Goal: Information Seeking & Learning: Learn about a topic

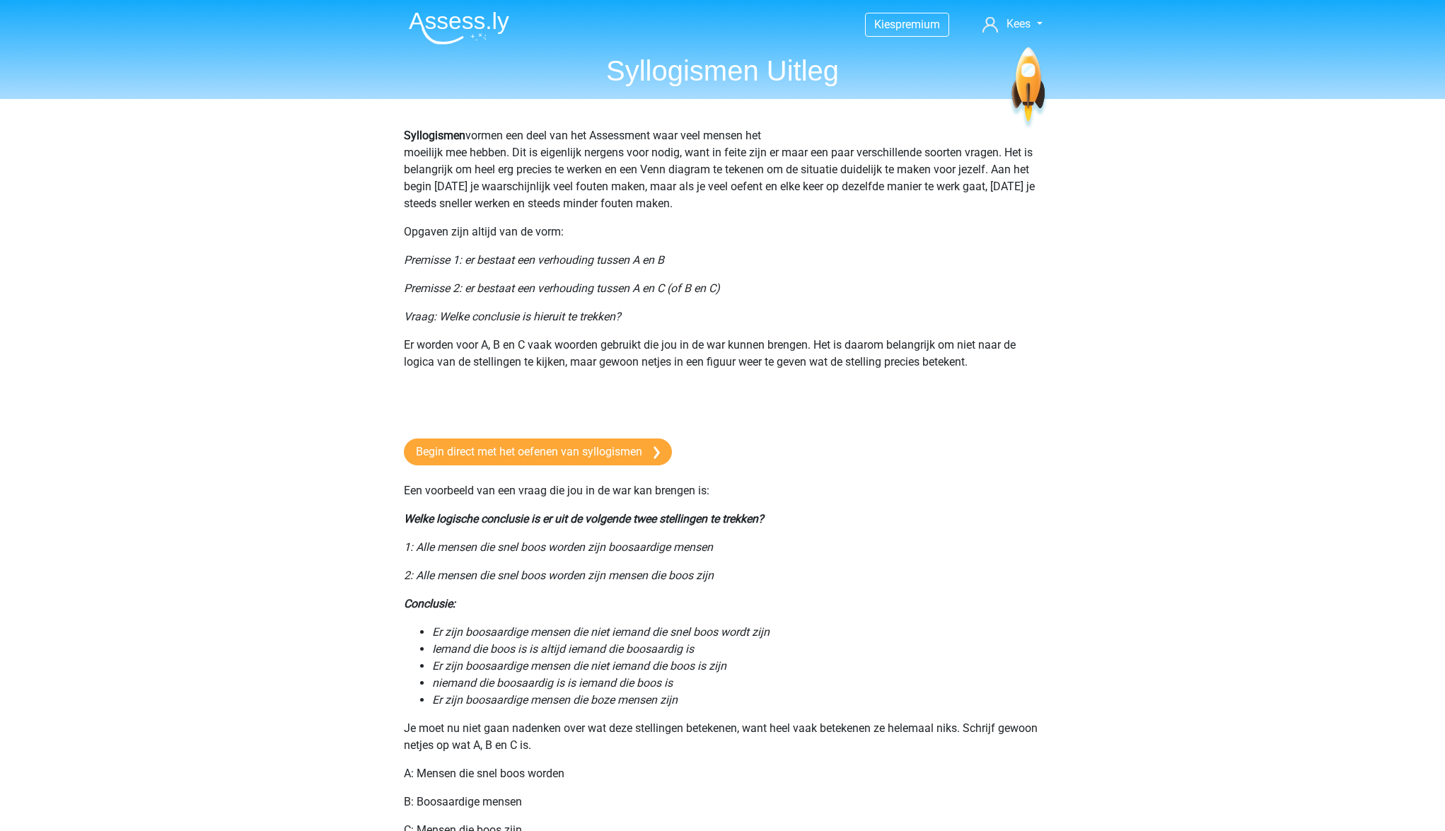
scroll to position [1068, 0]
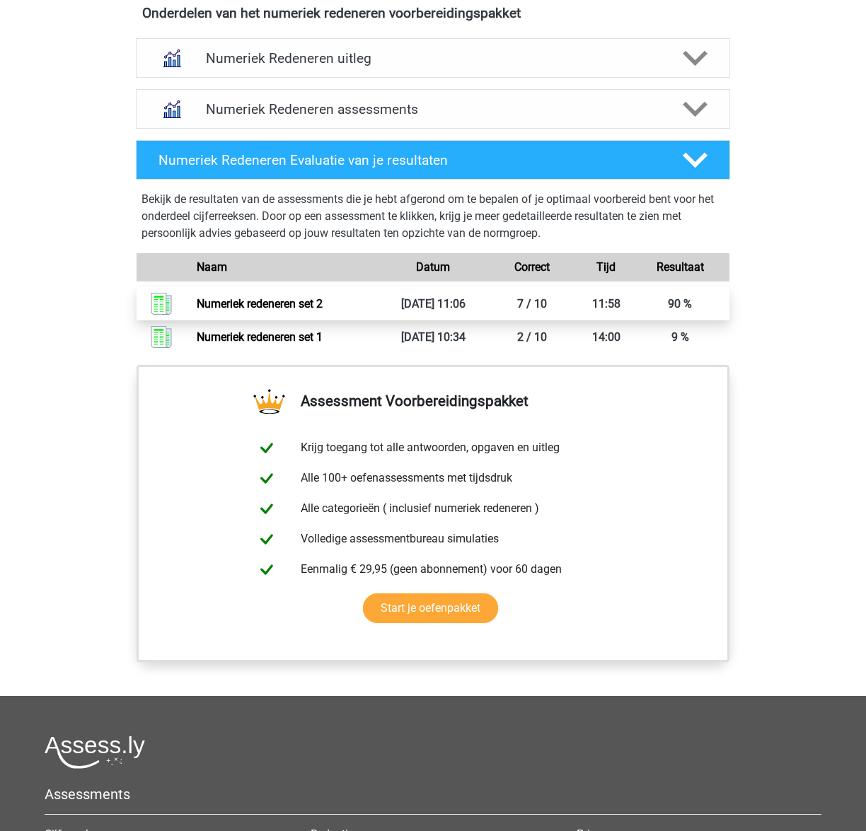
scroll to position [1000, 0]
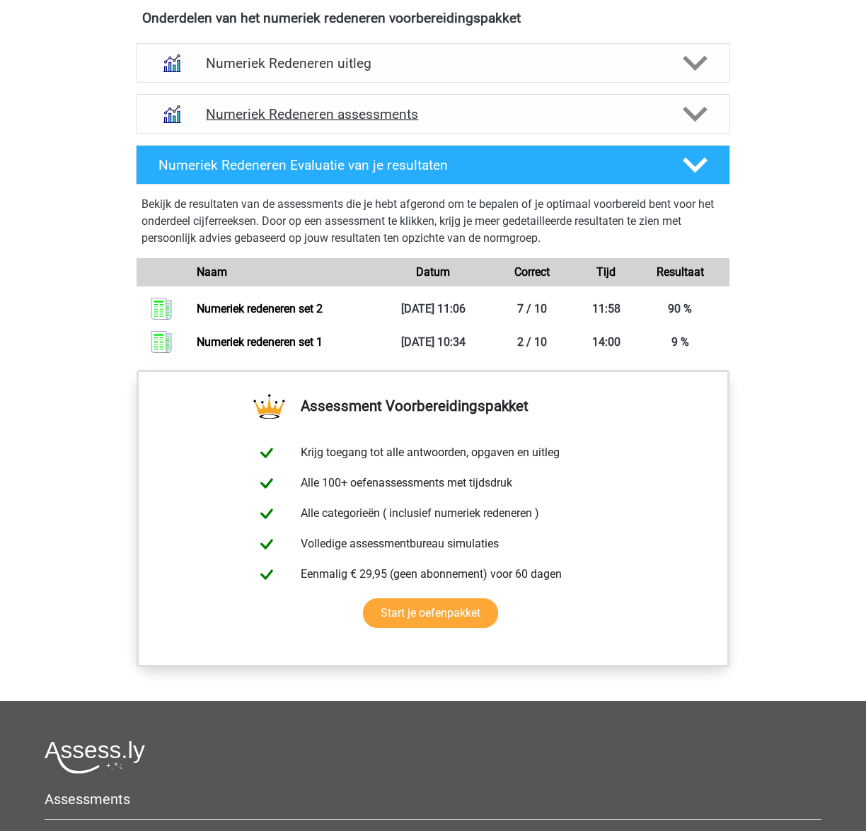
click at [689, 121] on icon at bounding box center [695, 114] width 25 height 25
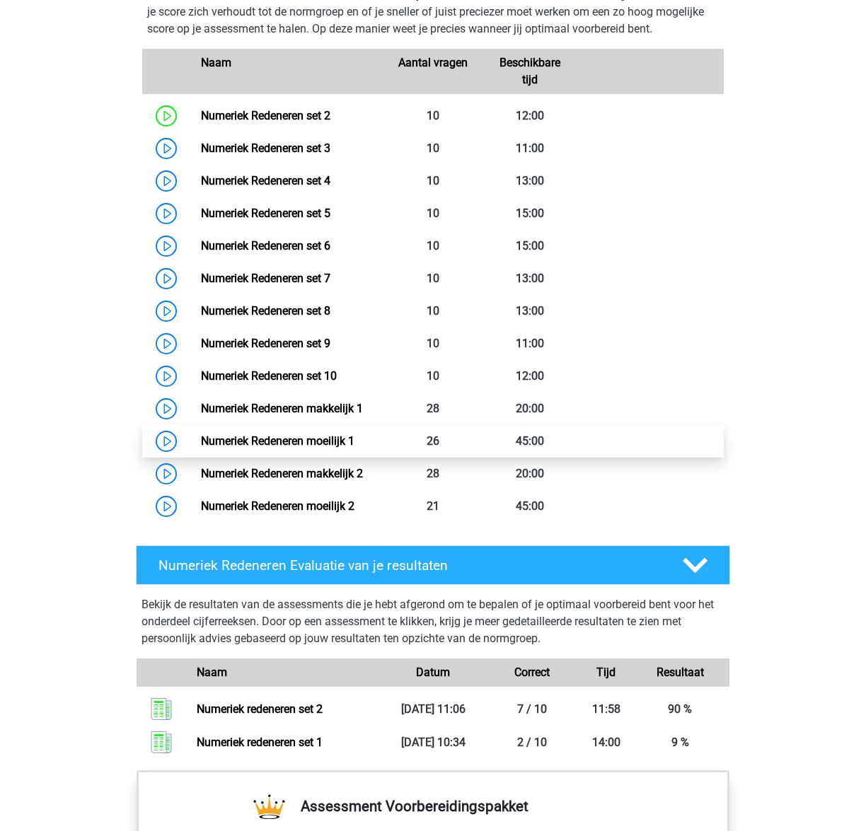
scroll to position [1138, 0]
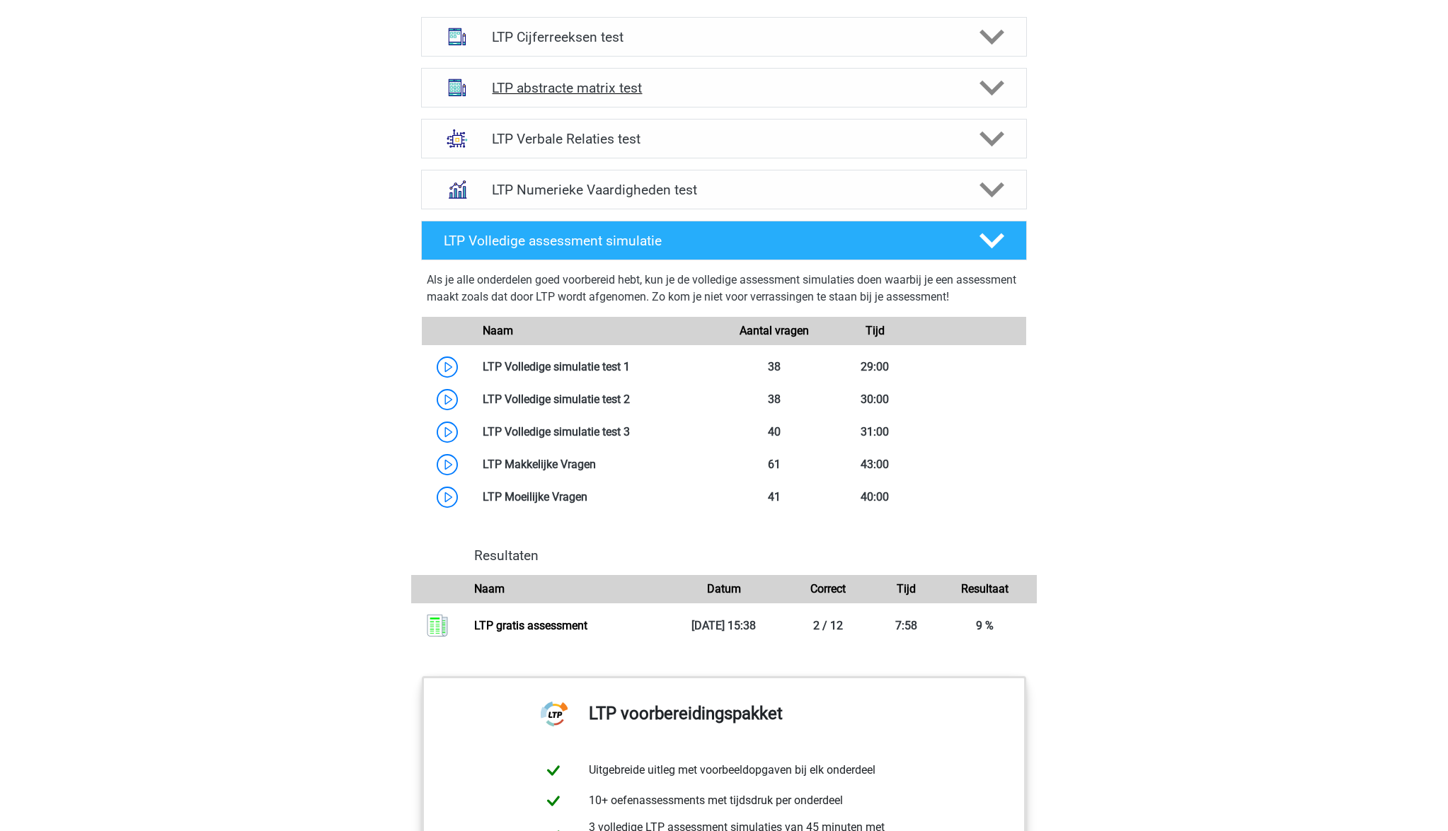
scroll to position [940, 0]
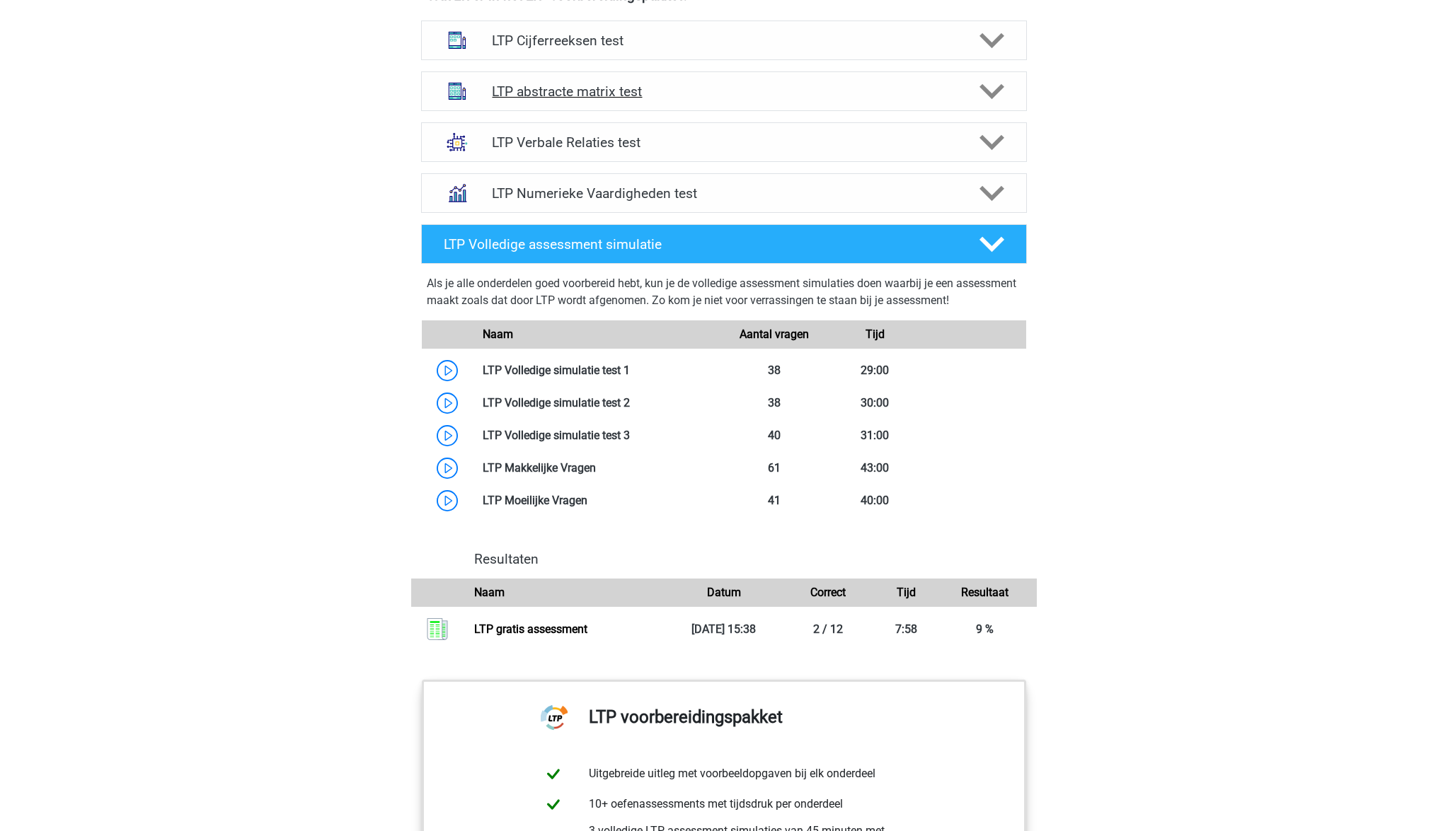
click at [994, 93] on polygon at bounding box center [991, 91] width 25 height 16
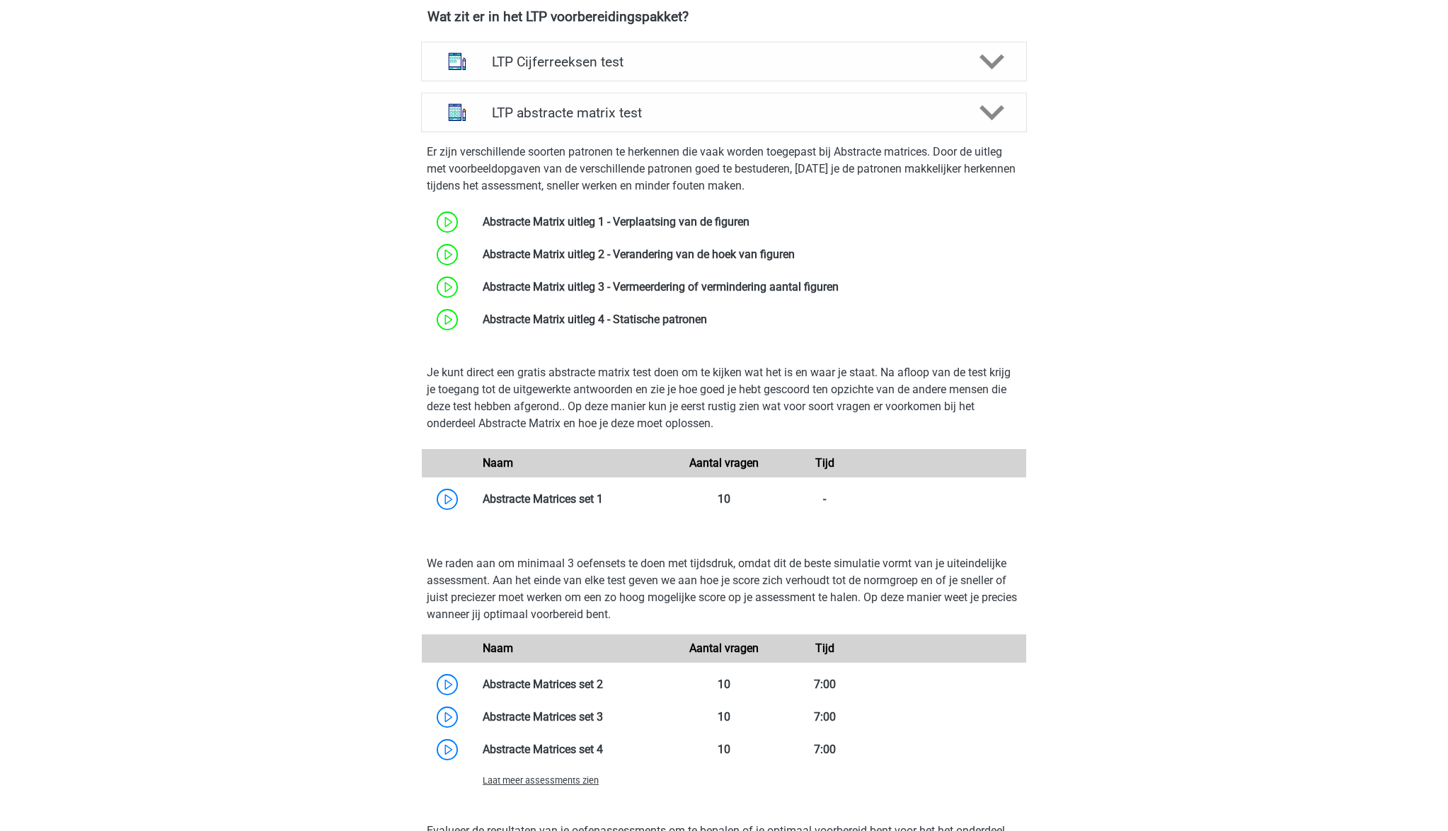
scroll to position [924, 0]
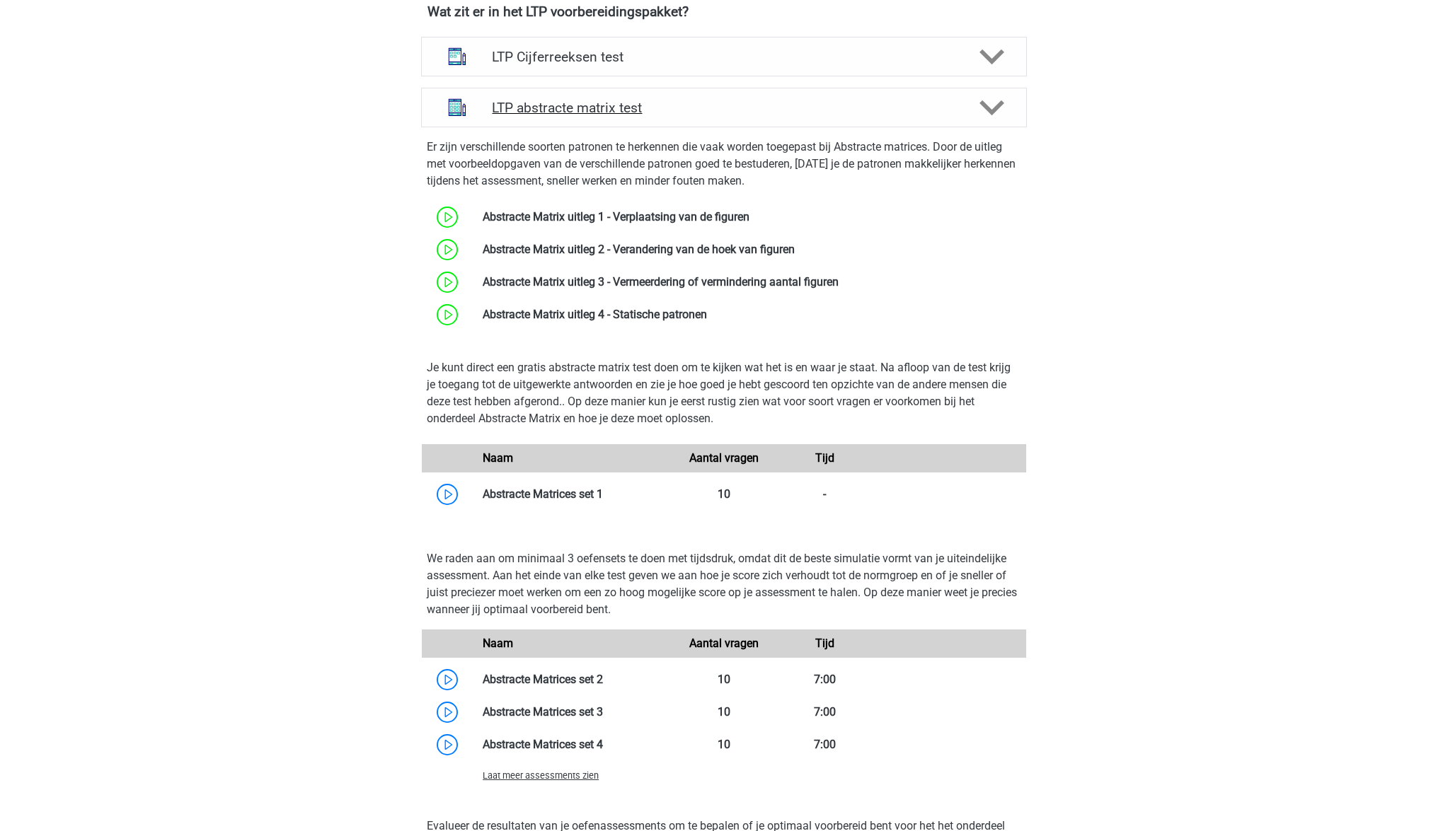
click at [1000, 109] on icon at bounding box center [991, 108] width 25 height 25
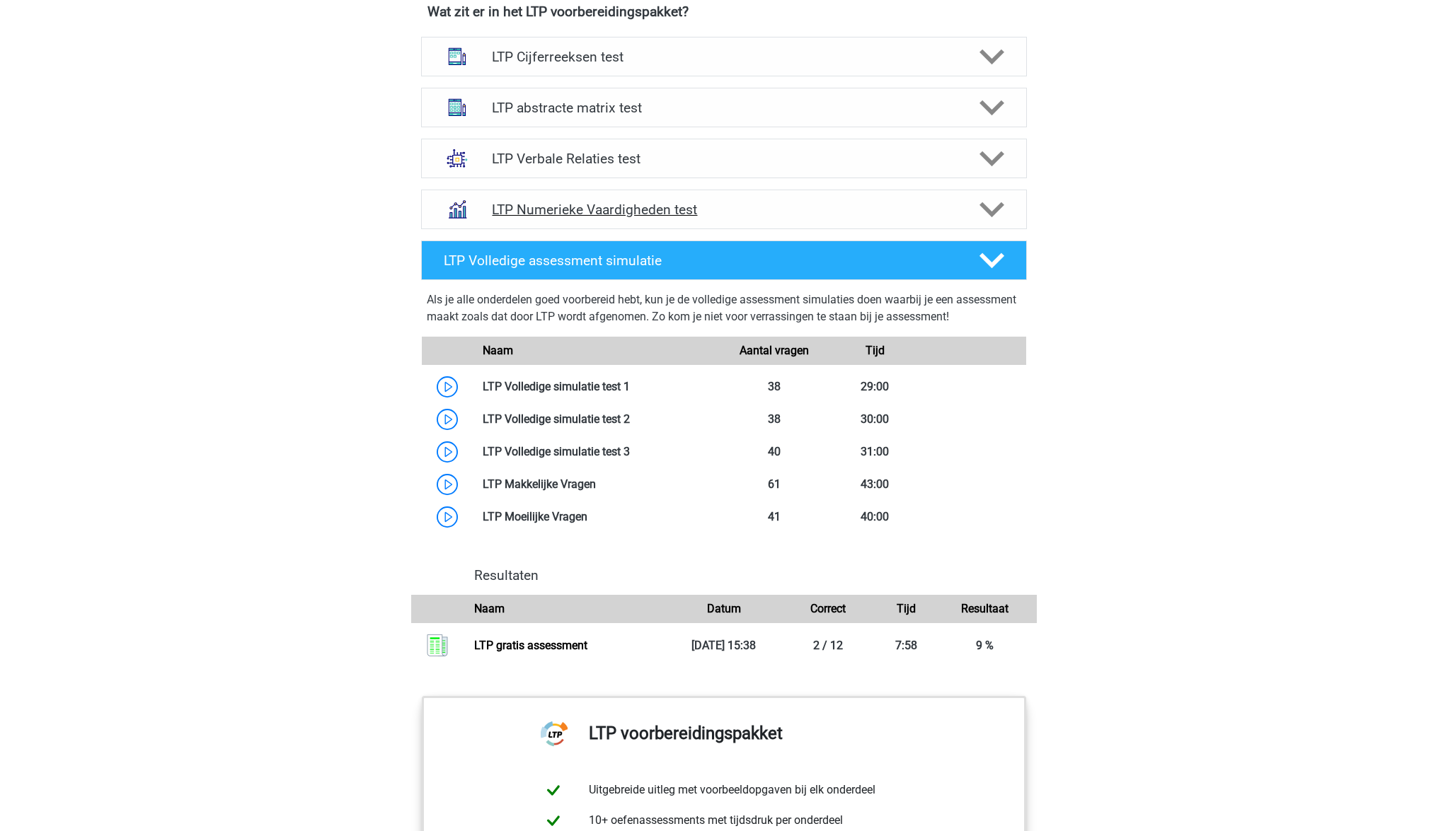
click at [988, 212] on polygon at bounding box center [991, 210] width 25 height 16
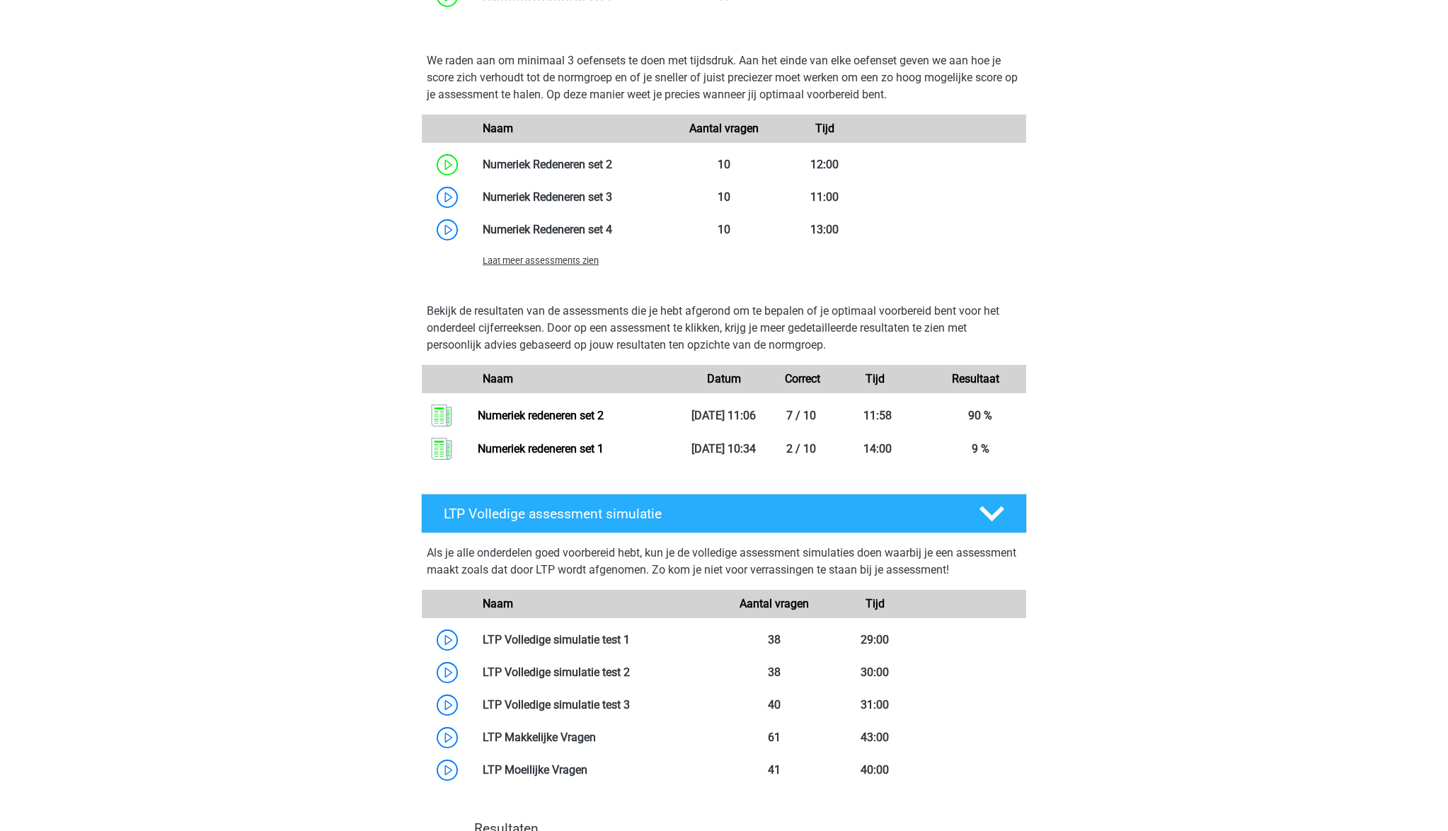
scroll to position [1368, 0]
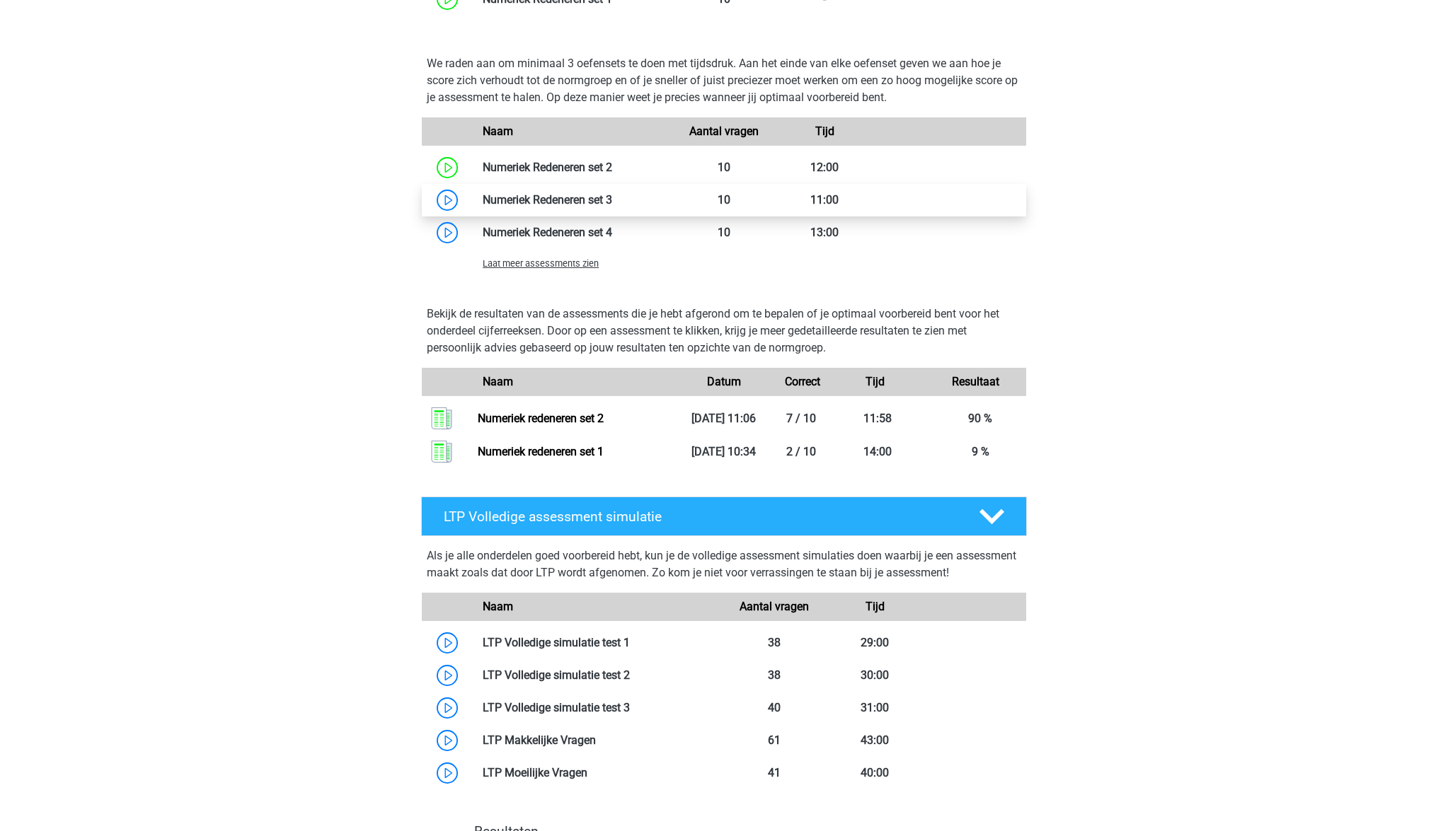
click at [612, 195] on link at bounding box center [612, 199] width 0 height 13
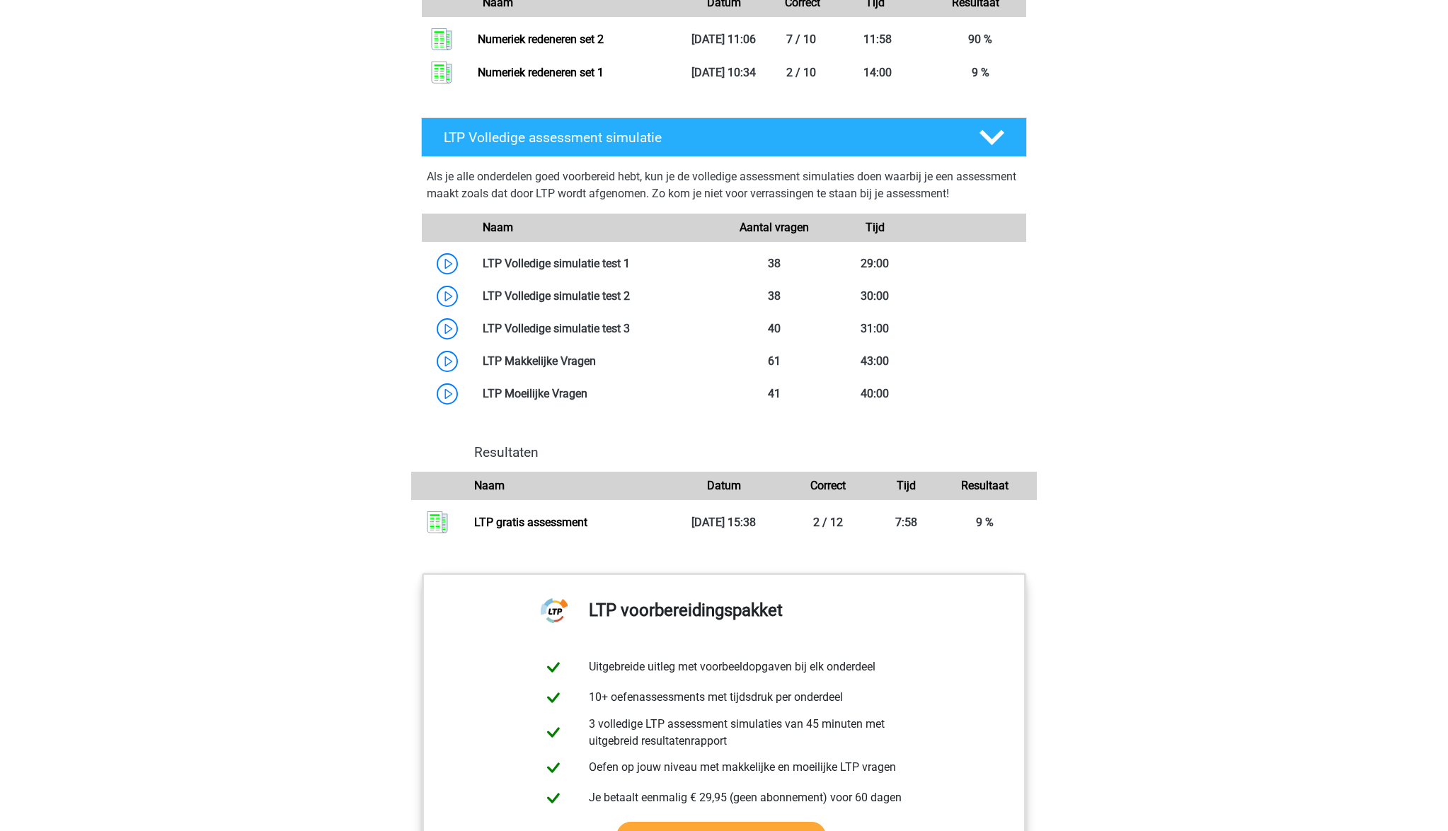
scroll to position [1748, 0]
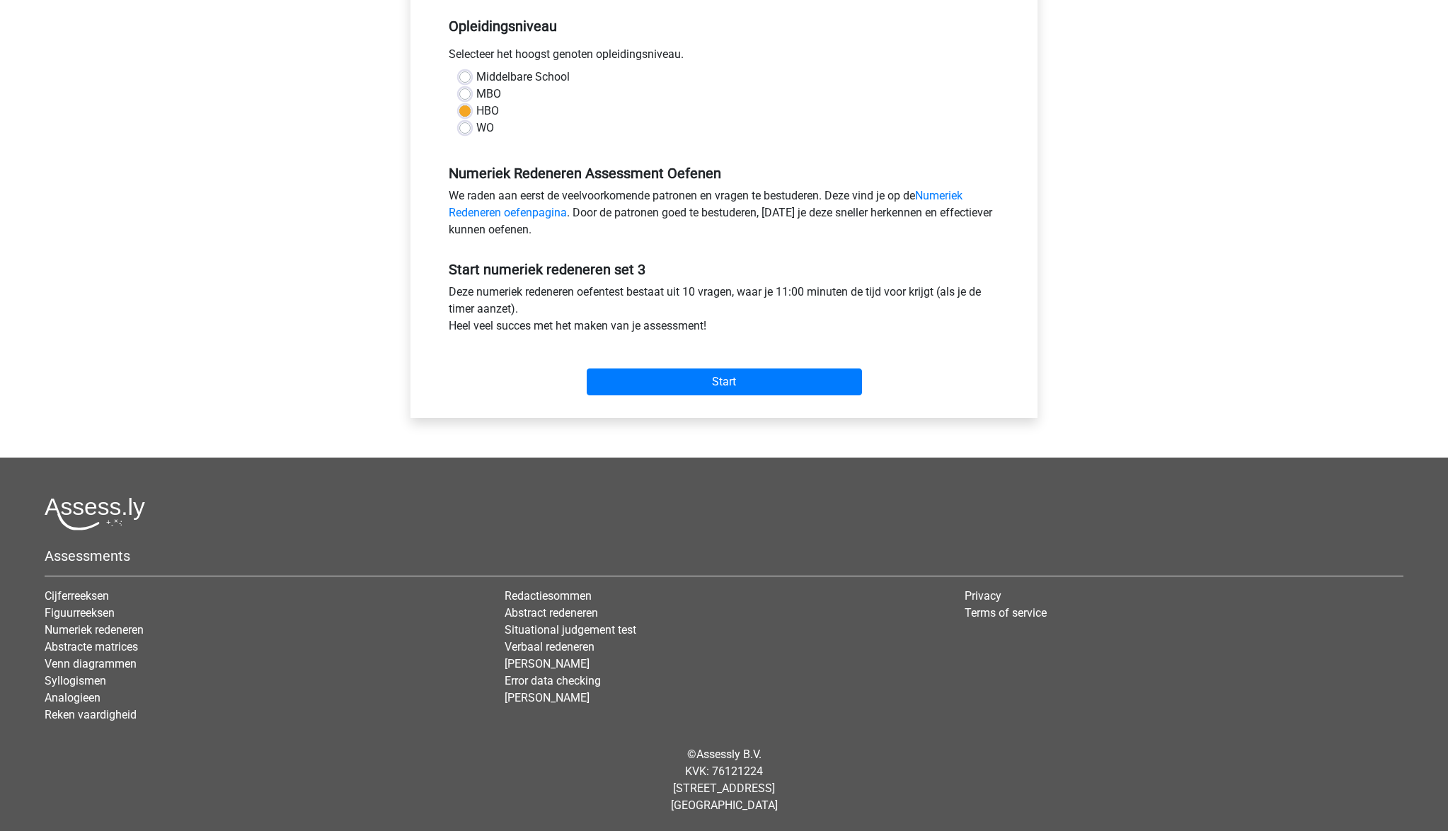
scroll to position [287, 0]
click at [722, 381] on input "Start" at bounding box center [724, 382] width 275 height 27
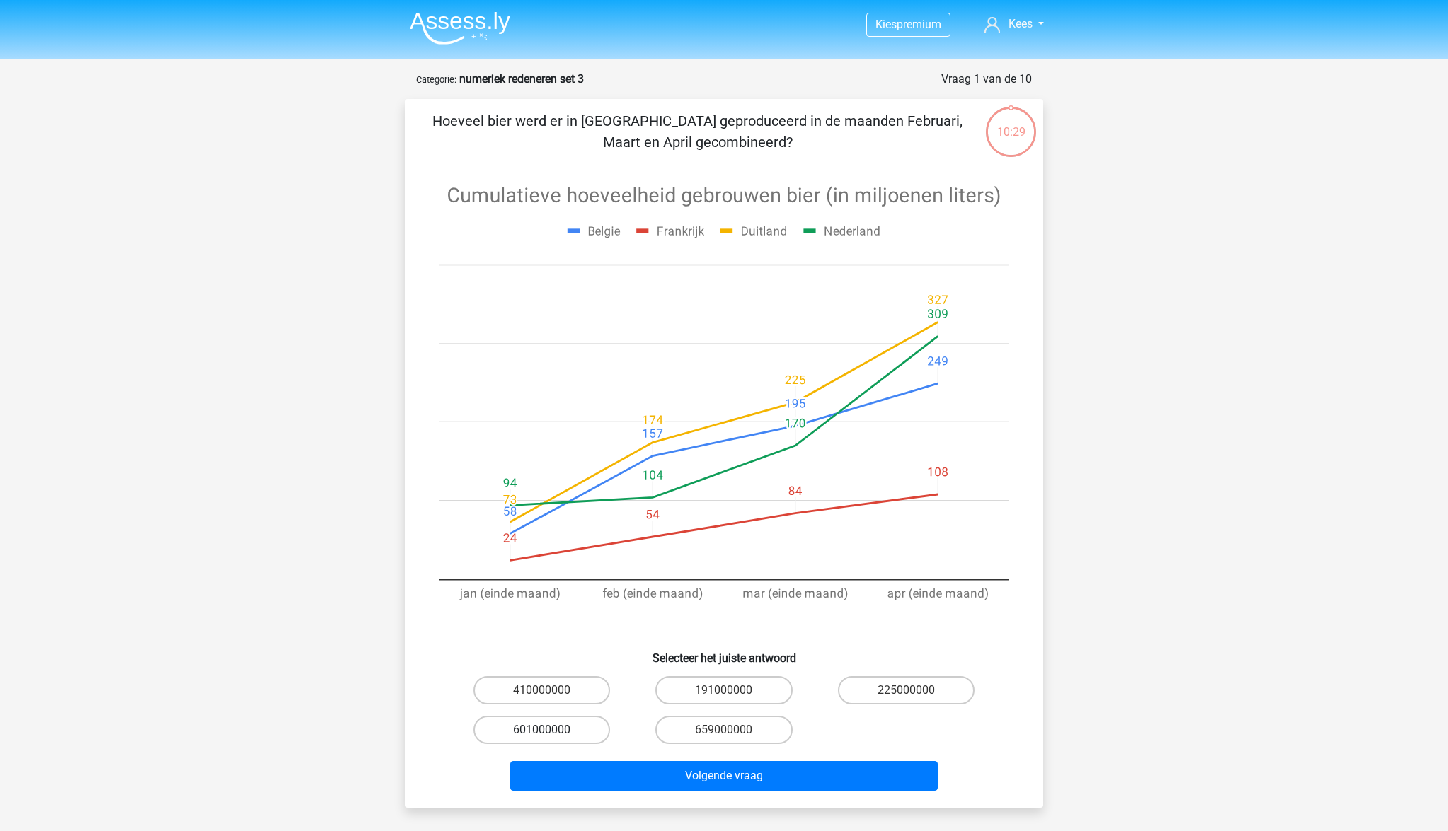
click at [554, 732] on label "601000000" at bounding box center [541, 730] width 137 height 28
click at [551, 732] on input "601000000" at bounding box center [546, 734] width 9 height 9
radio input "true"
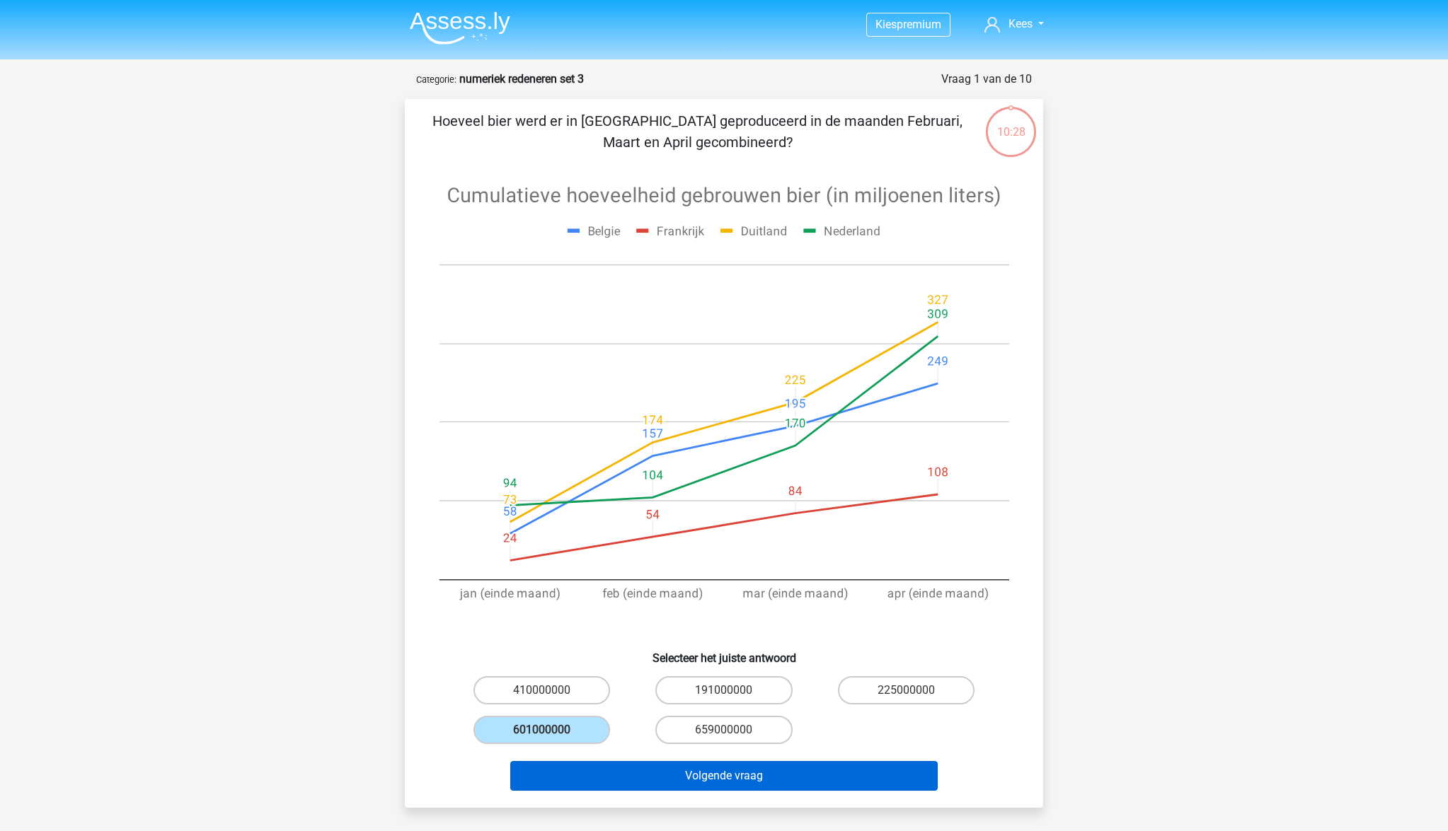
click at [702, 784] on button "Volgende vraag" at bounding box center [724, 776] width 428 height 30
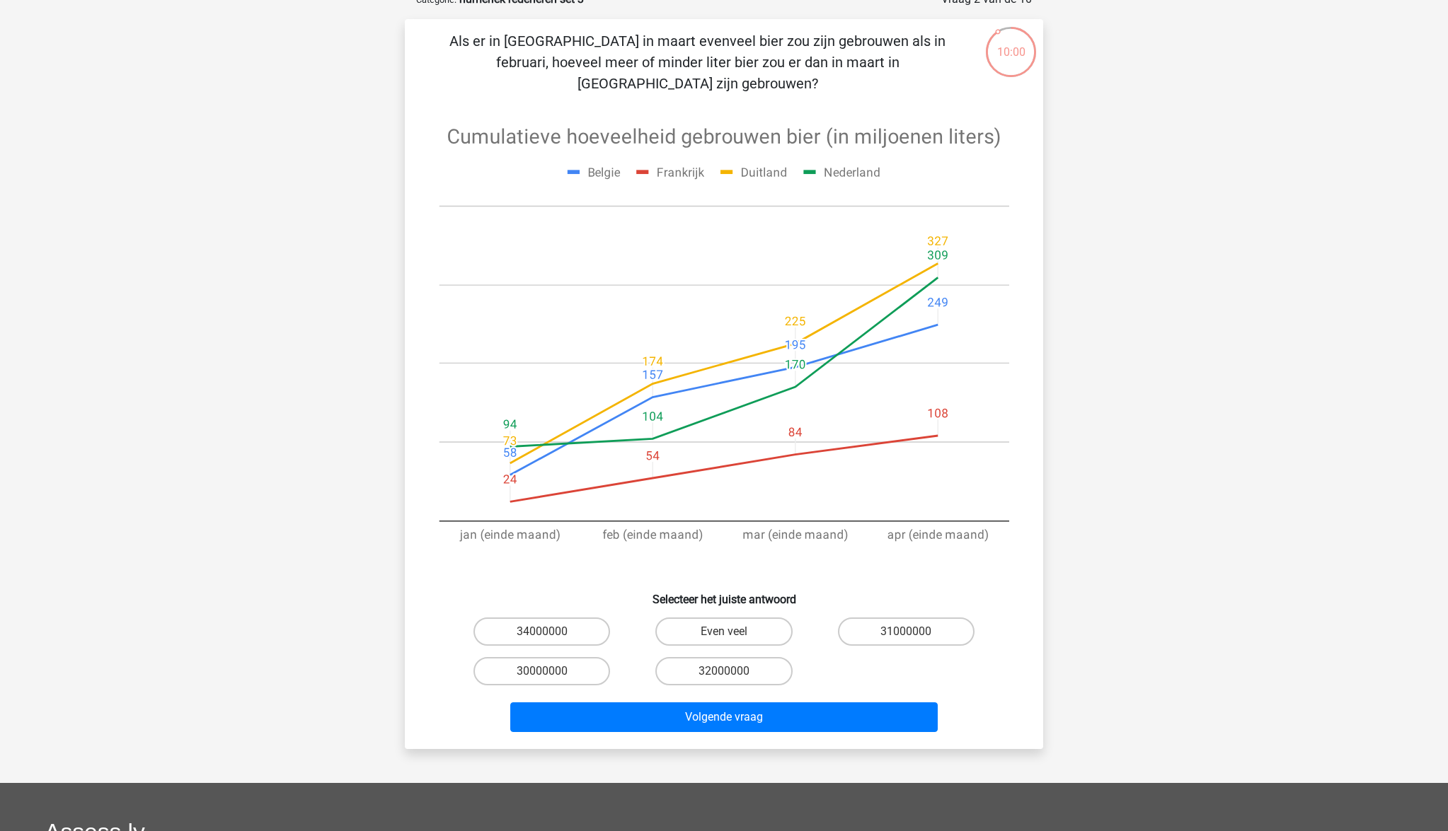
scroll to position [80, 0]
click at [582, 657] on label "30000000" at bounding box center [541, 671] width 137 height 28
click at [551, 671] on input "30000000" at bounding box center [546, 675] width 9 height 9
radio input "true"
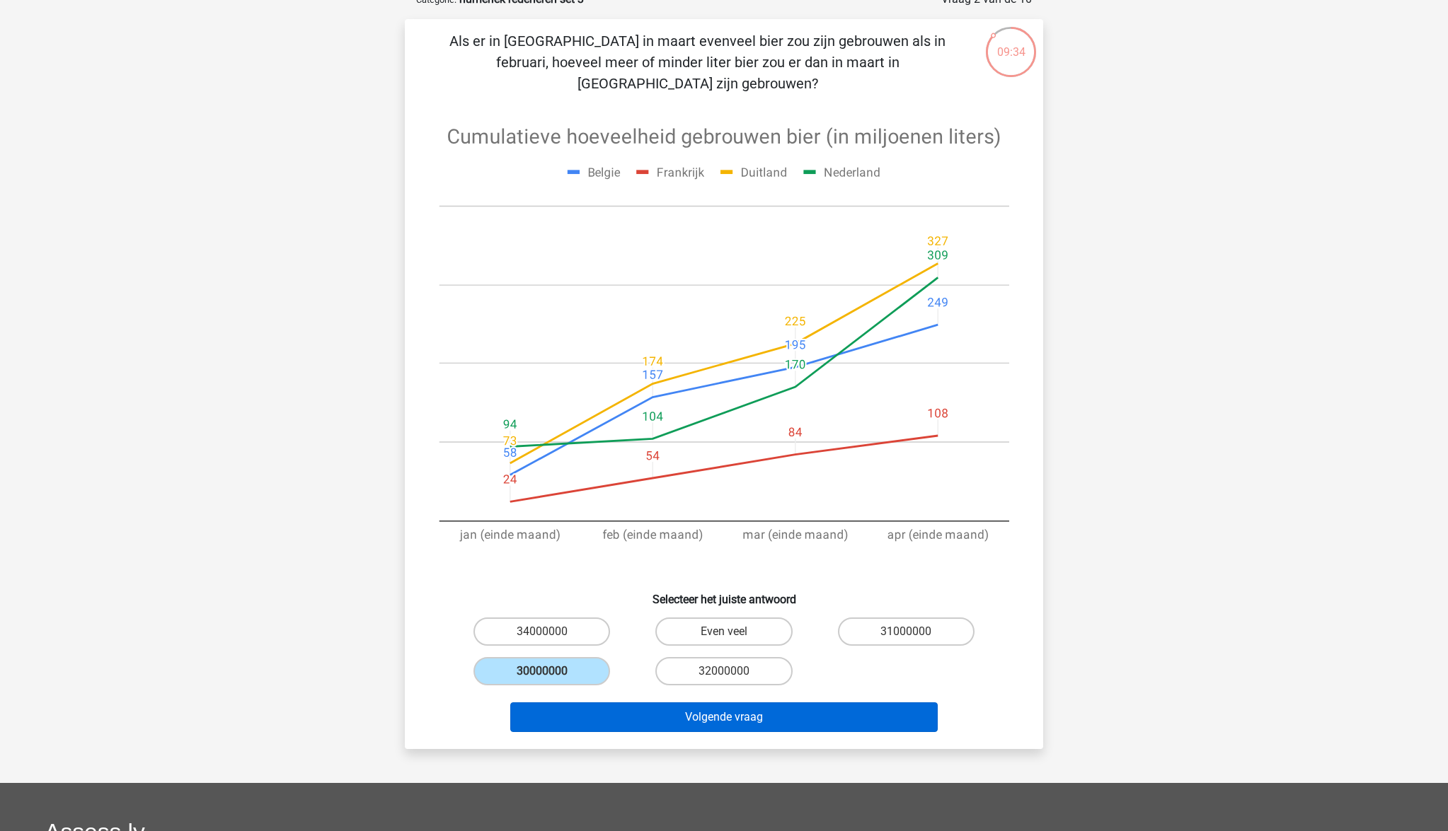
click at [740, 704] on button "Volgende vraag" at bounding box center [724, 718] width 428 height 30
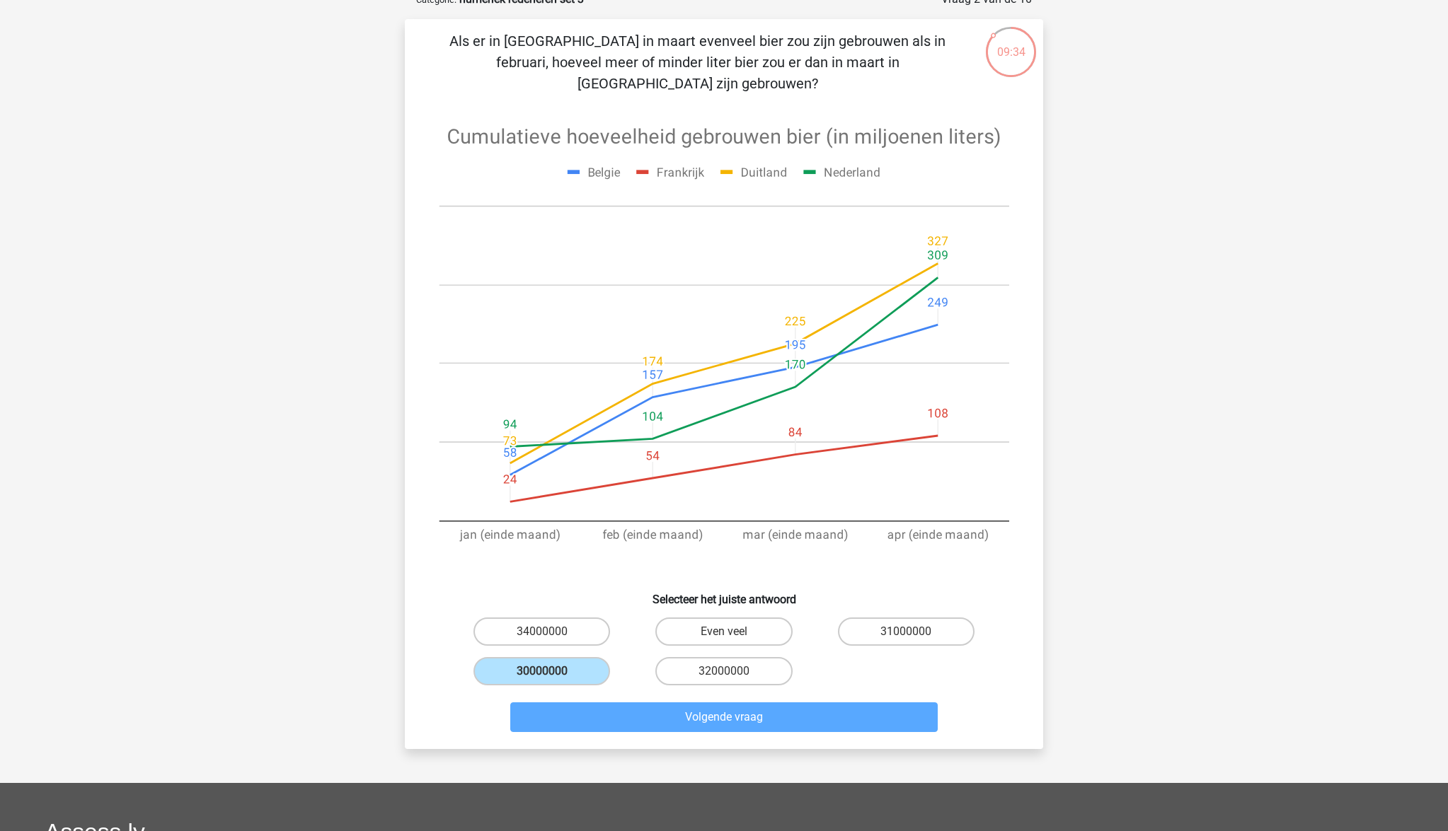
scroll to position [71, 0]
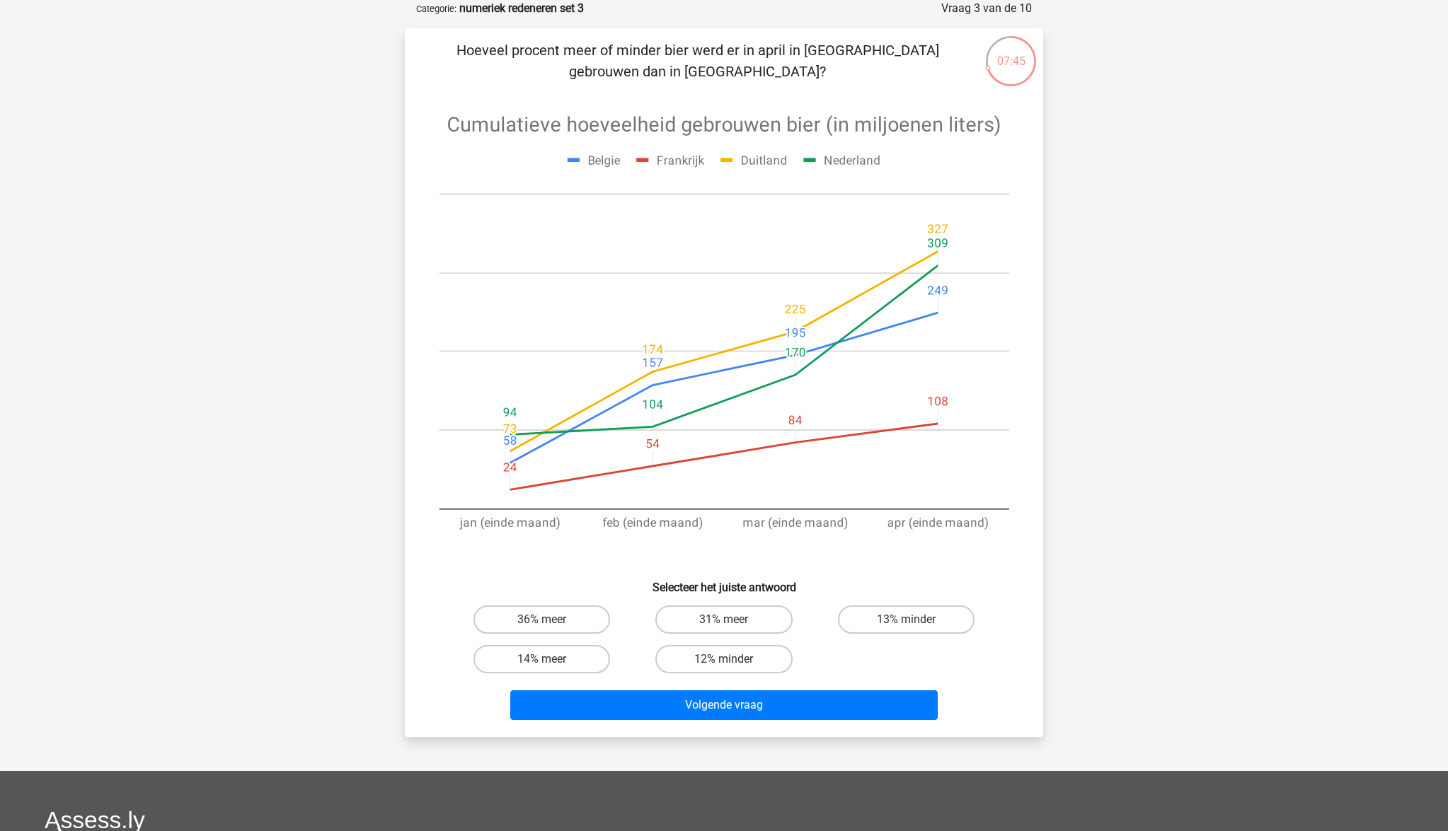
click at [939, 264] on icon at bounding box center [724, 331] width 570 height 476
click at [759, 658] on label "12% minder" at bounding box center [723, 659] width 137 height 28
click at [733, 659] on input "12% minder" at bounding box center [728, 663] width 9 height 9
radio input "true"
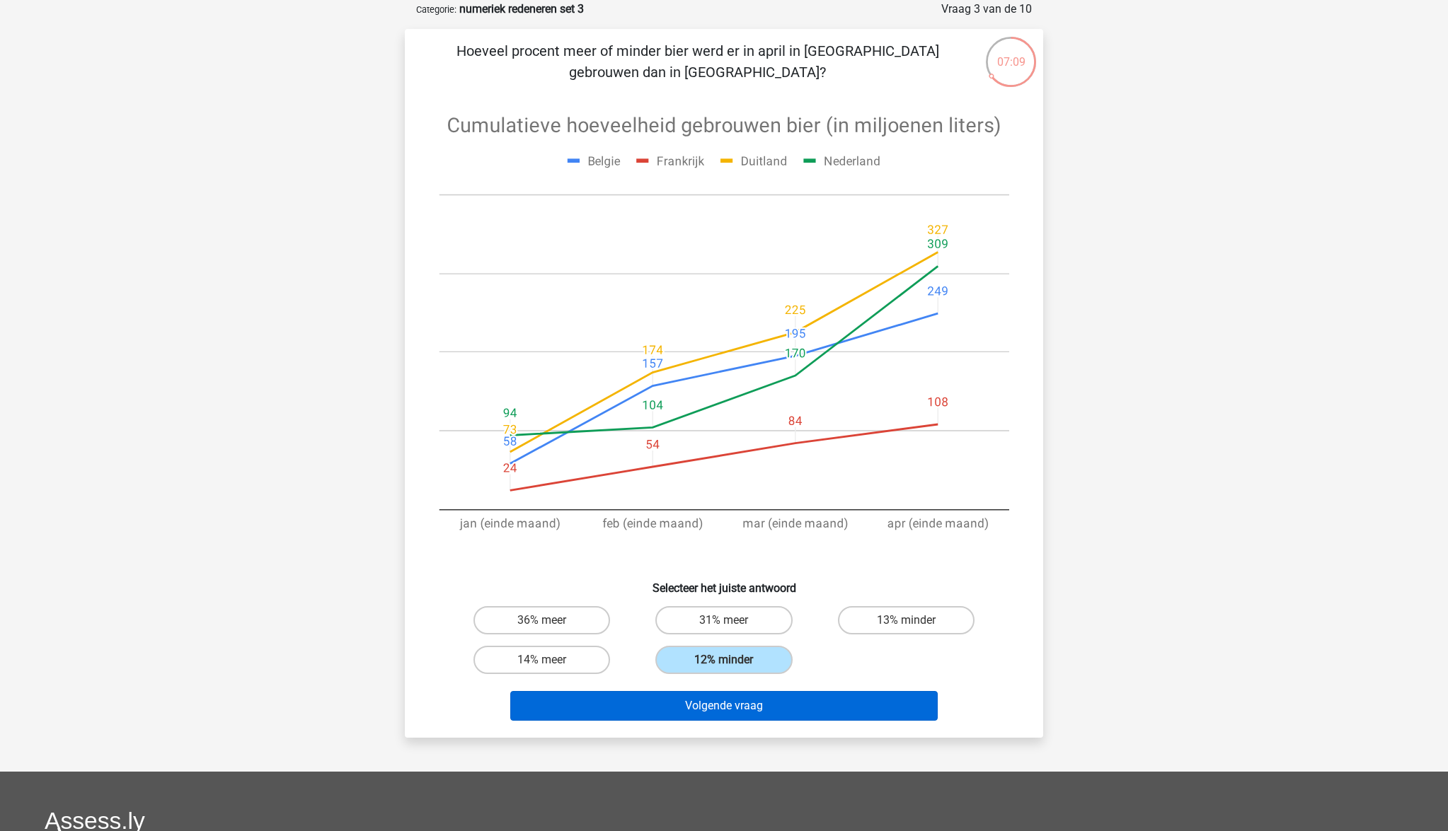
click at [774, 706] on button "Volgende vraag" at bounding box center [724, 706] width 428 height 30
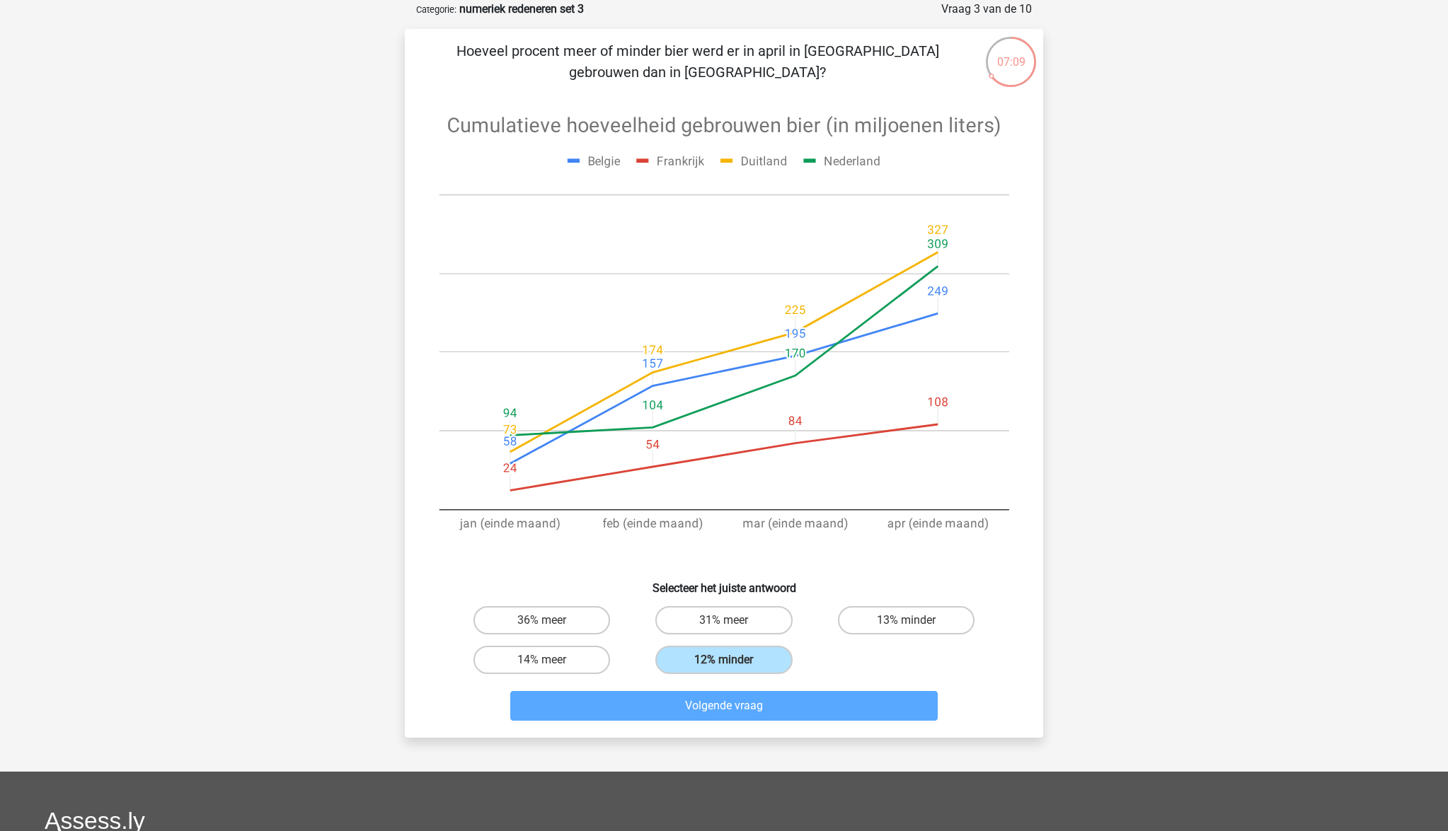
scroll to position [71, 0]
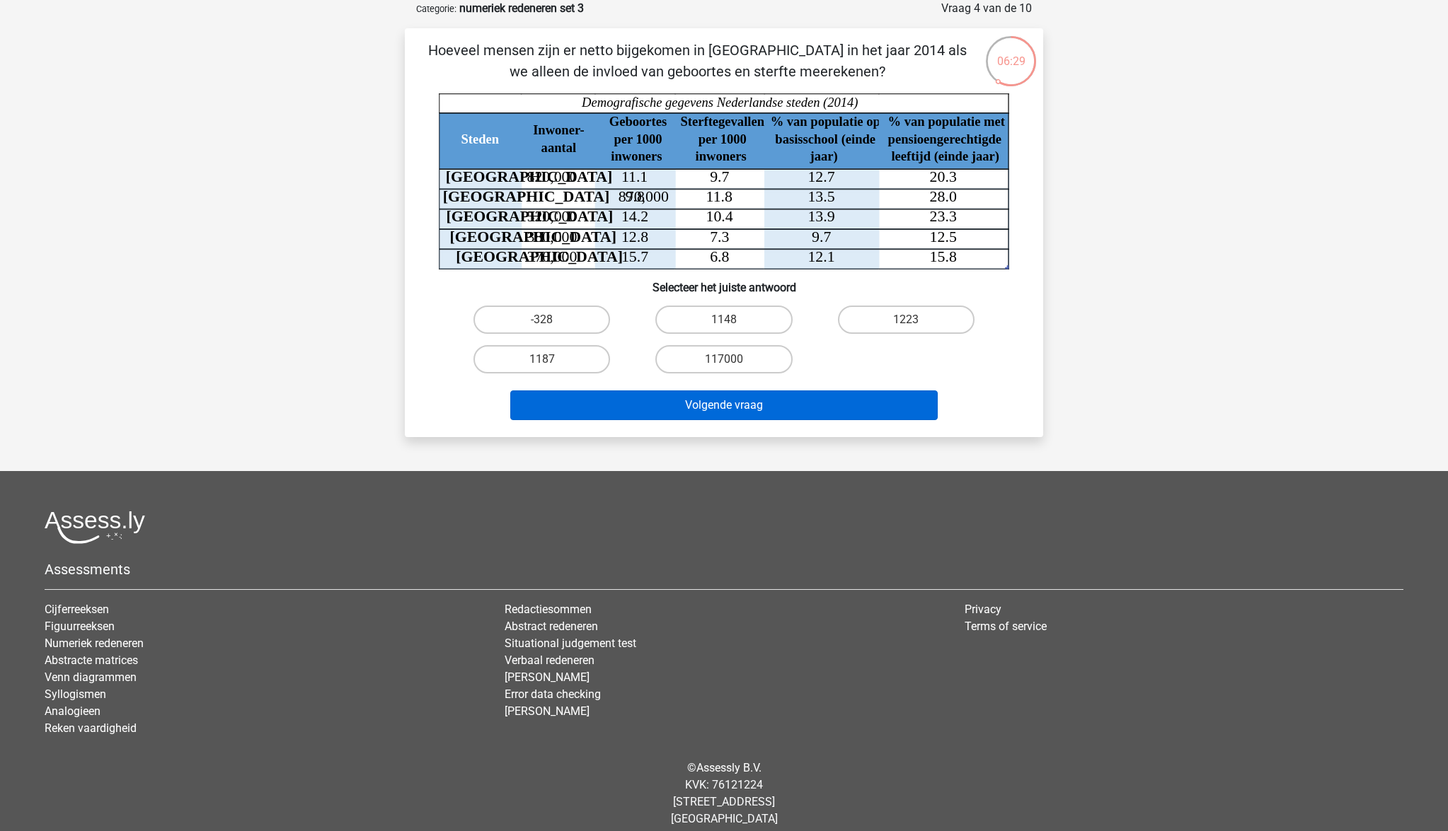
click at [695, 410] on button "Volgende vraag" at bounding box center [724, 406] width 428 height 30
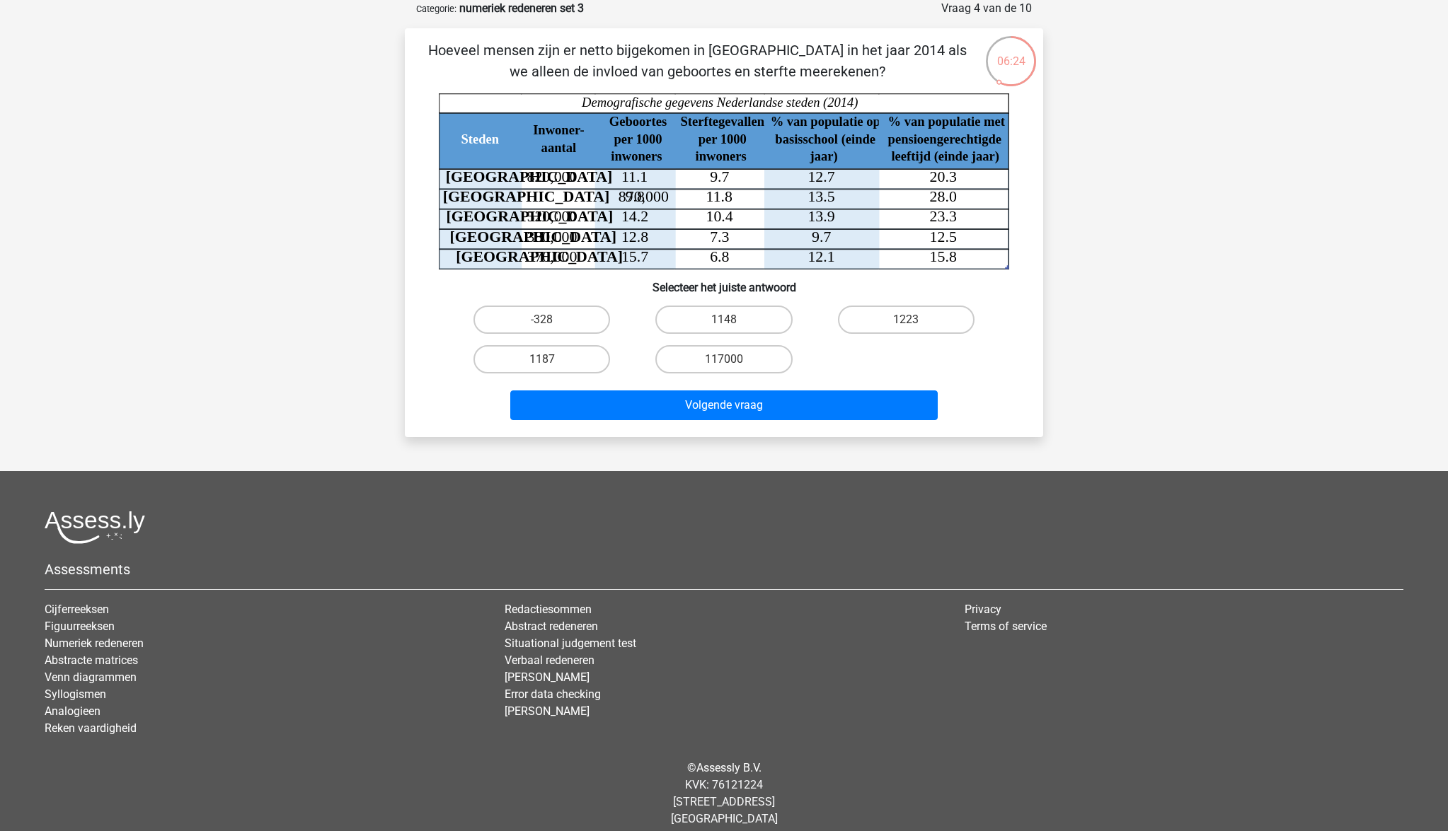
drag, startPoint x: 461, startPoint y: 80, endPoint x: 464, endPoint y: 72, distance: 8.5
click at [461, 79] on p "Hoeveel mensen zijn er netto bijgekomen in Rotterdam in het jaar 2014 als we al…" at bounding box center [697, 61] width 540 height 42
click at [740, 322] on label "1148" at bounding box center [723, 320] width 137 height 28
click at [733, 322] on input "1148" at bounding box center [728, 324] width 9 height 9
radio input "true"
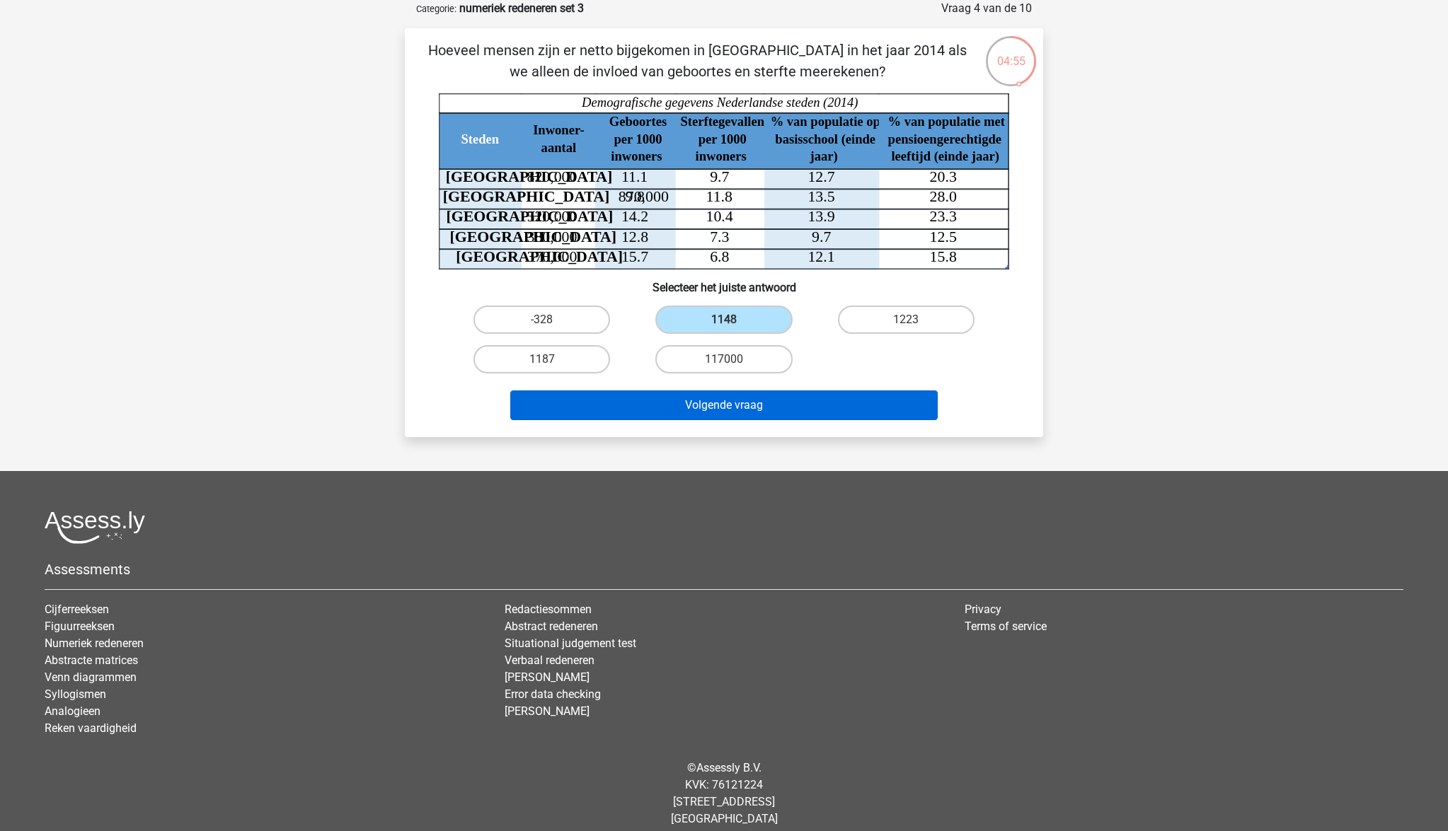
click at [744, 403] on button "Volgende vraag" at bounding box center [724, 406] width 428 height 30
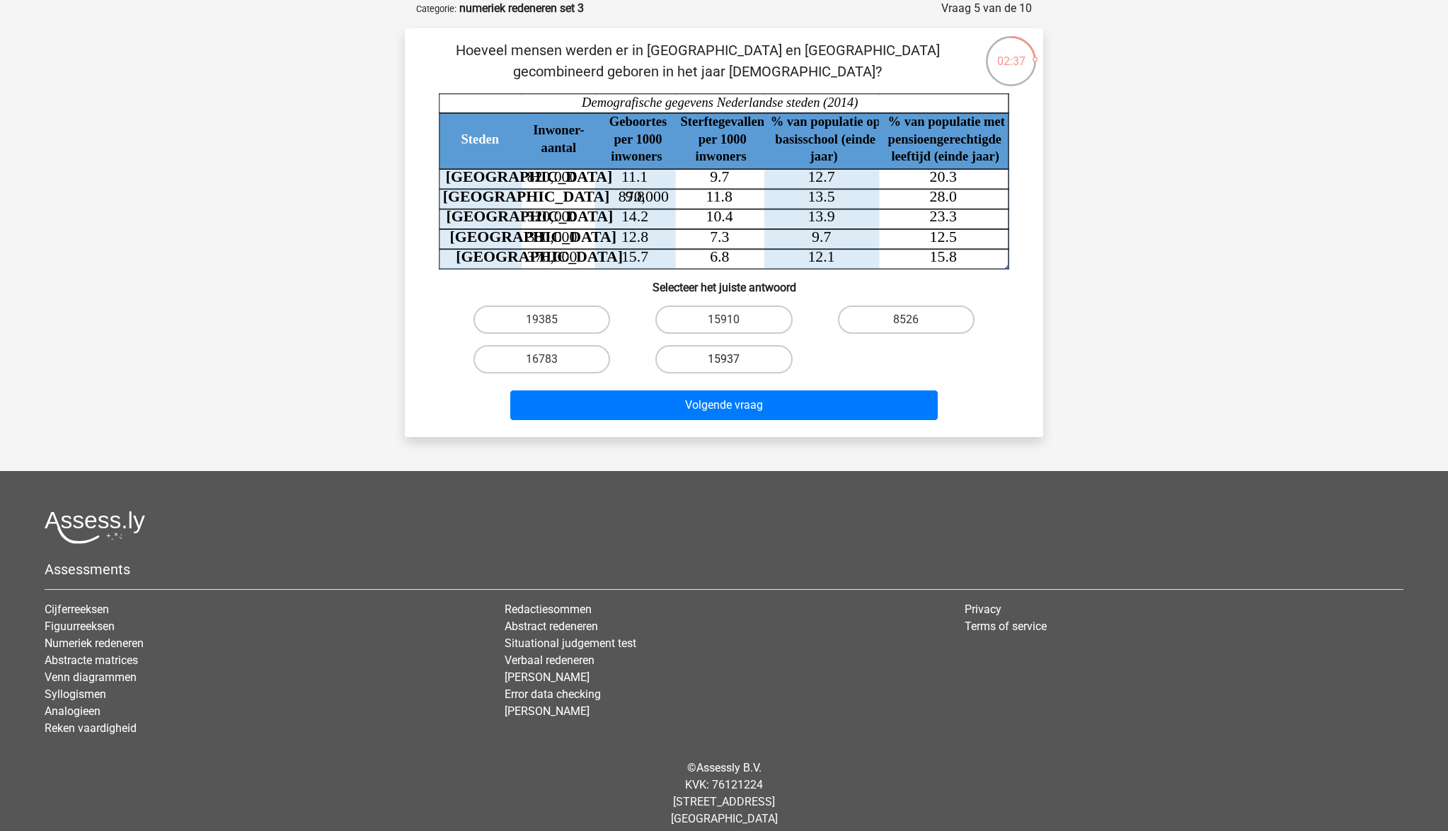
drag, startPoint x: 740, startPoint y: 324, endPoint x: 741, endPoint y: 348, distance: 24.1
click at [740, 324] on label "15910" at bounding box center [723, 320] width 137 height 28
click at [733, 324] on input "15910" at bounding box center [728, 324] width 9 height 9
radio input "true"
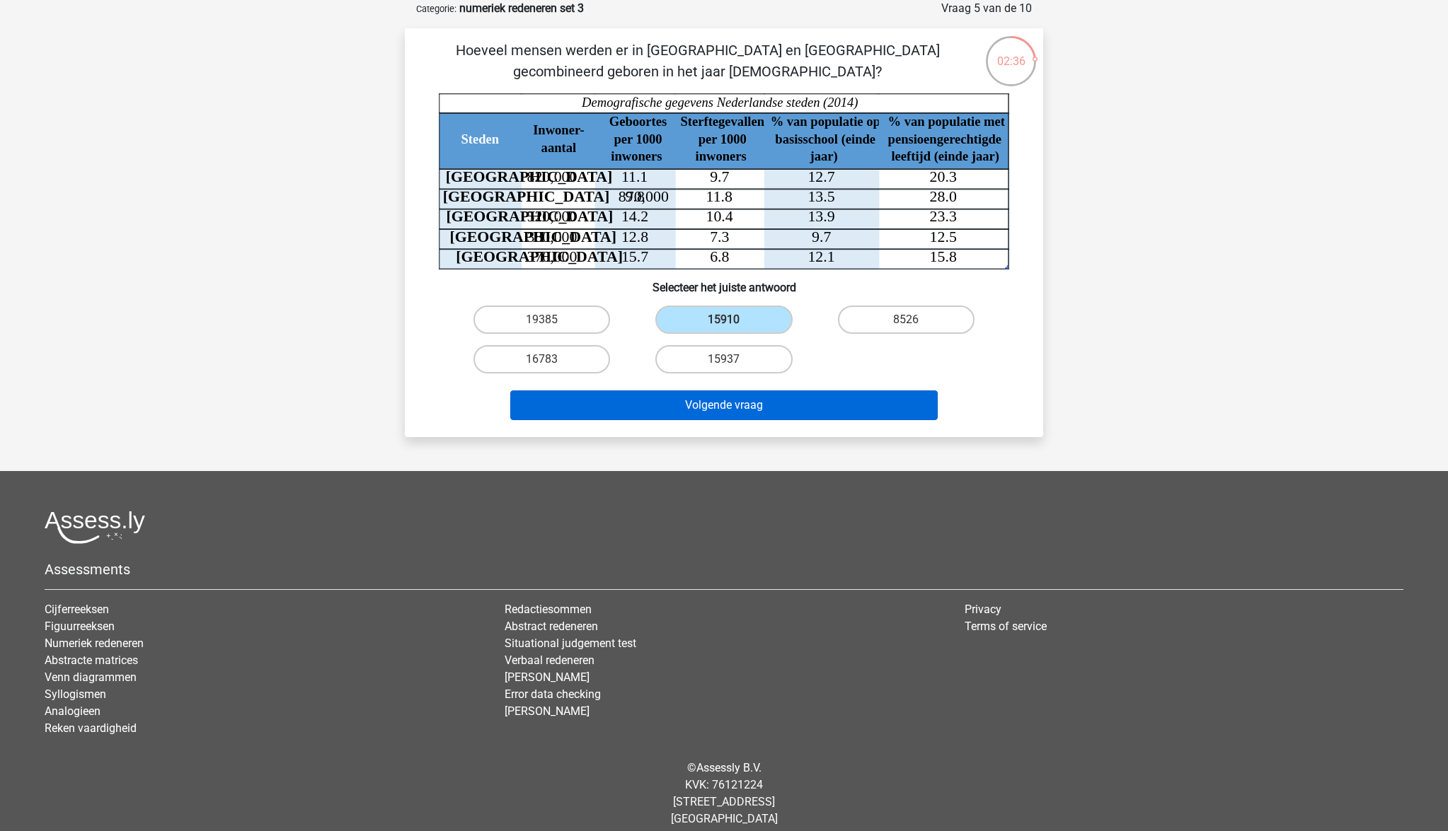
click at [756, 405] on button "Volgende vraag" at bounding box center [724, 406] width 428 height 30
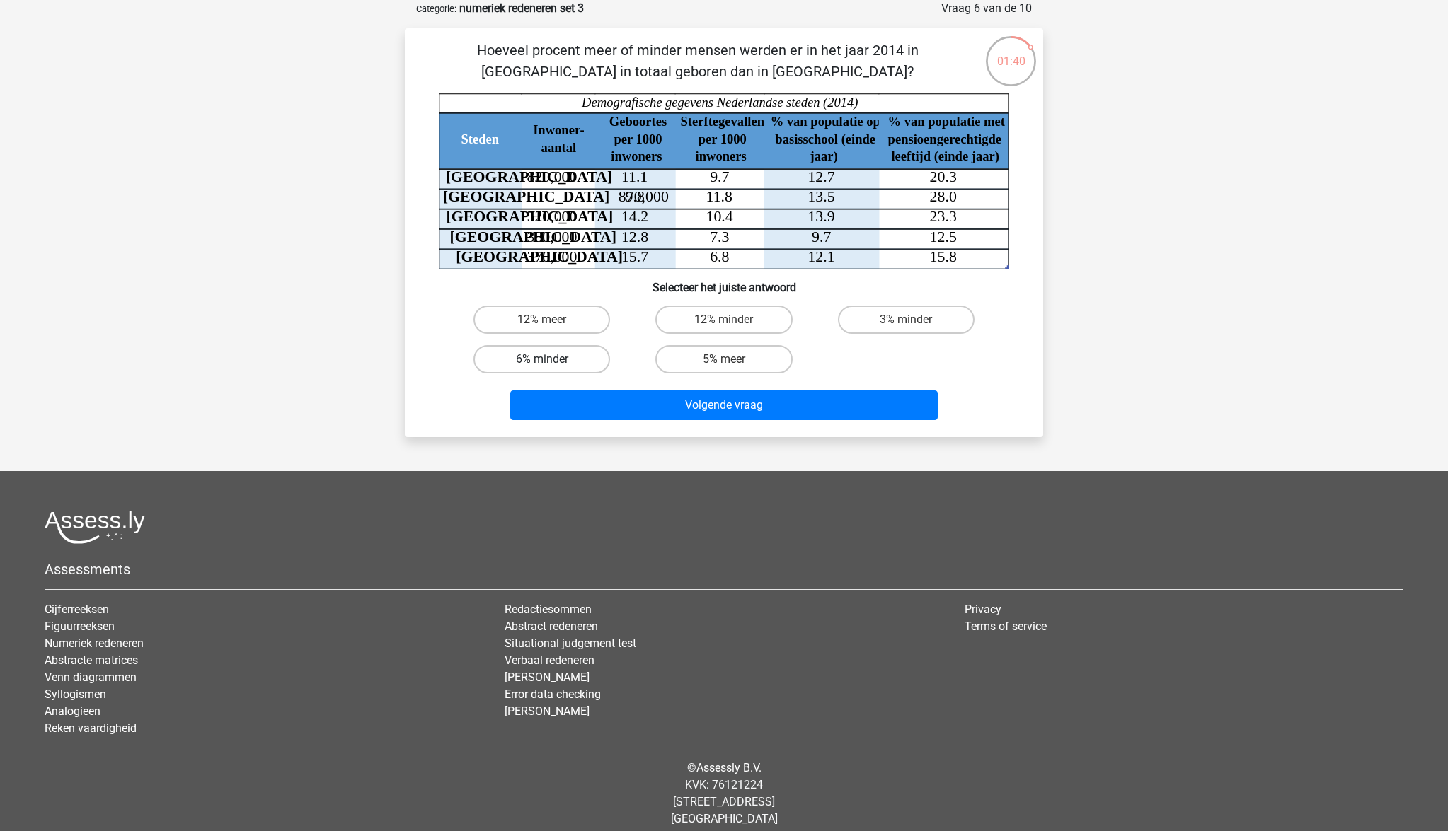
click at [531, 357] on label "6% minder" at bounding box center [541, 359] width 137 height 28
click at [542, 359] on input "6% minder" at bounding box center [546, 363] width 9 height 9
radio input "true"
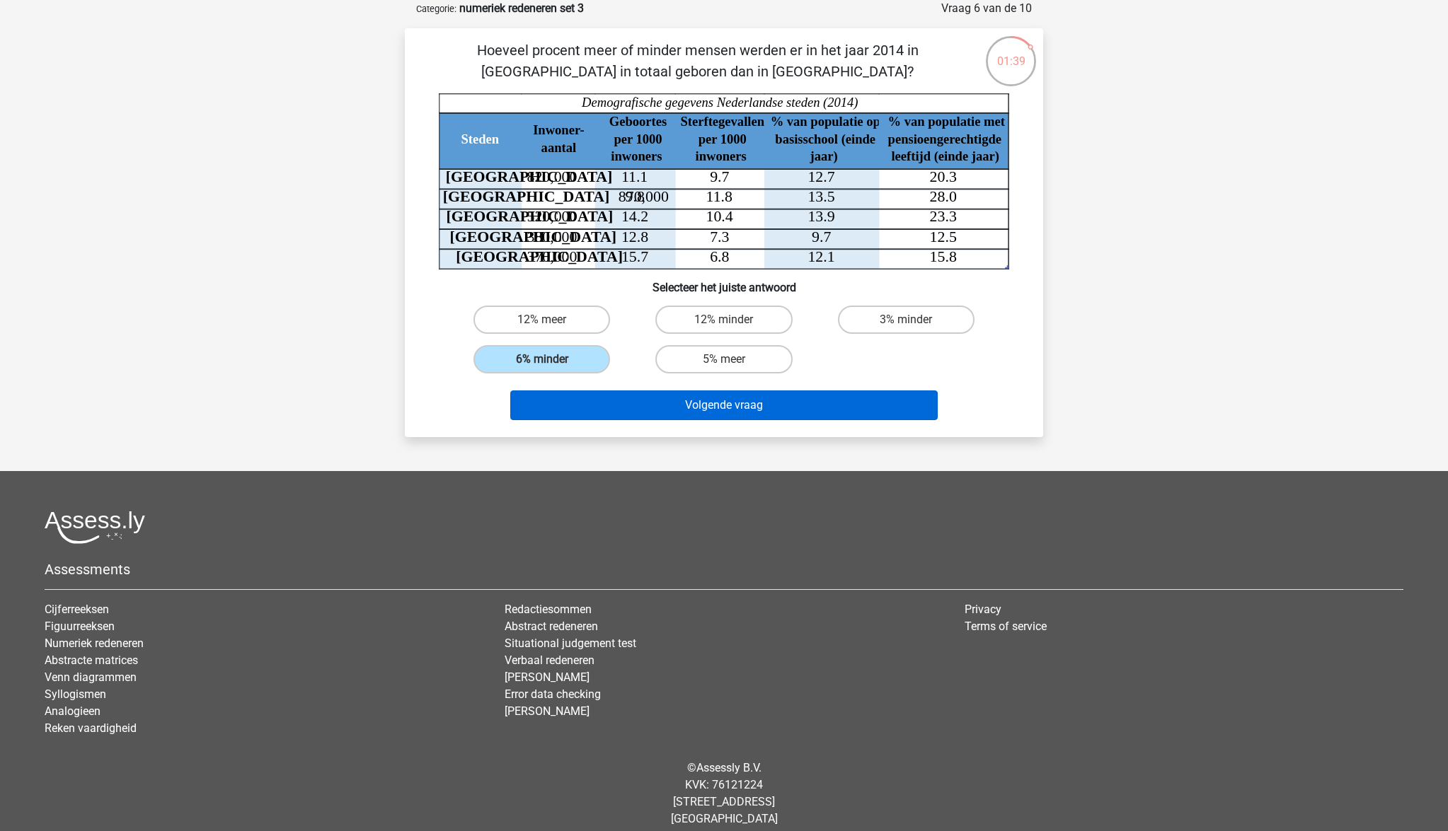
click at [679, 408] on button "Volgende vraag" at bounding box center [724, 406] width 428 height 30
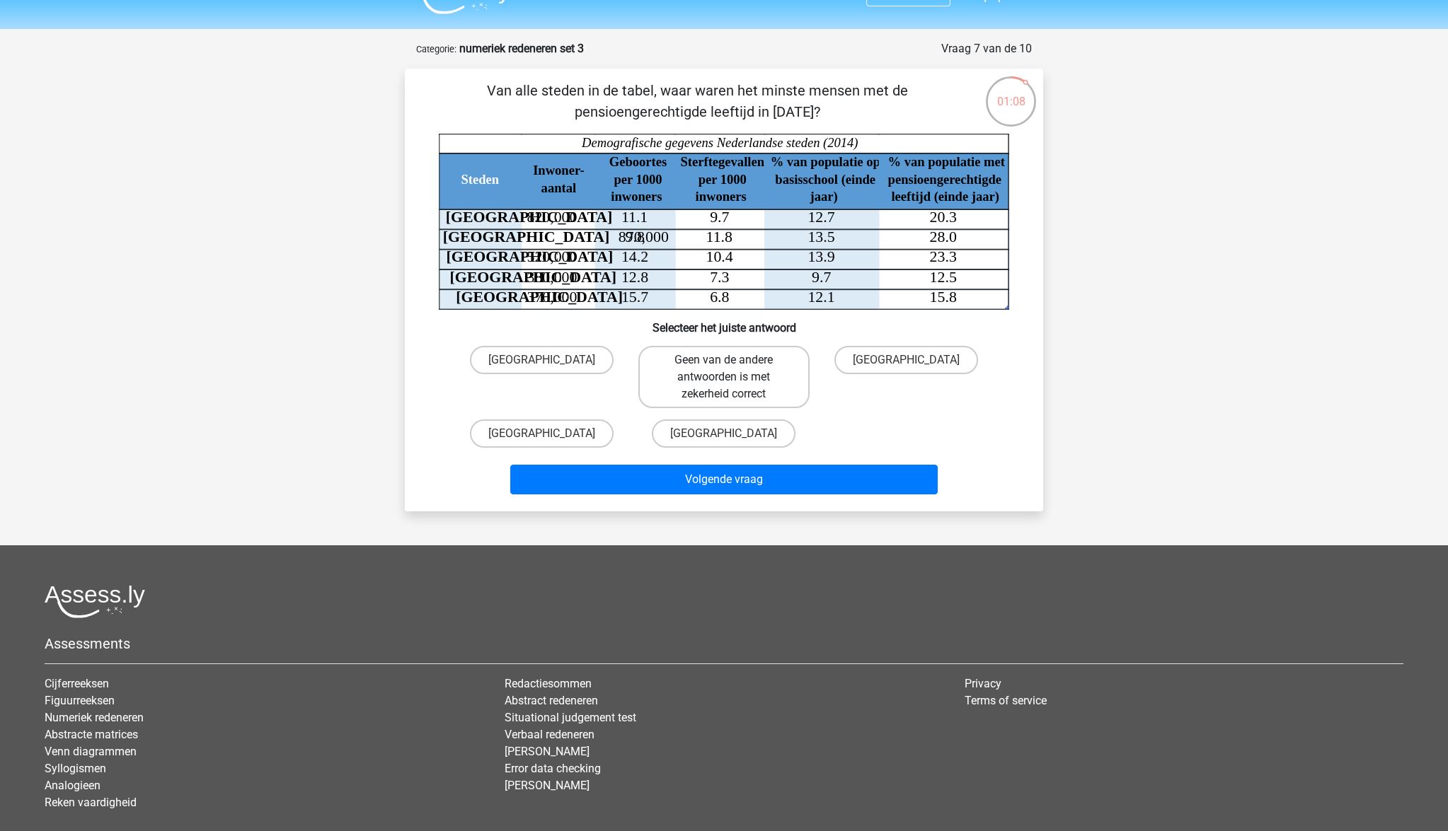
scroll to position [29, 0]
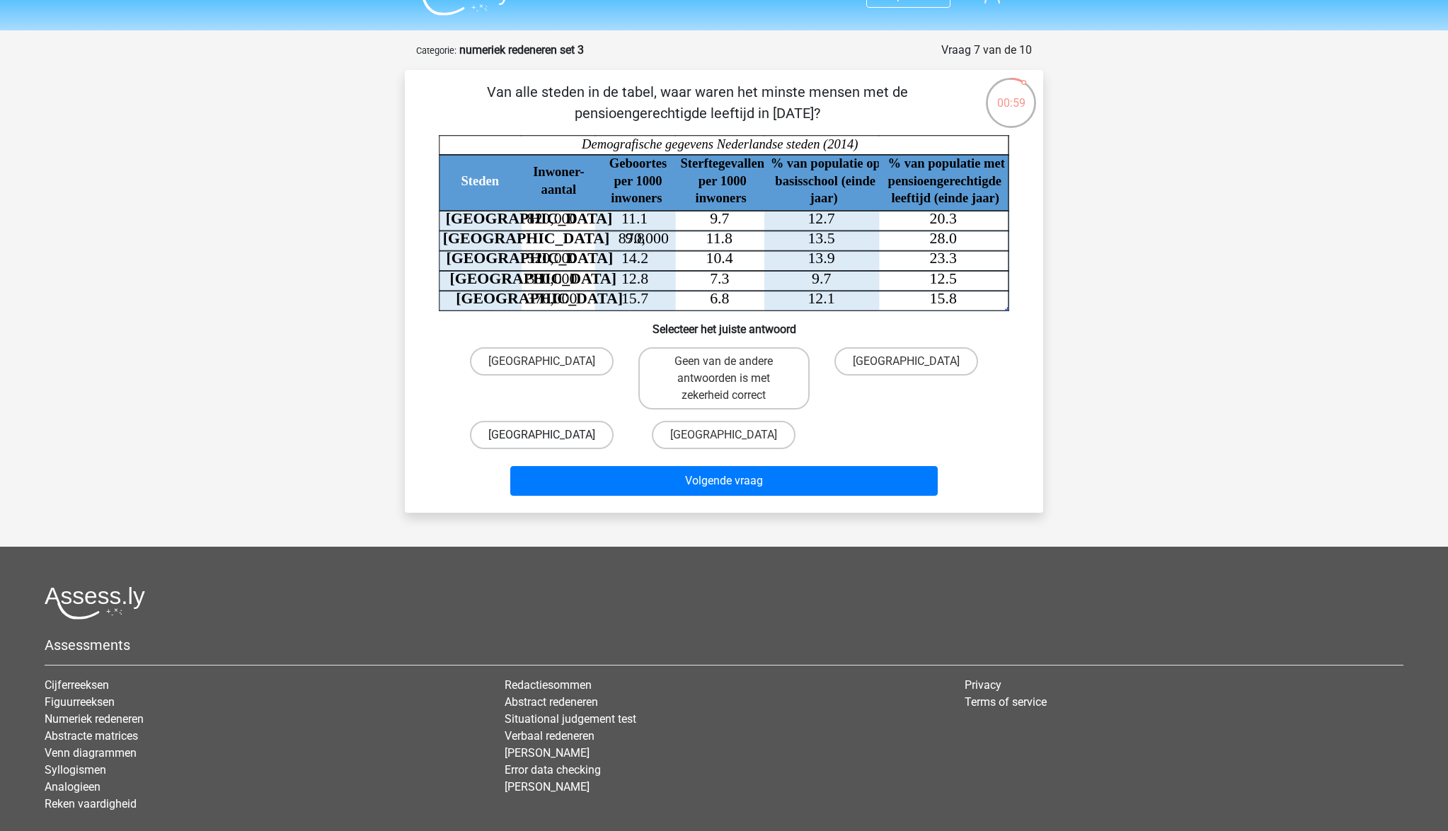
click at [568, 439] on label "Den Haag" at bounding box center [542, 435] width 144 height 28
click at [551, 439] on input "Den Haag" at bounding box center [546, 439] width 9 height 9
radio input "true"
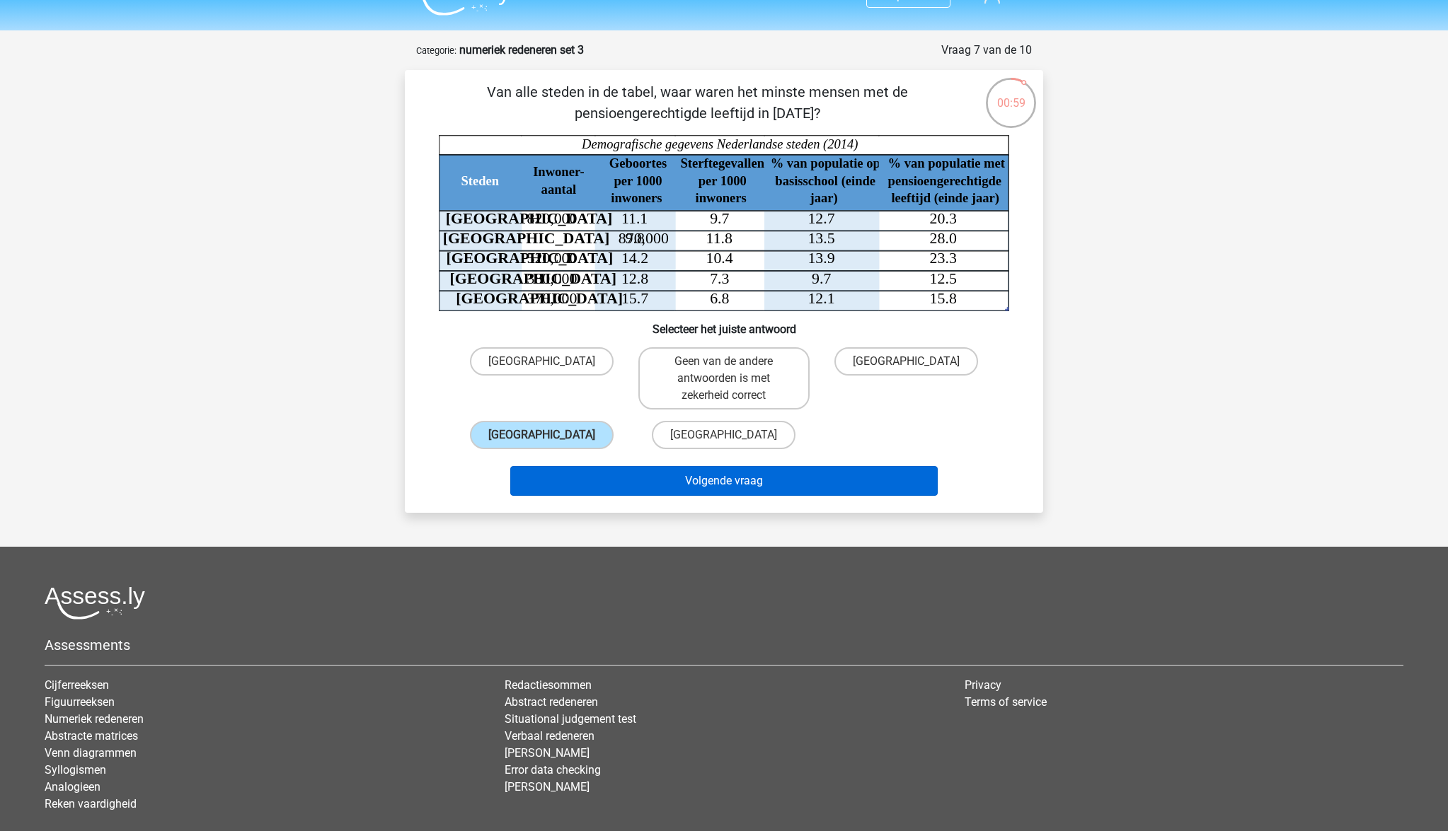
click at [676, 483] on button "Volgende vraag" at bounding box center [724, 481] width 428 height 30
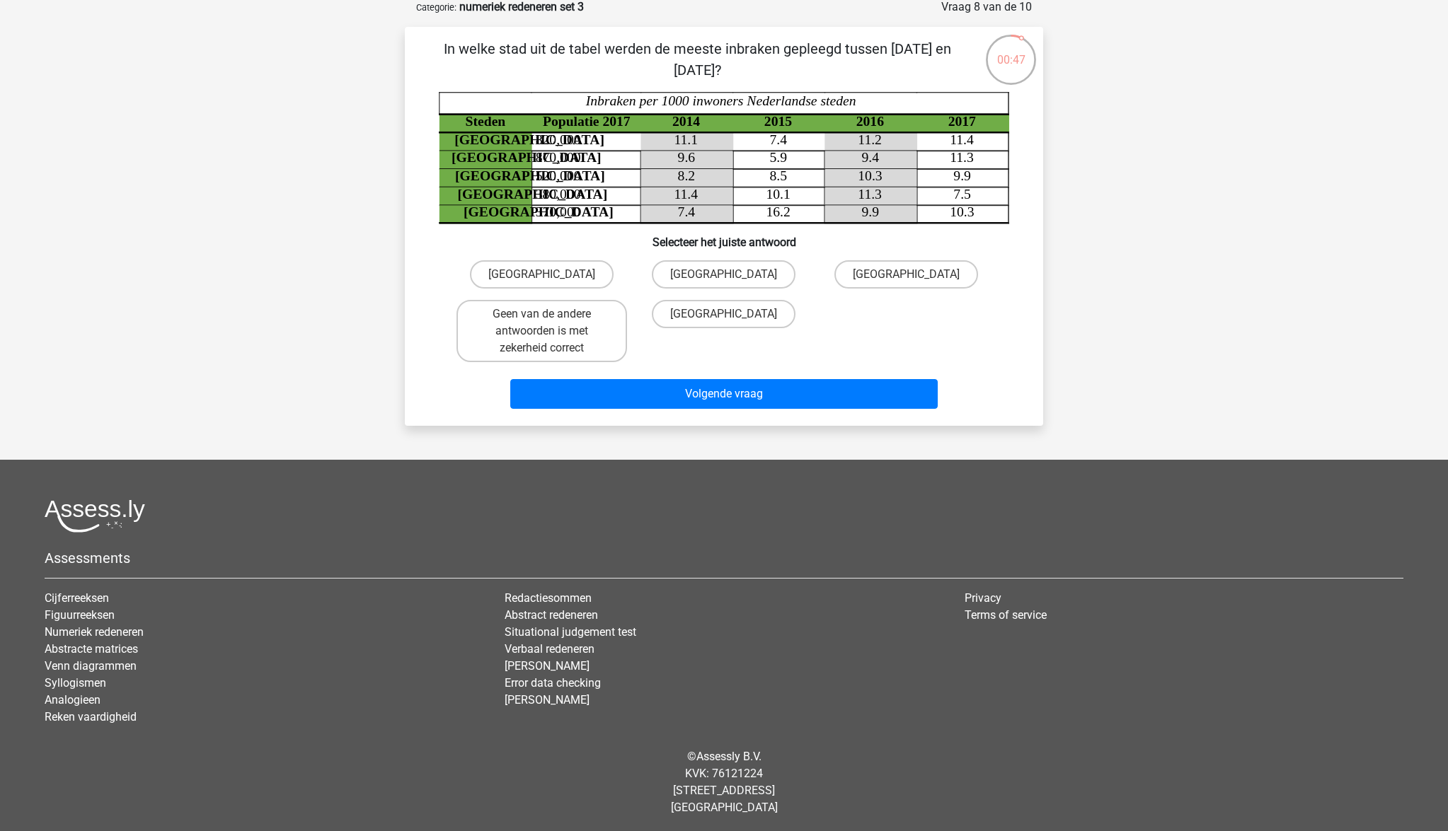
scroll to position [72, 0]
click at [748, 308] on label "Utrecht" at bounding box center [724, 314] width 144 height 28
click at [733, 314] on input "Utrecht" at bounding box center [728, 318] width 9 height 9
radio input "true"
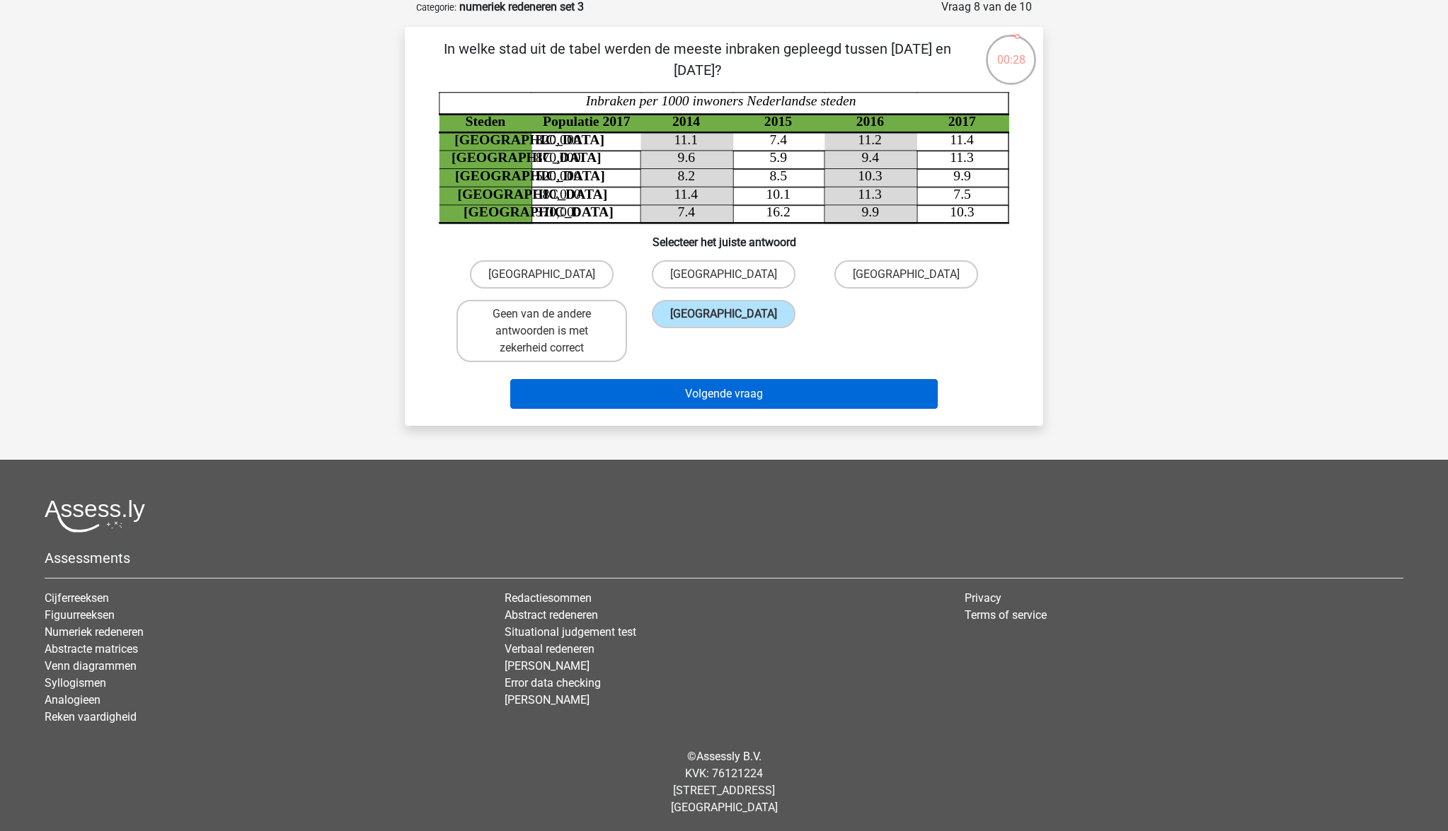
click at [758, 398] on button "Volgende vraag" at bounding box center [724, 394] width 428 height 30
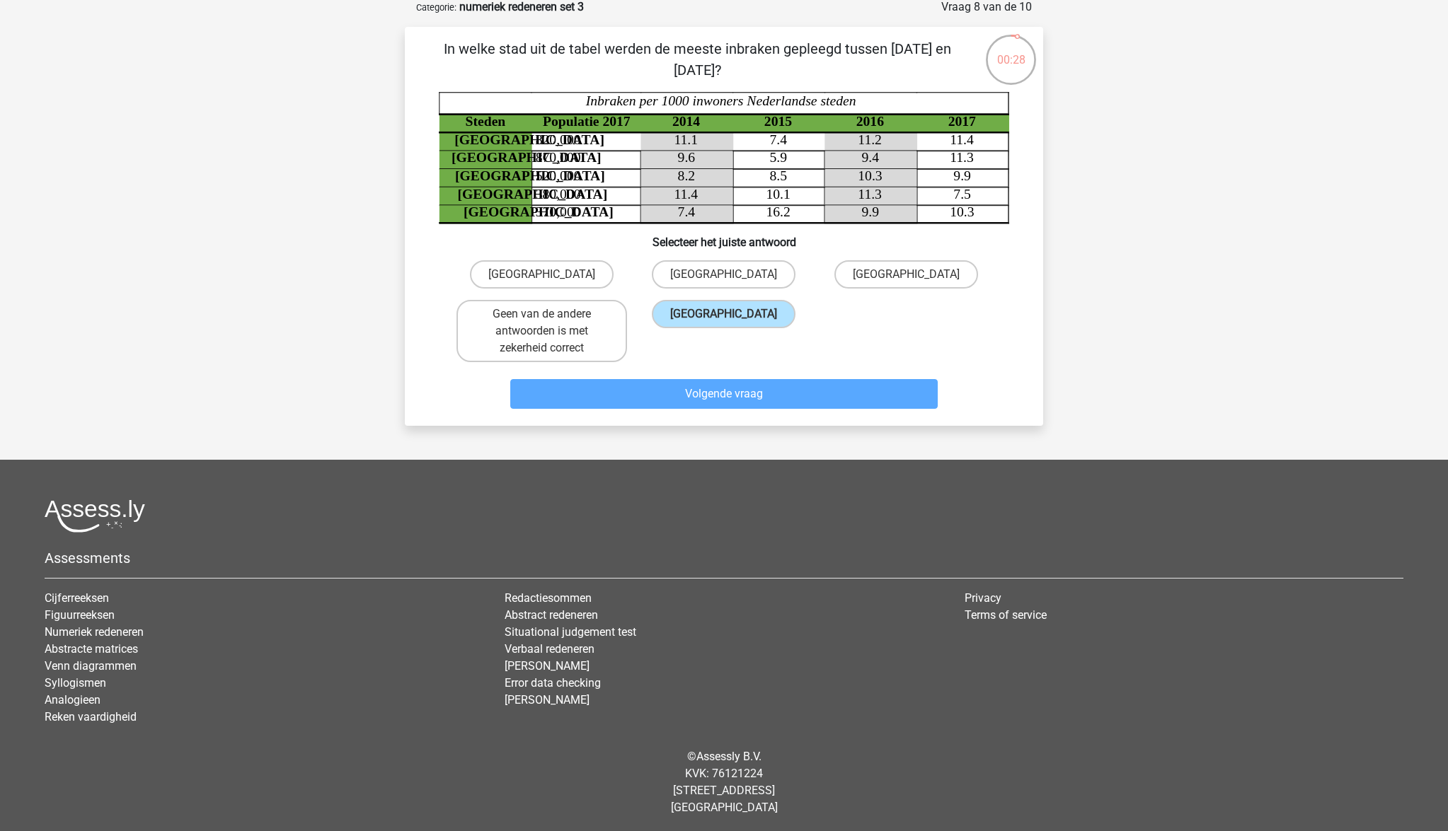
scroll to position [71, 0]
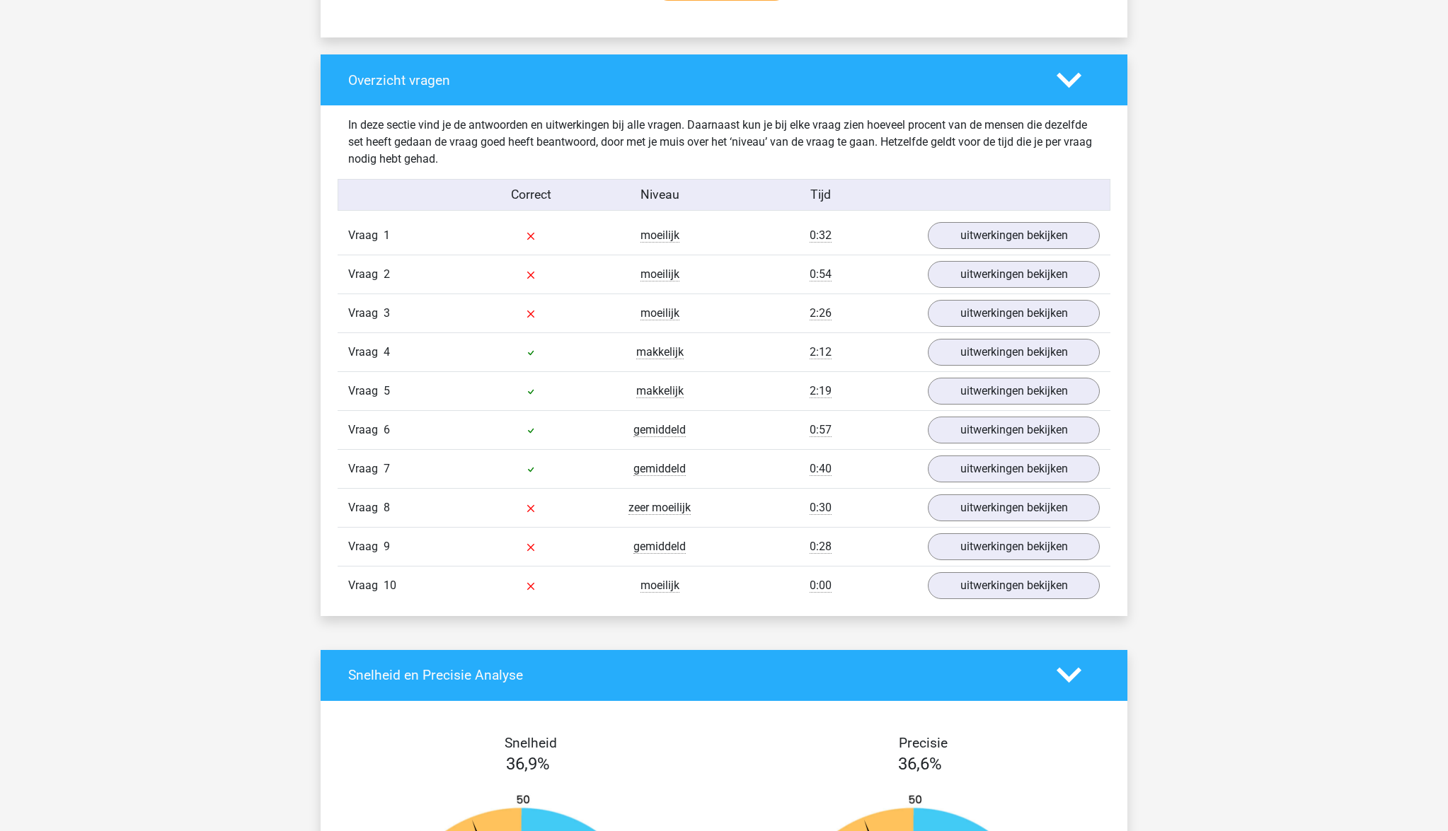
scroll to position [1010, 1]
click at [960, 236] on link "uitwerkingen bekijken" at bounding box center [1013, 235] width 197 height 31
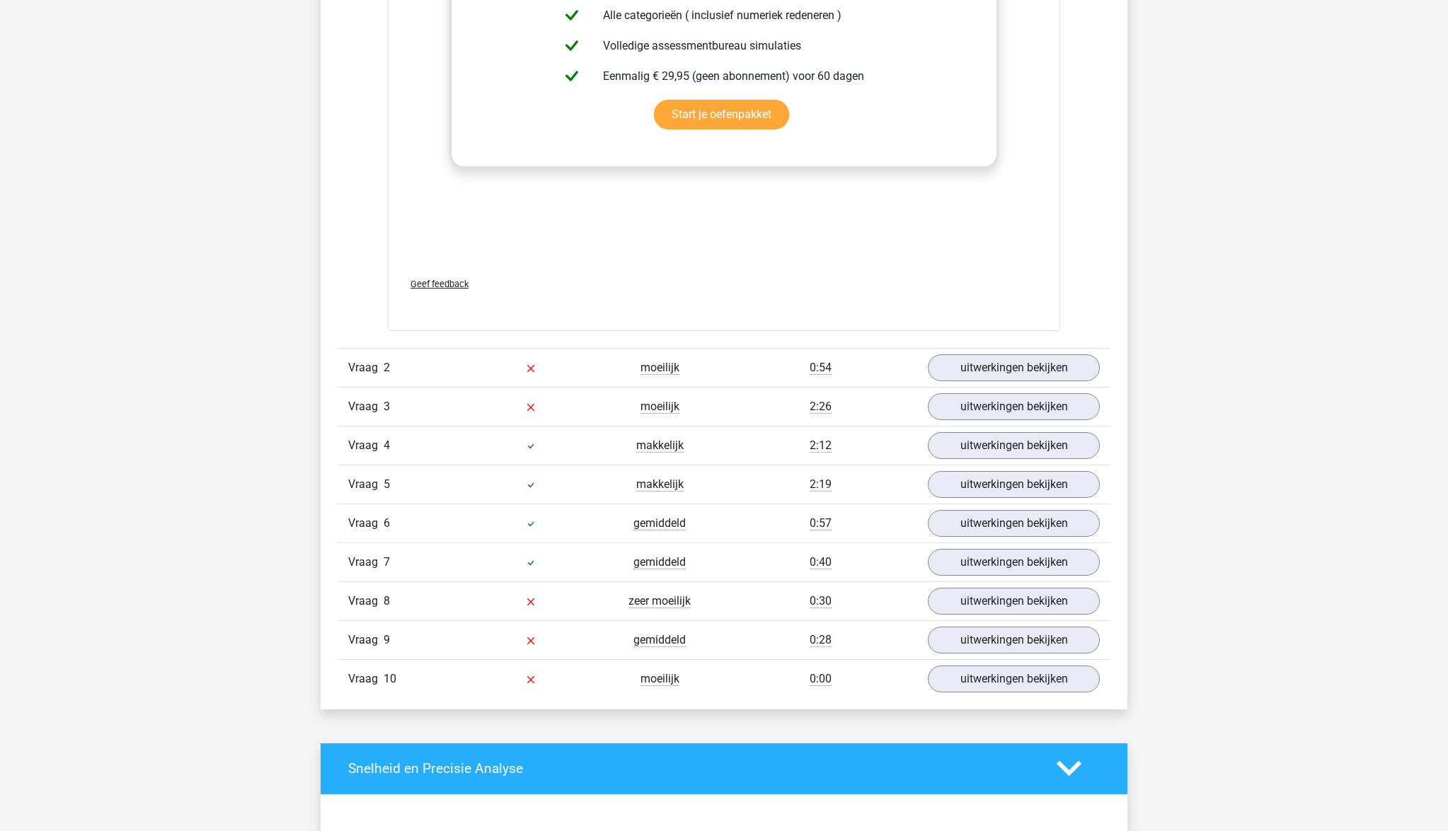
scroll to position [2154, 0]
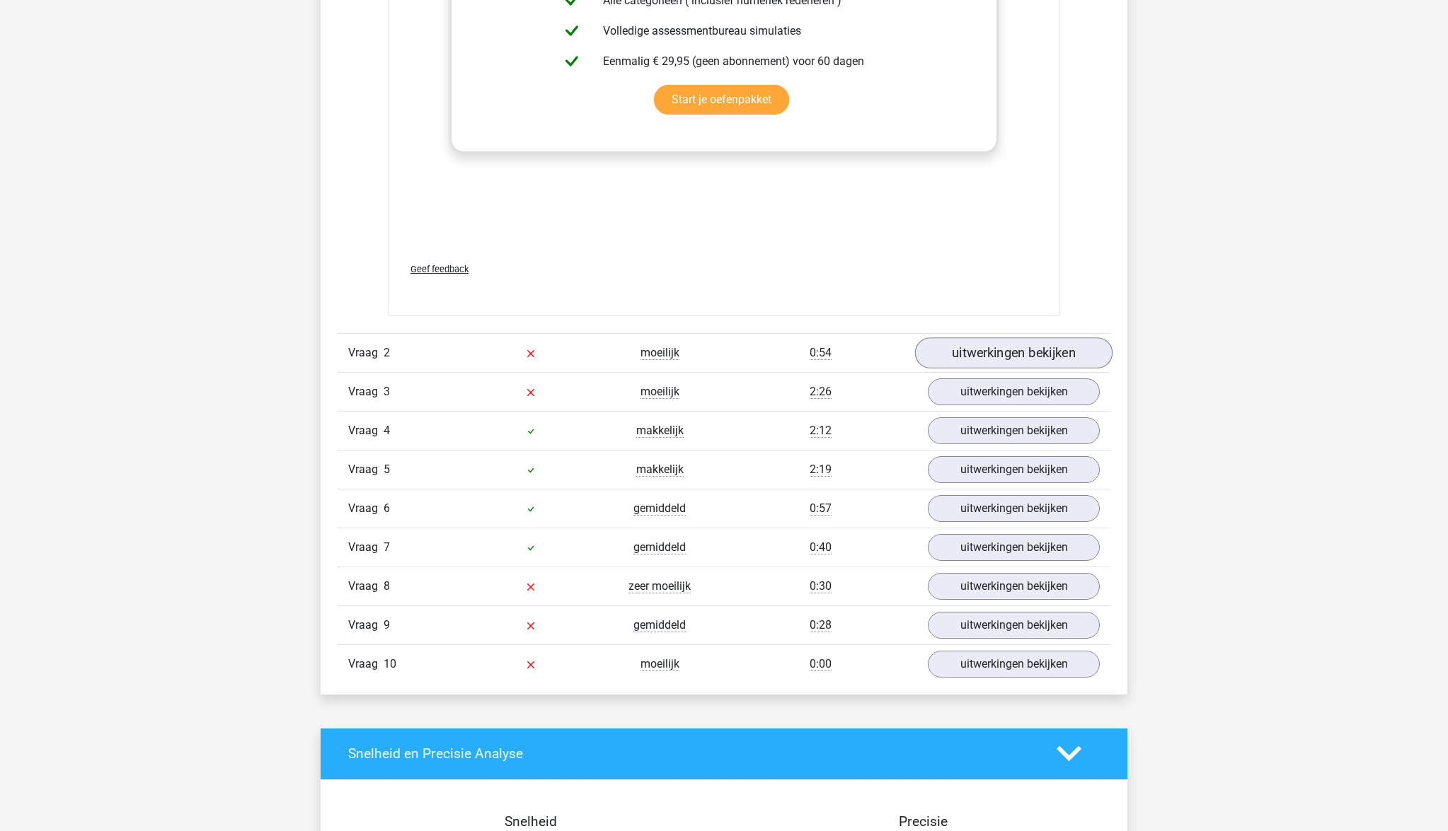
click at [957, 359] on link "uitwerkingen bekijken" at bounding box center [1013, 352] width 197 height 31
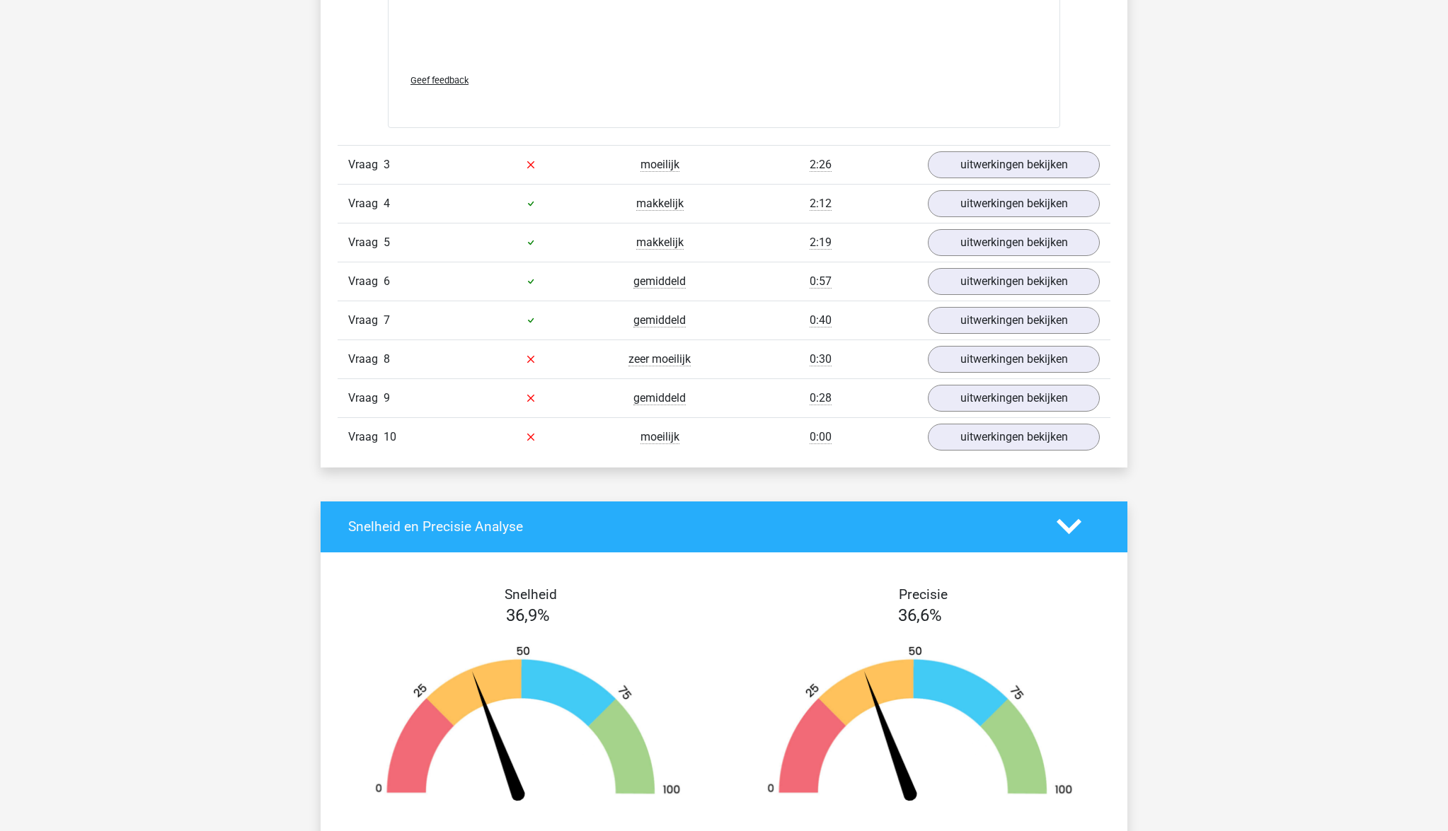
scroll to position [3623, 0]
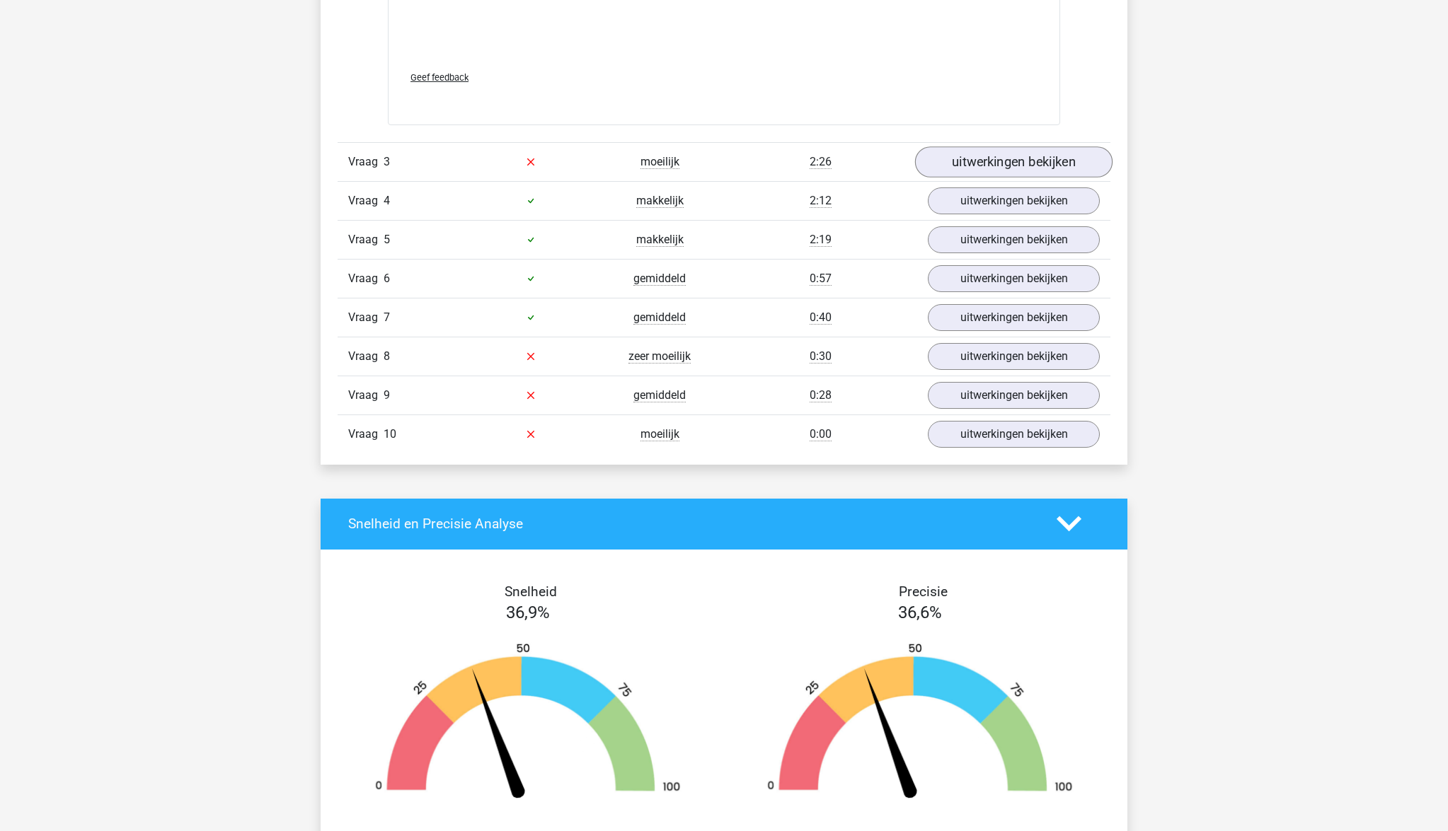
click at [1001, 167] on link "uitwerkingen bekijken" at bounding box center [1013, 161] width 197 height 31
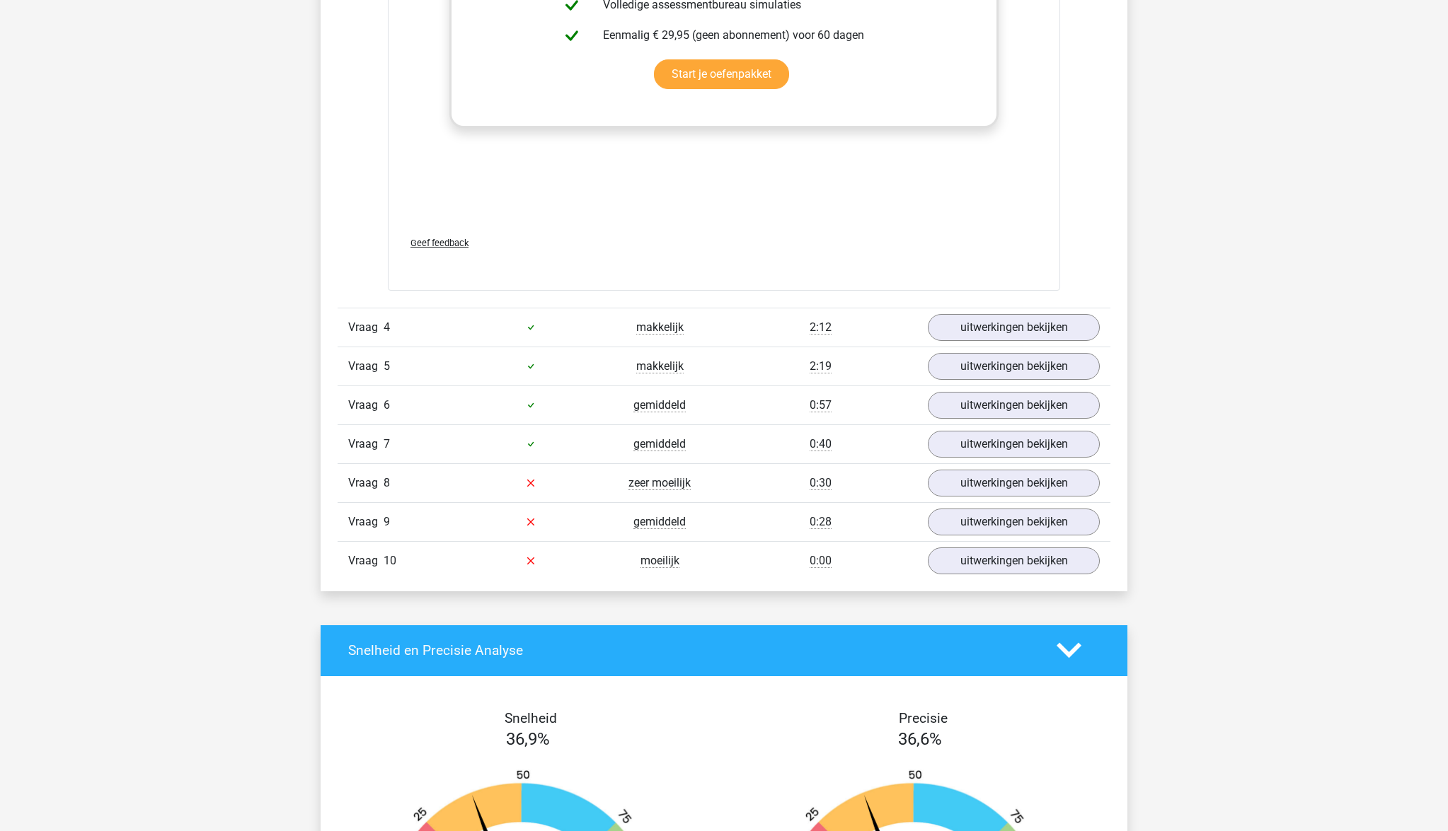
scroll to position [4729, 0]
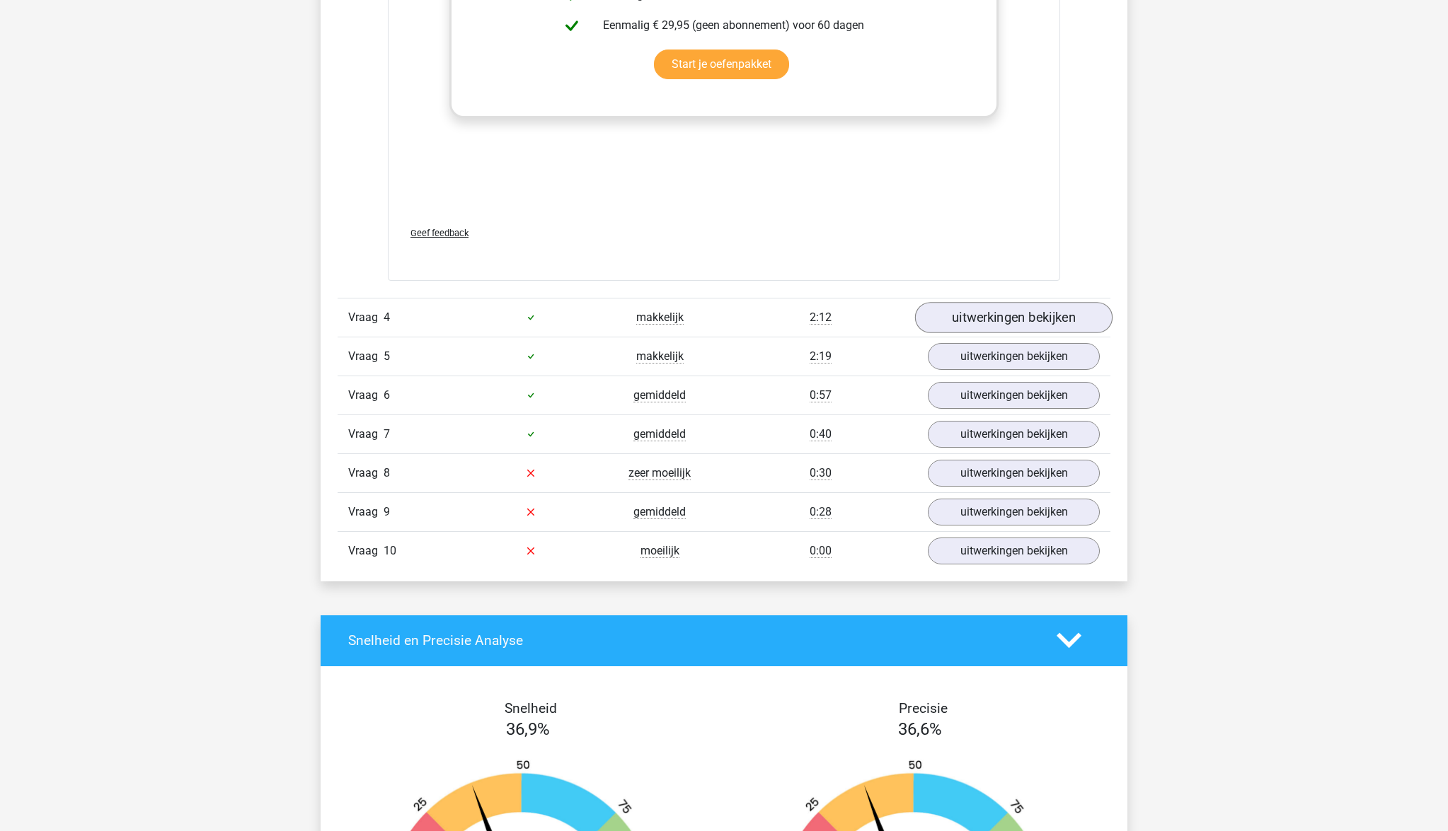
click at [979, 313] on link "uitwerkingen bekijken" at bounding box center [1013, 317] width 197 height 31
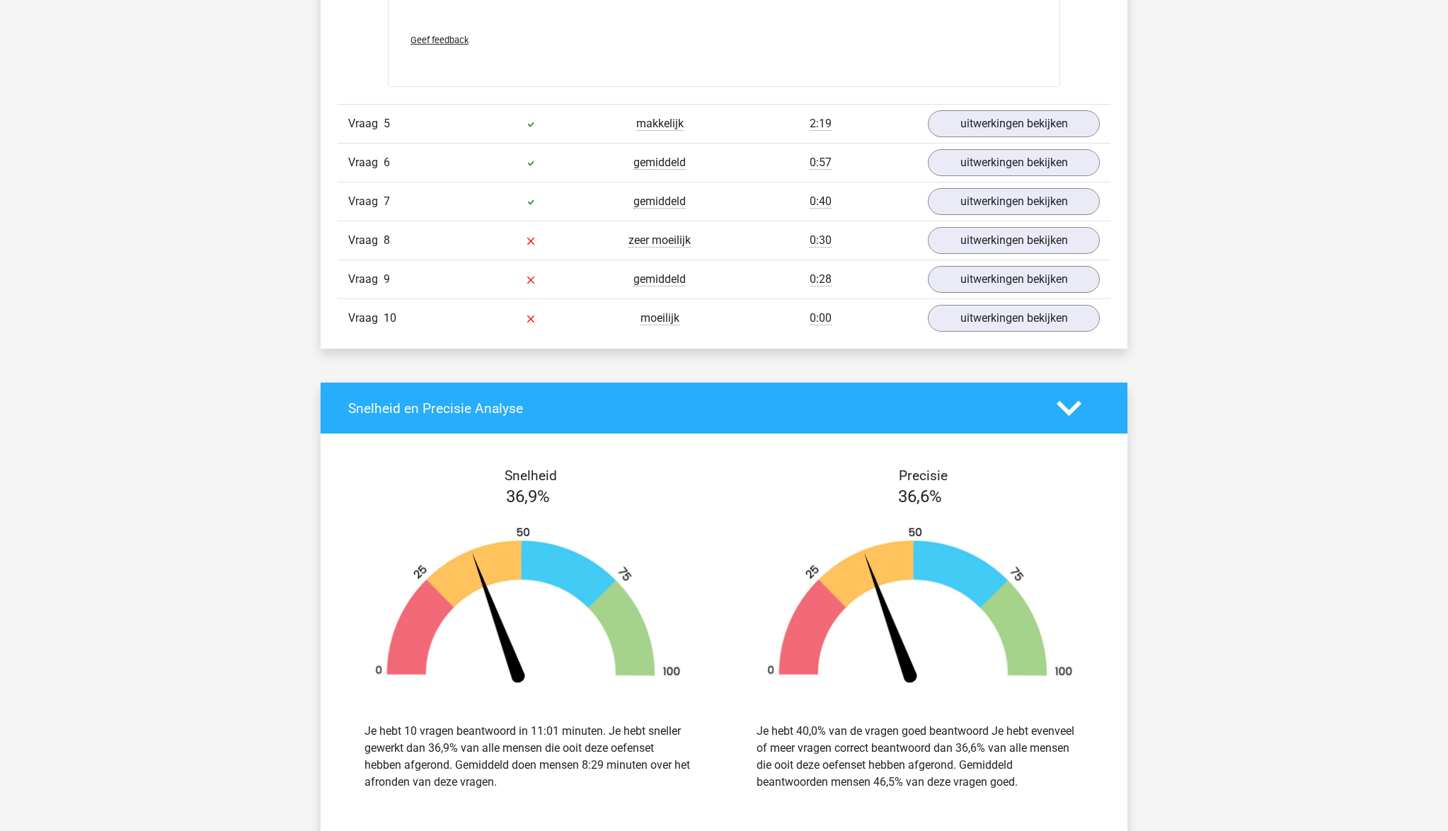
scroll to position [5870, 0]
click at [967, 237] on link "uitwerkingen bekijken" at bounding box center [1013, 241] width 197 height 31
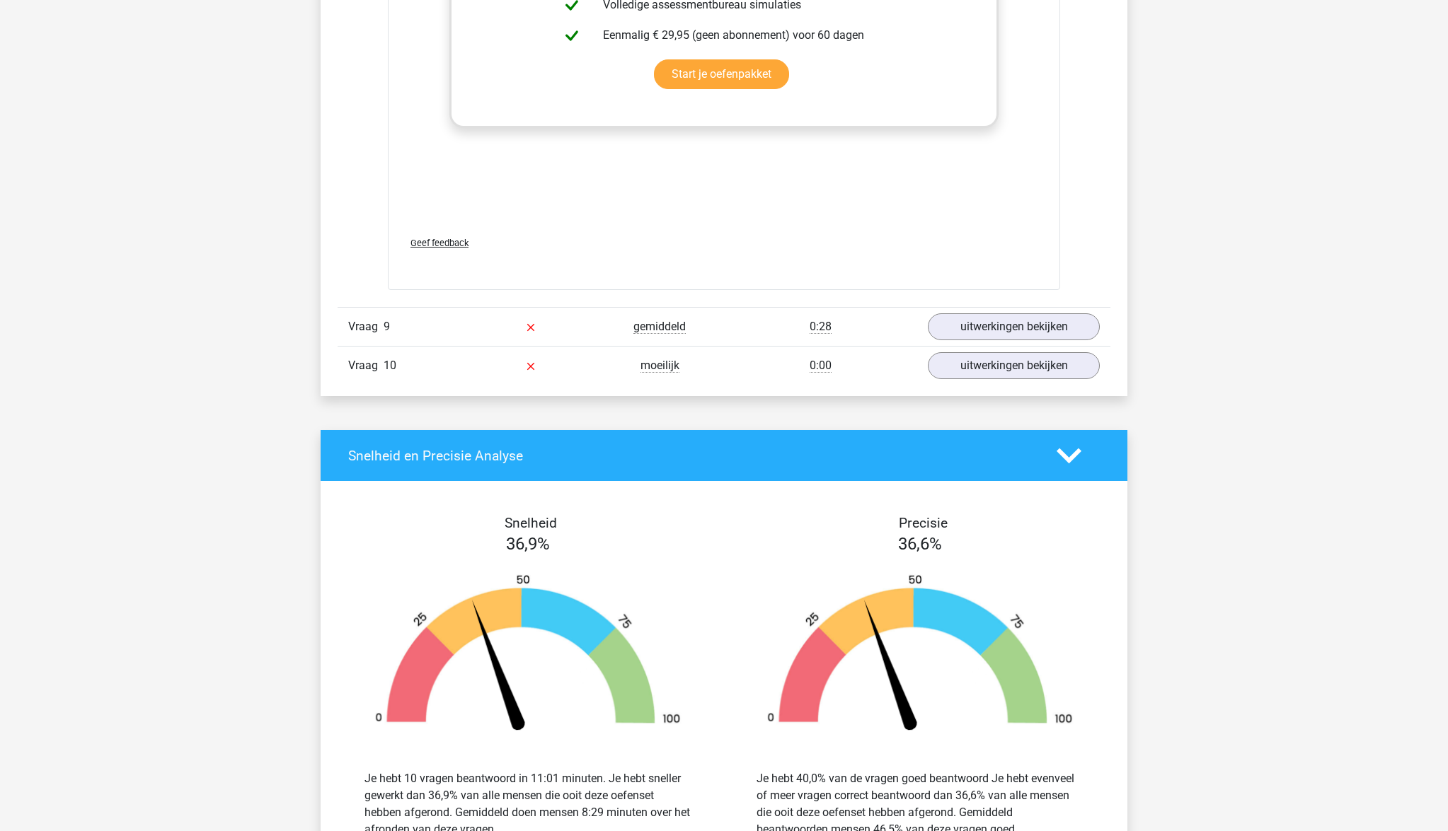
scroll to position [6685, 0]
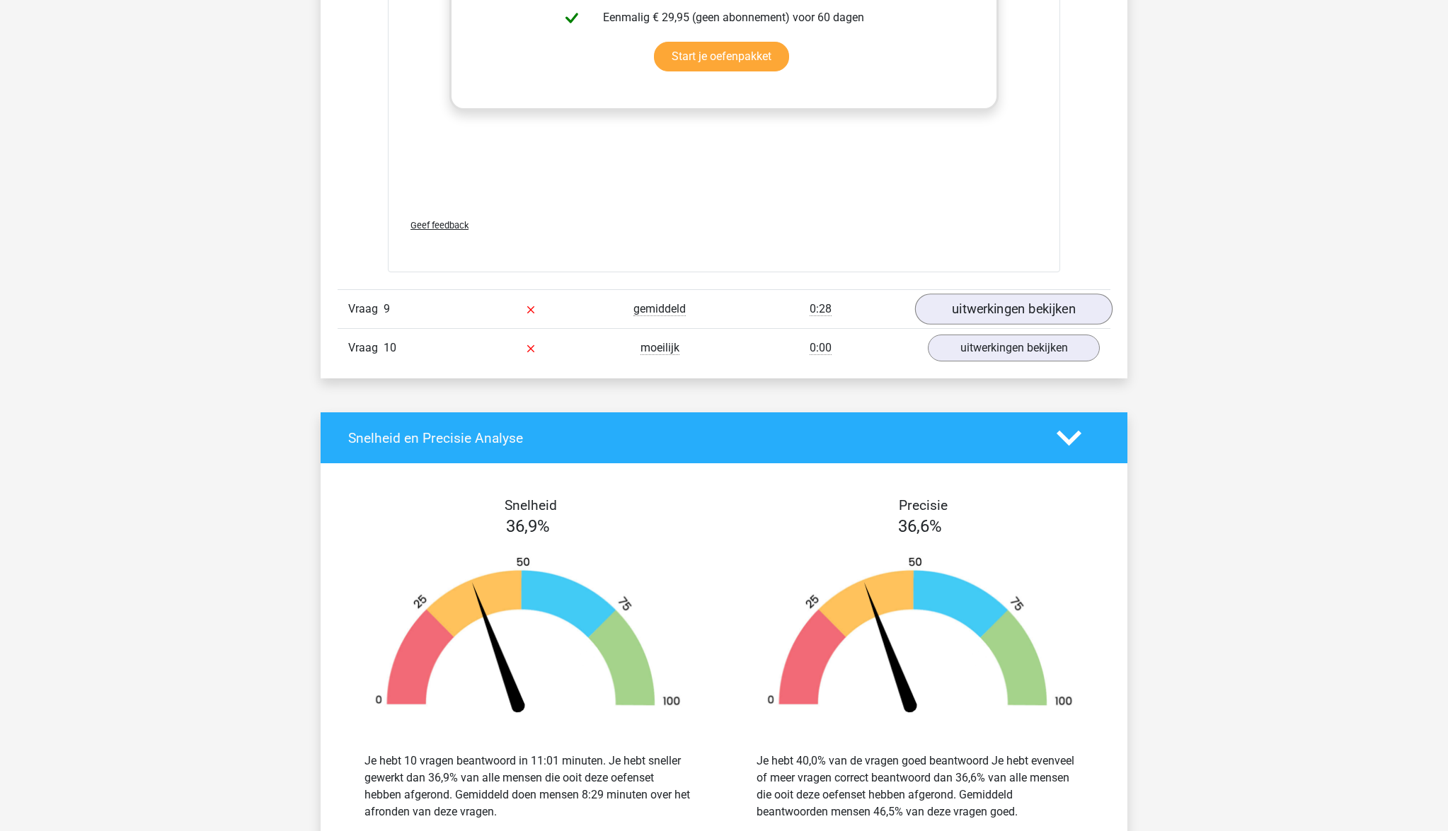
click at [980, 307] on link "uitwerkingen bekijken" at bounding box center [1013, 309] width 197 height 31
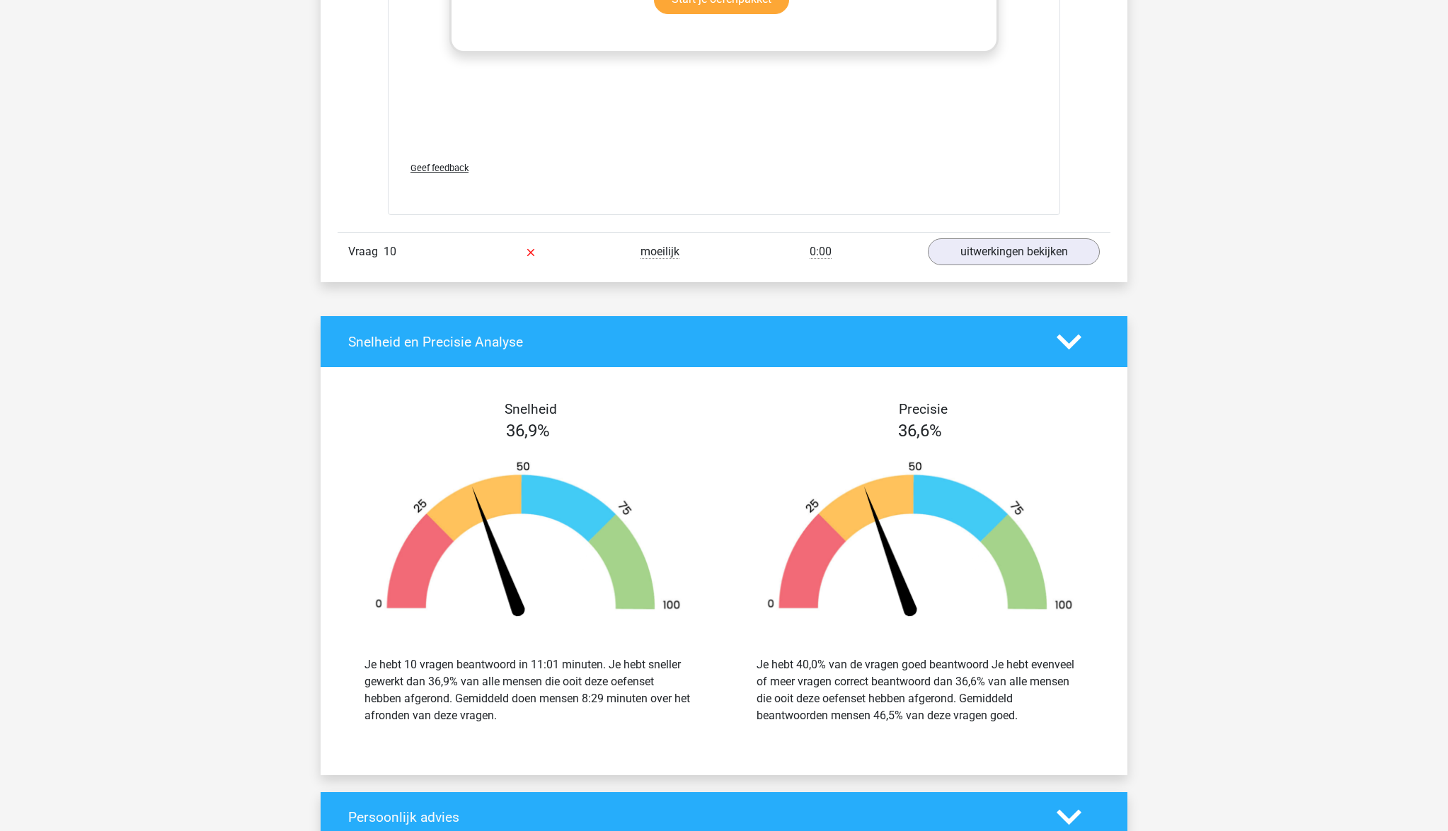
scroll to position [7630, 0]
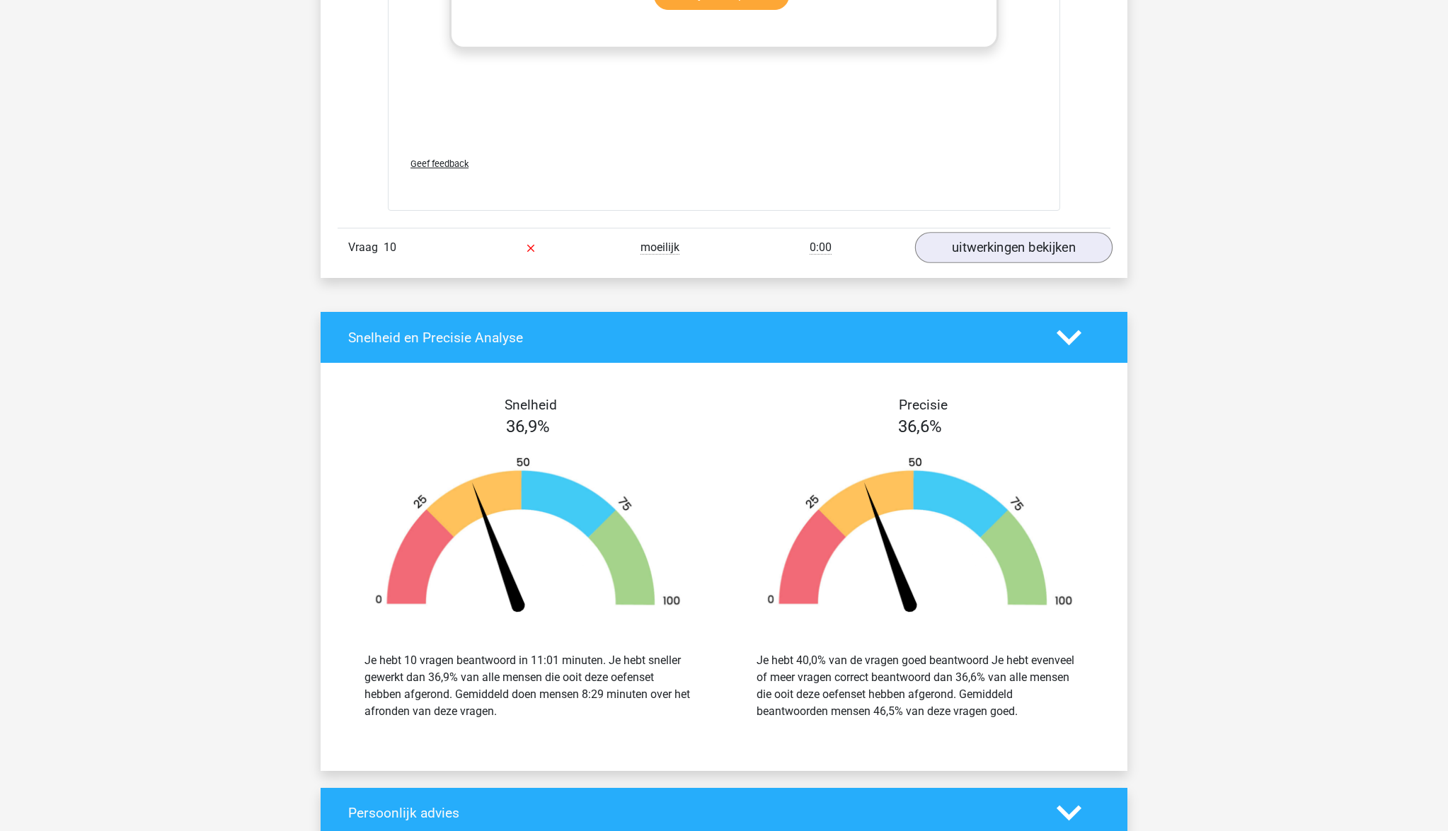
click at [1005, 254] on link "uitwerkingen bekijken" at bounding box center [1013, 248] width 197 height 31
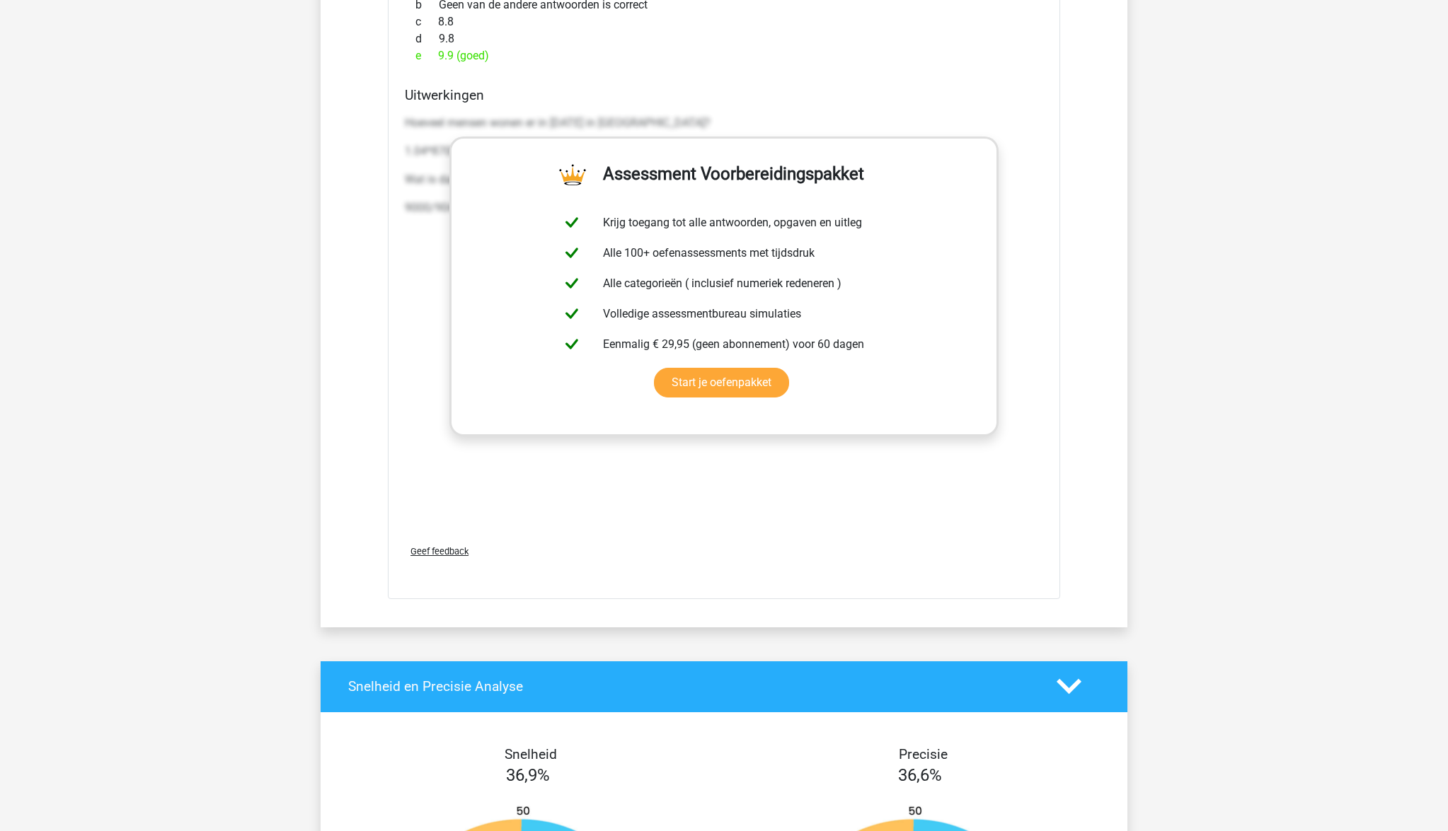
scroll to position [8143, 0]
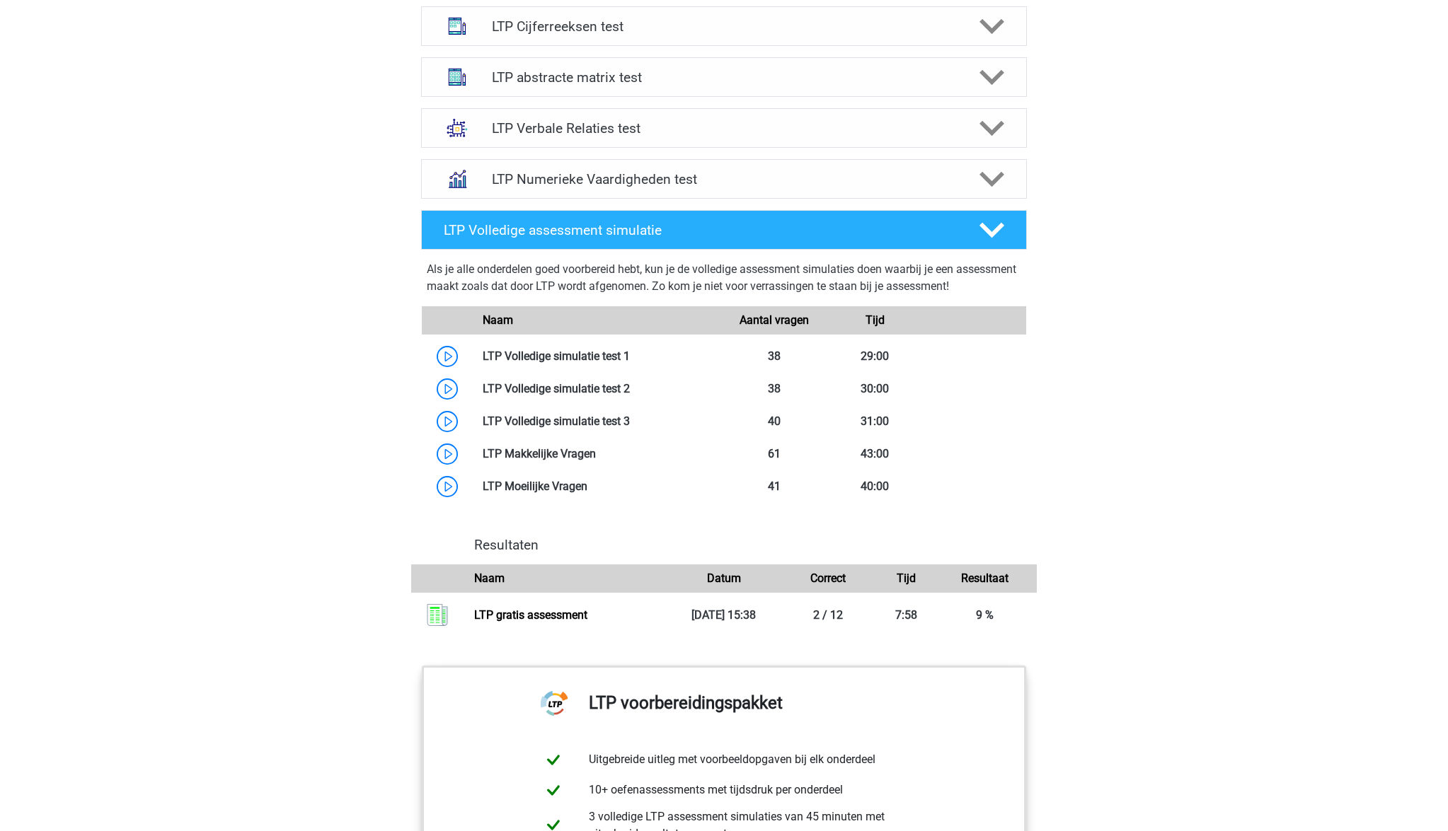
scroll to position [1014, 0]
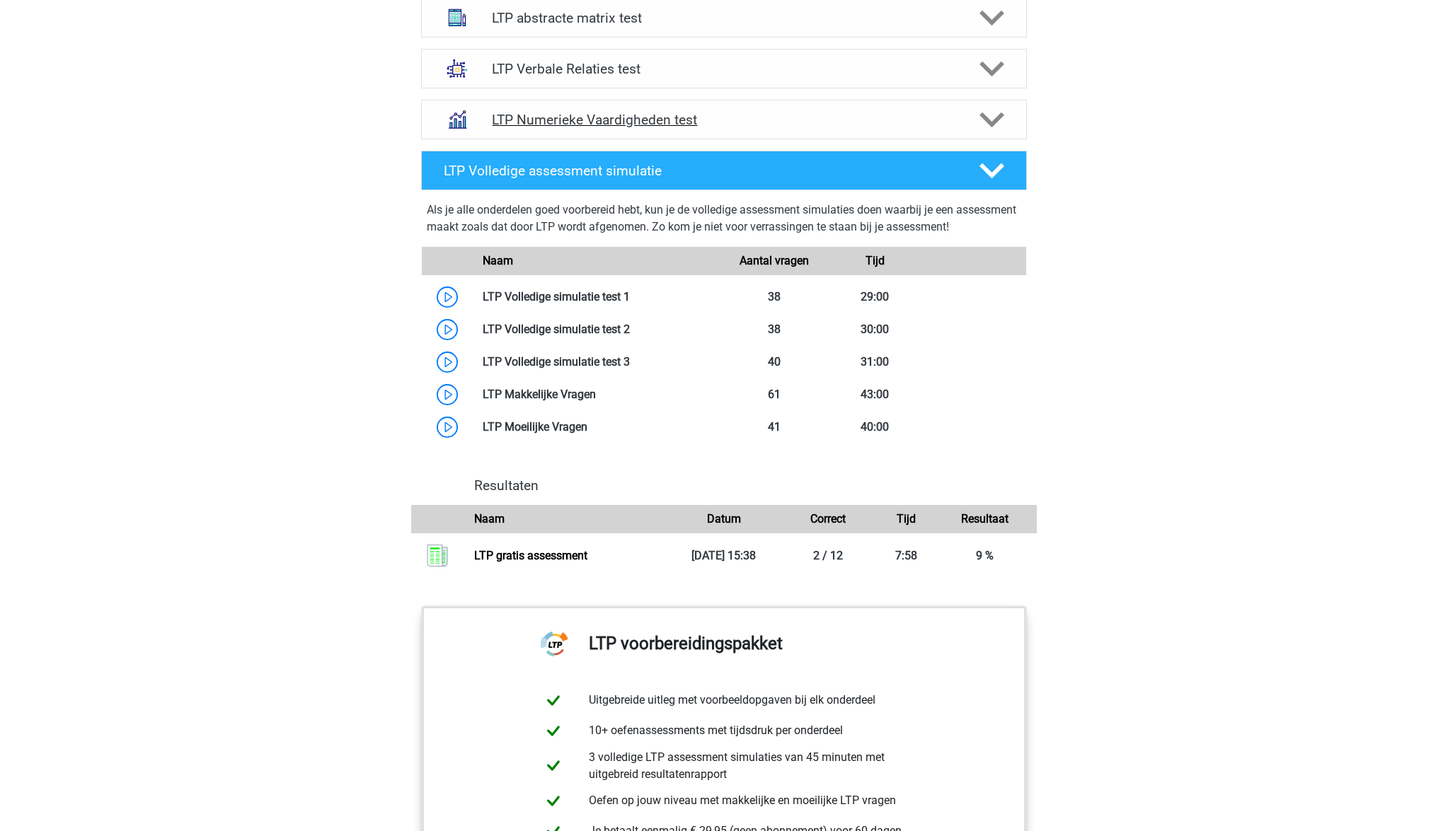
click at [985, 122] on icon at bounding box center [991, 120] width 25 height 25
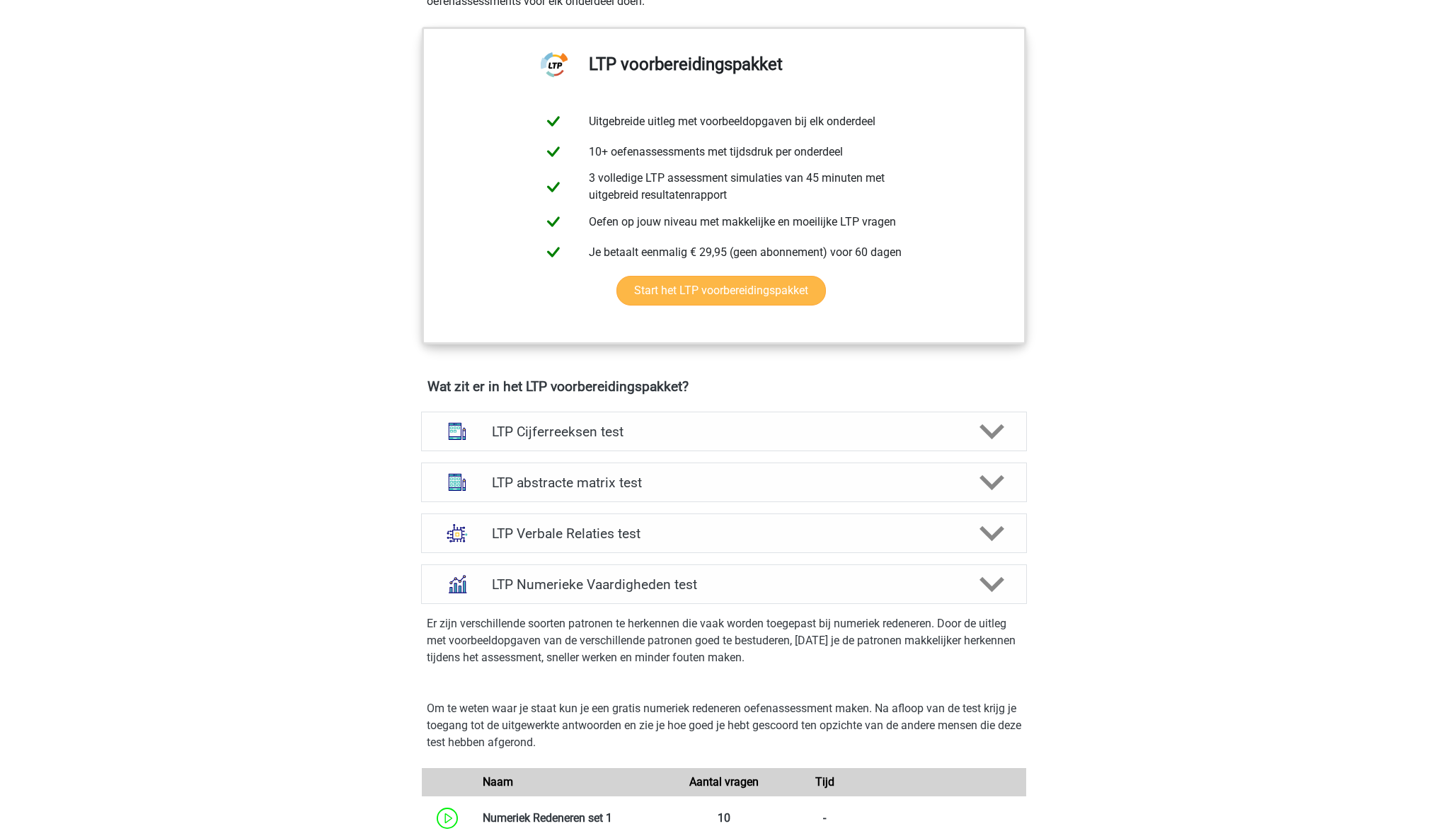
scroll to position [544, 0]
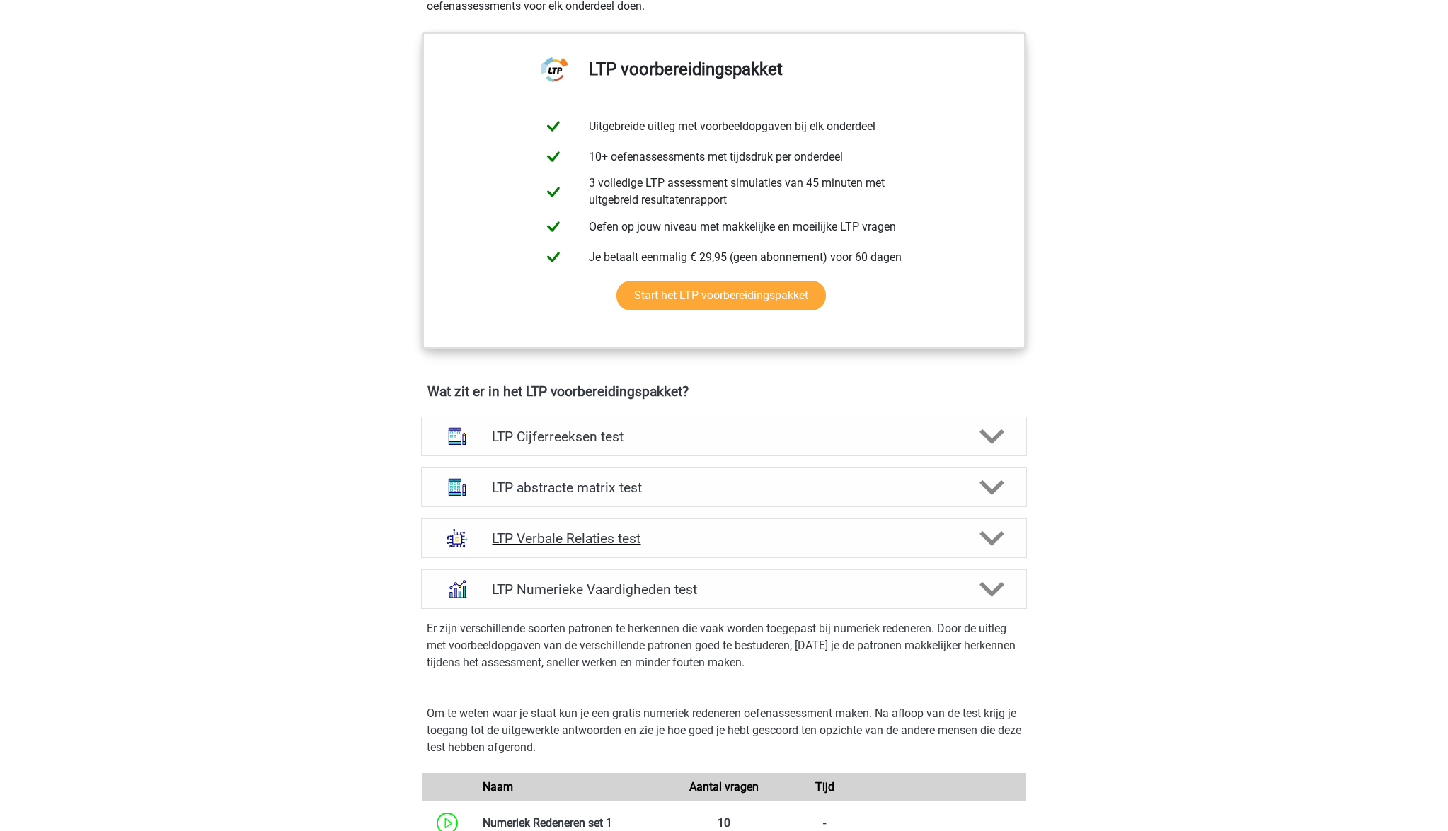
click at [989, 542] on polygon at bounding box center [991, 539] width 25 height 16
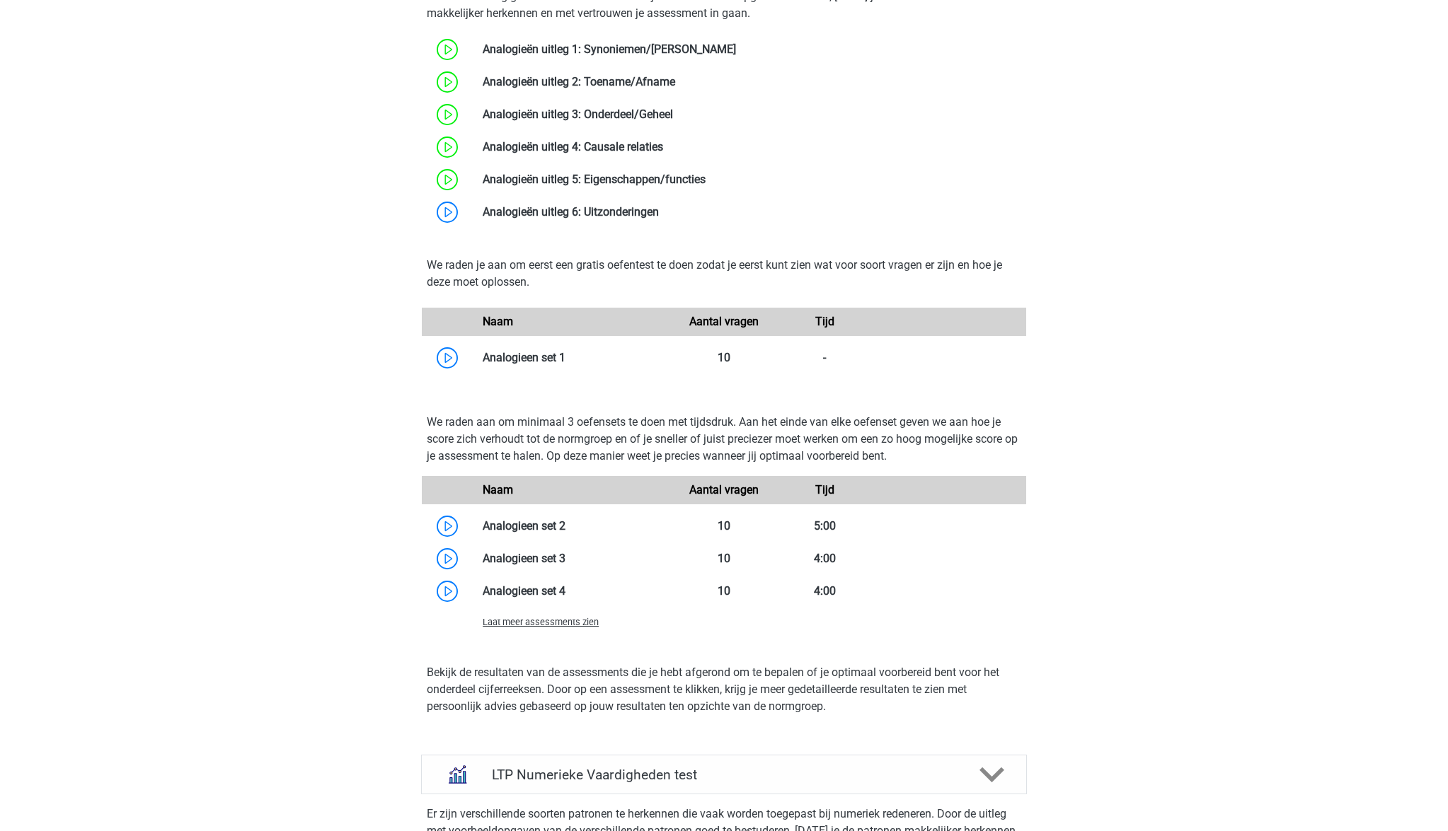
scroll to position [1296, 0]
click at [659, 210] on link at bounding box center [659, 210] width 0 height 13
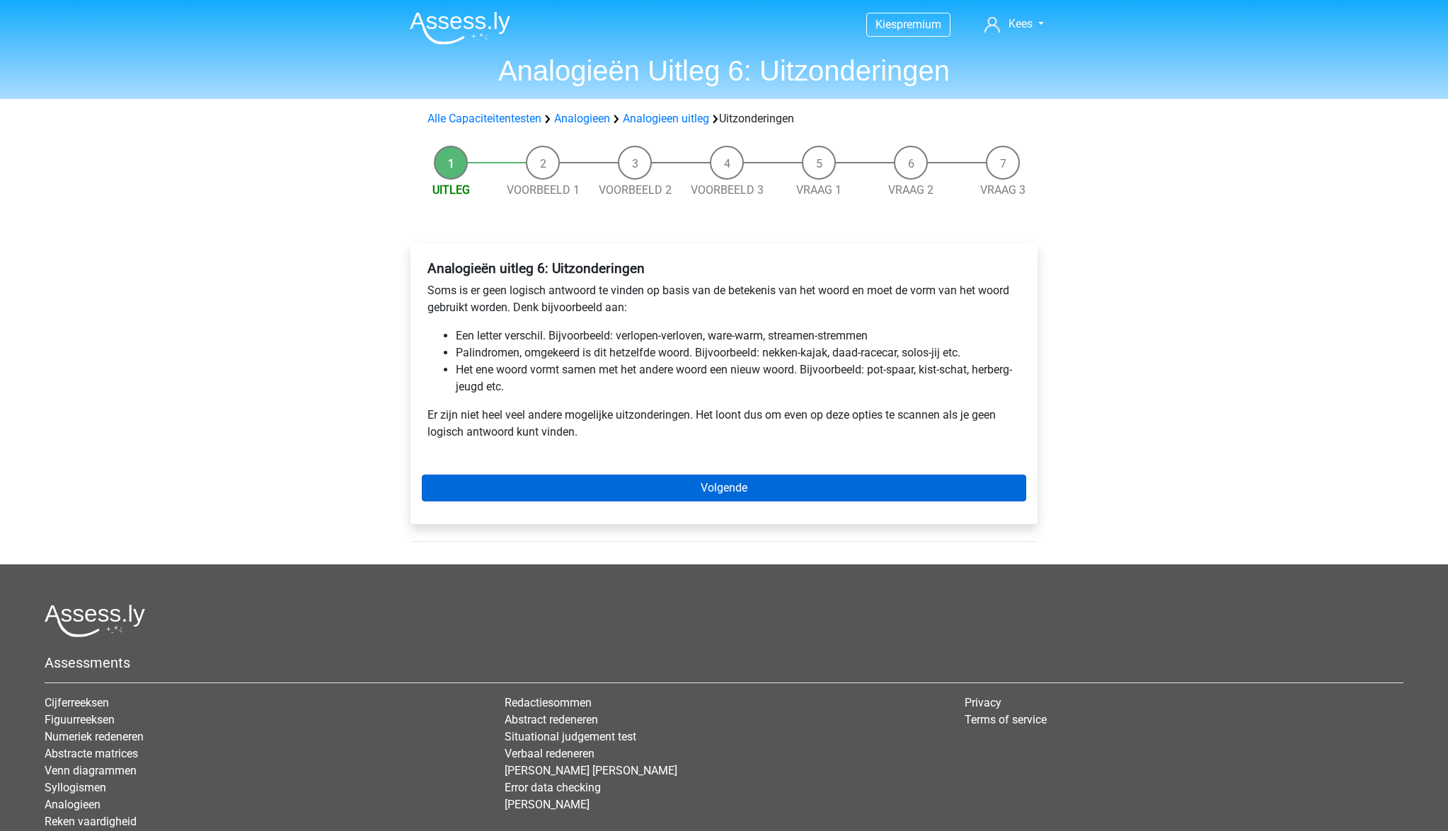
click at [735, 489] on link "Volgende" at bounding box center [724, 488] width 604 height 27
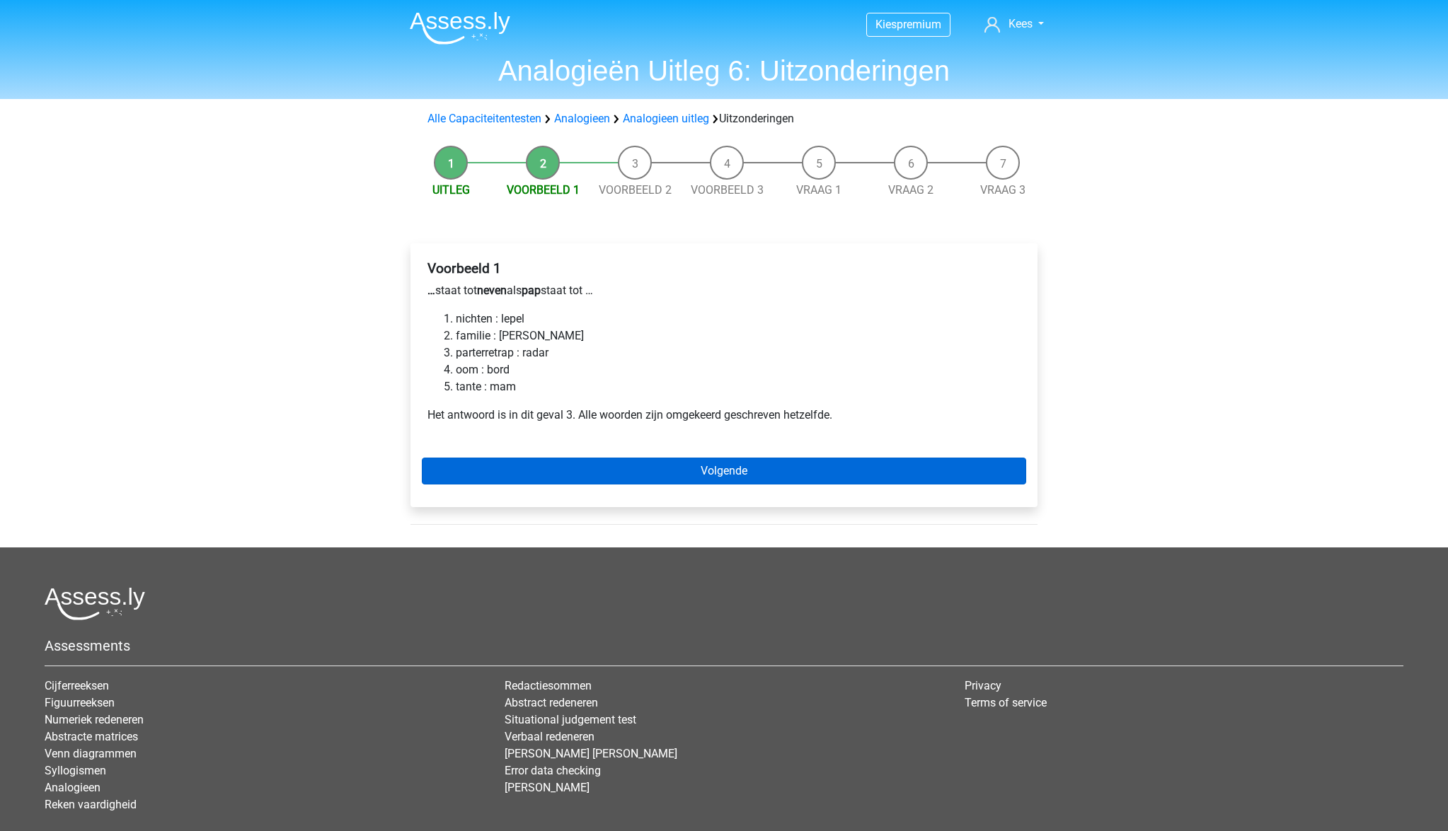
click at [728, 468] on link "Volgende" at bounding box center [724, 471] width 604 height 27
click at [739, 476] on link "Volgende" at bounding box center [724, 471] width 604 height 27
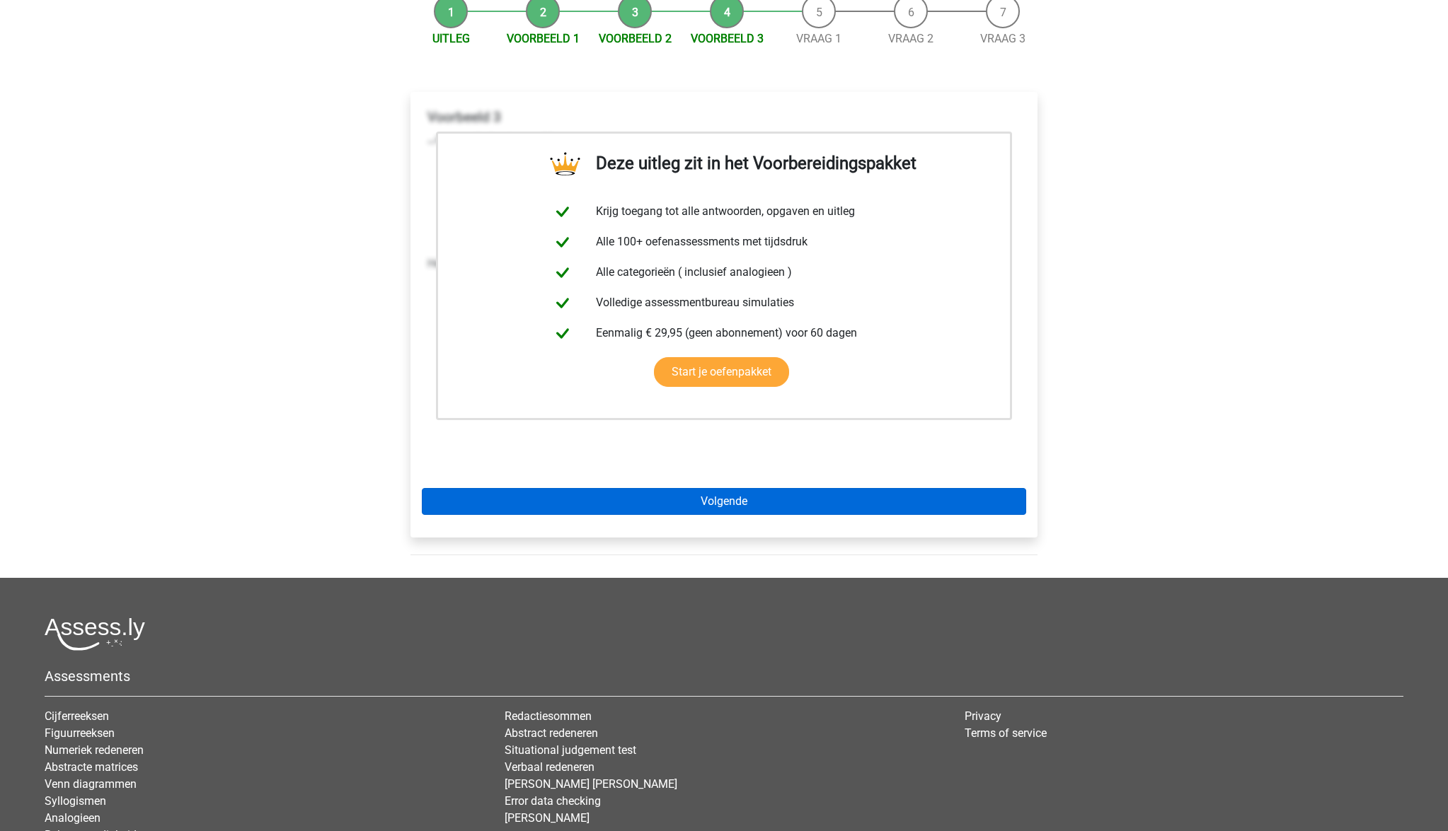
scroll to position [154, 0]
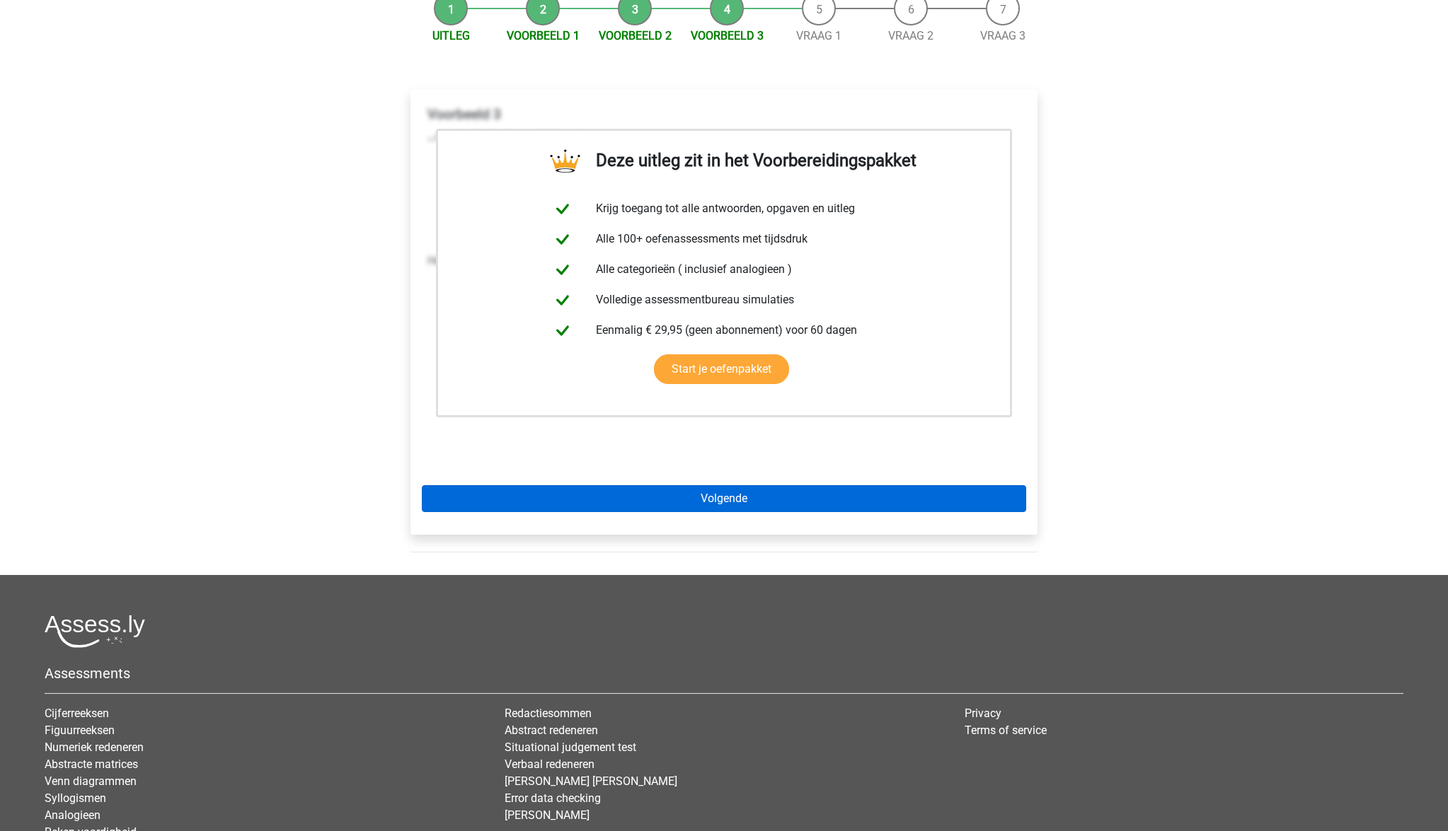
click at [753, 499] on link "Volgende" at bounding box center [724, 498] width 604 height 27
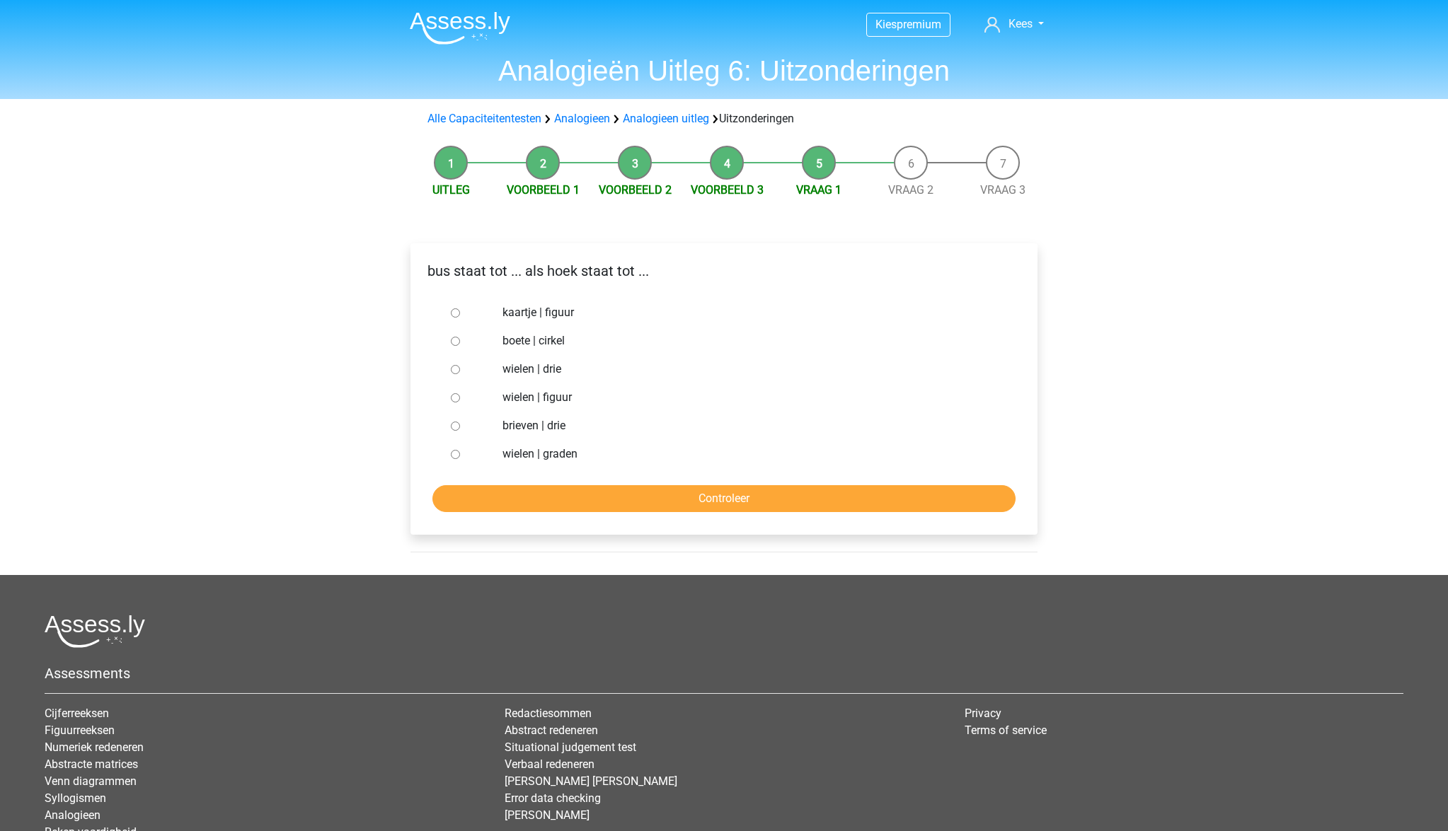
click at [570, 311] on label "kaartje | figuur" at bounding box center [747, 312] width 490 height 17
click at [460, 311] on input "kaartje | figuur" at bounding box center [455, 312] width 9 height 9
radio input "true"
click at [723, 494] on input "Controleer" at bounding box center [723, 498] width 583 height 27
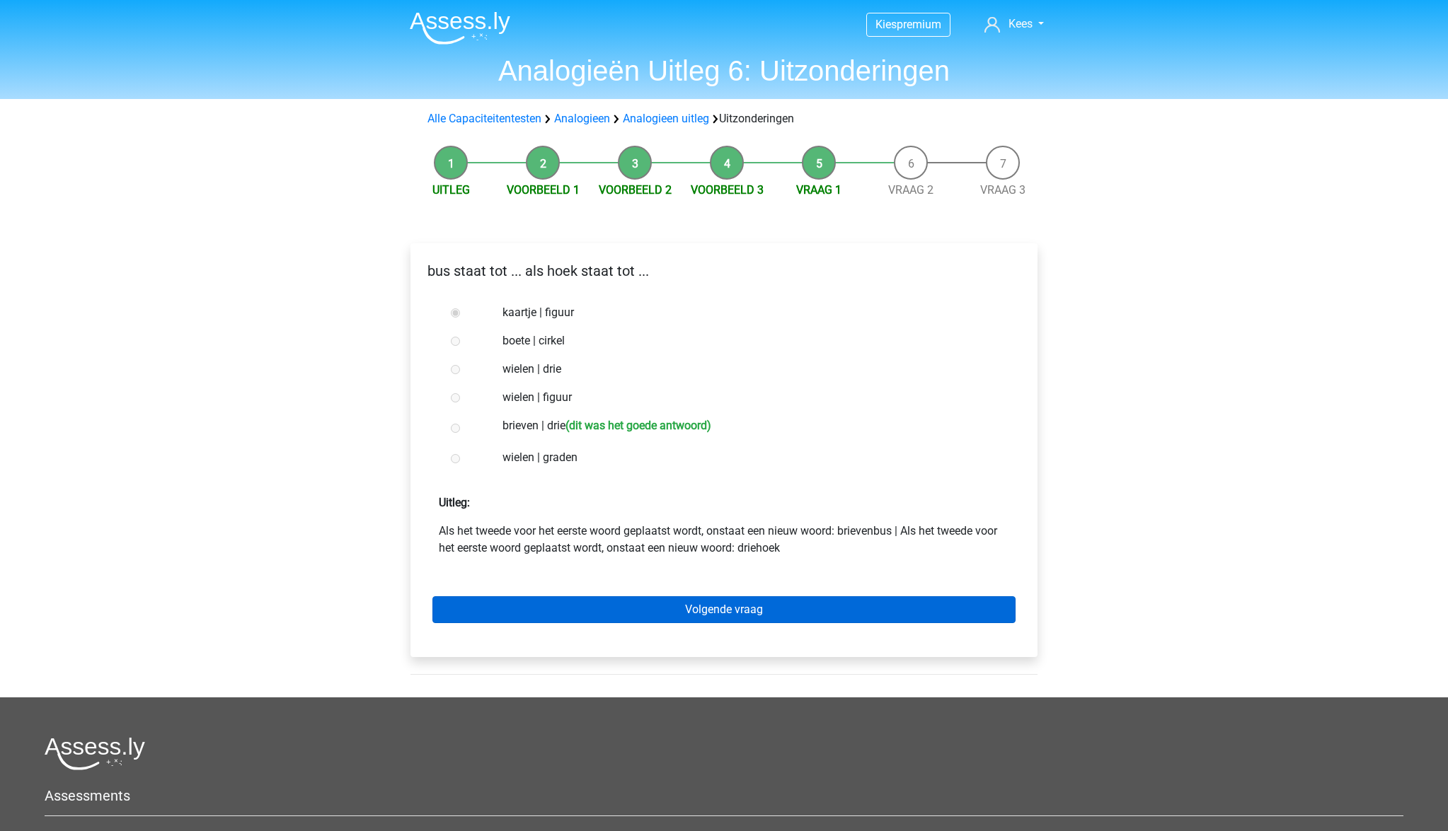
click at [789, 608] on link "Volgende vraag" at bounding box center [723, 609] width 583 height 27
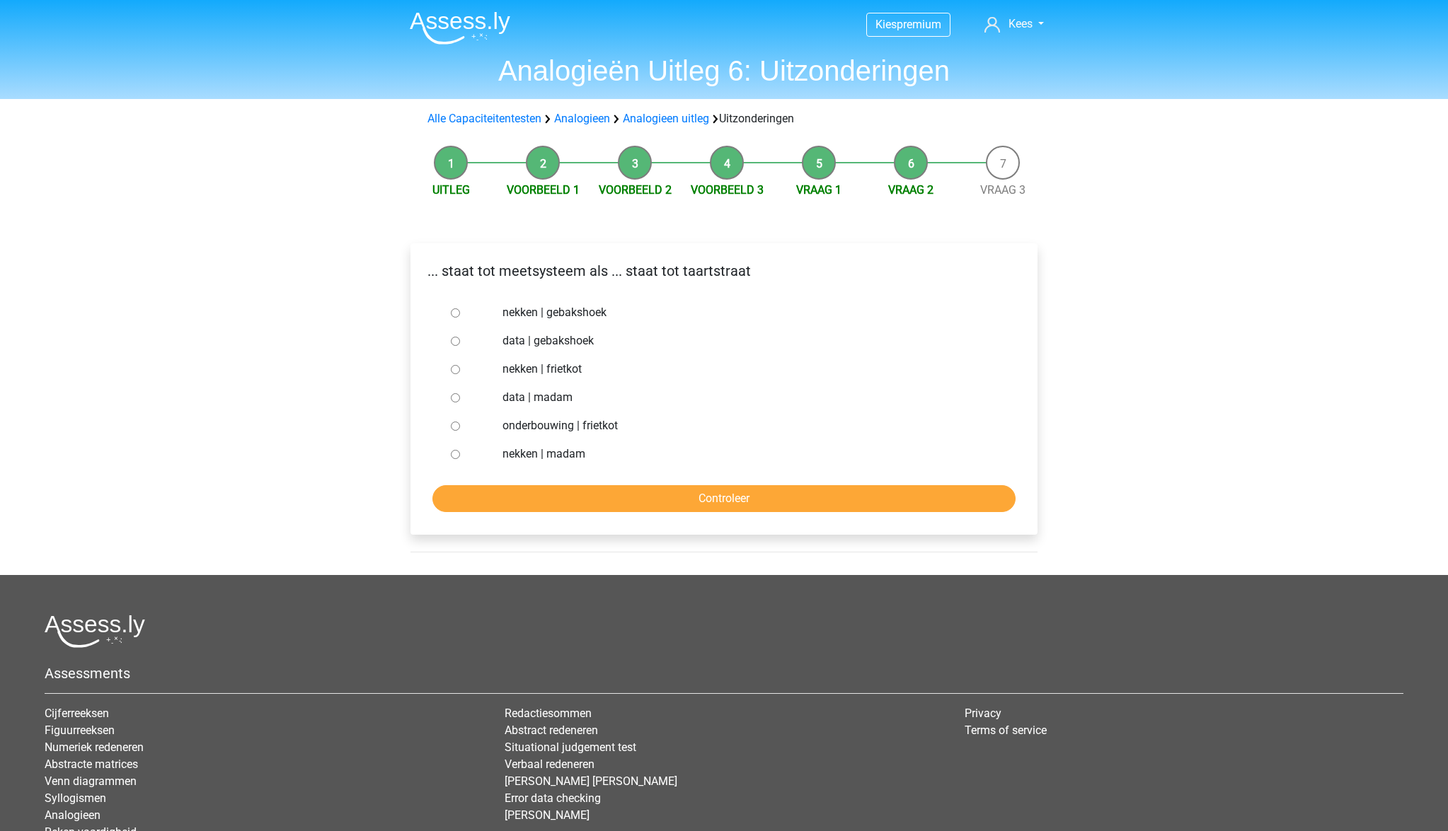
click at [564, 371] on label "nekken | frietkot" at bounding box center [747, 369] width 490 height 17
click at [460, 371] on input "nekken | frietkot" at bounding box center [455, 369] width 9 height 9
radio input "true"
click at [746, 503] on input "Controleer" at bounding box center [723, 498] width 583 height 27
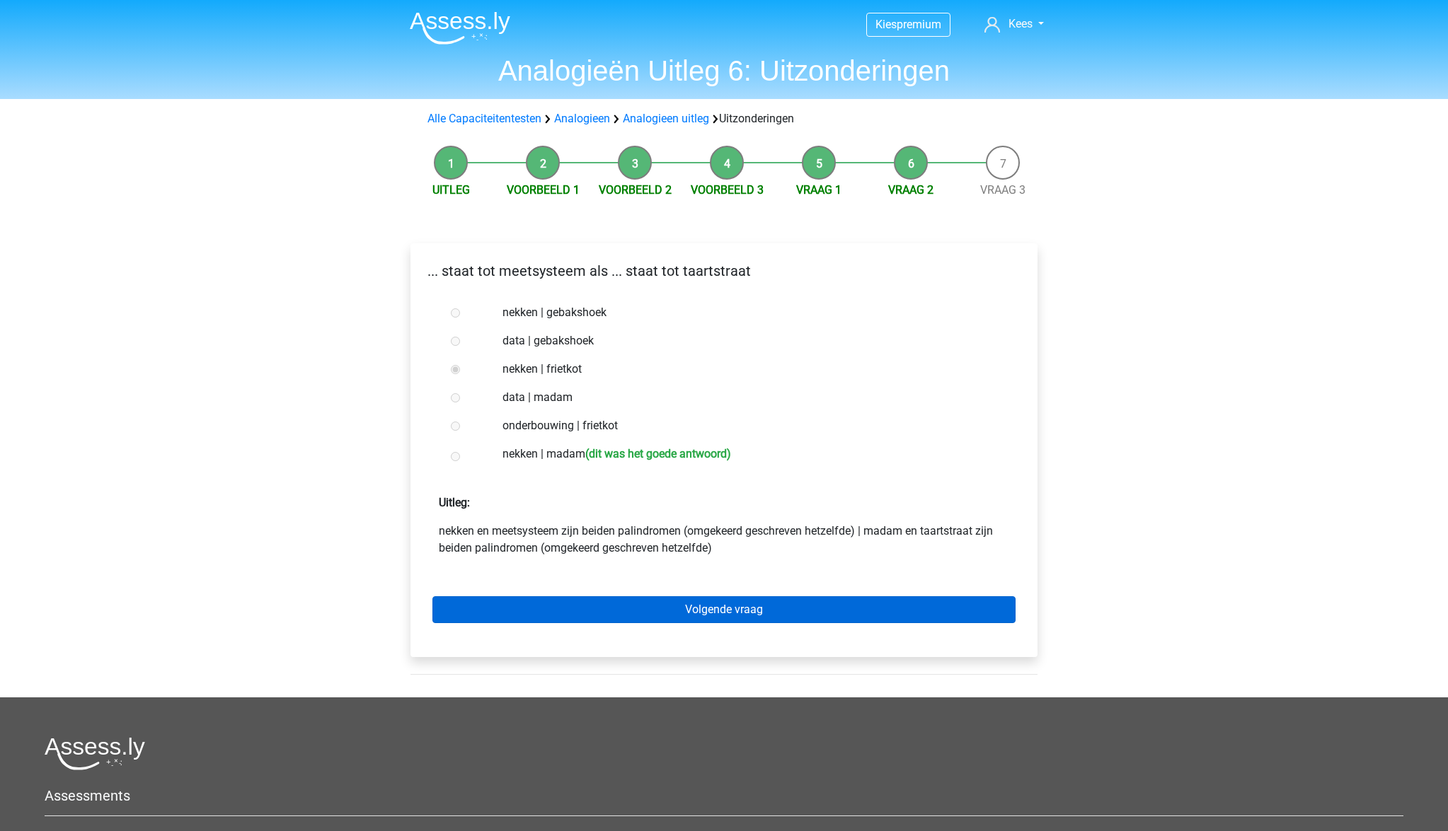
click at [816, 608] on link "Volgende vraag" at bounding box center [723, 609] width 583 height 27
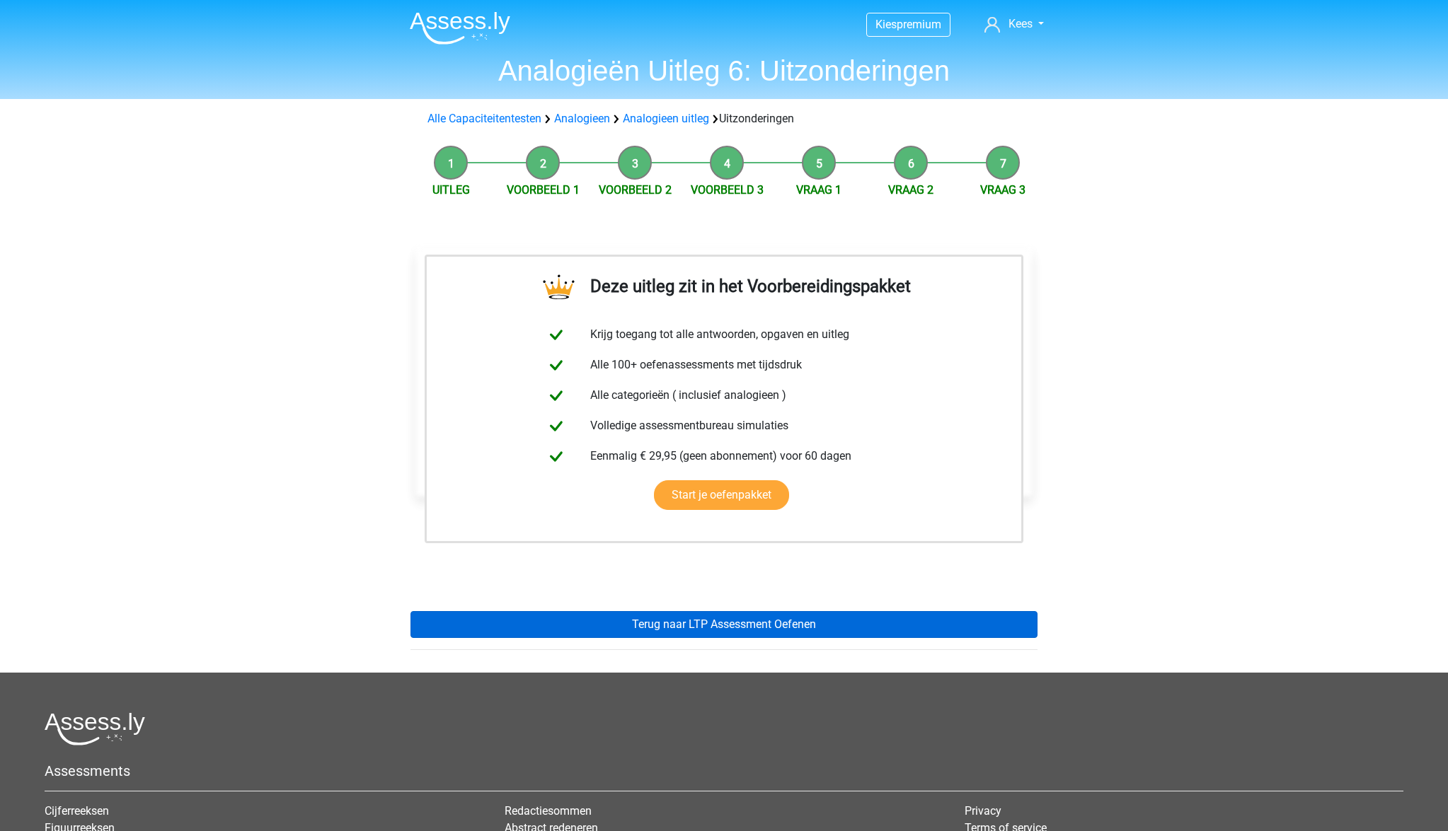
click at [799, 619] on link "Terug naar LTP Assessment Oefenen" at bounding box center [723, 624] width 627 height 27
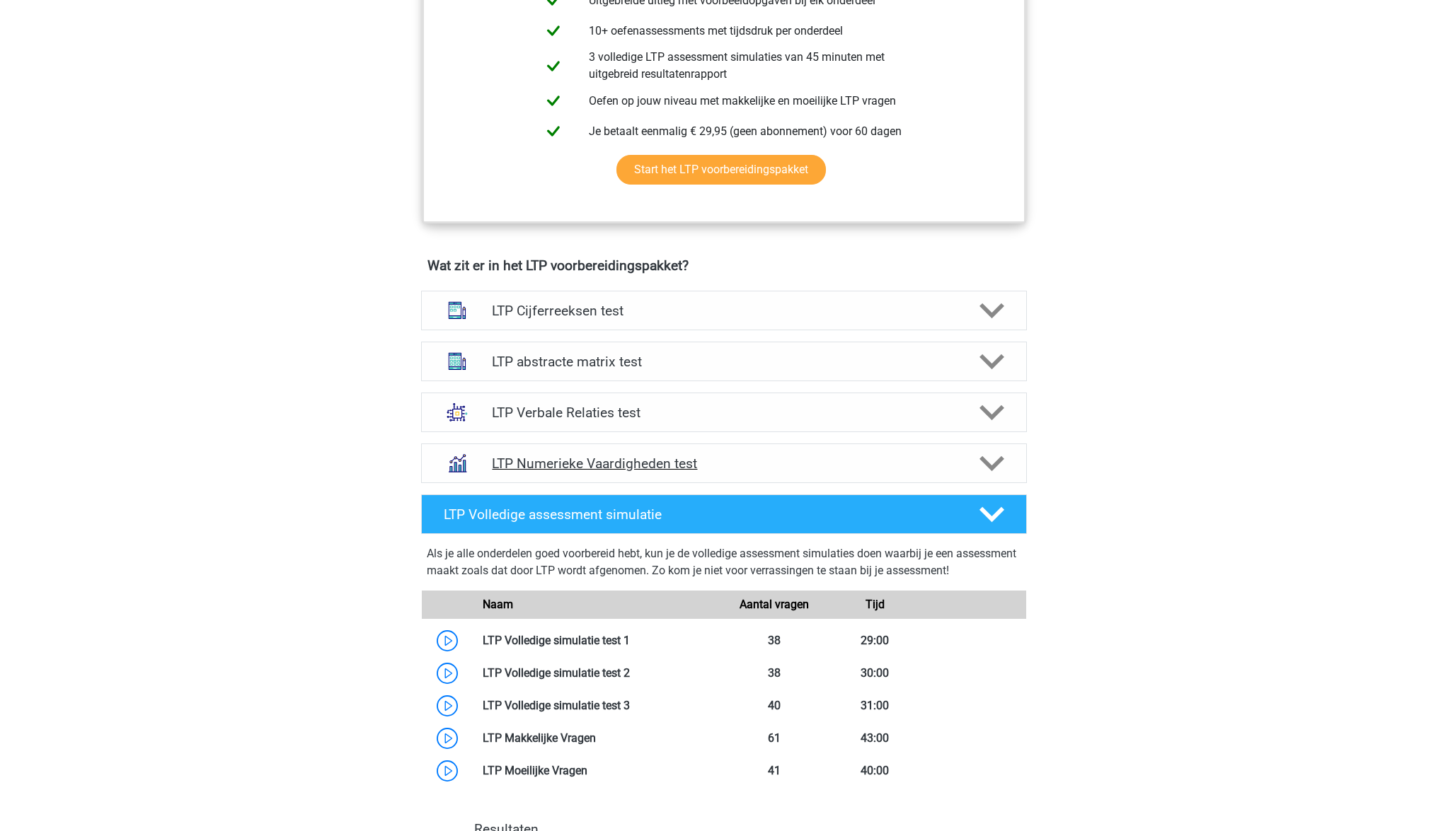
scroll to position [672, 0]
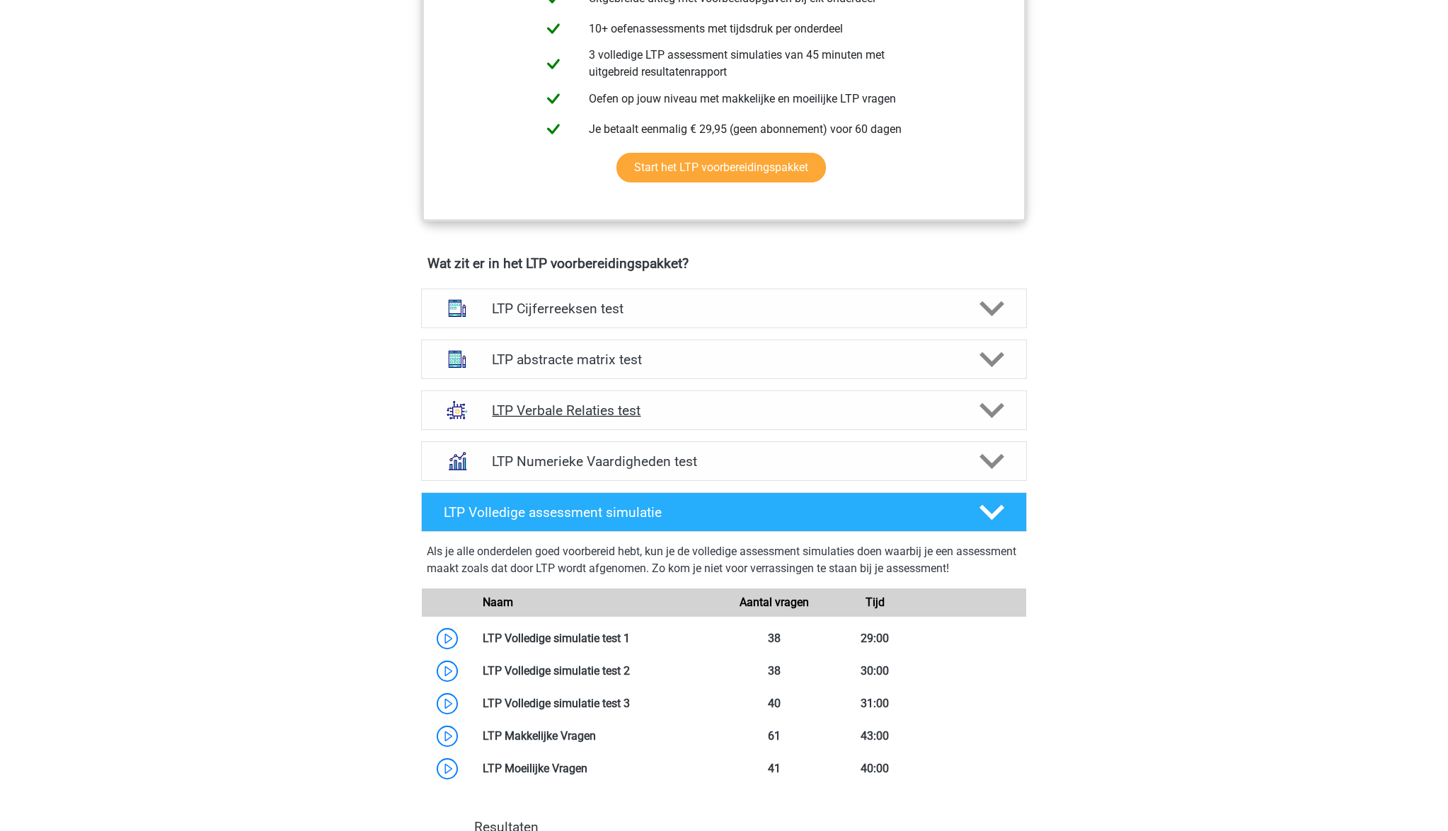
click at [990, 410] on icon at bounding box center [991, 410] width 25 height 25
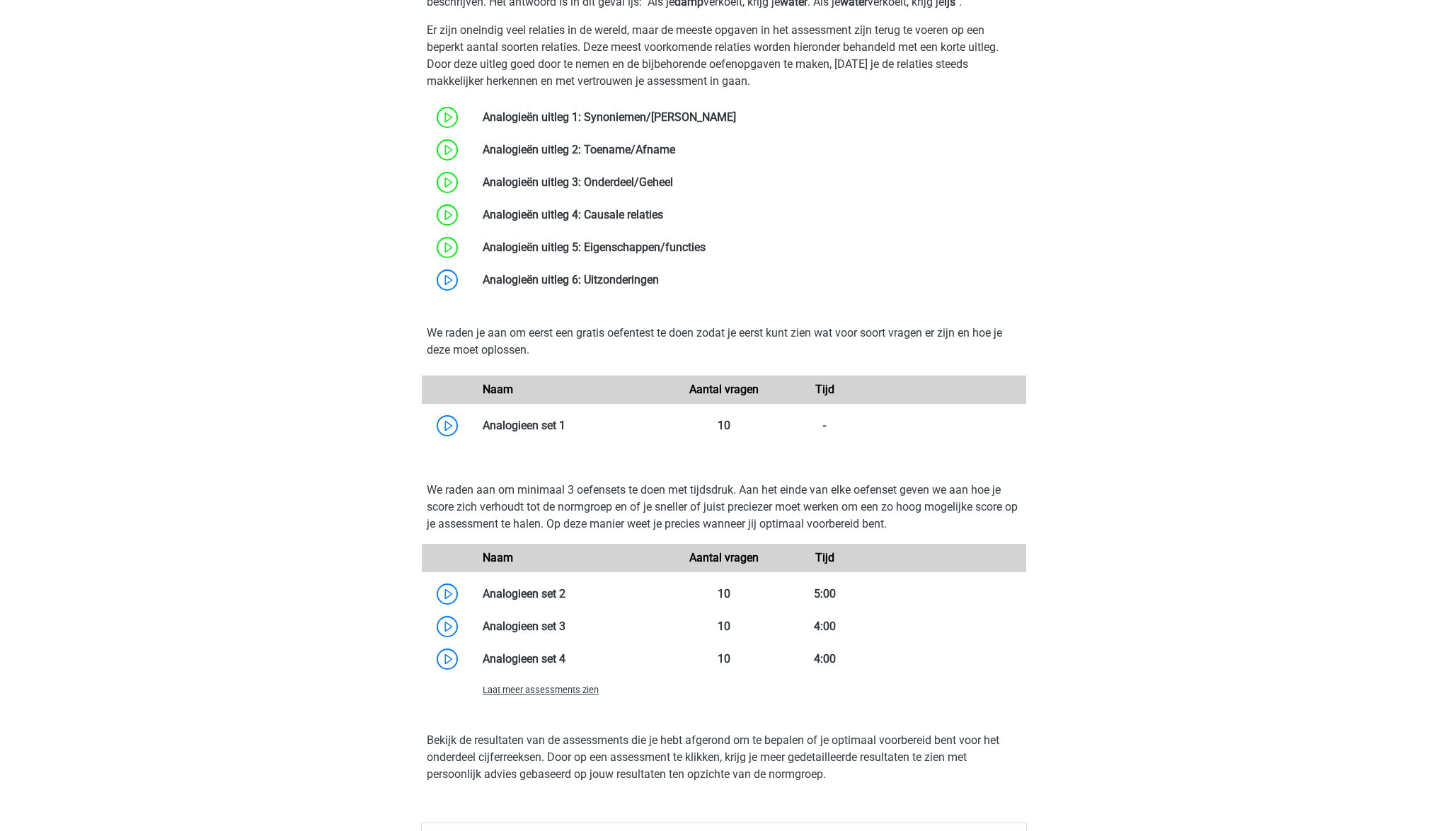
scroll to position [1237, 0]
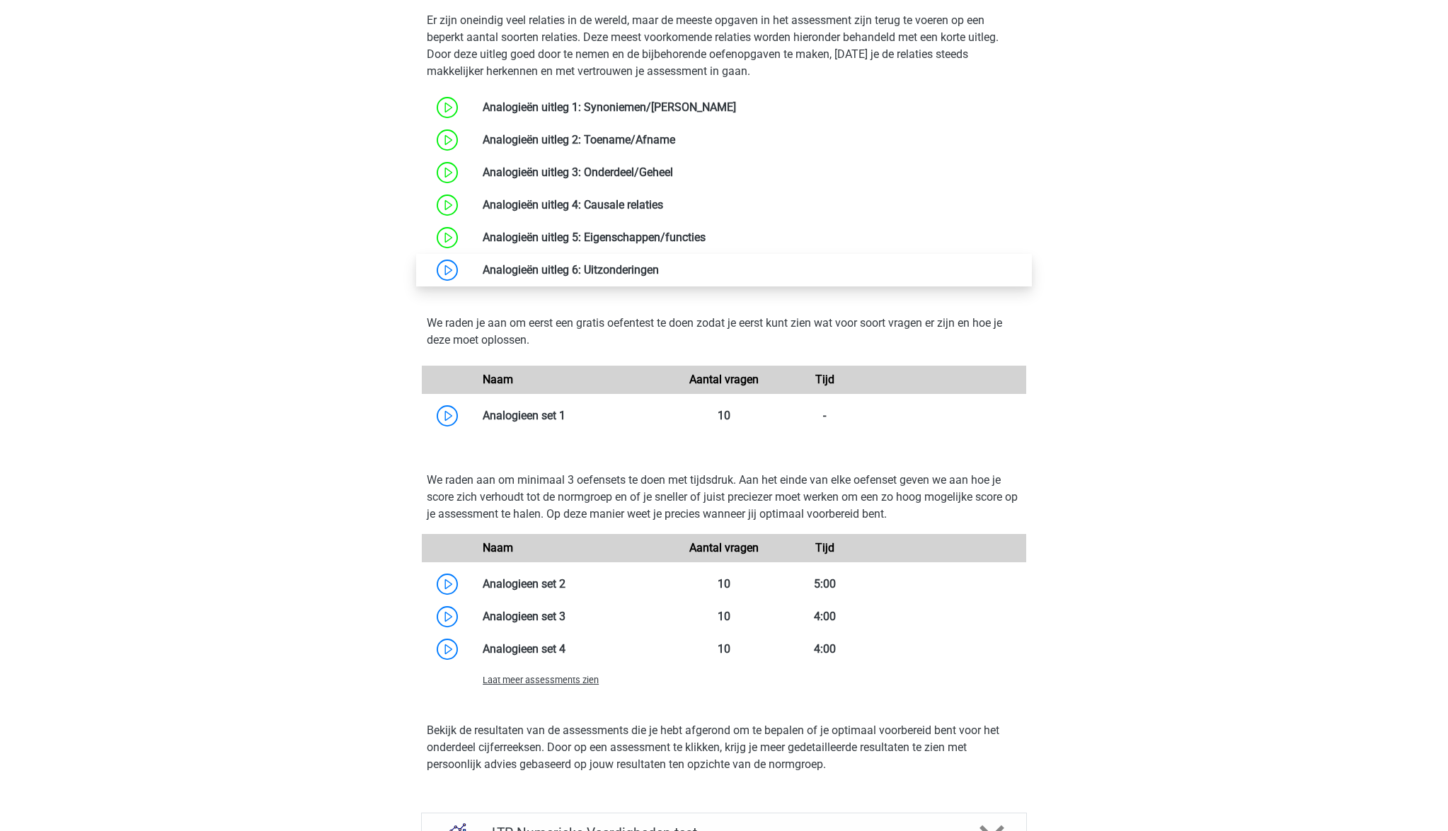
click at [659, 270] on link at bounding box center [659, 269] width 0 height 13
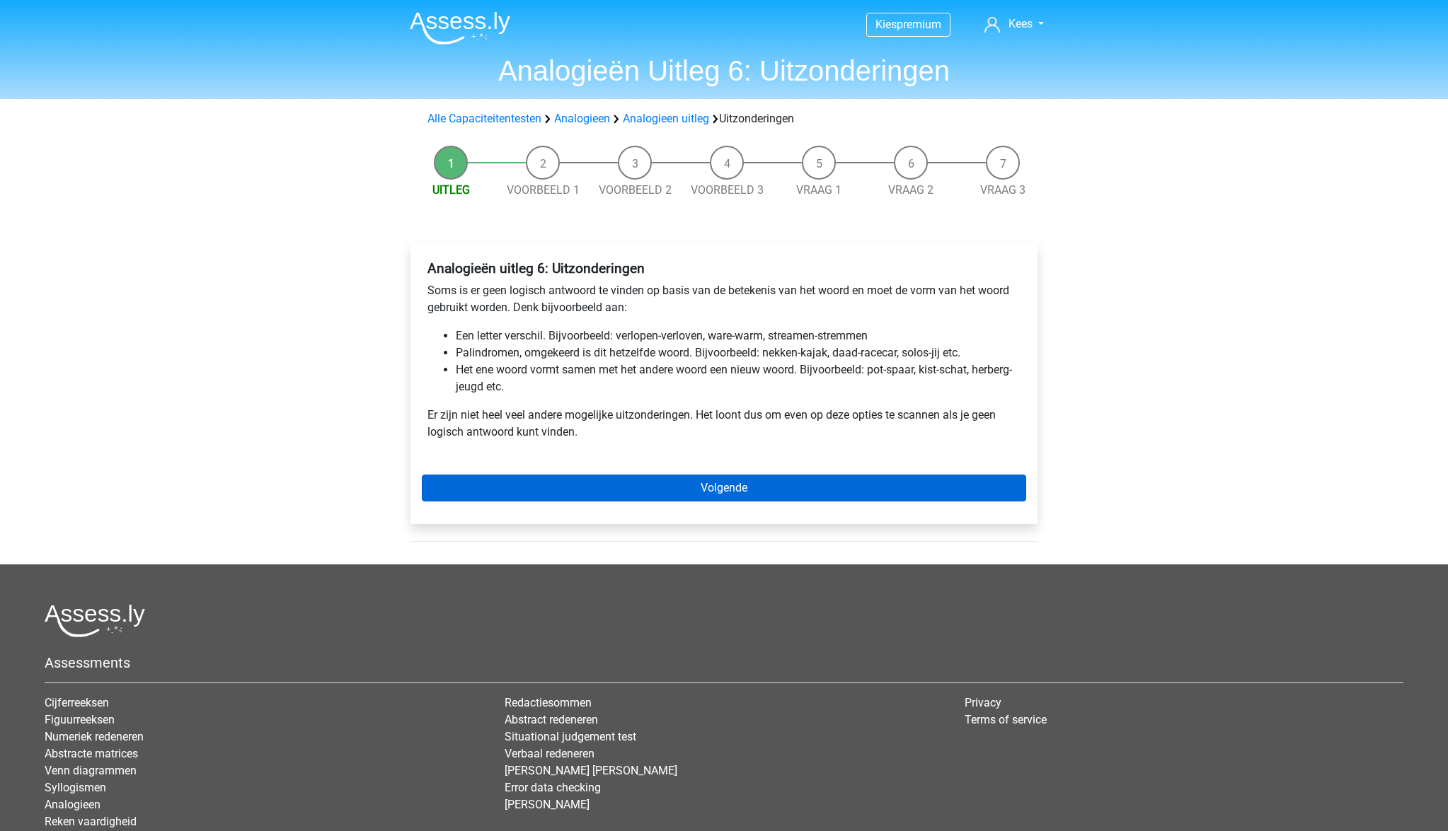
click at [718, 490] on link "Volgende" at bounding box center [724, 488] width 604 height 27
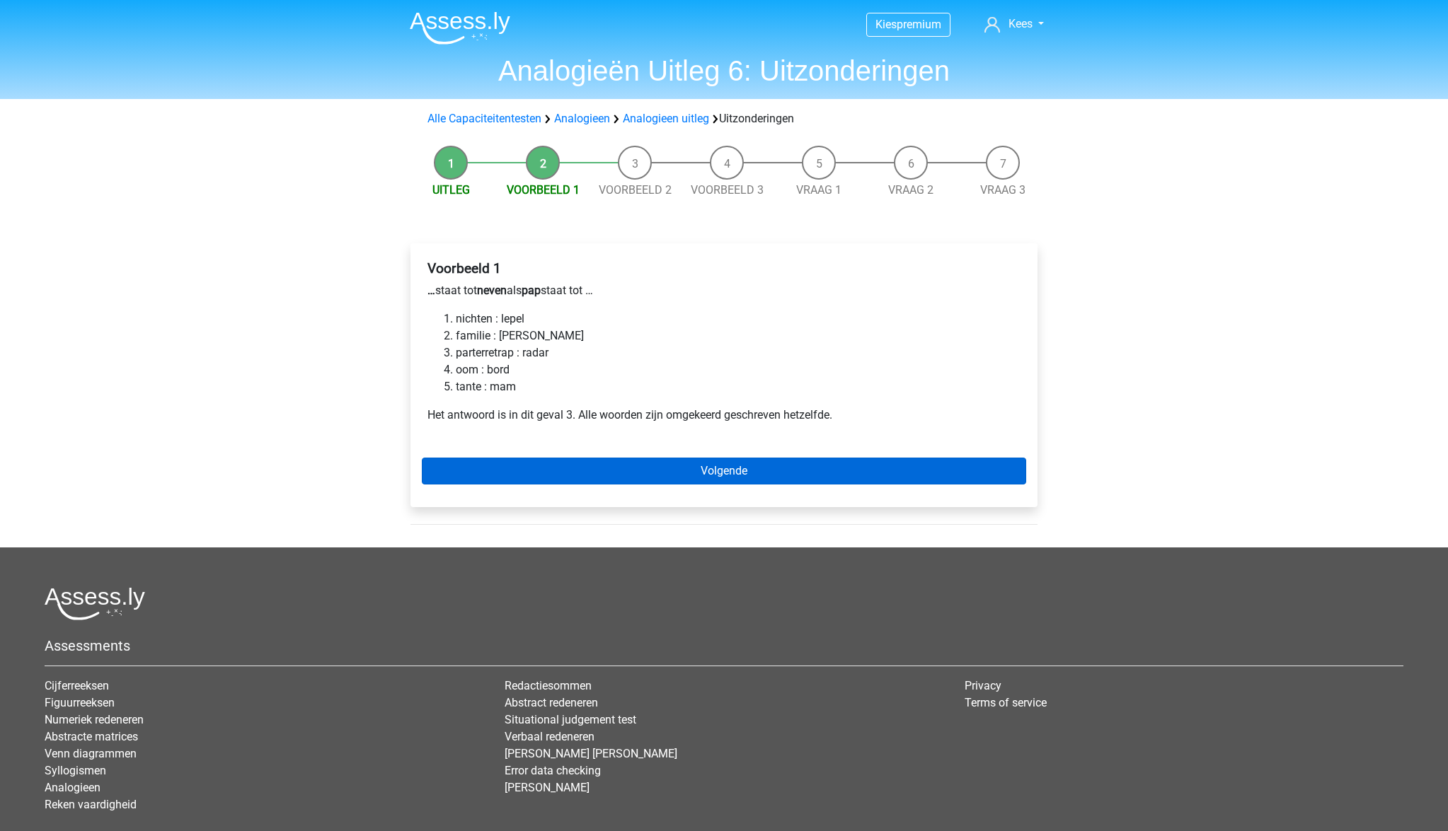
click at [717, 466] on link "Volgende" at bounding box center [724, 471] width 604 height 27
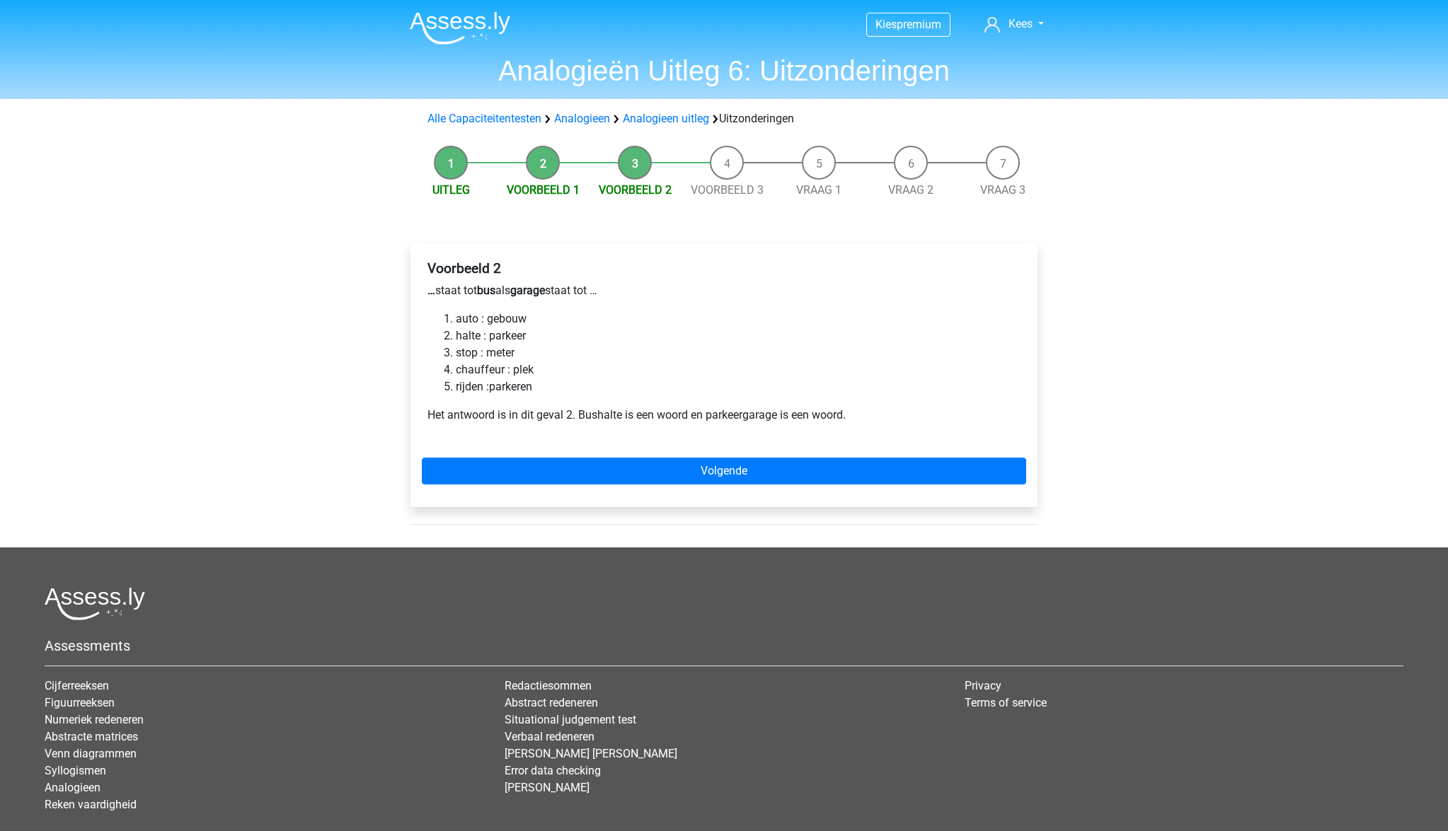
click at [519, 337] on li "halte : parkeer" at bounding box center [738, 336] width 565 height 17
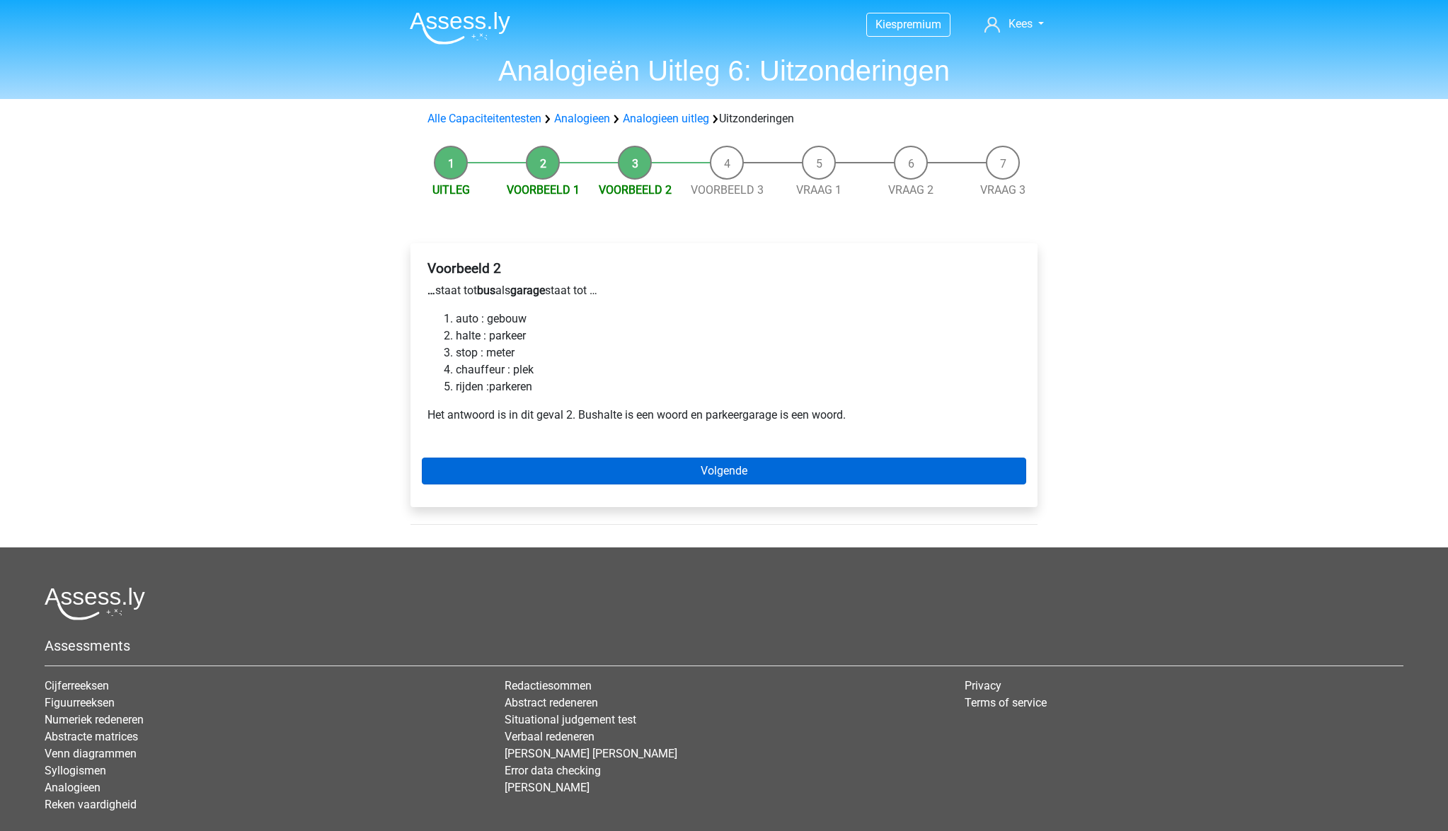
click at [732, 479] on link "Volgende" at bounding box center [724, 471] width 604 height 27
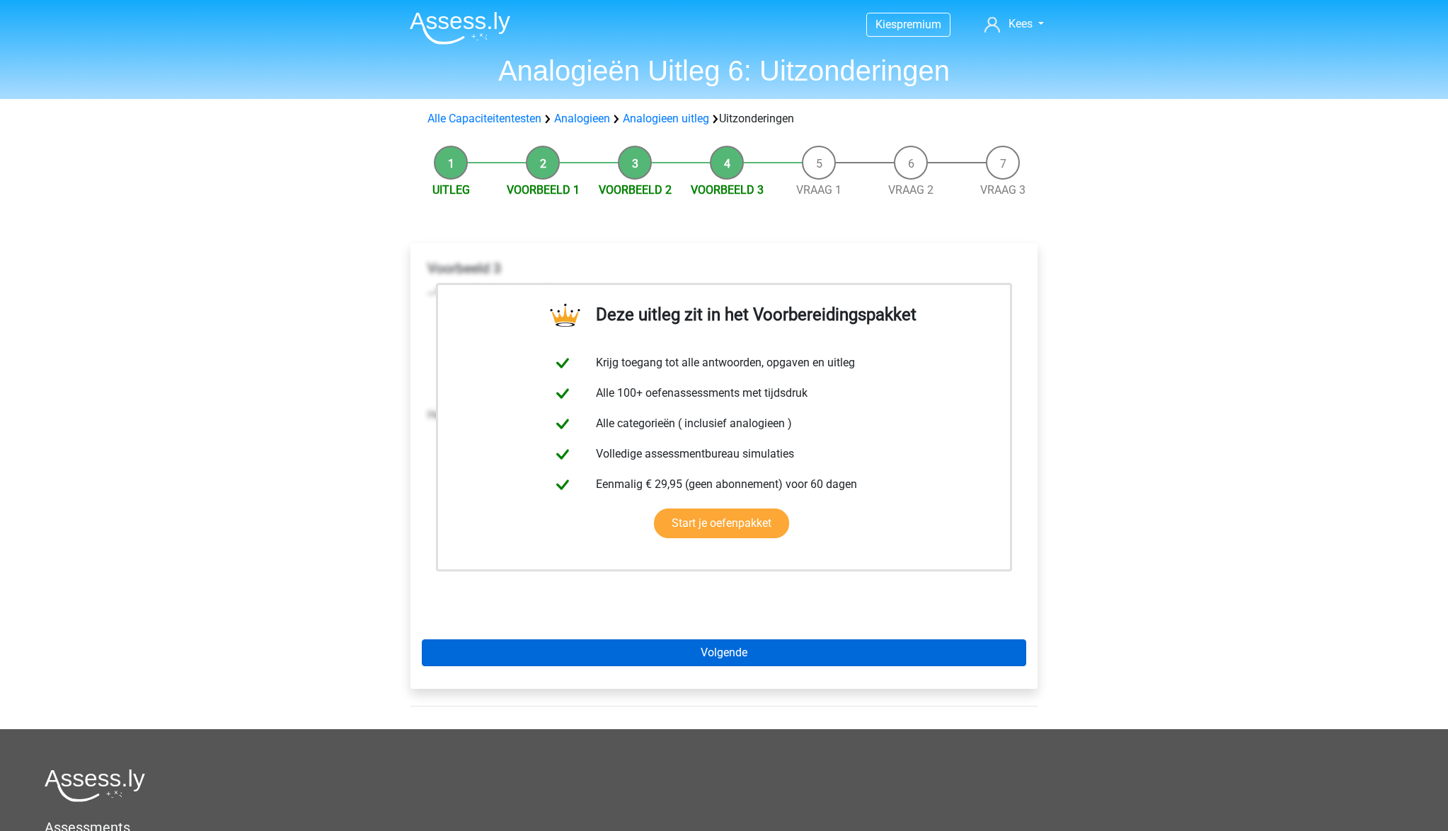
click at [749, 649] on link "Volgende" at bounding box center [724, 653] width 604 height 27
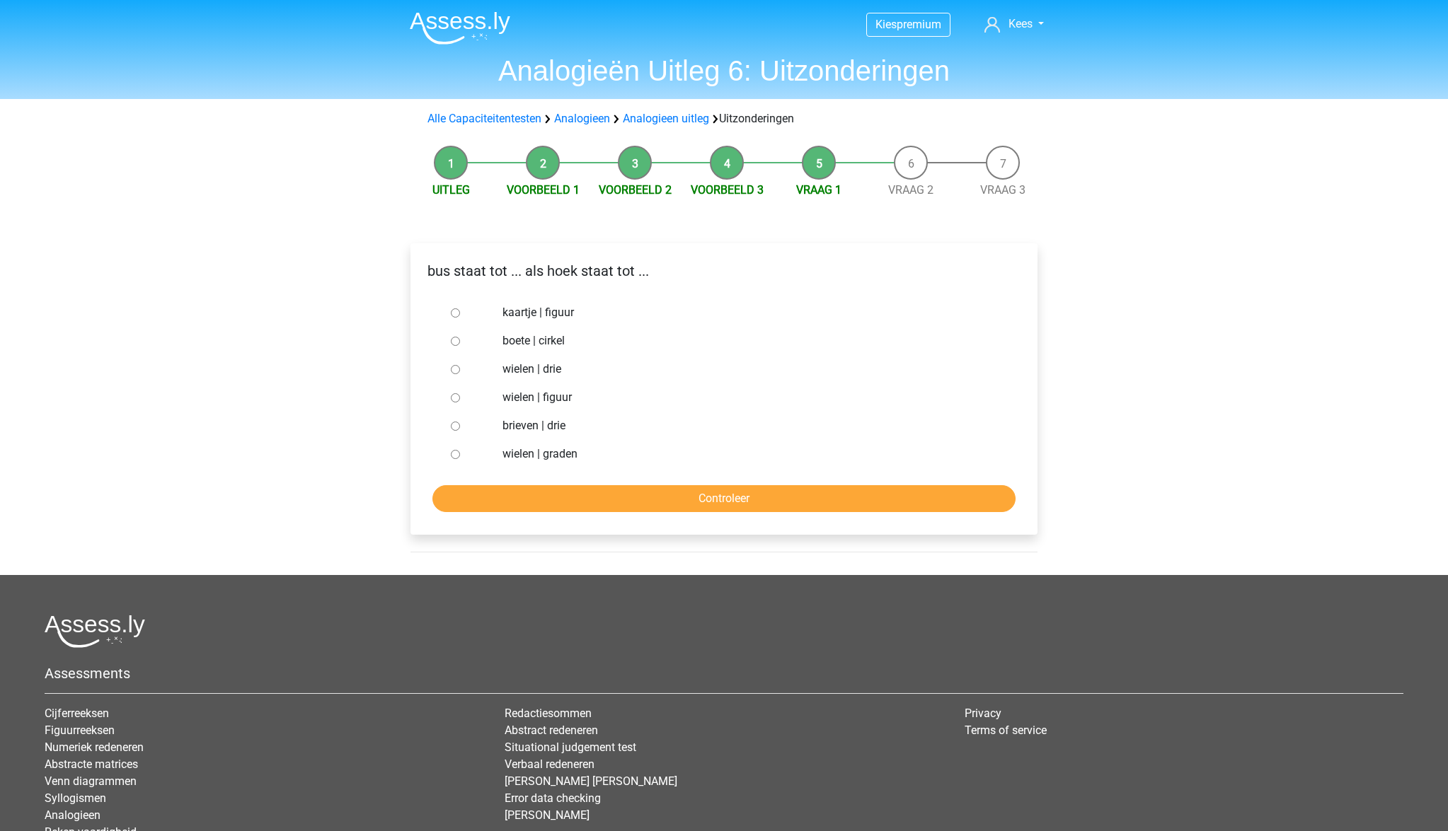
click at [540, 428] on label "brieven | drie" at bounding box center [747, 425] width 490 height 17
click at [460, 428] on input "brieven | drie" at bounding box center [455, 426] width 9 height 9
radio input "true"
click at [701, 490] on input "Controleer" at bounding box center [723, 498] width 583 height 27
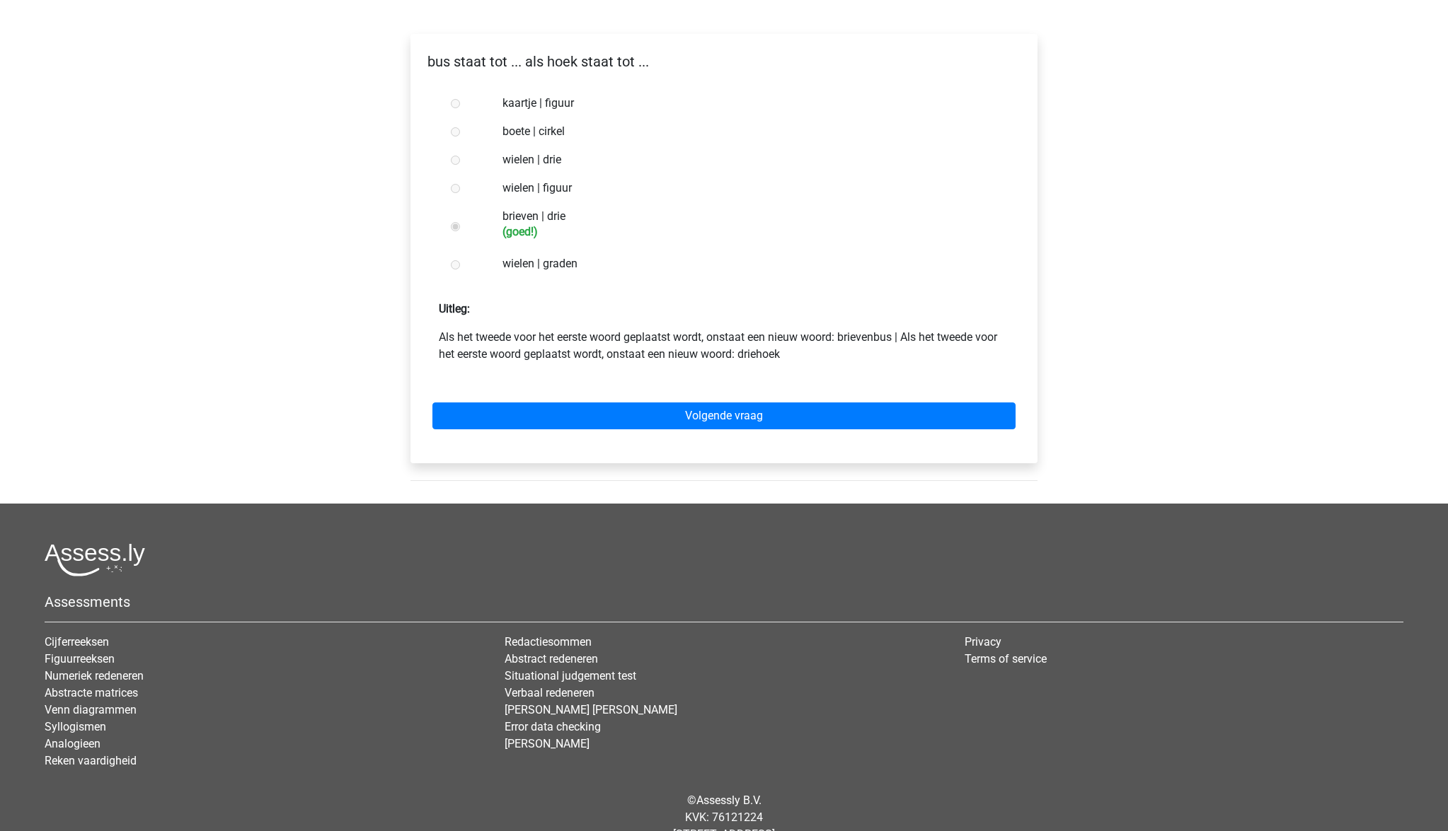
scroll to position [217, 0]
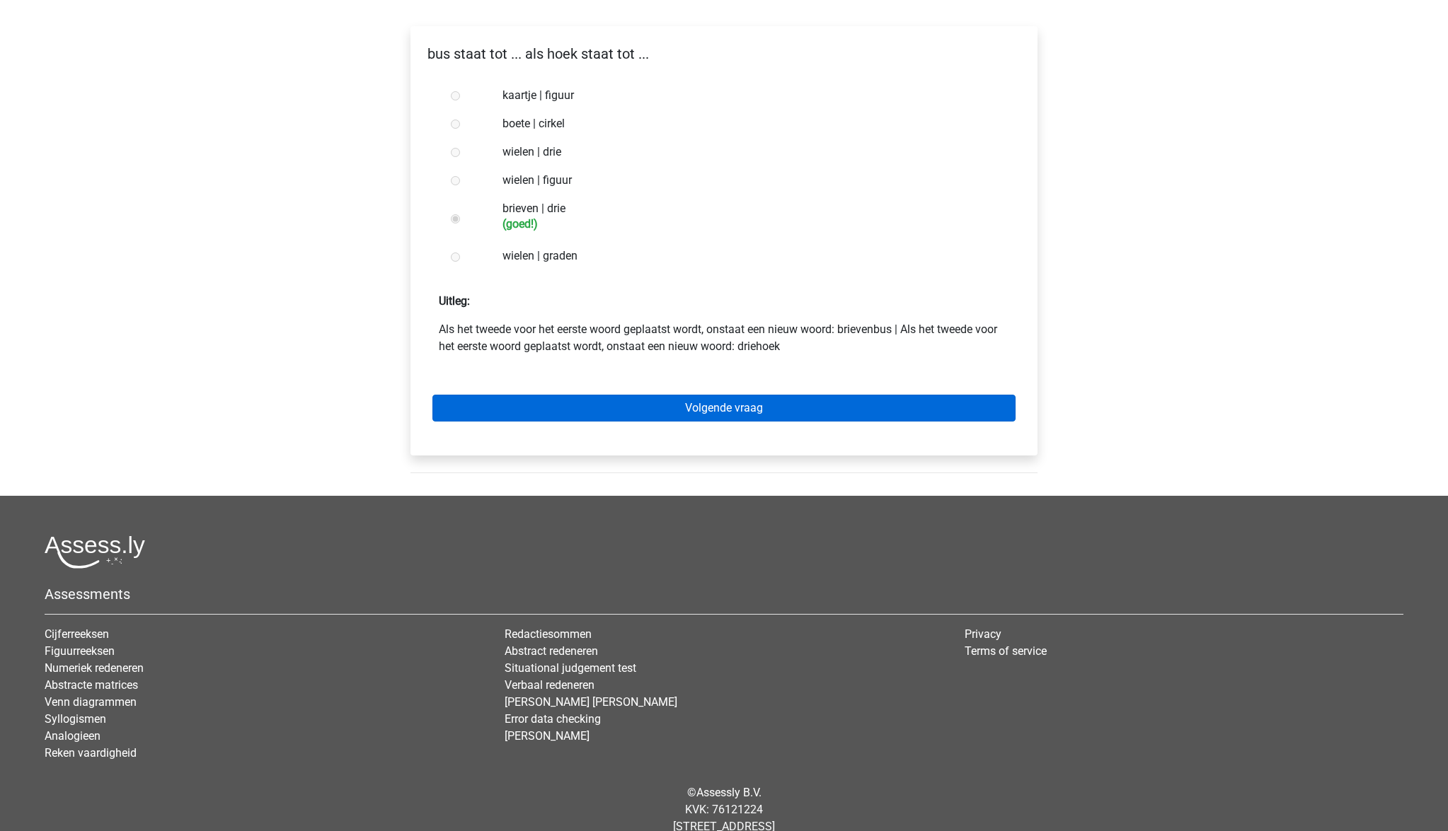
click at [688, 415] on link "Volgende vraag" at bounding box center [723, 408] width 583 height 27
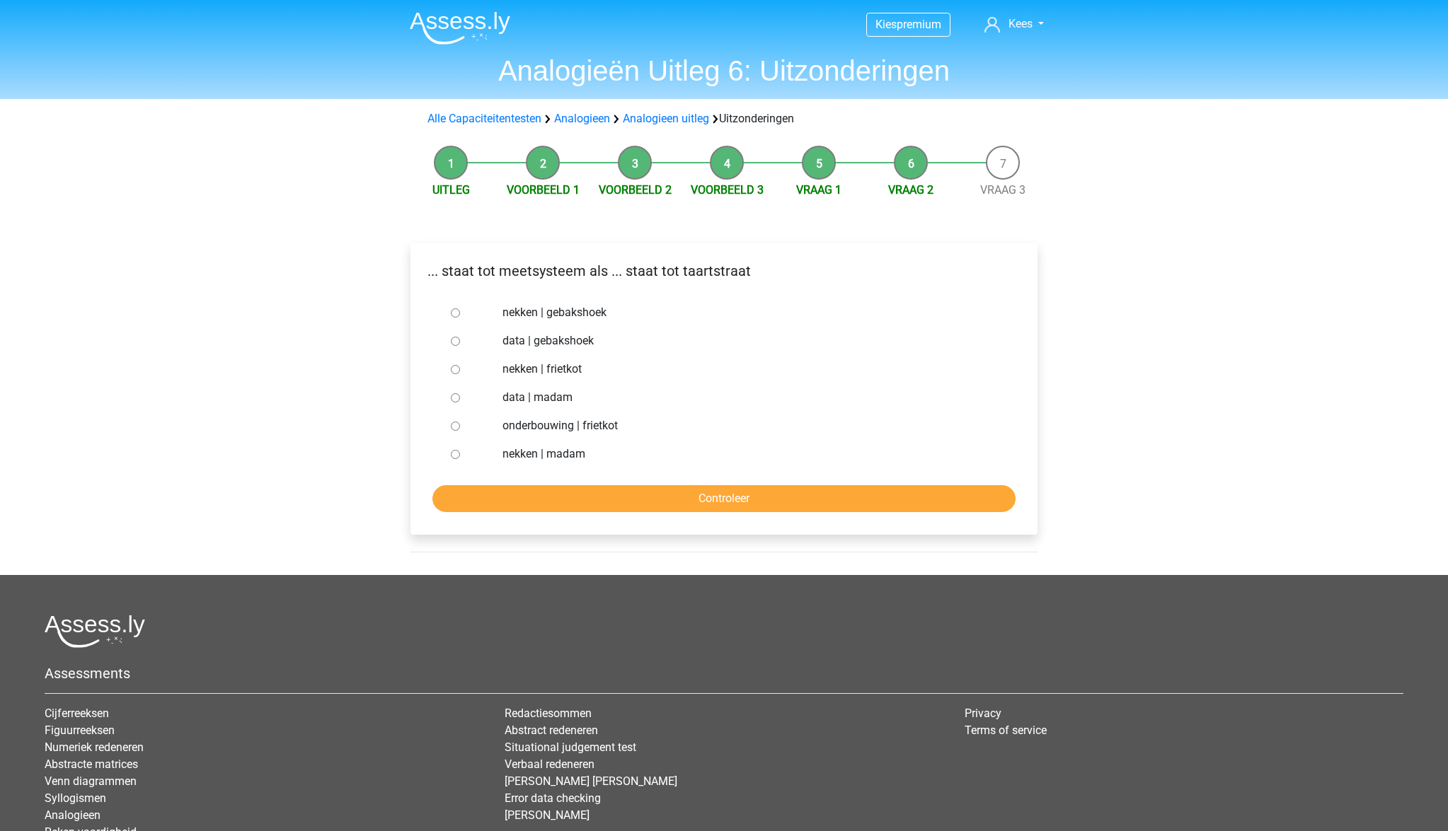
click at [562, 451] on label "nekken | madam" at bounding box center [747, 454] width 490 height 17
click at [460, 451] on input "nekken | madam" at bounding box center [455, 454] width 9 height 9
radio input "true"
click at [703, 499] on input "Controleer" at bounding box center [723, 498] width 583 height 27
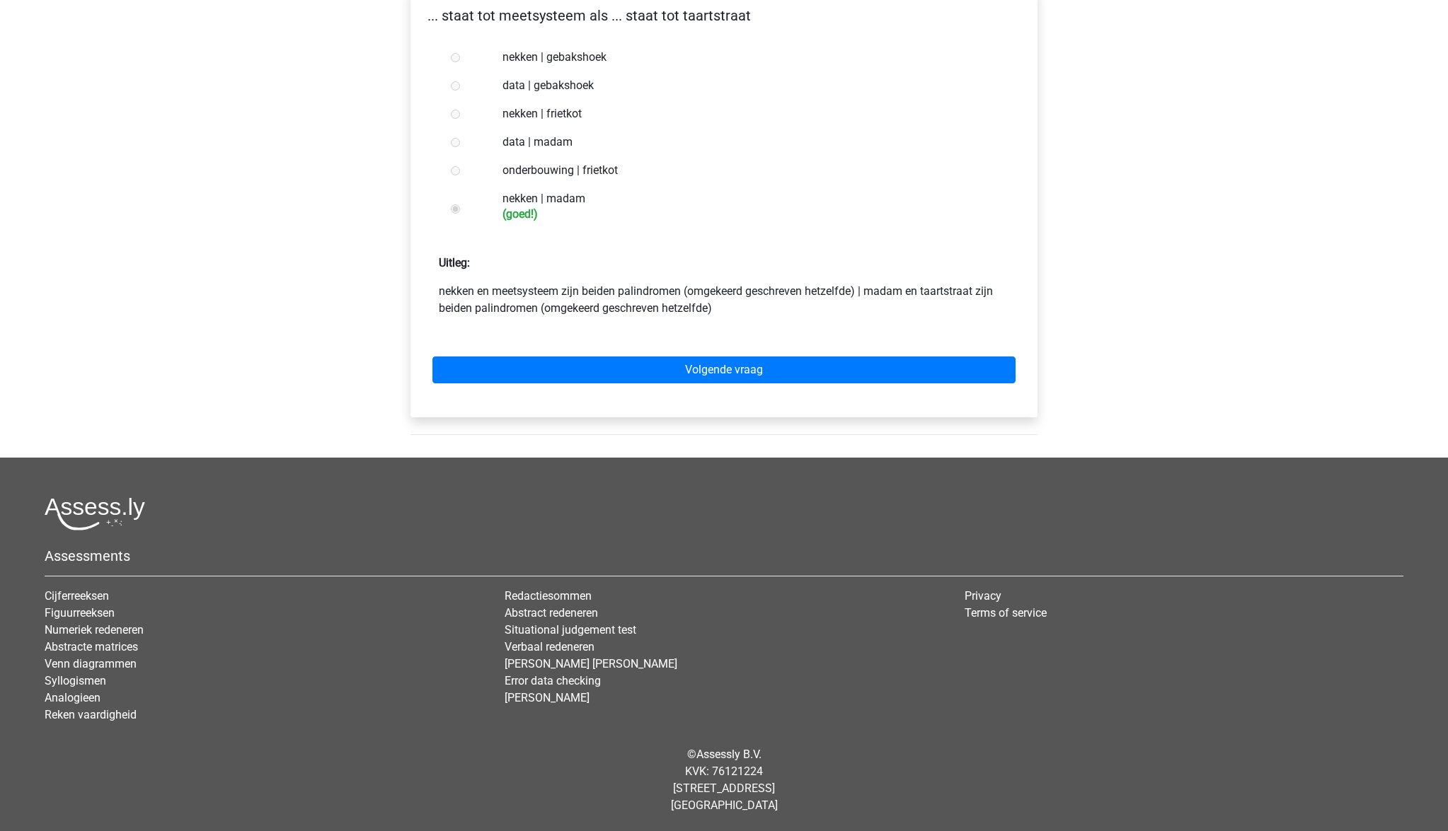
scroll to position [255, 0]
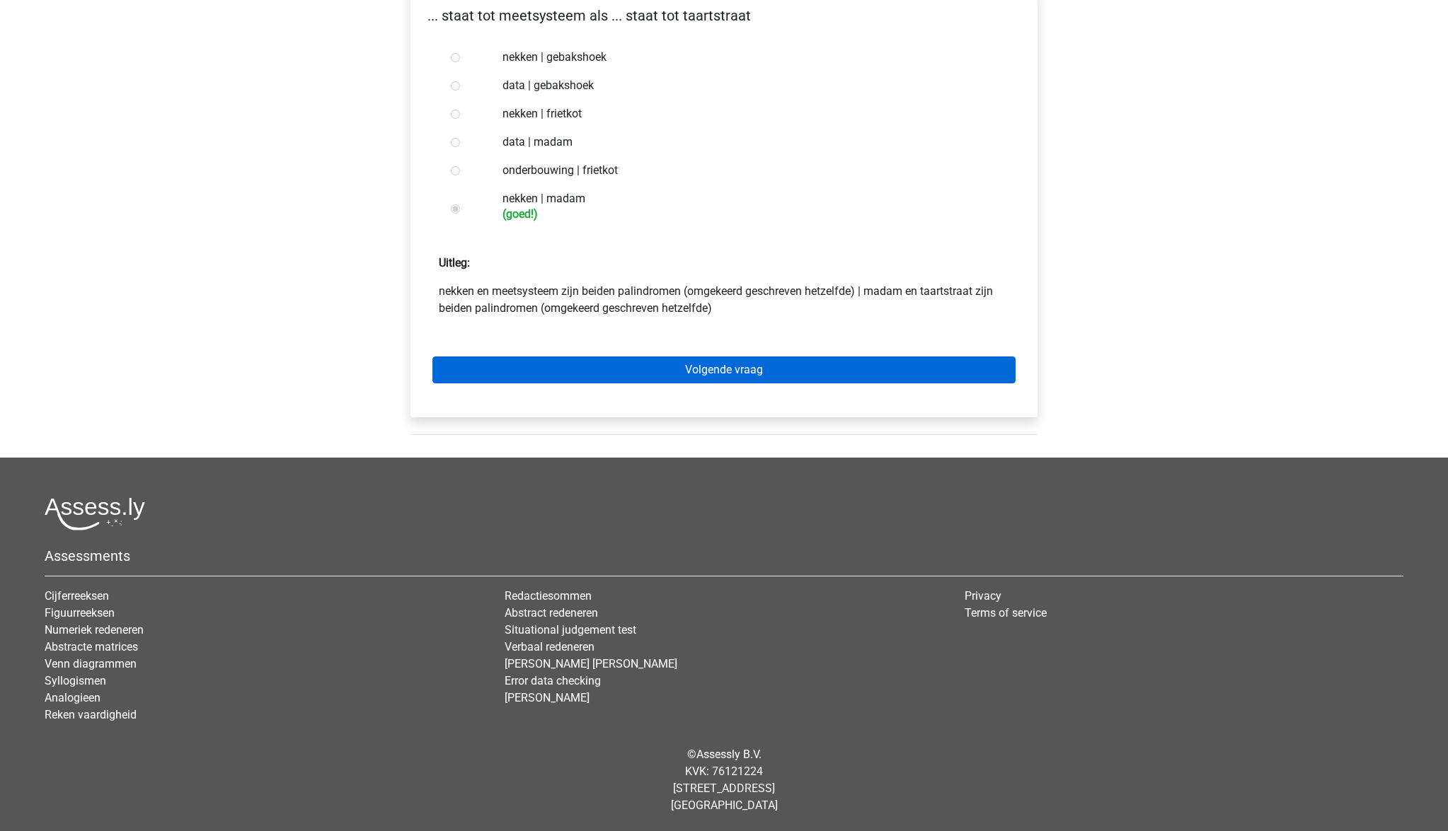
click at [706, 377] on link "Volgende vraag" at bounding box center [723, 370] width 583 height 27
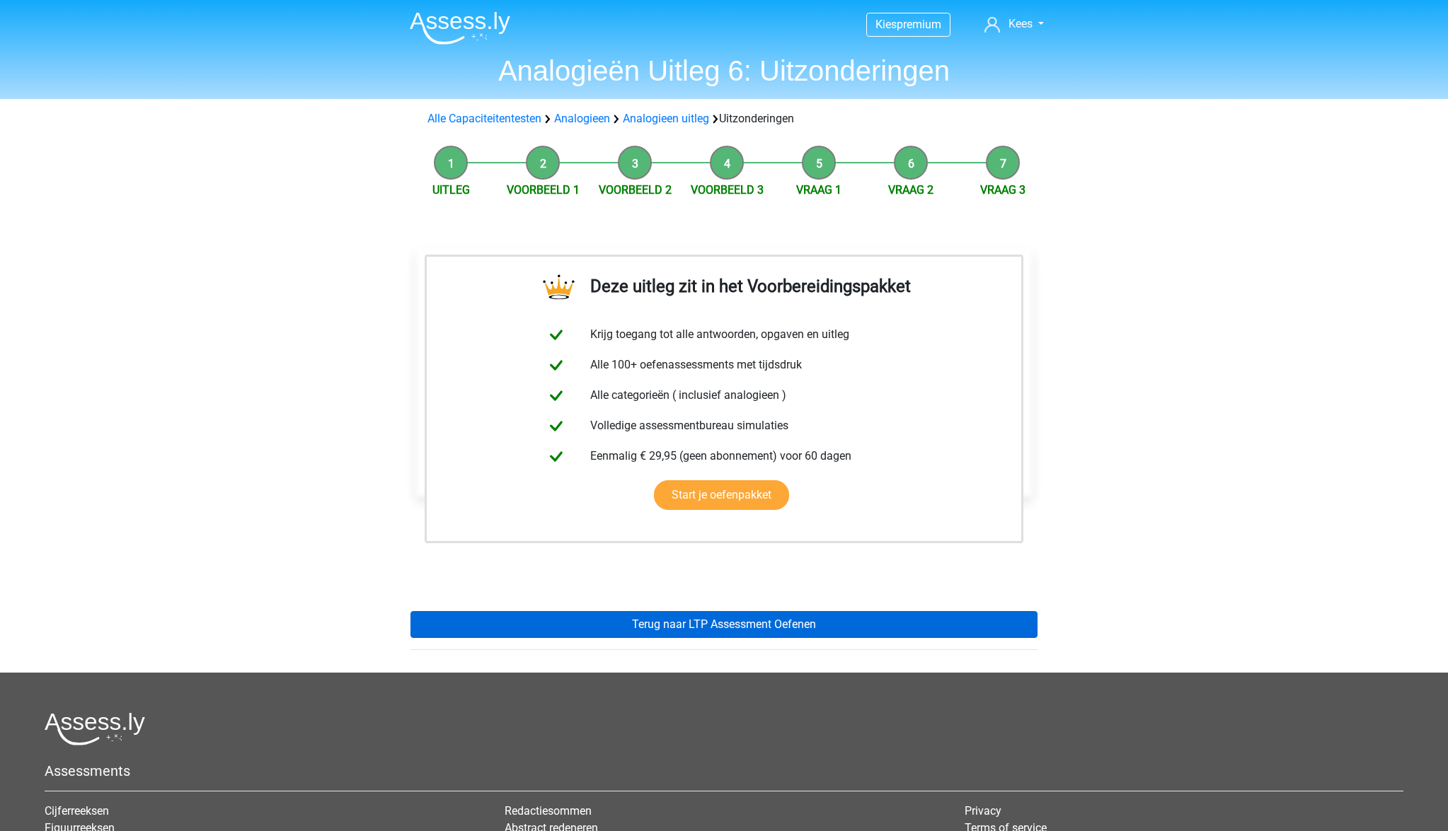
click at [725, 622] on link "Terug naar LTP Assessment Oefenen" at bounding box center [723, 624] width 627 height 27
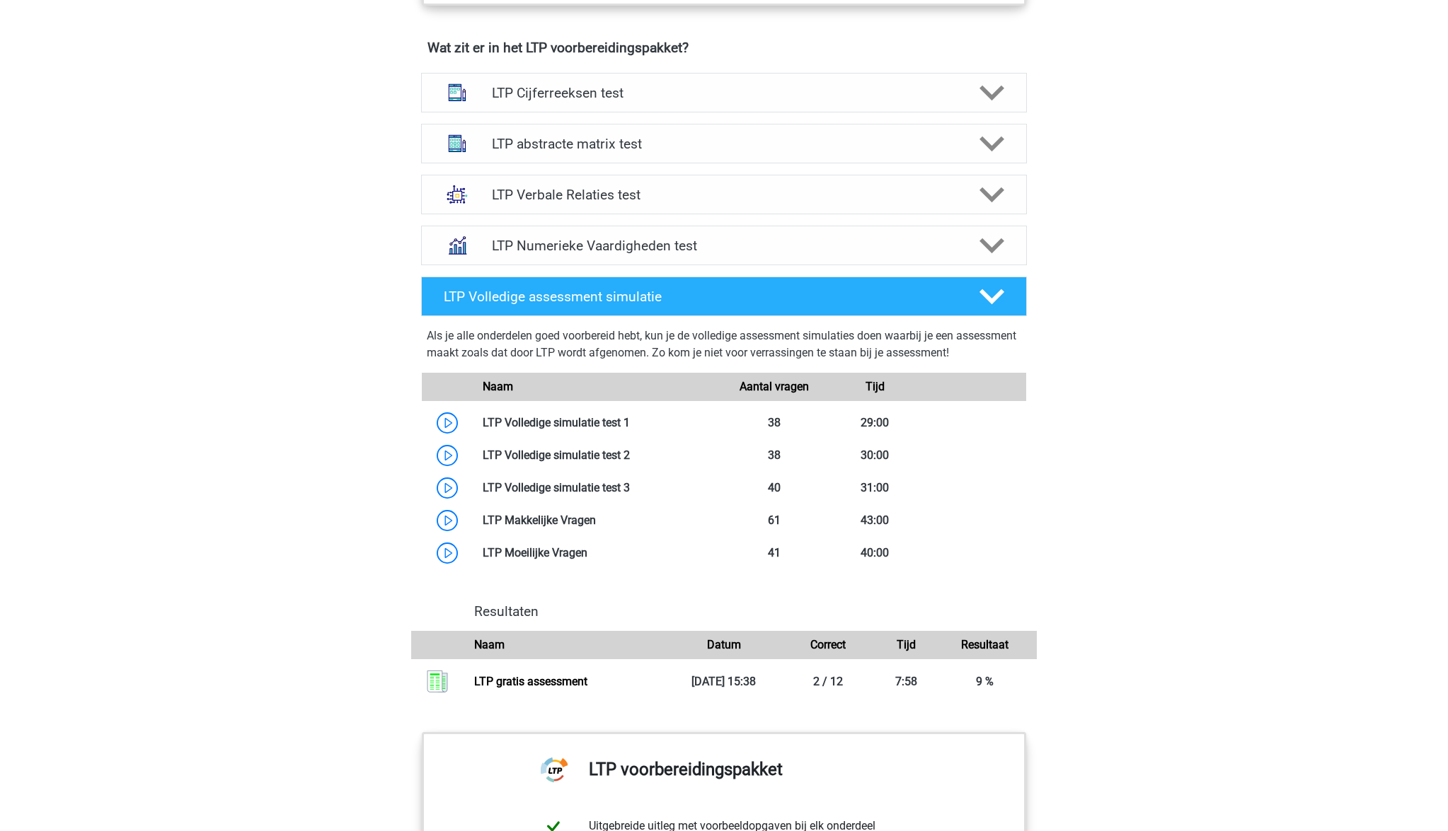
scroll to position [889, 0]
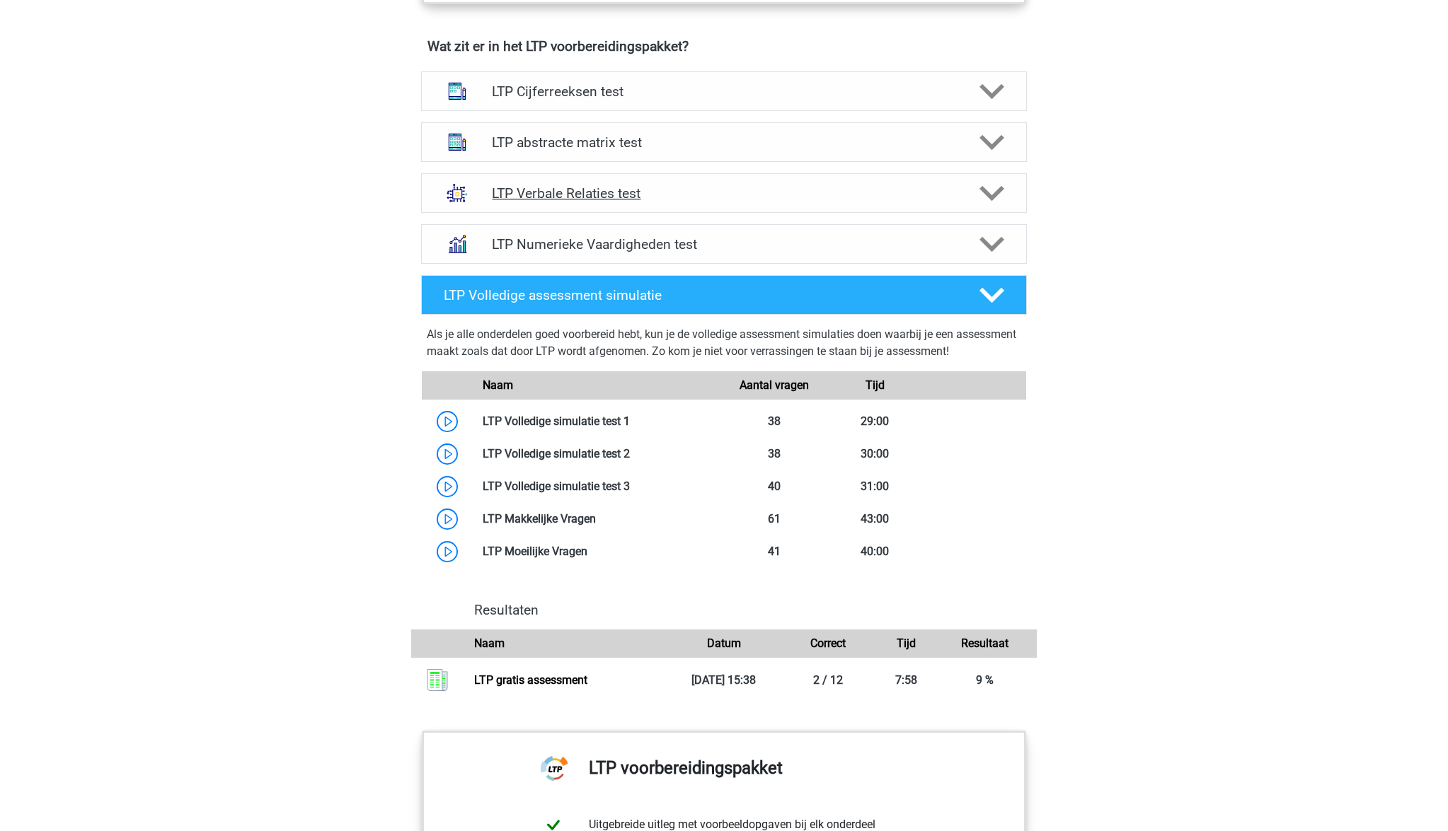
drag, startPoint x: 1002, startPoint y: 197, endPoint x: 953, endPoint y: 201, distance: 48.9
click at [1002, 197] on icon at bounding box center [991, 193] width 25 height 25
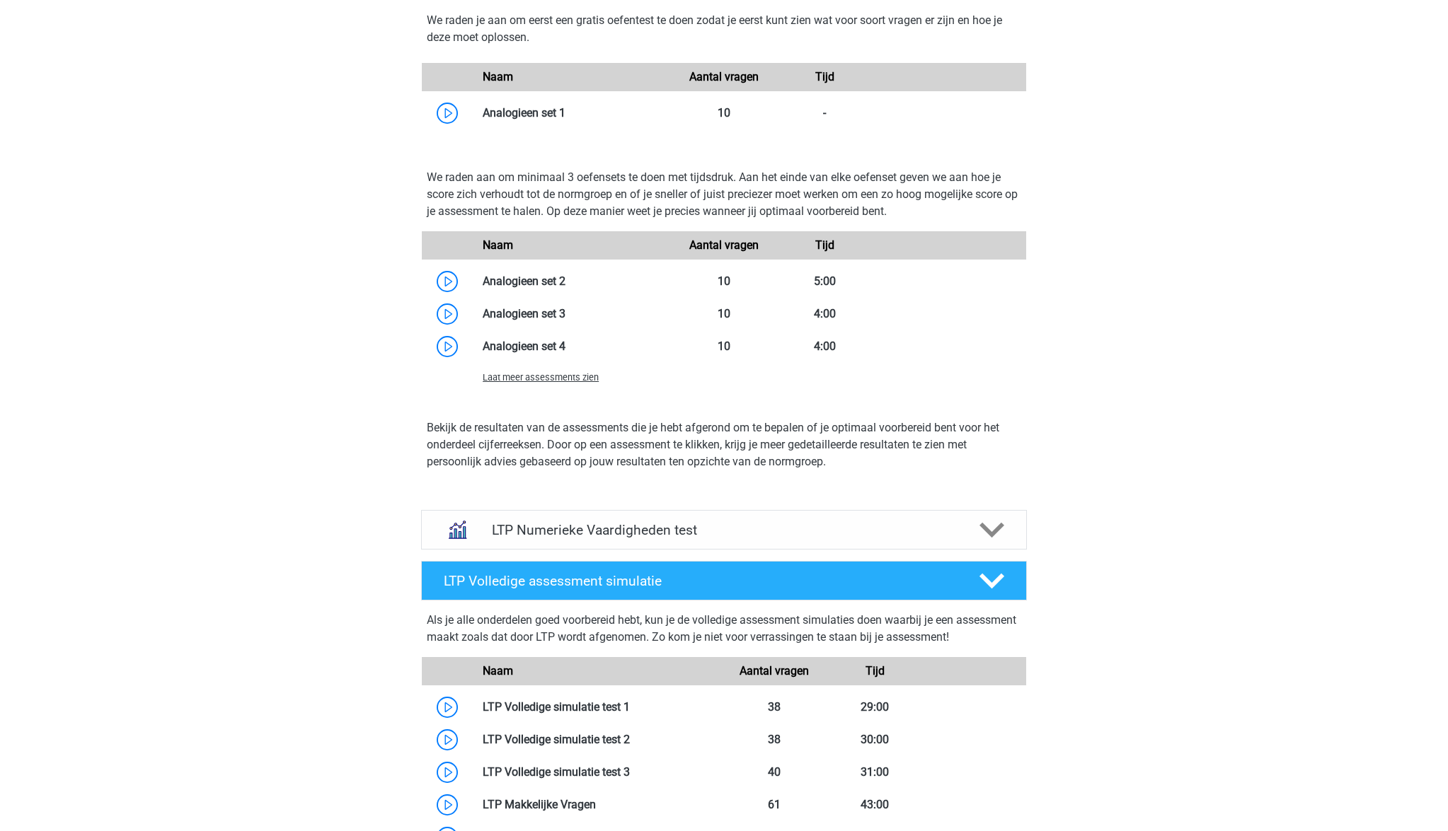
scroll to position [1547, 0]
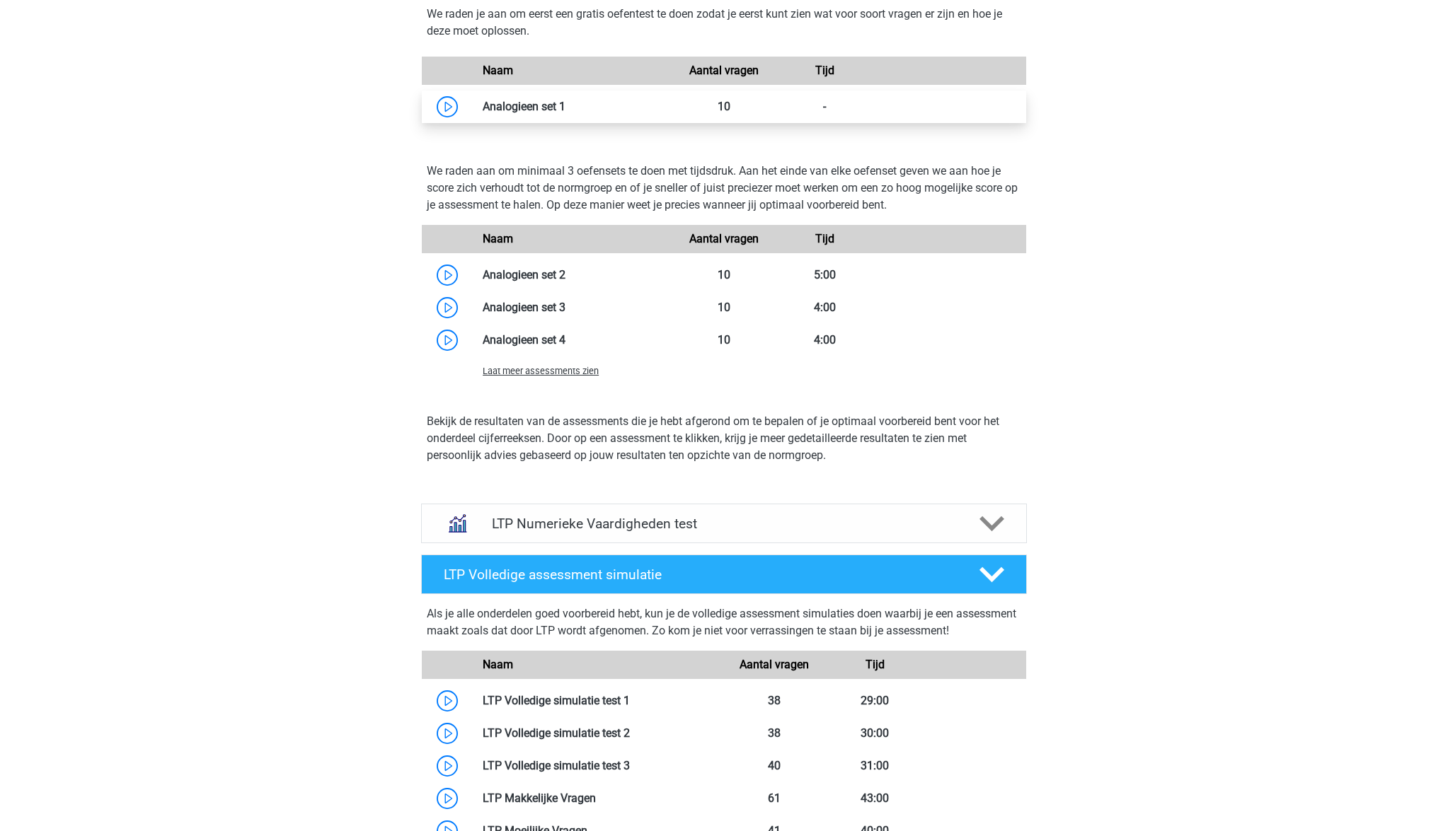
click at [565, 106] on link at bounding box center [565, 106] width 0 height 13
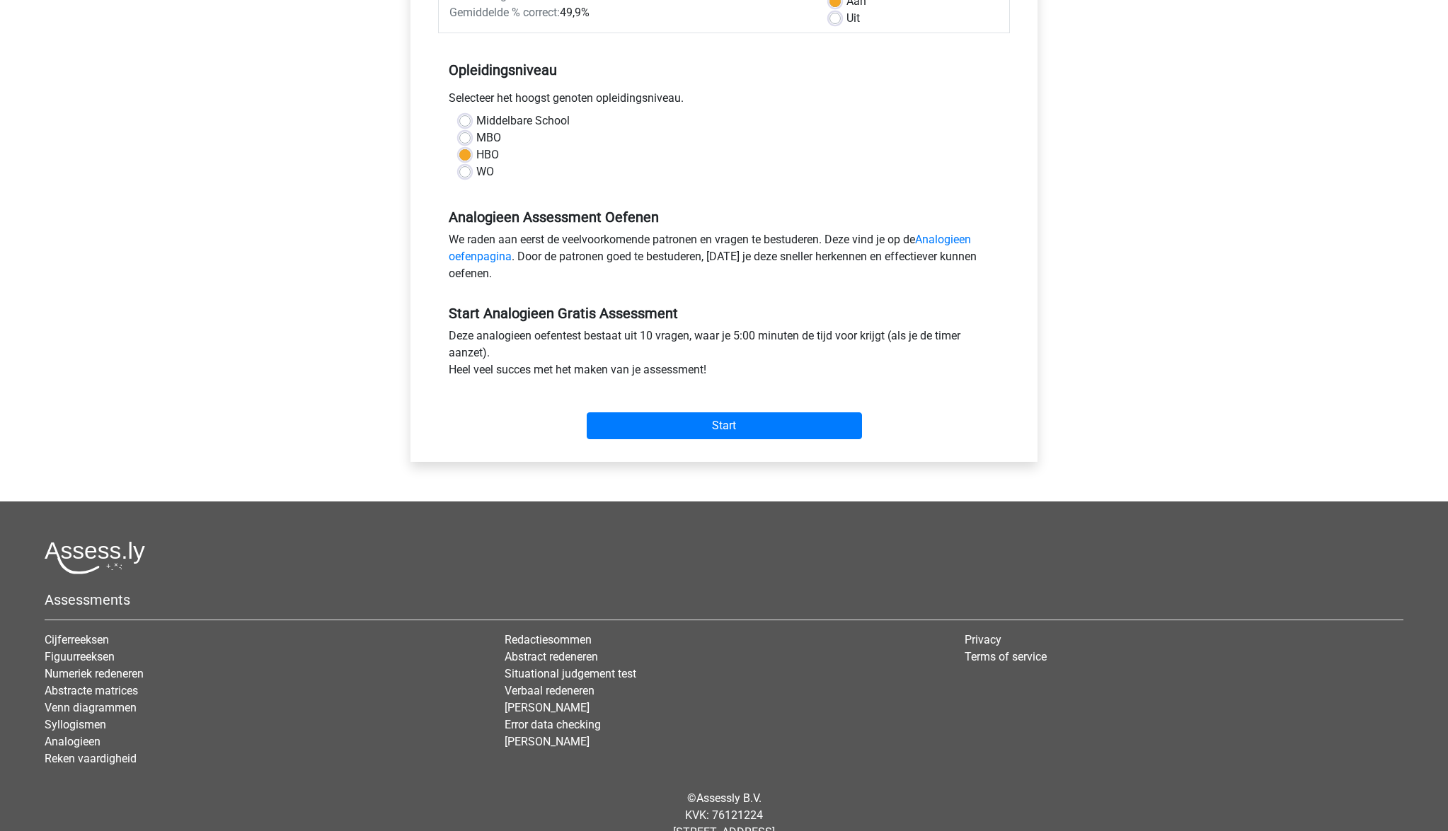
scroll to position [250, 0]
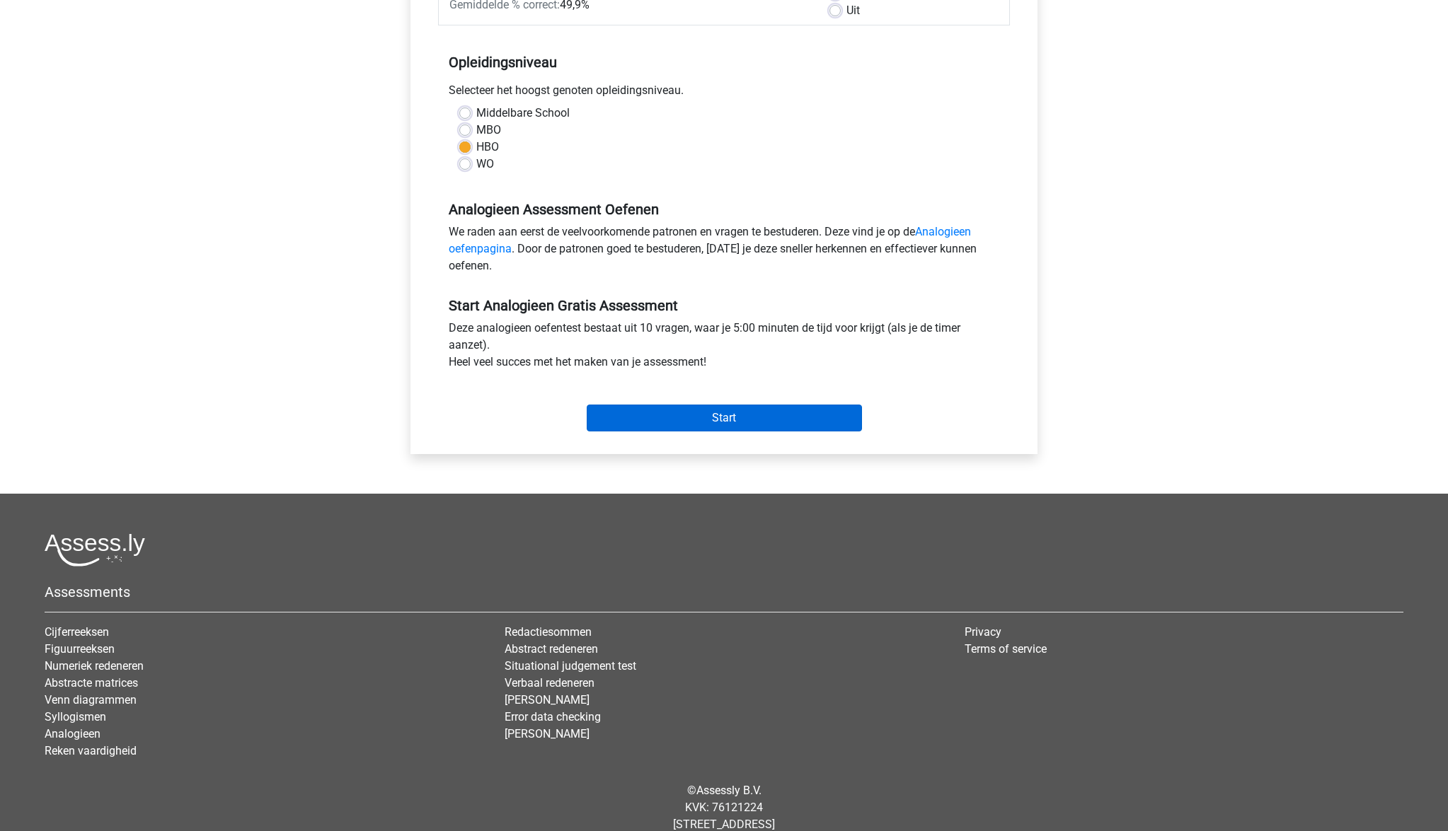
click at [760, 414] on input "Start" at bounding box center [724, 418] width 275 height 27
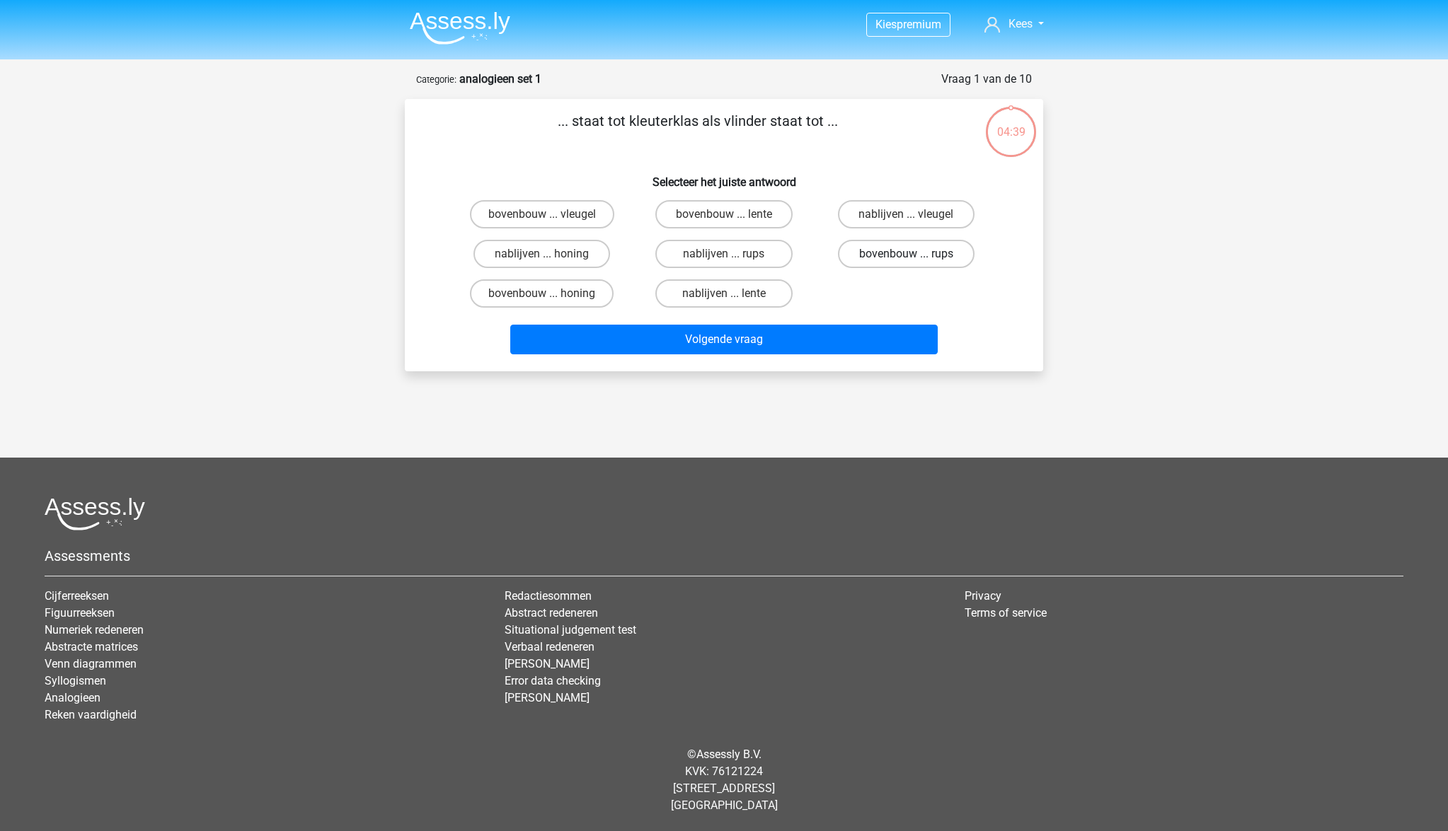
click at [889, 256] on label "bovenbouw ... rups" at bounding box center [906, 254] width 137 height 28
click at [906, 256] on input "bovenbouw ... rups" at bounding box center [910, 258] width 9 height 9
radio input "true"
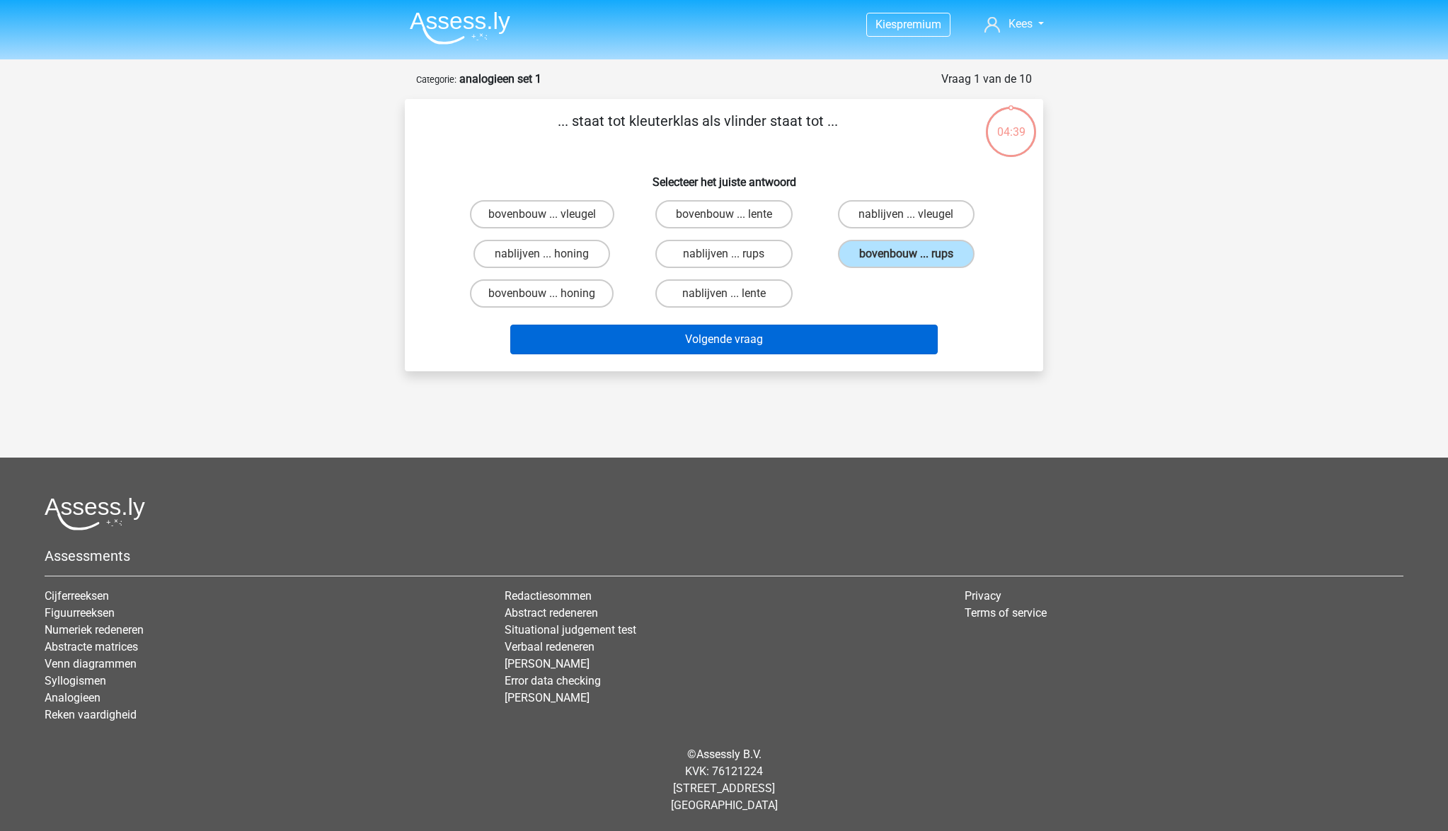
click at [811, 337] on button "Volgende vraag" at bounding box center [724, 340] width 428 height 30
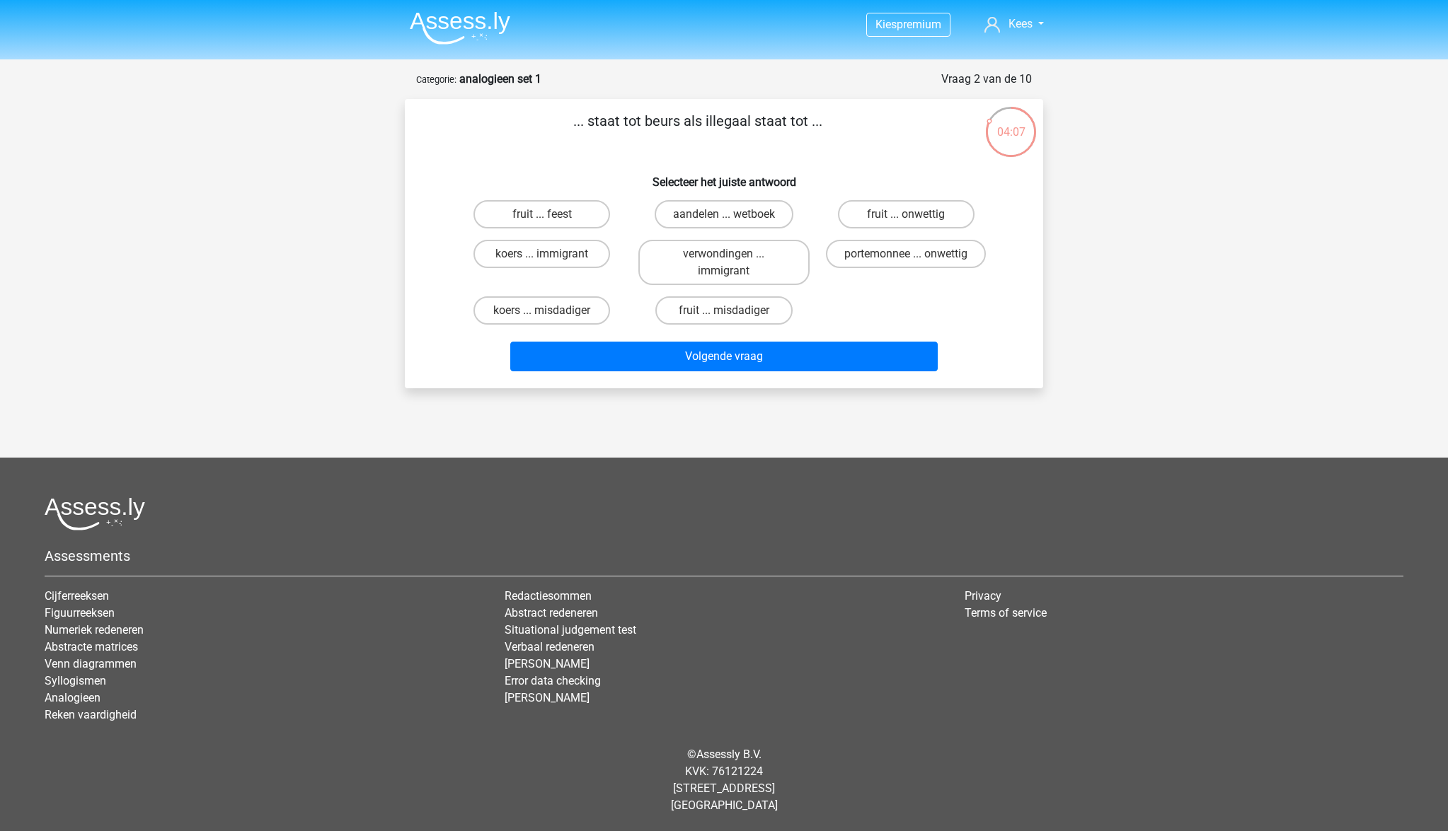
drag, startPoint x: 885, startPoint y: 253, endPoint x: 863, endPoint y: 270, distance: 27.7
click at [884, 254] on label "portemonnee ... onwettig" at bounding box center [906, 254] width 160 height 28
click at [906, 254] on input "portemonnee ... onwettig" at bounding box center [910, 258] width 9 height 9
radio input "true"
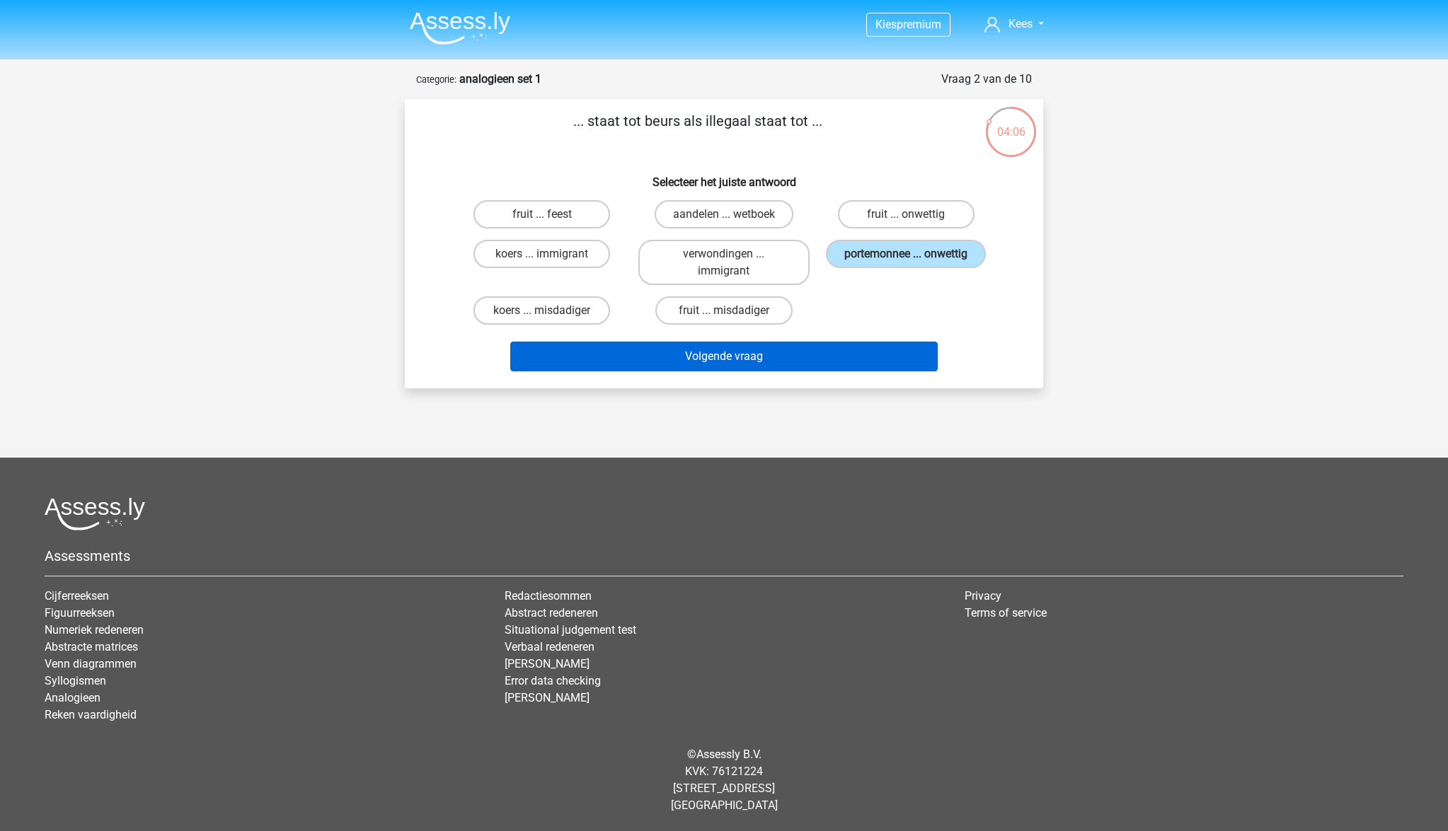
click at [838, 366] on button "Volgende vraag" at bounding box center [724, 357] width 428 height 30
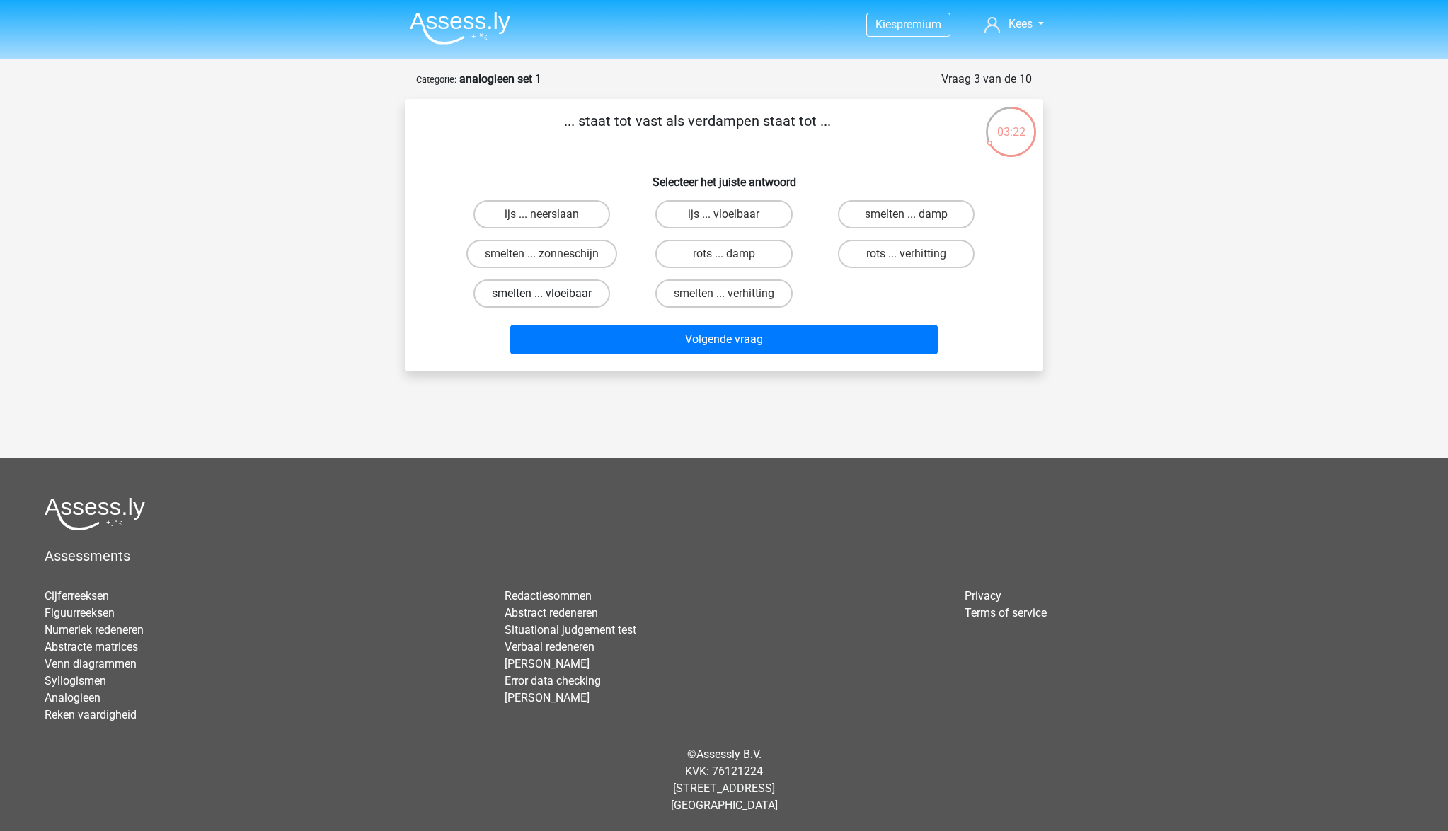
click at [581, 294] on label "smelten ... vloeibaar" at bounding box center [541, 293] width 137 height 28
click at [551, 294] on input "smelten ... vloeibaar" at bounding box center [546, 298] width 9 height 9
radio input "true"
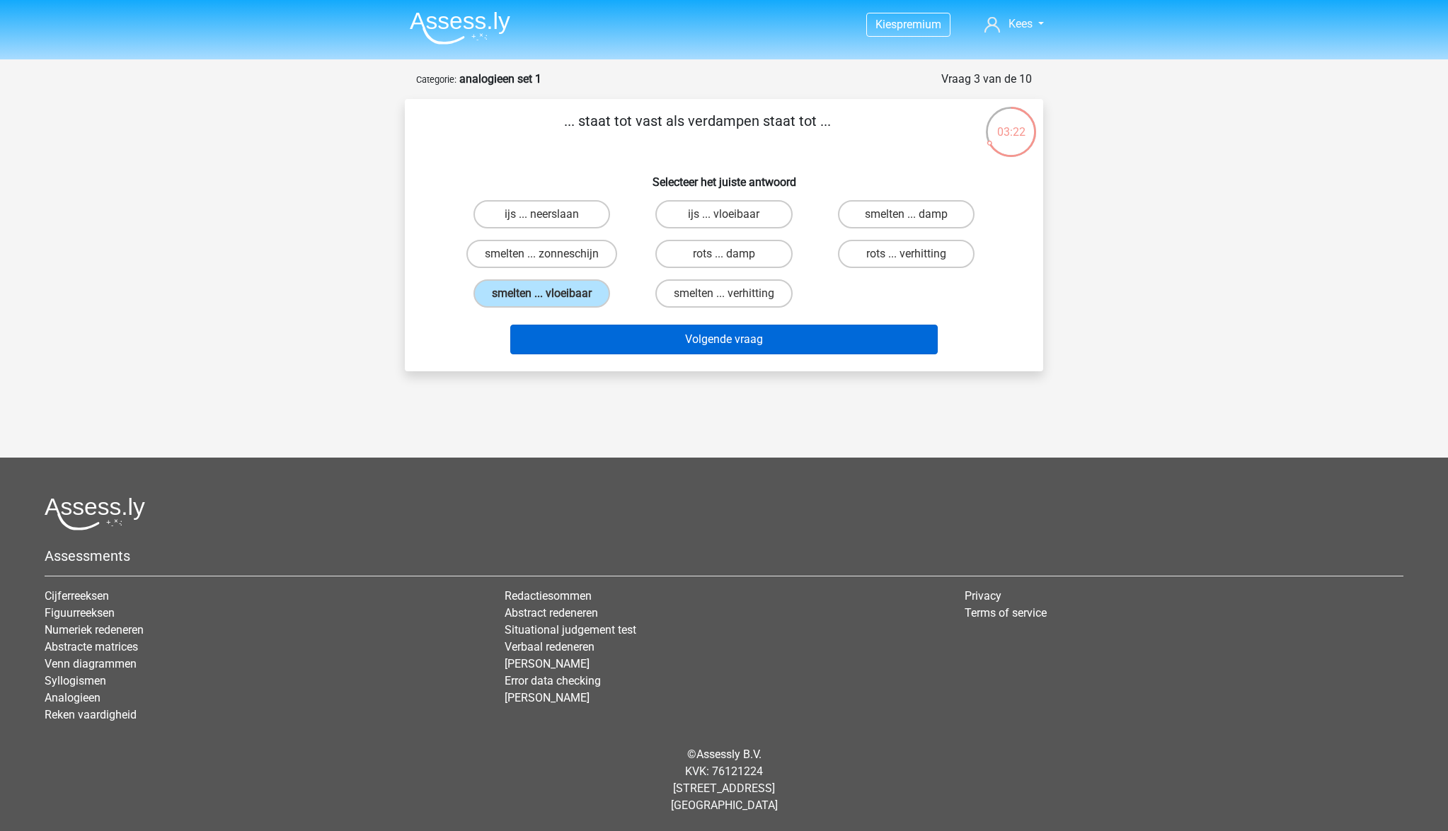
click at [717, 345] on button "Volgende vraag" at bounding box center [724, 340] width 428 height 30
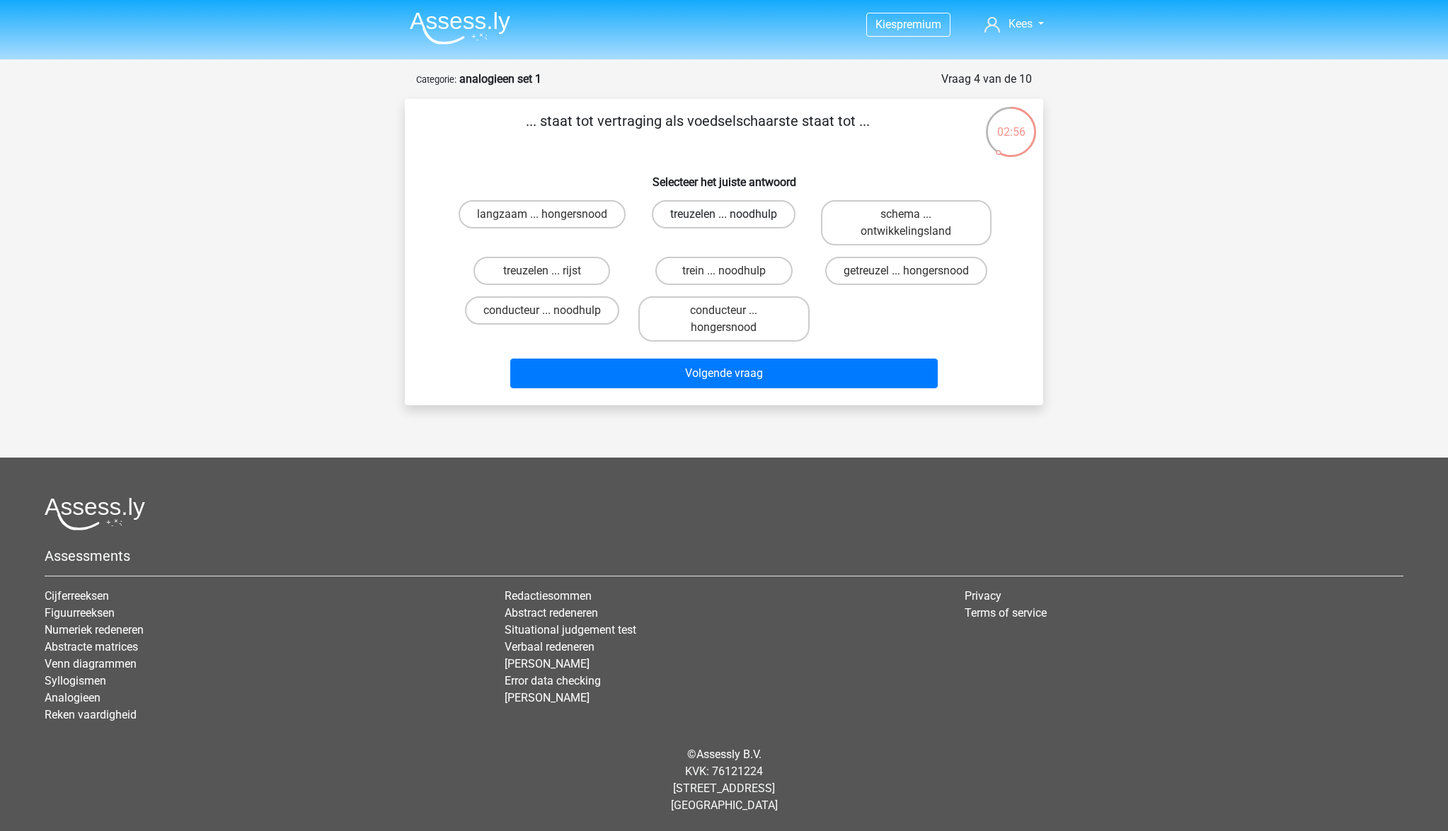
click at [704, 215] on label "treuzelen ... noodhulp" at bounding box center [724, 214] width 144 height 28
click at [724, 215] on input "treuzelen ... noodhulp" at bounding box center [728, 218] width 9 height 9
radio input "true"
click at [872, 270] on label "getreuzel ... hongersnood" at bounding box center [906, 271] width 162 height 28
click at [906, 271] on input "getreuzel ... hongersnood" at bounding box center [910, 275] width 9 height 9
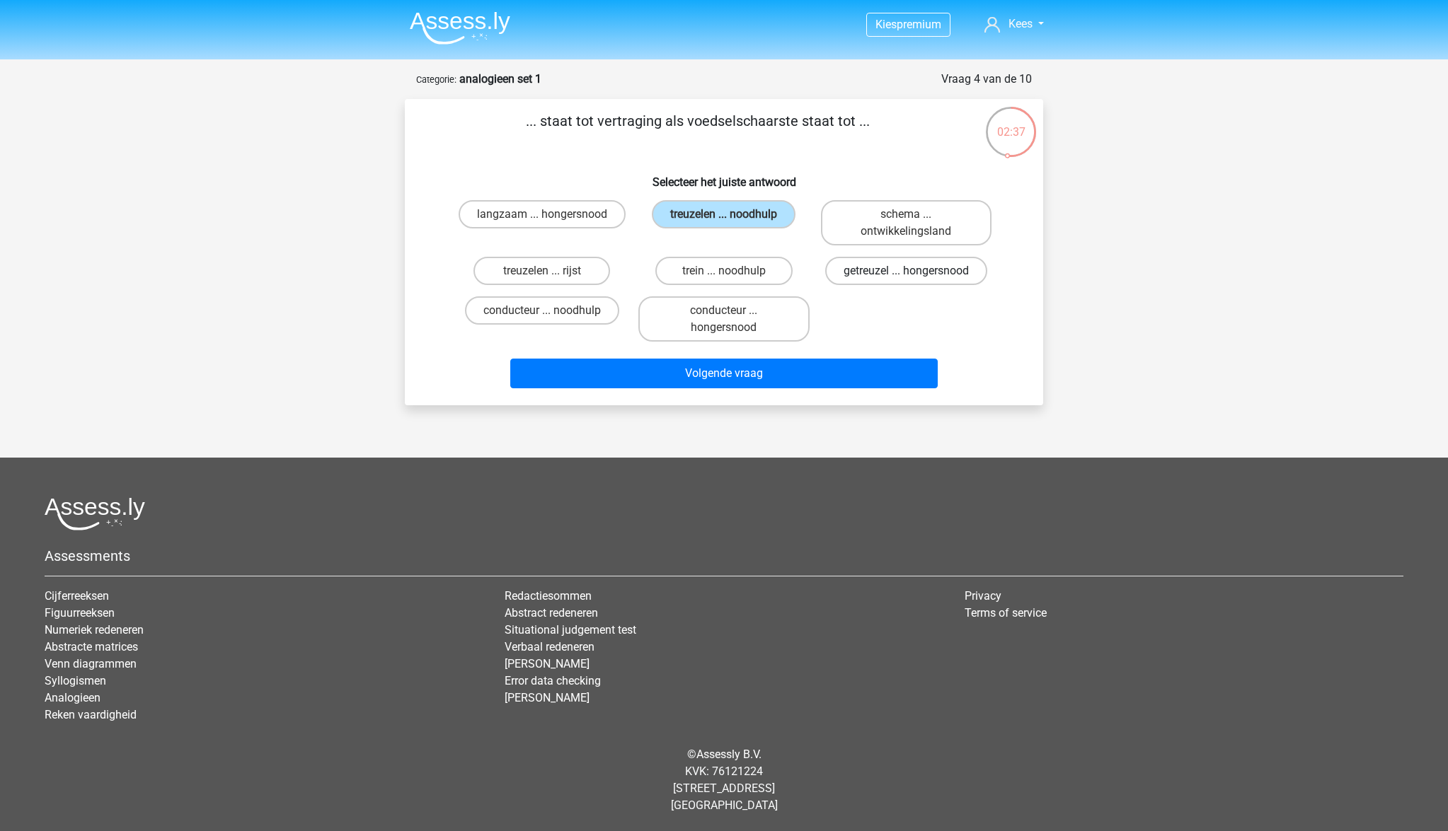
radio input "true"
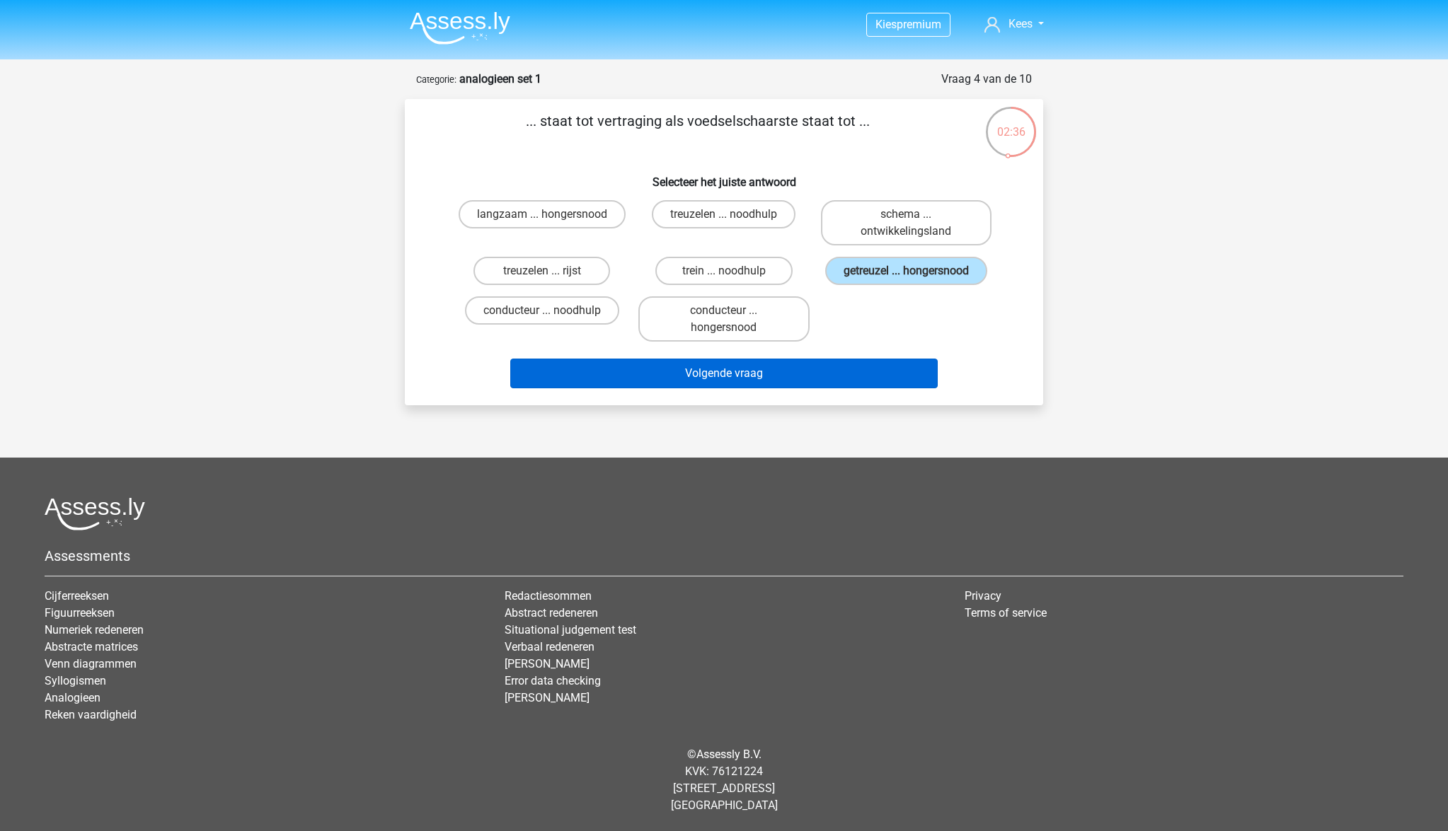
click at [848, 388] on button "Volgende vraag" at bounding box center [724, 374] width 428 height 30
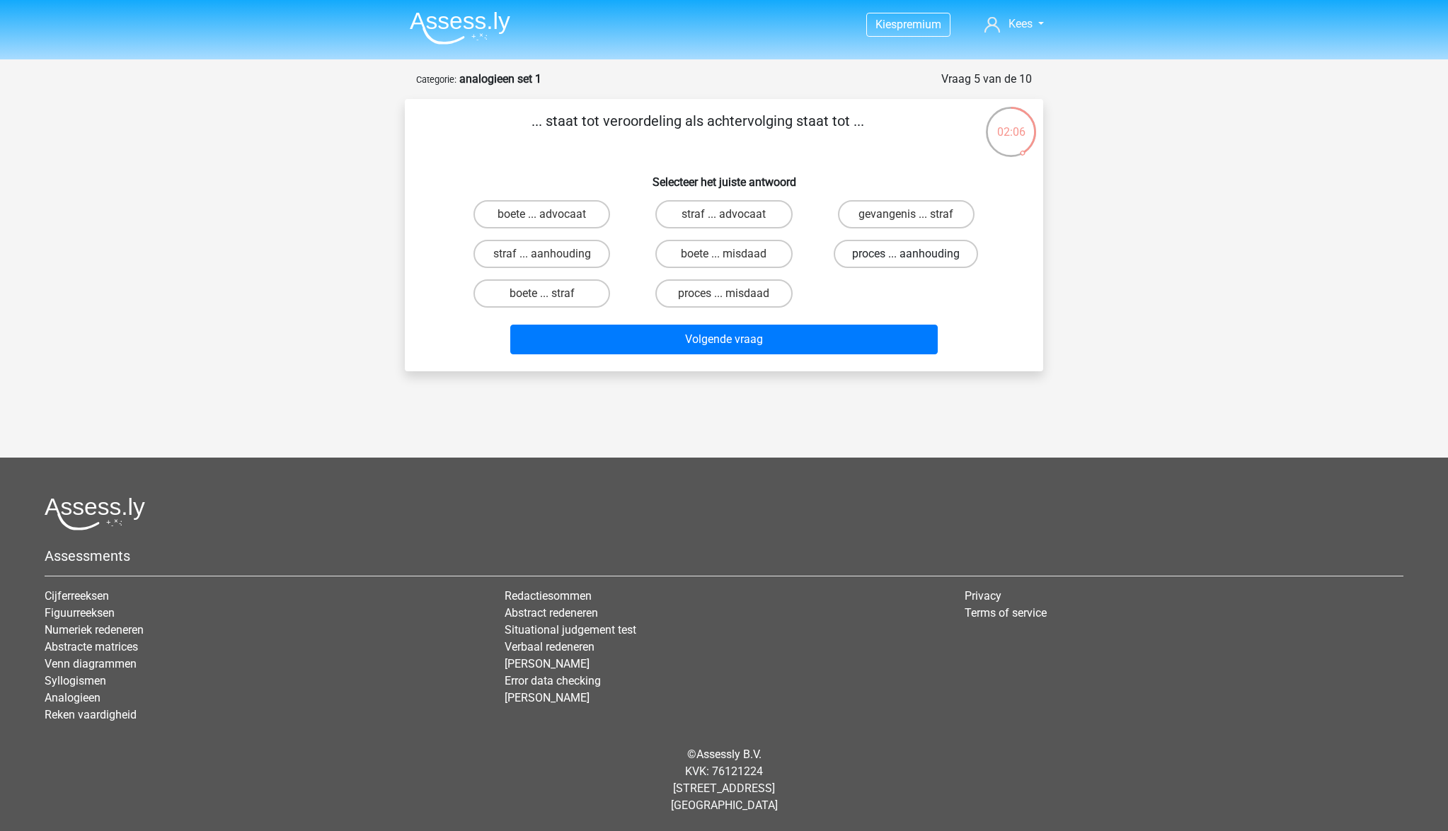
click at [845, 243] on label "proces ... aanhouding" at bounding box center [905, 254] width 144 height 28
click at [906, 254] on input "proces ... aanhouding" at bounding box center [910, 258] width 9 height 9
radio input "true"
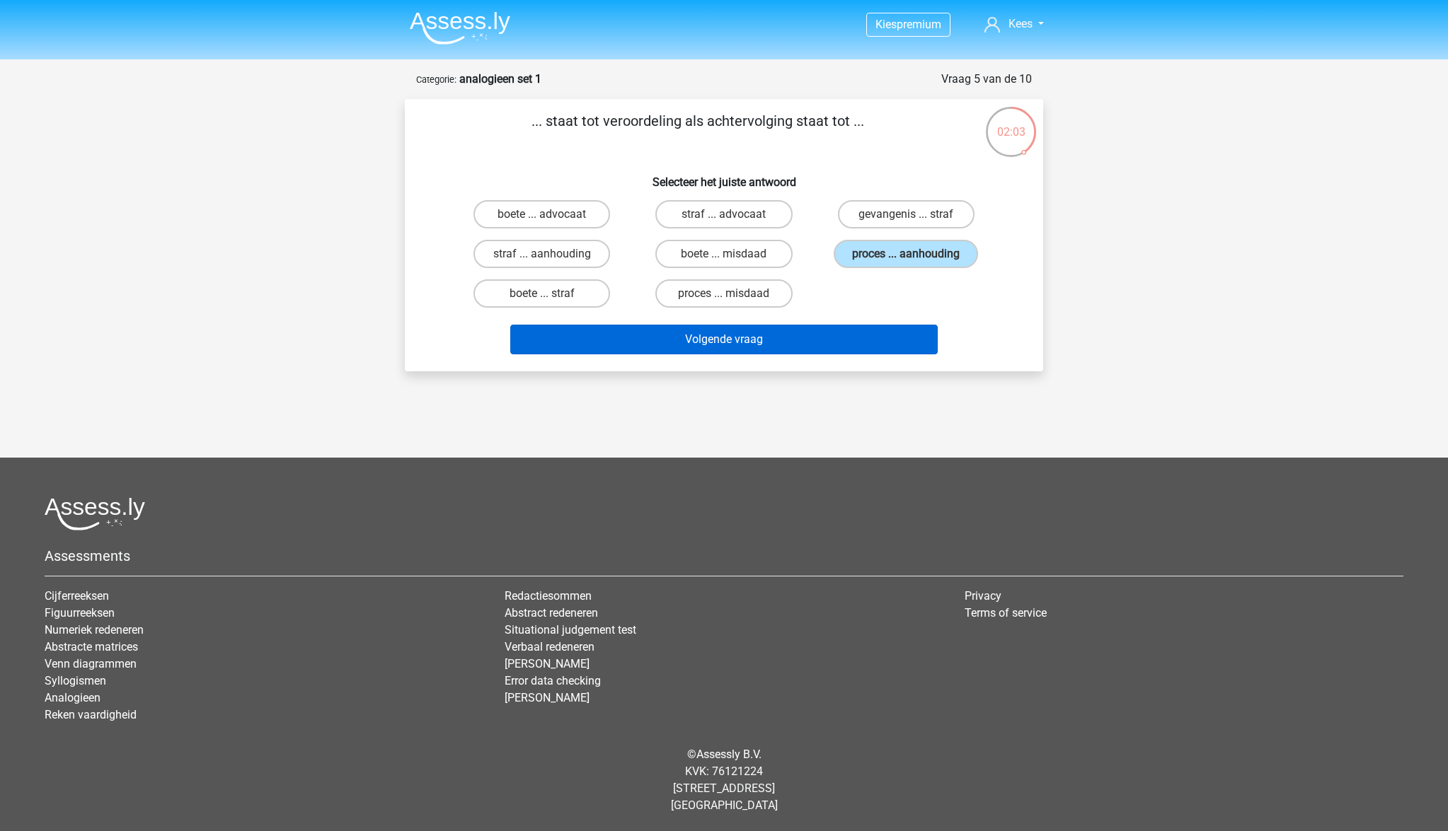
click at [800, 346] on button "Volgende vraag" at bounding box center [724, 340] width 428 height 30
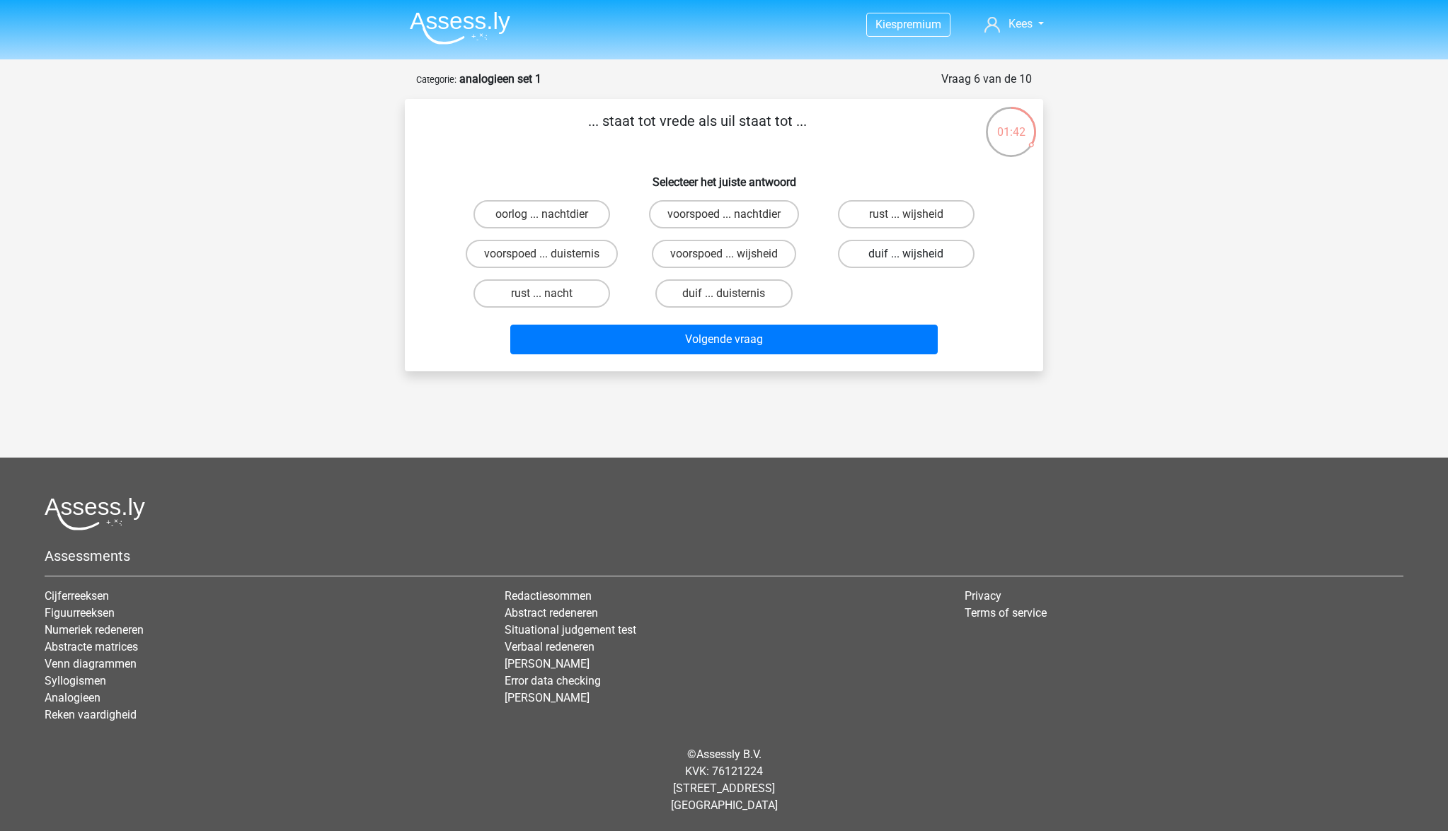
click at [882, 249] on label "duif ... wijsheid" at bounding box center [906, 254] width 137 height 28
click at [906, 254] on input "duif ... wijsheid" at bounding box center [910, 258] width 9 height 9
radio input "true"
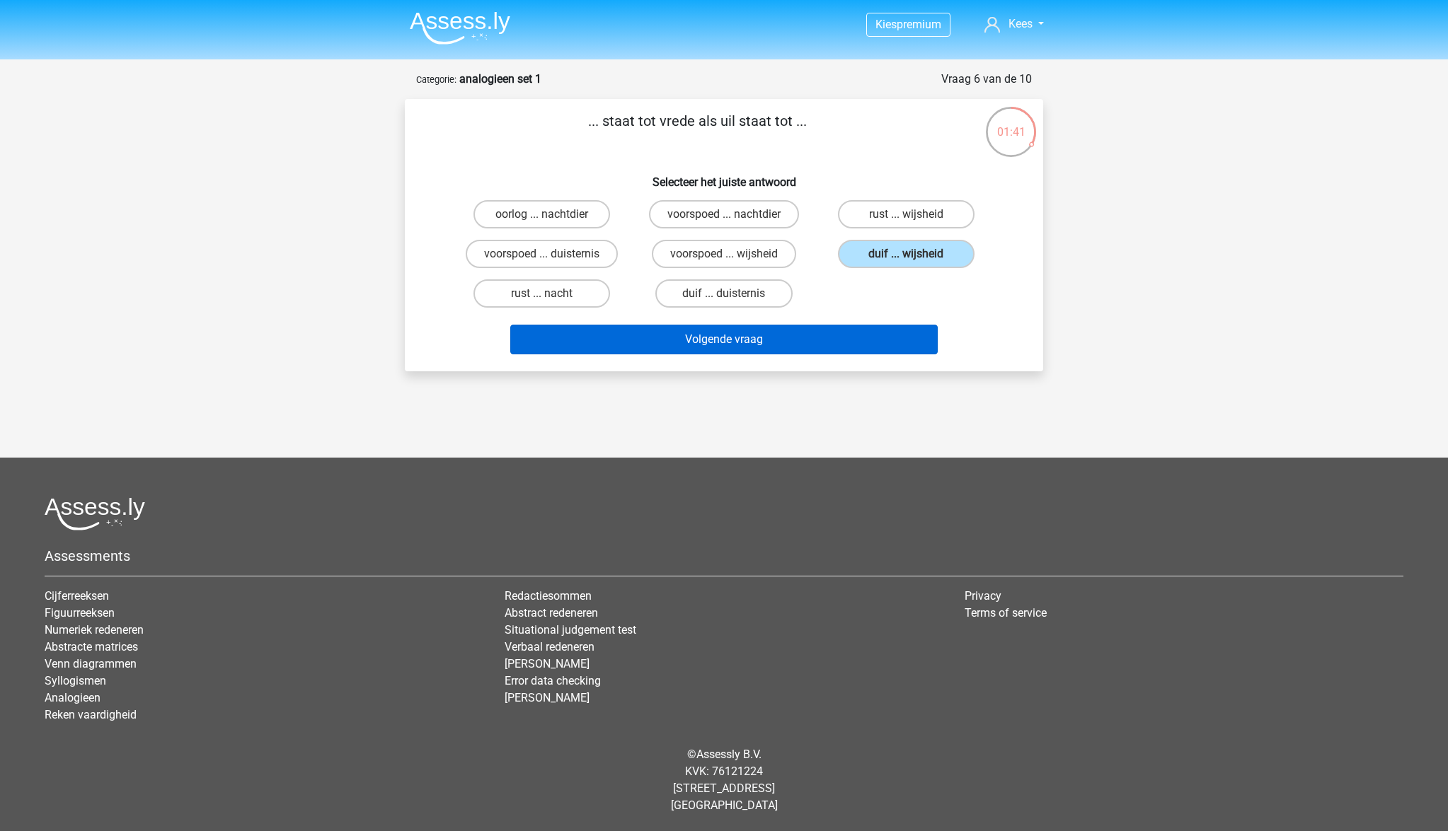
drag, startPoint x: 779, startPoint y: 347, endPoint x: 749, endPoint y: 340, distance: 31.2
click at [779, 347] on button "Volgende vraag" at bounding box center [724, 340] width 428 height 30
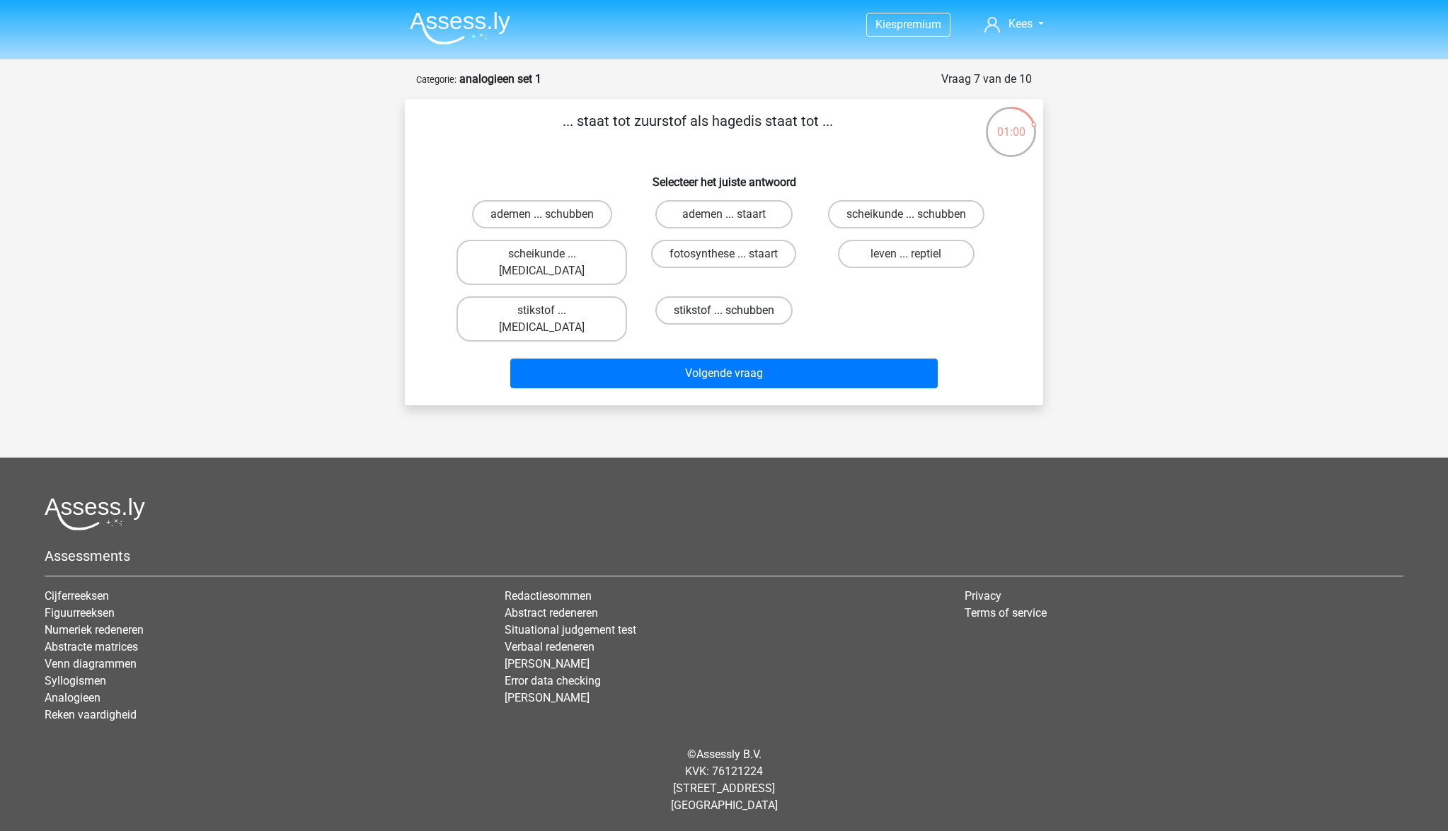
click at [710, 296] on label "stikstof ... schubben" at bounding box center [723, 310] width 137 height 28
click at [724, 311] on input "stikstof ... schubben" at bounding box center [728, 315] width 9 height 9
radio input "true"
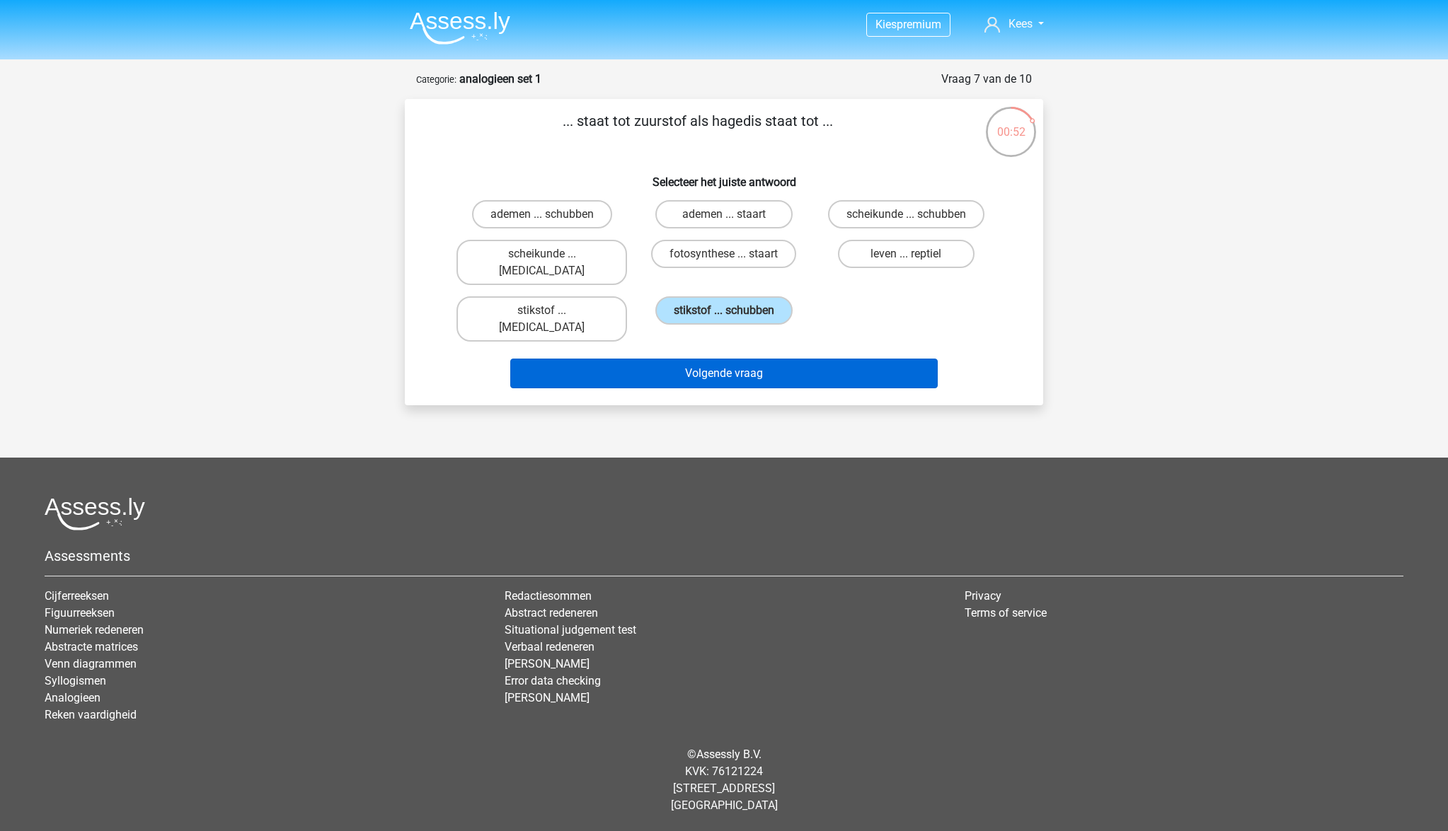
click at [729, 359] on button "Volgende vraag" at bounding box center [724, 374] width 428 height 30
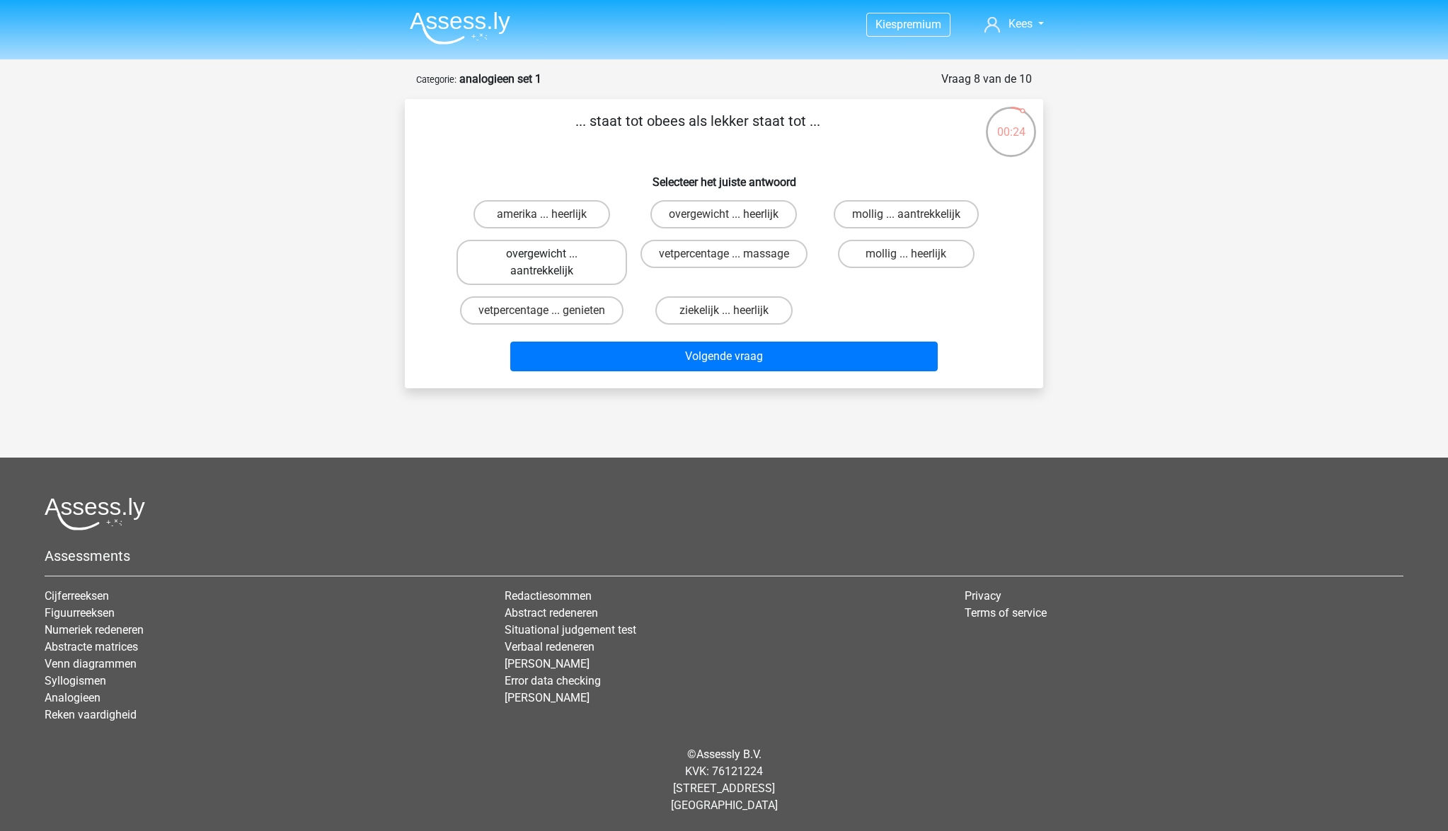
click at [575, 260] on label "overgewicht ... aantrekkelijk" at bounding box center [541, 262] width 171 height 45
click at [551, 260] on input "overgewicht ... aantrekkelijk" at bounding box center [546, 258] width 9 height 9
radio input "true"
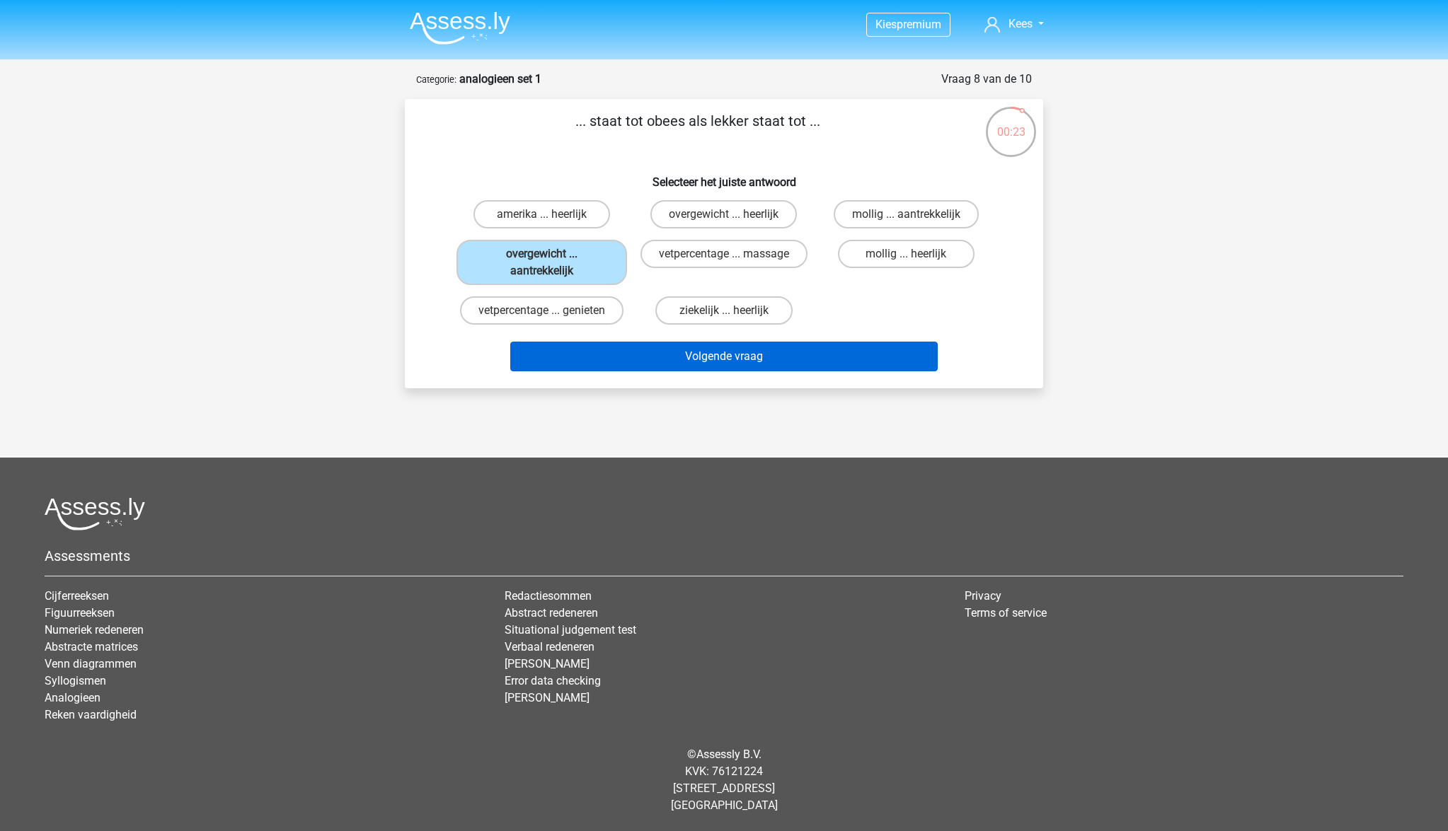
click at [764, 371] on button "Volgende vraag" at bounding box center [724, 357] width 428 height 30
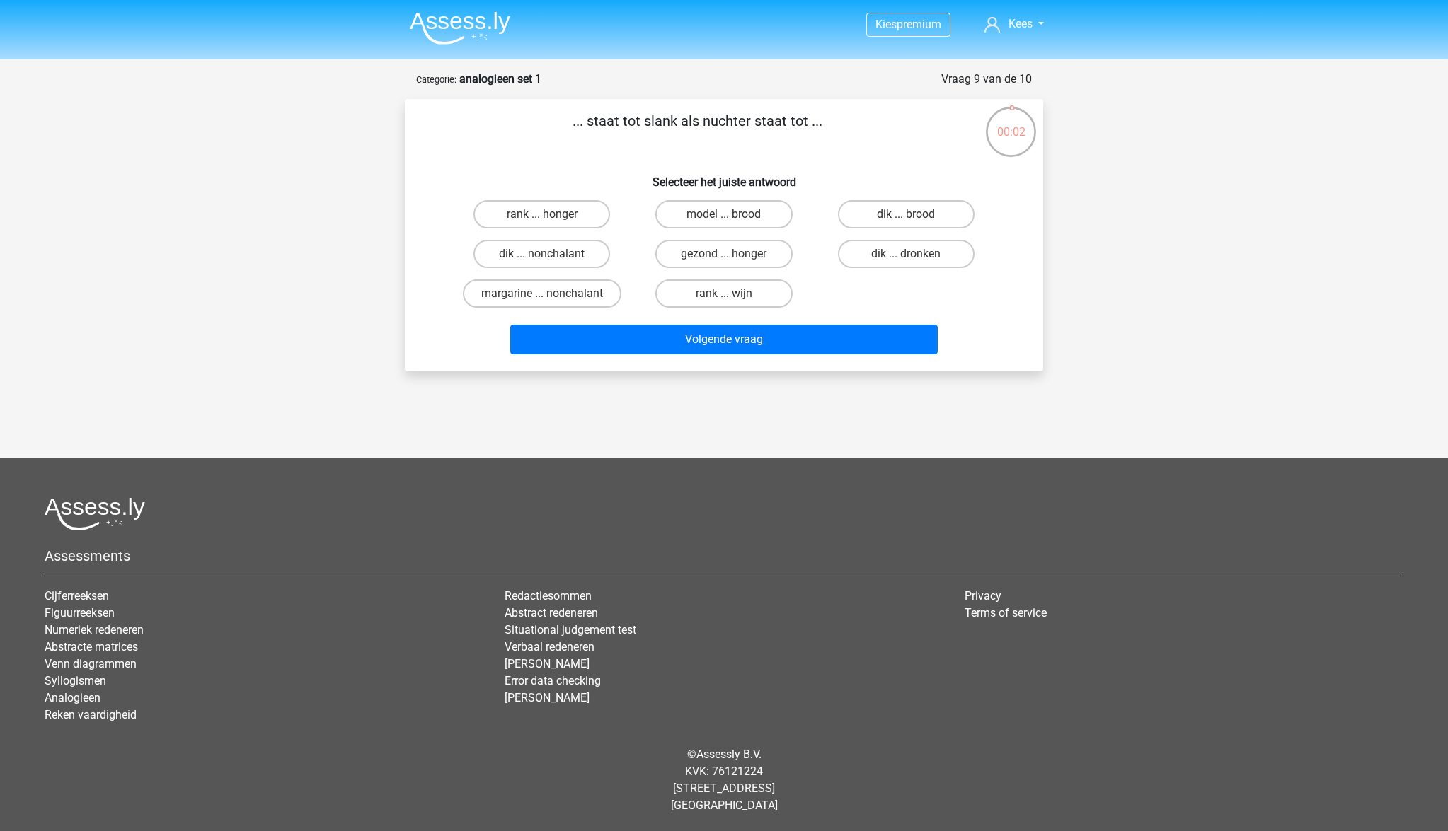
drag, startPoint x: 900, startPoint y: 250, endPoint x: 885, endPoint y: 277, distance: 30.7
click at [897, 255] on label "dik ... dronken" at bounding box center [906, 254] width 137 height 28
click at [906, 255] on input "dik ... dronken" at bounding box center [910, 258] width 9 height 9
radio input "true"
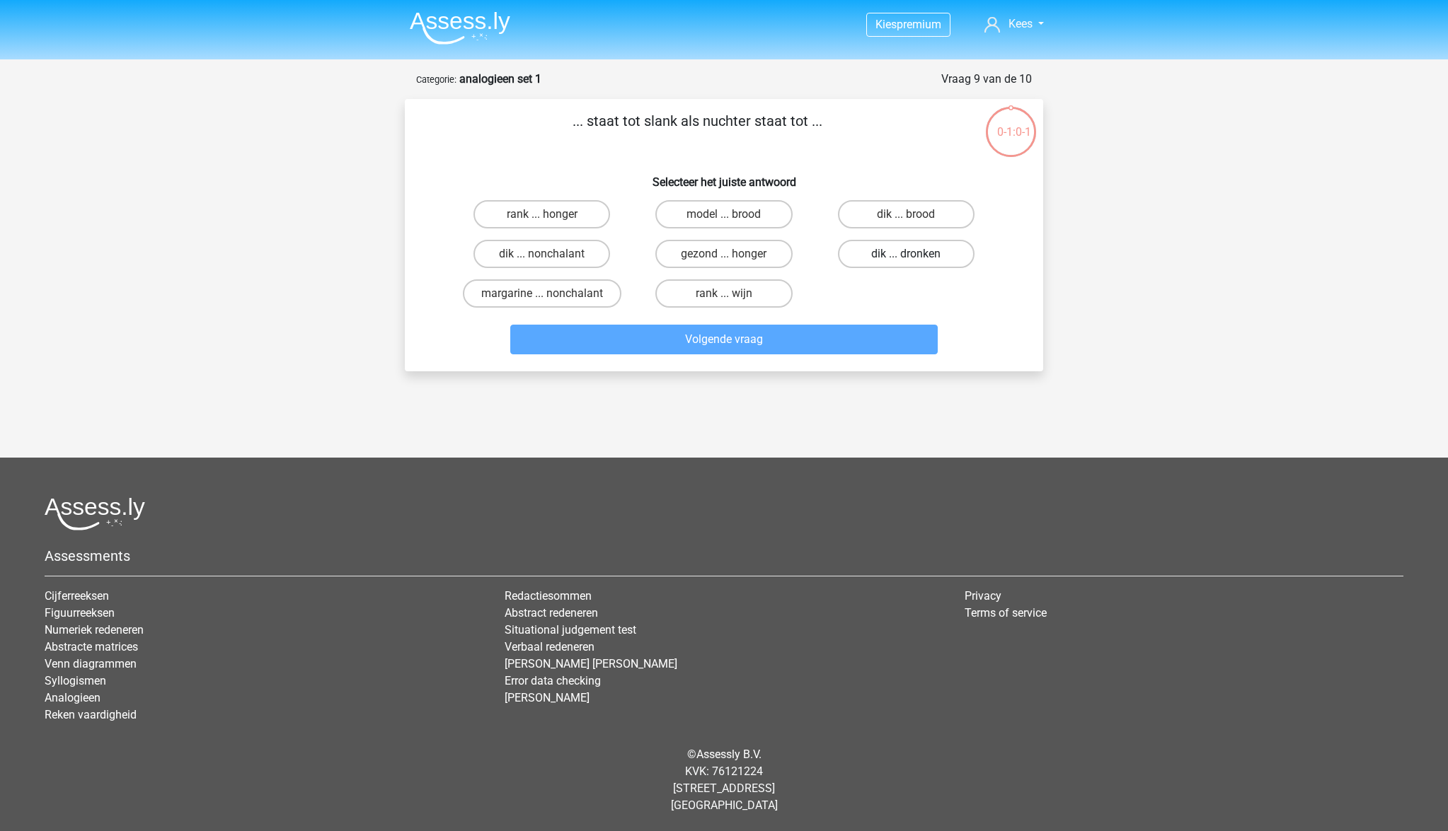
click at [865, 258] on label "dik ... dronken" at bounding box center [906, 254] width 137 height 28
click at [906, 258] on input "dik ... dronken" at bounding box center [910, 258] width 9 height 9
radio input "true"
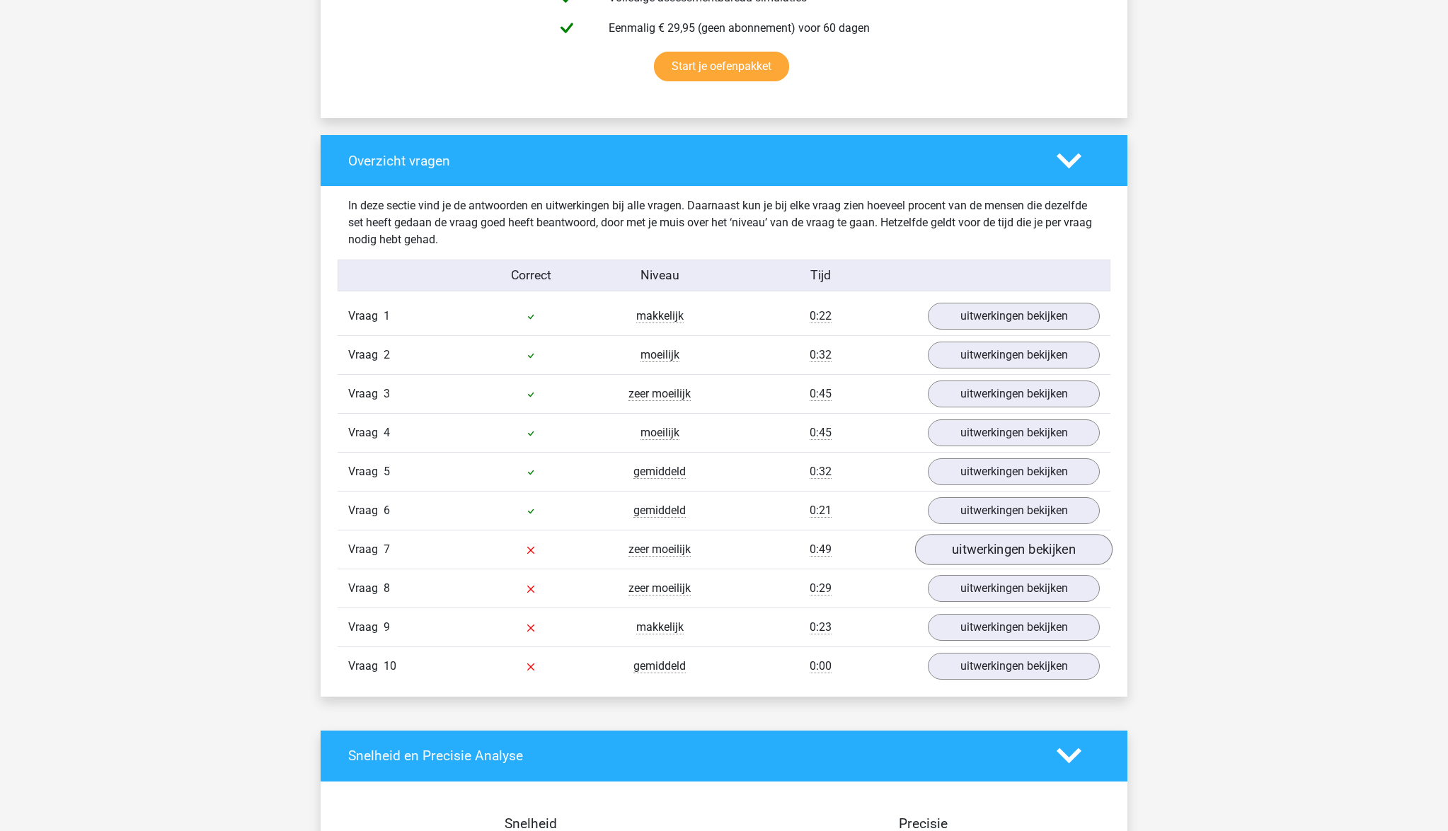
scroll to position [929, 1]
click at [997, 552] on link "uitwerkingen bekijken" at bounding box center [1013, 549] width 197 height 31
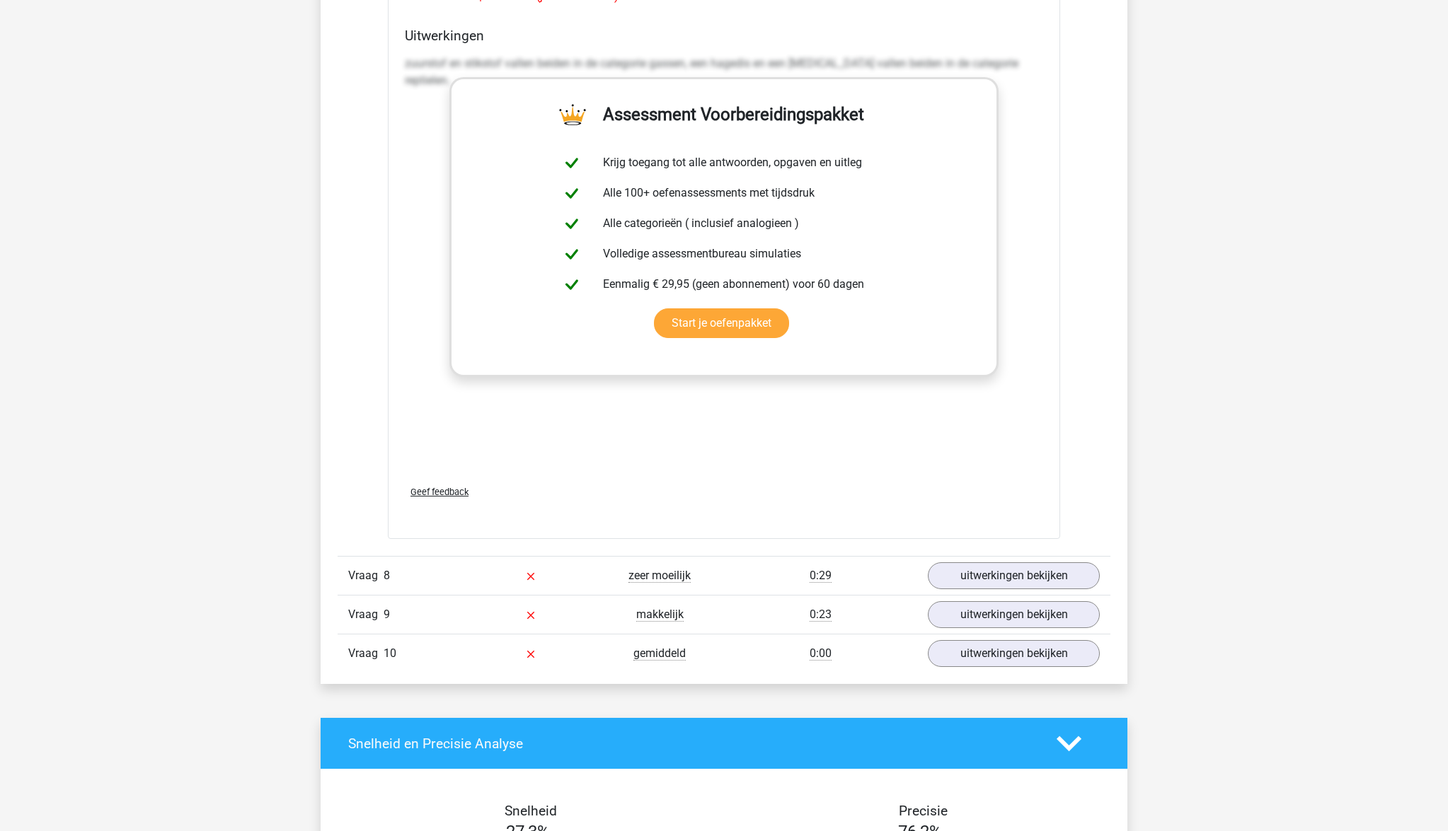
scroll to position [1711, 0]
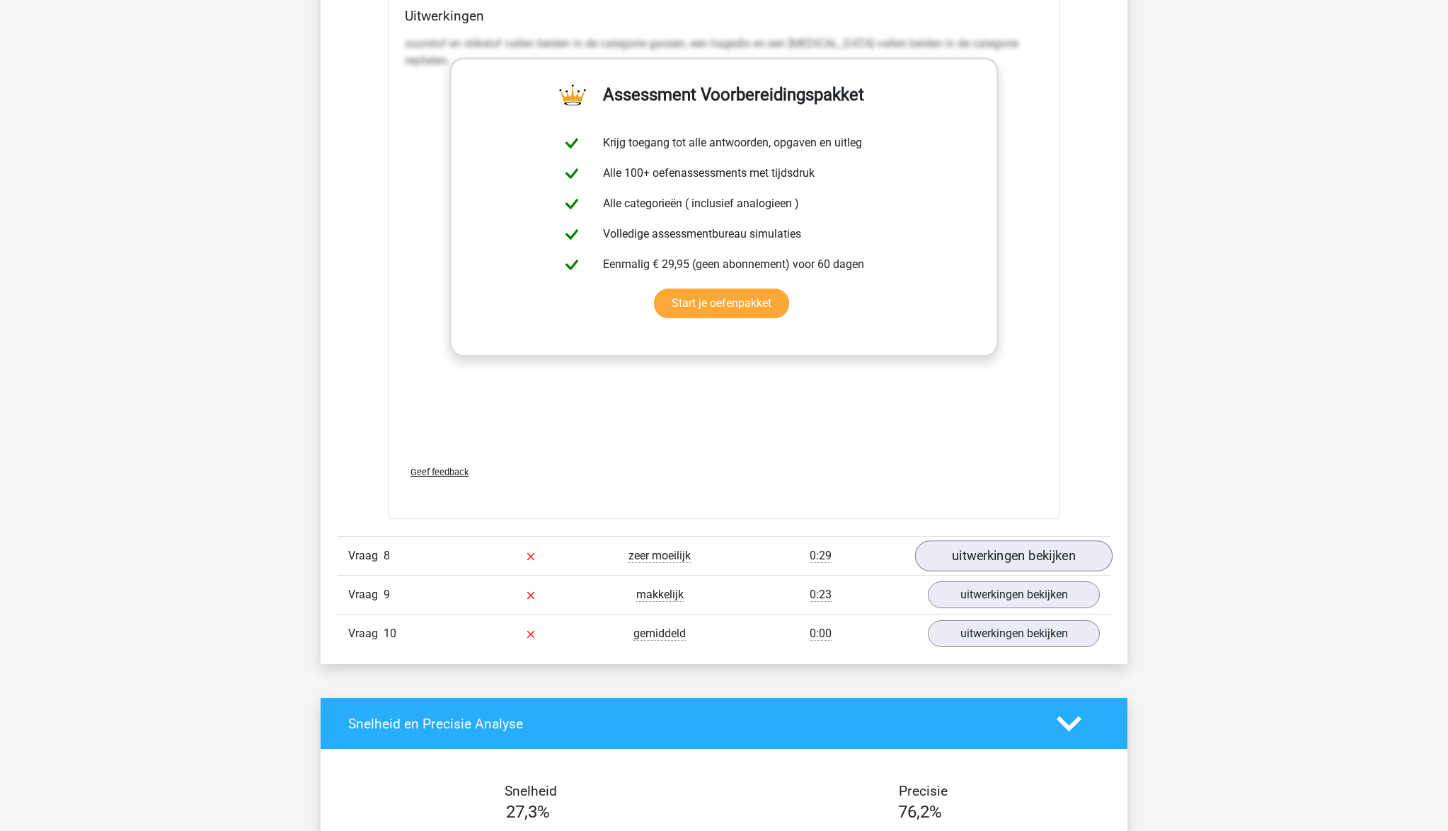
click at [1014, 560] on link "uitwerkingen bekijken" at bounding box center [1013, 556] width 197 height 31
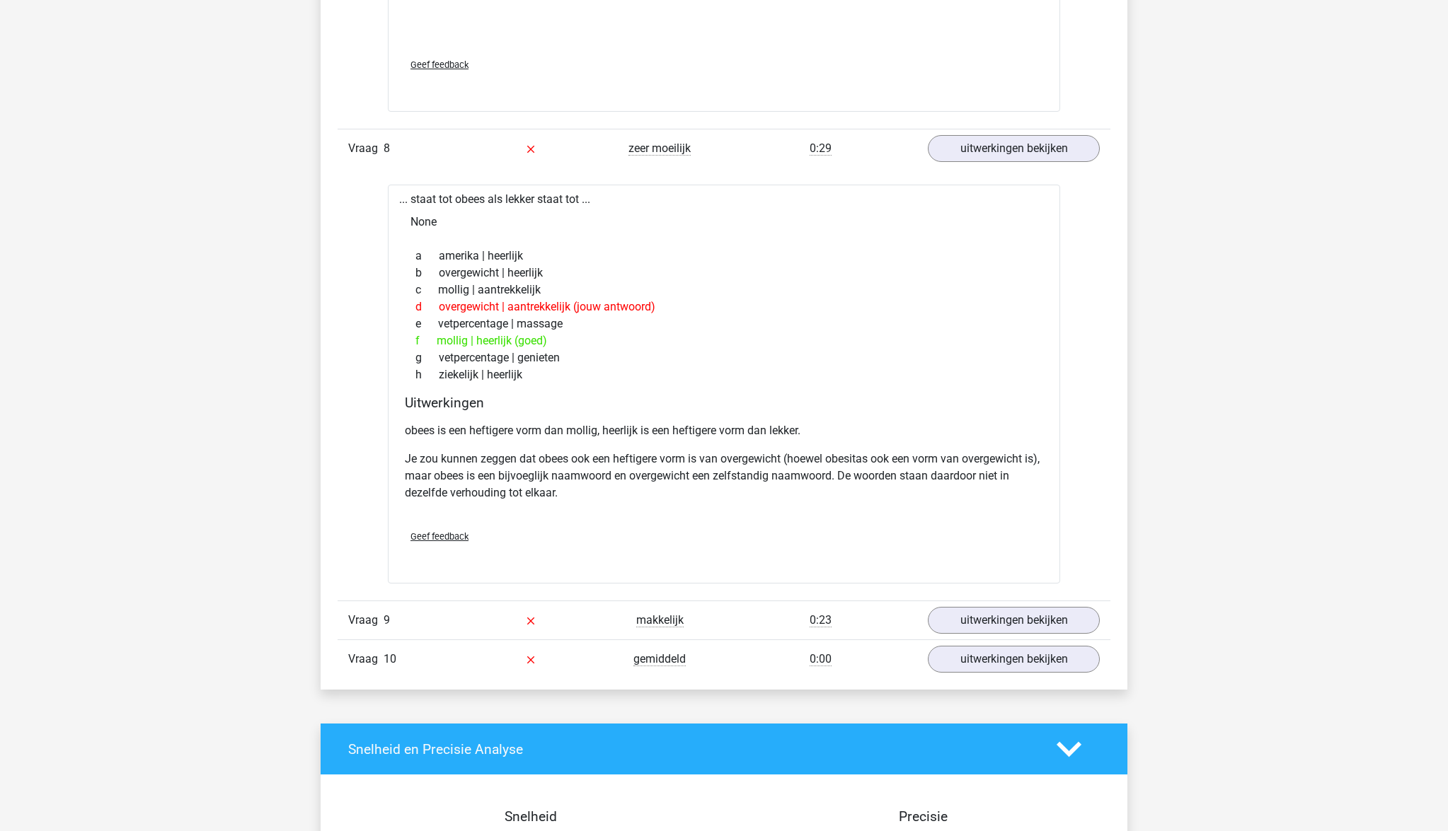
scroll to position [2120, 0]
click at [996, 623] on link "uitwerkingen bekijken" at bounding box center [1013, 620] width 197 height 31
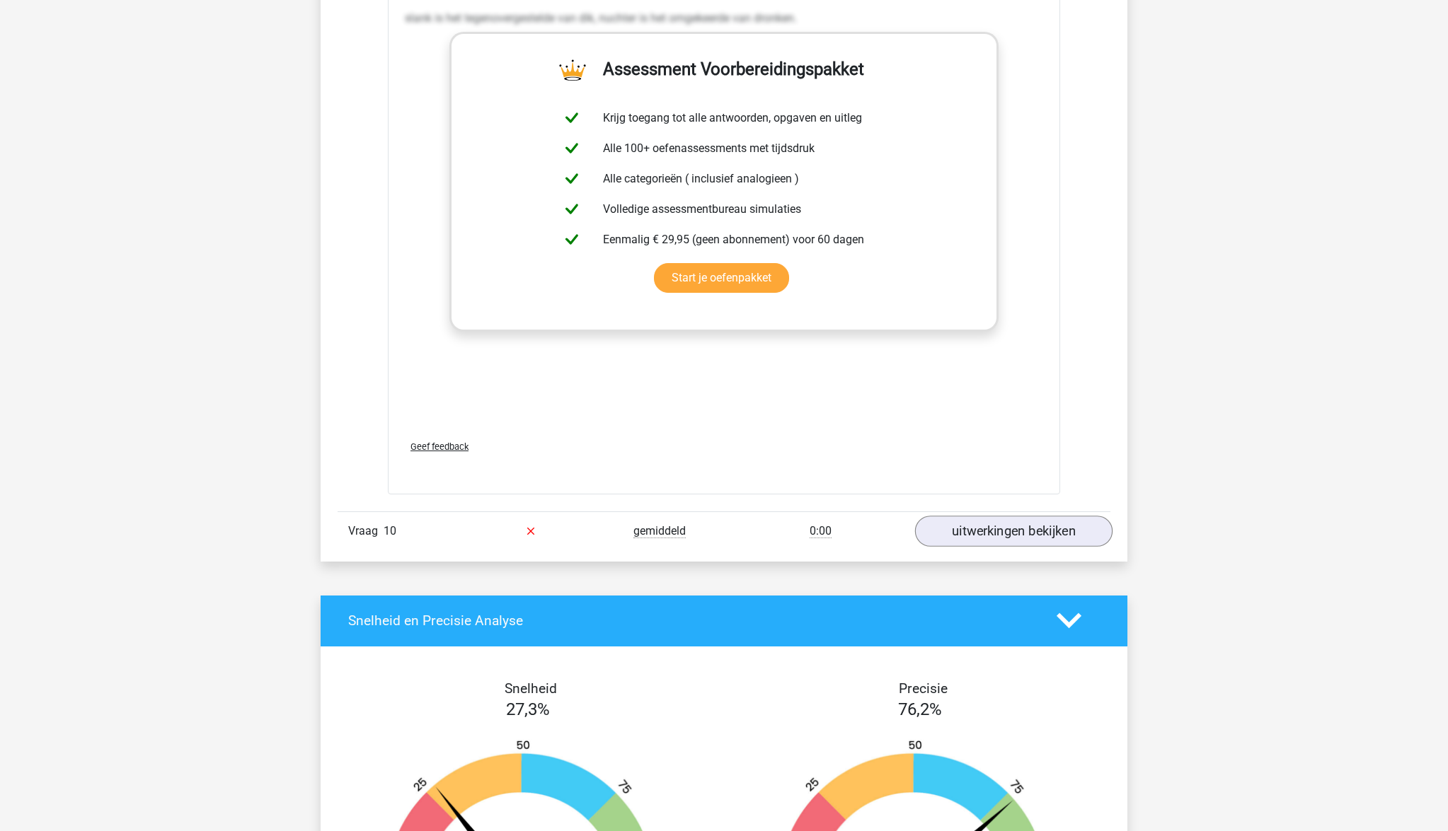
scroll to position [3001, 0]
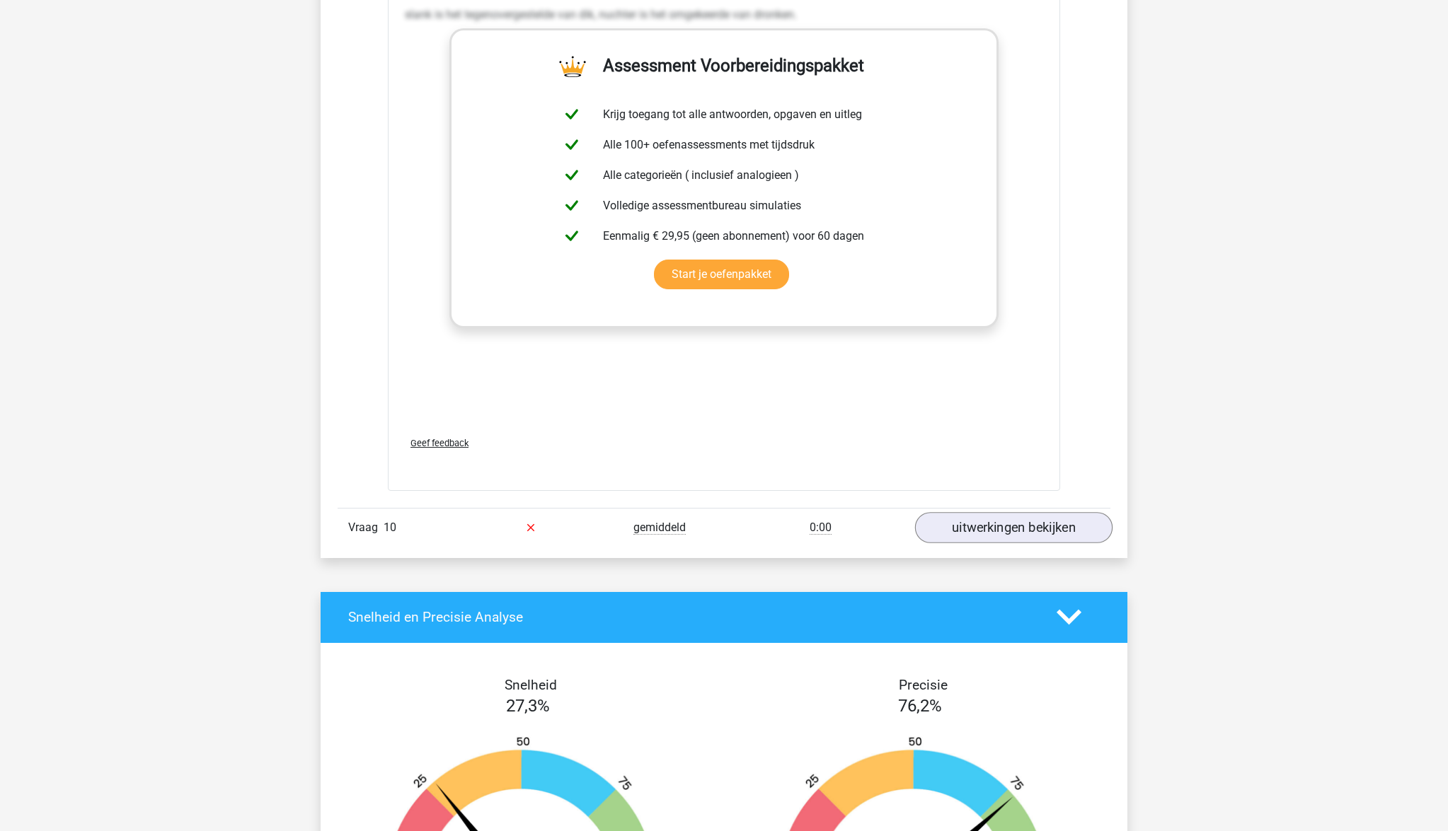
click at [1009, 524] on link "uitwerkingen bekijken" at bounding box center [1013, 527] width 197 height 31
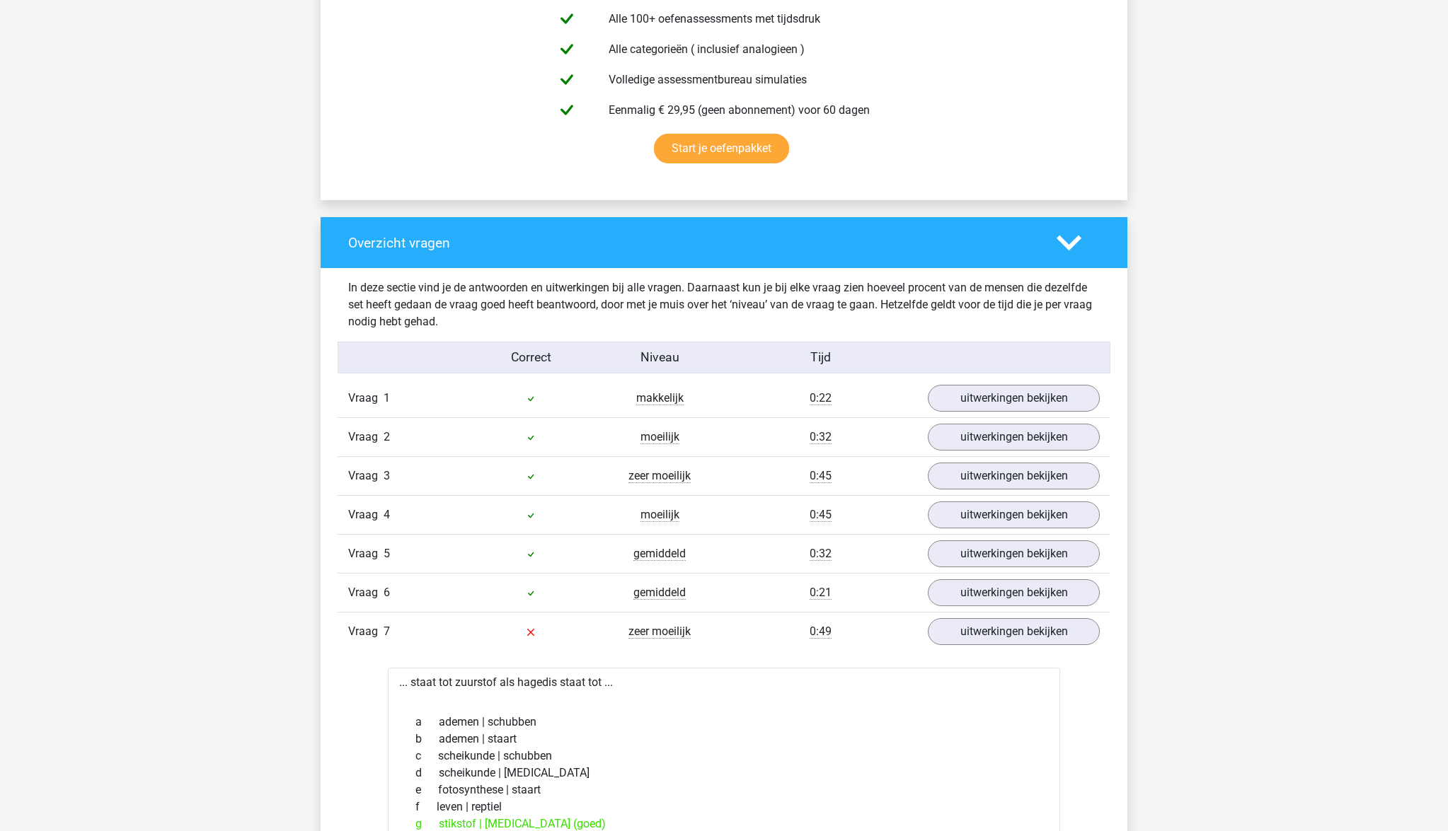
scroll to position [852, 0]
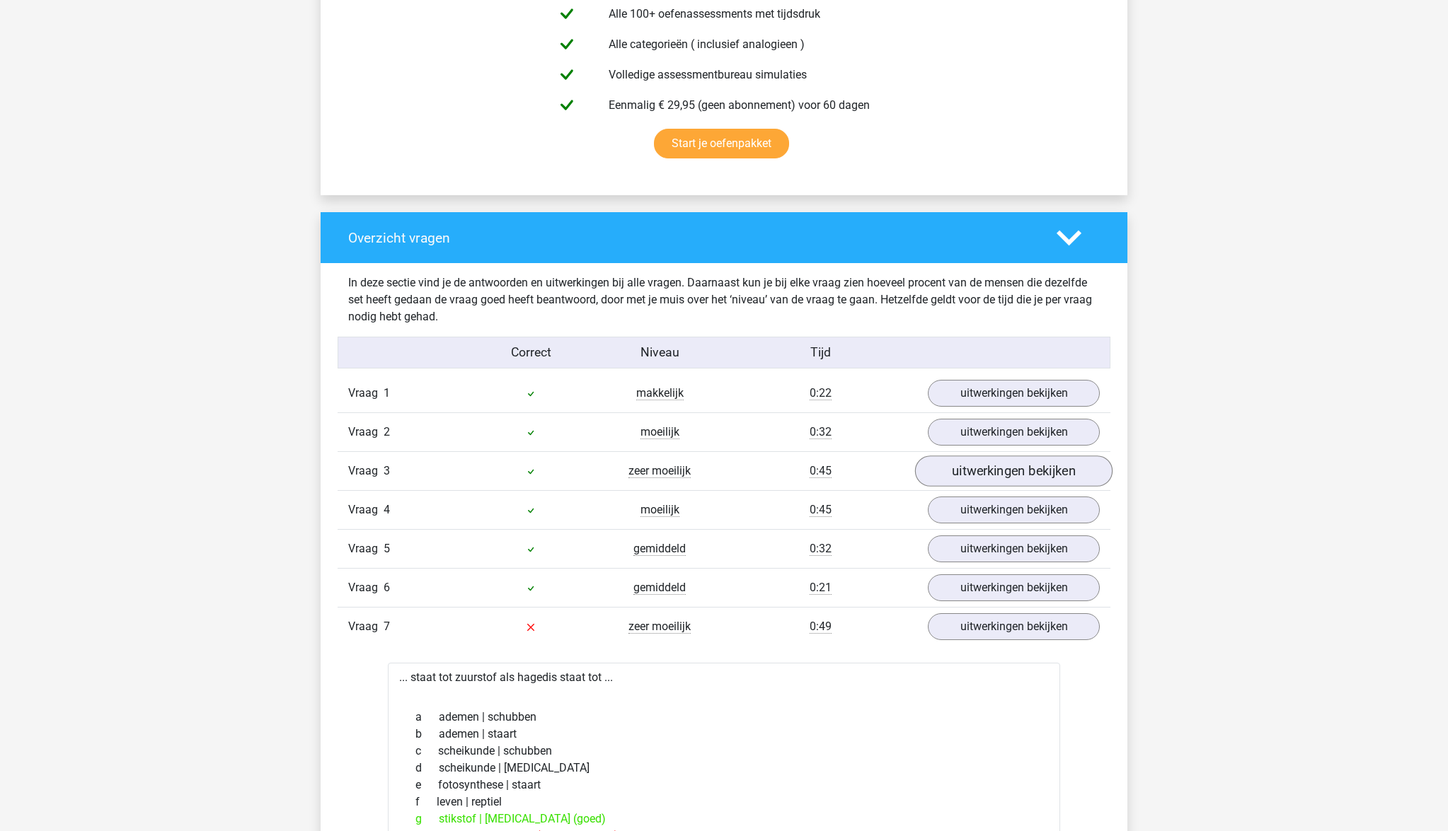
click at [983, 469] on link "uitwerkingen bekijken" at bounding box center [1013, 471] width 197 height 31
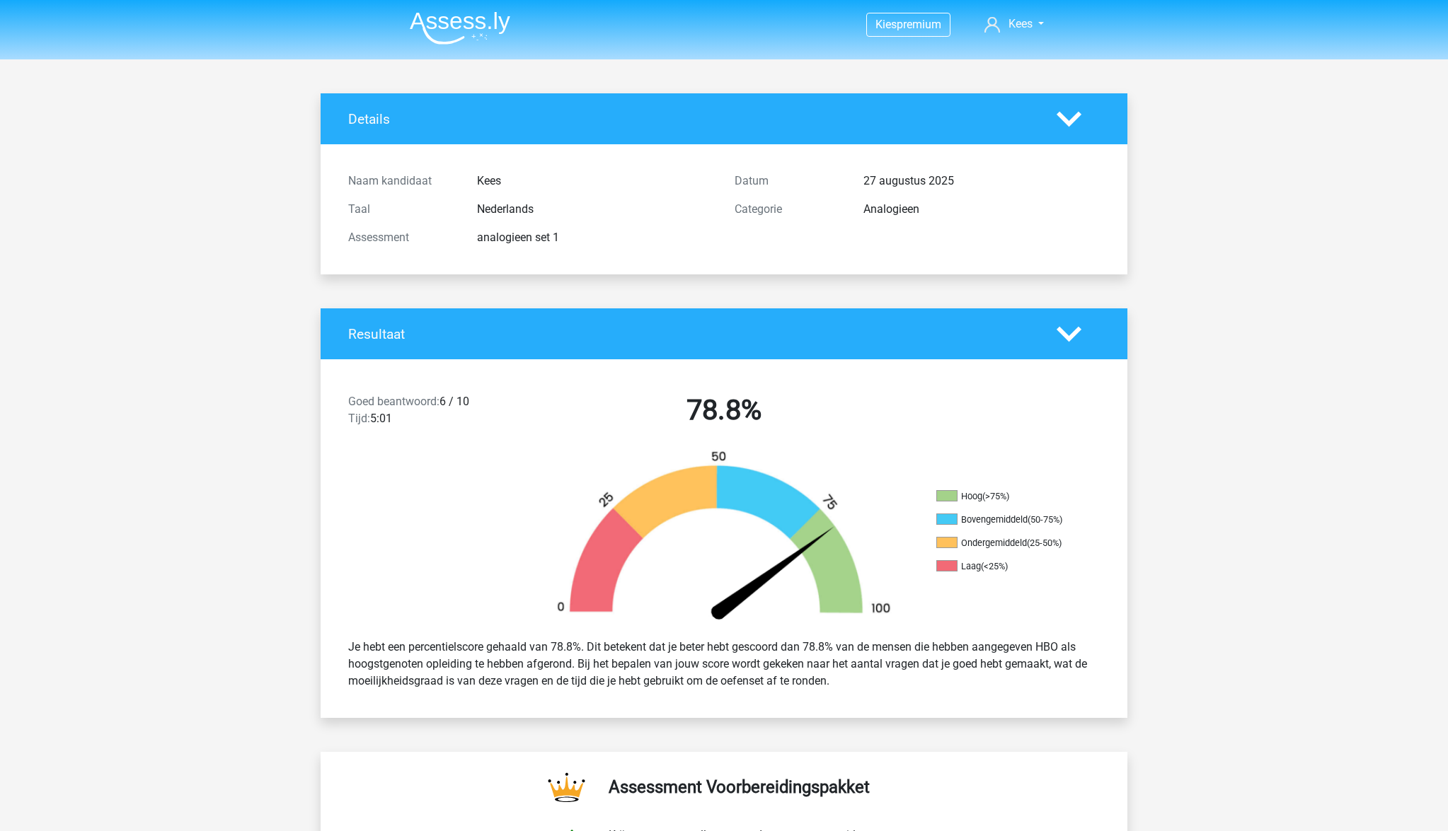
scroll to position [12, 0]
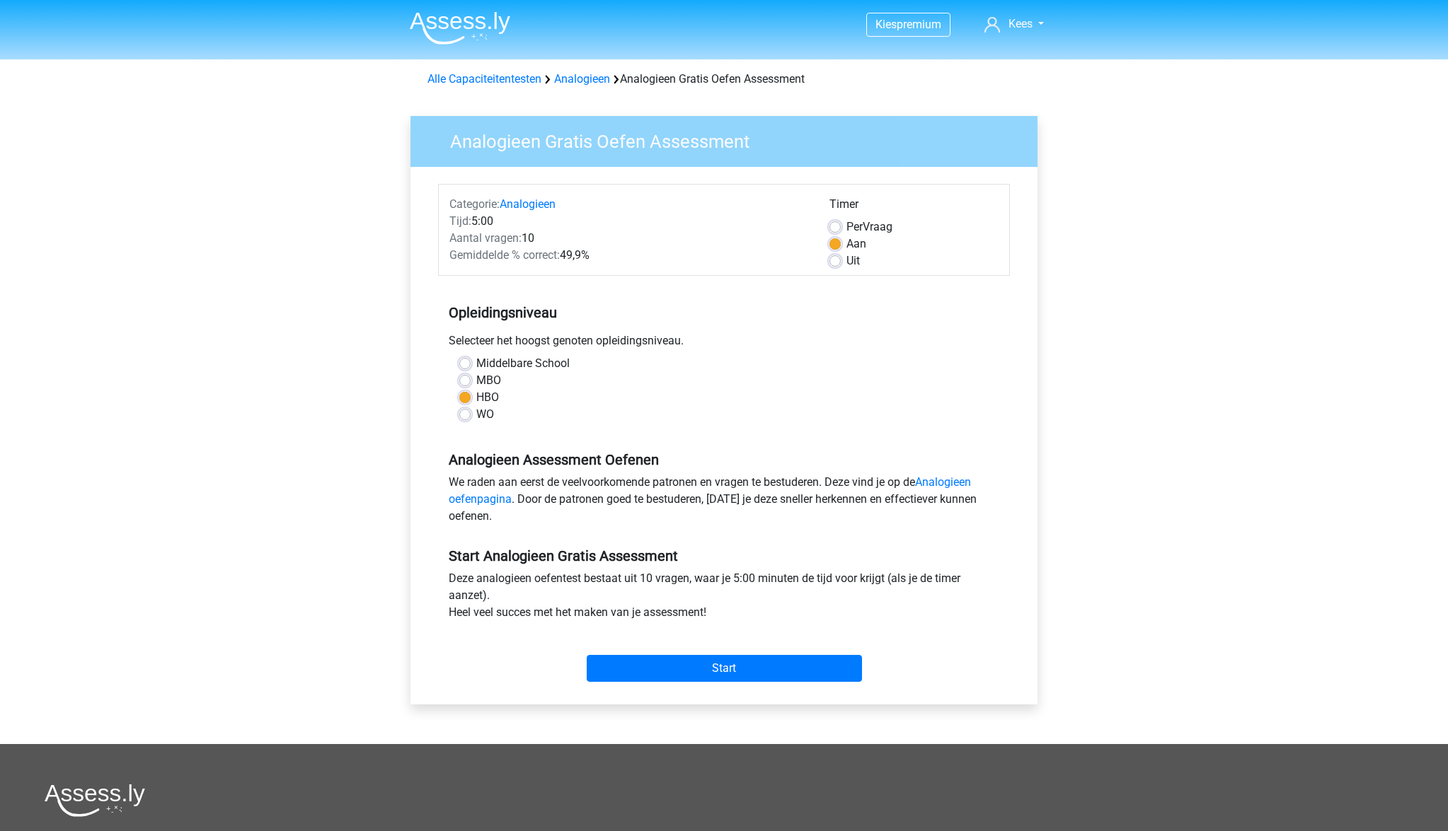
scroll to position [250, 0]
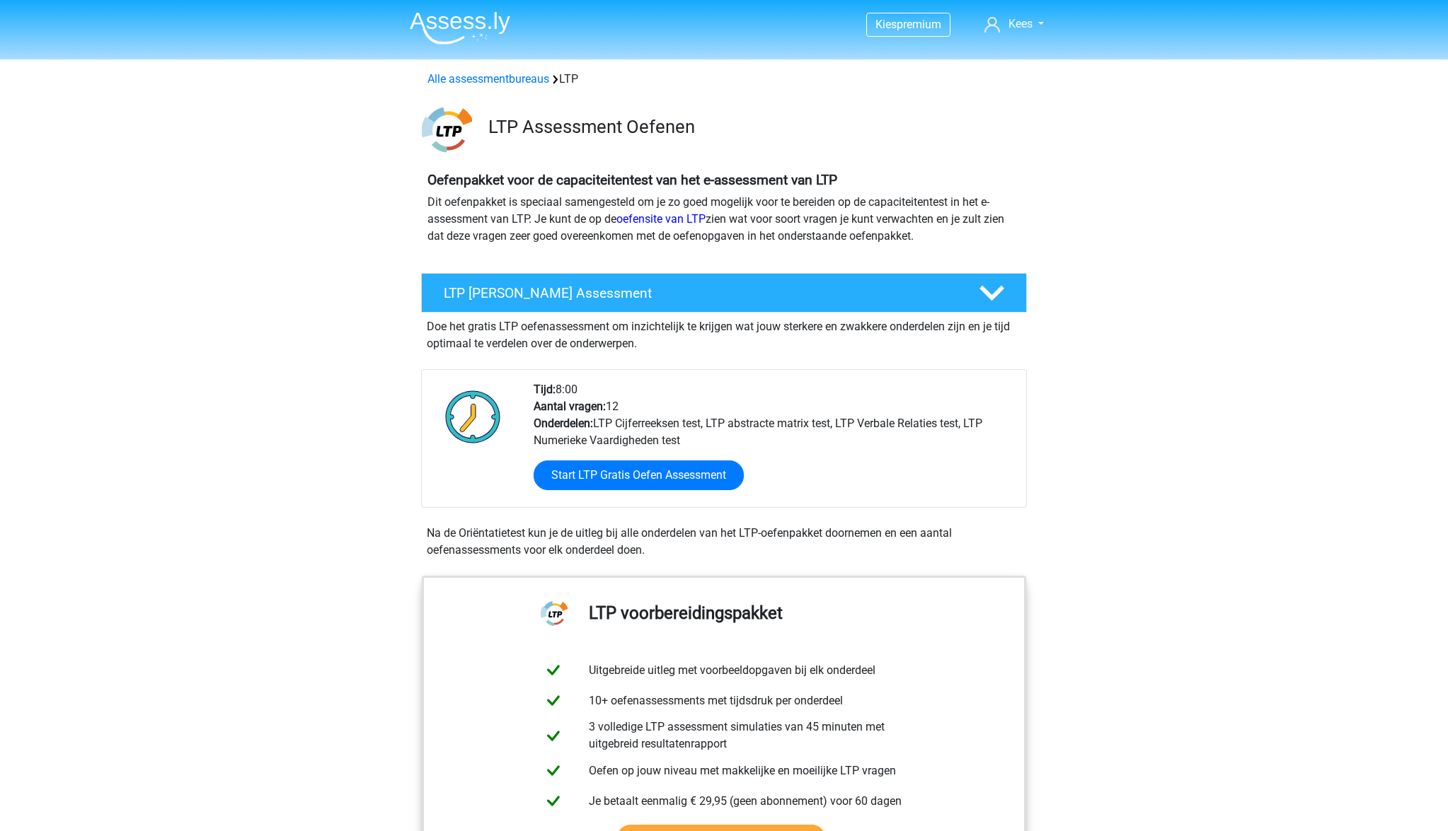
scroll to position [1513, 0]
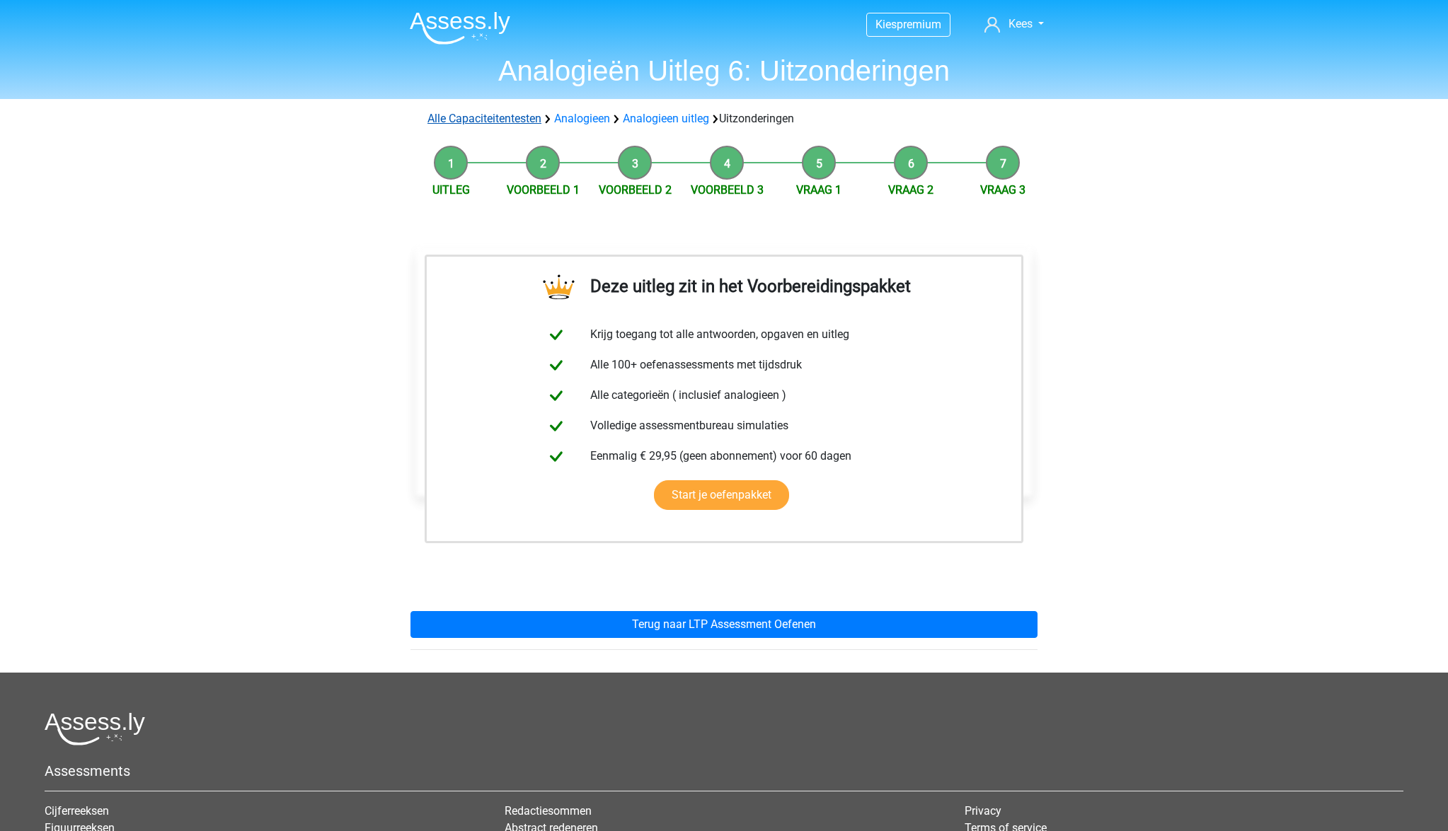
click at [495, 121] on link "Alle Capaciteitentesten" at bounding box center [484, 118] width 114 height 13
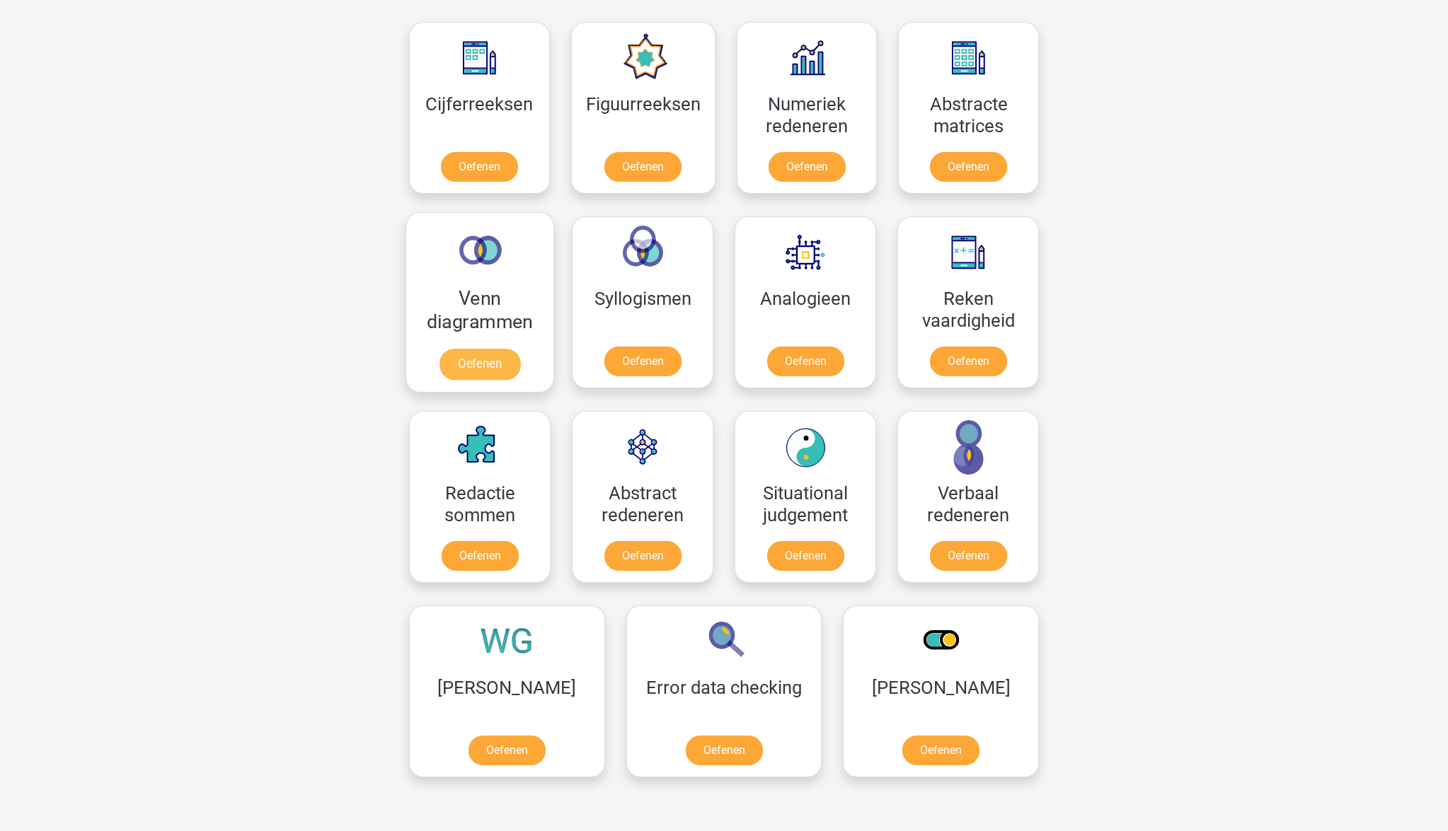
scroll to position [642, 0]
click at [647, 371] on link "Oefenen" at bounding box center [642, 363] width 81 height 31
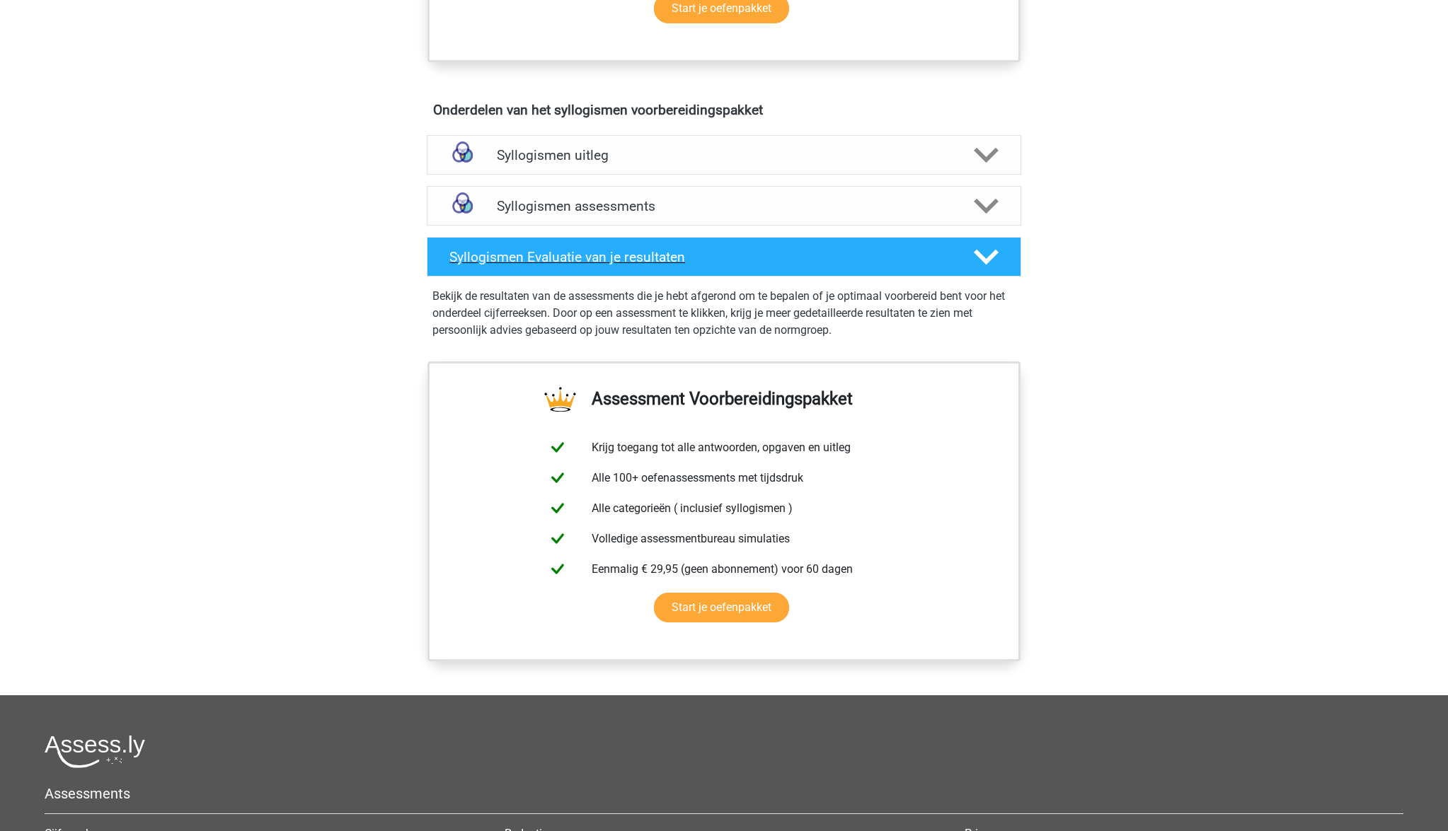
scroll to position [720, 0]
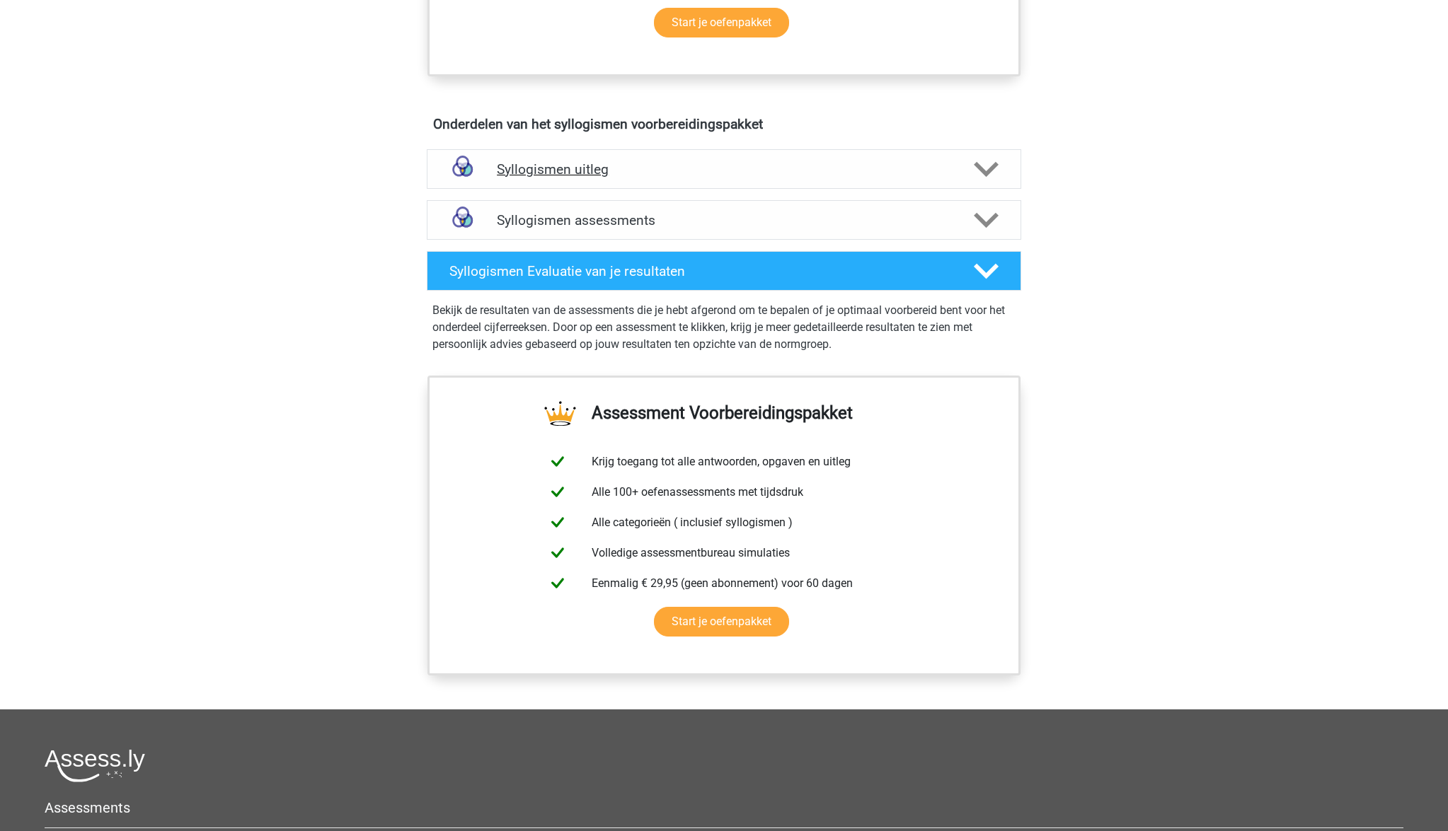
click at [989, 170] on polygon at bounding box center [986, 169] width 25 height 16
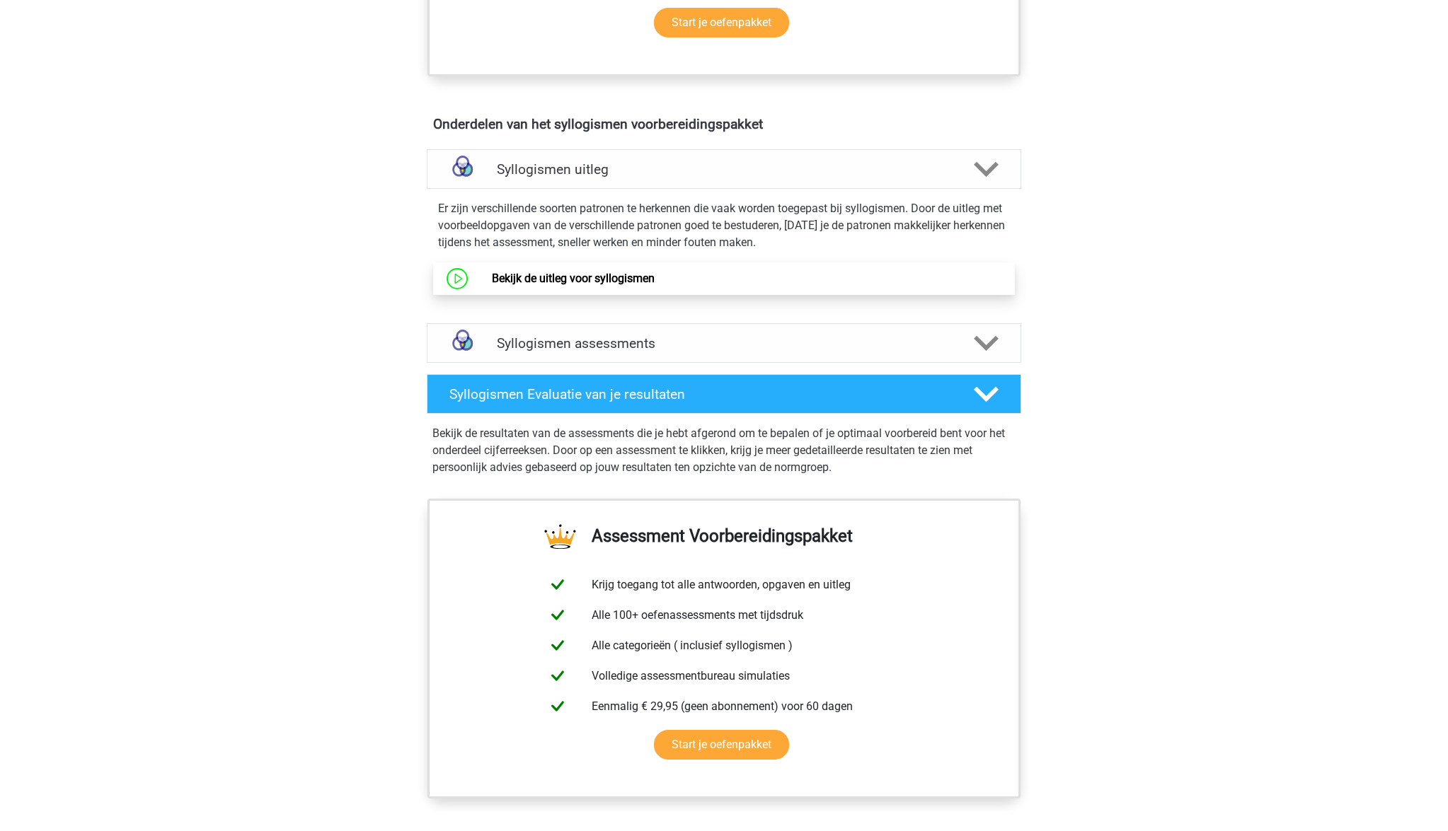
click at [564, 278] on link "Bekijk de uitleg voor syllogismen" at bounding box center [573, 278] width 163 height 13
click at [592, 352] on div "Syllogismen assessments" at bounding box center [724, 343] width 594 height 40
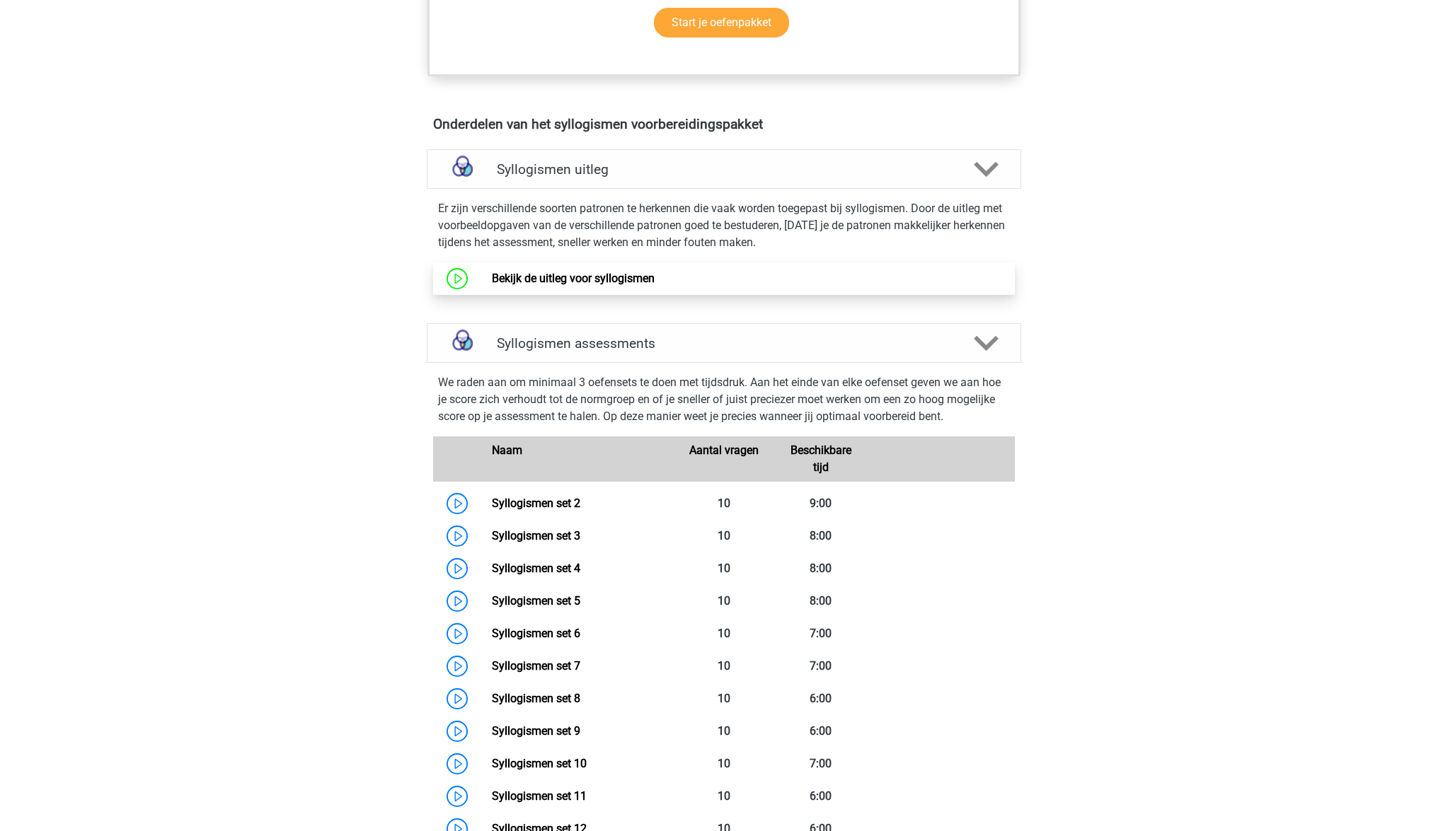
click at [492, 277] on link "Bekijk de uitleg voor syllogismen" at bounding box center [573, 278] width 163 height 13
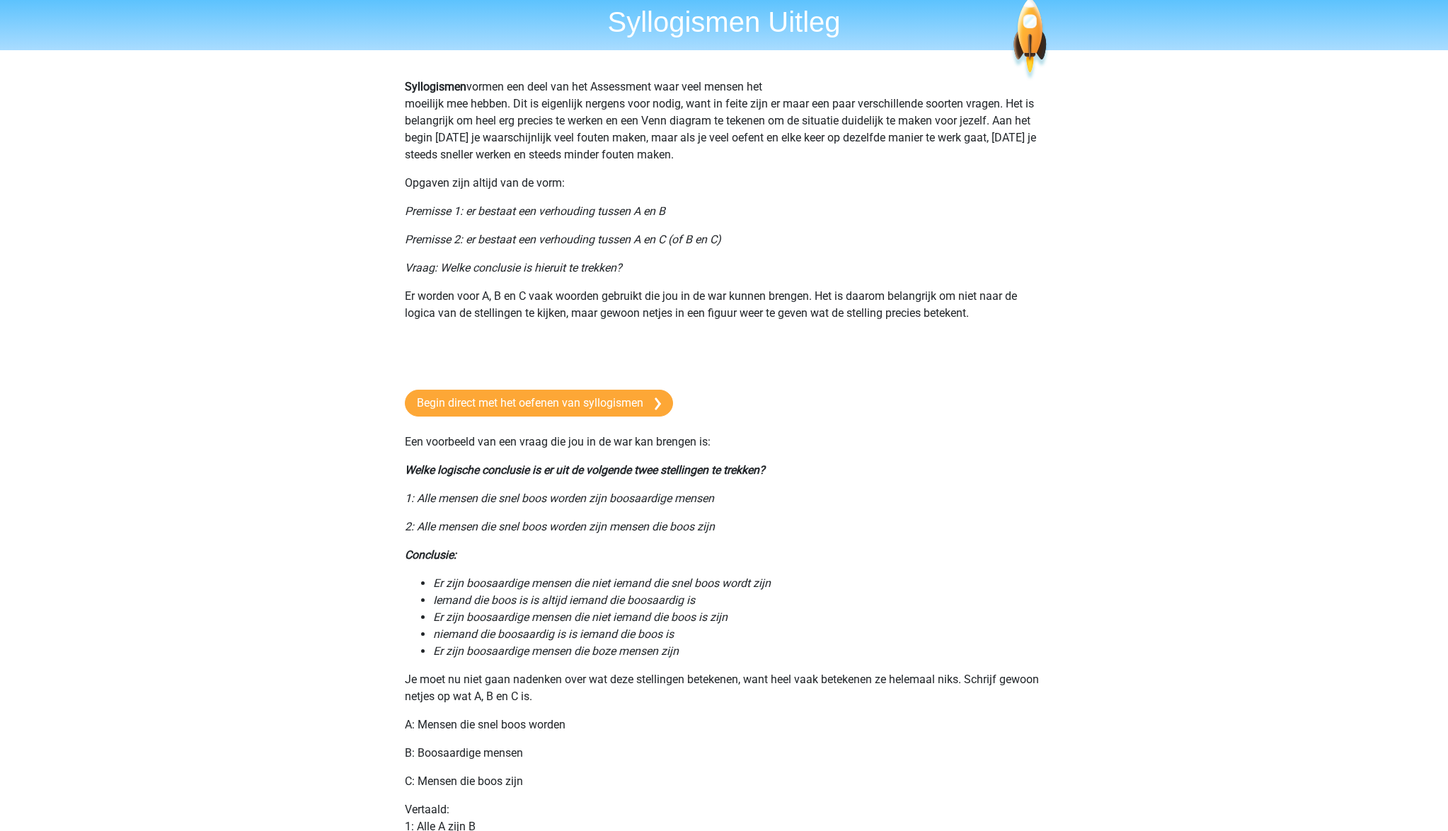
scroll to position [35, 0]
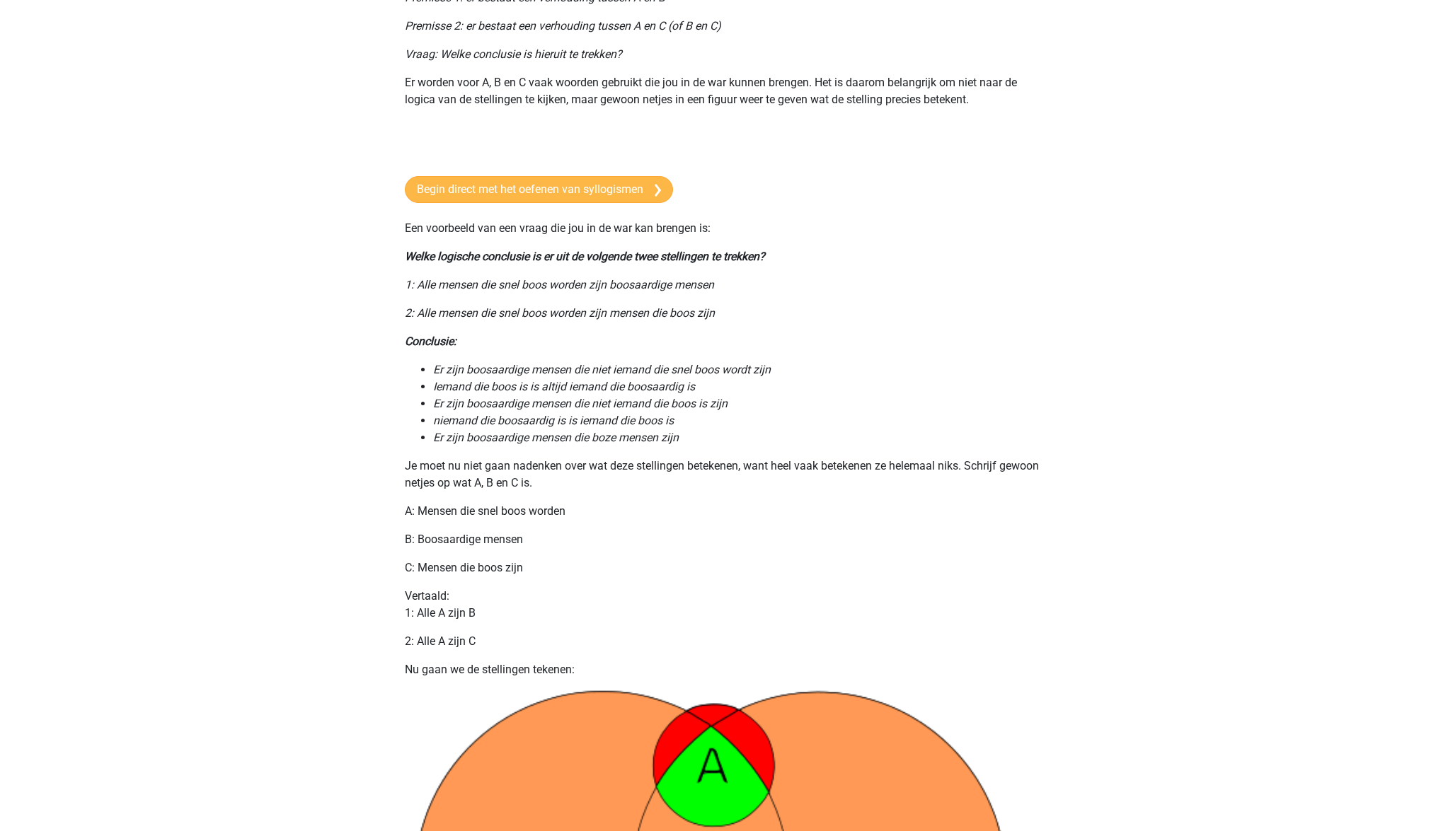
scroll to position [267, 0]
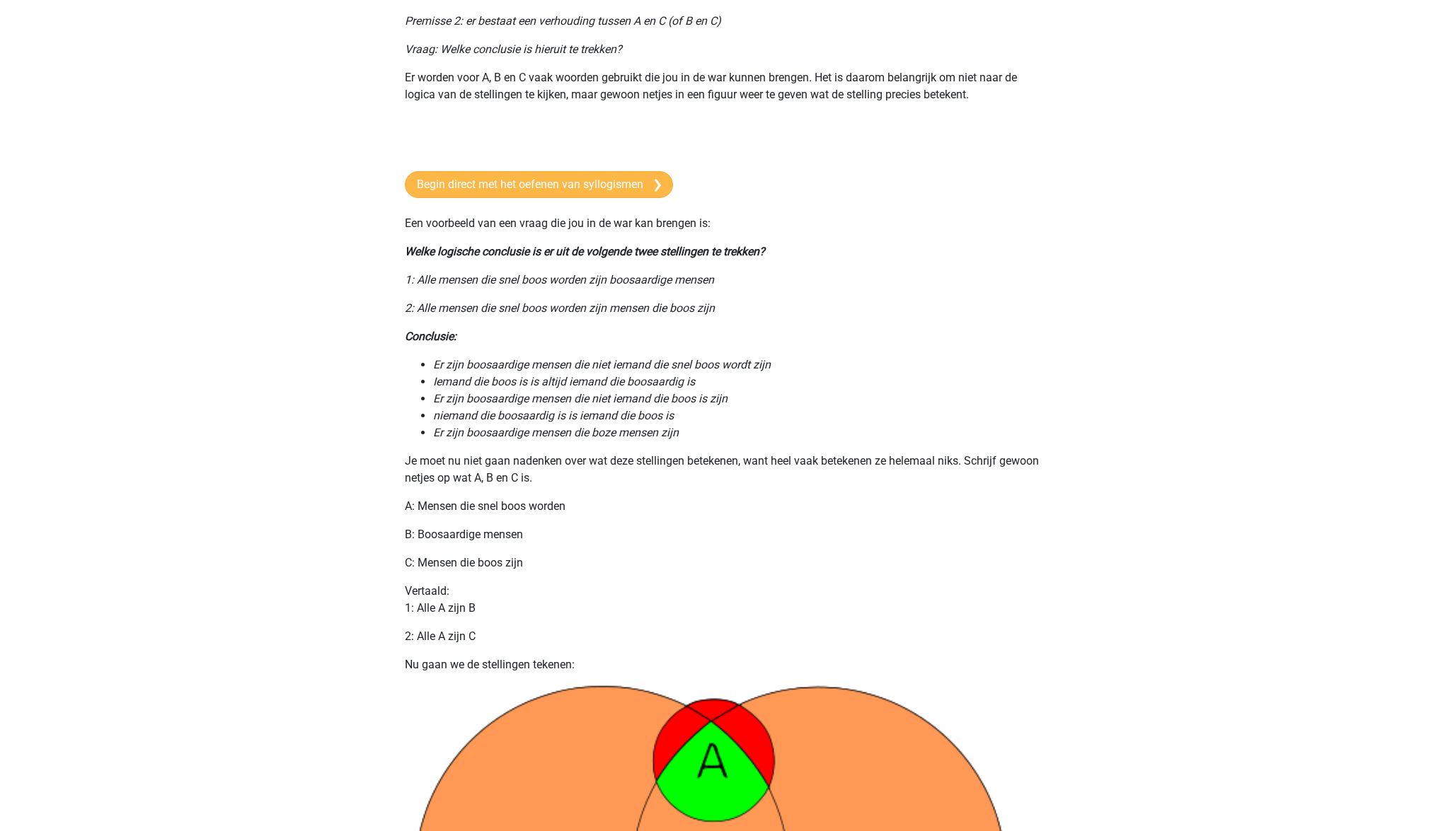
click at [538, 185] on link "Begin direct met het oefenen van syllogismen" at bounding box center [539, 184] width 268 height 27
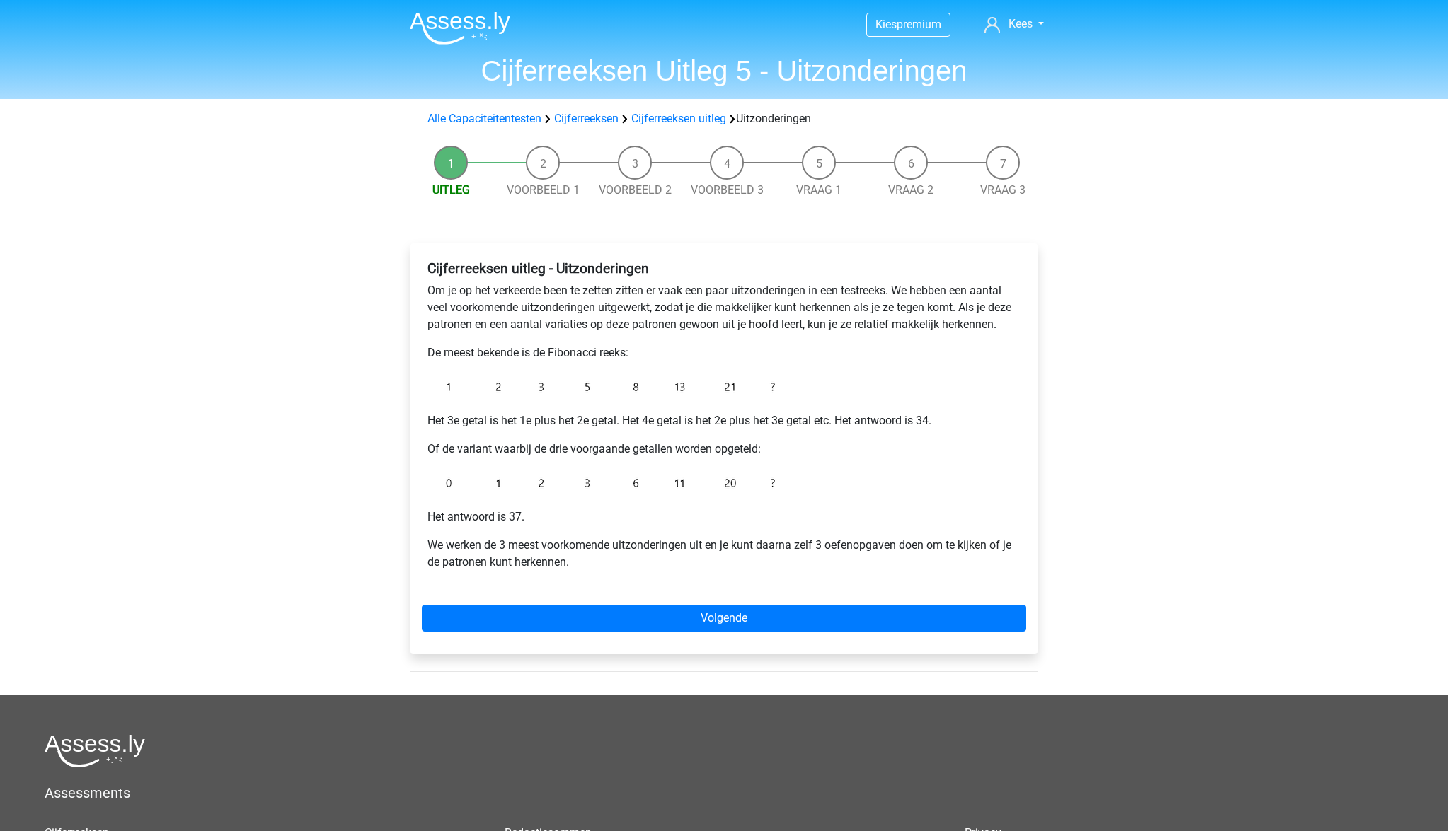
click at [454, 23] on img at bounding box center [460, 27] width 100 height 33
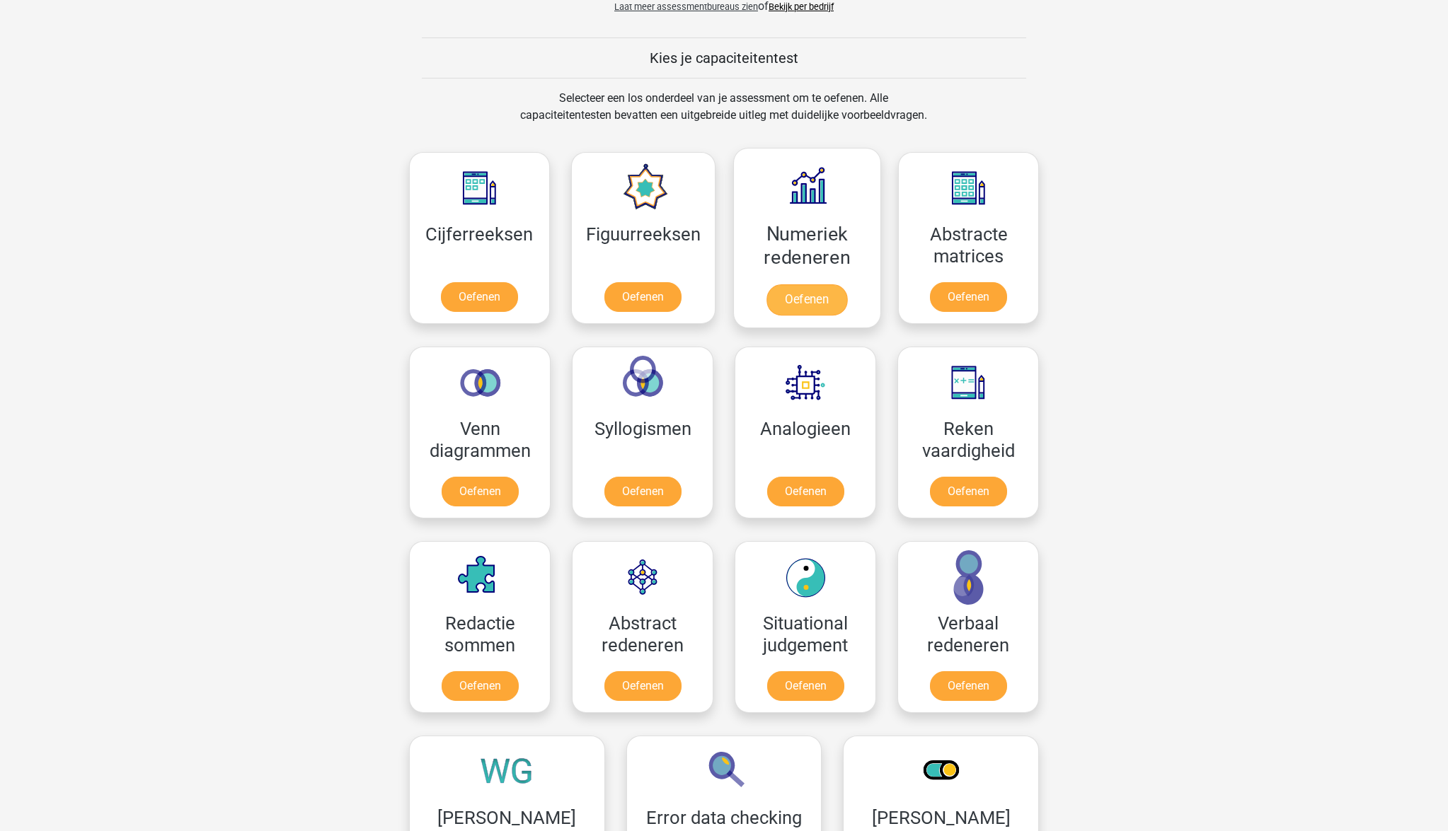
scroll to position [513, 0]
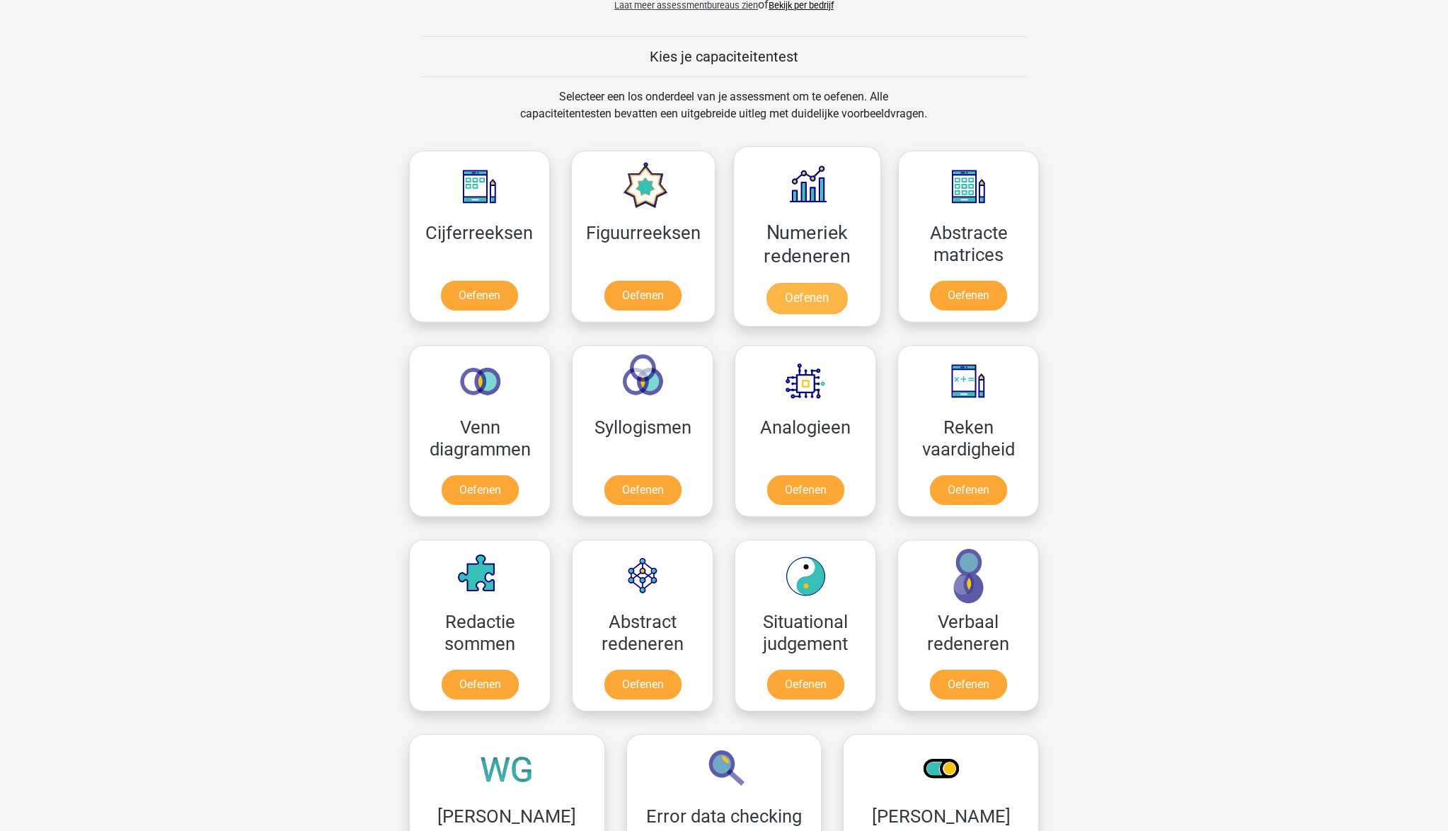
click at [809, 304] on link "Oefenen" at bounding box center [806, 298] width 81 height 31
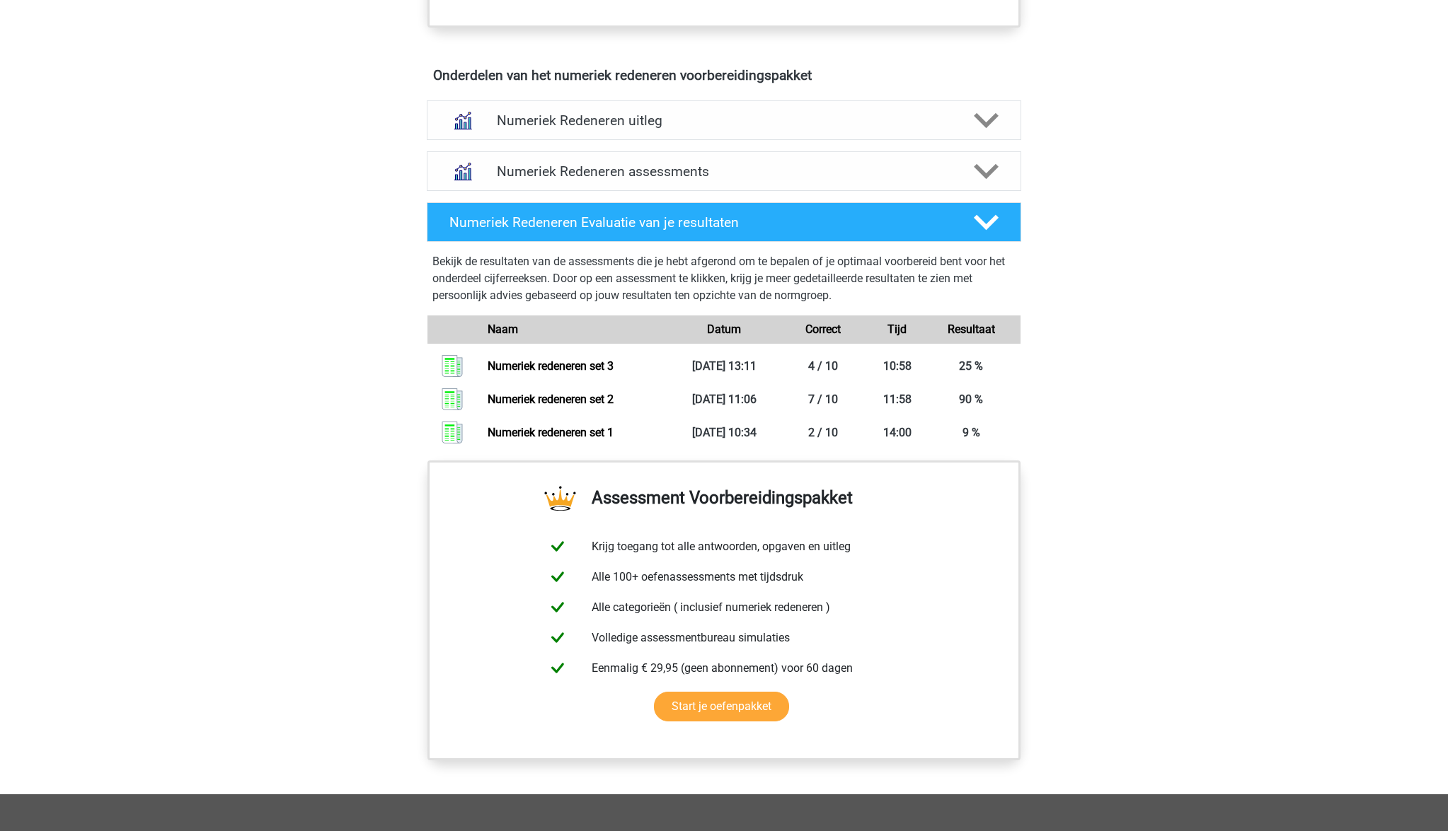
scroll to position [822, 0]
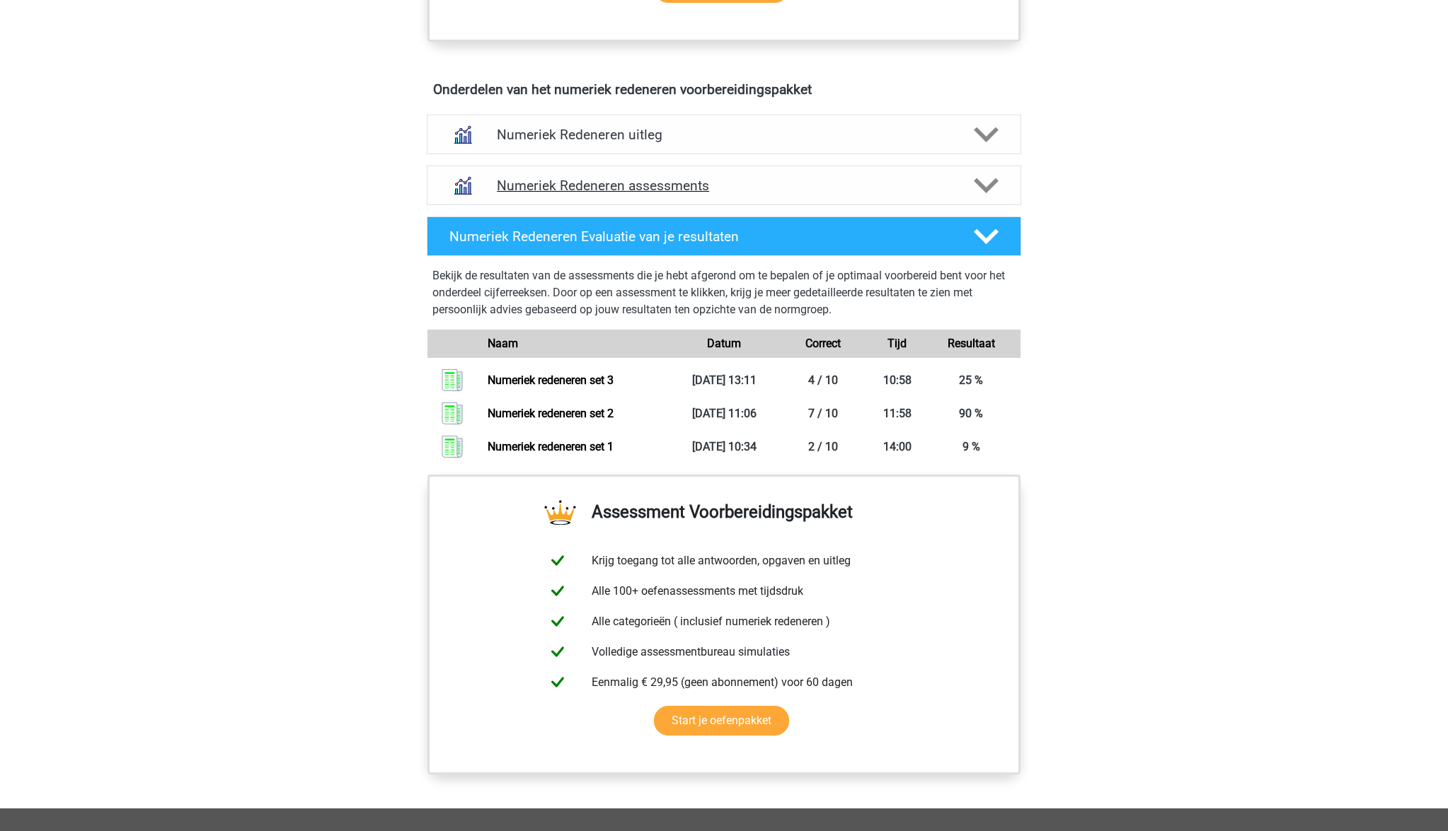
click at [746, 182] on h4 "Numeriek Redeneren assessments" at bounding box center [724, 186] width 454 height 16
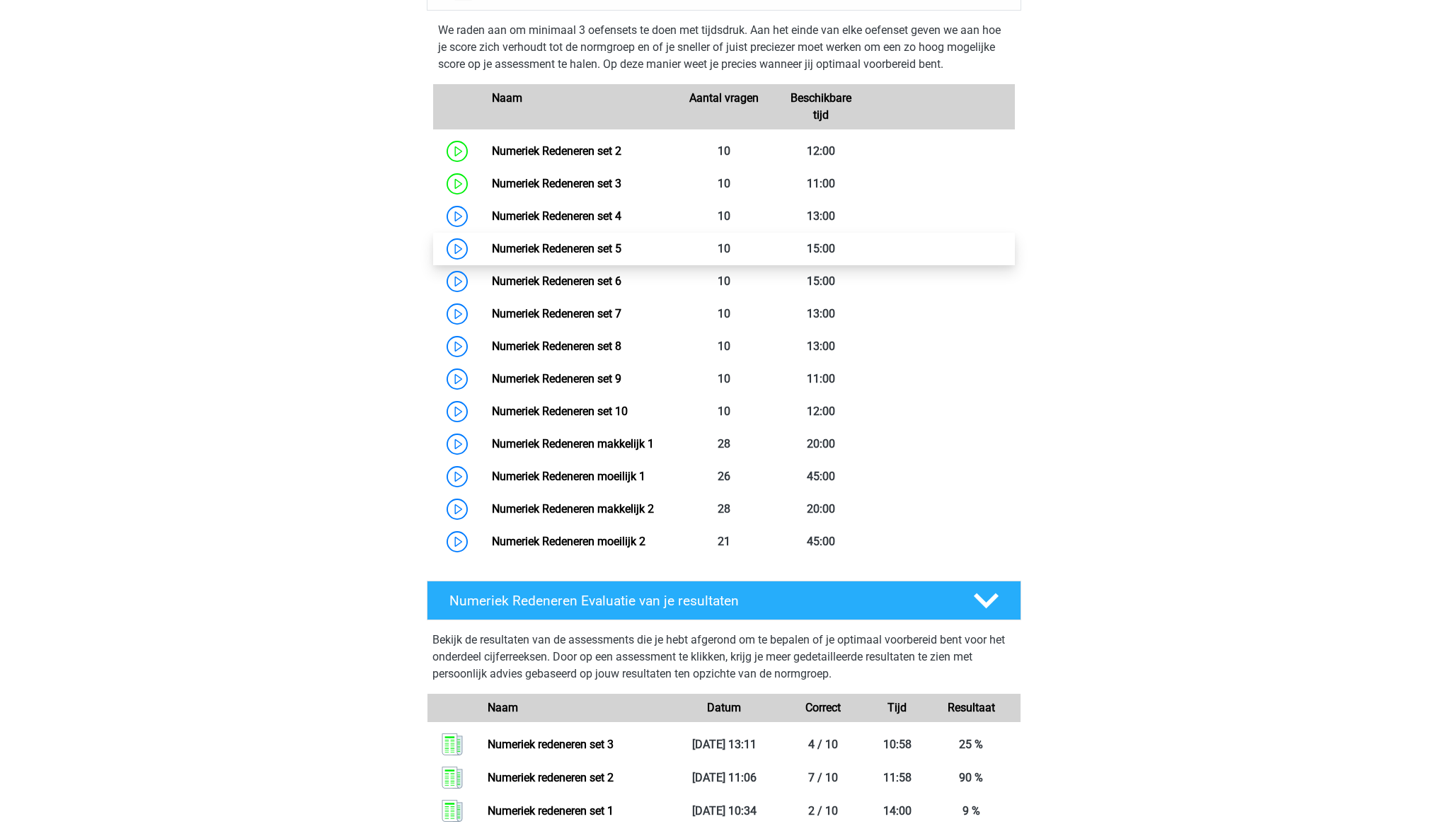
scroll to position [1022, 0]
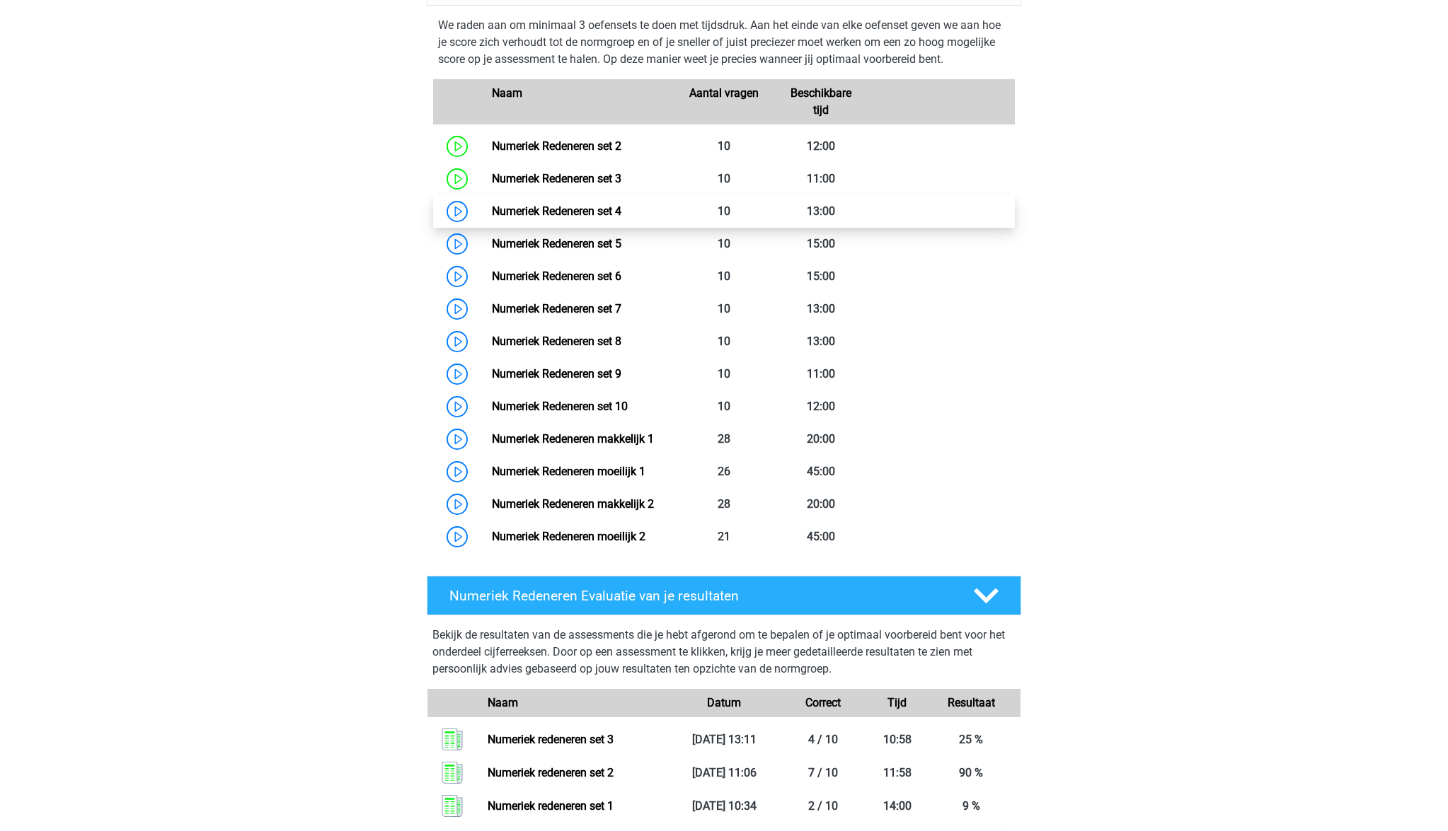
click at [555, 212] on link "Numeriek Redeneren set 4" at bounding box center [556, 210] width 129 height 13
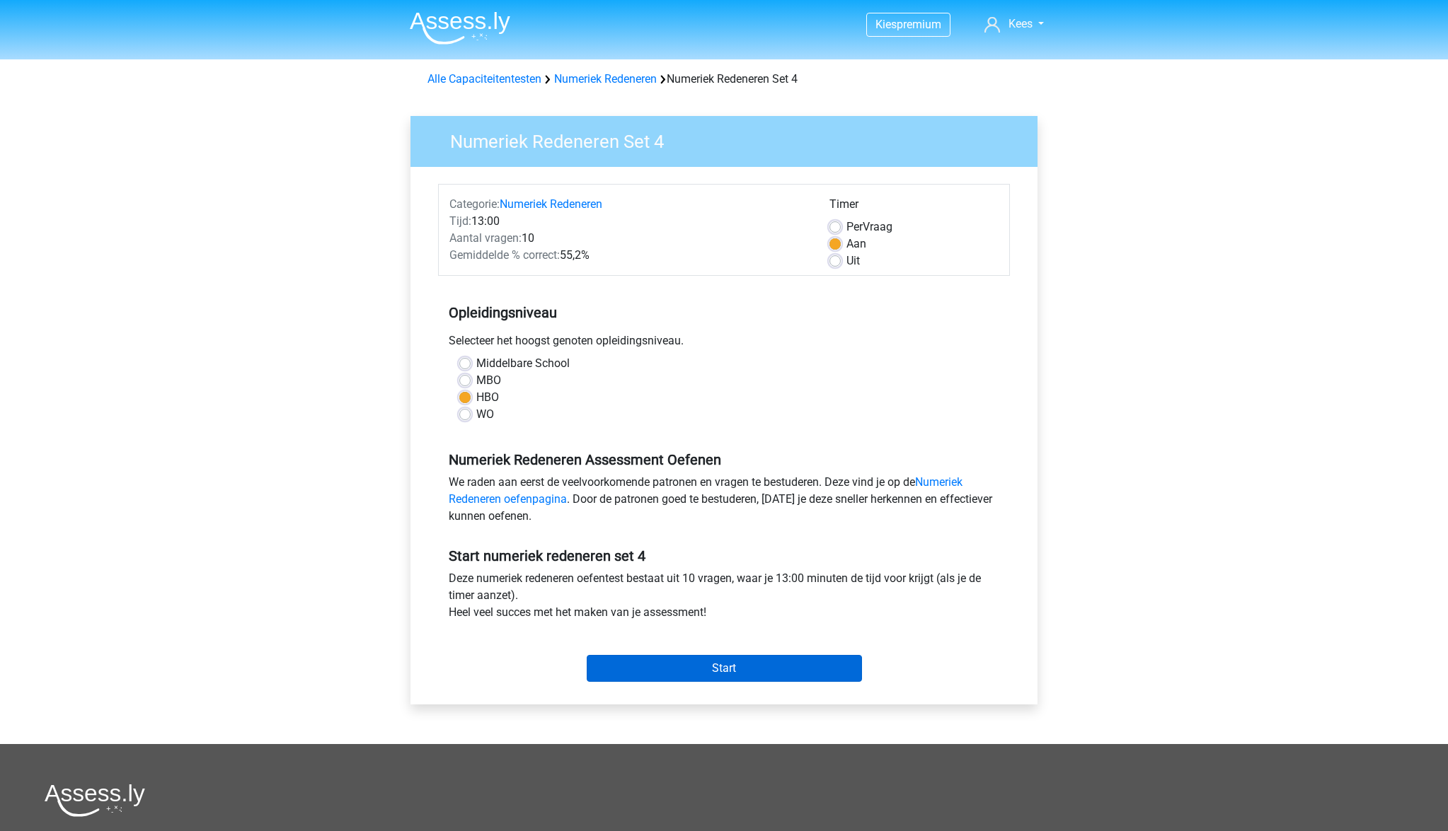
click at [749, 667] on input "Start" at bounding box center [724, 668] width 275 height 27
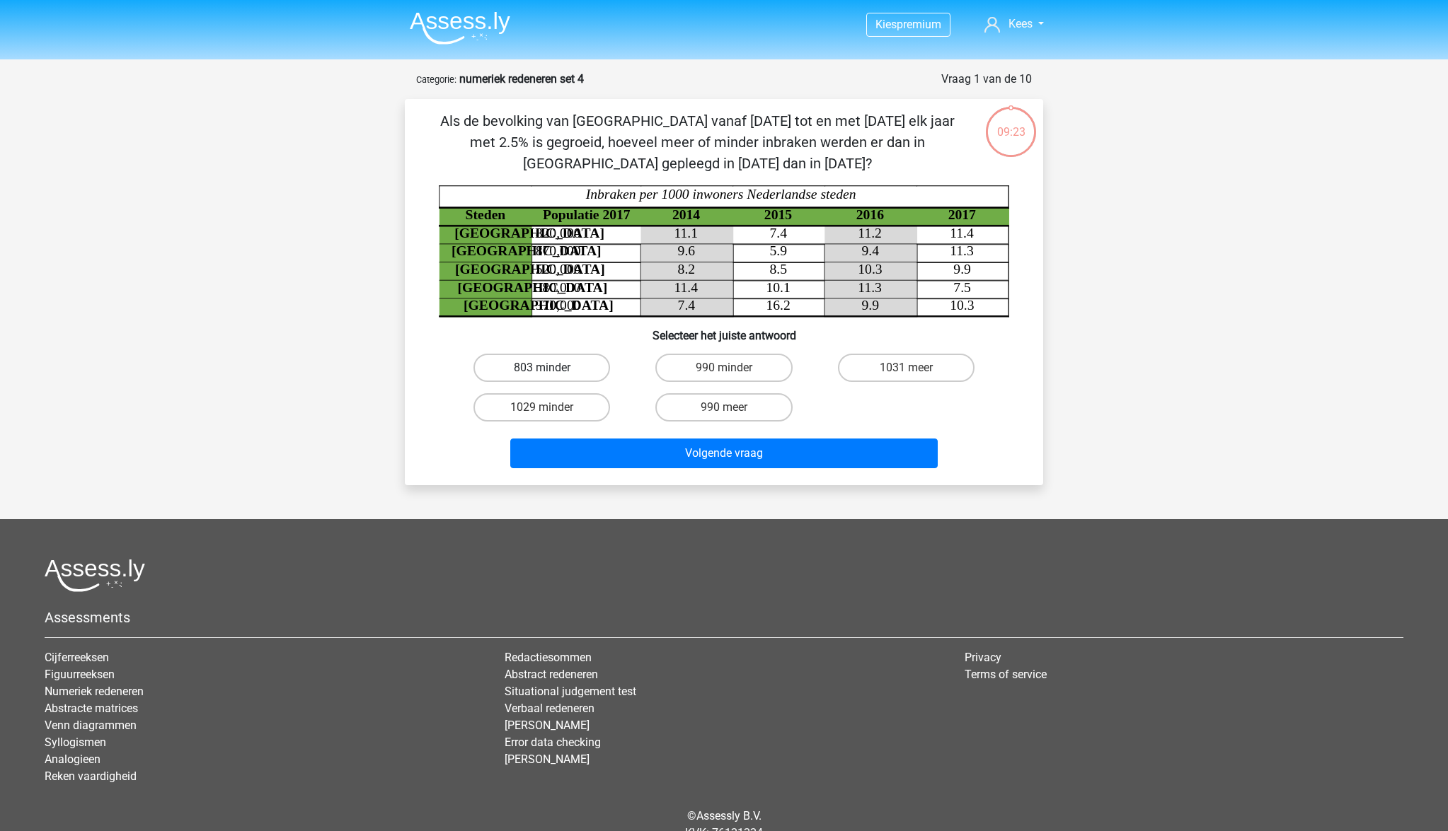
click at [583, 365] on label "803 minder" at bounding box center [541, 368] width 137 height 28
click at [551, 368] on input "803 minder" at bounding box center [546, 372] width 9 height 9
radio input "true"
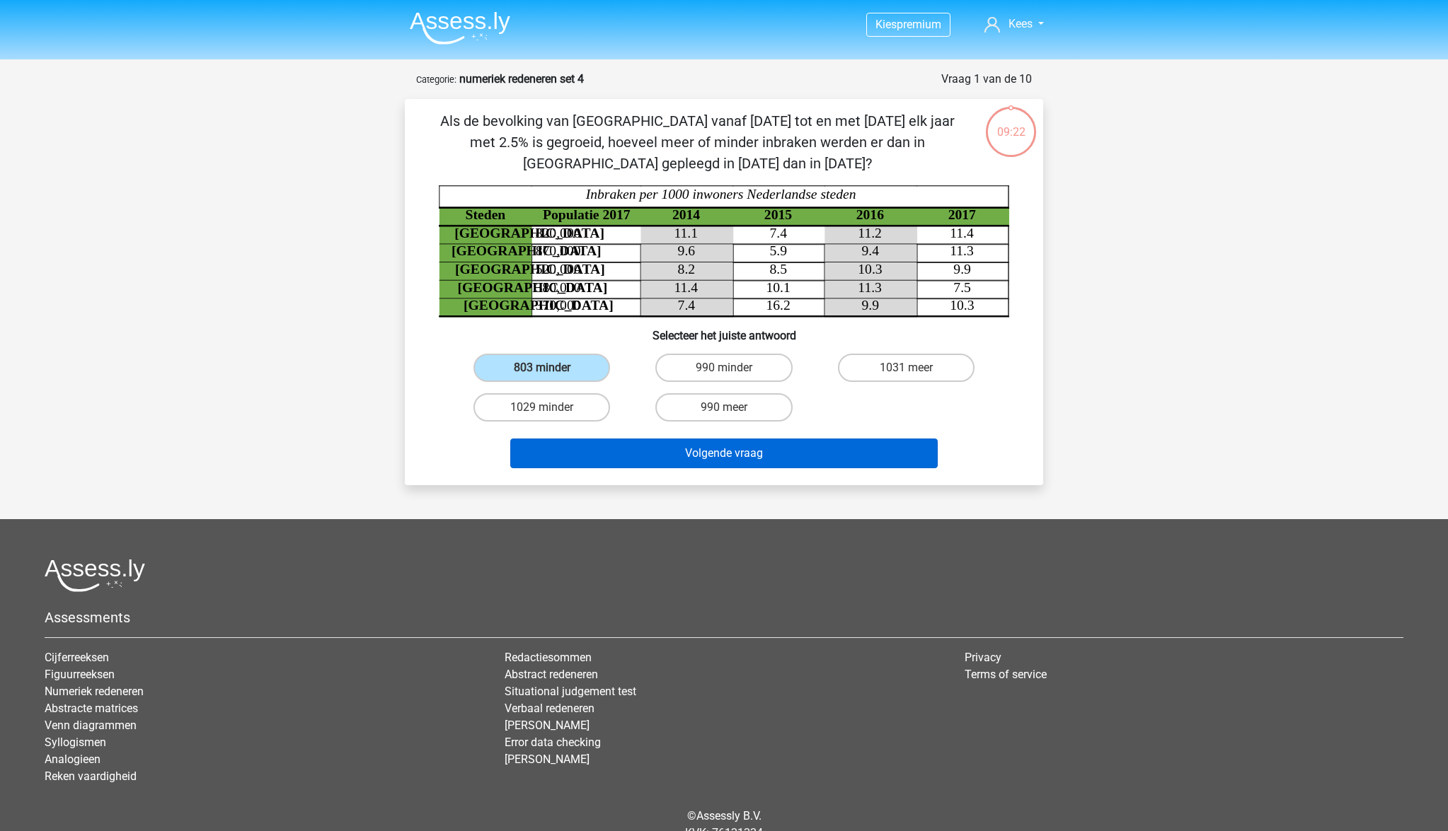
click at [684, 458] on button "Volgende vraag" at bounding box center [724, 454] width 428 height 30
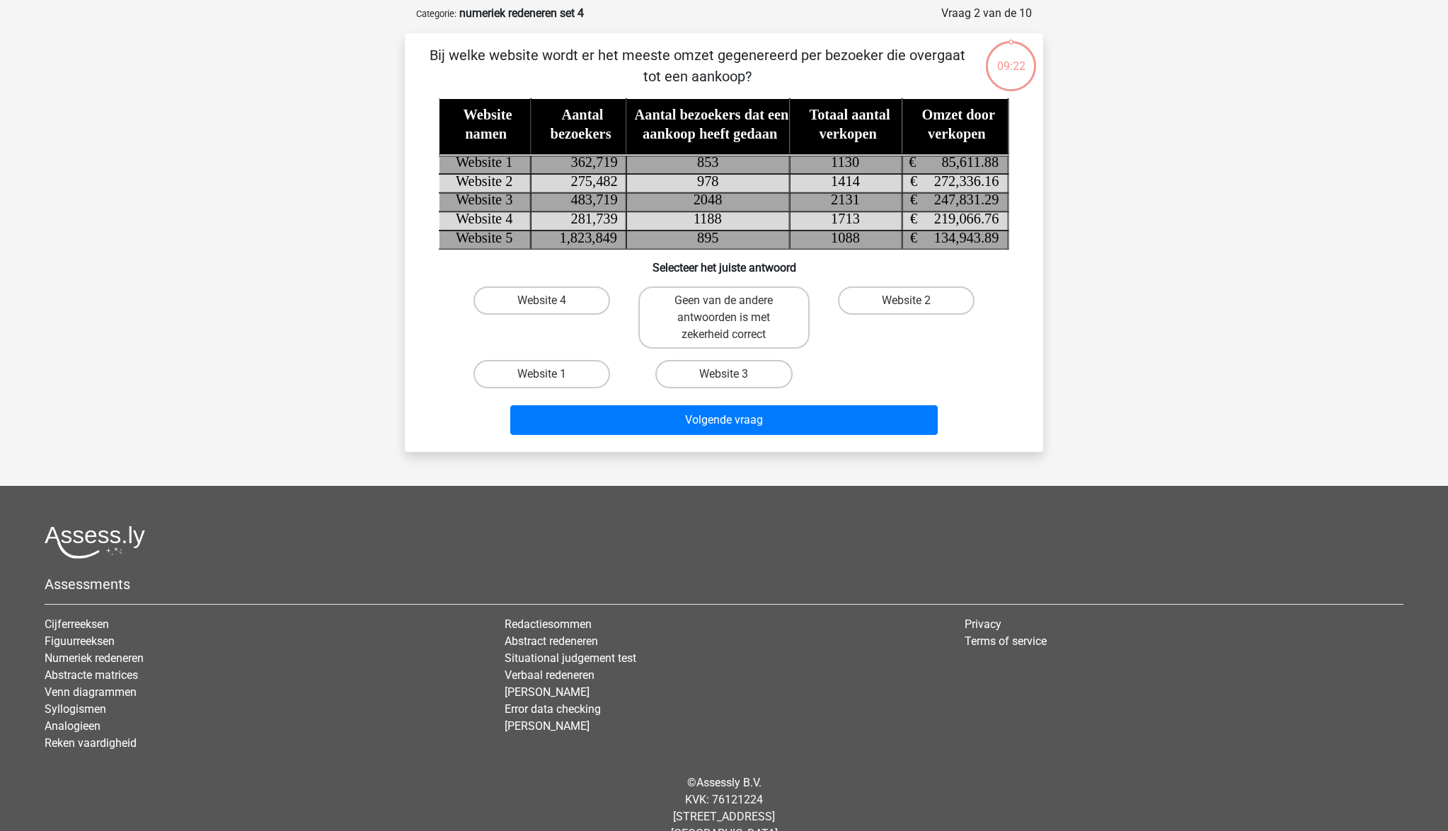
scroll to position [71, 0]
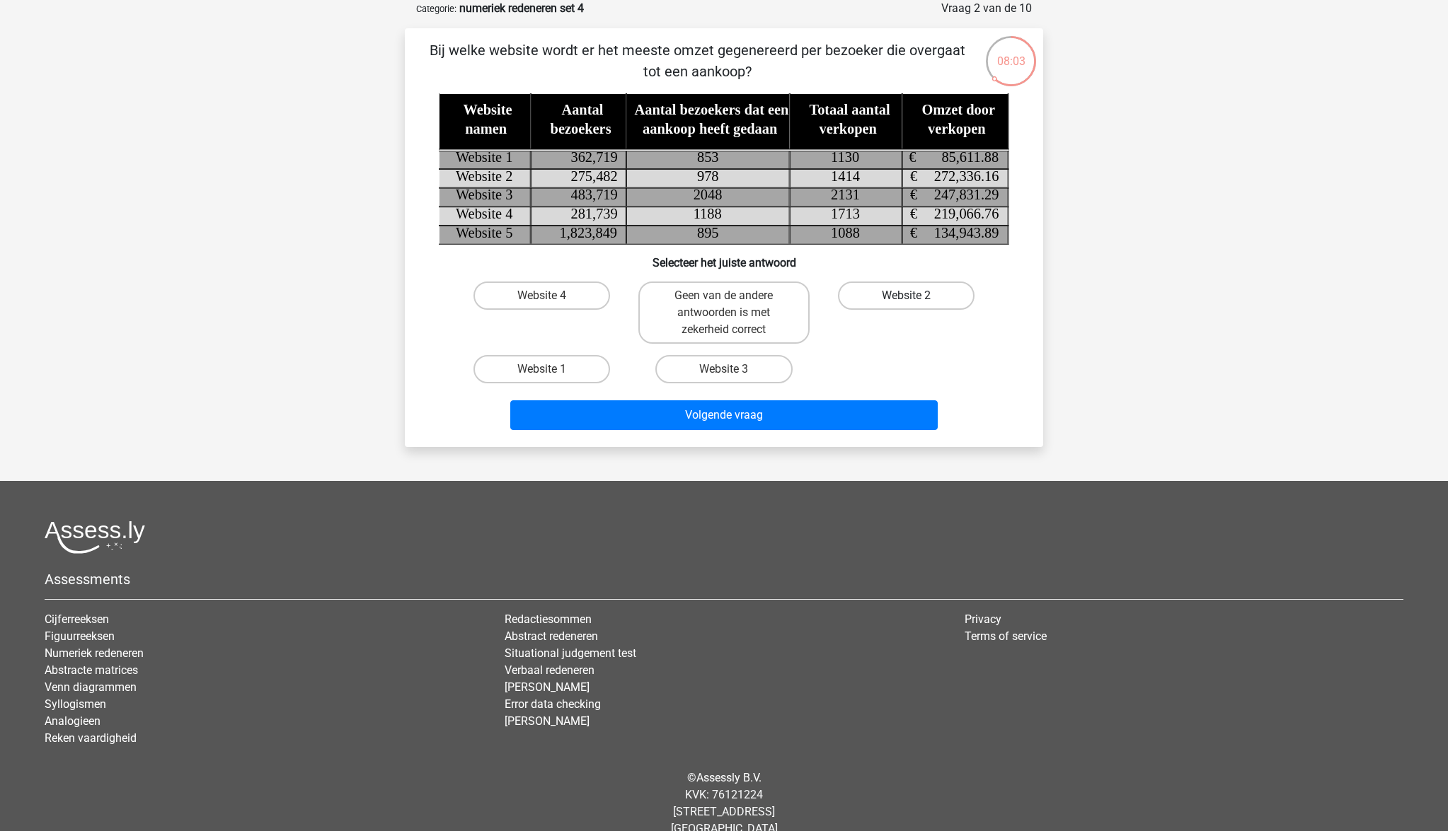
click at [916, 301] on label "Website 2" at bounding box center [906, 296] width 137 height 28
click at [915, 301] on input "Website 2" at bounding box center [910, 300] width 9 height 9
radio input "true"
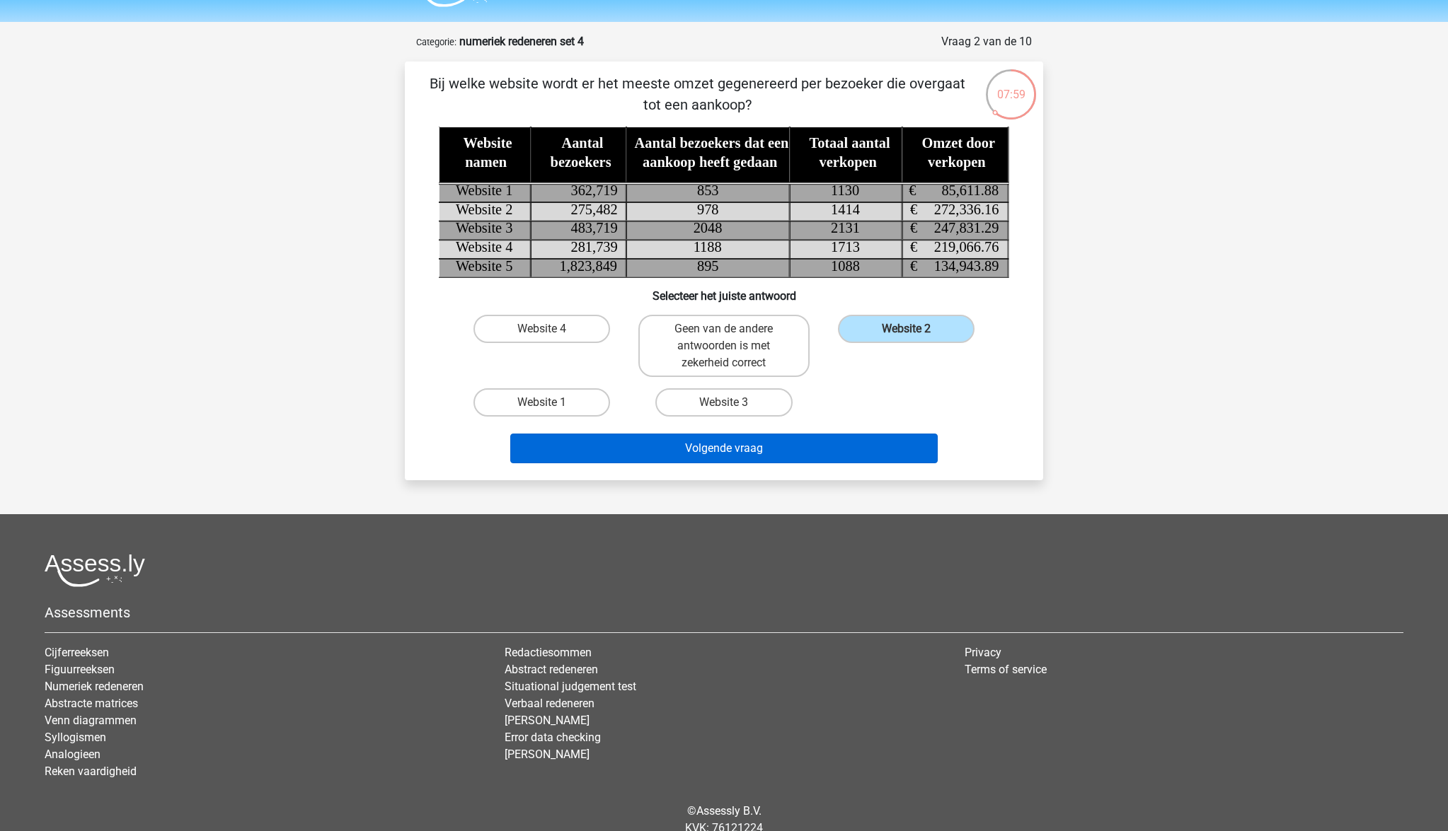
click at [803, 441] on button "Volgende vraag" at bounding box center [724, 449] width 428 height 30
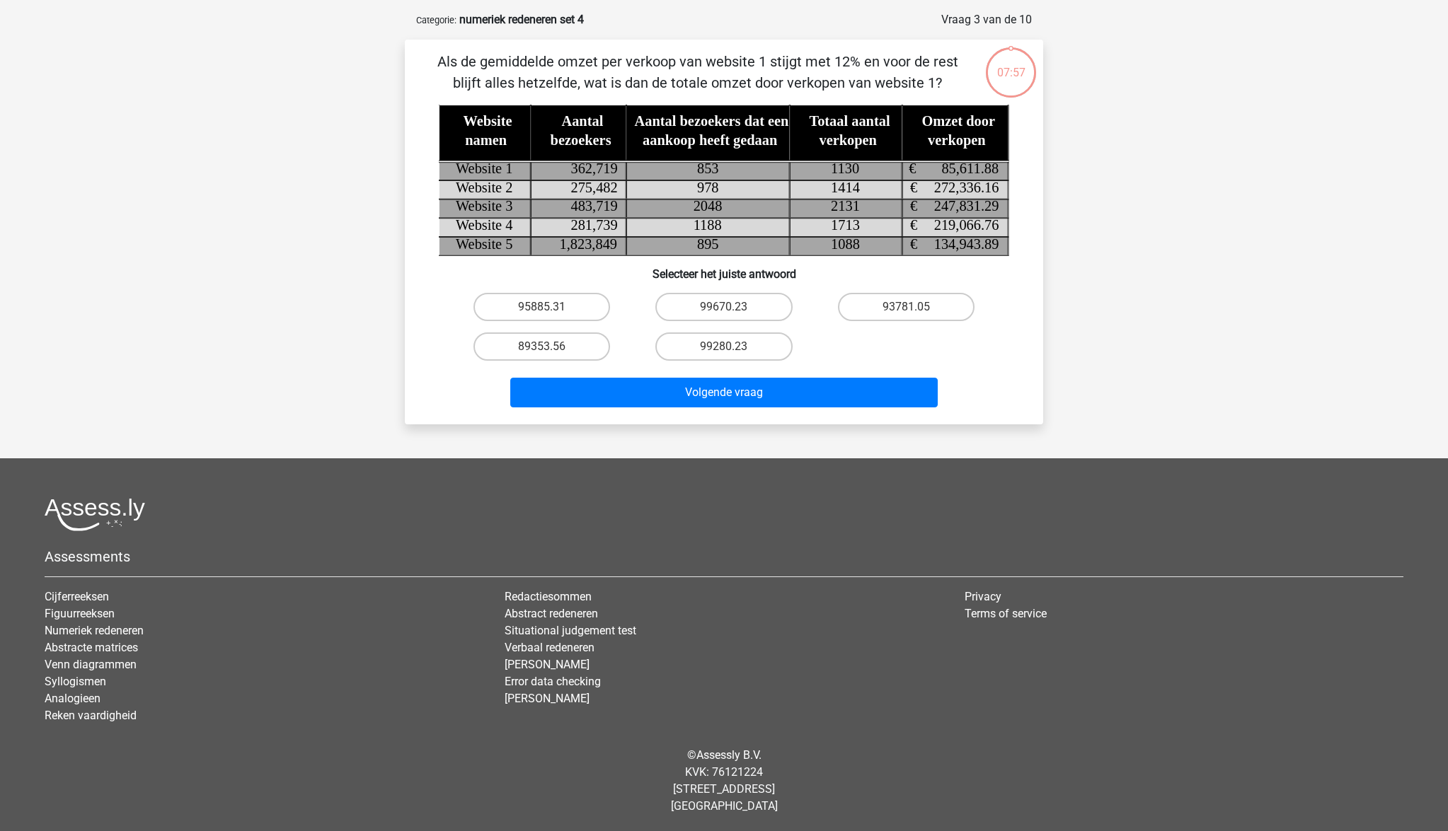
scroll to position [59, 0]
click at [555, 304] on label "95885.31" at bounding box center [541, 307] width 137 height 28
click at [551, 307] on input "95885.31" at bounding box center [546, 311] width 9 height 9
radio input "true"
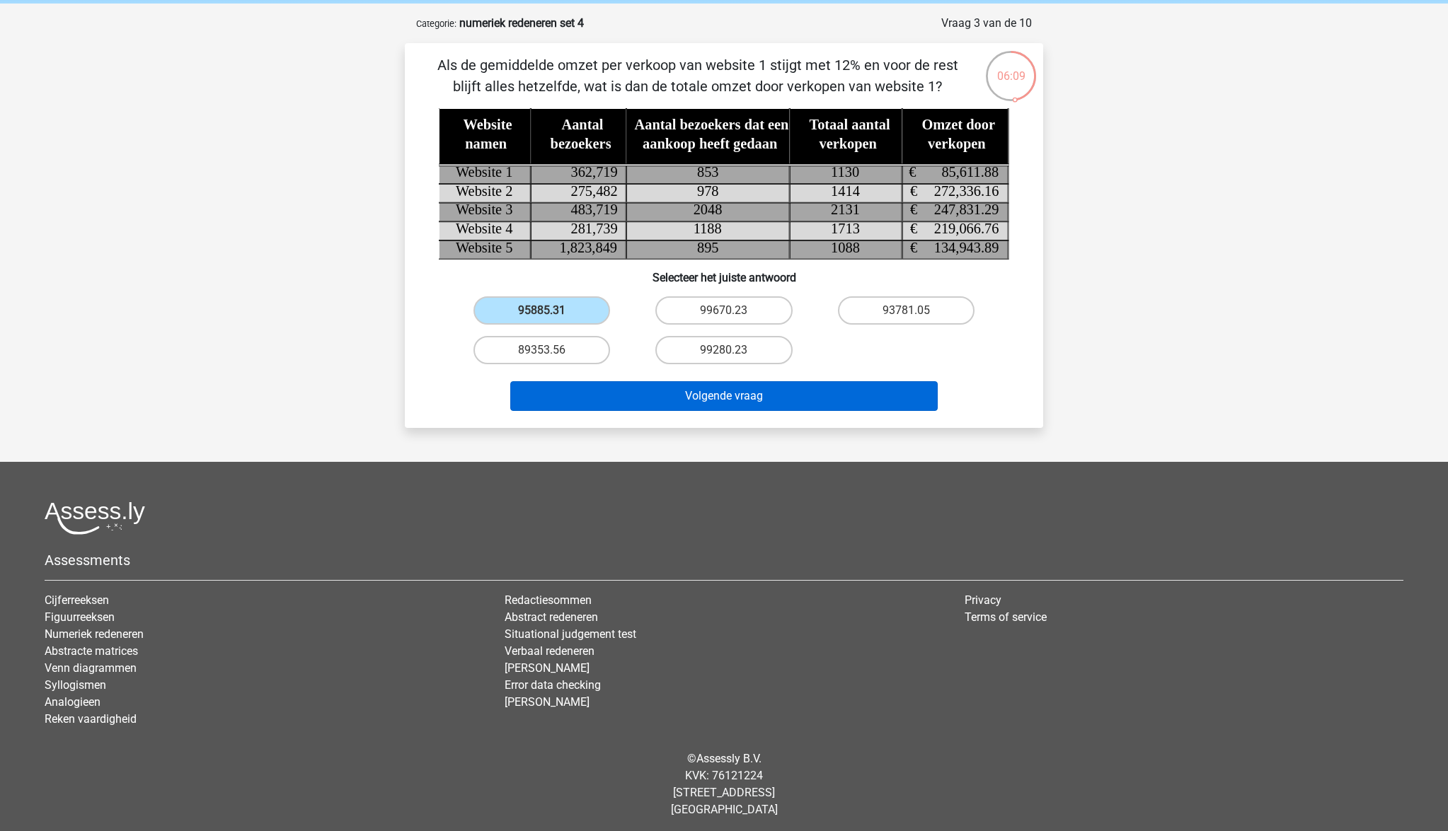
scroll to position [55, 0]
click at [734, 403] on button "Volgende vraag" at bounding box center [724, 397] width 428 height 30
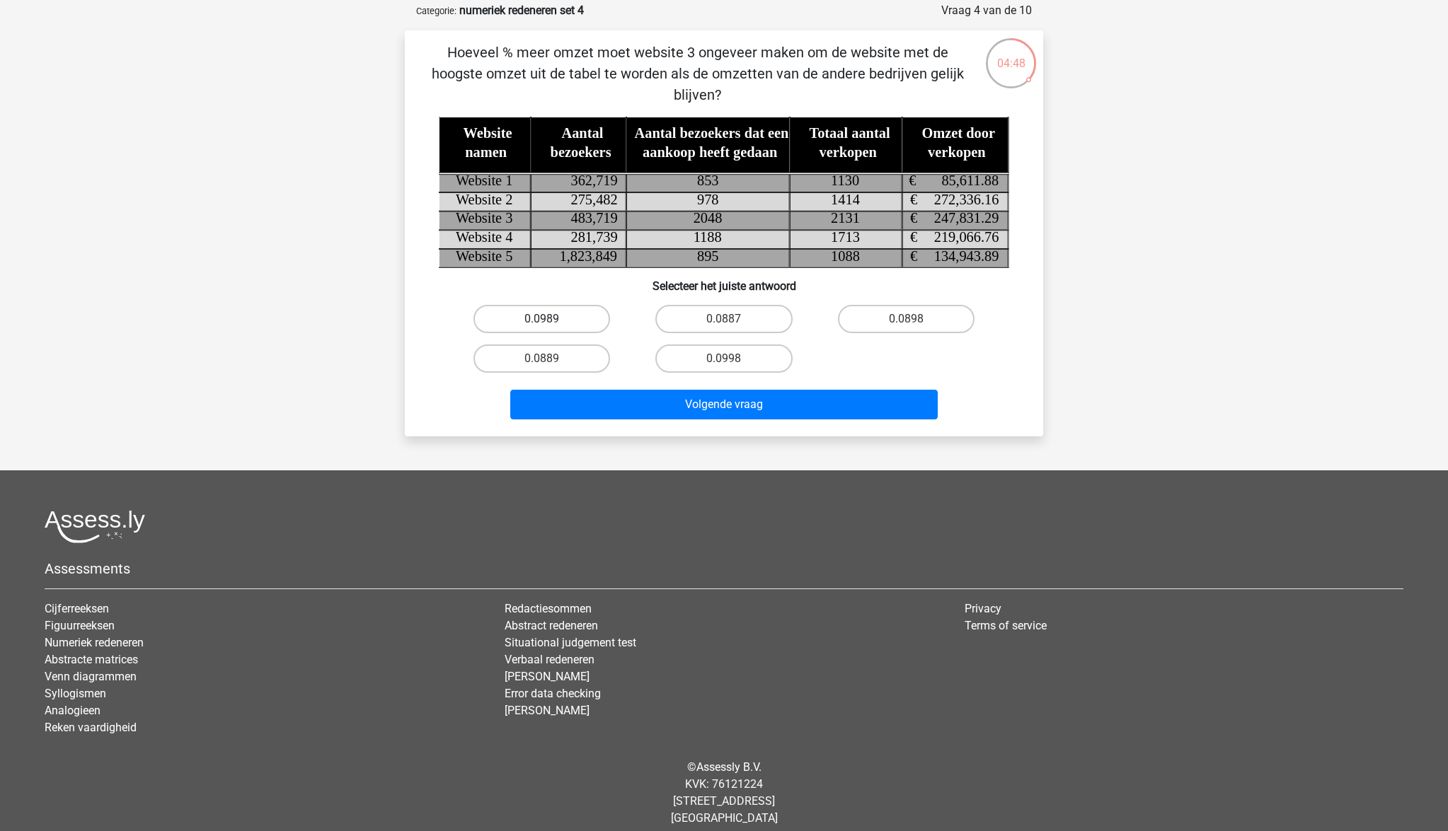
scroll to position [80, 0]
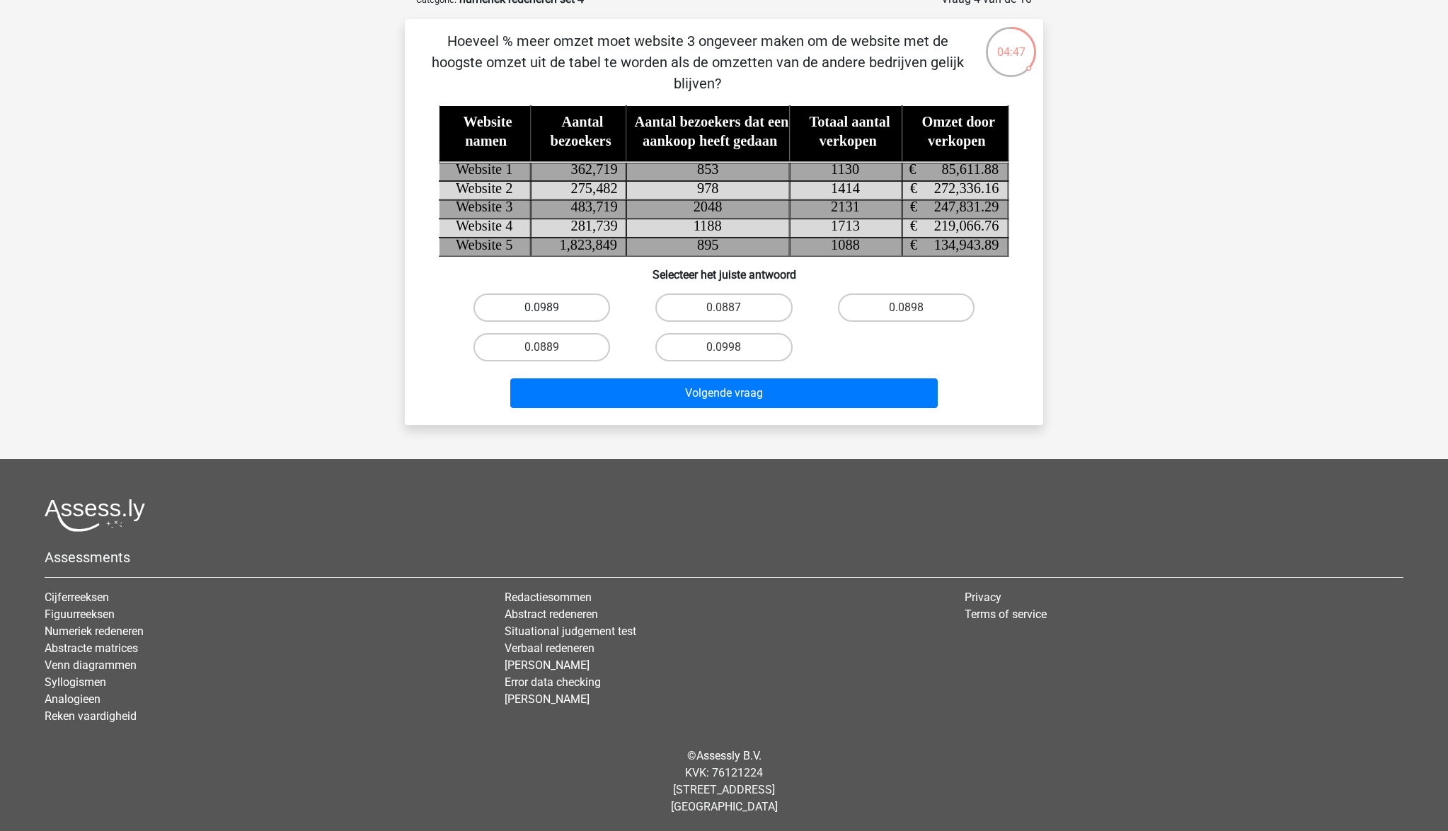
click at [559, 315] on label "0.0989" at bounding box center [541, 308] width 137 height 28
click at [551, 315] on input "0.0989" at bounding box center [546, 312] width 9 height 9
radio input "true"
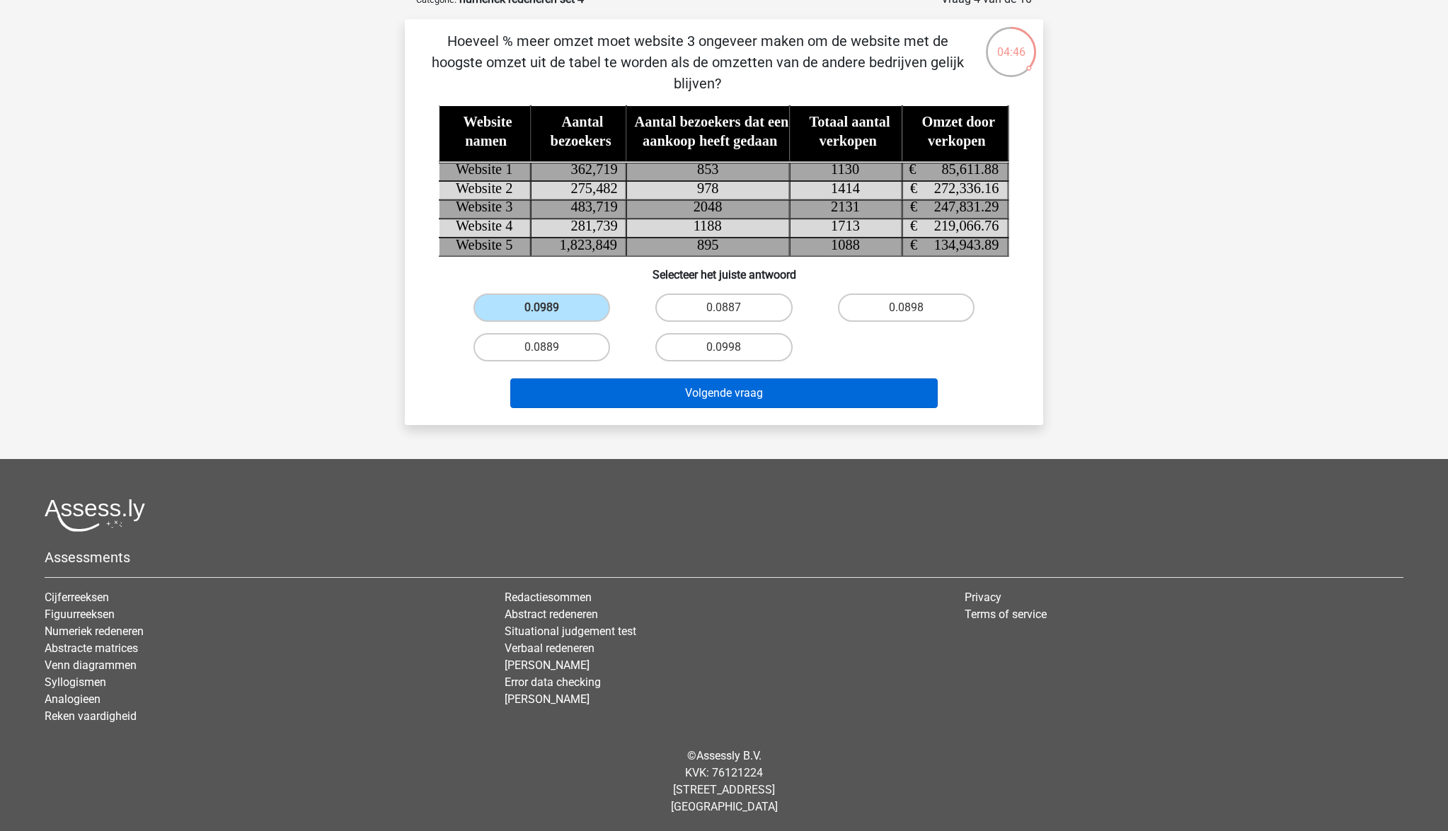
click at [734, 400] on button "Volgende vraag" at bounding box center [724, 394] width 428 height 30
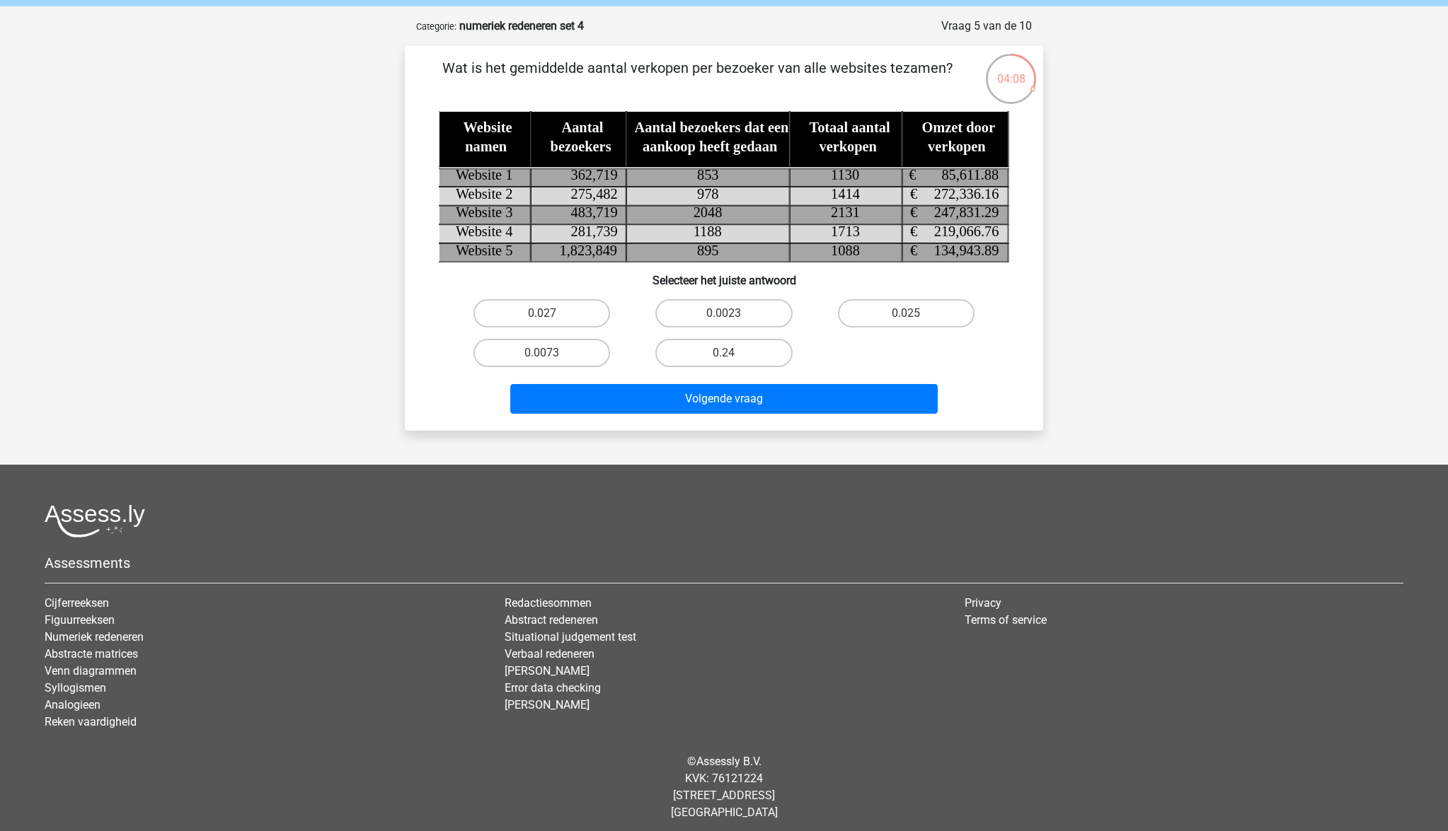
scroll to position [53, 0]
click at [756, 305] on label "0.0023" at bounding box center [723, 313] width 137 height 28
click at [733, 313] on input "0.0023" at bounding box center [728, 317] width 9 height 9
radio input "true"
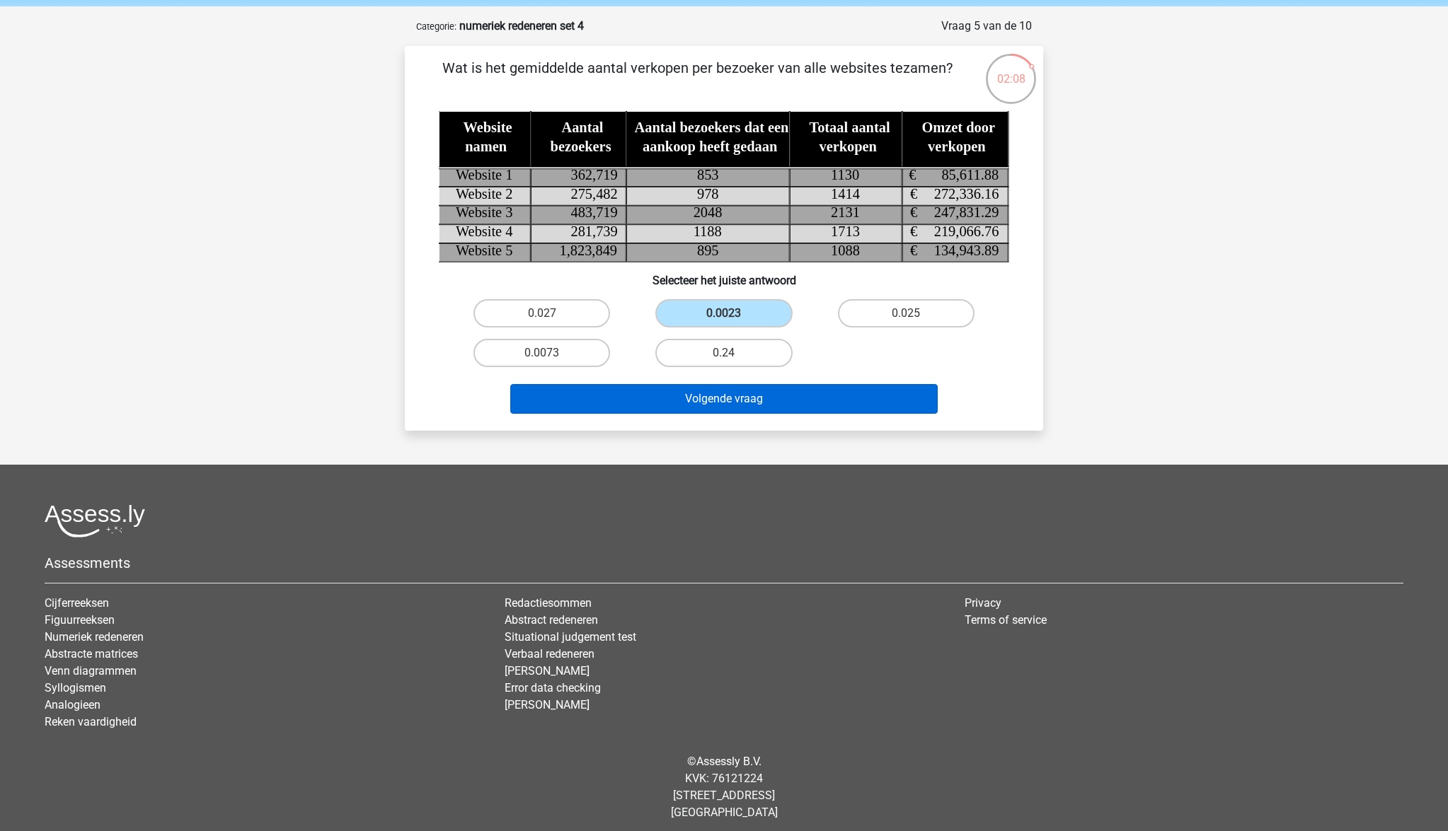
click at [749, 398] on button "Volgende vraag" at bounding box center [724, 399] width 428 height 30
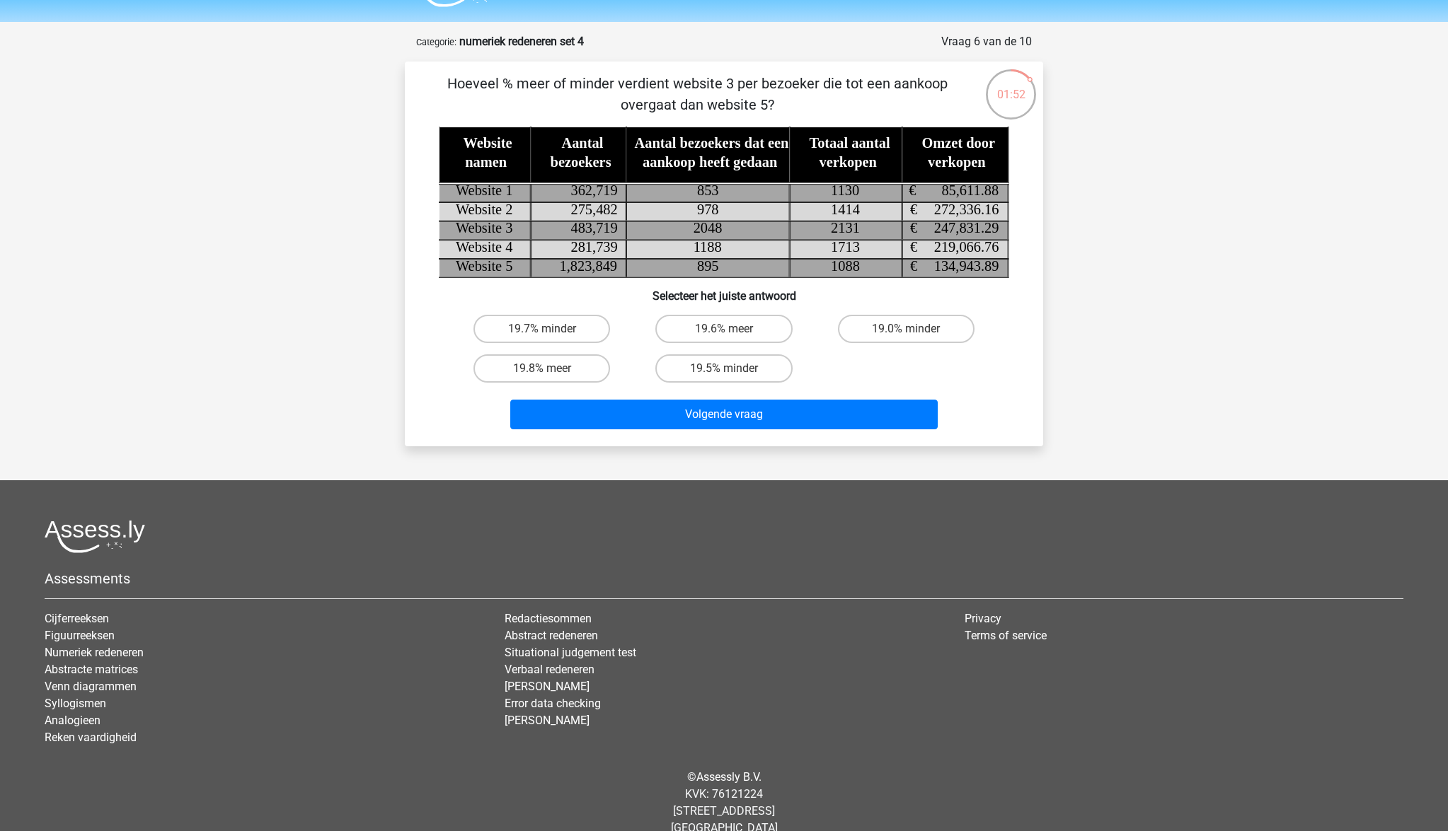
scroll to position [37, 0]
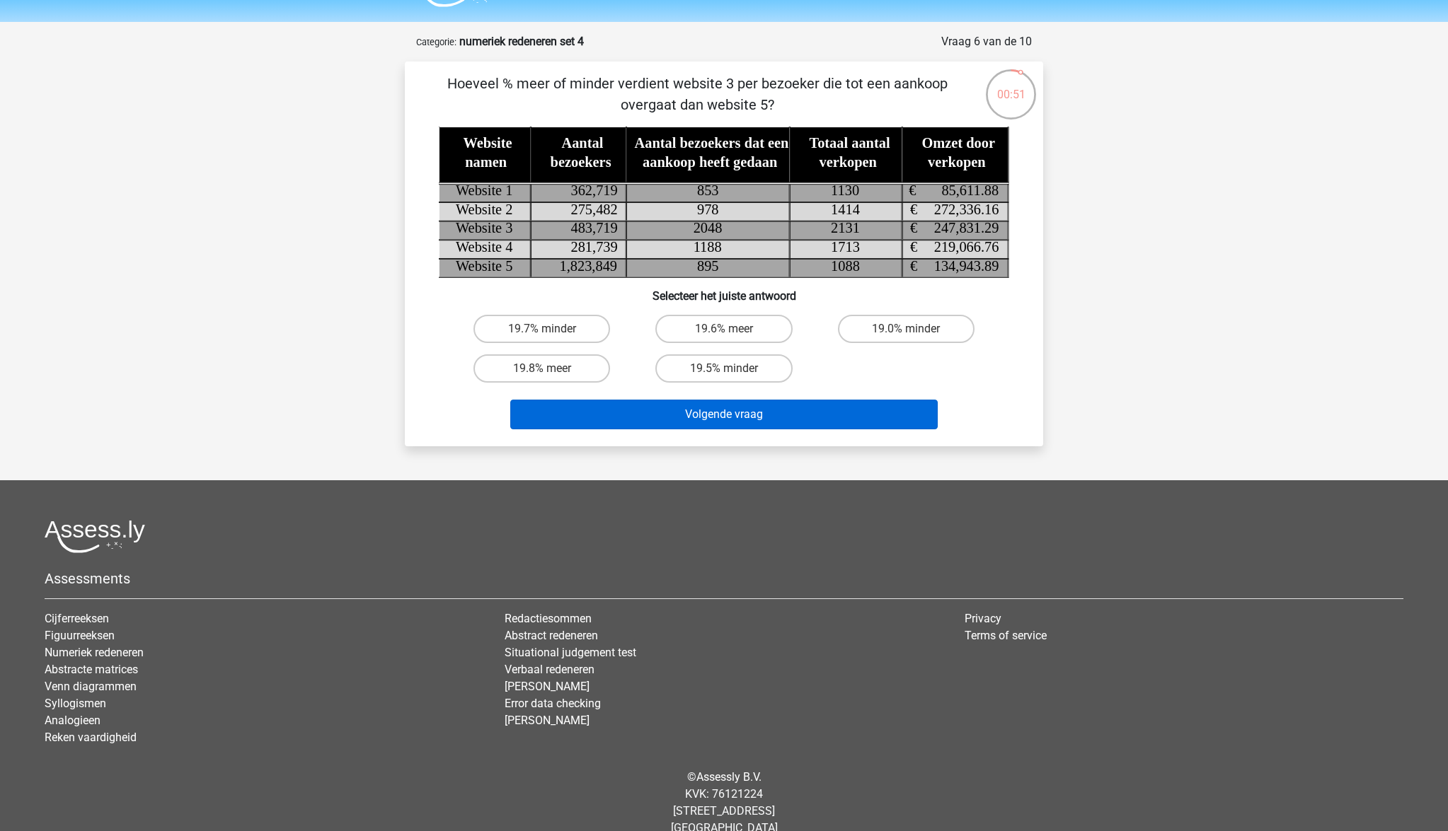
click at [738, 424] on button "Volgende vraag" at bounding box center [724, 415] width 428 height 30
click at [695, 412] on button "Volgende vraag" at bounding box center [724, 415] width 428 height 30
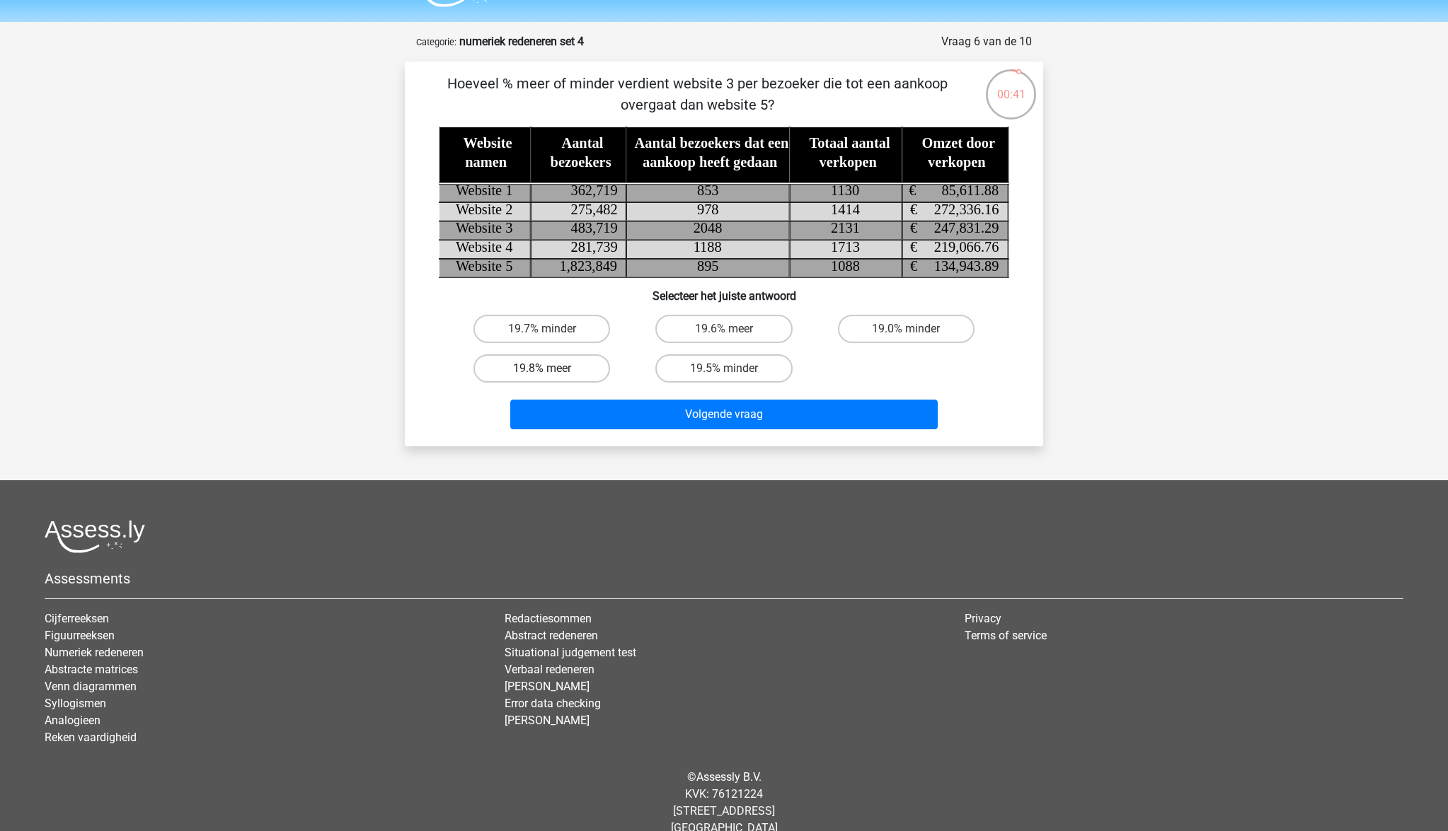
click at [554, 359] on label "19.8% meer" at bounding box center [541, 368] width 137 height 28
click at [551, 369] on input "19.8% meer" at bounding box center [546, 373] width 9 height 9
radio input "true"
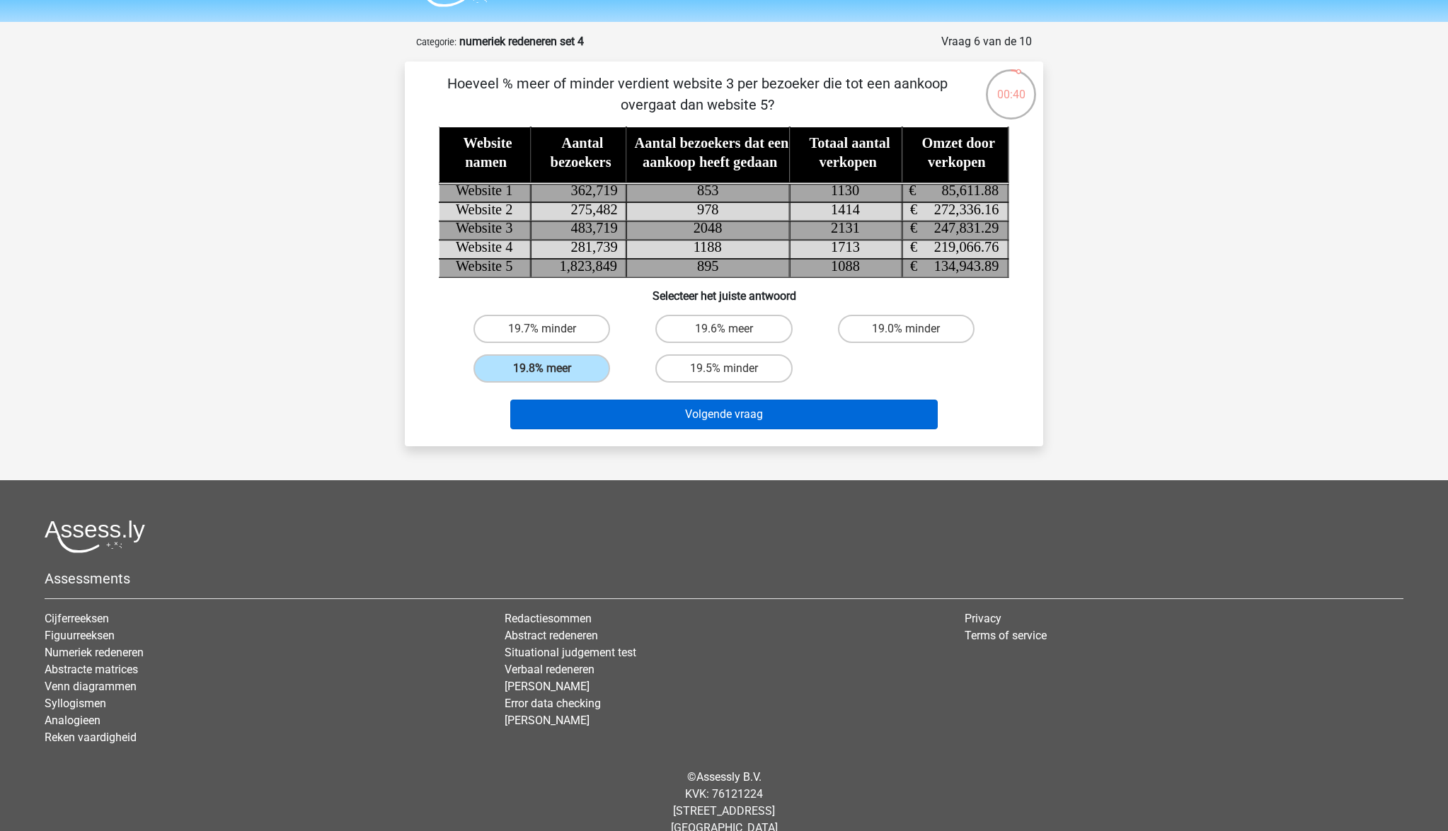
click at [715, 420] on button "Volgende vraag" at bounding box center [724, 415] width 428 height 30
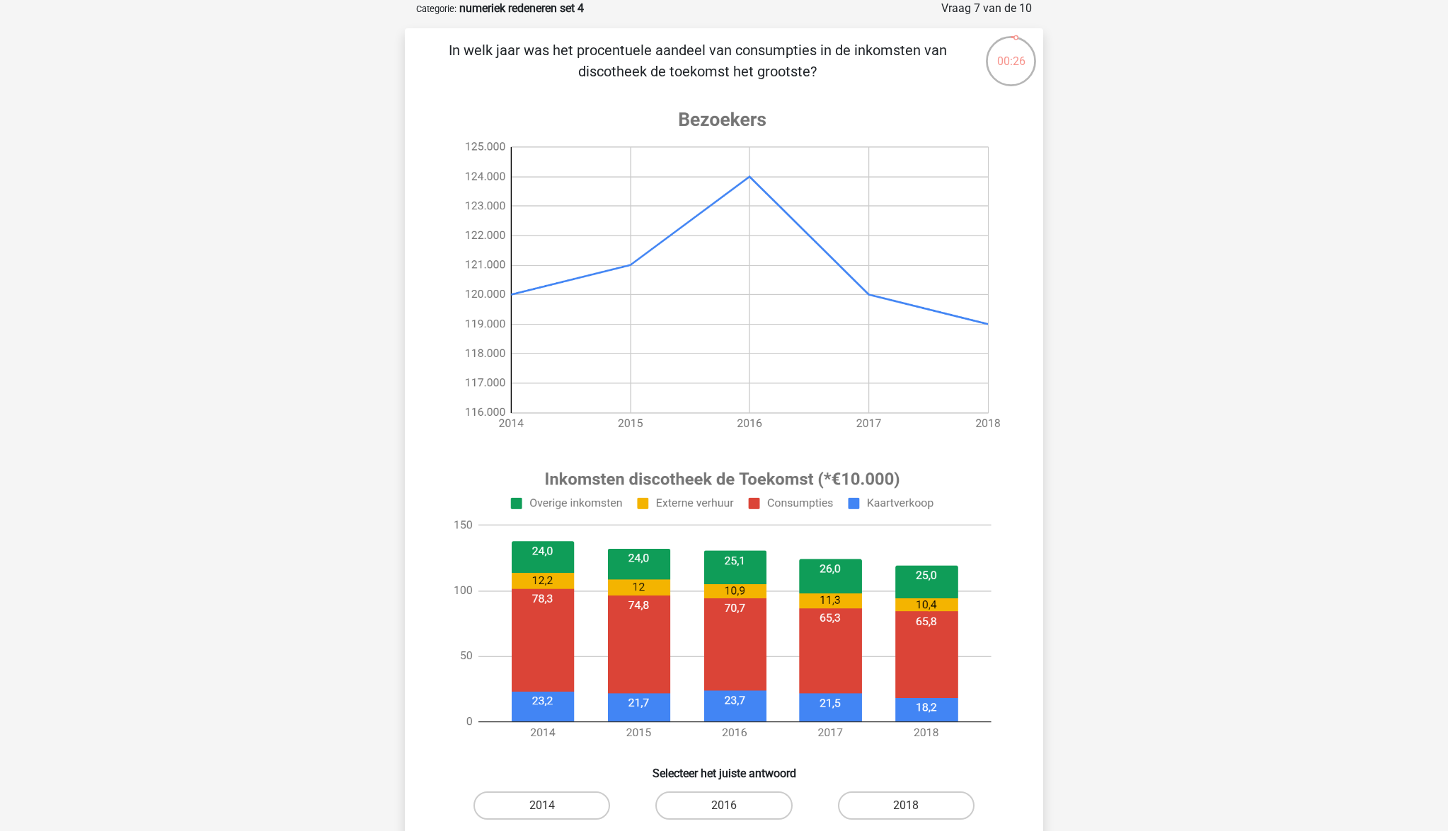
scroll to position [70, 0]
click at [924, 802] on label "2018" at bounding box center [906, 806] width 137 height 28
click at [915, 807] on input "2018" at bounding box center [910, 811] width 9 height 9
radio input "true"
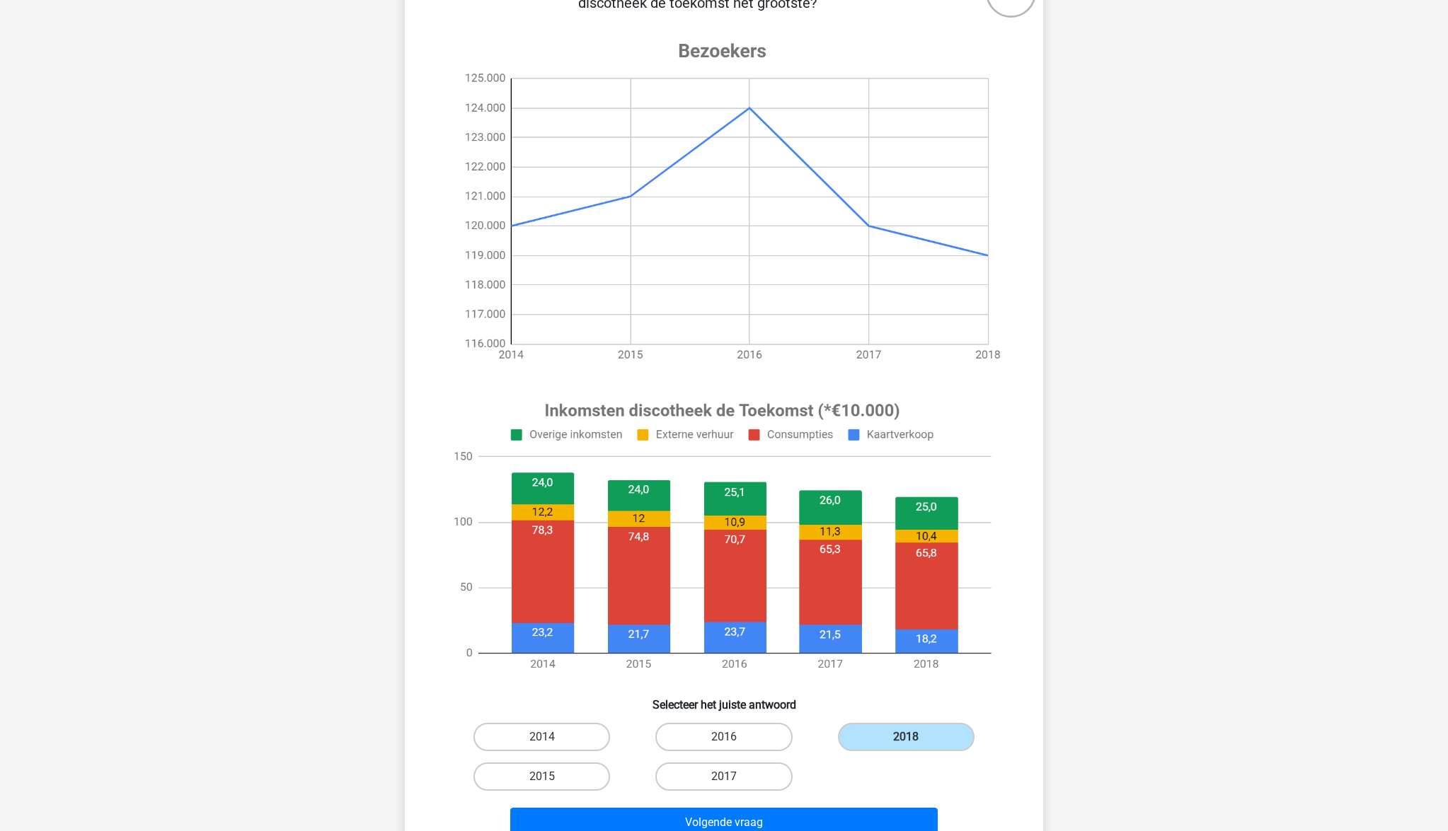
scroll to position [134, 0]
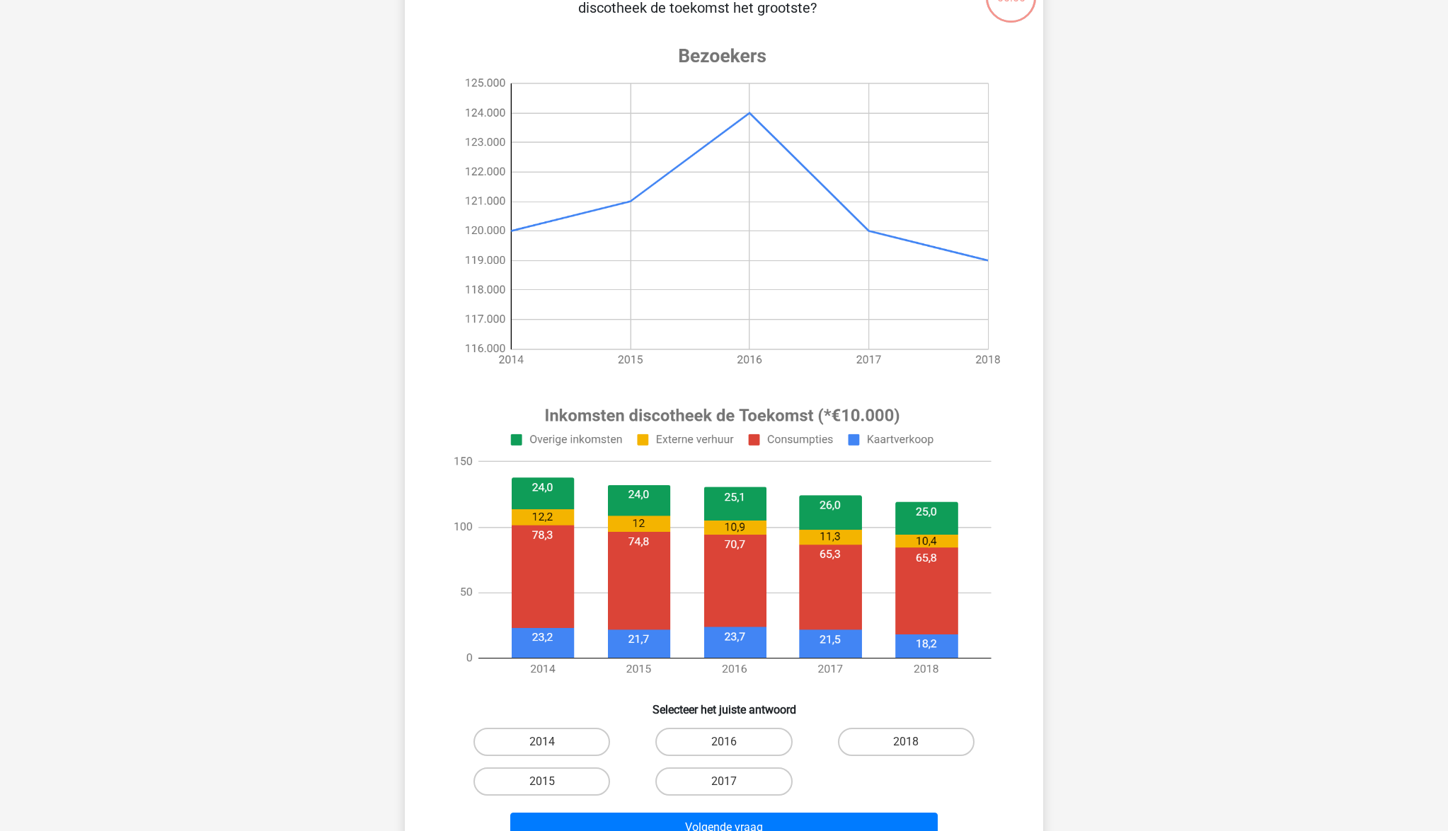
scroll to position [134, 0]
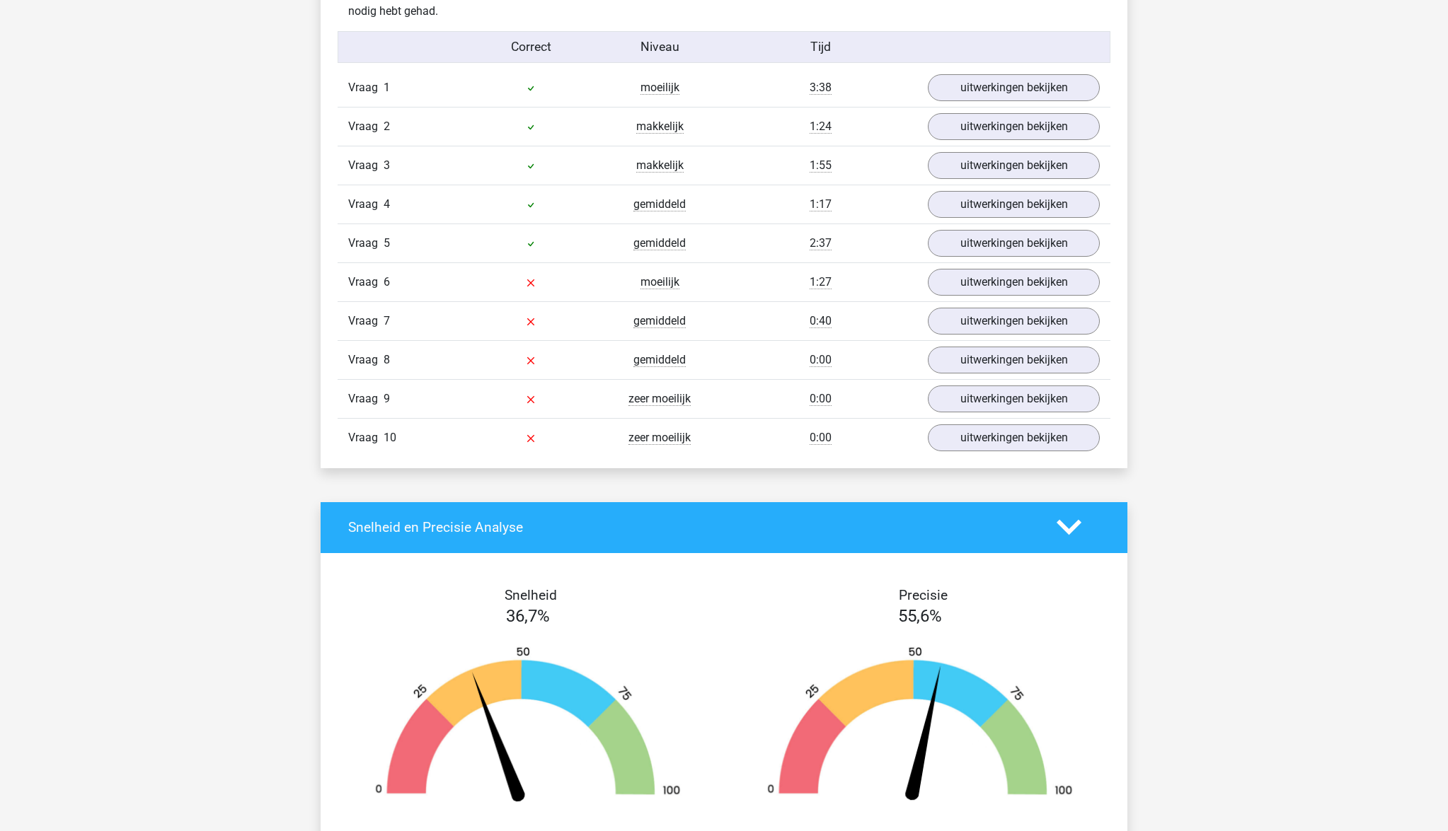
scroll to position [1157, 0]
click at [975, 287] on link "uitwerkingen bekijken" at bounding box center [1013, 282] width 197 height 31
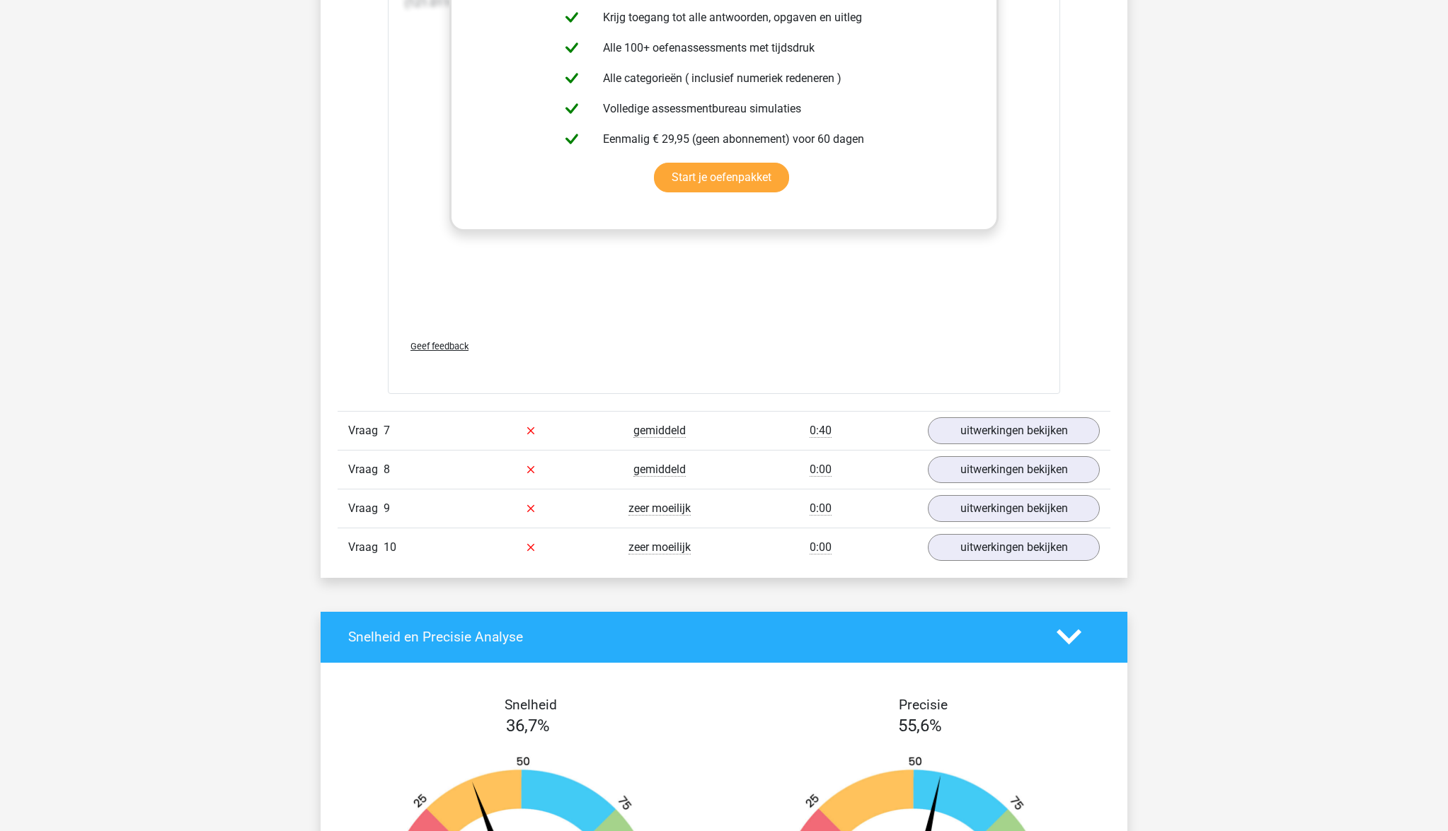
scroll to position [1929, 0]
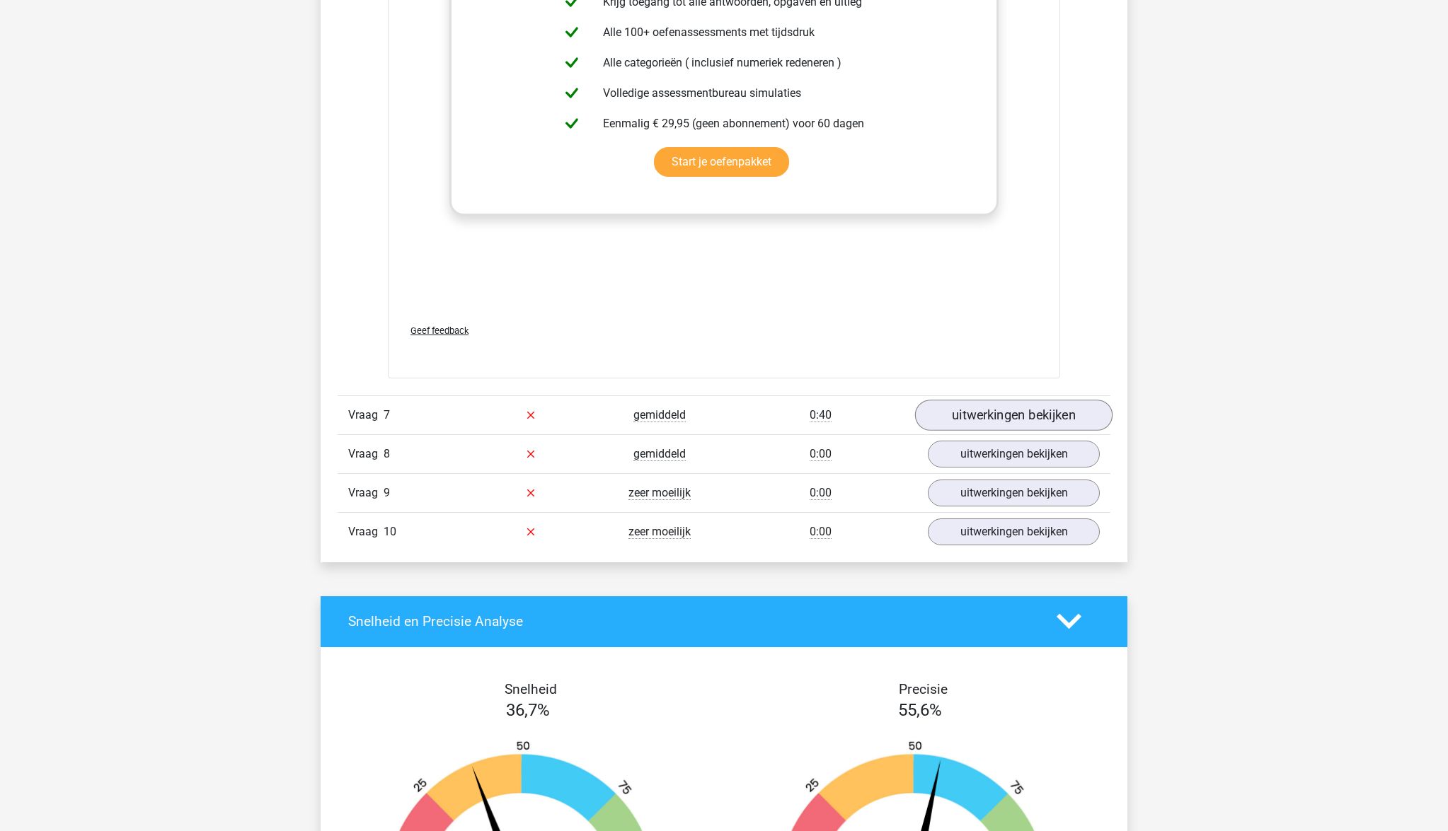
click at [1017, 408] on link "uitwerkingen bekijken" at bounding box center [1013, 415] width 197 height 31
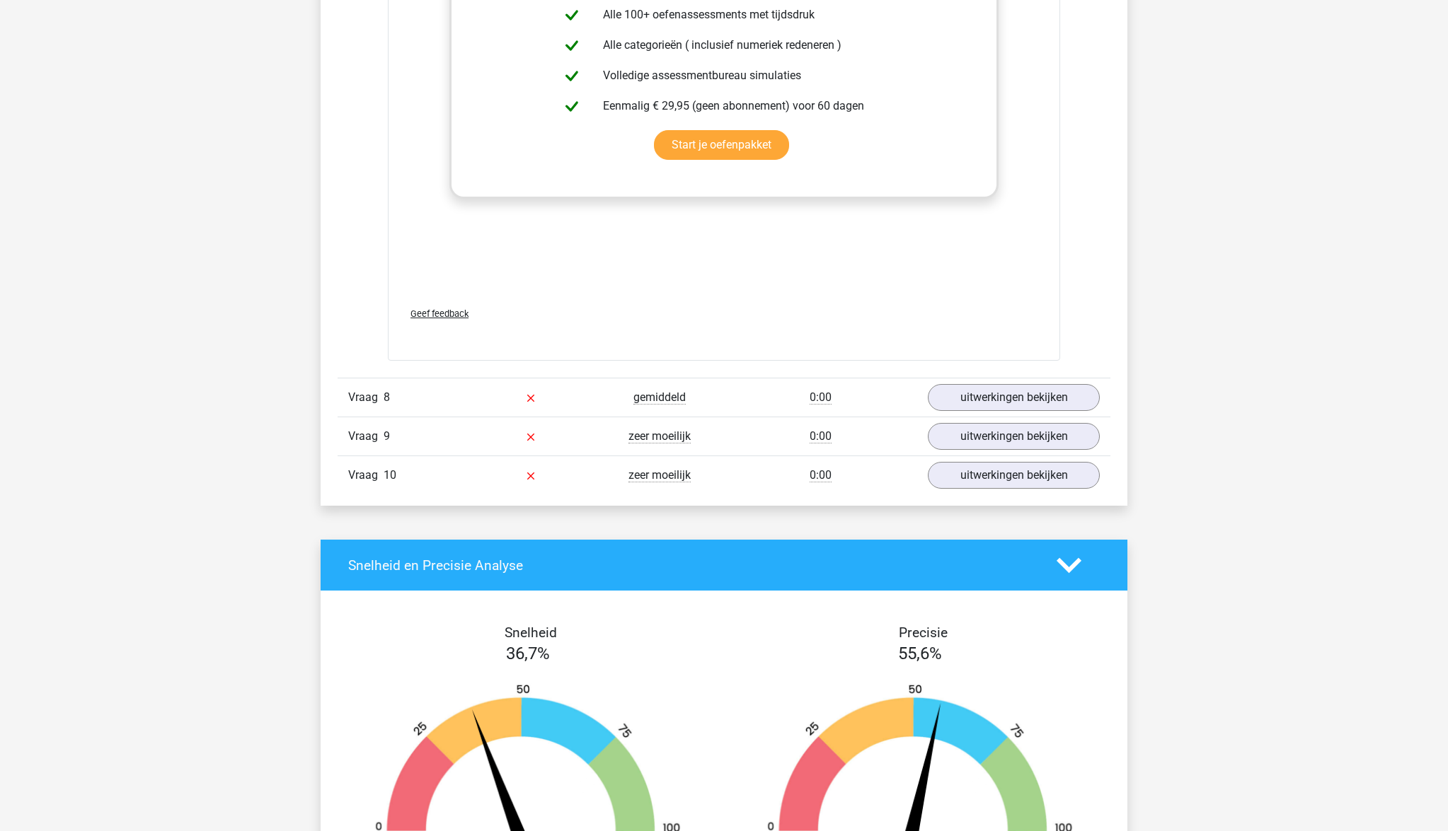
scroll to position [3413, 0]
drag, startPoint x: 1023, startPoint y: 393, endPoint x: 1007, endPoint y: 379, distance: 22.0
click at [1023, 393] on link "uitwerkingen bekijken" at bounding box center [1014, 396] width 172 height 27
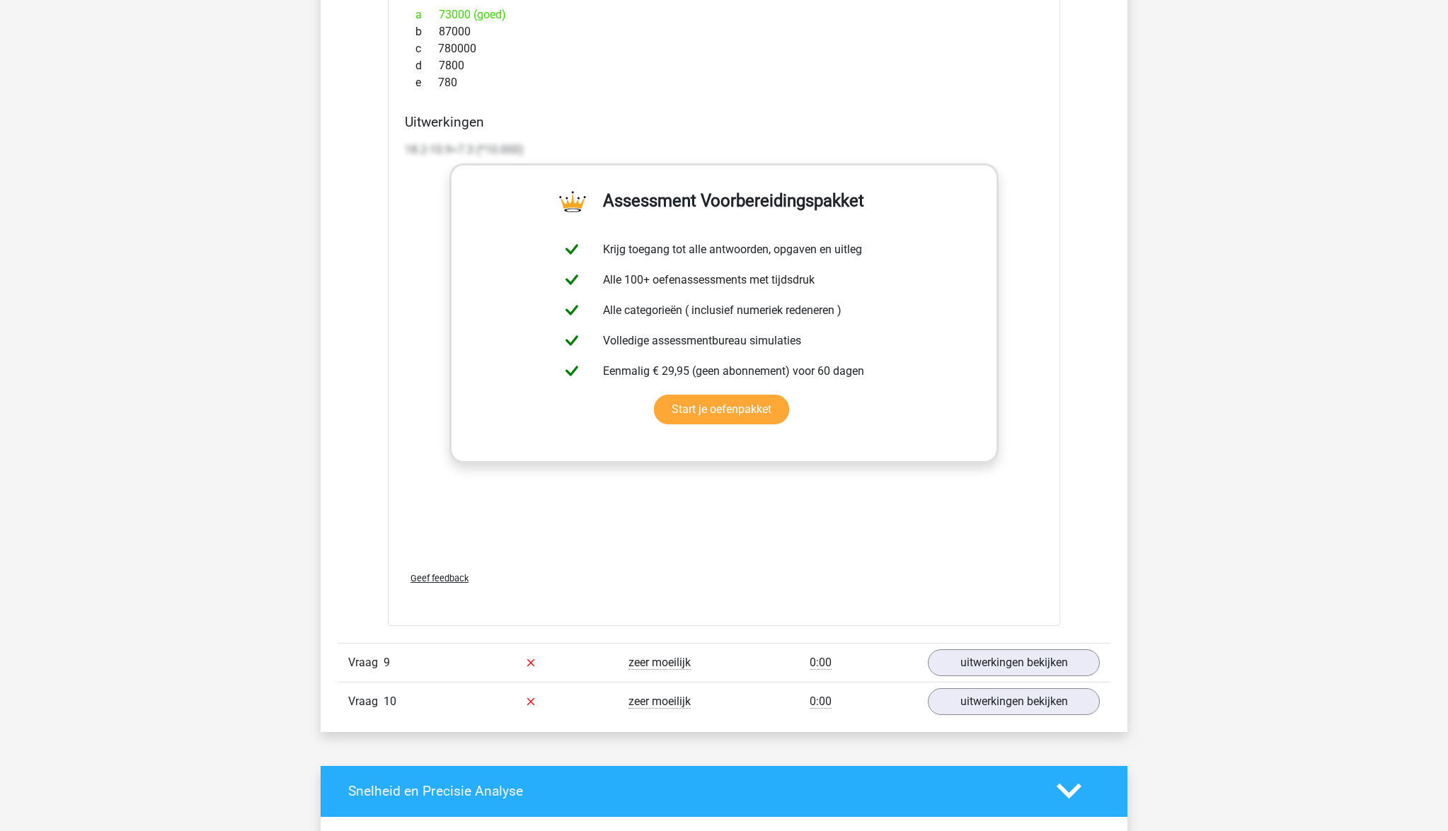
scroll to position [4662, 0]
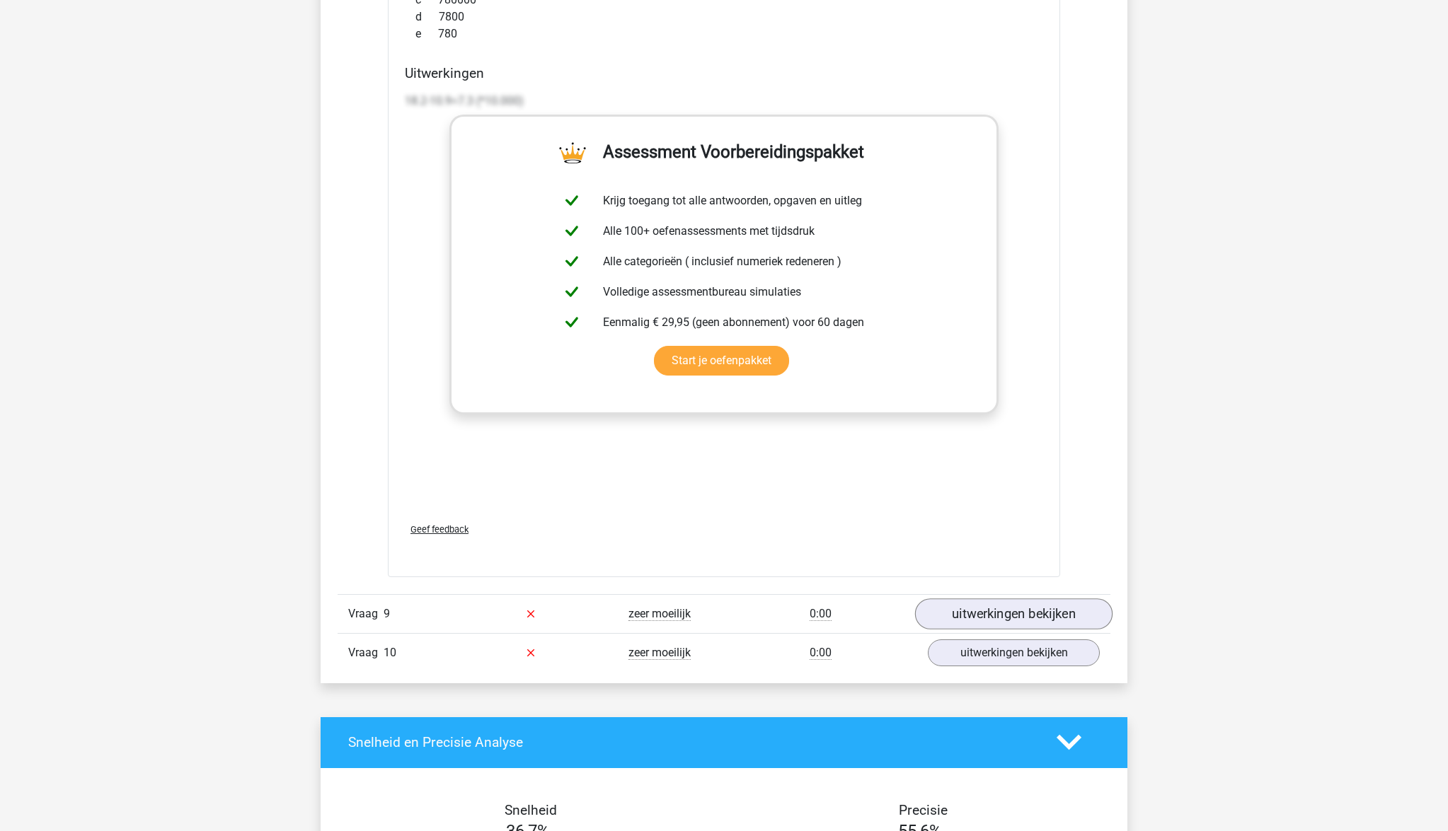
click at [996, 616] on link "uitwerkingen bekijken" at bounding box center [1013, 614] width 197 height 31
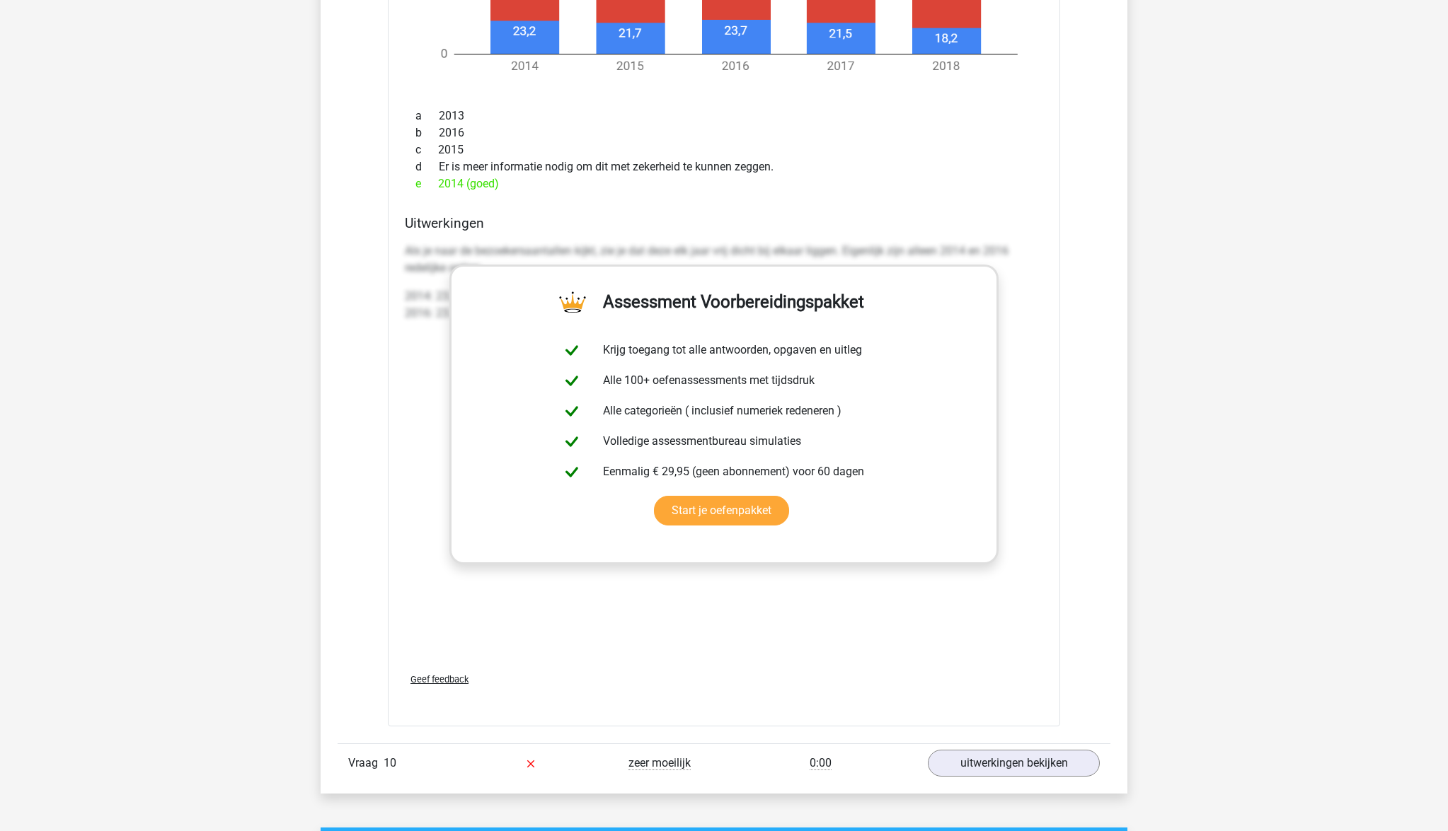
scroll to position [5995, 0]
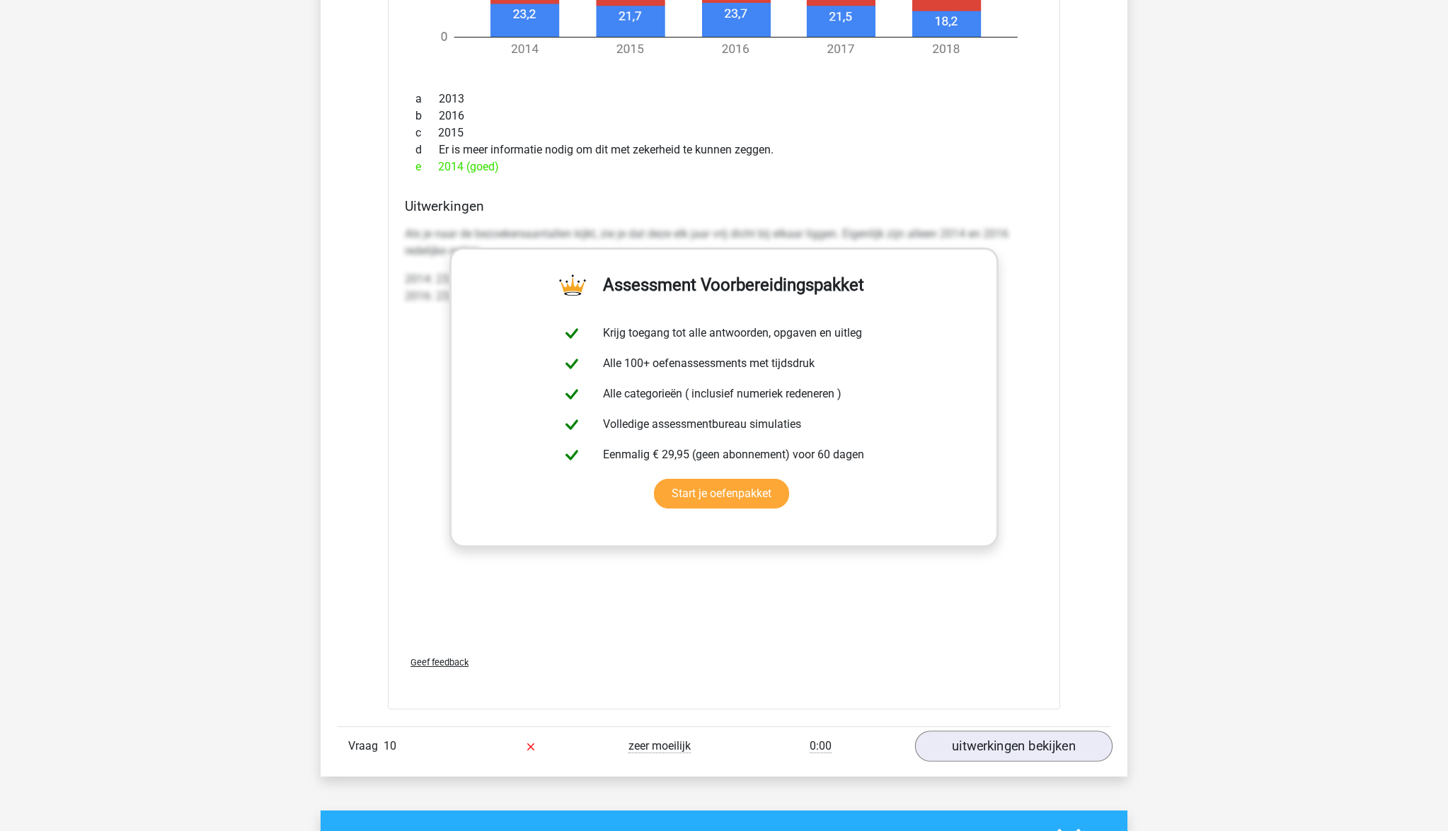
click at [972, 742] on link "uitwerkingen bekijken" at bounding box center [1013, 746] width 197 height 31
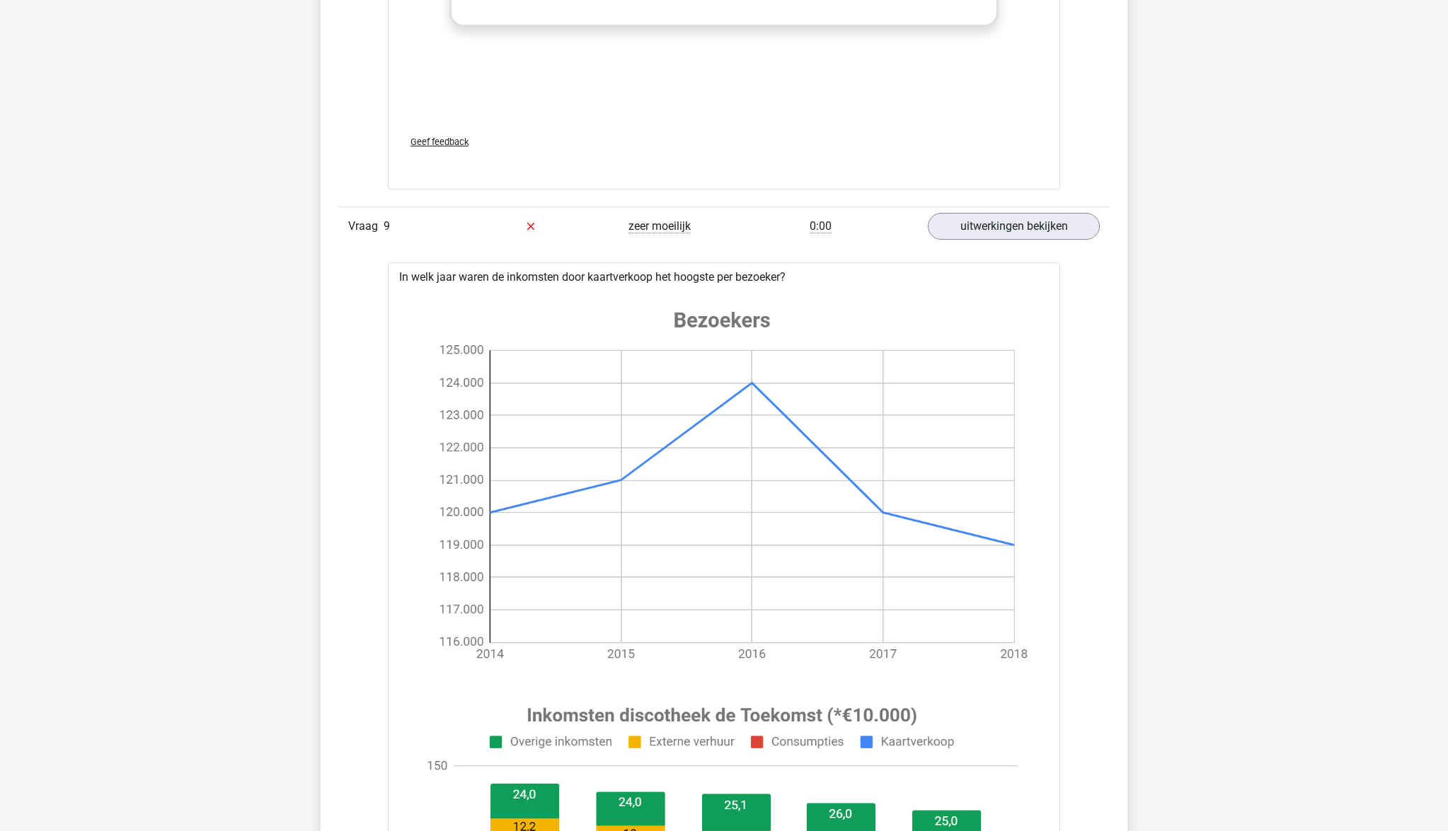
scroll to position [5042, 0]
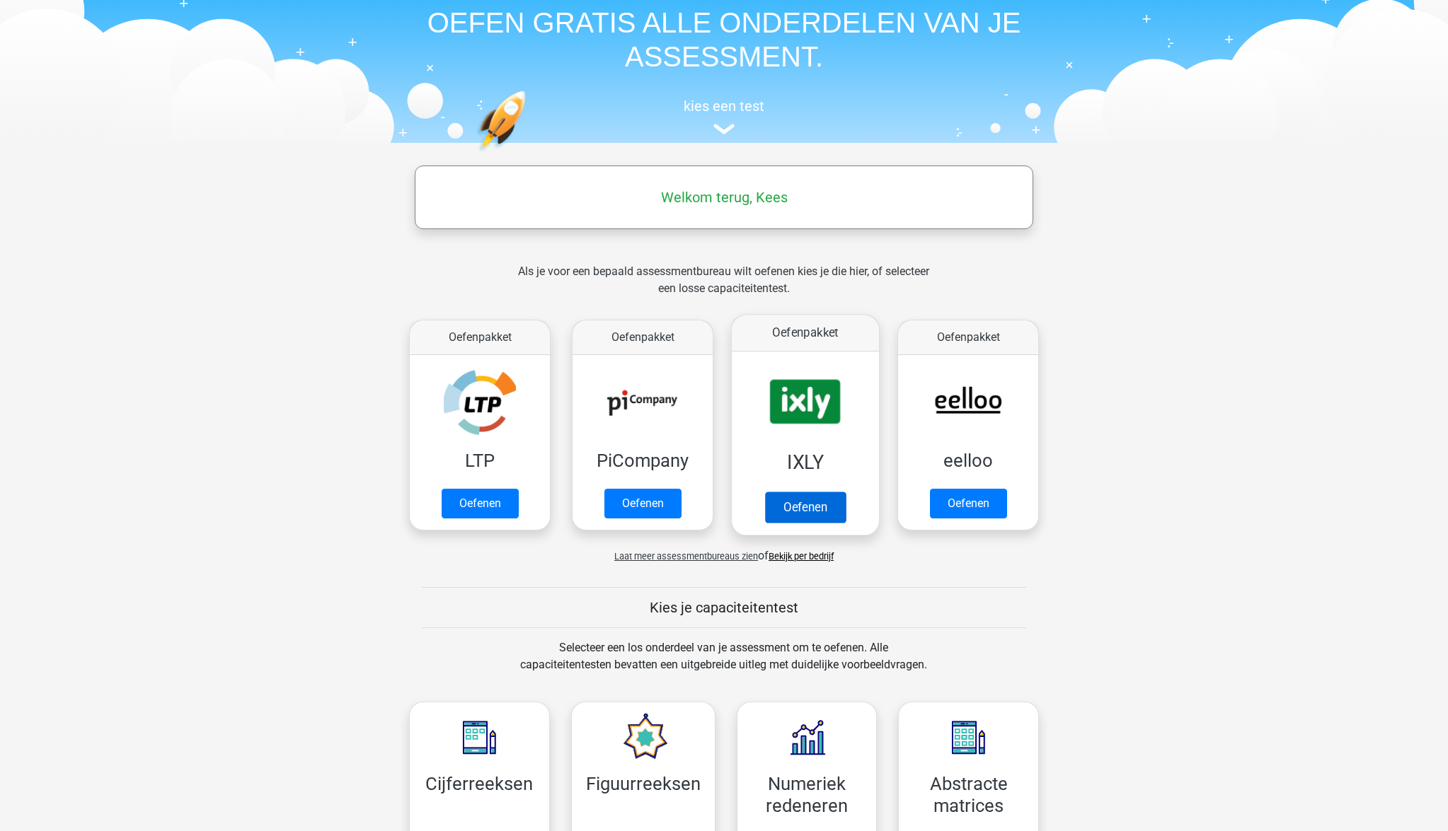
scroll to position [67, 0]
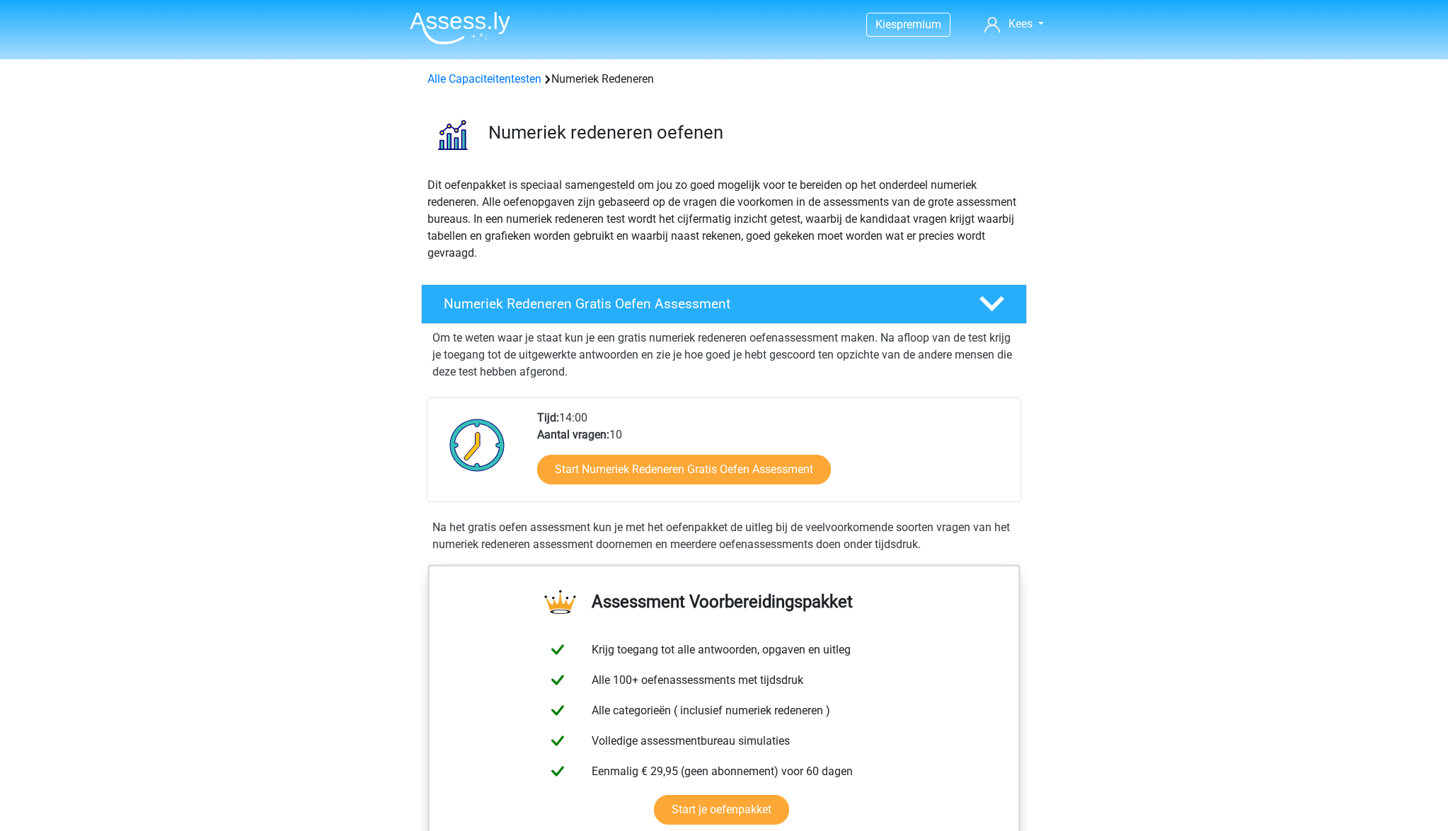
scroll to position [1022, 0]
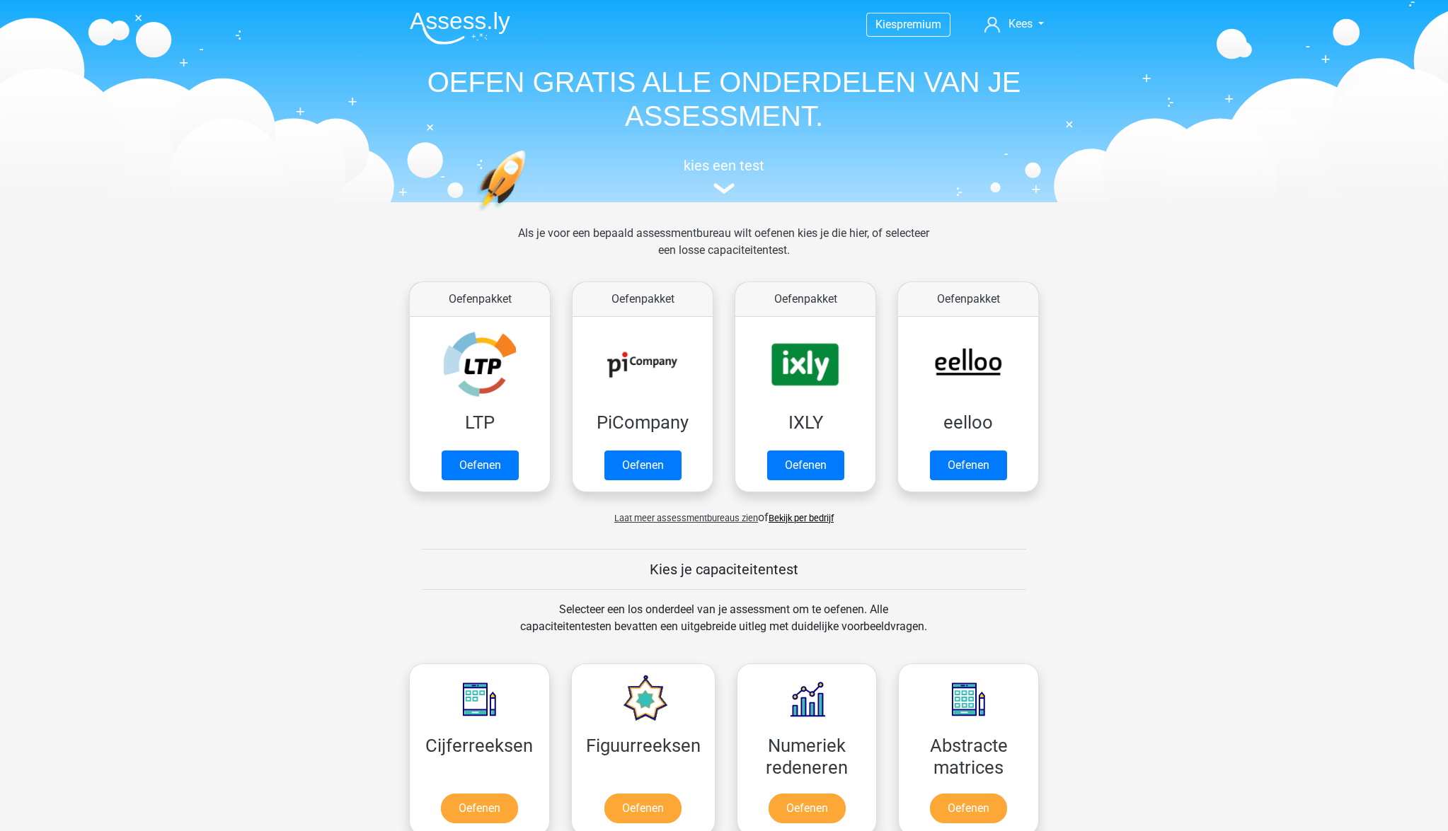
scroll to position [513, 0]
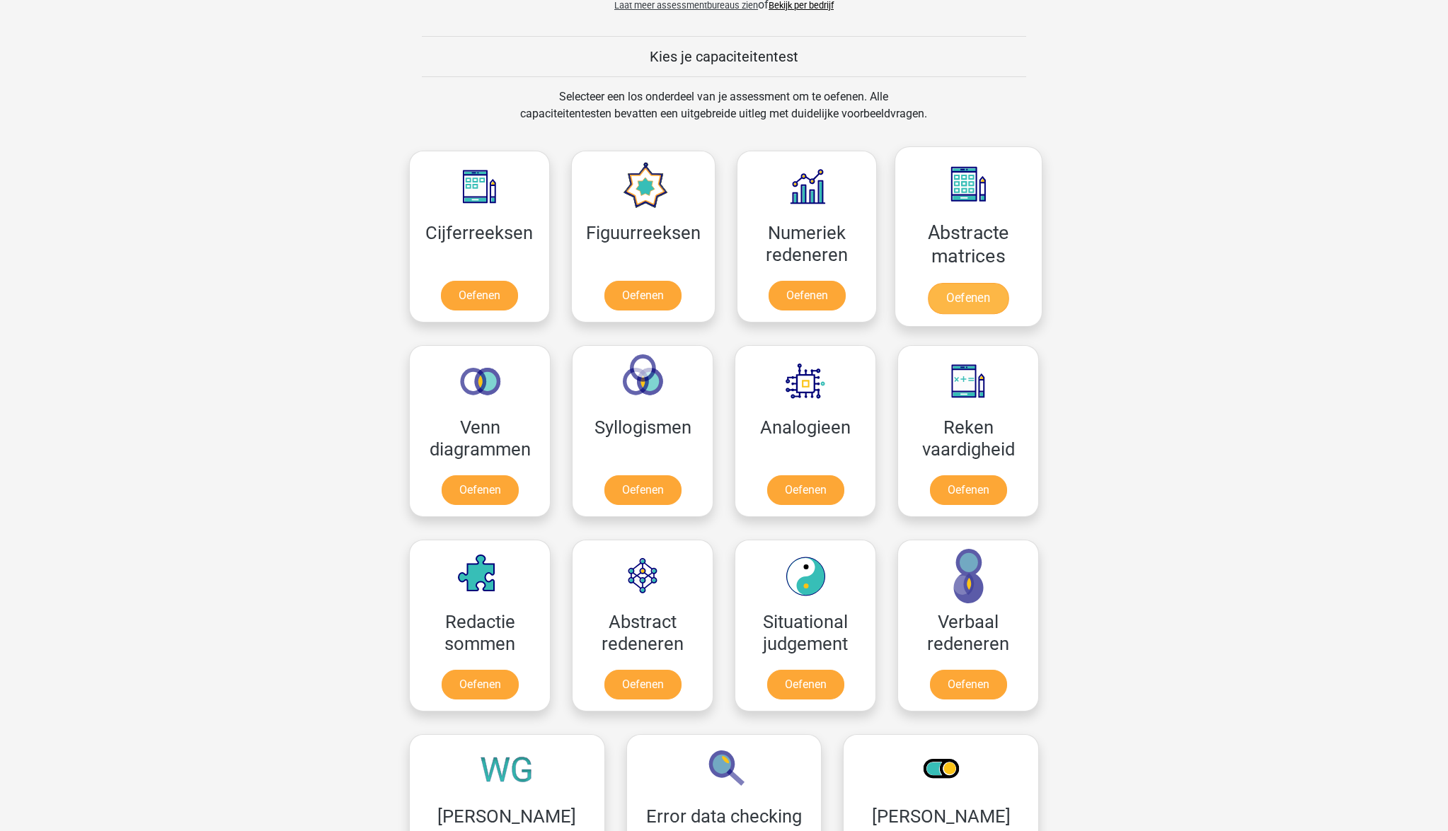
click at [987, 295] on link "Oefenen" at bounding box center [968, 298] width 81 height 31
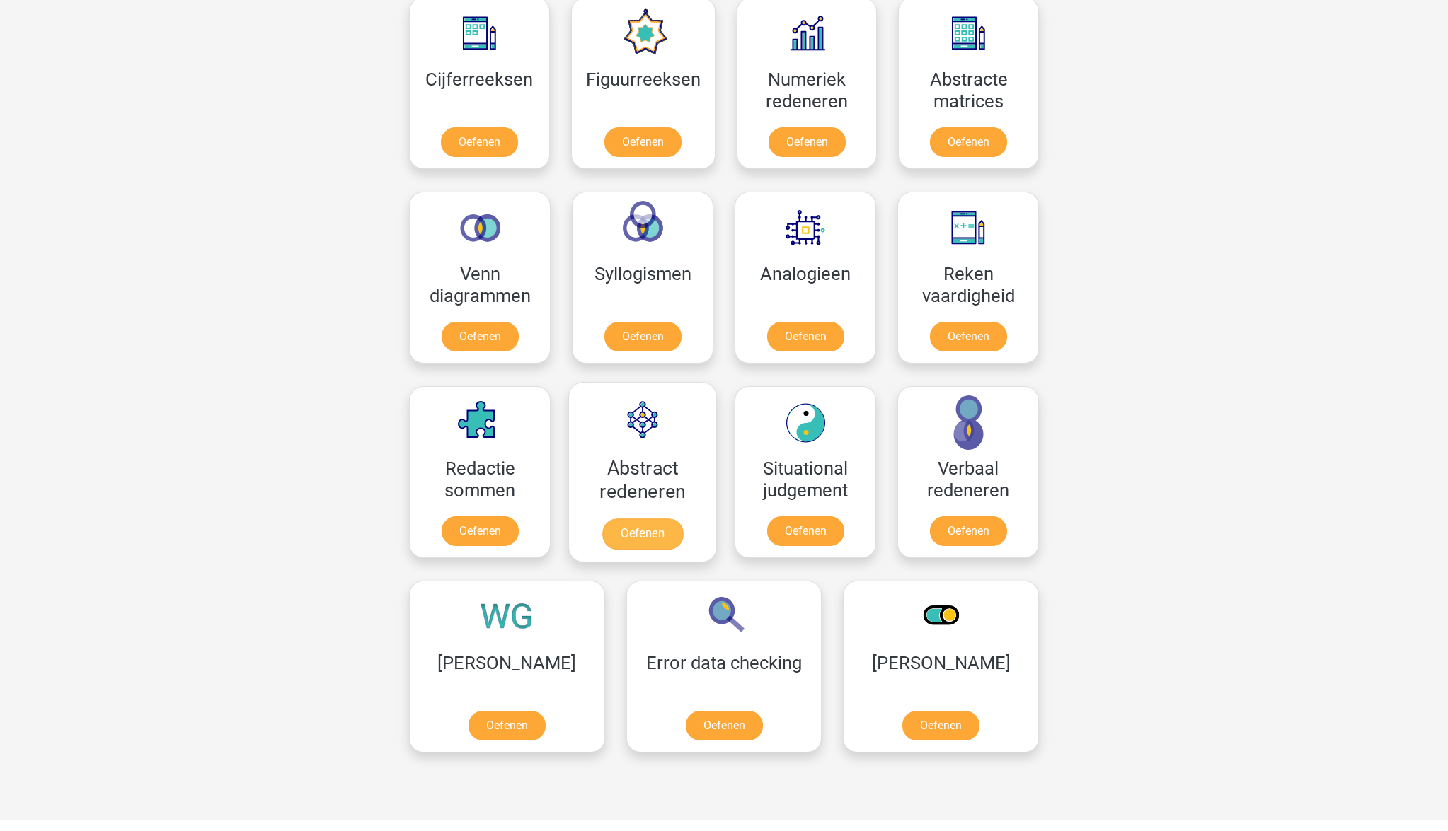
scroll to position [667, 0]
click at [659, 520] on link "Oefenen" at bounding box center [642, 533] width 81 height 31
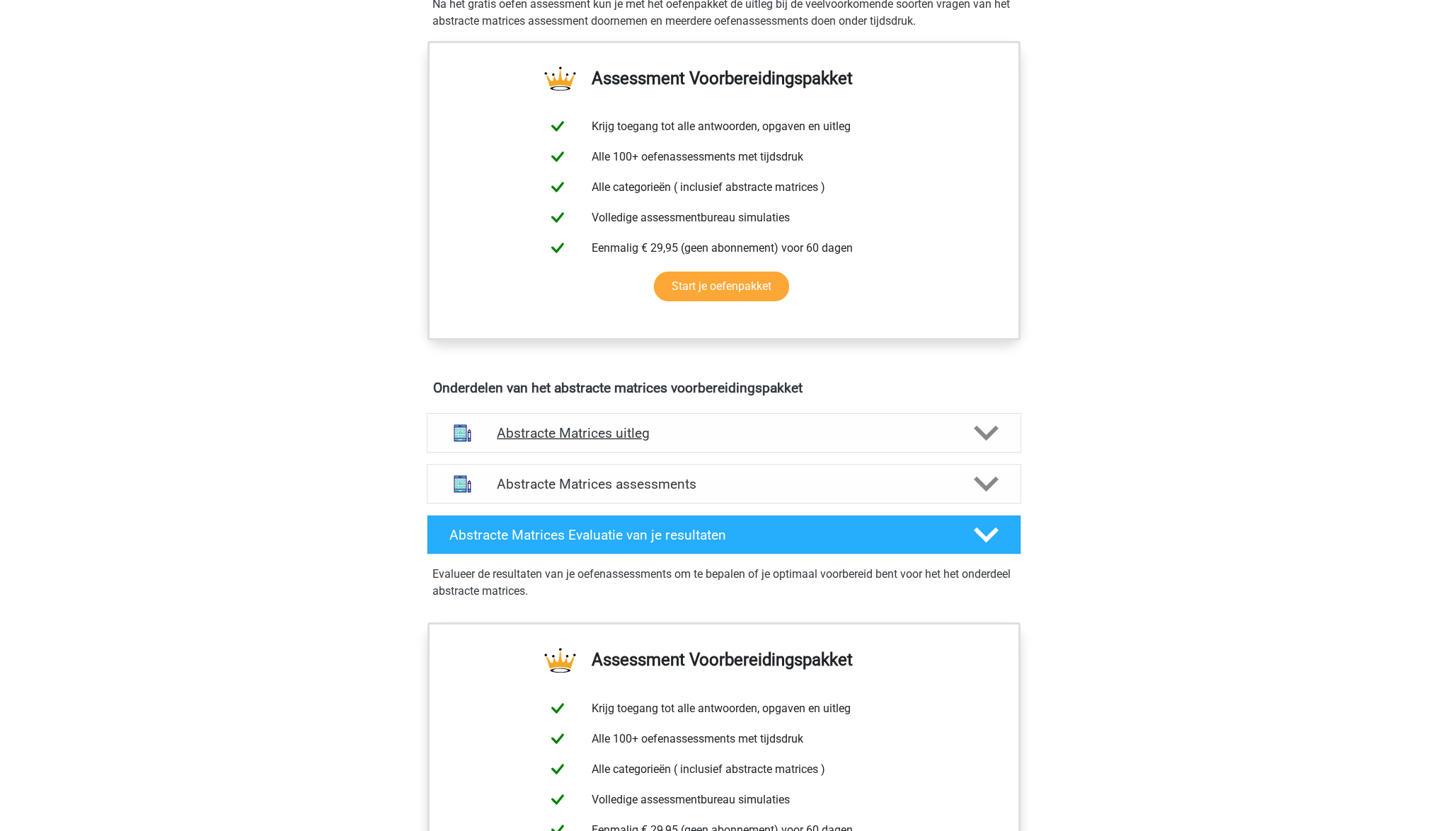
scroll to position [543, 0]
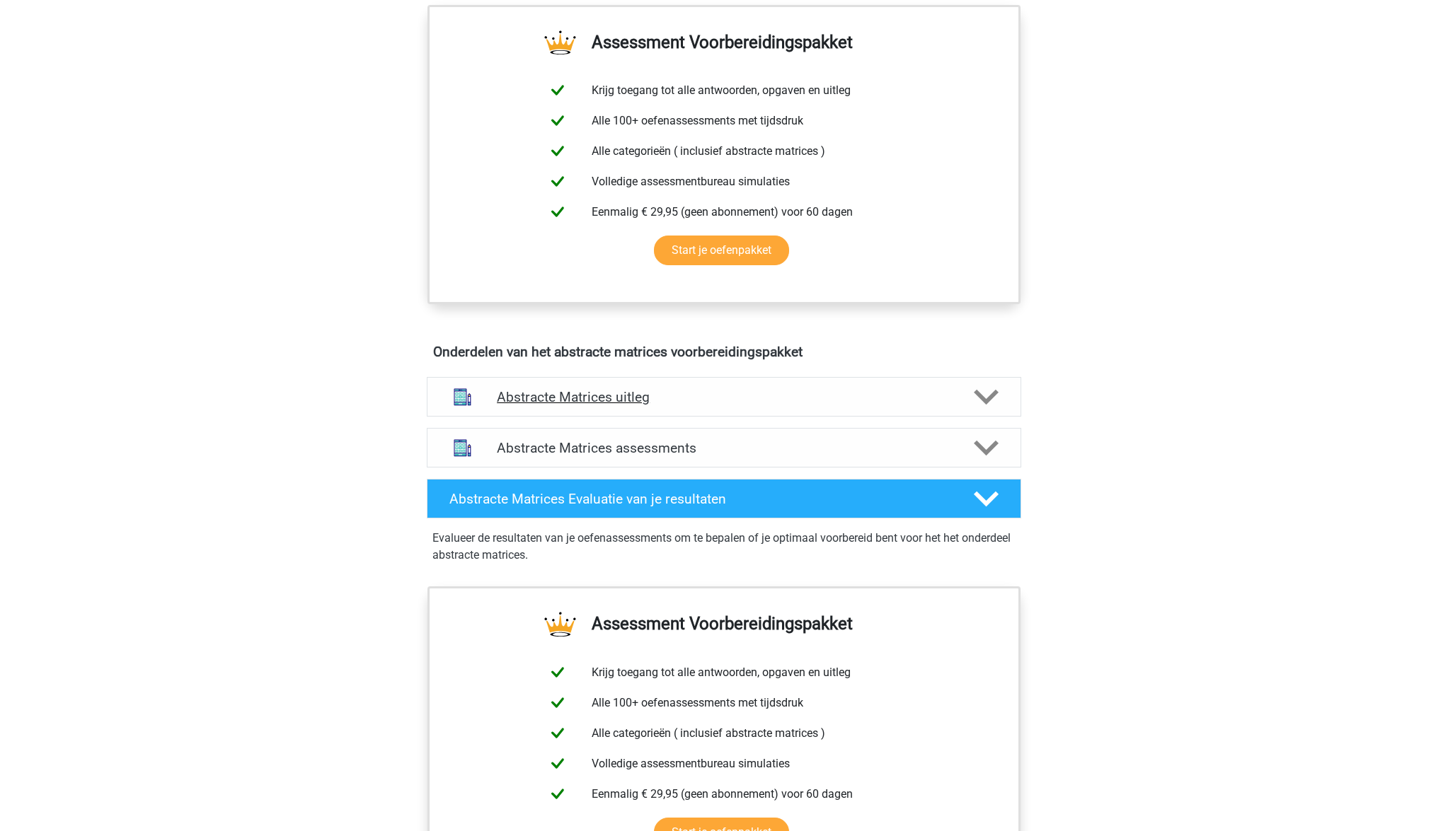
click at [978, 396] on polygon at bounding box center [986, 397] width 25 height 16
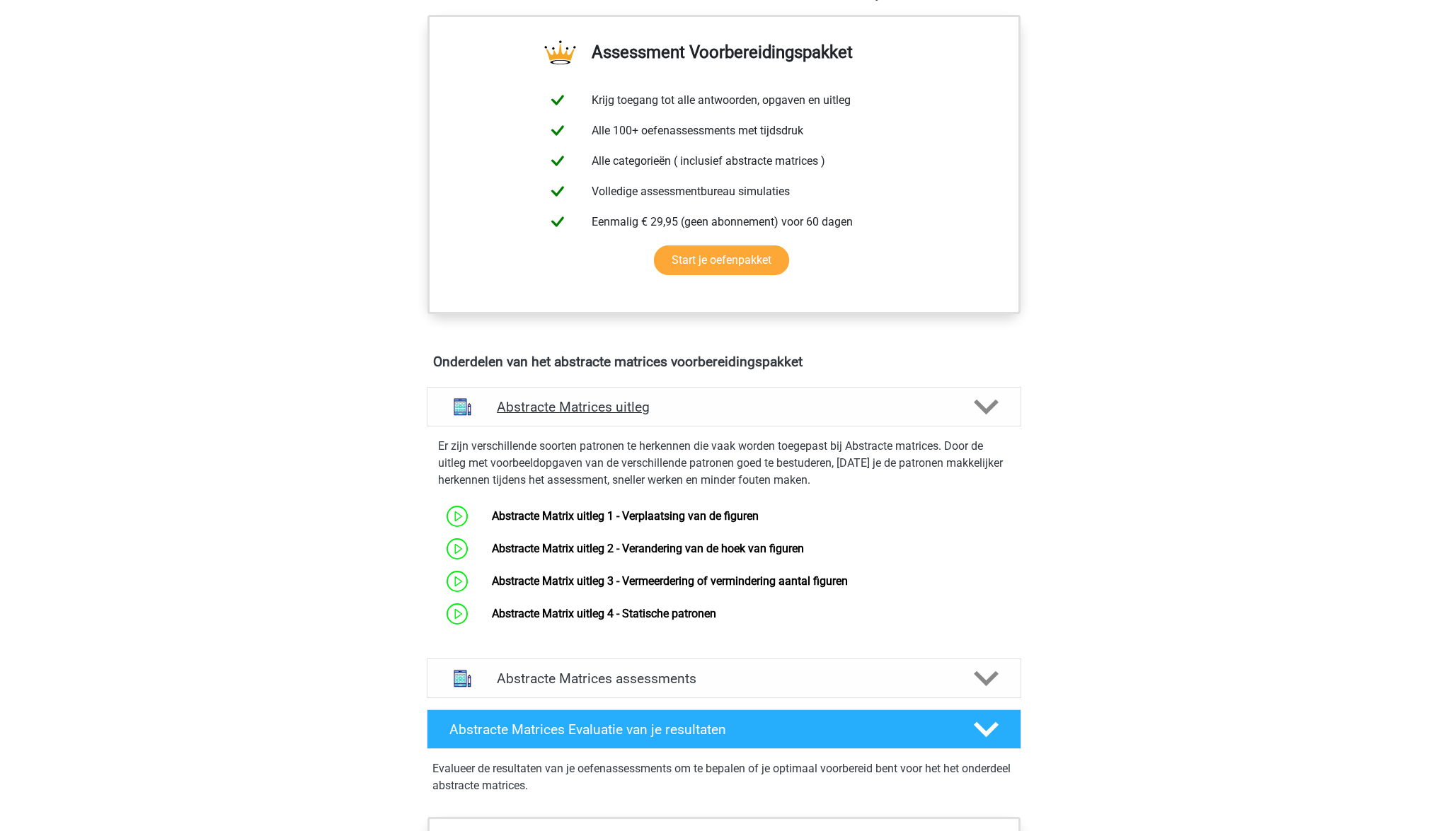
scroll to position [531, 0]
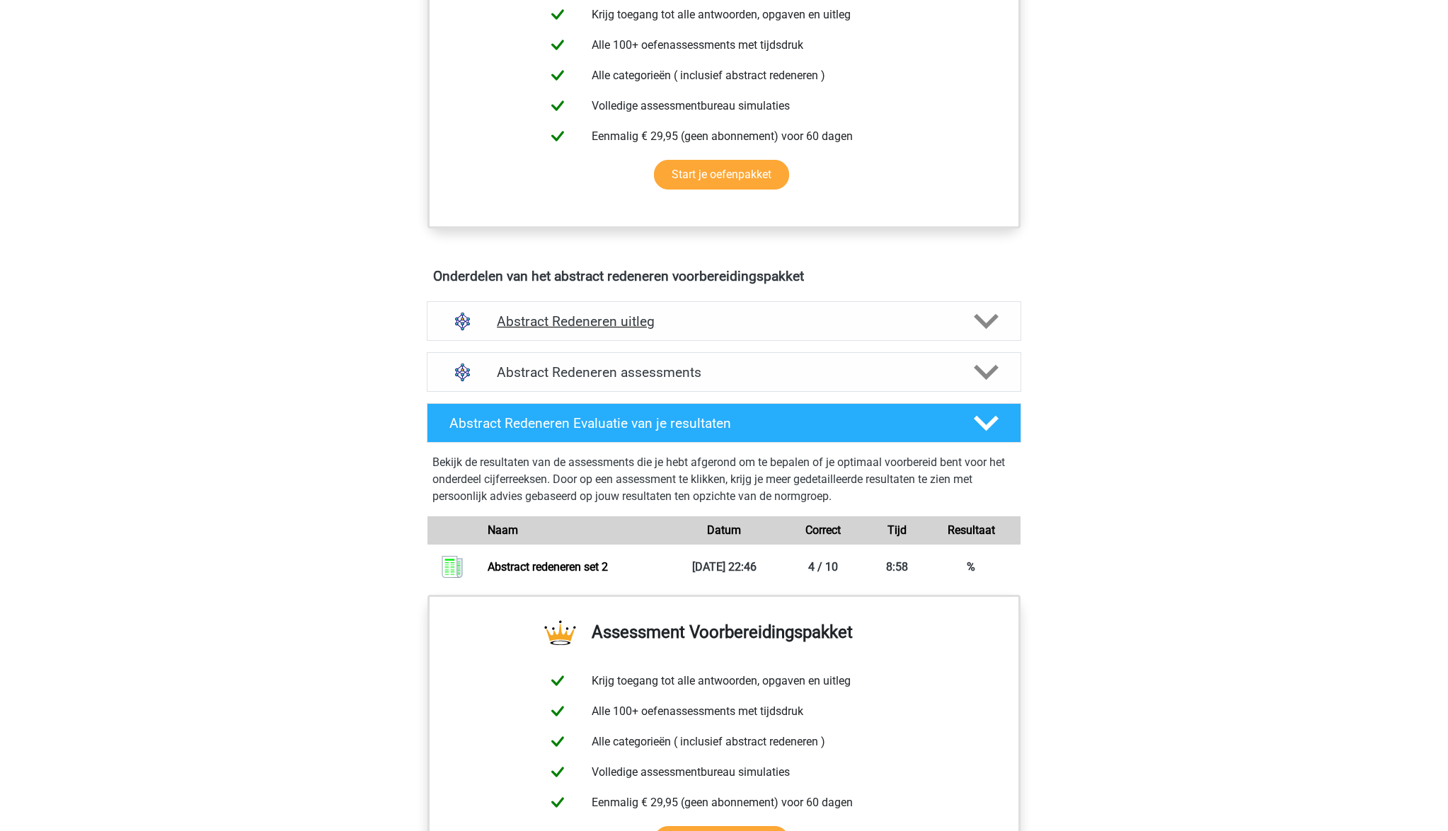
scroll to position [585, 0]
click at [985, 324] on polygon at bounding box center [986, 321] width 25 height 16
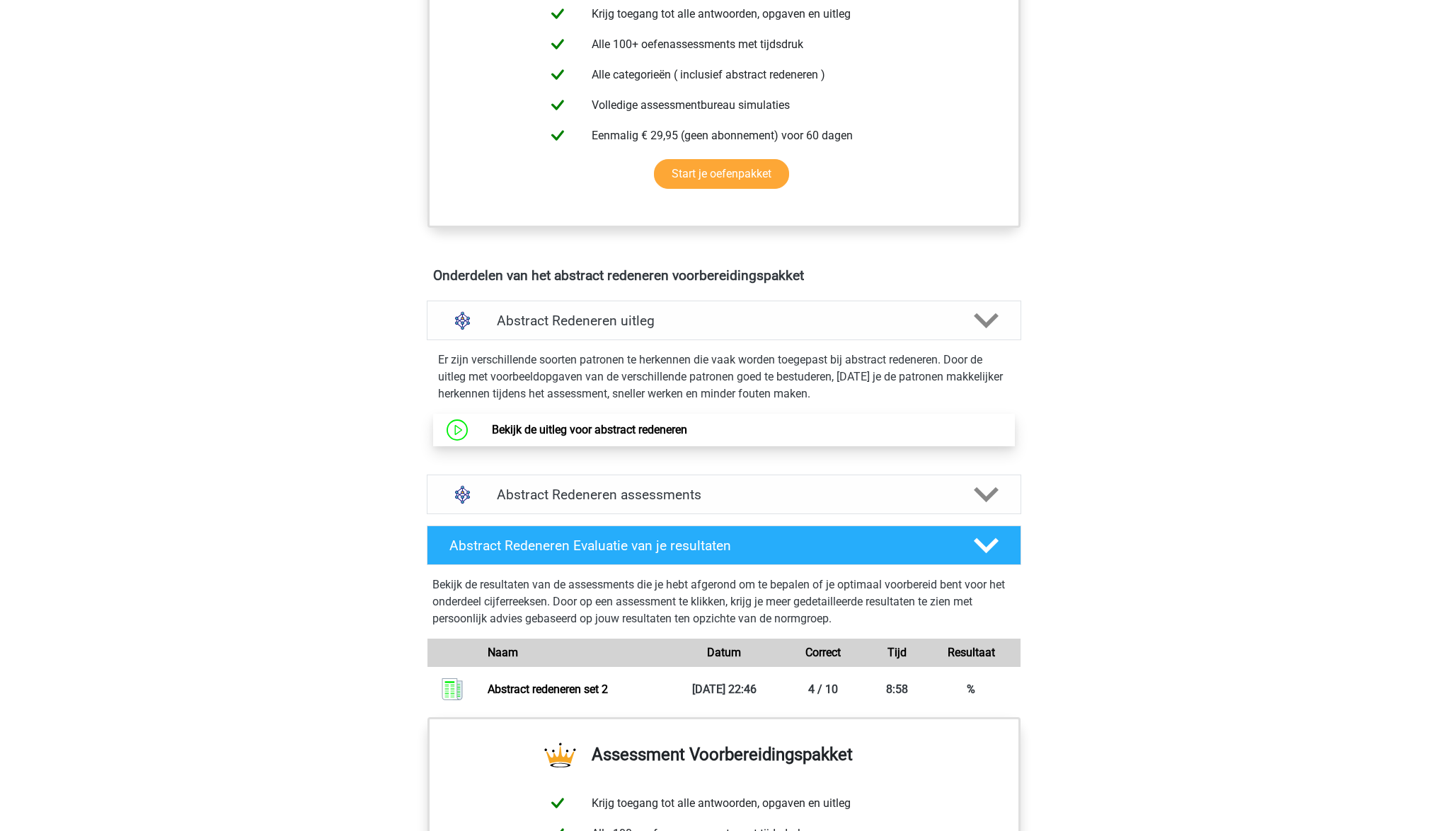
click at [654, 424] on link "Bekijk de uitleg voor abstract redeneren" at bounding box center [589, 429] width 195 height 13
click at [986, 501] on polygon at bounding box center [986, 495] width 25 height 16
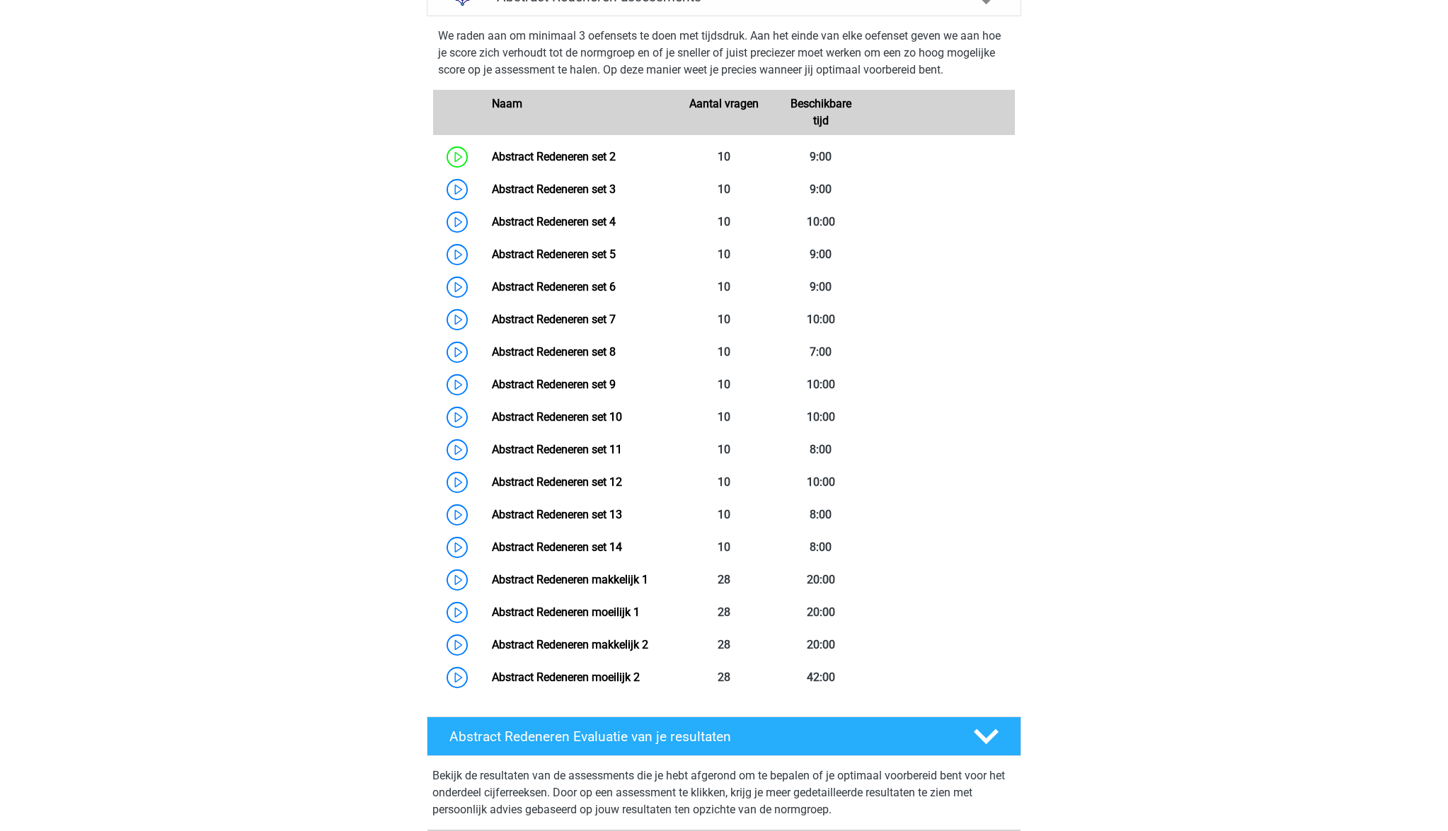
scroll to position [1172, 0]
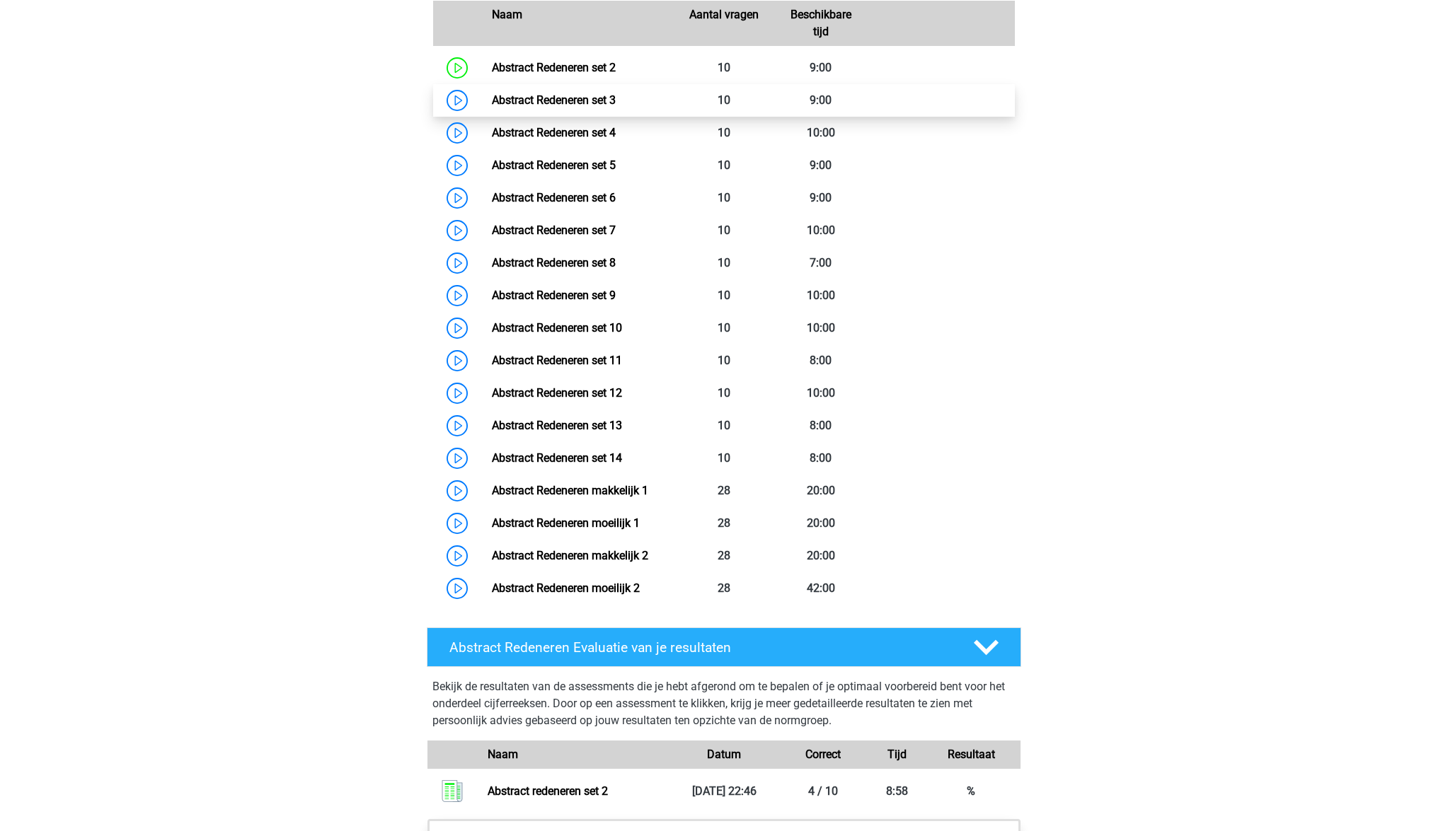
click at [562, 102] on link "Abstract Redeneren set 3" at bounding box center [554, 99] width 124 height 13
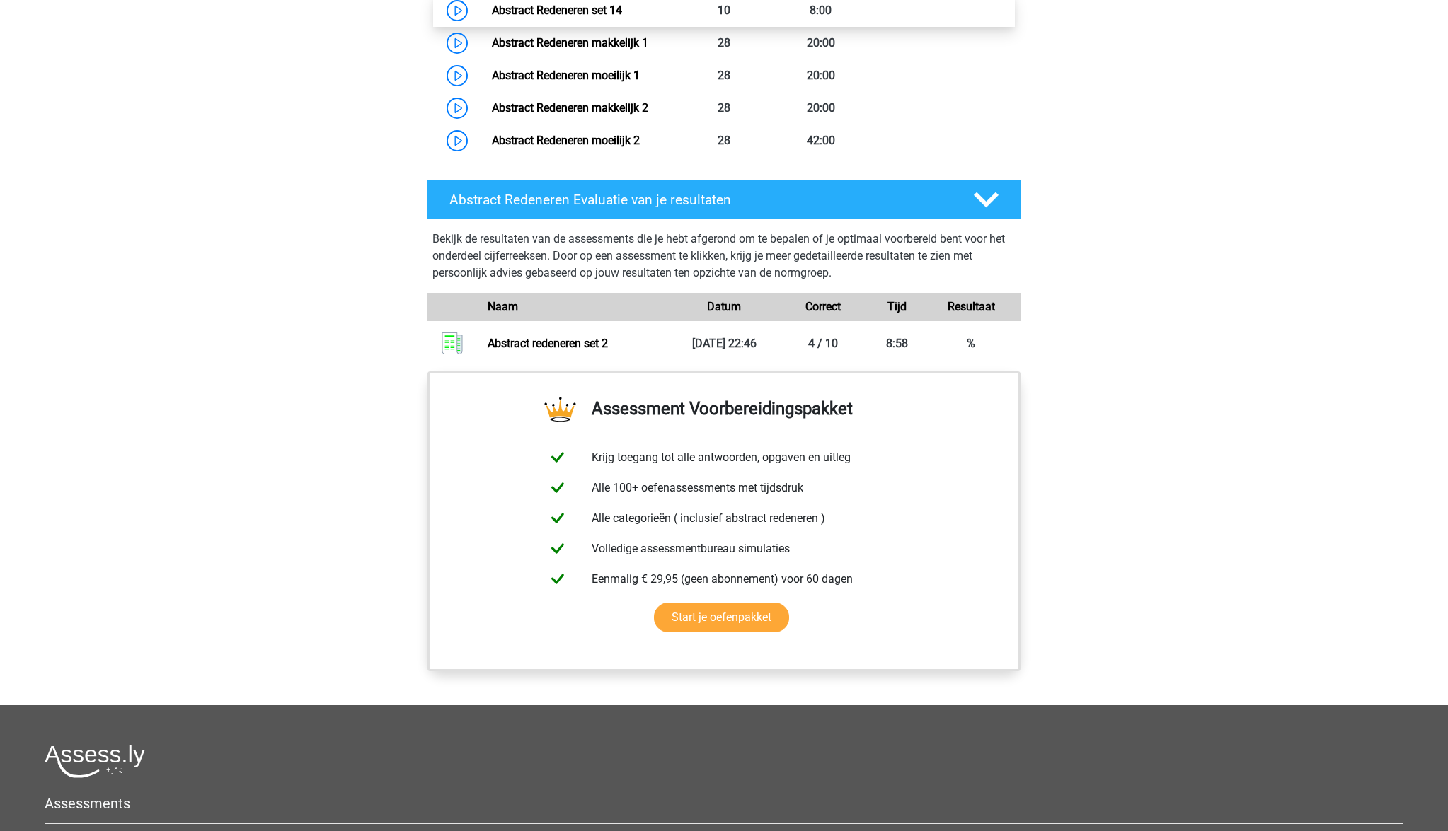
scroll to position [1619, 0]
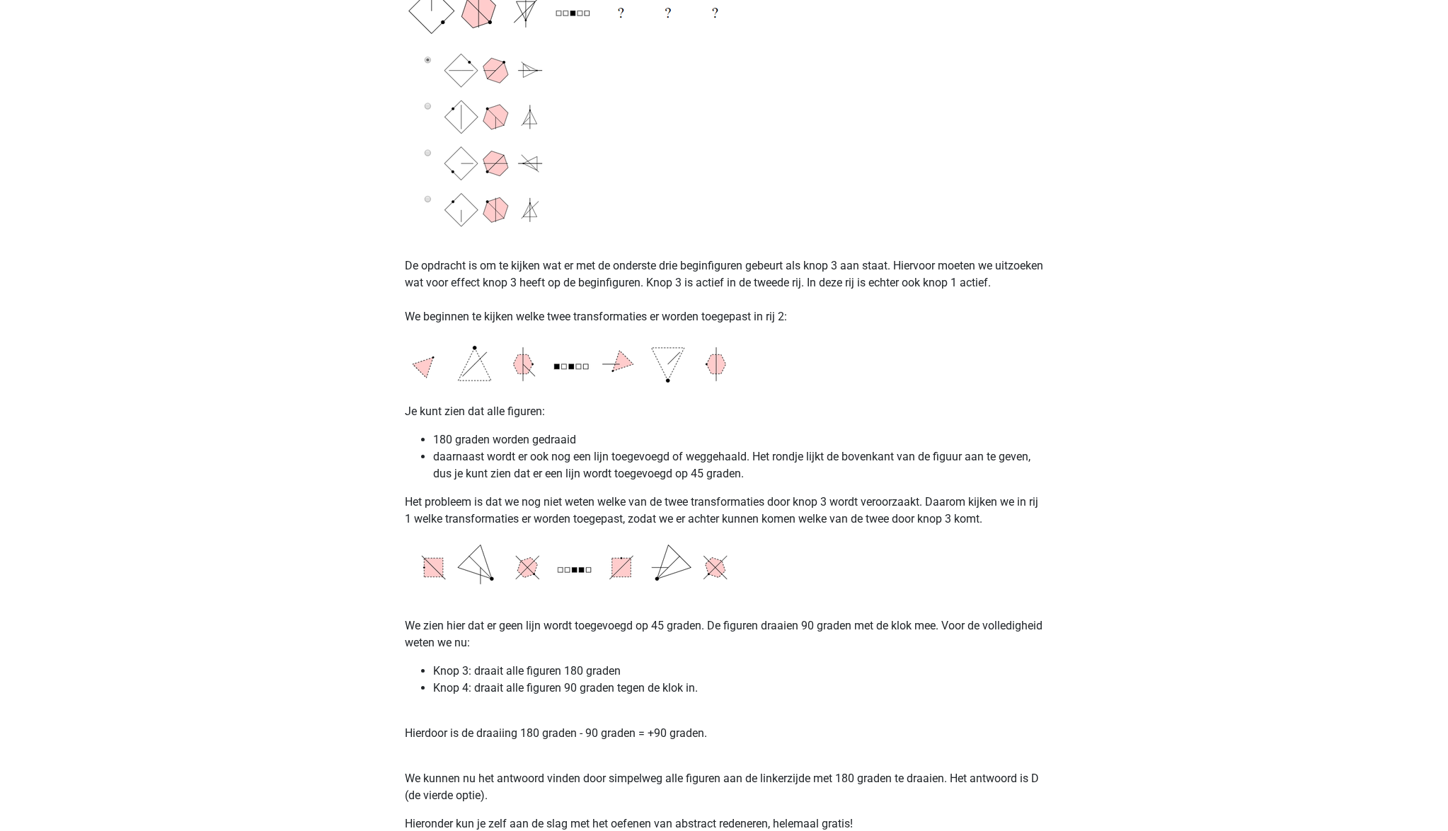
scroll to position [2072, 0]
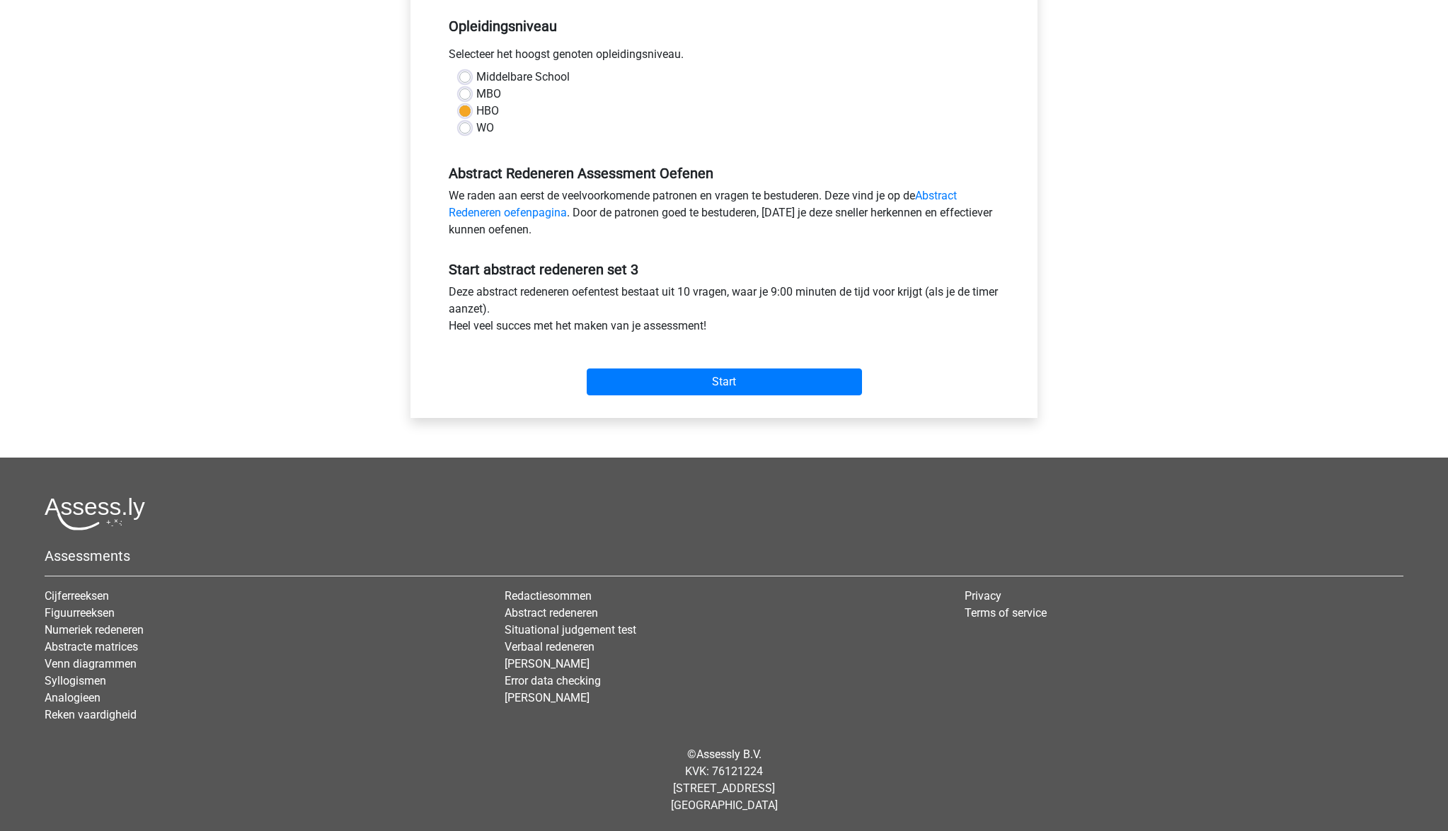
scroll to position [287, 0]
click at [772, 388] on input "Start" at bounding box center [724, 382] width 275 height 27
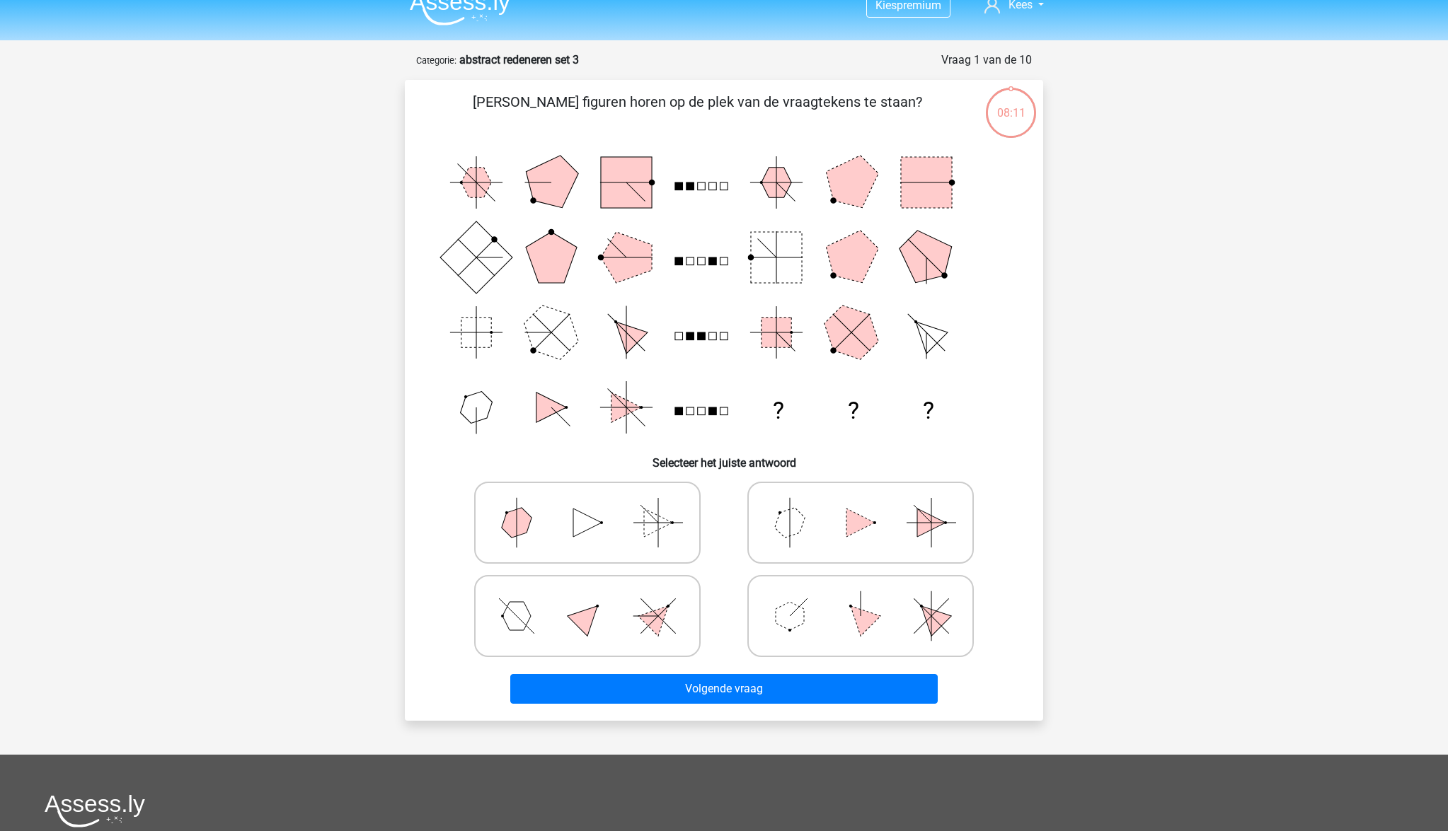
scroll to position [24, 0]
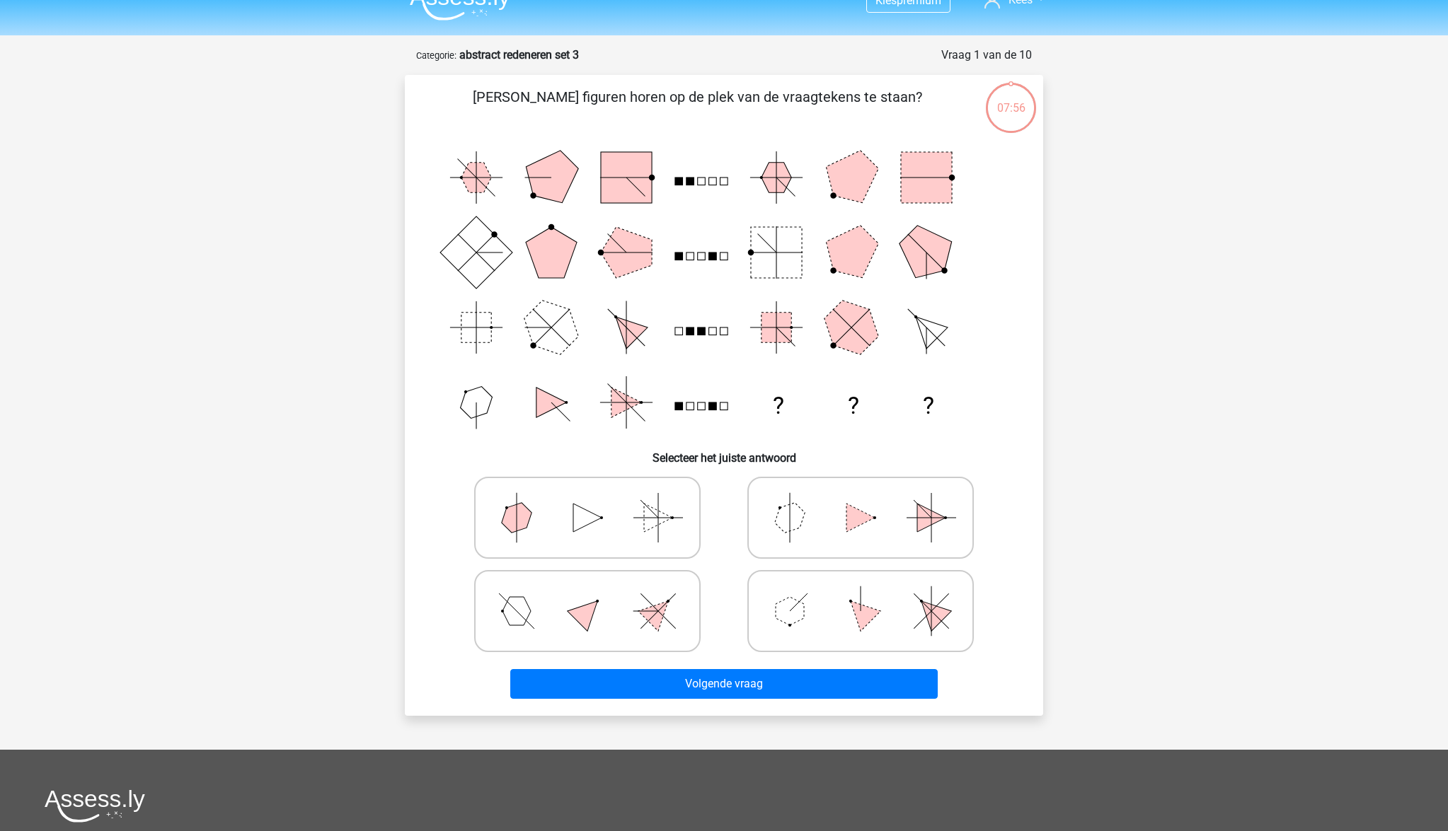
click at [795, 524] on polygon at bounding box center [790, 517] width 40 height 40
click at [860, 500] on input "radio" at bounding box center [864, 495] width 9 height 9
radio input "true"
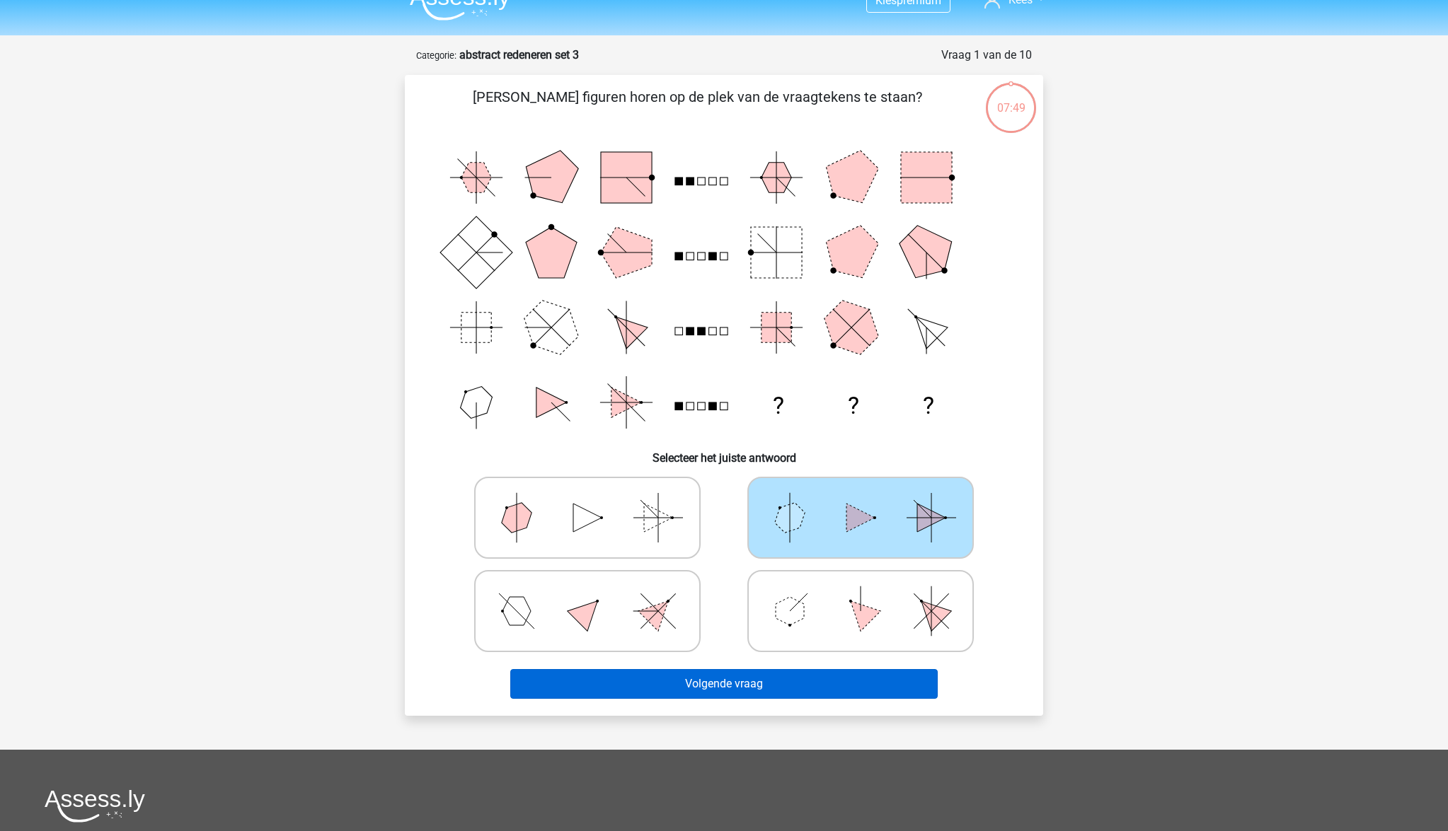
click at [775, 685] on button "Volgende vraag" at bounding box center [724, 684] width 428 height 30
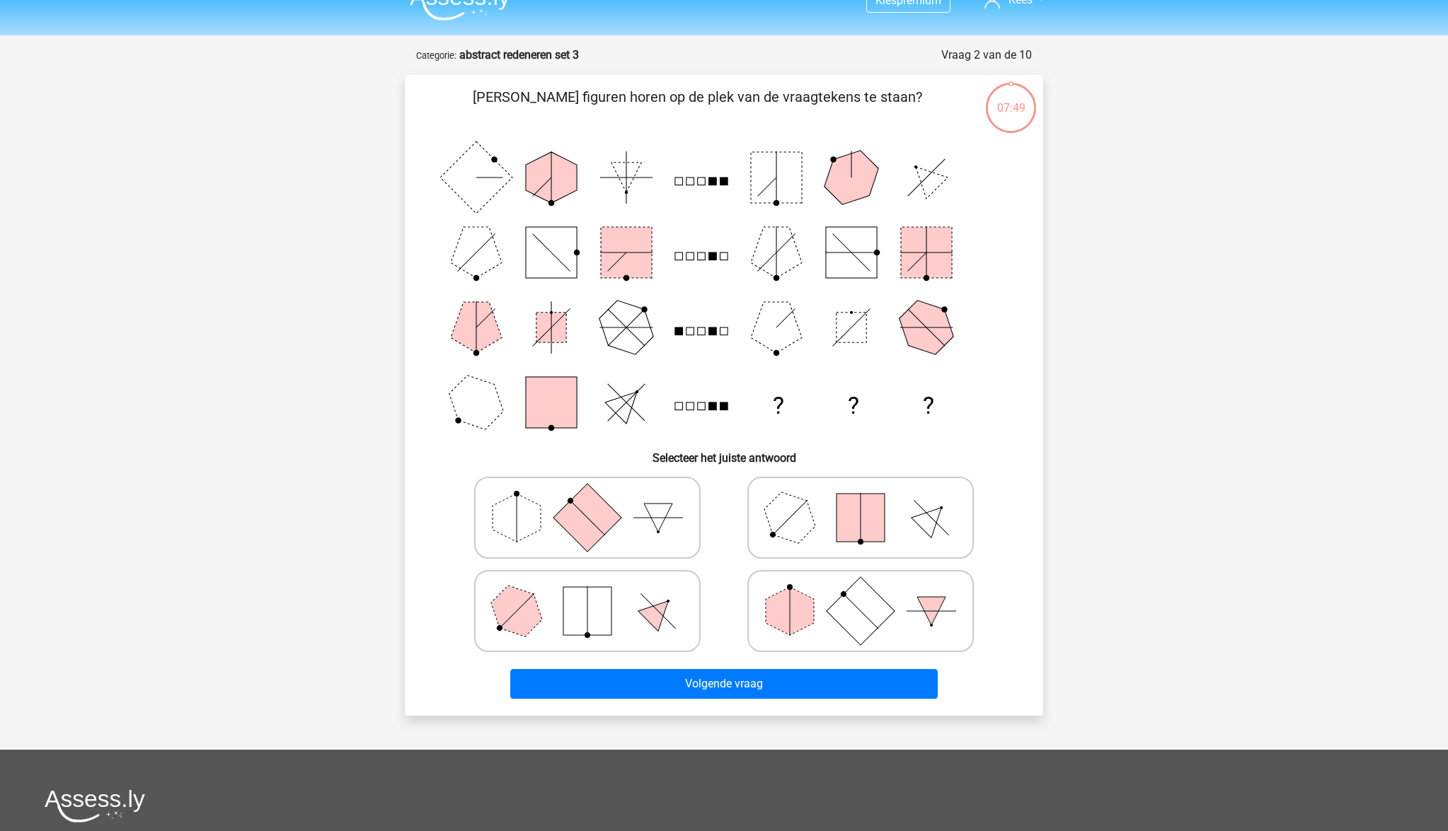
scroll to position [71, 0]
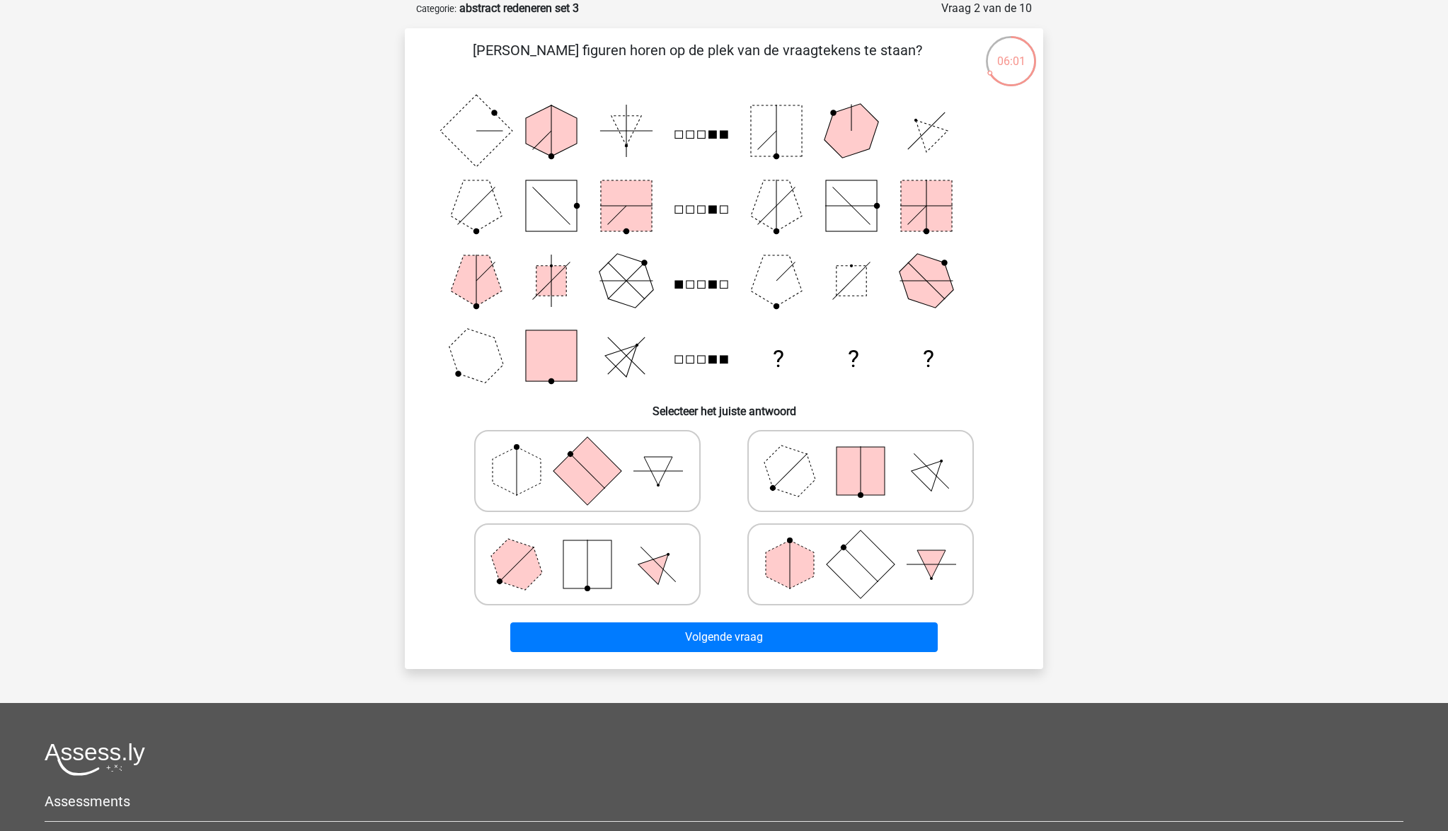
click at [793, 481] on polygon at bounding box center [790, 471] width 68 height 68
click at [860, 453] on input "radio" at bounding box center [864, 448] width 9 height 9
radio input "true"
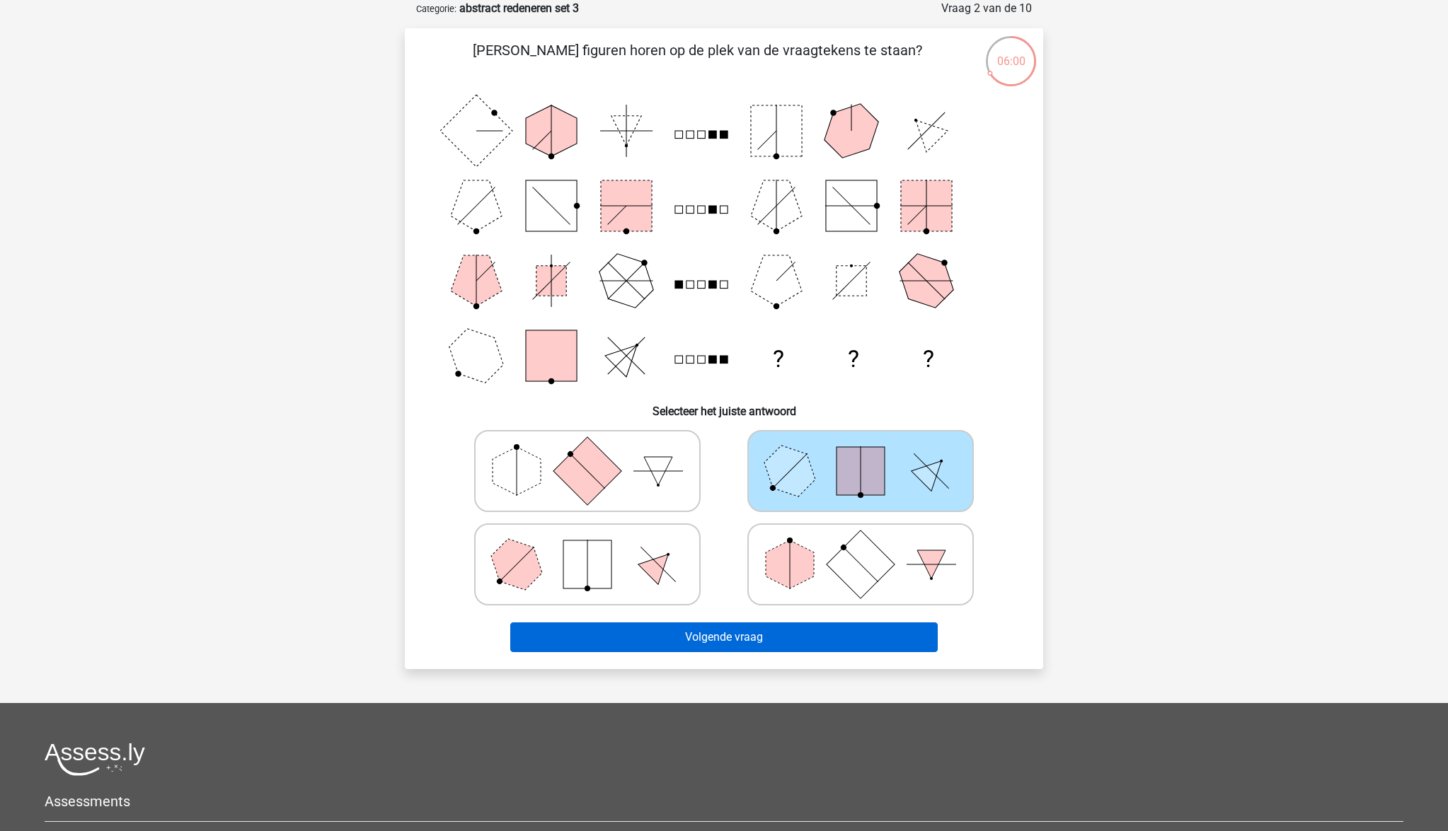
click at [778, 635] on button "Volgende vraag" at bounding box center [724, 638] width 428 height 30
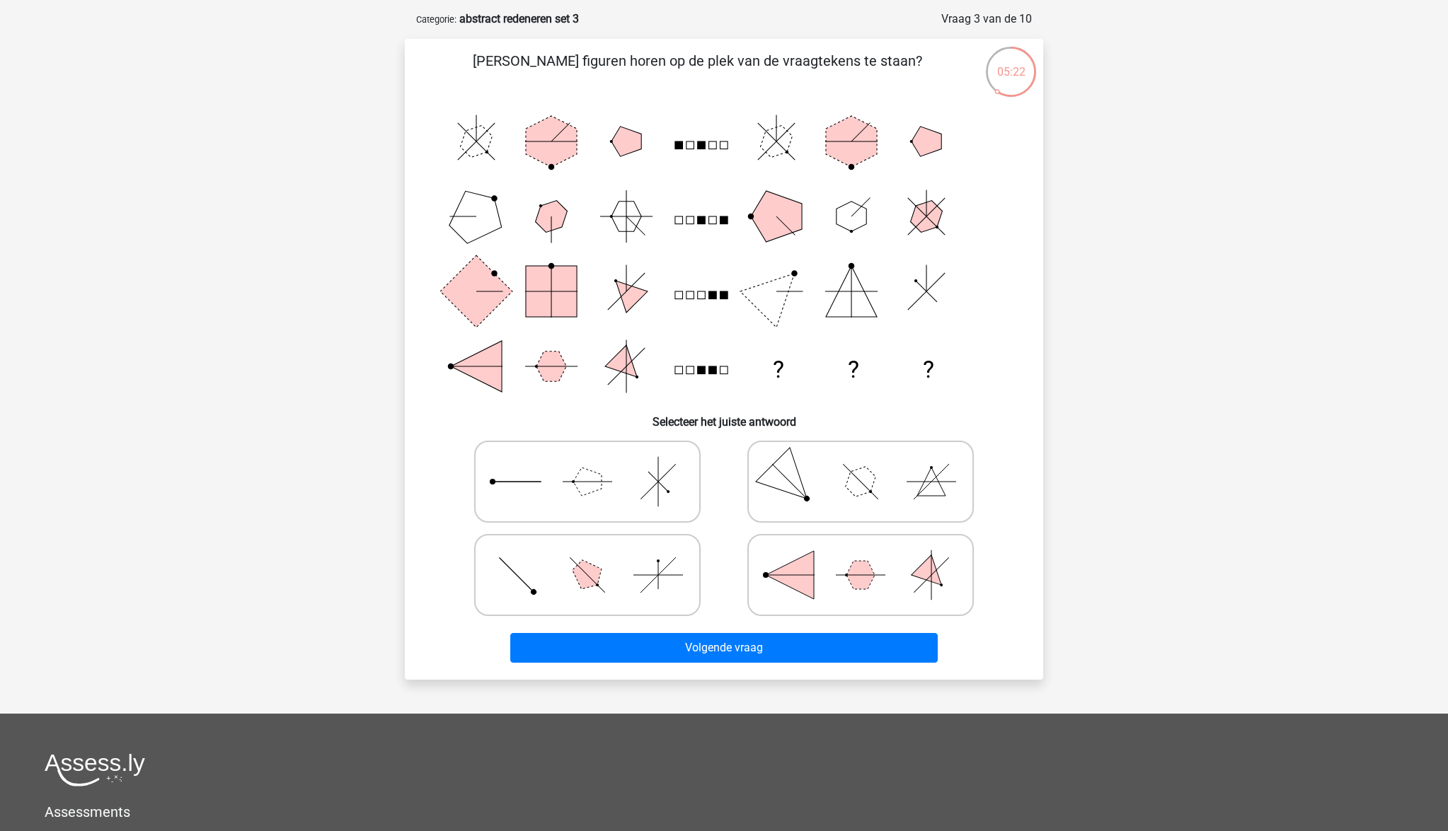
scroll to position [61, 0]
click at [853, 481] on polygon at bounding box center [860, 481] width 40 height 40
click at [860, 463] on input "radio" at bounding box center [864, 458] width 9 height 9
radio input "true"
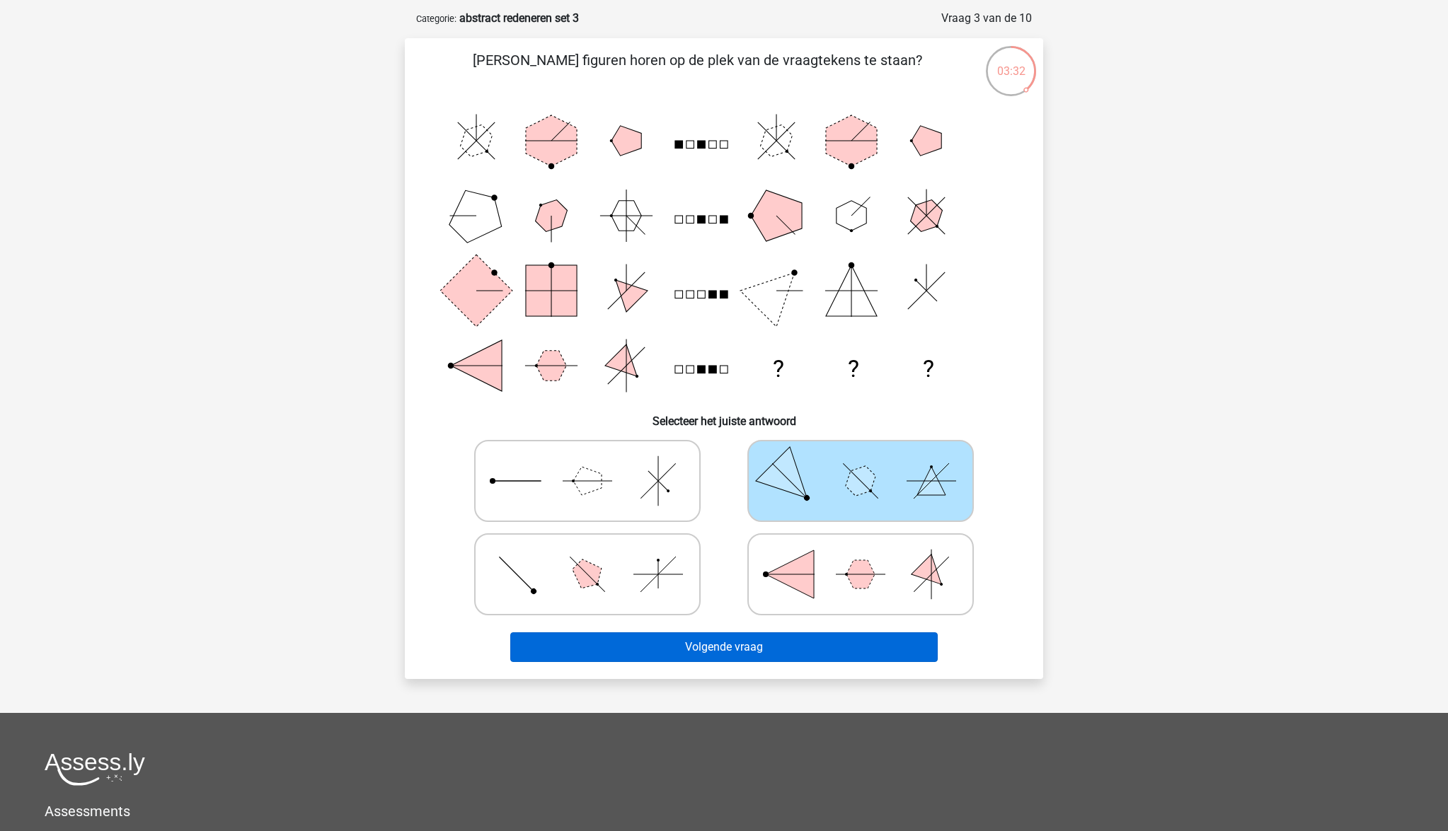
click at [836, 641] on button "Volgende vraag" at bounding box center [724, 647] width 428 height 30
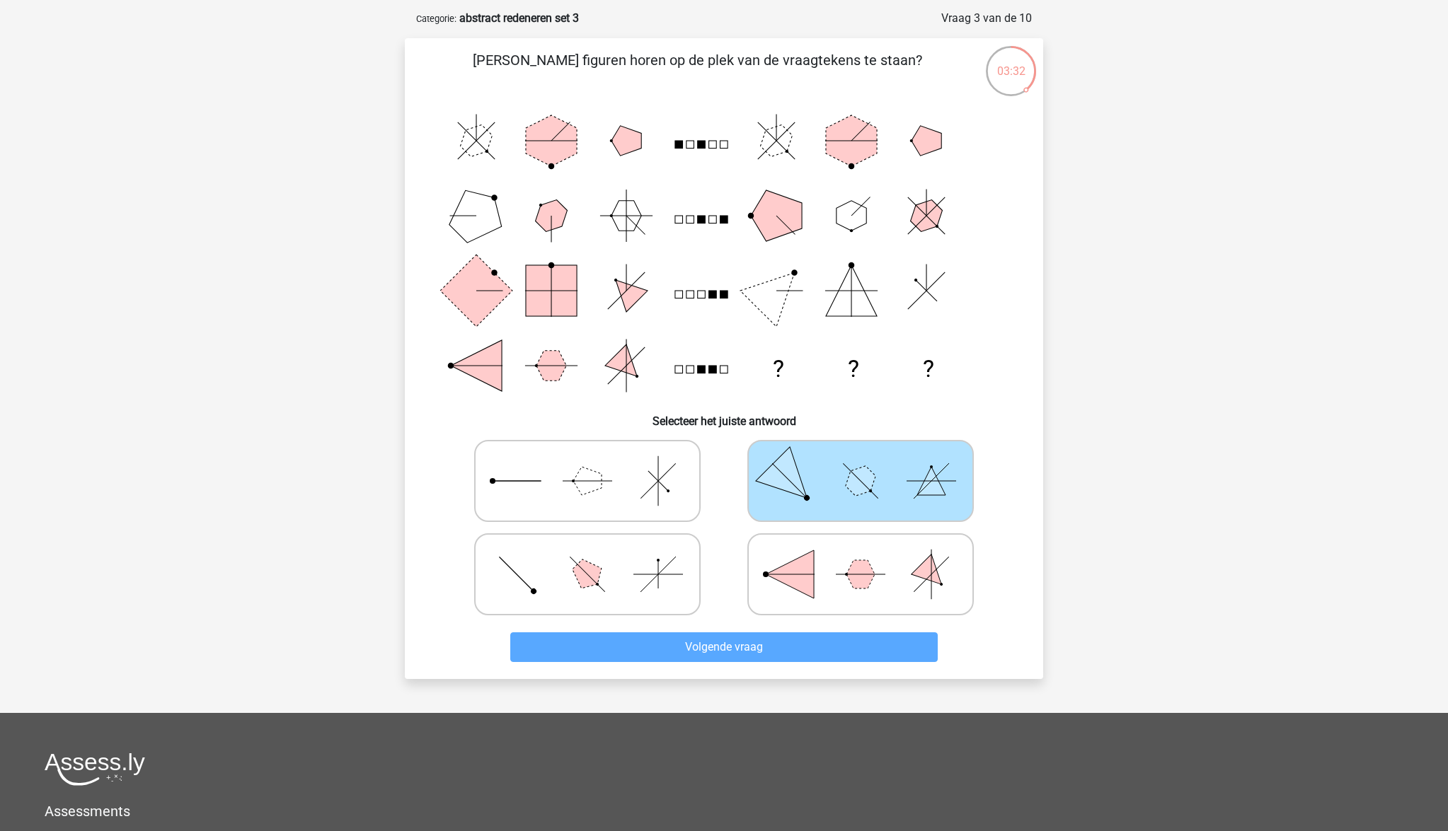
scroll to position [71, 0]
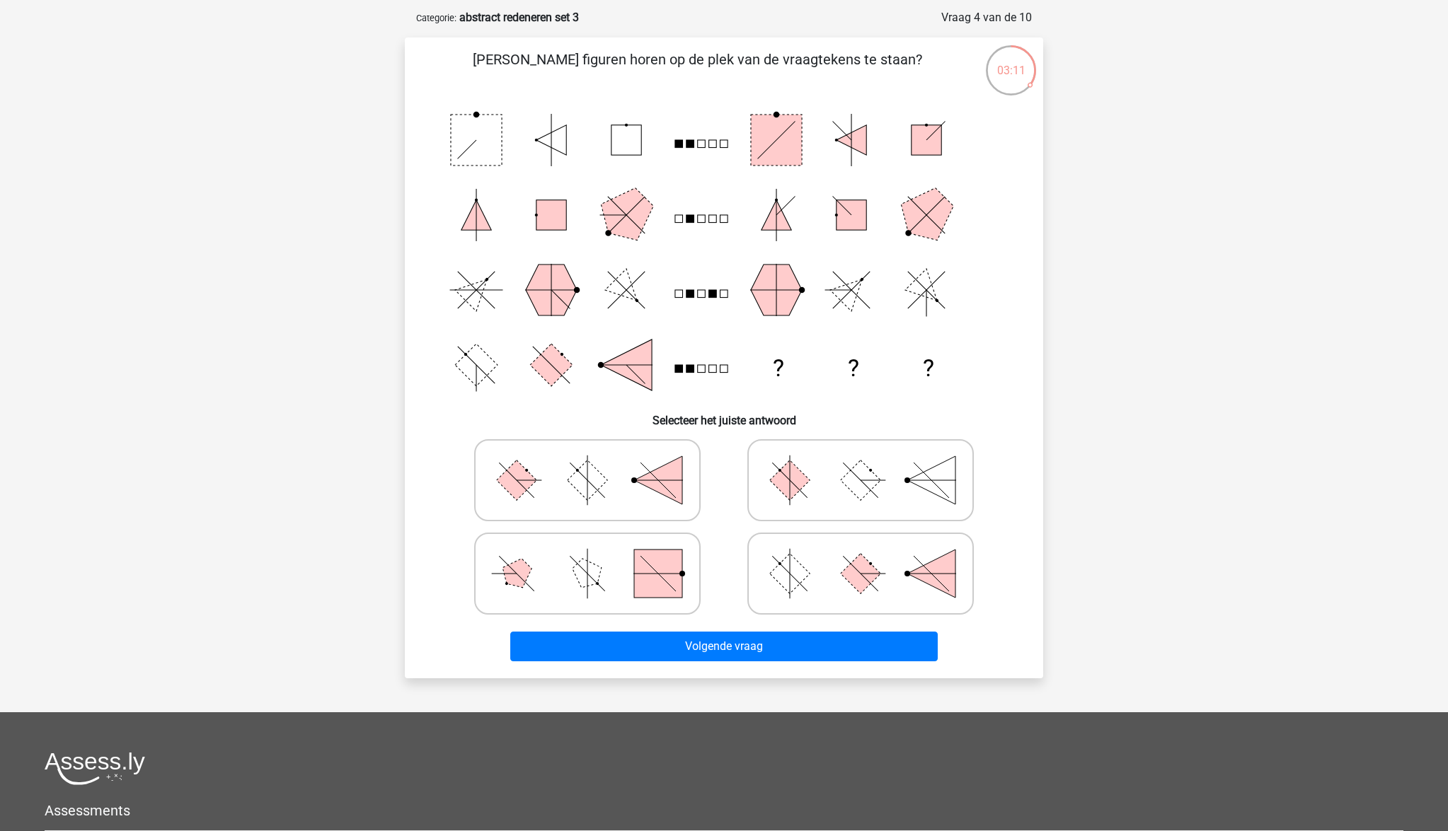
click at [840, 478] on icon at bounding box center [860, 480] width 212 height 71
click at [860, 463] on input "radio" at bounding box center [864, 457] width 9 height 9
radio input "true"
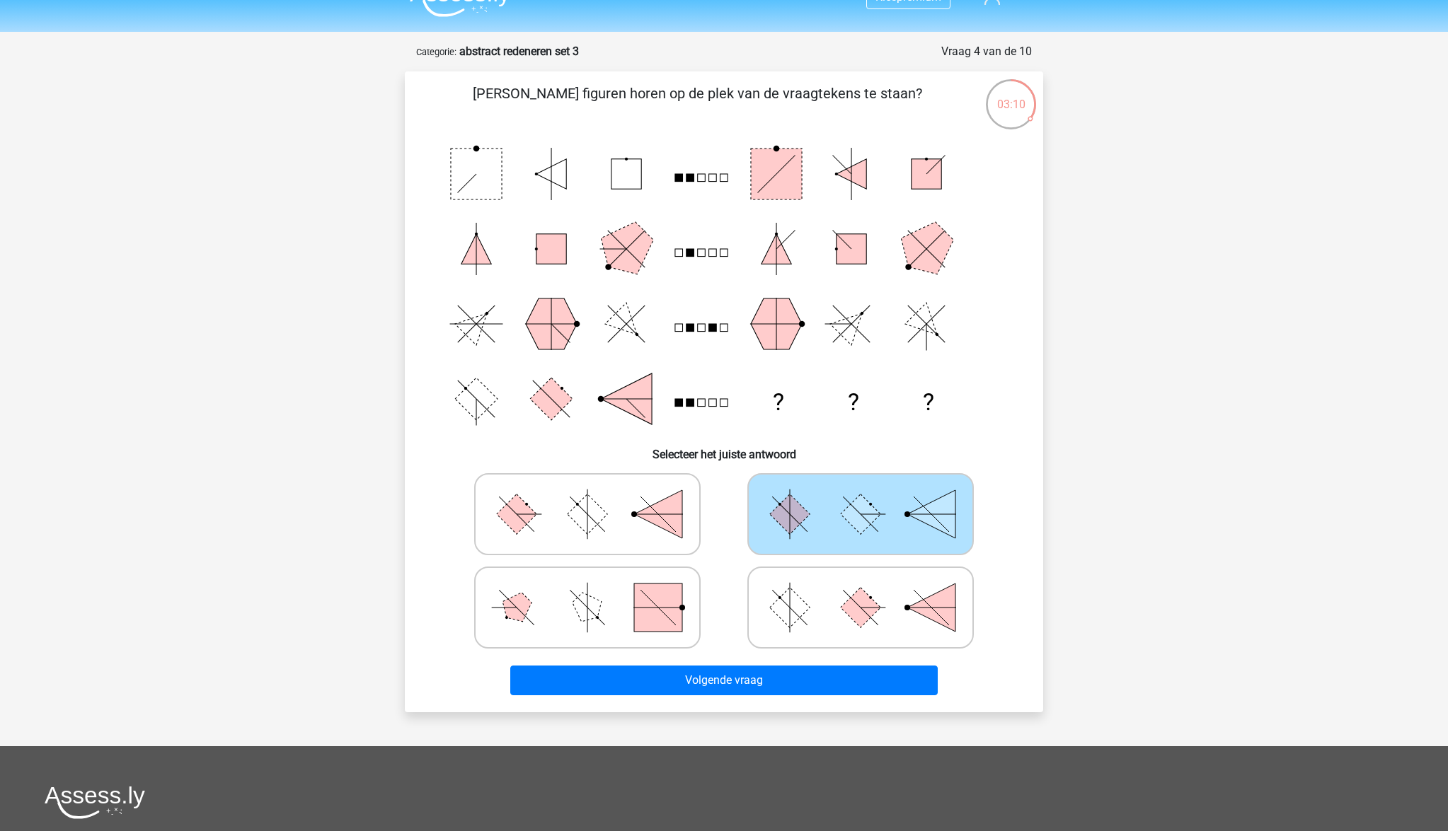
scroll to position [27, 0]
click at [868, 678] on button "Volgende vraag" at bounding box center [724, 681] width 428 height 30
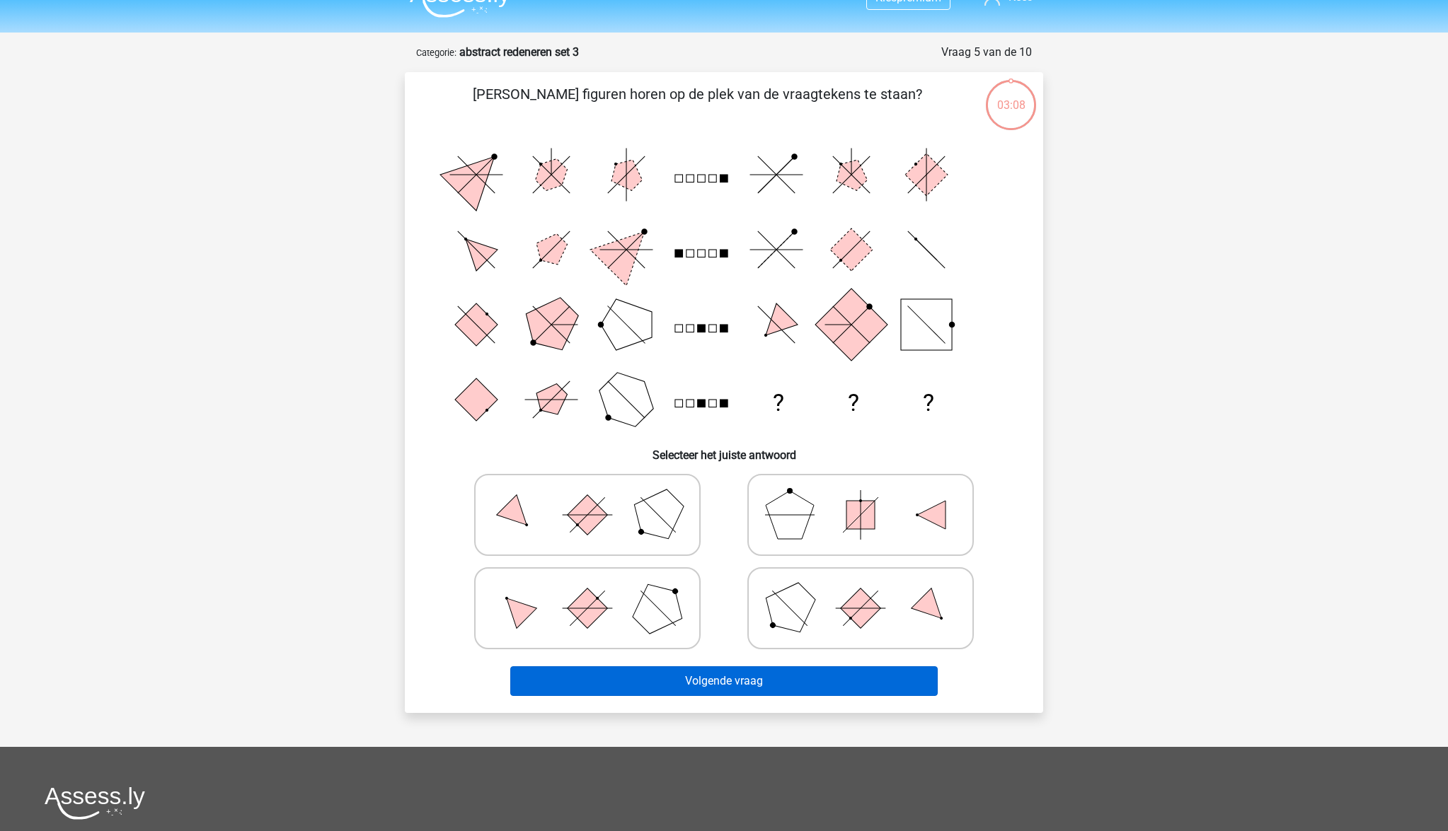
scroll to position [71, 0]
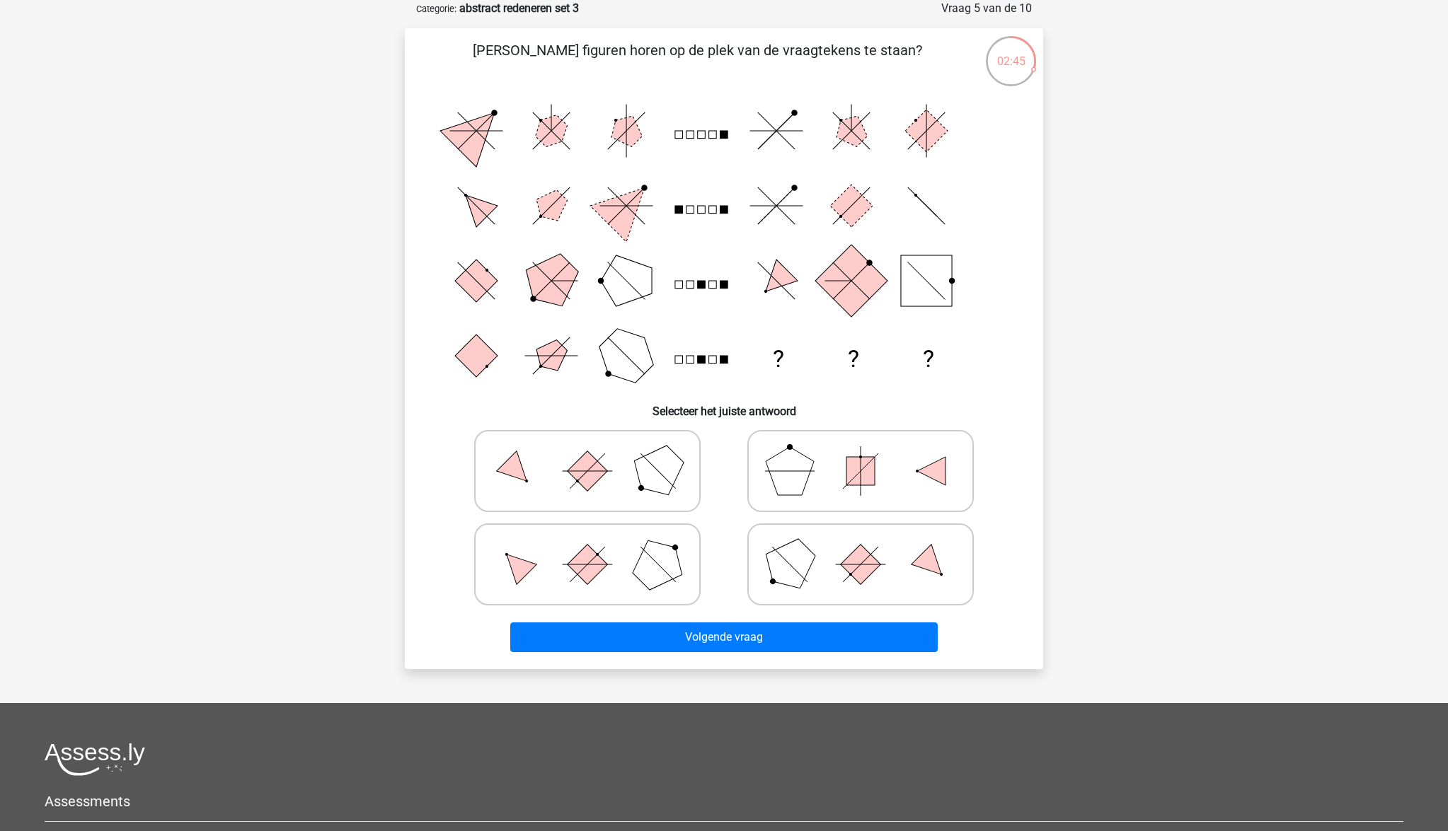
click at [712, 288] on rect at bounding box center [713, 285] width 8 height 8
click at [646, 587] on polygon at bounding box center [658, 564] width 68 height 68
click at [596, 547] on input "radio" at bounding box center [591, 542] width 9 height 9
radio input "true"
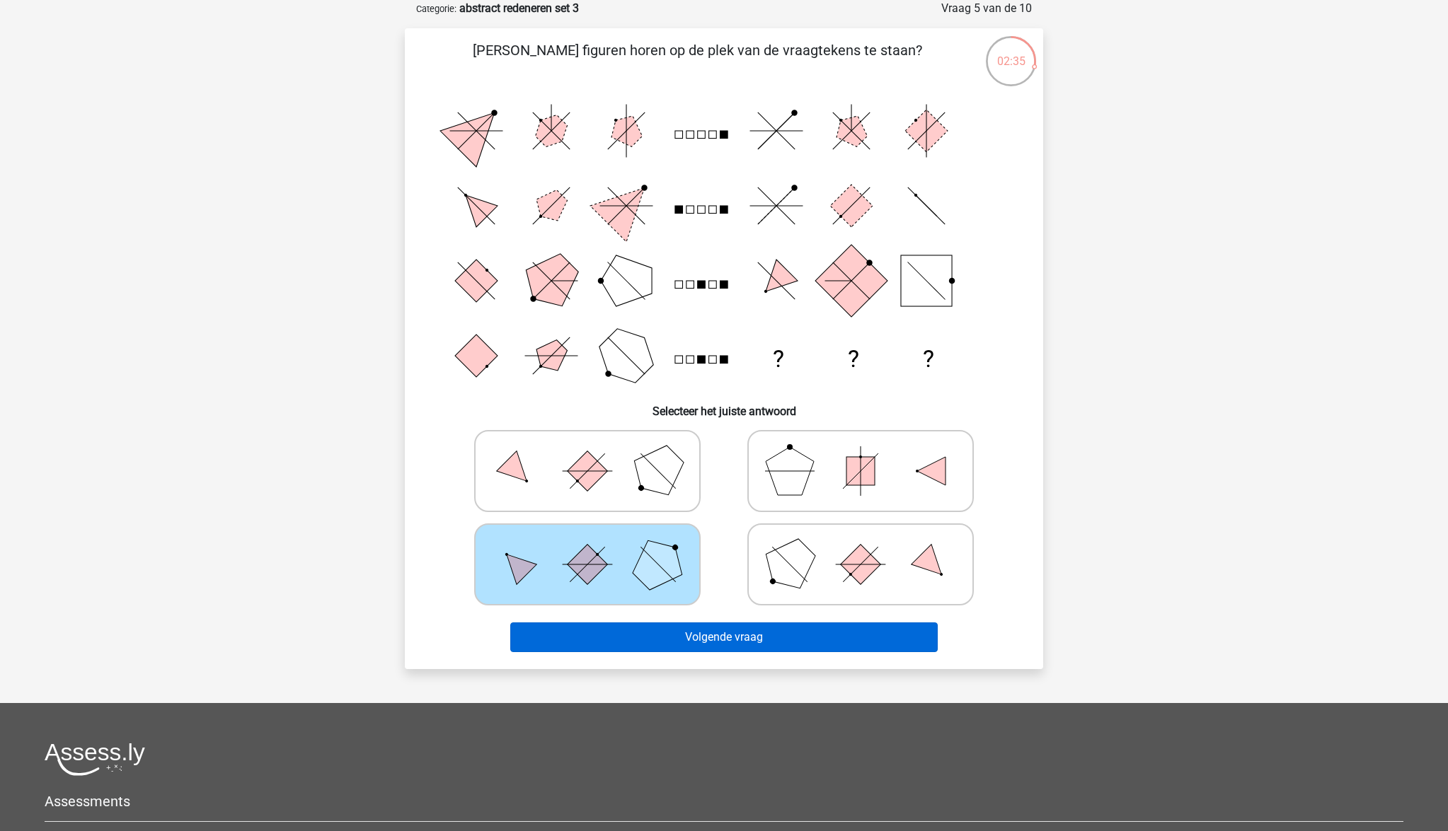
click at [707, 641] on button "Volgende vraag" at bounding box center [724, 638] width 428 height 30
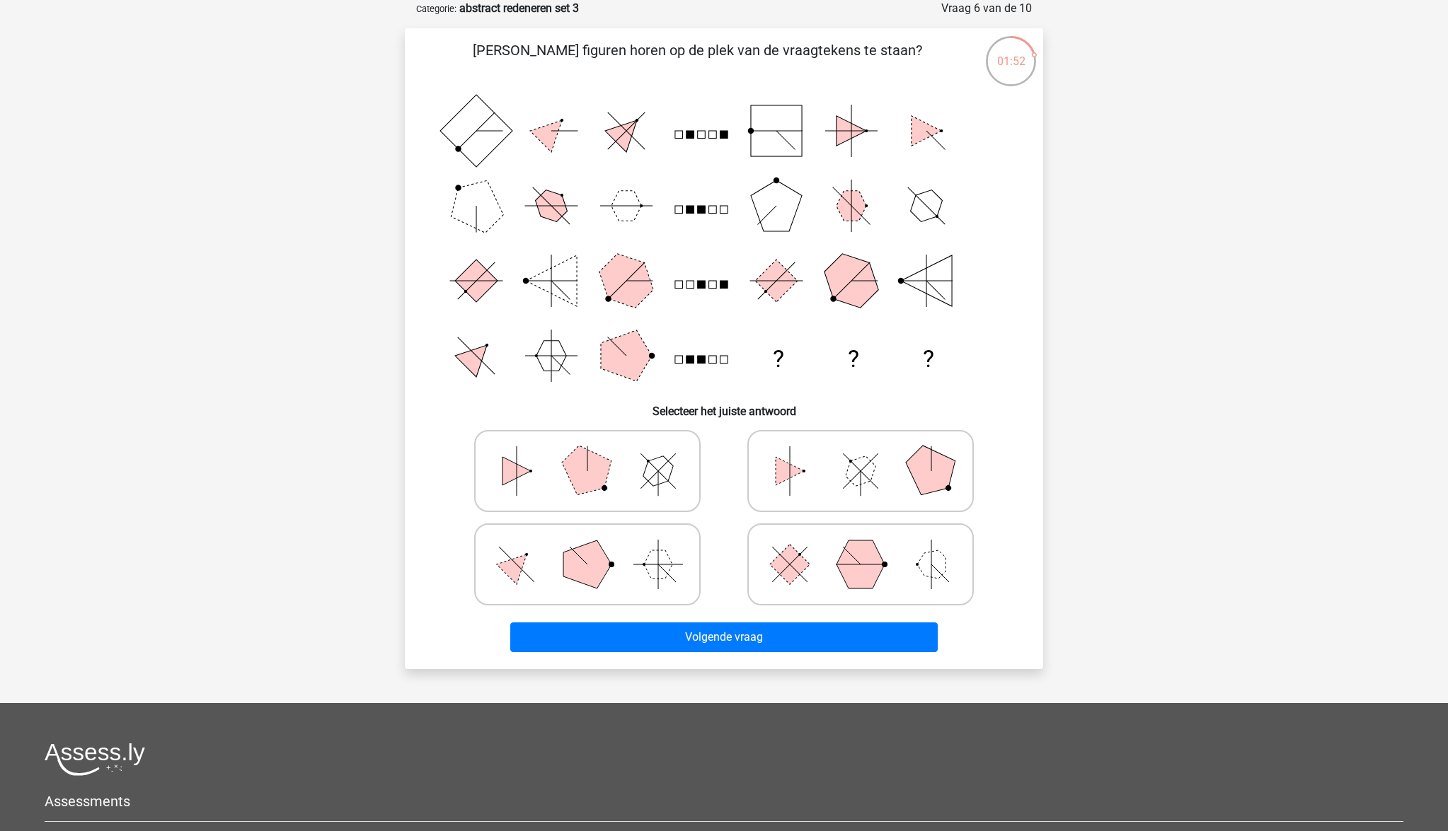
click at [819, 470] on icon at bounding box center [860, 471] width 212 height 71
click at [860, 453] on input "radio" at bounding box center [864, 448] width 9 height 9
radio input "true"
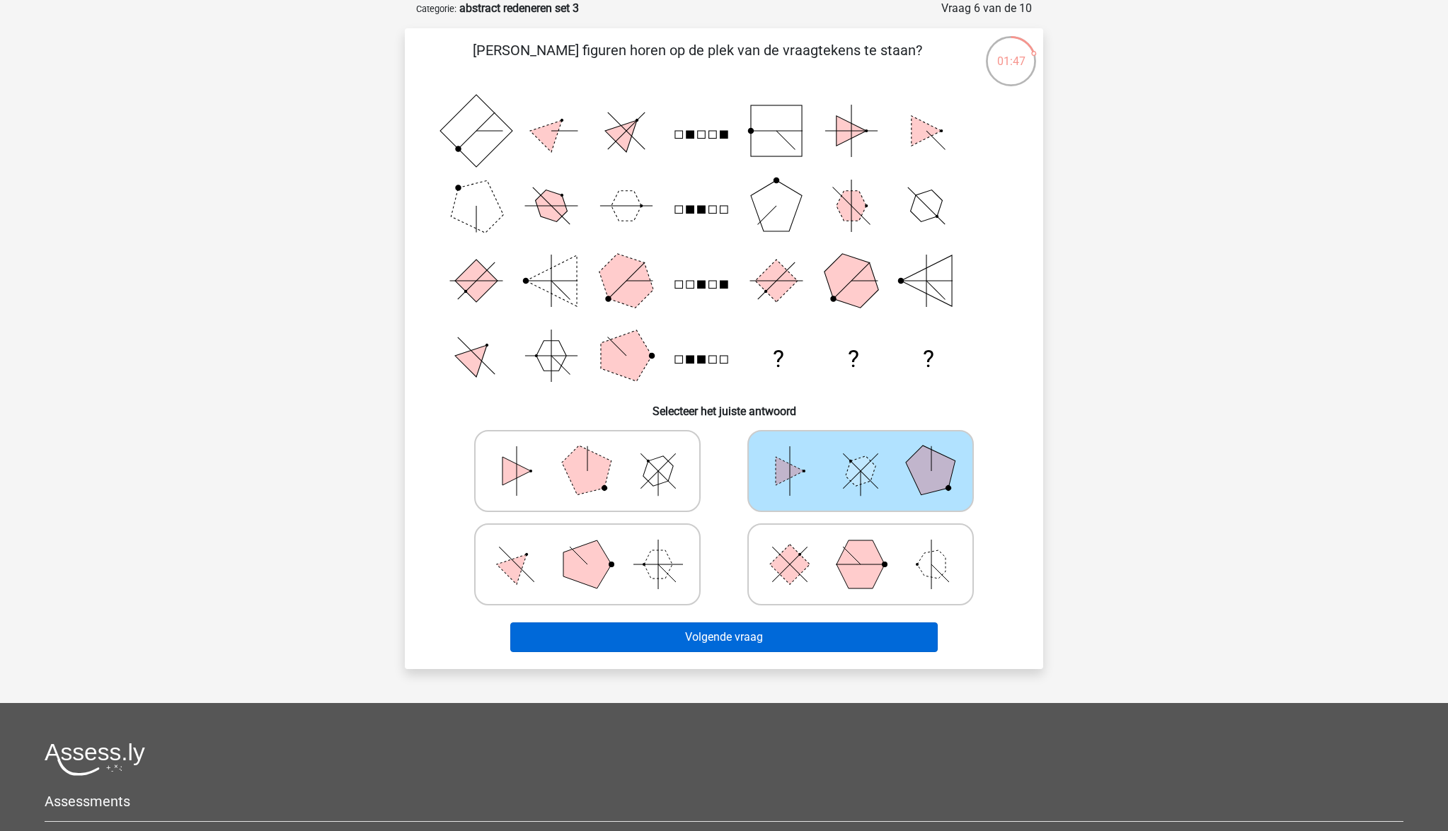
click at [736, 630] on button "Volgende vraag" at bounding box center [724, 638] width 428 height 30
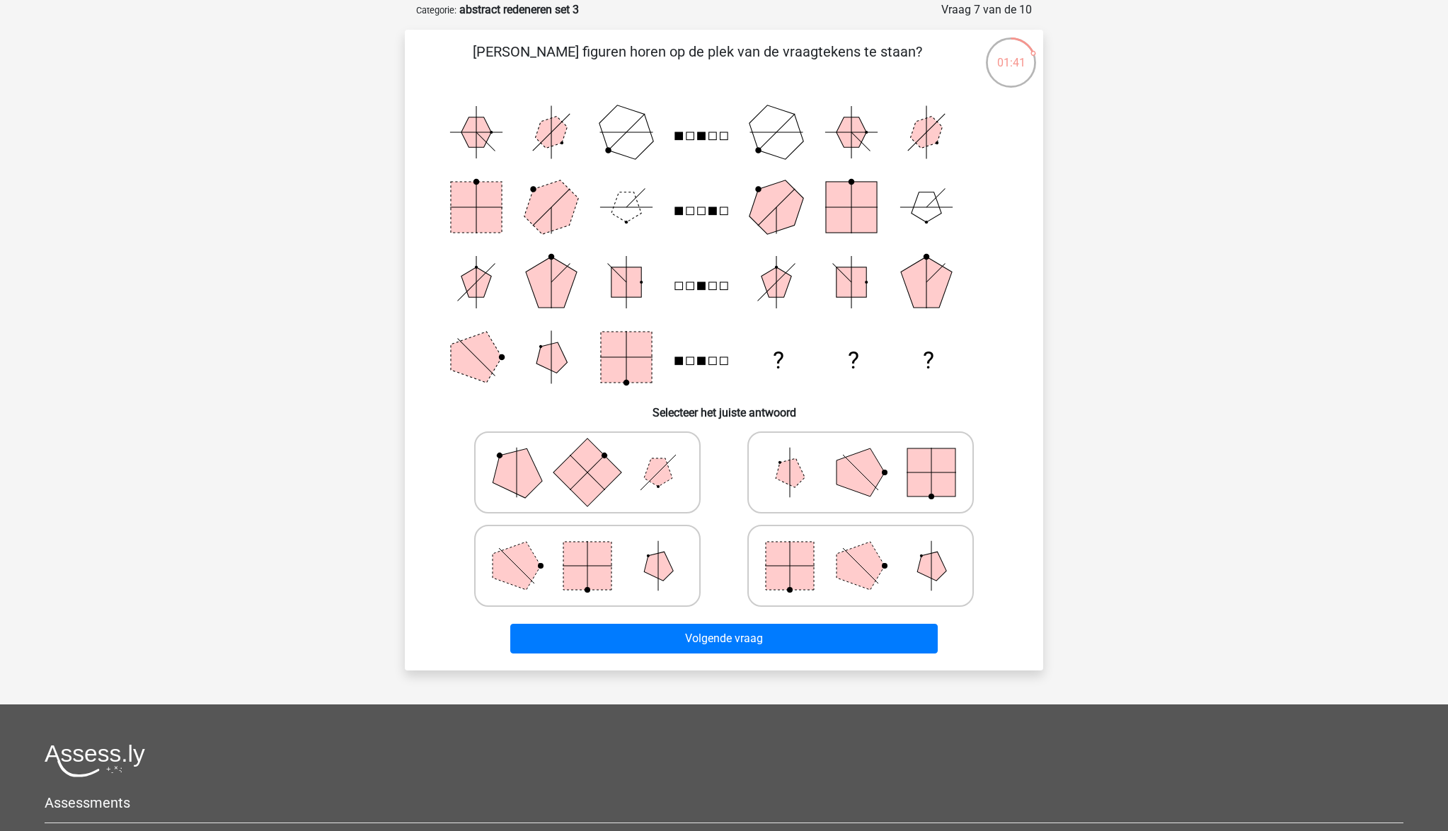
scroll to position [70, 0]
click at [795, 570] on rect at bounding box center [790, 565] width 48 height 48
click at [860, 548] on input "radio" at bounding box center [864, 542] width 9 height 9
radio input "true"
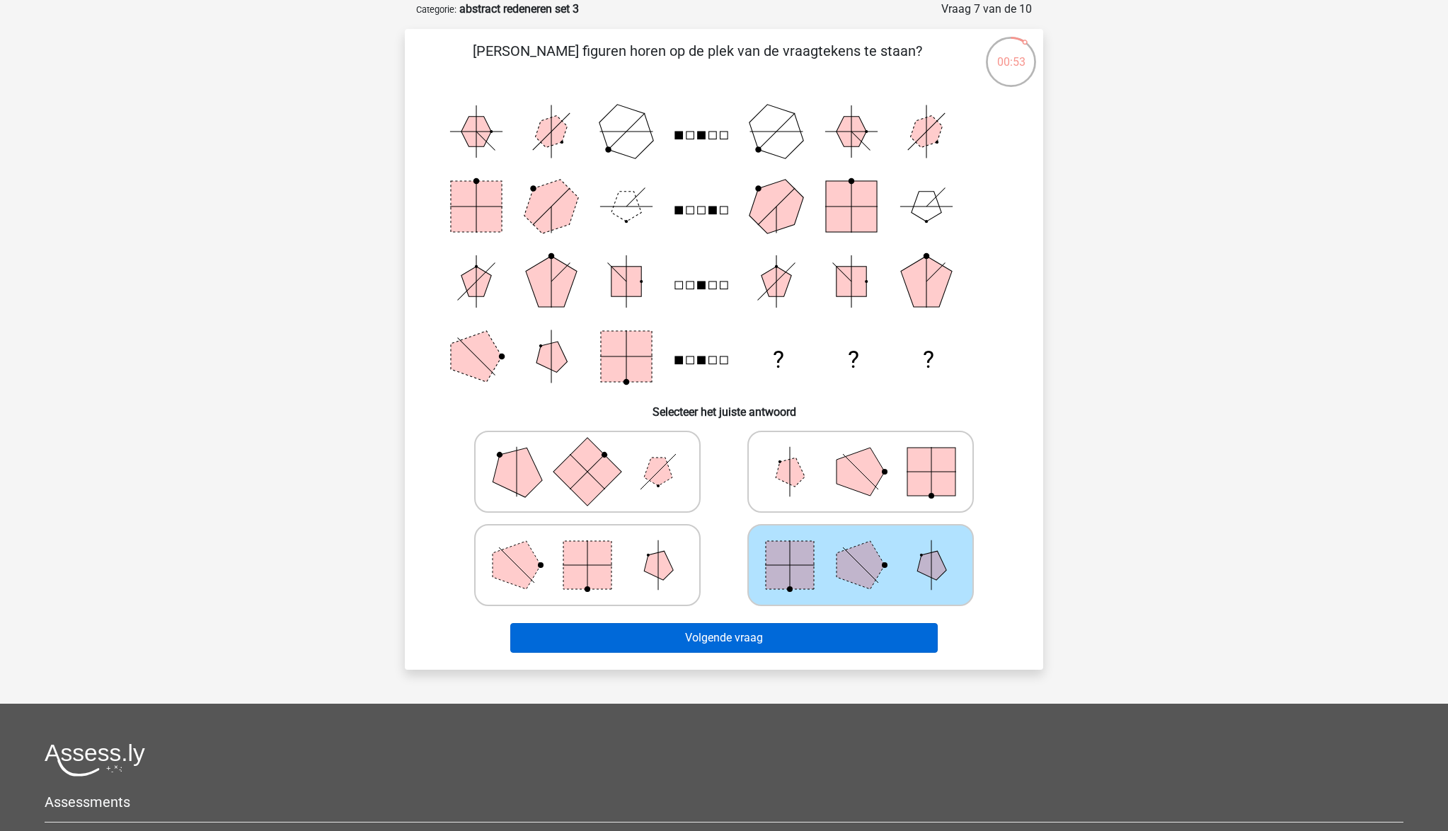
click at [811, 631] on button "Volgende vraag" at bounding box center [724, 638] width 428 height 30
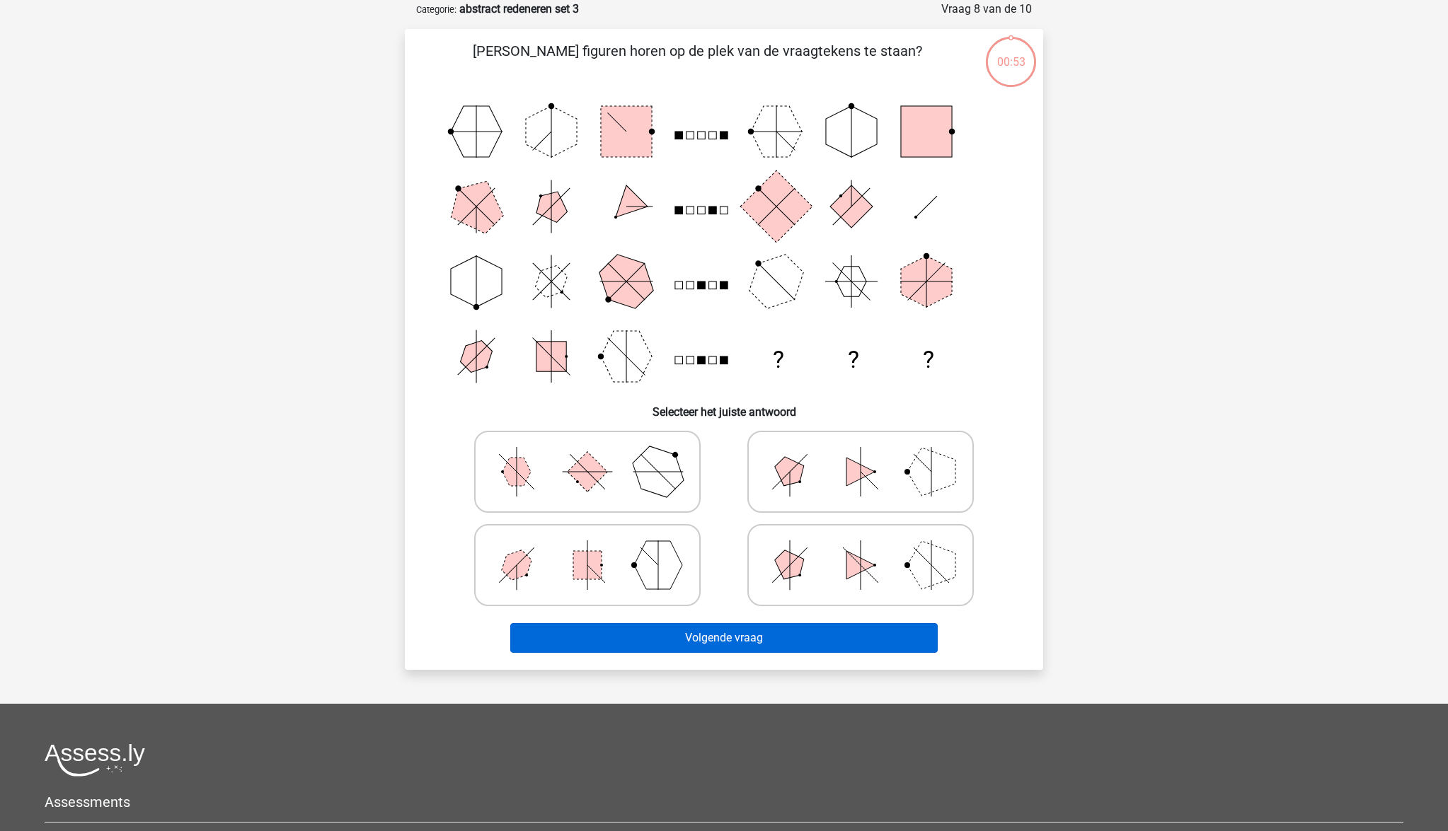
scroll to position [71, 0]
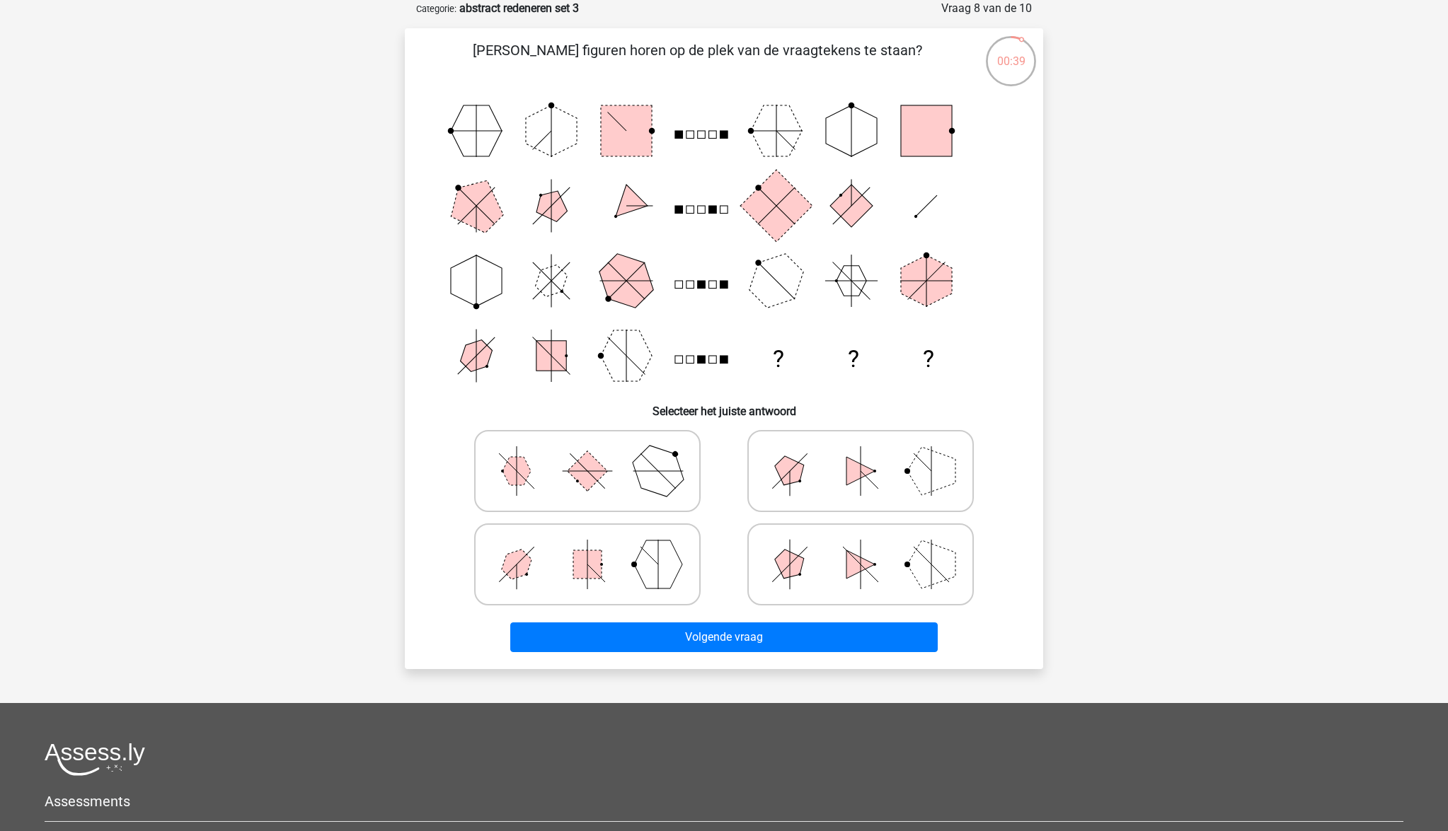
click at [577, 459] on icon at bounding box center [587, 471] width 212 height 71
click at [587, 453] on input "radio" at bounding box center [591, 448] width 9 height 9
radio input "true"
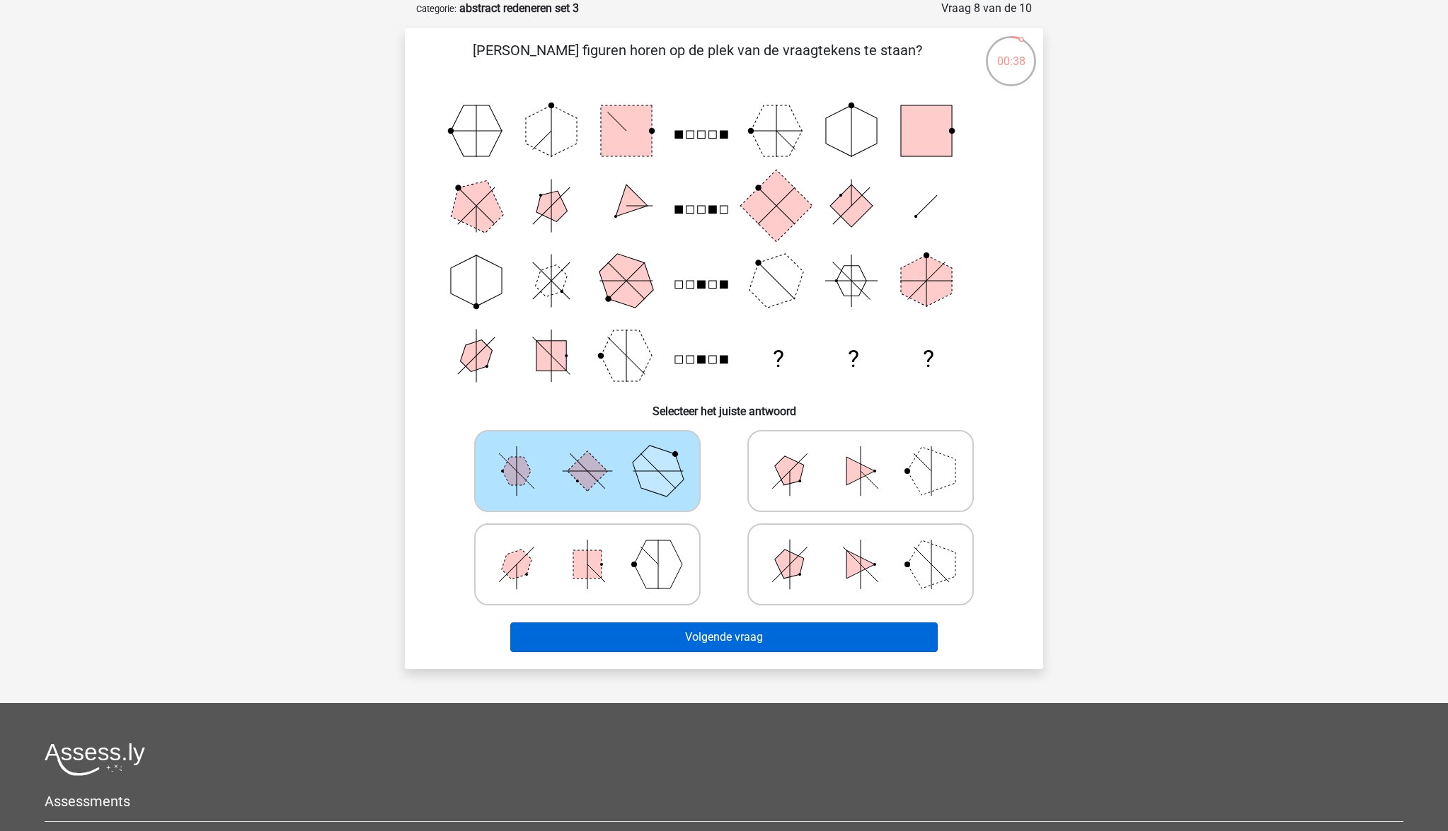
click at [690, 642] on button "Volgende vraag" at bounding box center [724, 638] width 428 height 30
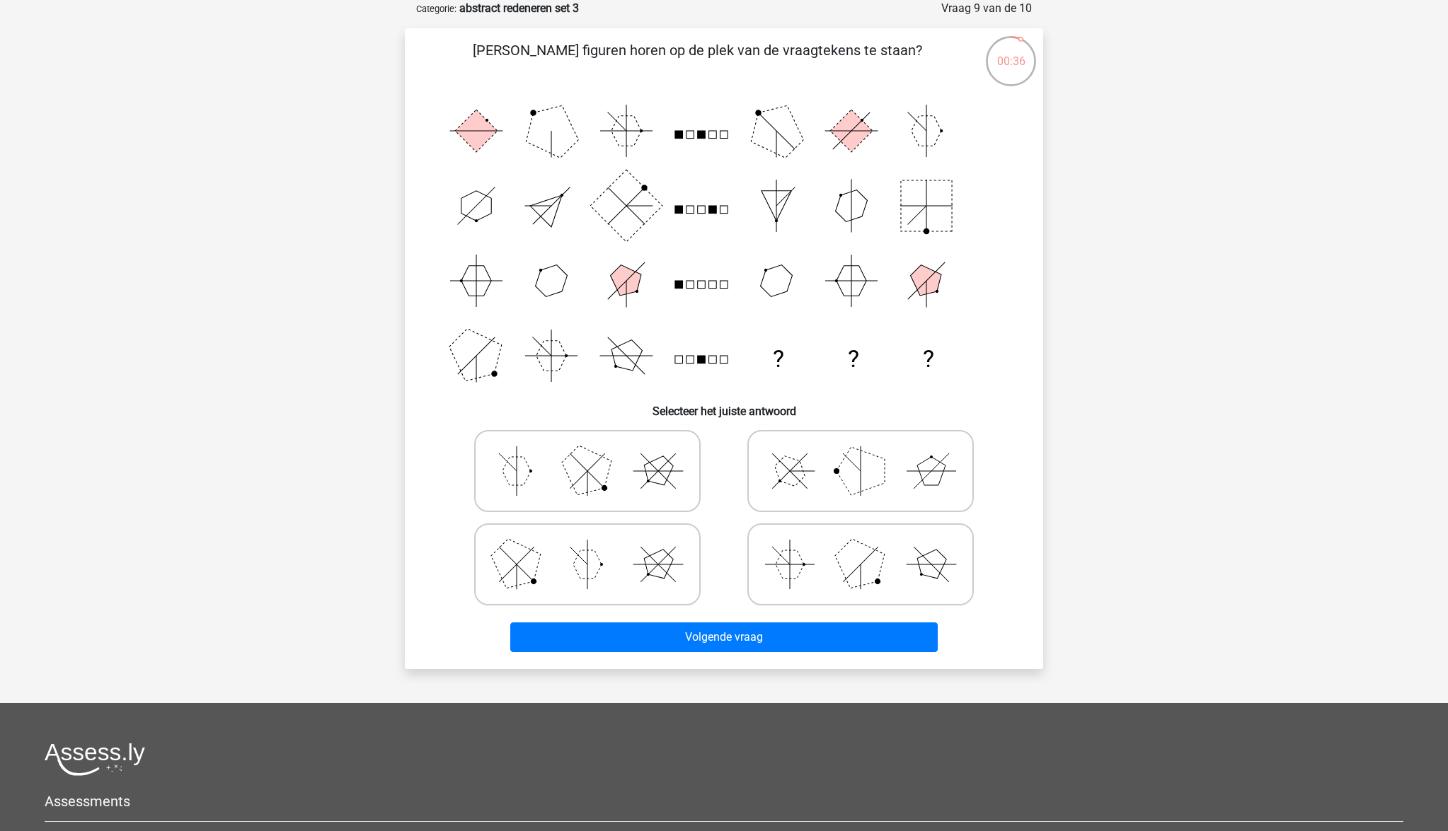
scroll to position [71, 1]
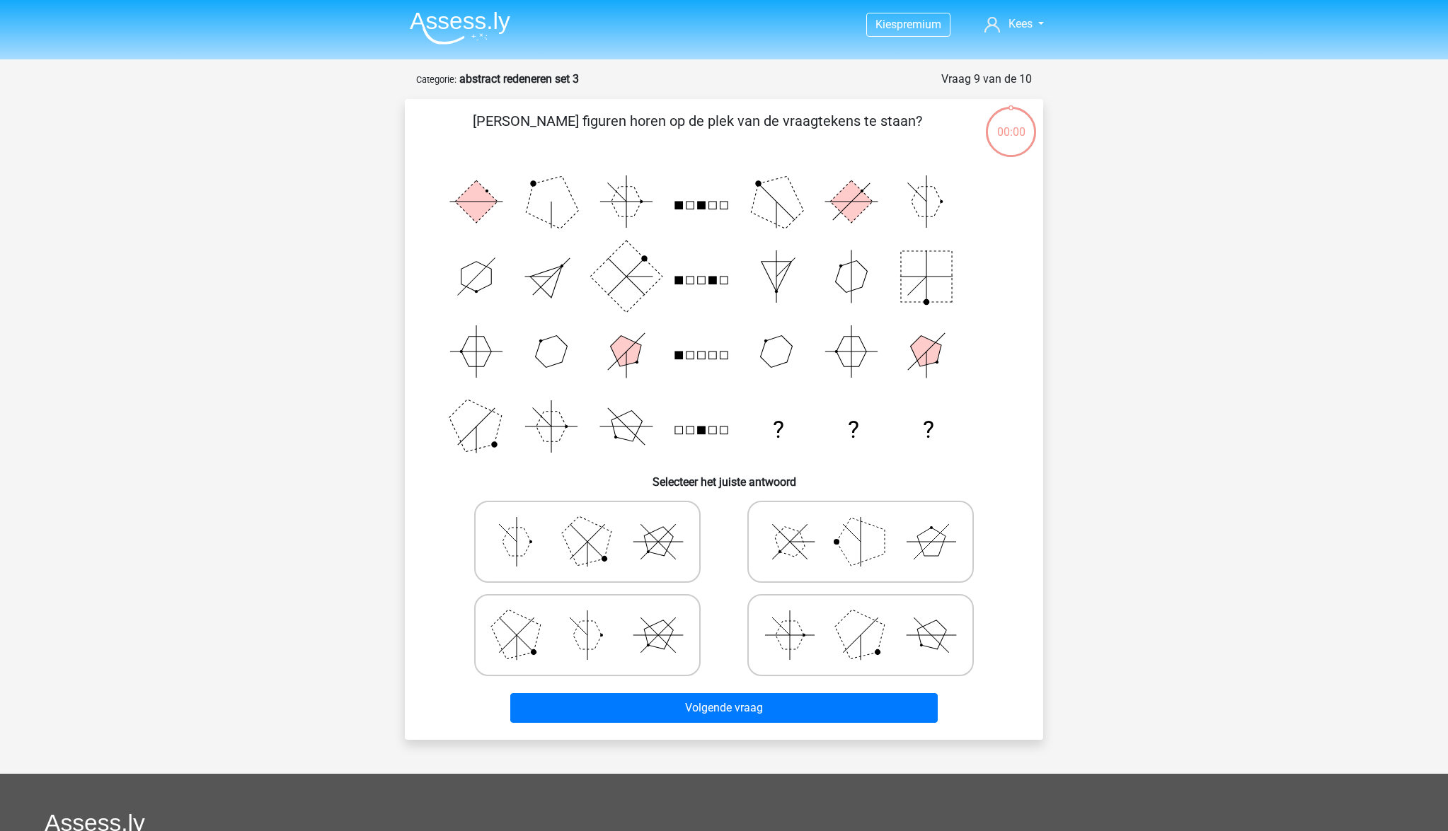
scroll to position [71, 0]
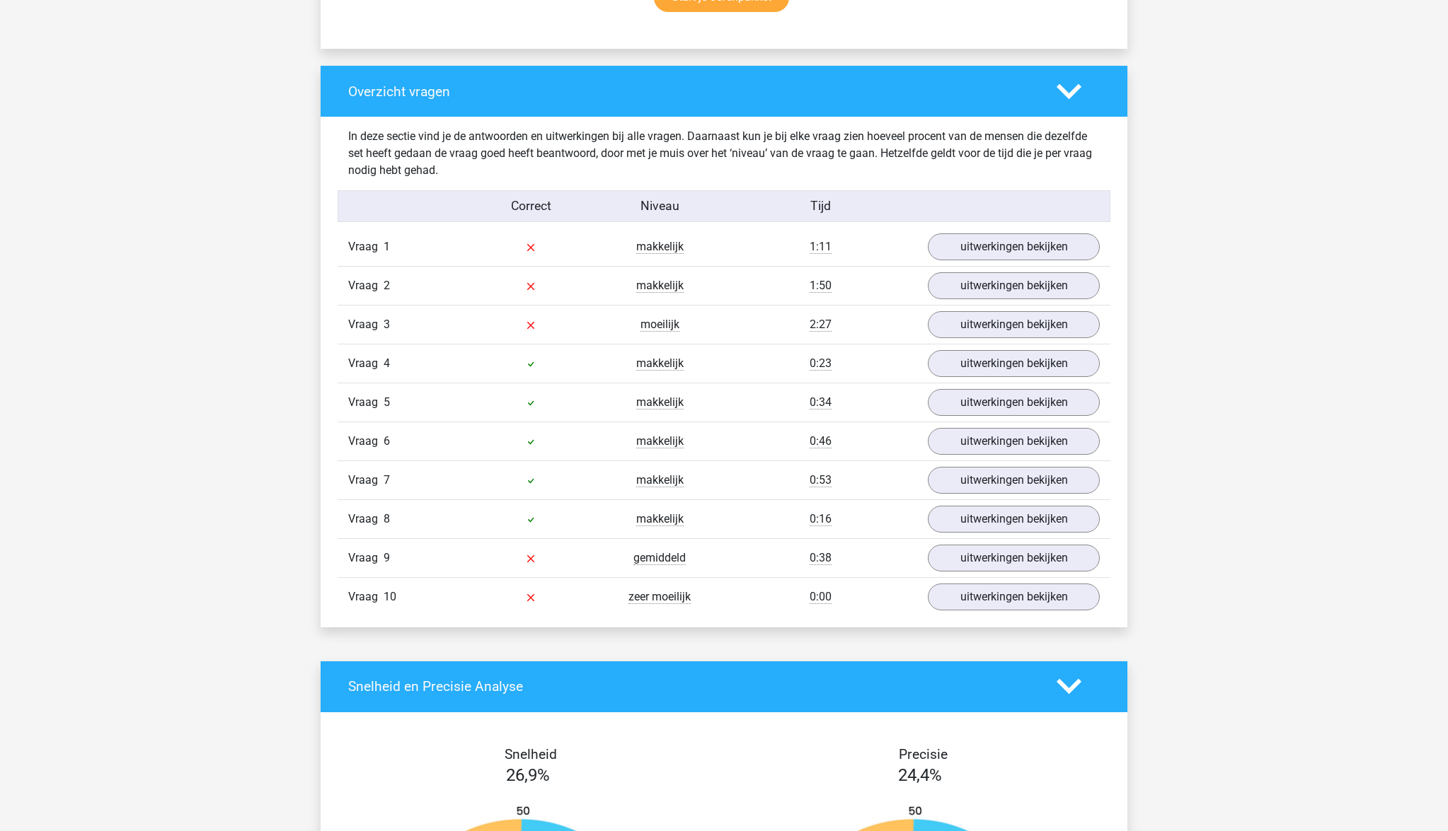
scroll to position [993, 0]
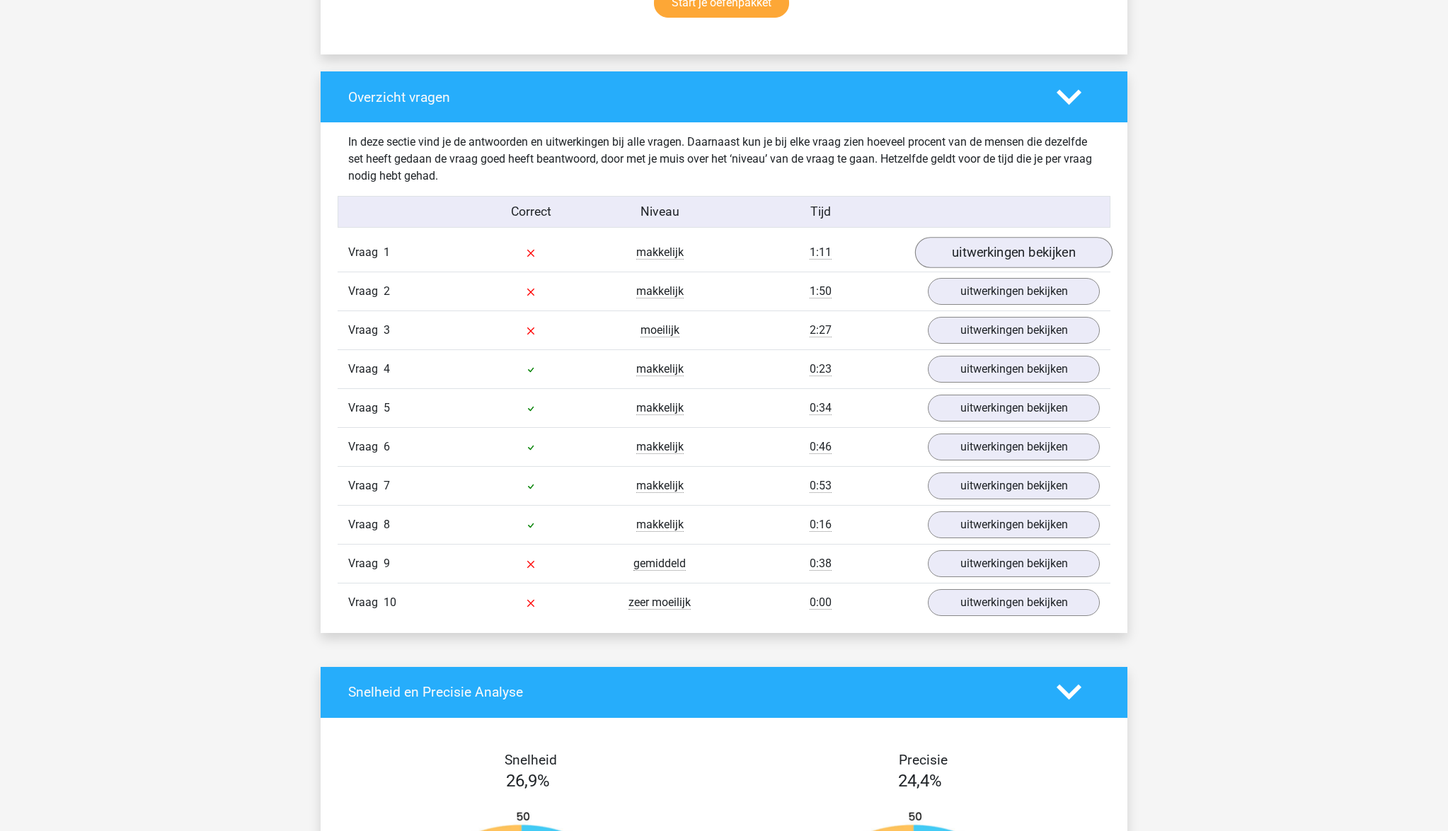
click at [1007, 247] on link "uitwerkingen bekijken" at bounding box center [1013, 252] width 197 height 31
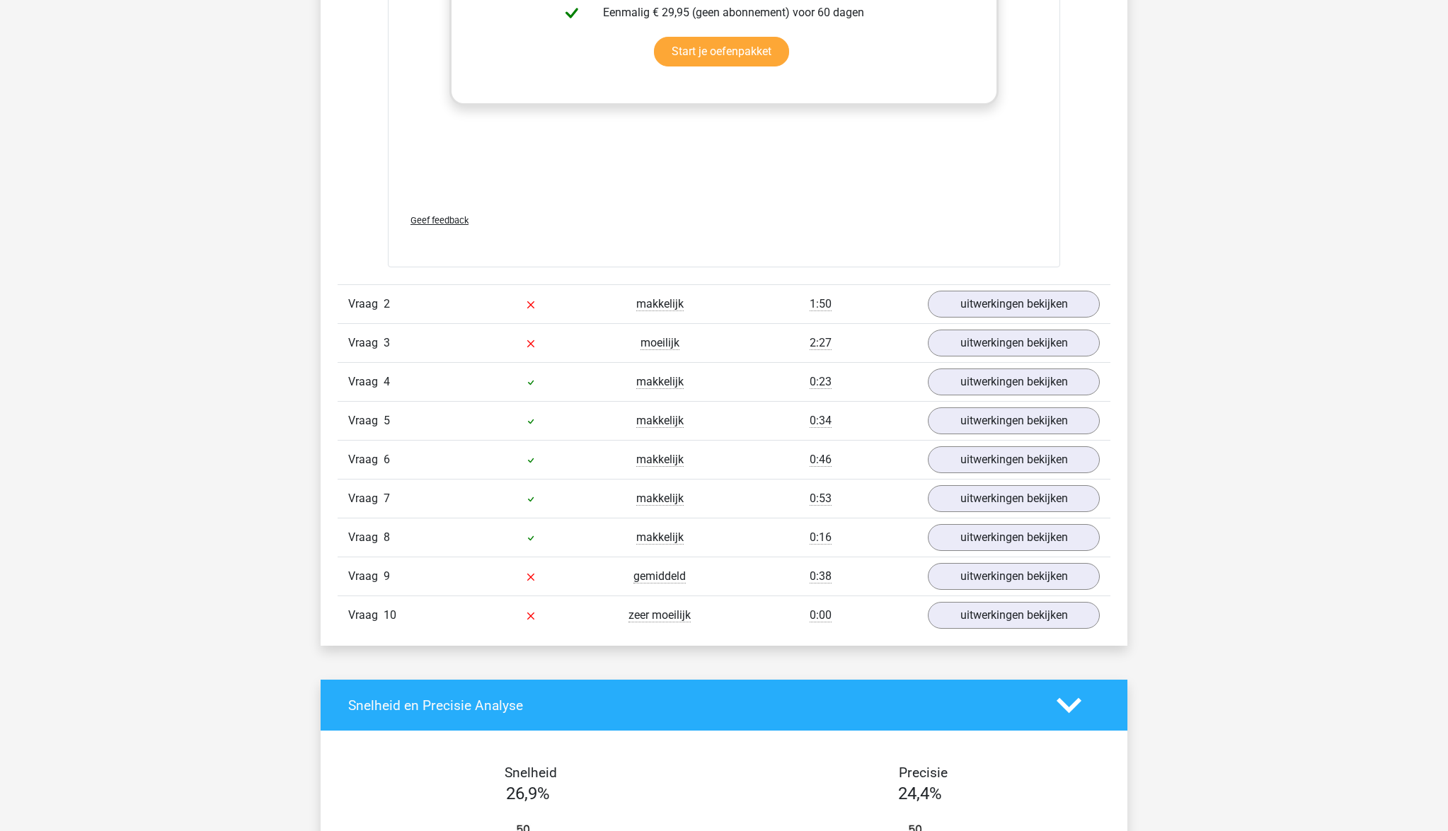
scroll to position [2182, 0]
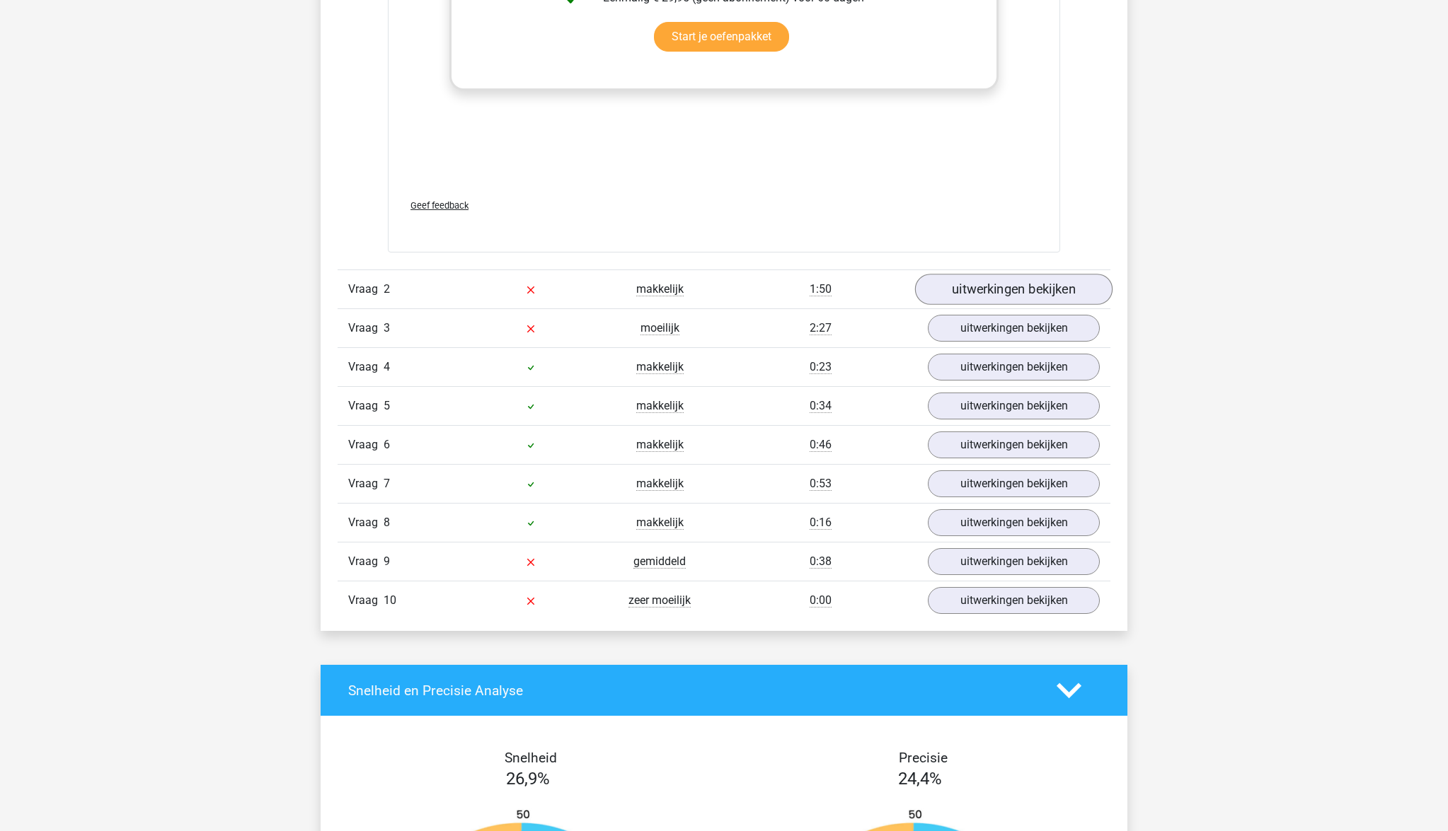
click at [971, 285] on link "uitwerkingen bekijken" at bounding box center [1013, 290] width 197 height 31
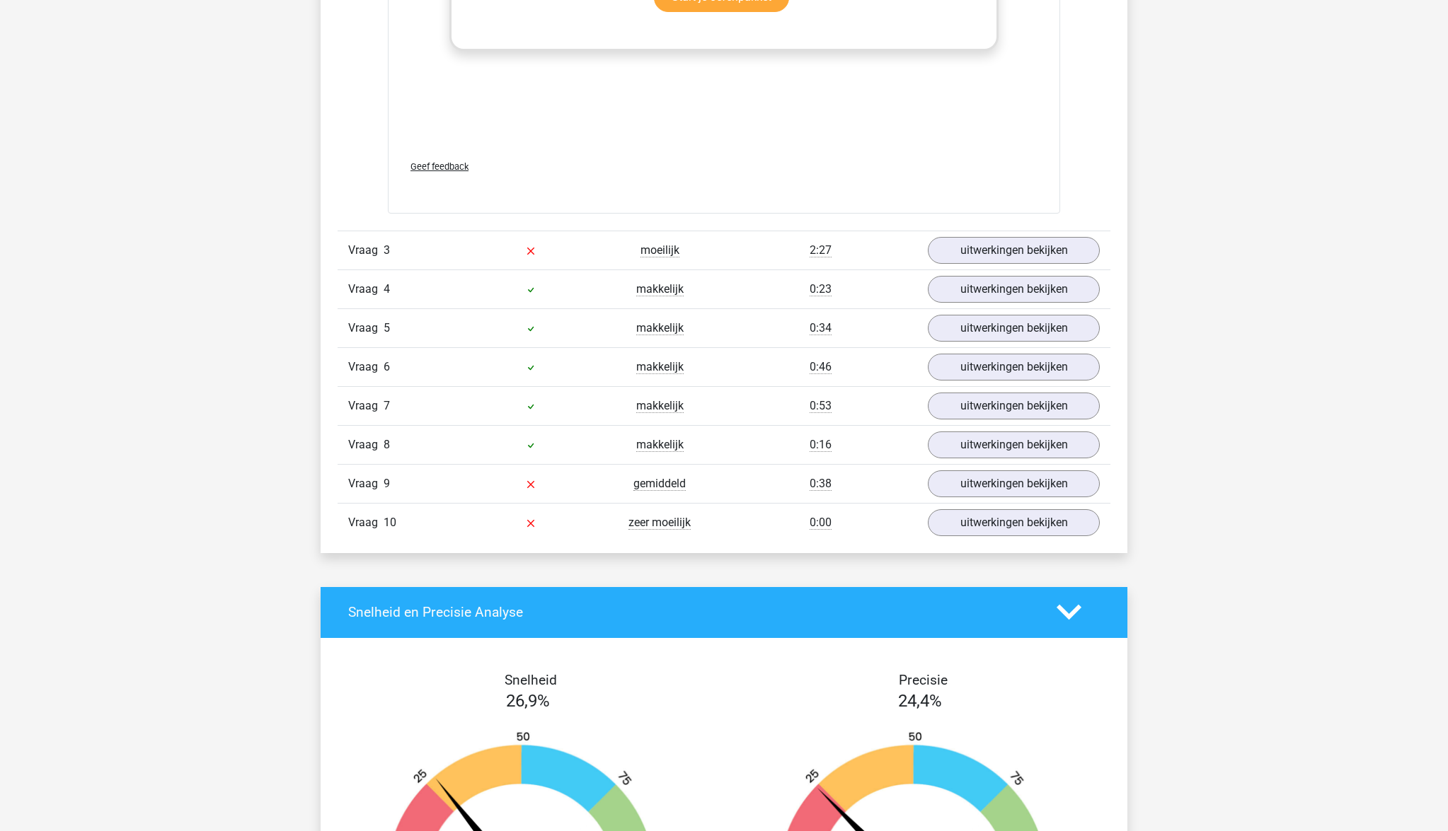
scroll to position [3441, 0]
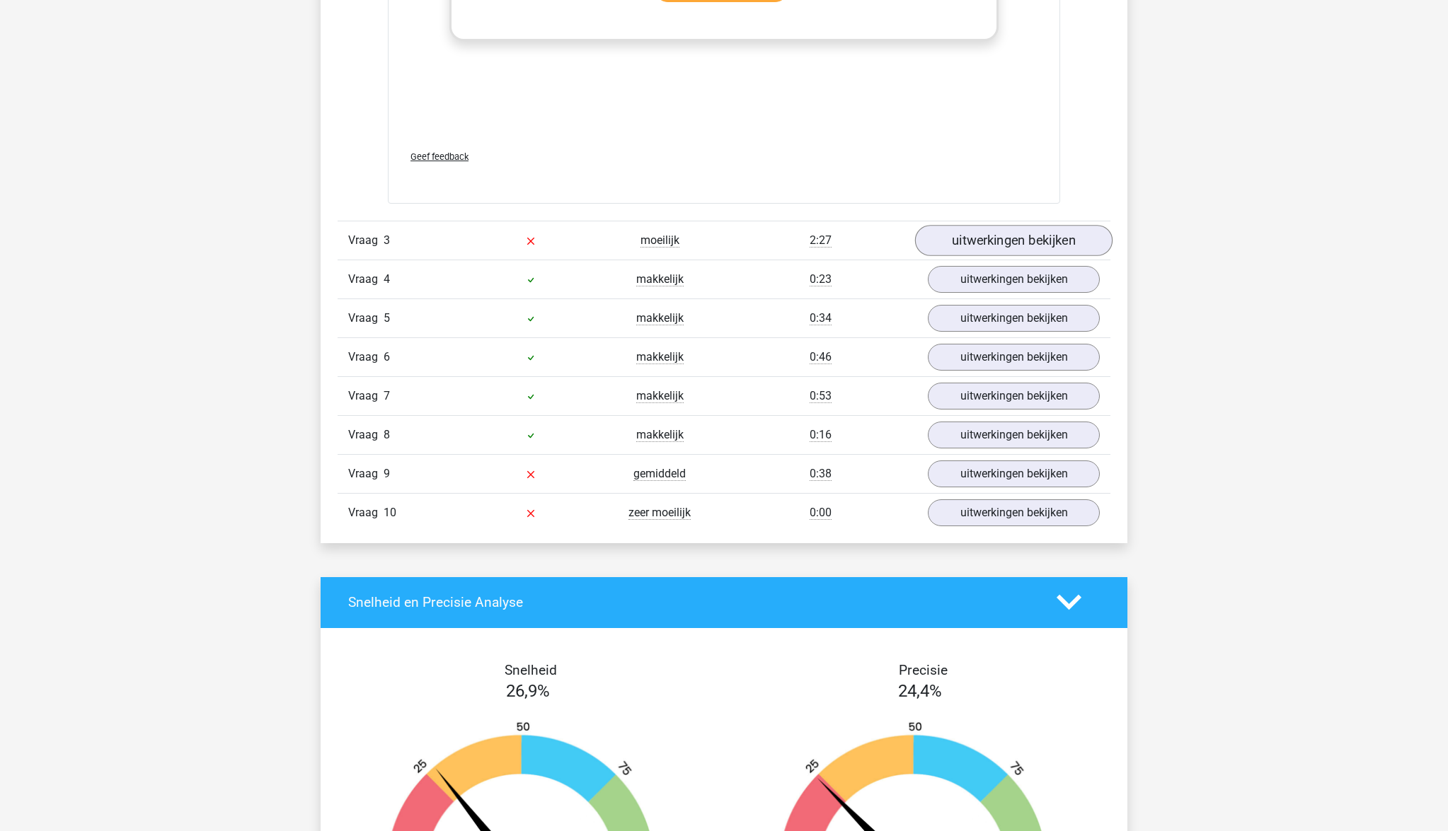
click at [989, 245] on link "uitwerkingen bekijken" at bounding box center [1013, 240] width 197 height 31
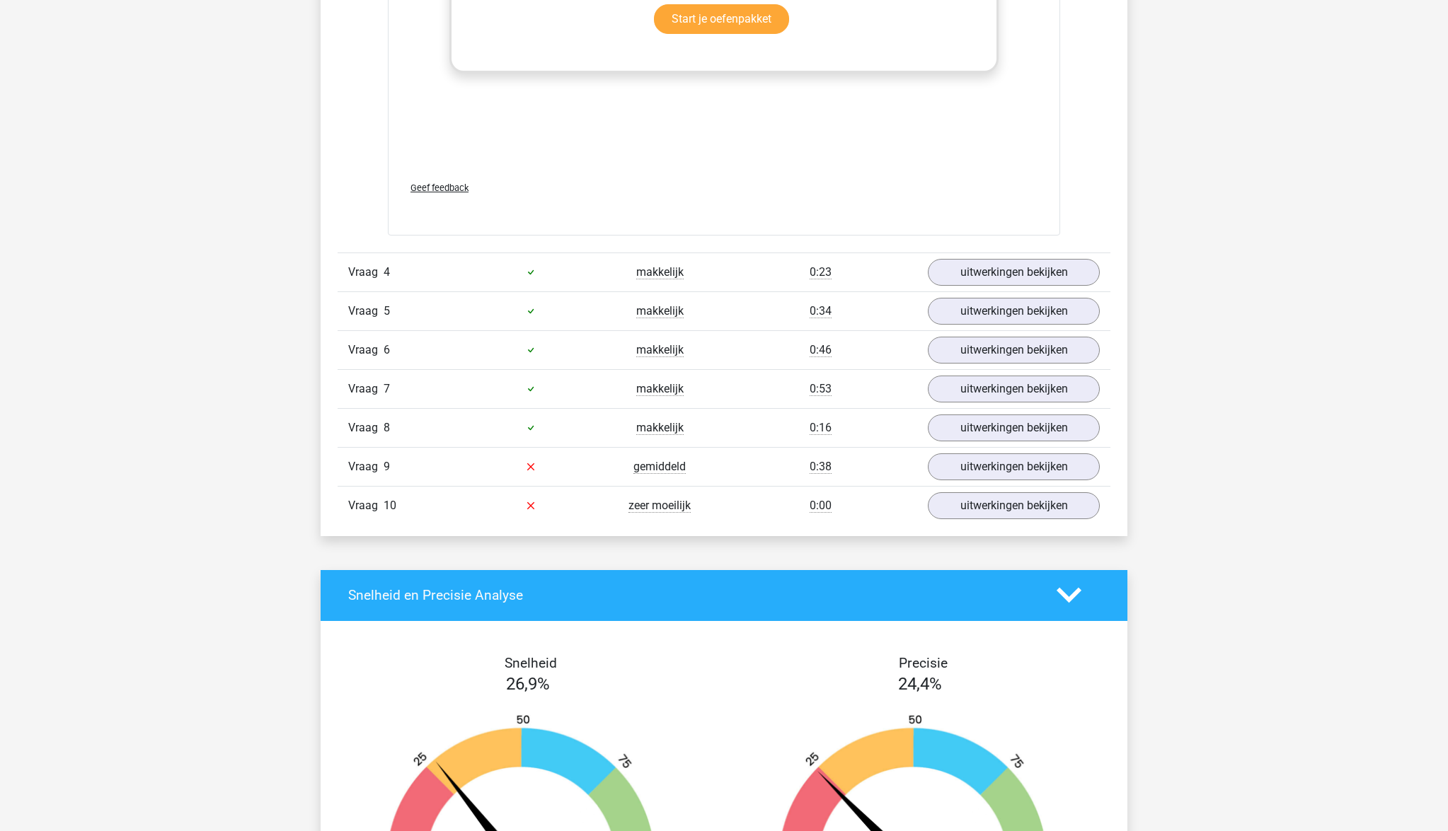
scroll to position [4635, 0]
click at [1048, 470] on link "uitwerkingen bekijken" at bounding box center [1013, 467] width 197 height 31
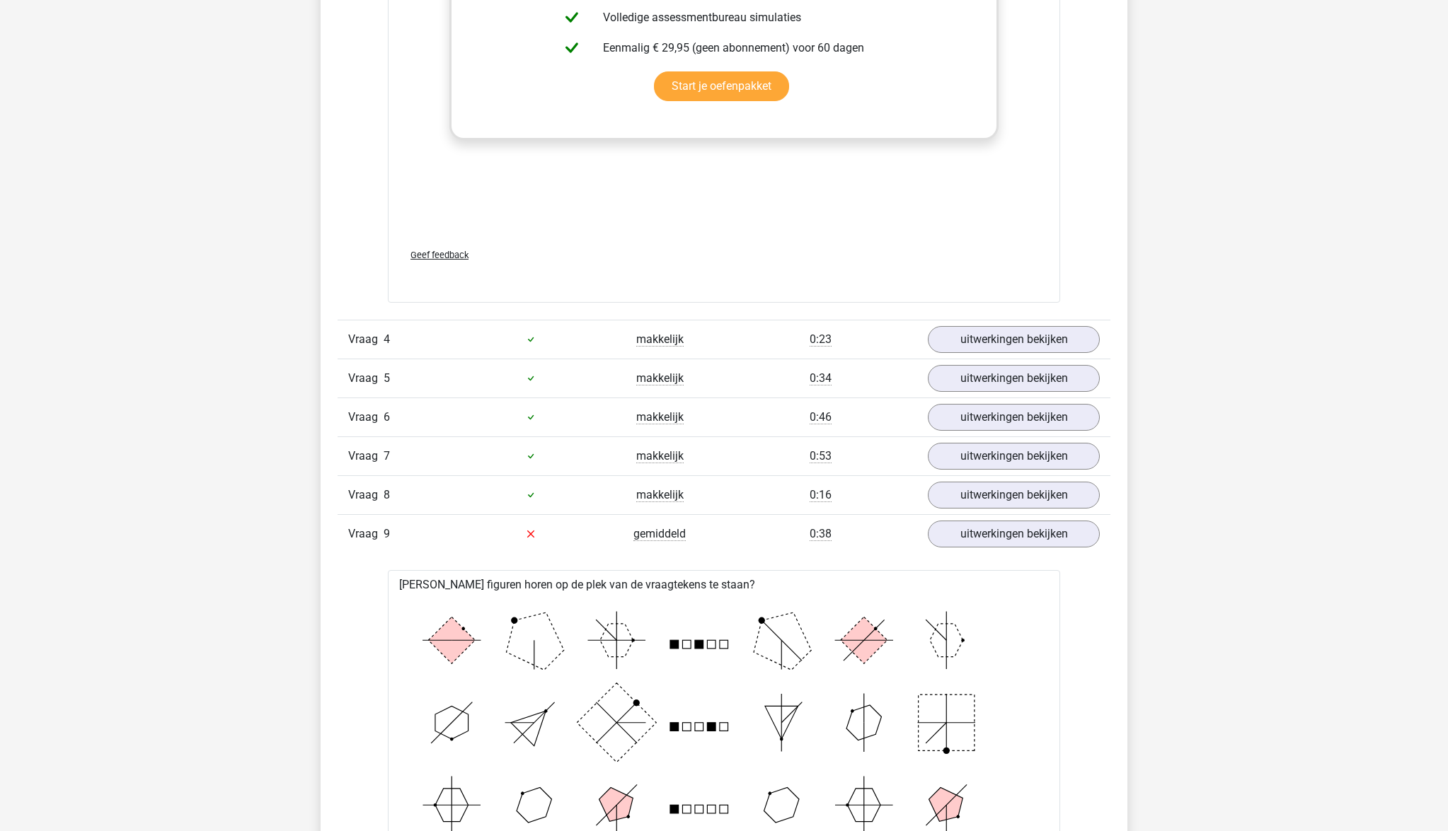
scroll to position [4578, 0]
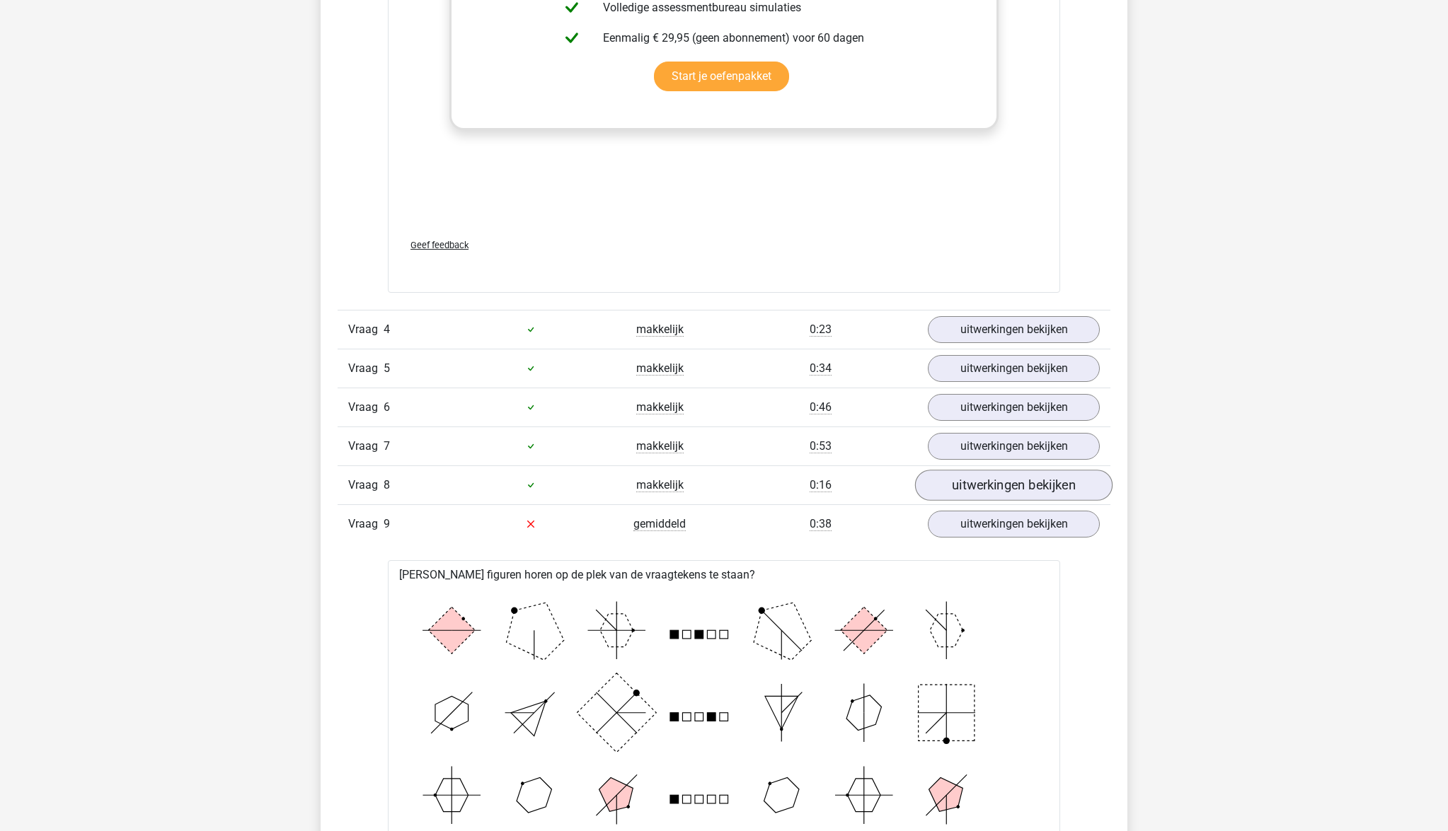
click at [987, 480] on link "uitwerkingen bekijken" at bounding box center [1013, 485] width 197 height 31
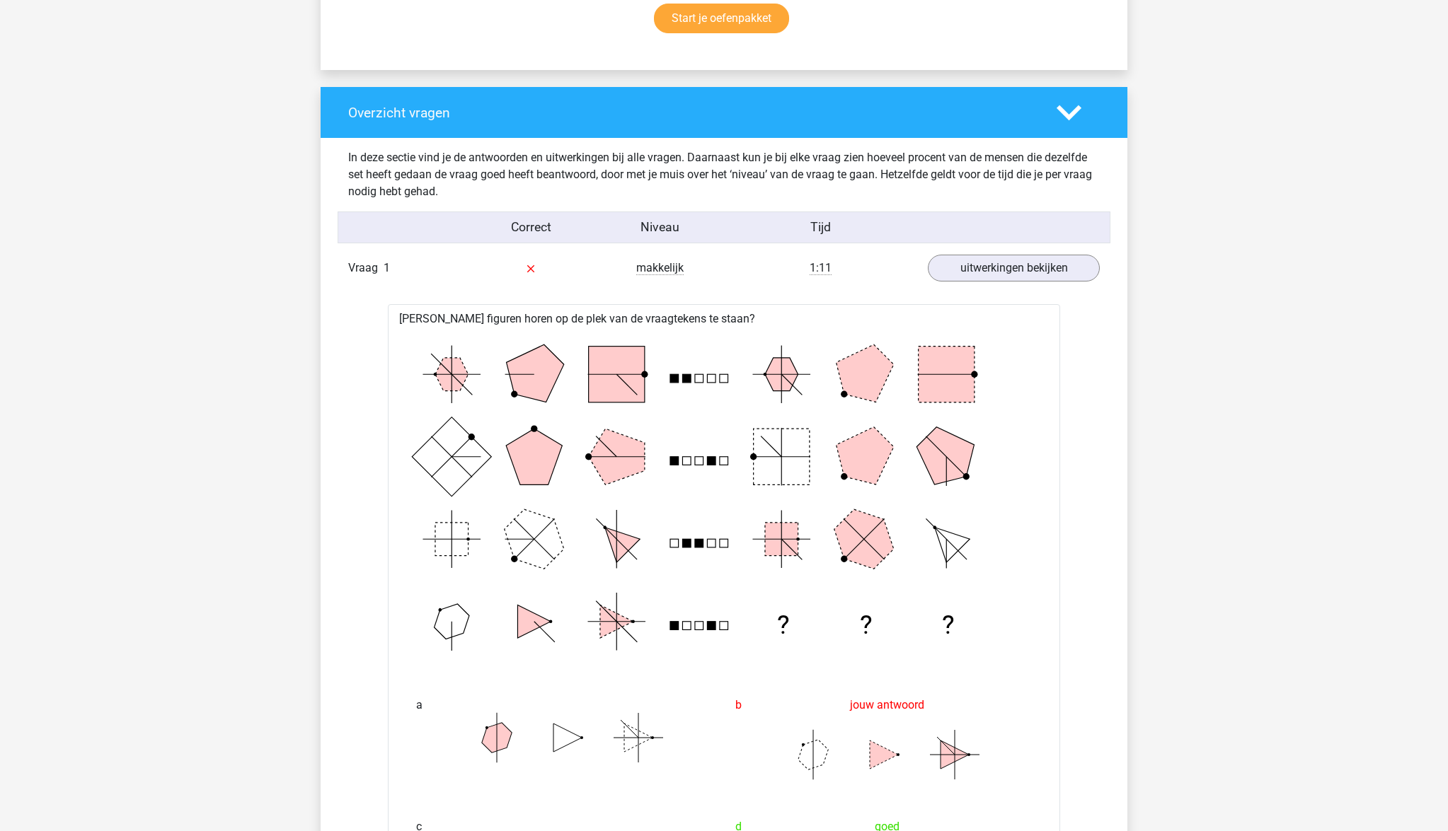
scroll to position [964, 0]
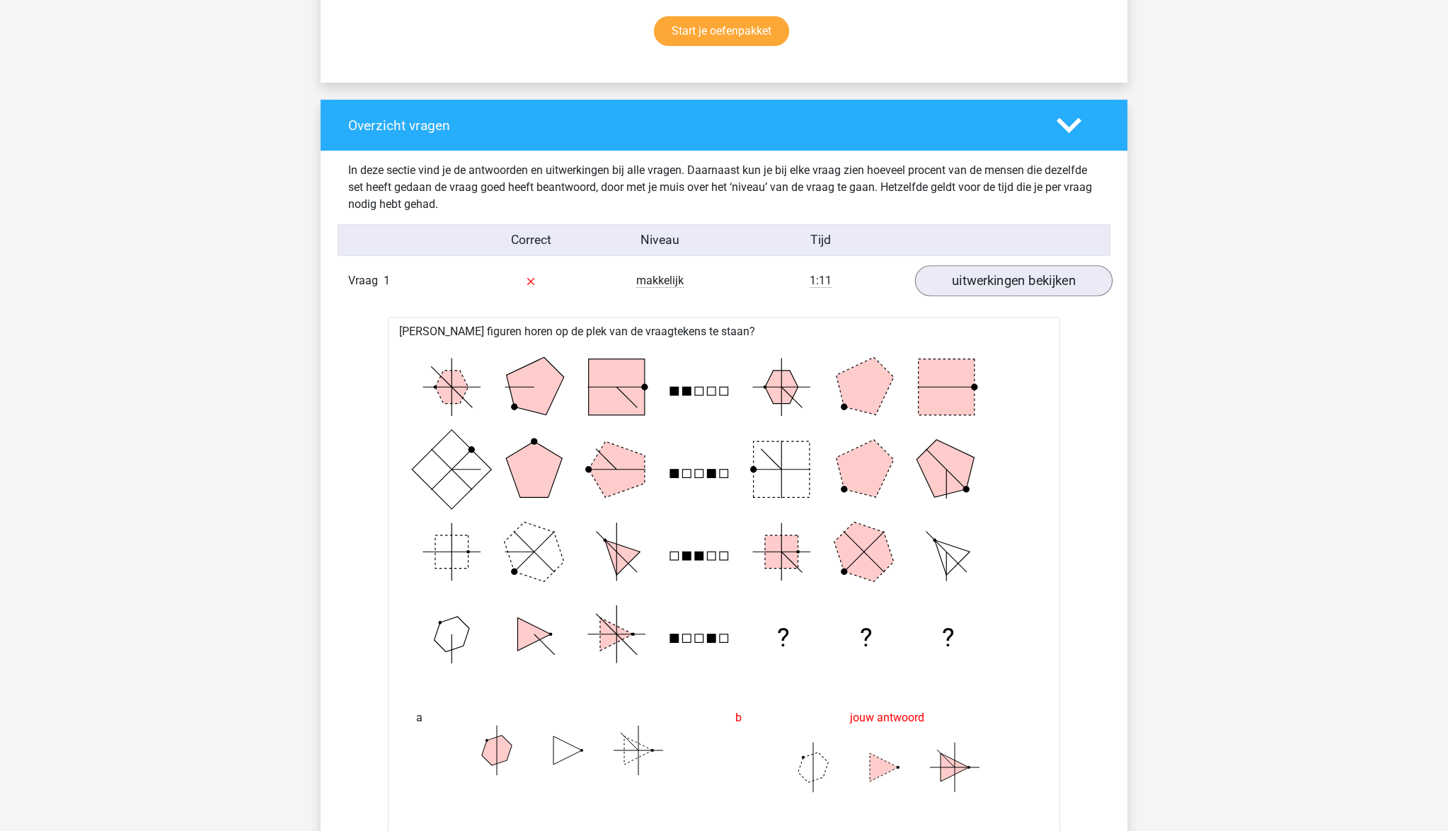
click at [1004, 287] on link "uitwerkingen bekijken" at bounding box center [1013, 280] width 197 height 31
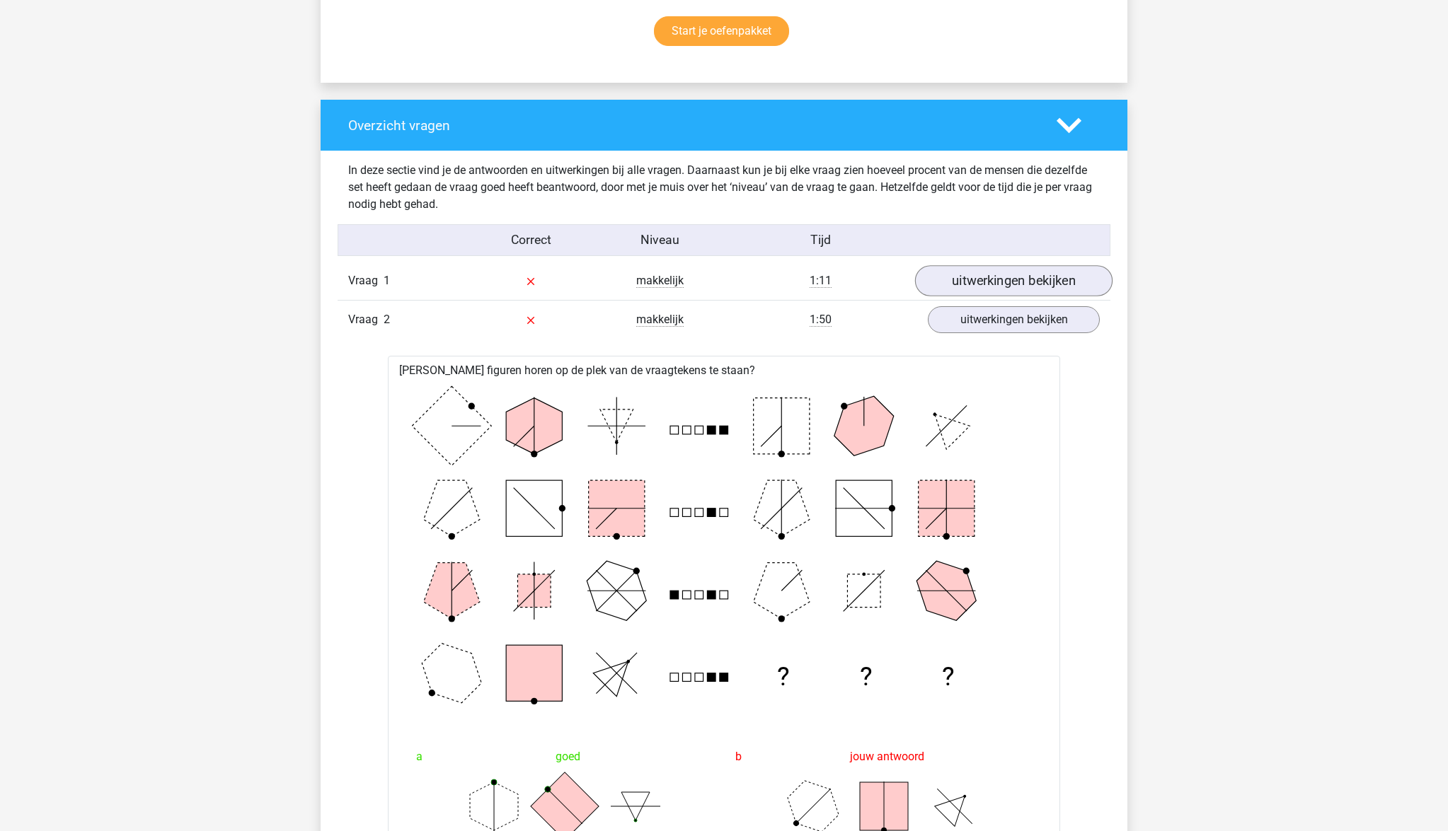
scroll to position [966, 0]
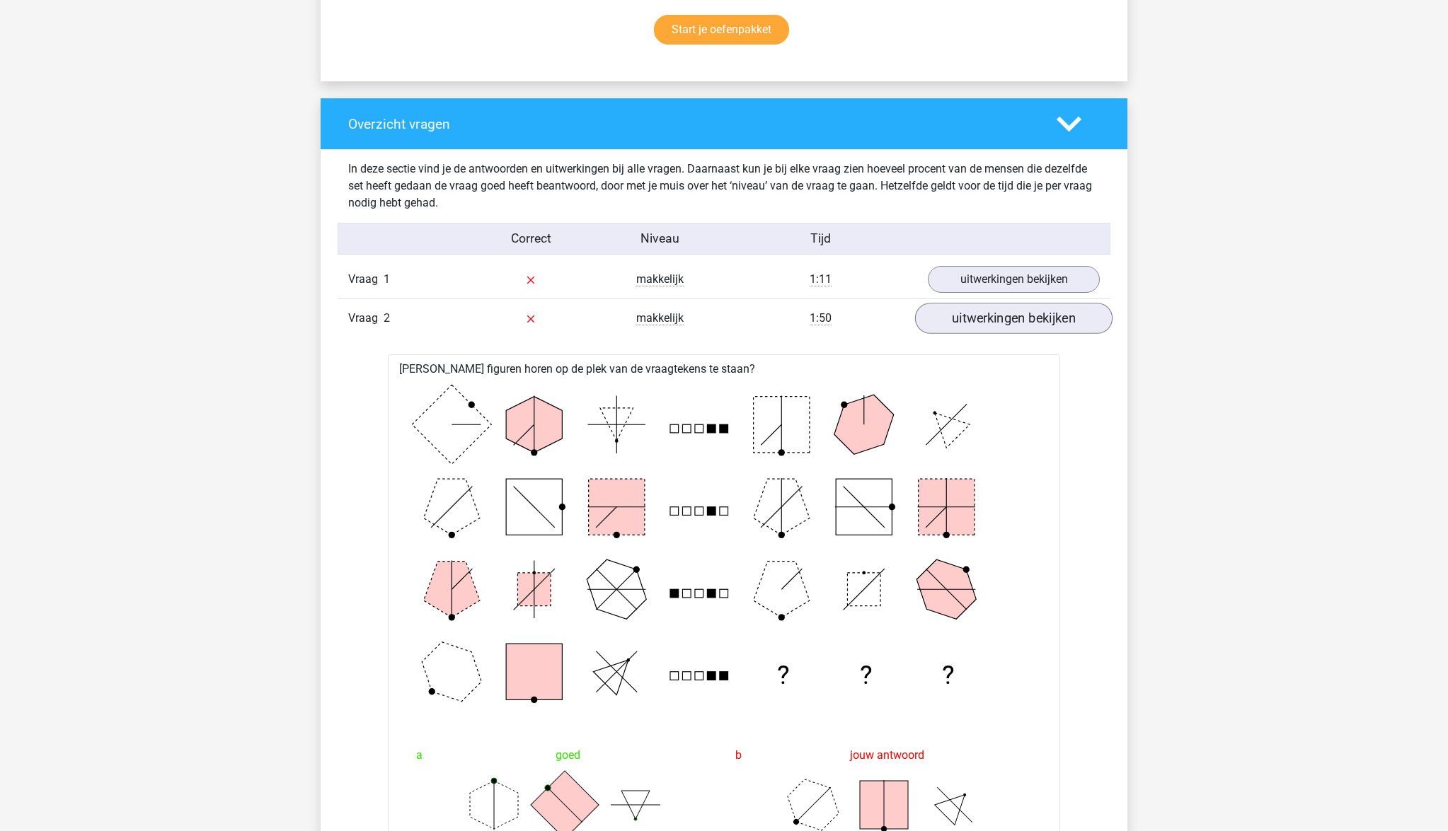
click at [1006, 315] on link "uitwerkingen bekijken" at bounding box center [1013, 318] width 197 height 31
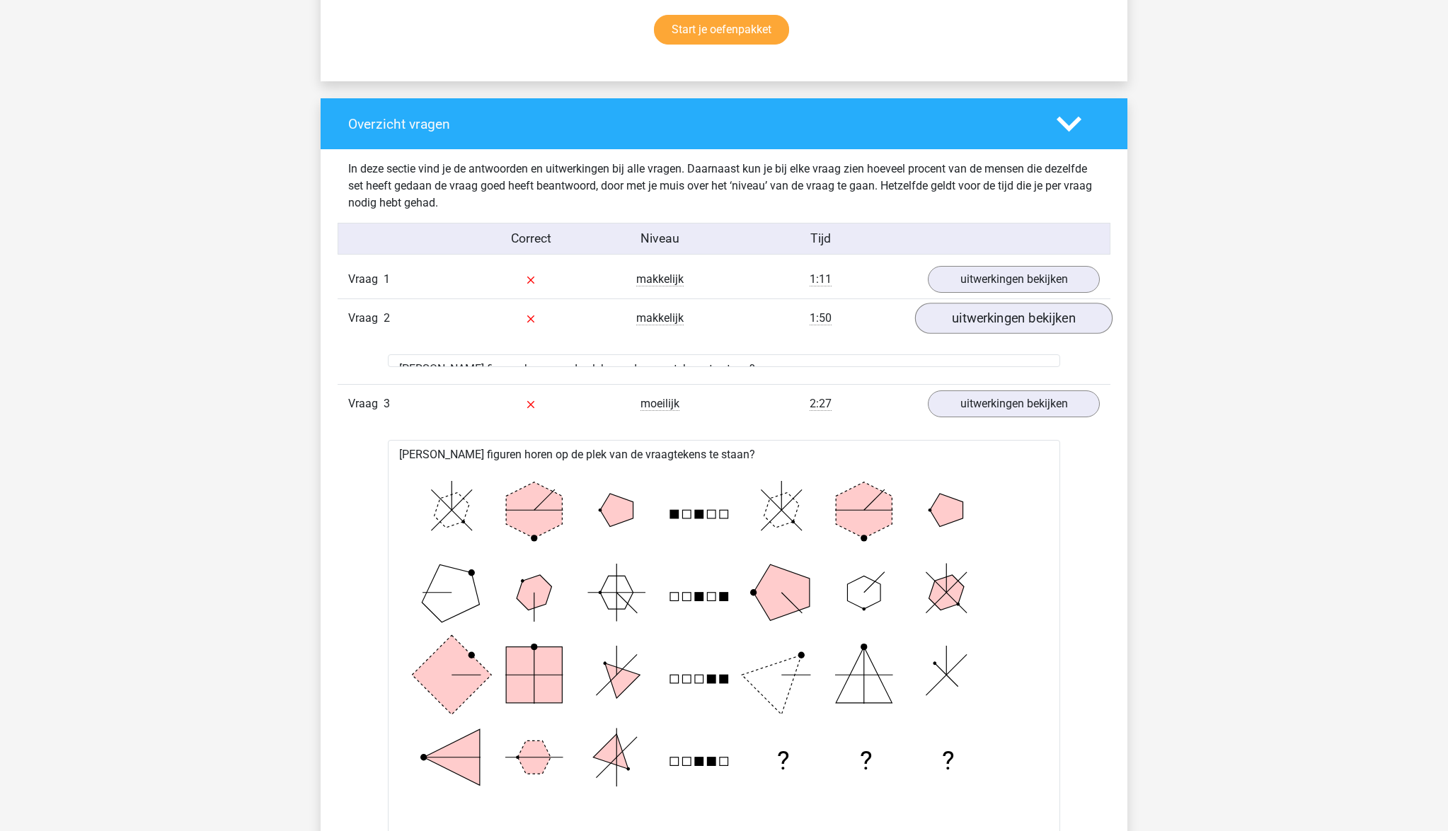
scroll to position [966, 0]
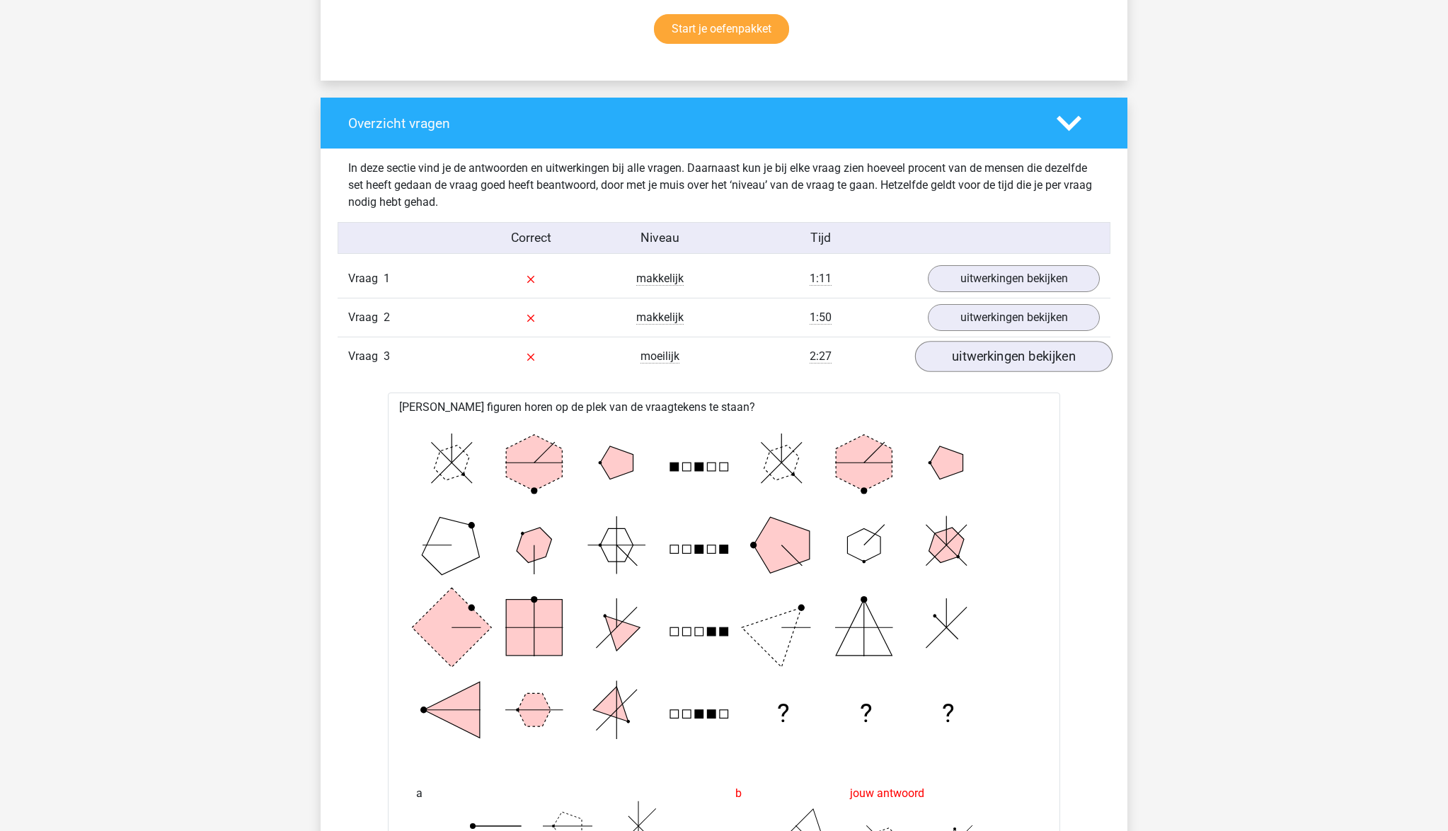
click at [1008, 362] on link "uitwerkingen bekijken" at bounding box center [1013, 356] width 197 height 31
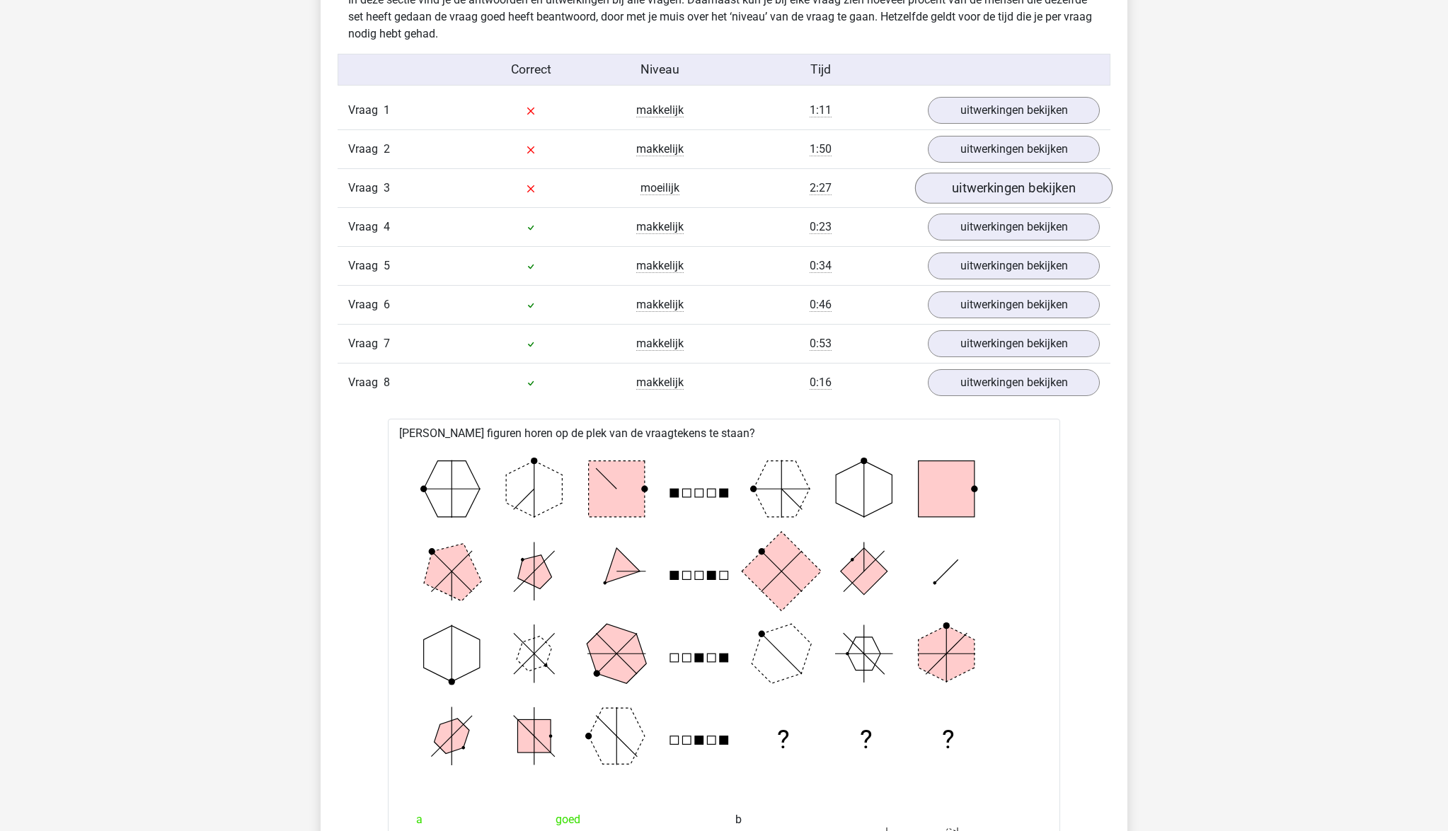
scroll to position [1148, 0]
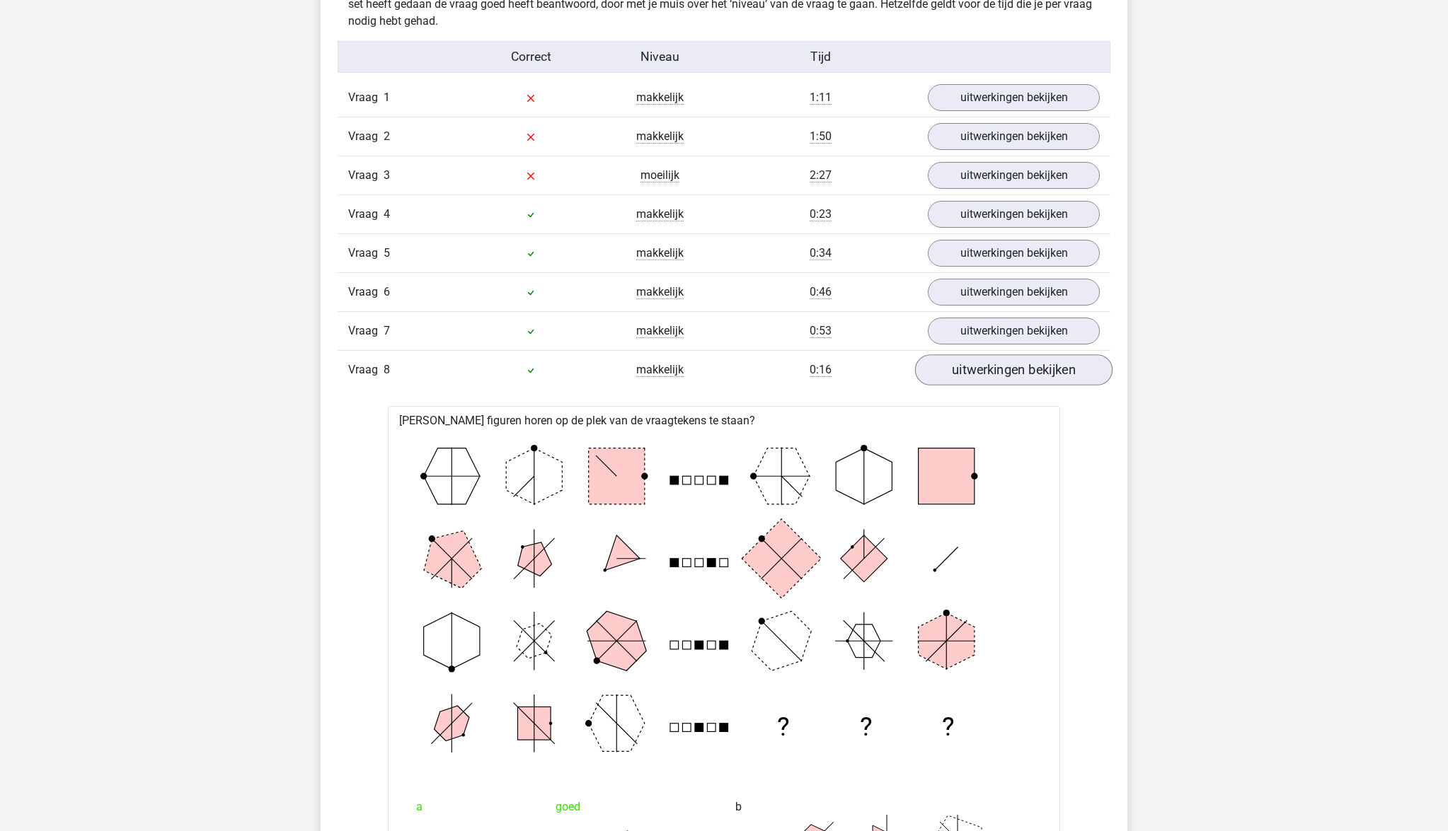
click at [1008, 367] on link "uitwerkingen bekijken" at bounding box center [1013, 369] width 197 height 31
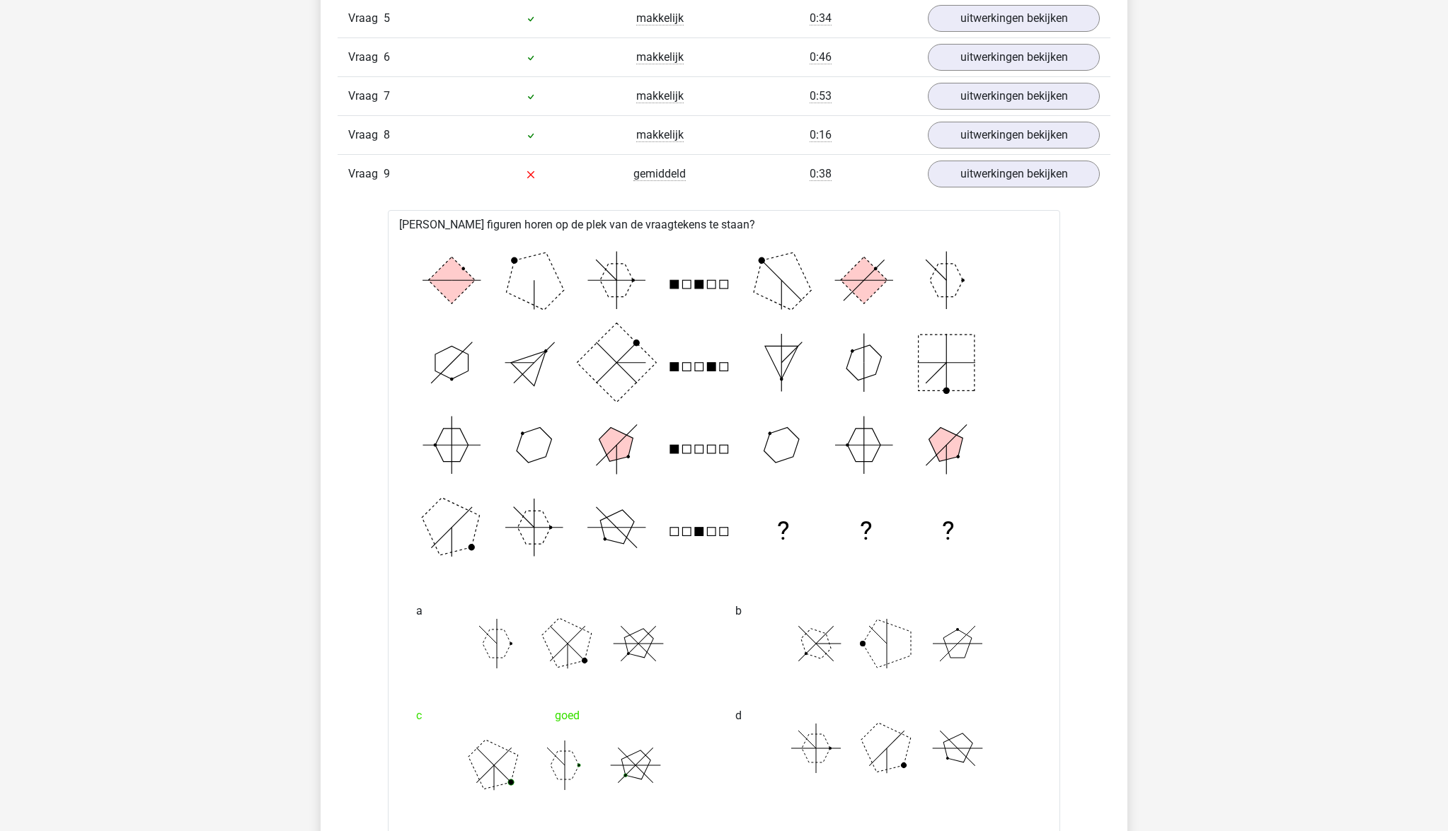
scroll to position [1390, 0]
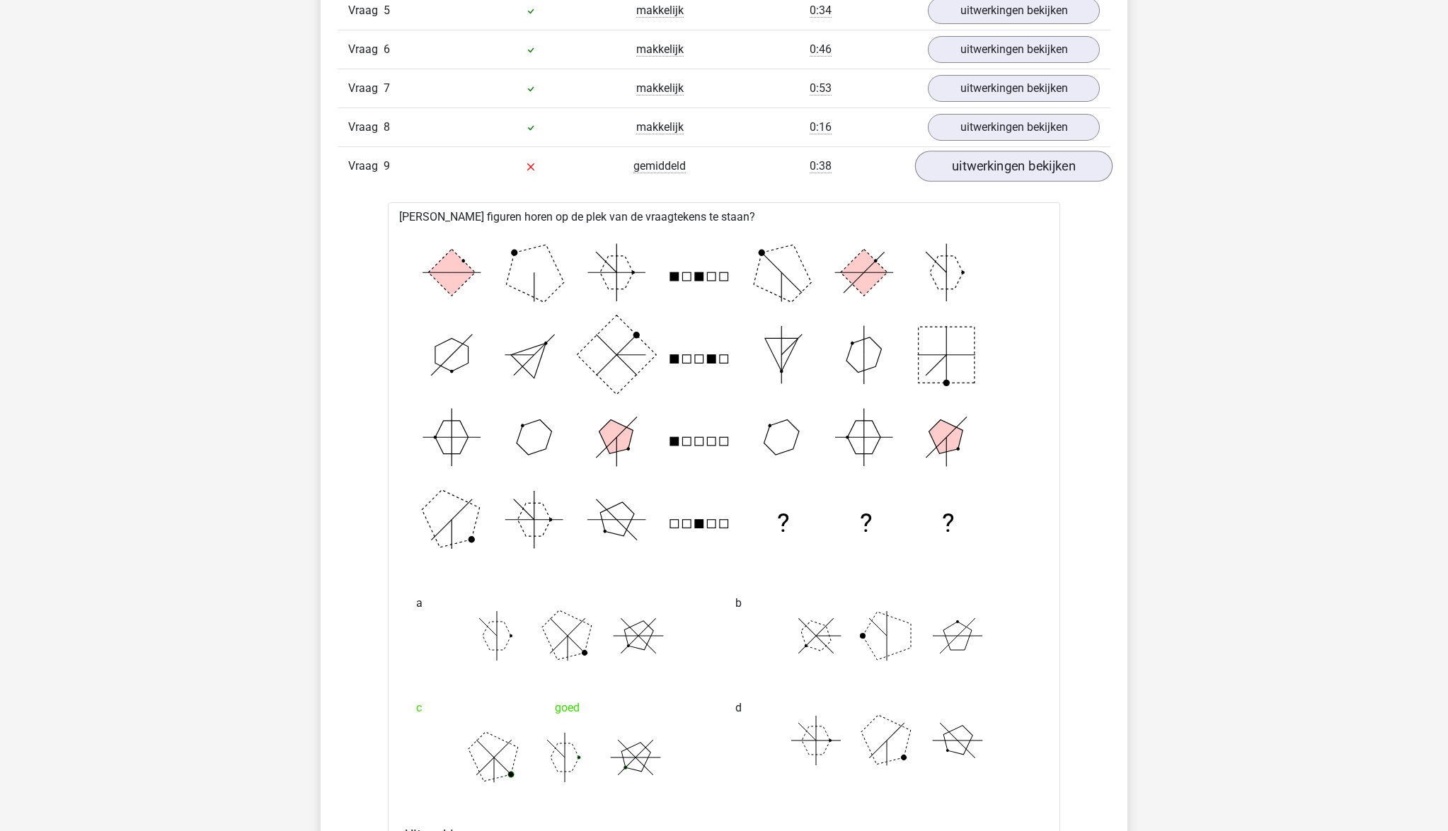
click at [1010, 173] on link "uitwerkingen bekijken" at bounding box center [1013, 166] width 197 height 31
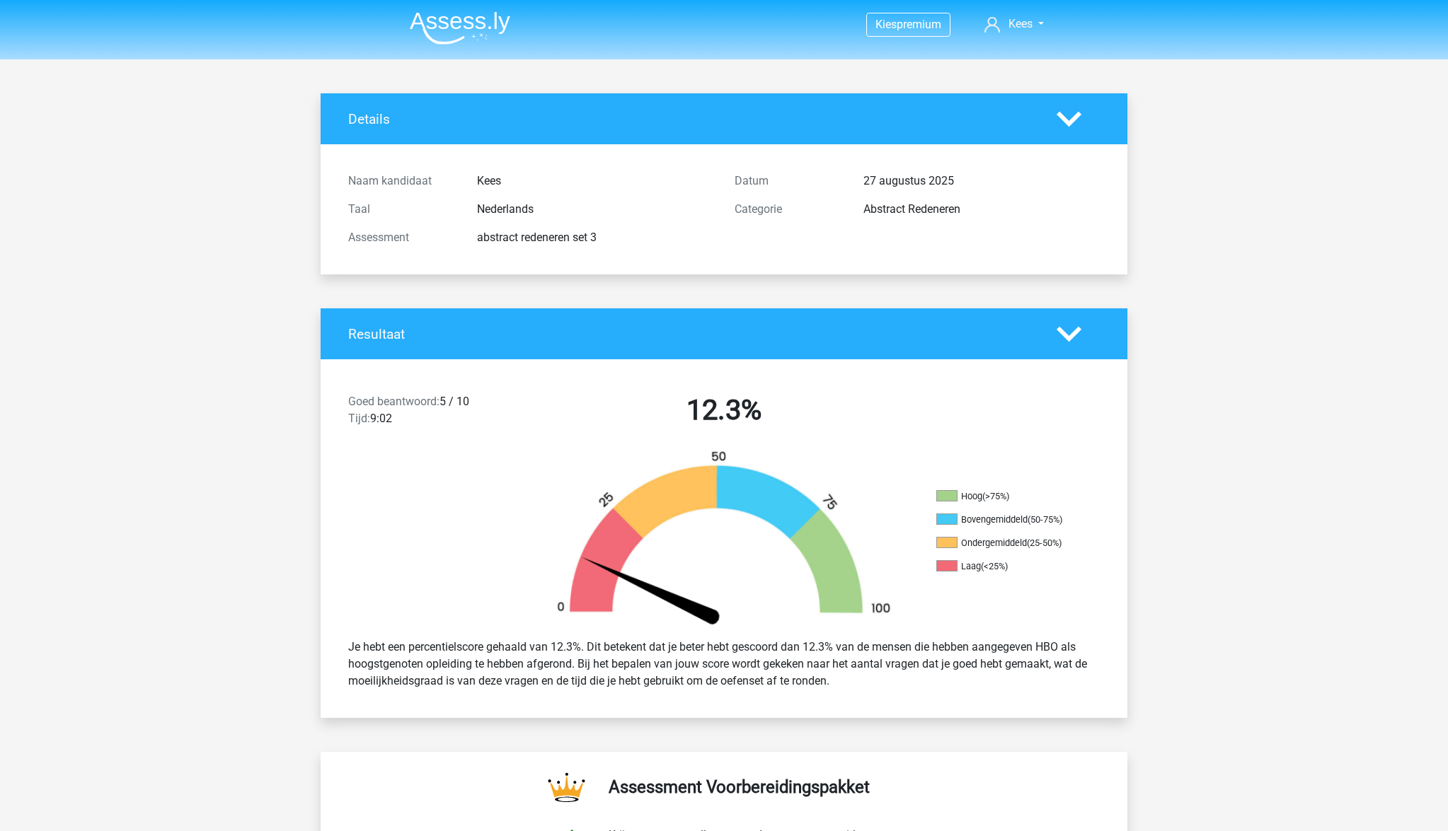
scroll to position [0, 0]
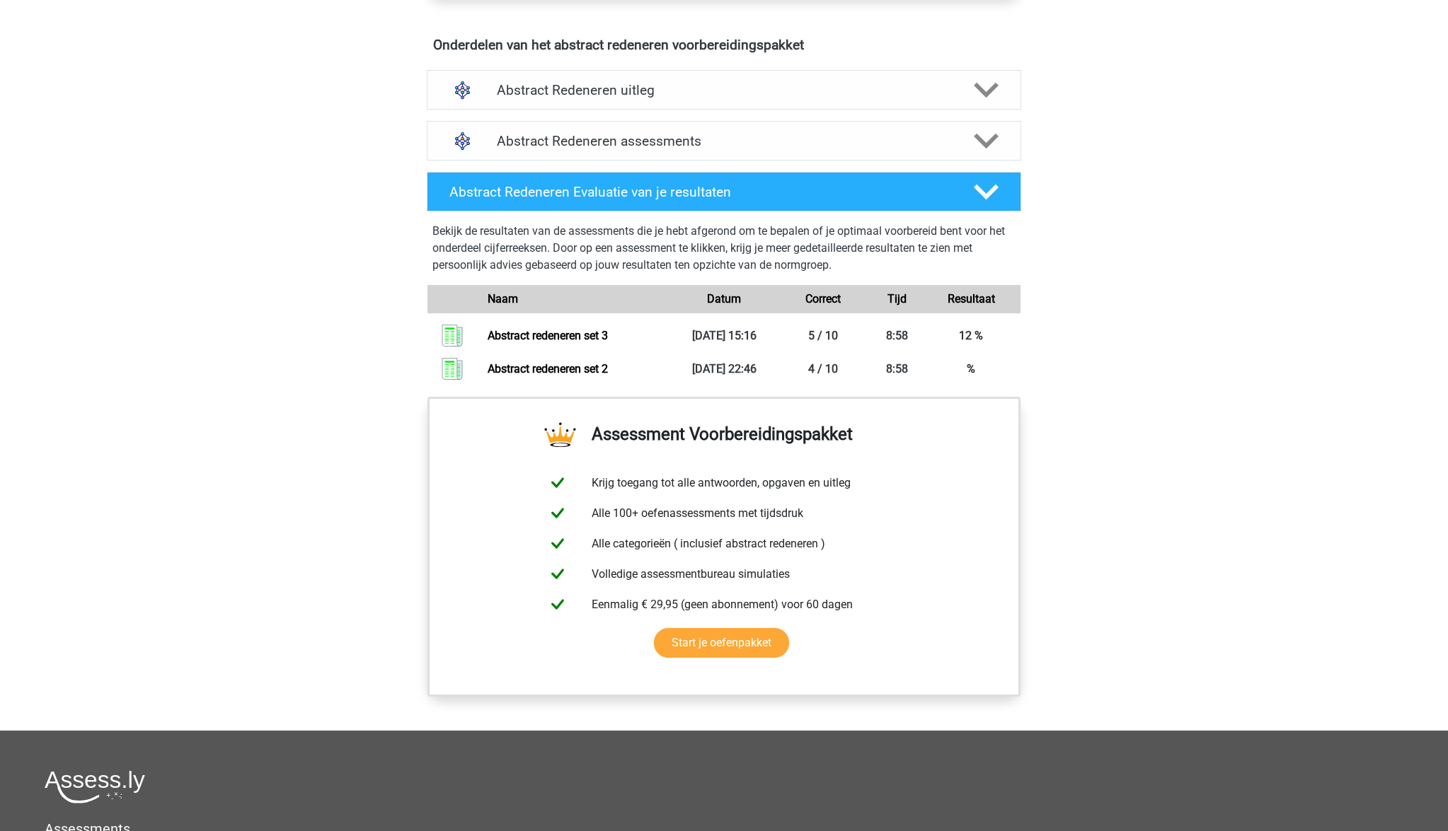
scroll to position [821, 0]
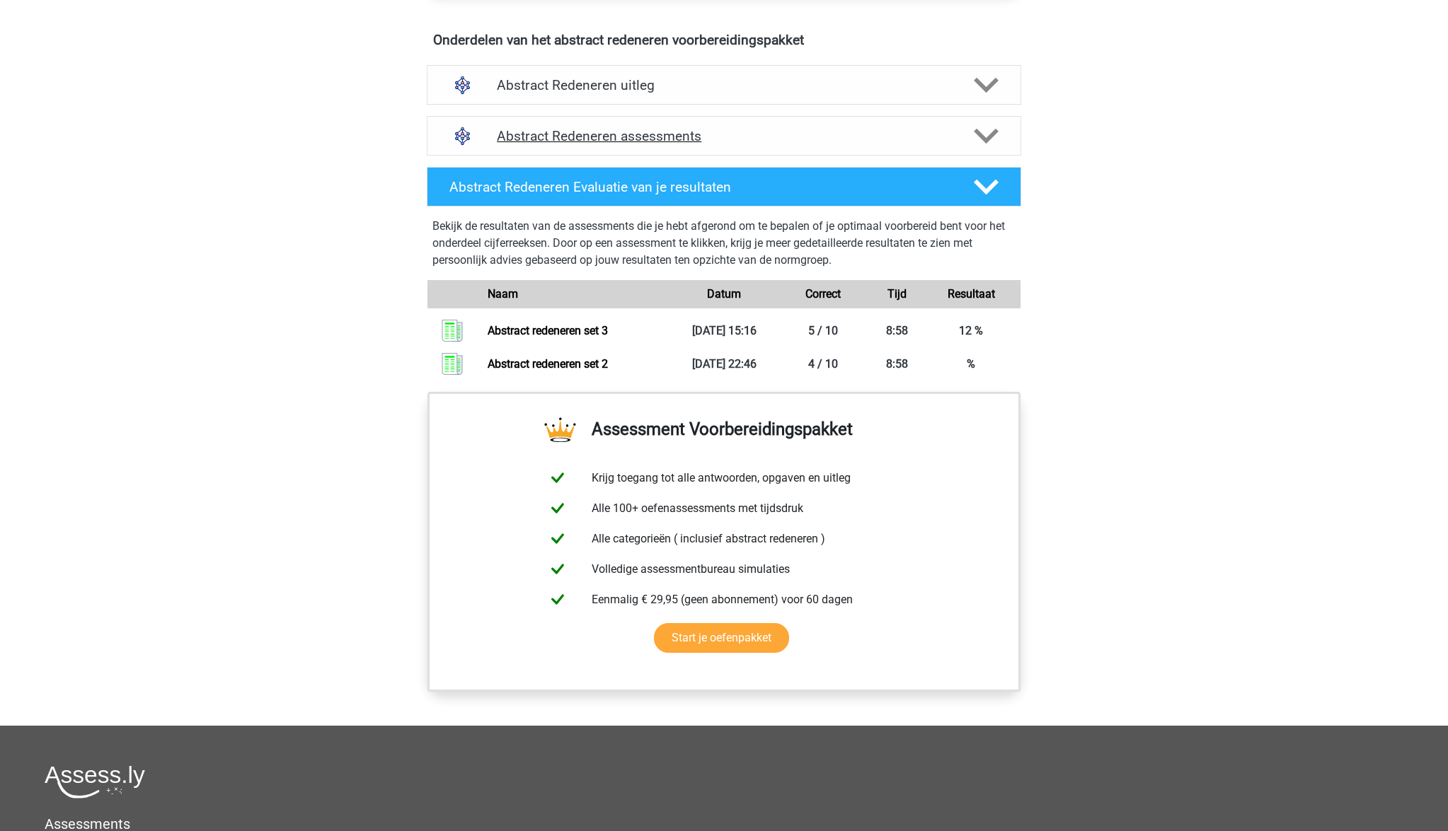
click at [986, 140] on polygon at bounding box center [986, 136] width 25 height 16
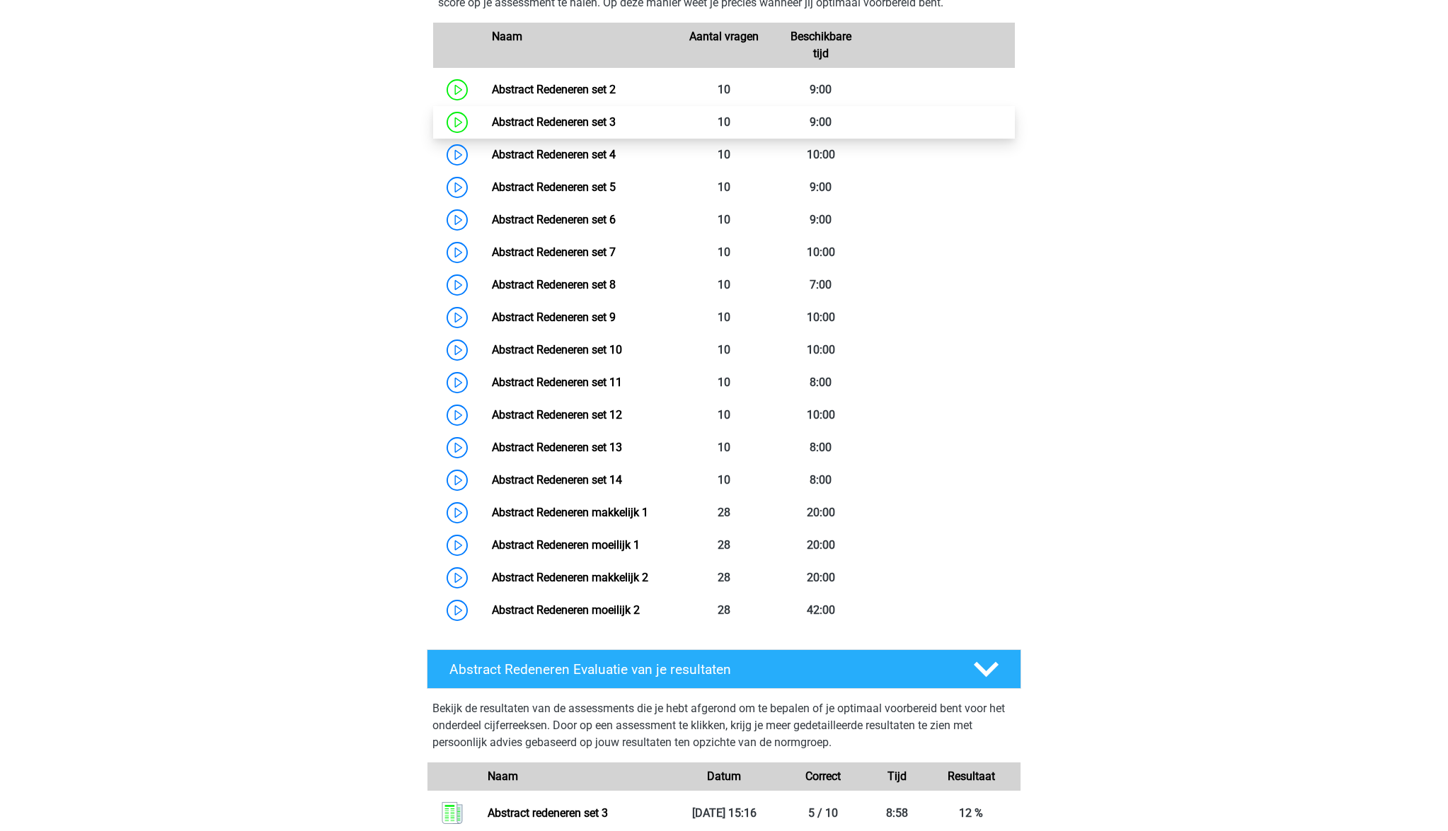
scroll to position [1029, 0]
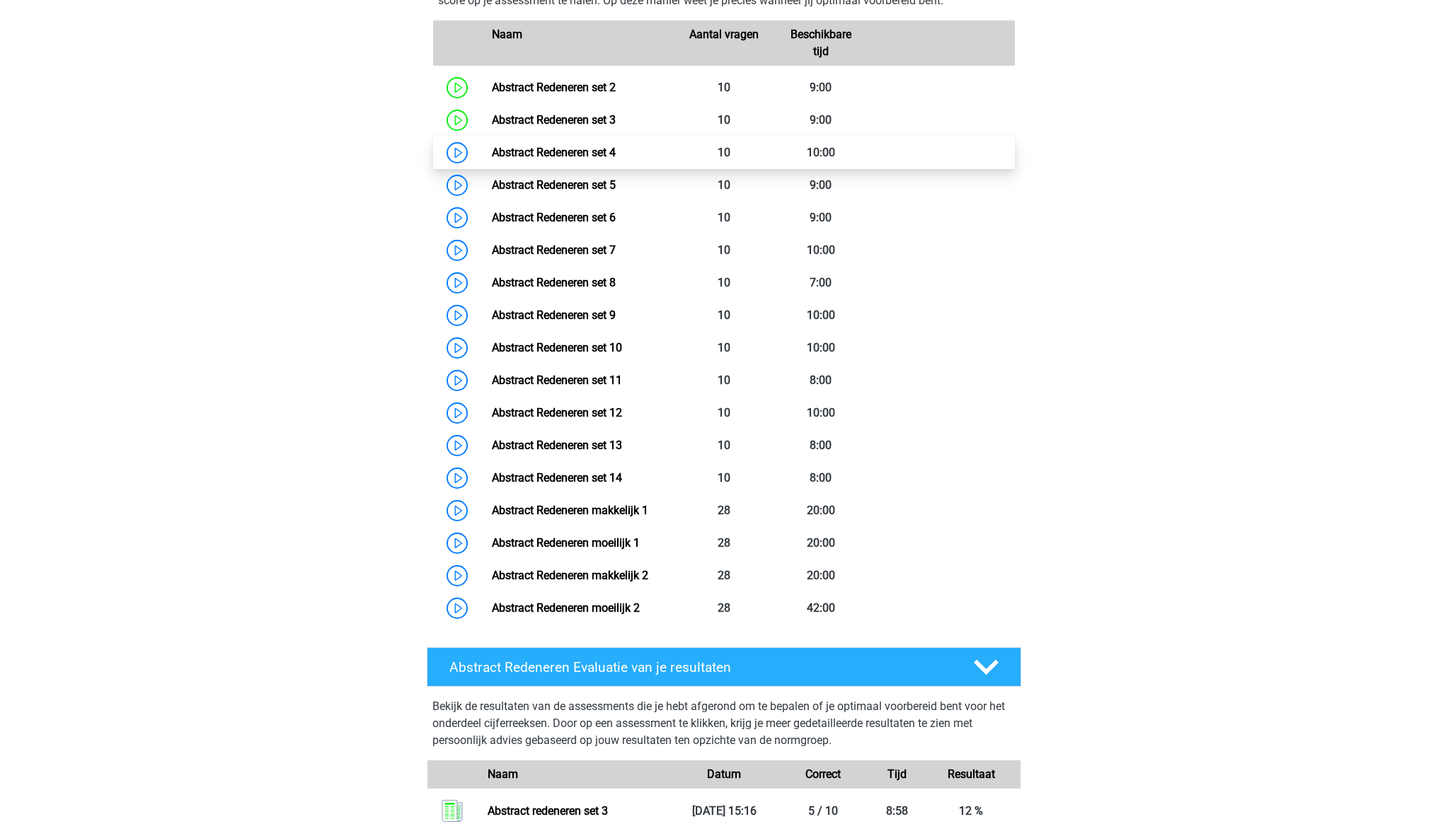
click at [614, 149] on link "Abstract Redeneren set 4" at bounding box center [554, 152] width 124 height 13
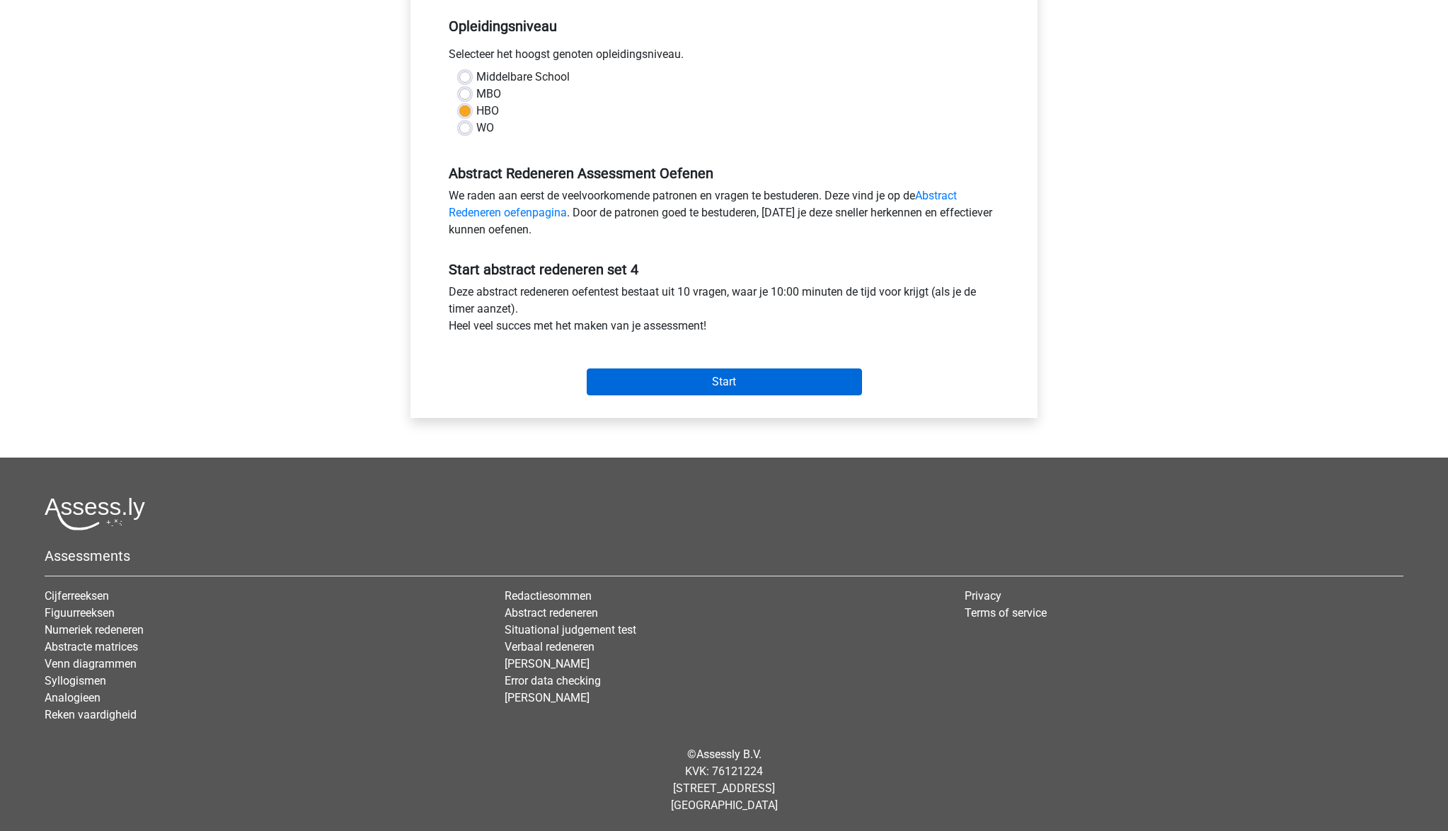
scroll to position [287, 0]
click at [724, 379] on input "Start" at bounding box center [724, 382] width 275 height 27
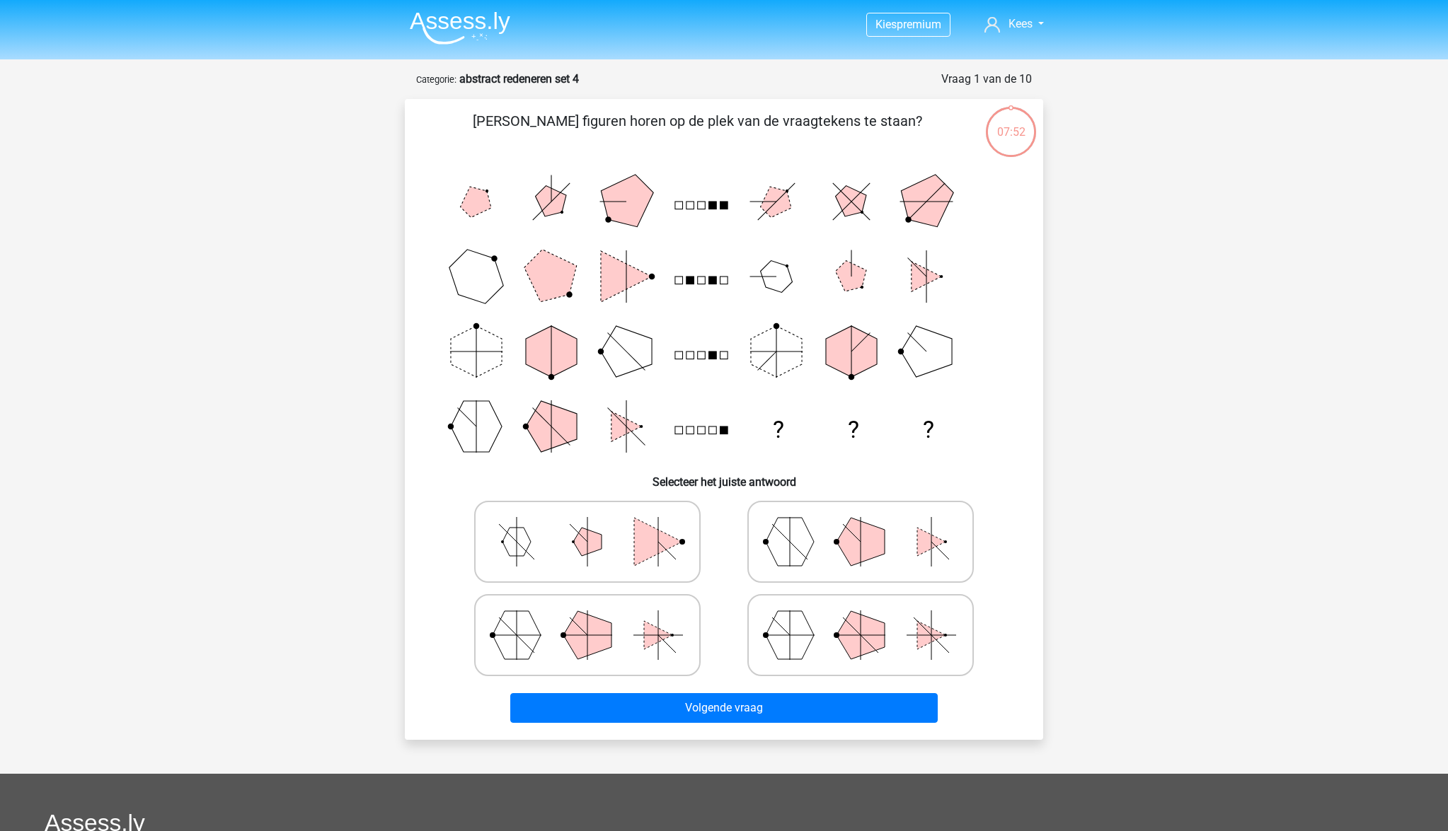
click at [792, 543] on line at bounding box center [799, 551] width 18 height 18
click at [860, 524] on input "radio" at bounding box center [864, 519] width 9 height 9
radio input "true"
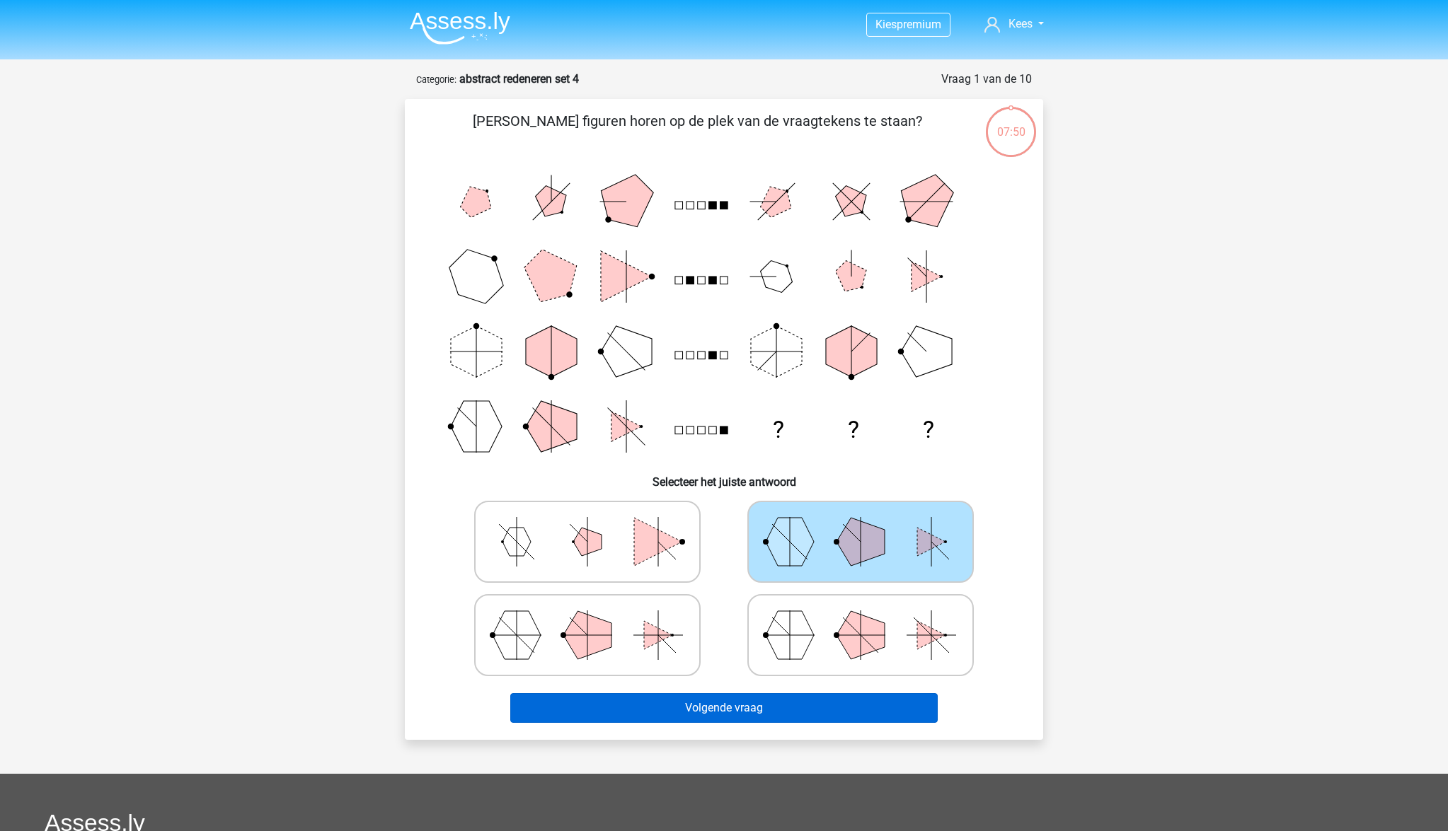
click at [785, 720] on button "Volgende vraag" at bounding box center [724, 708] width 428 height 30
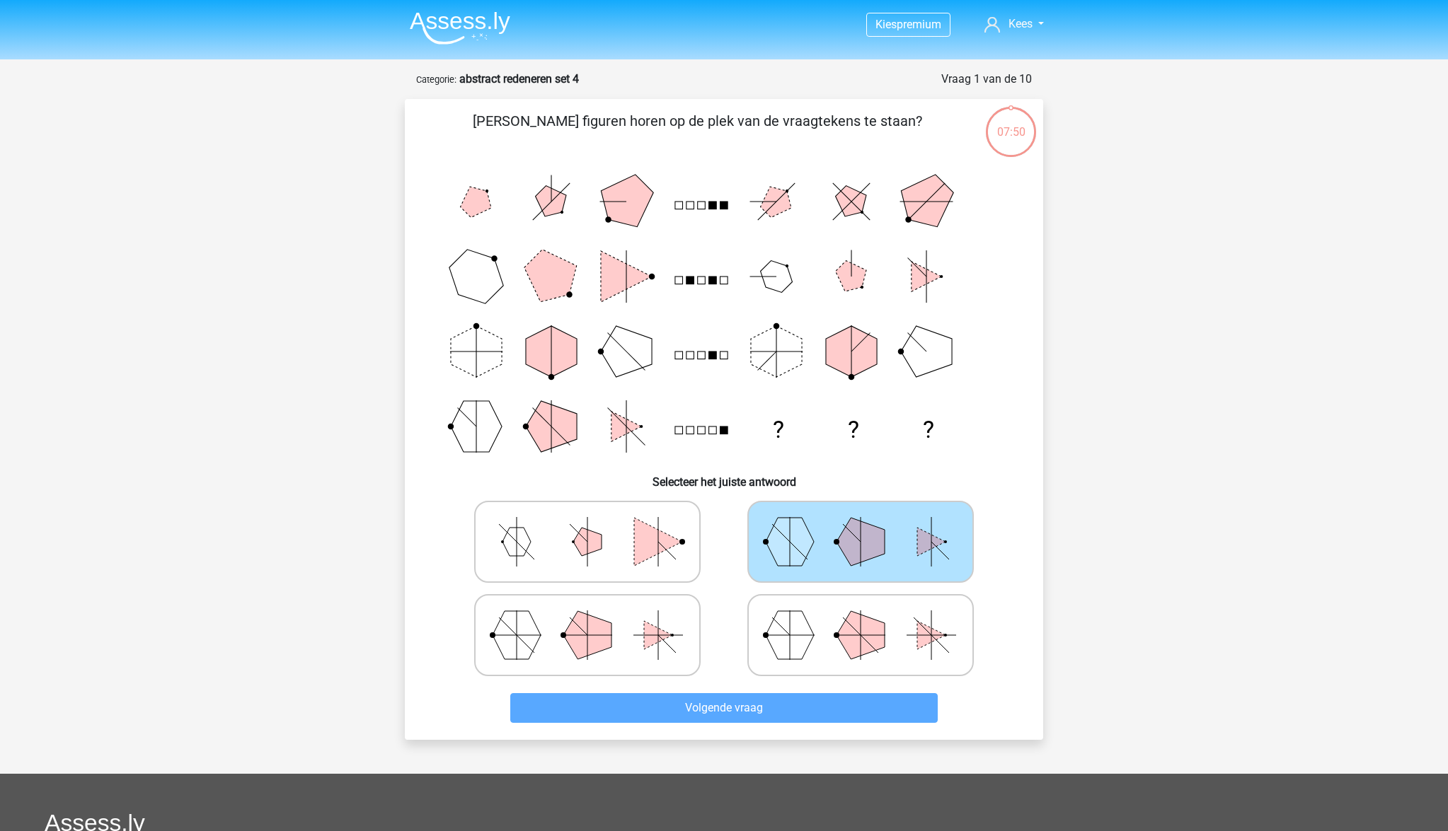
scroll to position [71, 0]
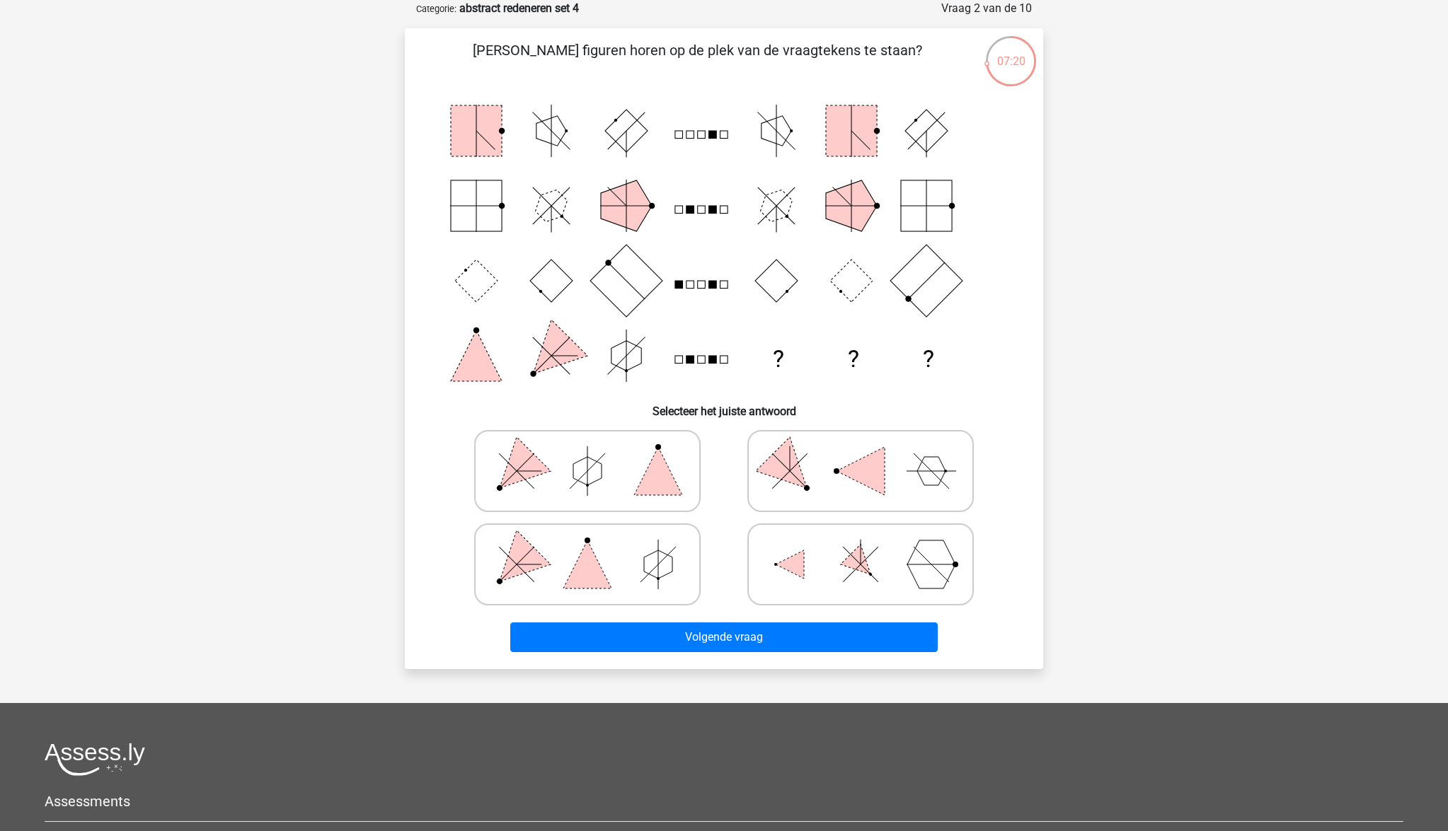
click at [659, 486] on polygon at bounding box center [658, 471] width 48 height 48
click at [596, 453] on input "radio" at bounding box center [591, 448] width 9 height 9
radio input "true"
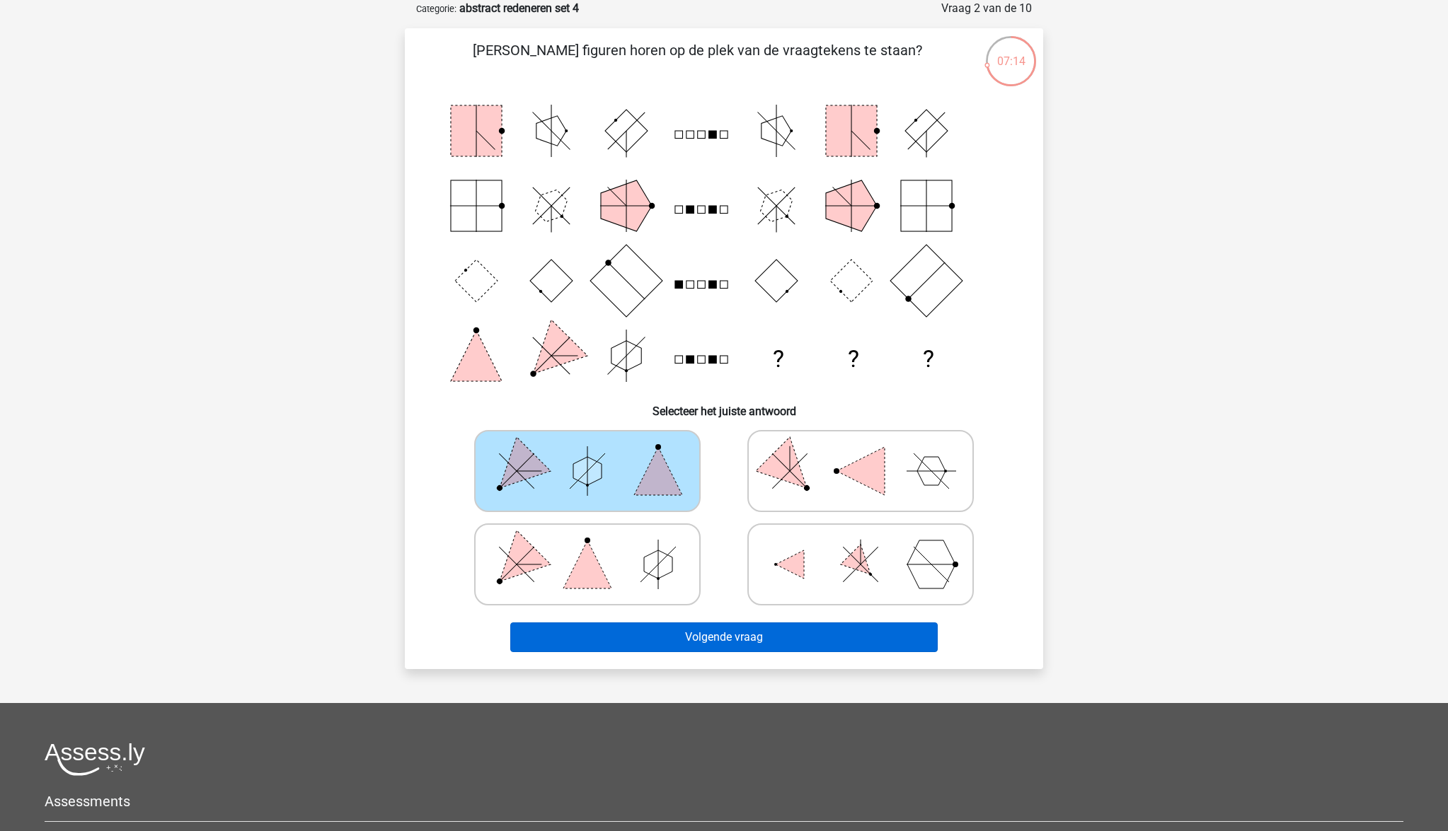
click at [749, 642] on button "Volgende vraag" at bounding box center [724, 638] width 428 height 30
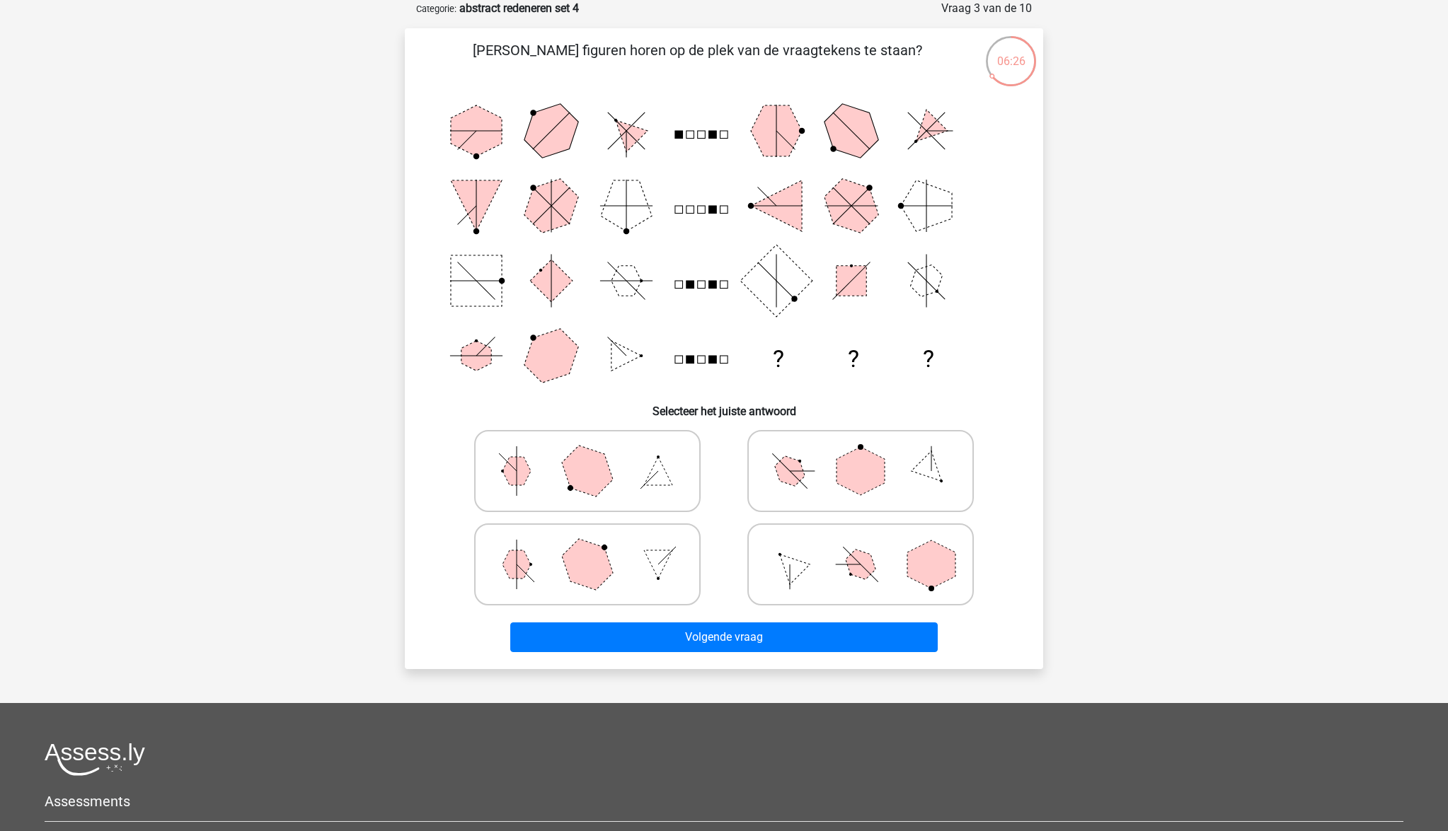
click at [811, 478] on icon at bounding box center [860, 471] width 212 height 71
click at [860, 453] on input "radio" at bounding box center [864, 448] width 9 height 9
radio input "true"
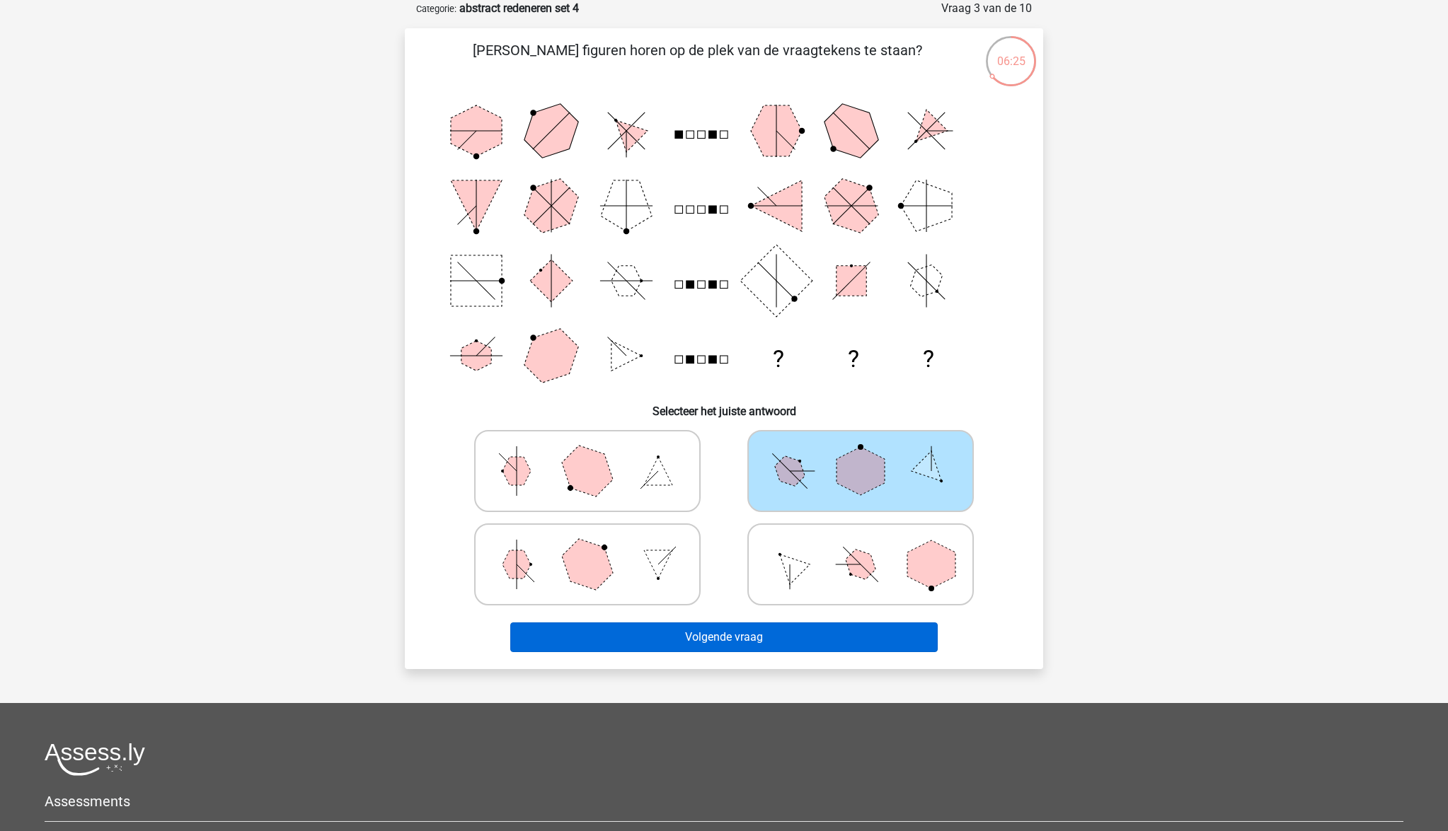
click at [801, 635] on button "Volgende vraag" at bounding box center [724, 638] width 428 height 30
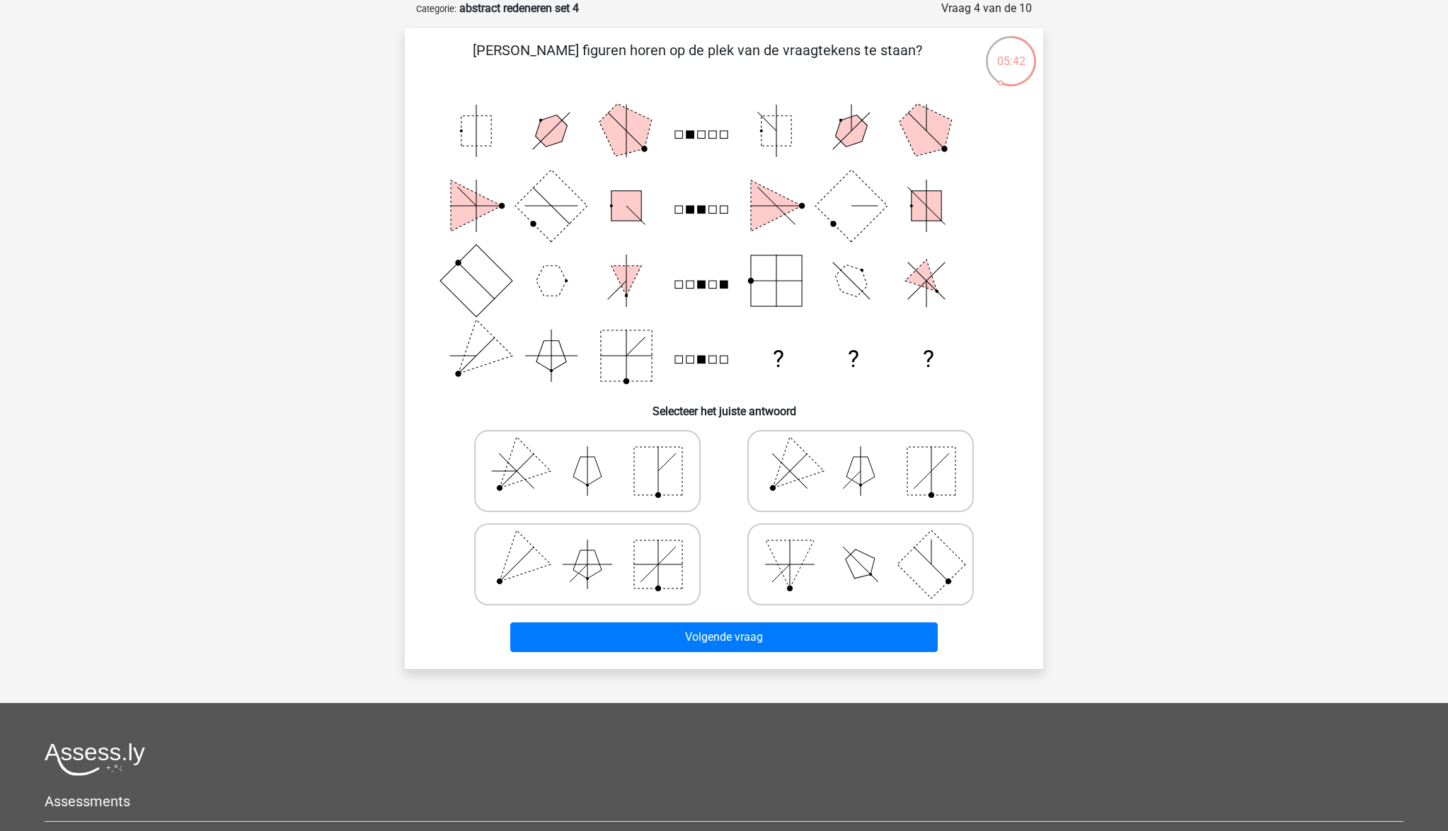
click at [673, 562] on rect at bounding box center [658, 565] width 48 height 48
click at [596, 547] on input "radio" at bounding box center [591, 542] width 9 height 9
radio input "true"
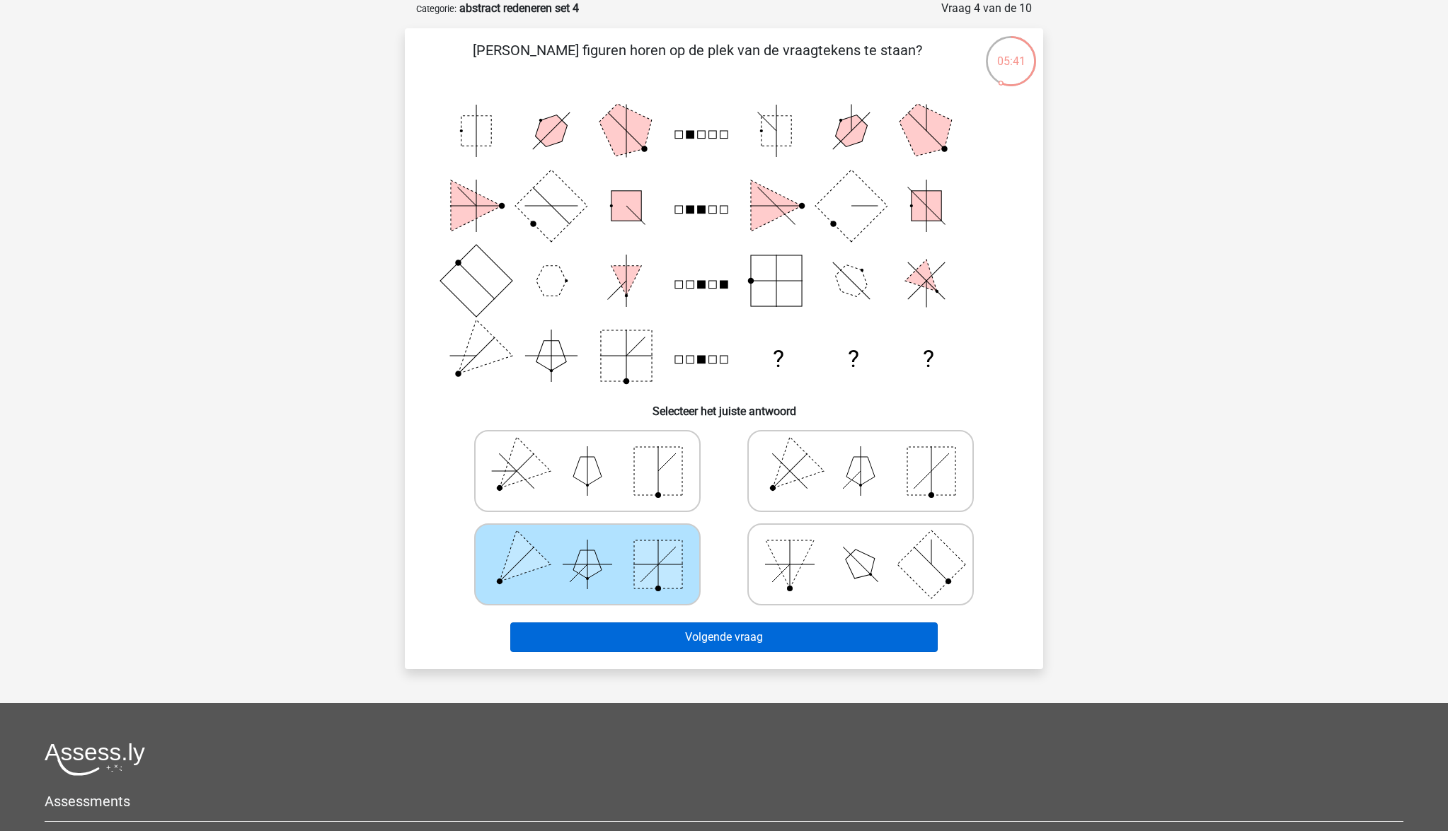
click at [757, 646] on button "Volgende vraag" at bounding box center [724, 638] width 428 height 30
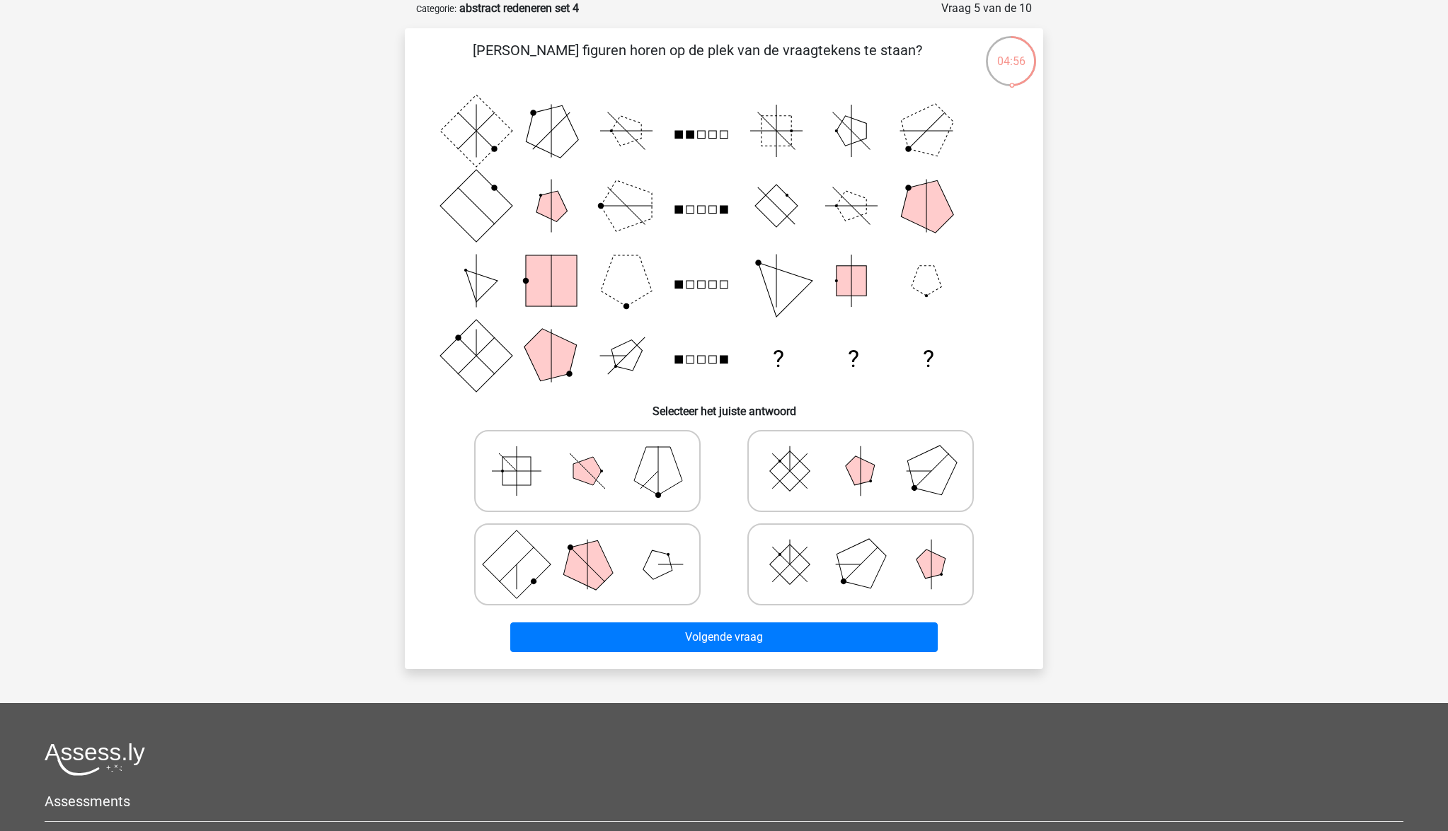
click at [796, 574] on rect at bounding box center [790, 564] width 40 height 40
click at [860, 547] on input "radio" at bounding box center [864, 542] width 9 height 9
radio input "true"
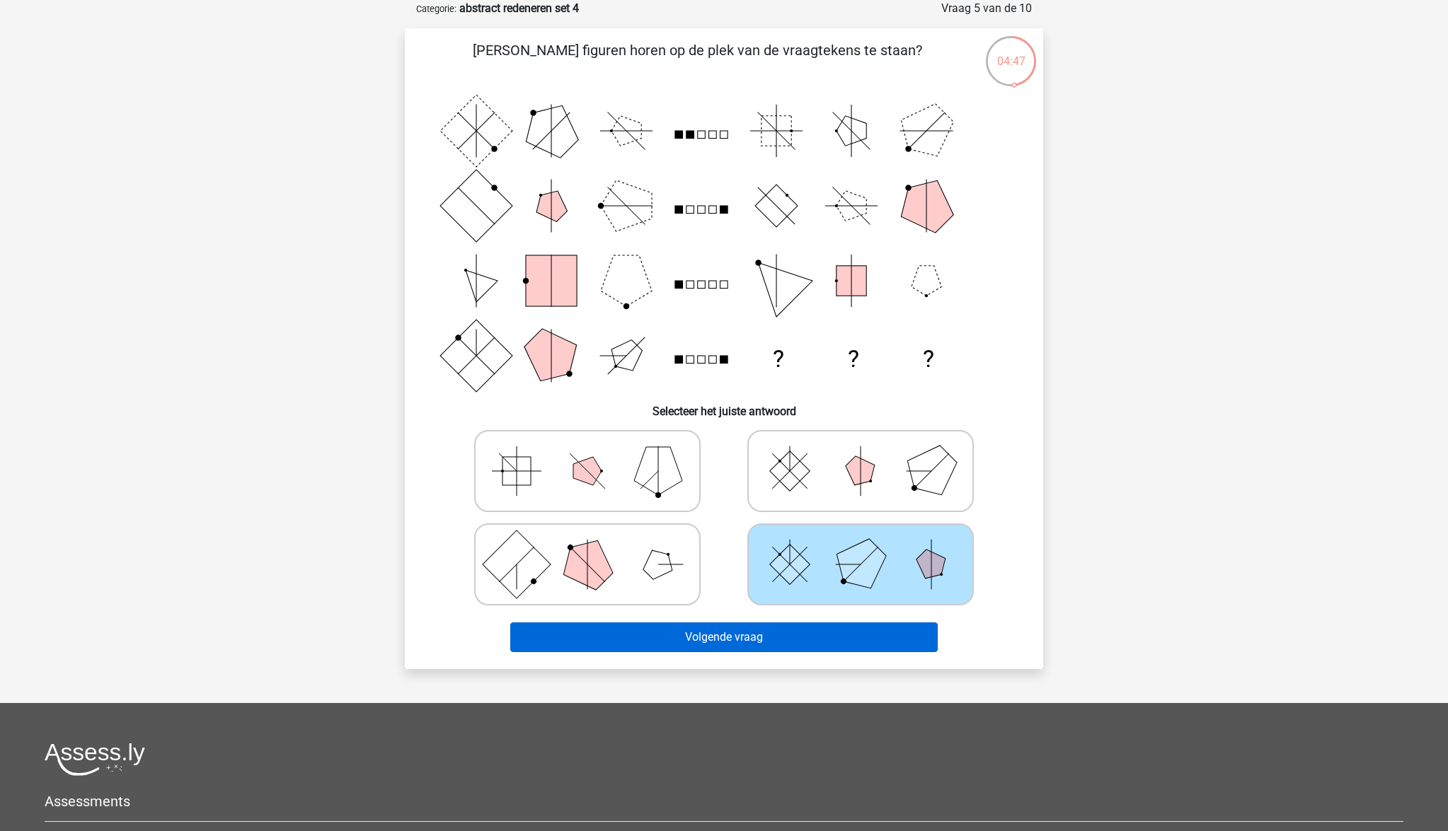
click at [799, 642] on button "Volgende vraag" at bounding box center [724, 638] width 428 height 30
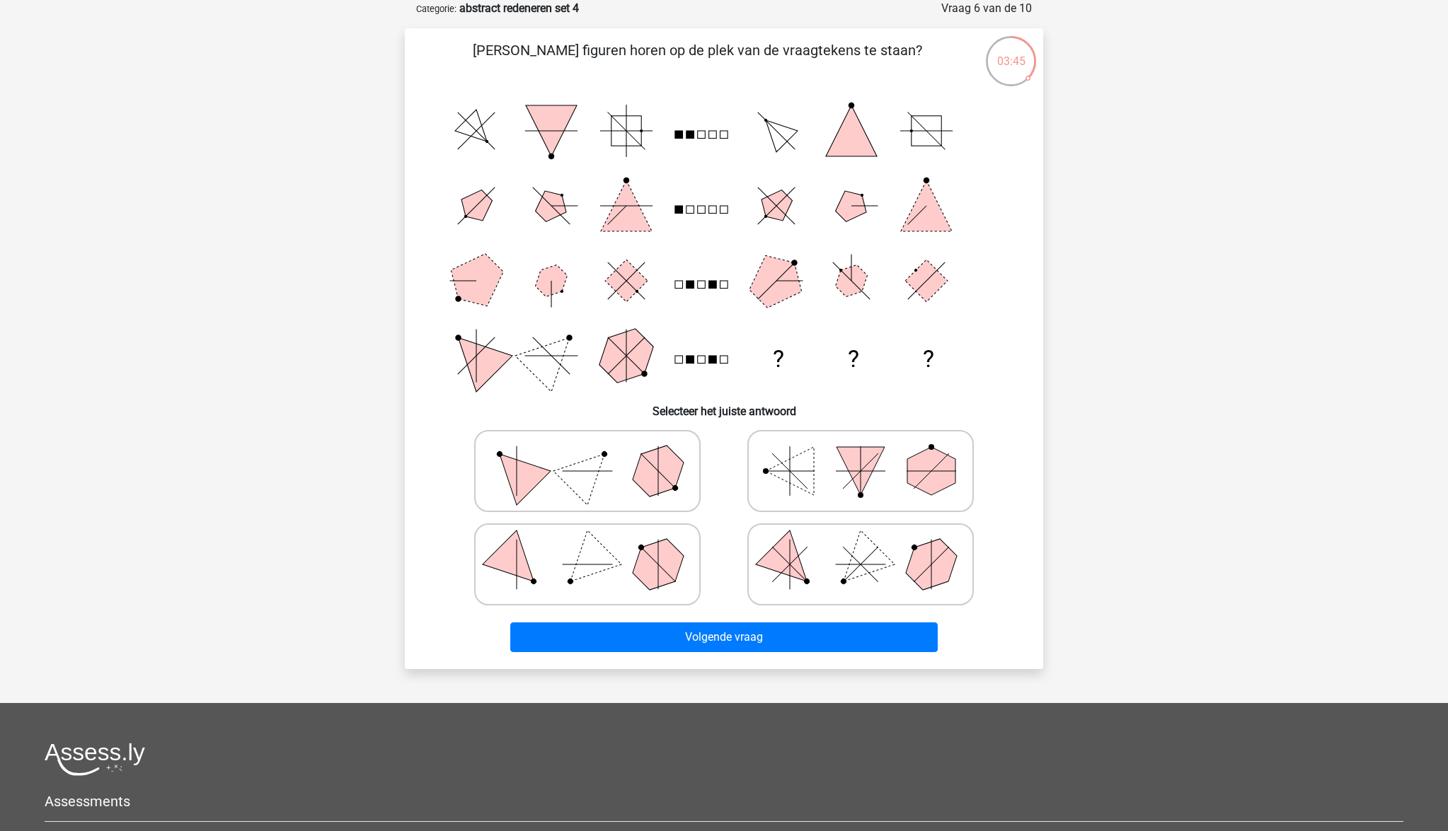
click at [791, 560] on polygon at bounding box center [790, 564] width 68 height 68
click at [860, 547] on input "radio" at bounding box center [864, 542] width 9 height 9
radio input "true"
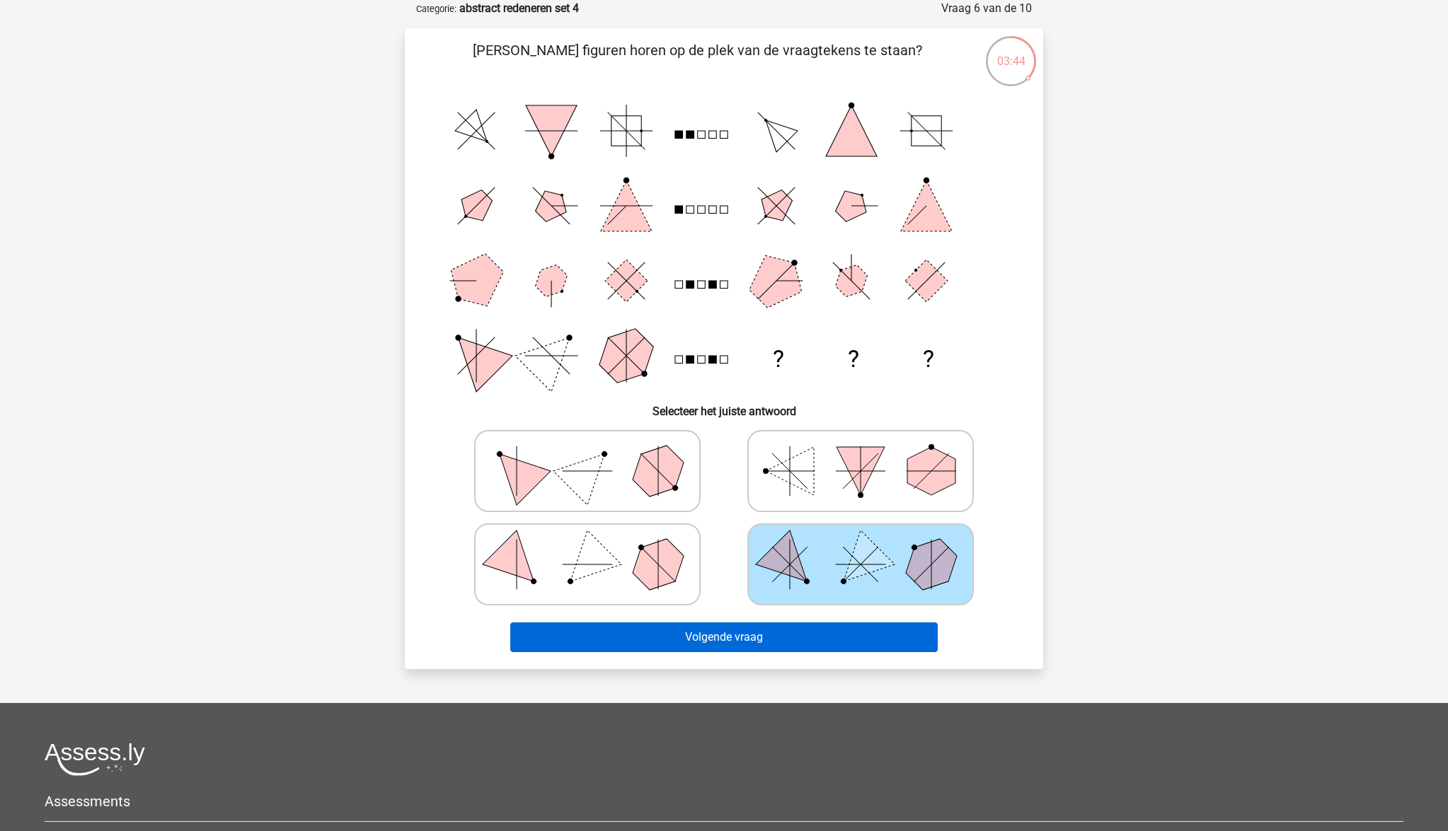
click at [787, 632] on button "Volgende vraag" at bounding box center [724, 638] width 428 height 30
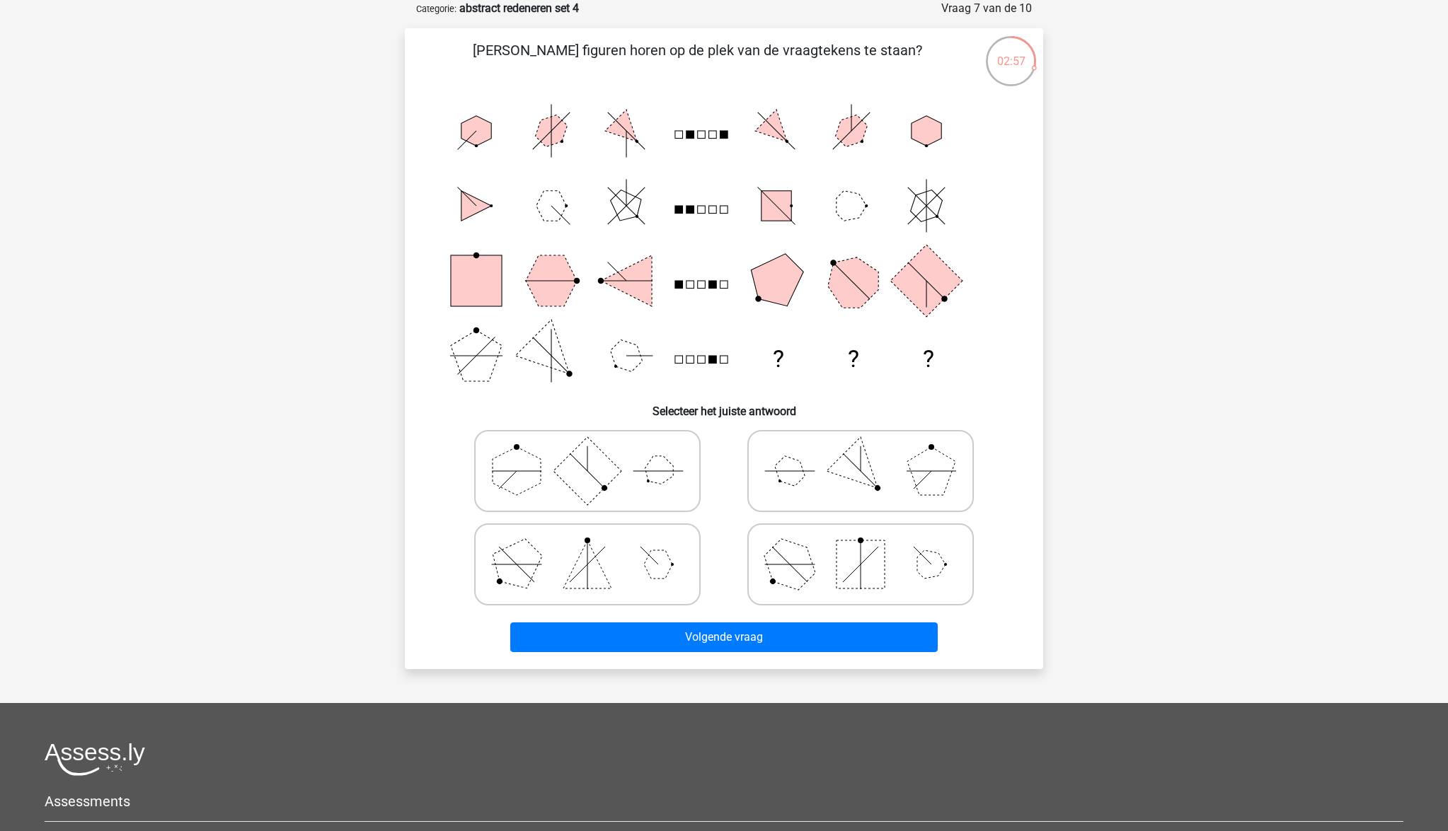
click at [590, 480] on rect at bounding box center [587, 471] width 68 height 68
click at [590, 453] on input "radio" at bounding box center [591, 448] width 9 height 9
radio input "true"
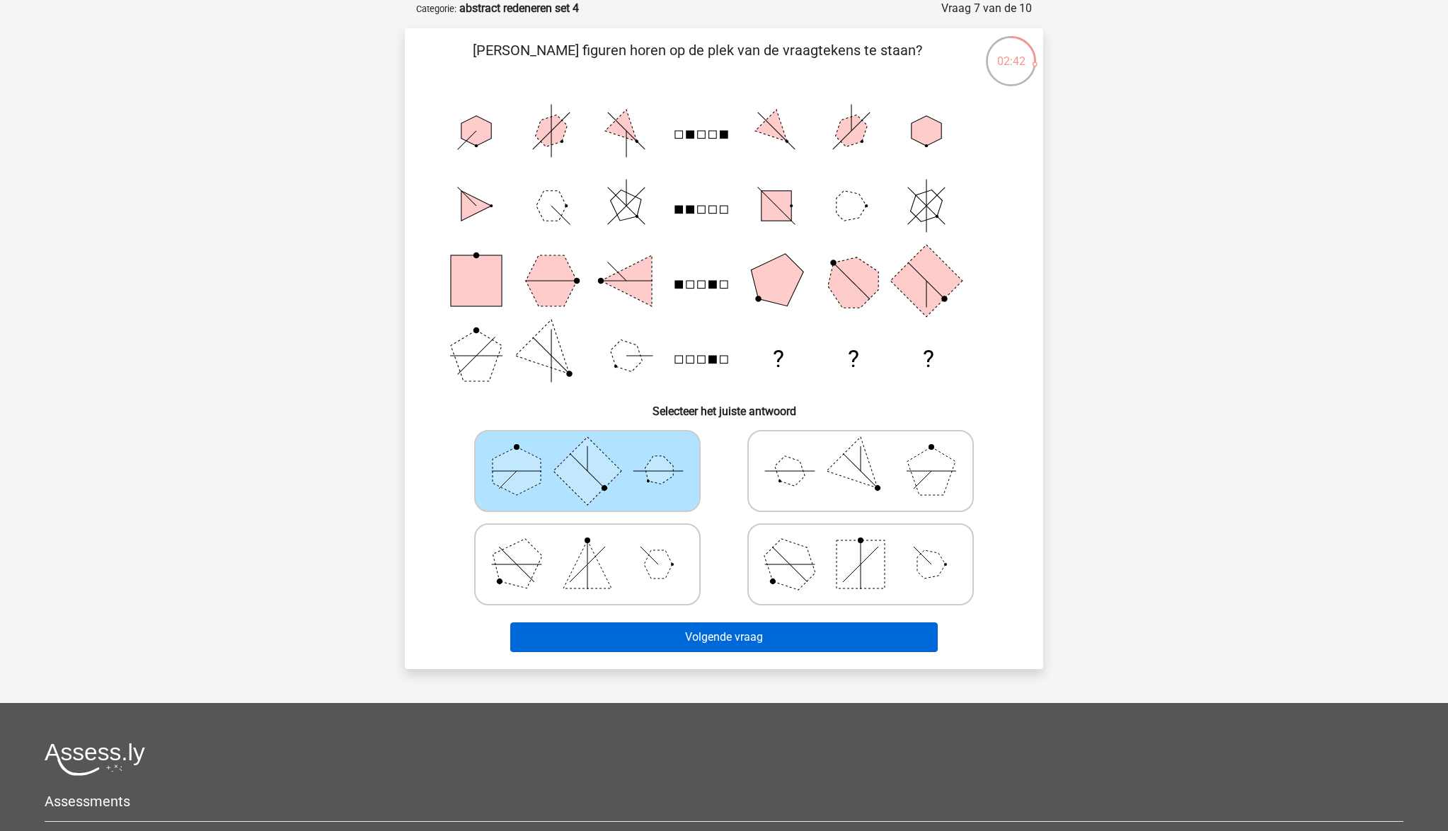
click at [718, 636] on button "Volgende vraag" at bounding box center [724, 638] width 428 height 30
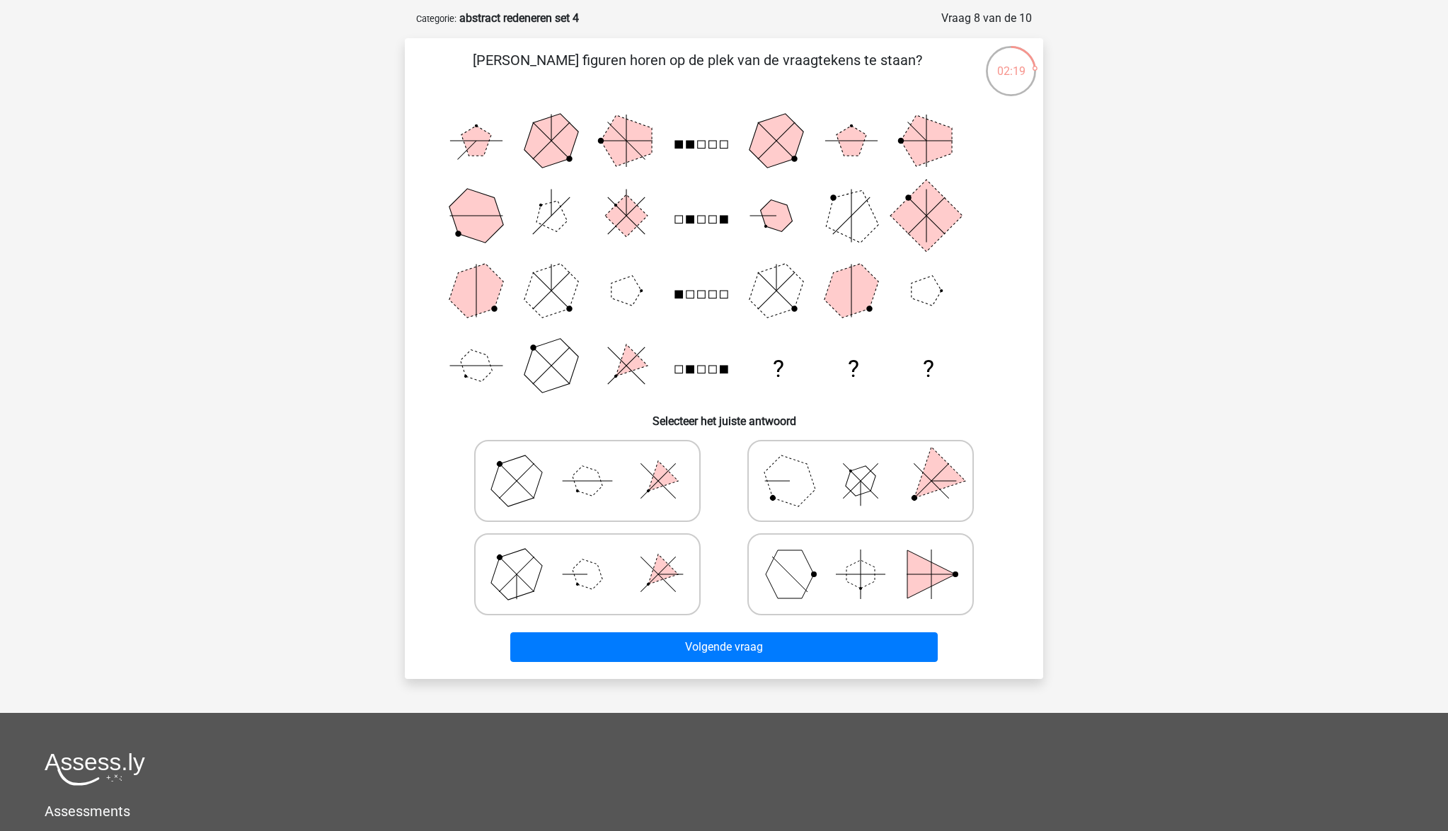
scroll to position [56, 0]
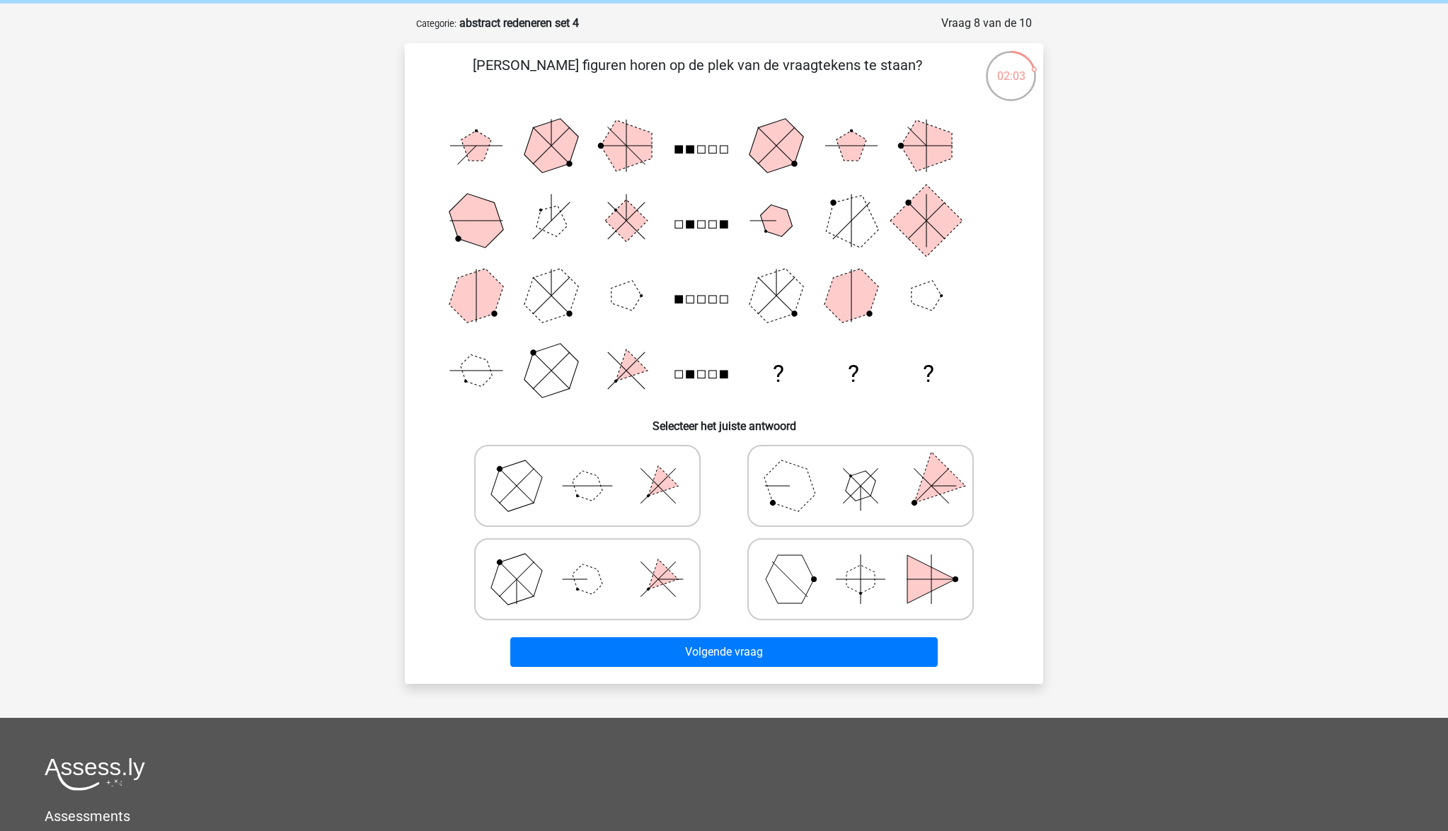
click at [858, 497] on polygon at bounding box center [860, 486] width 40 height 40
click at [860, 468] on input "radio" at bounding box center [864, 463] width 9 height 9
radio input "true"
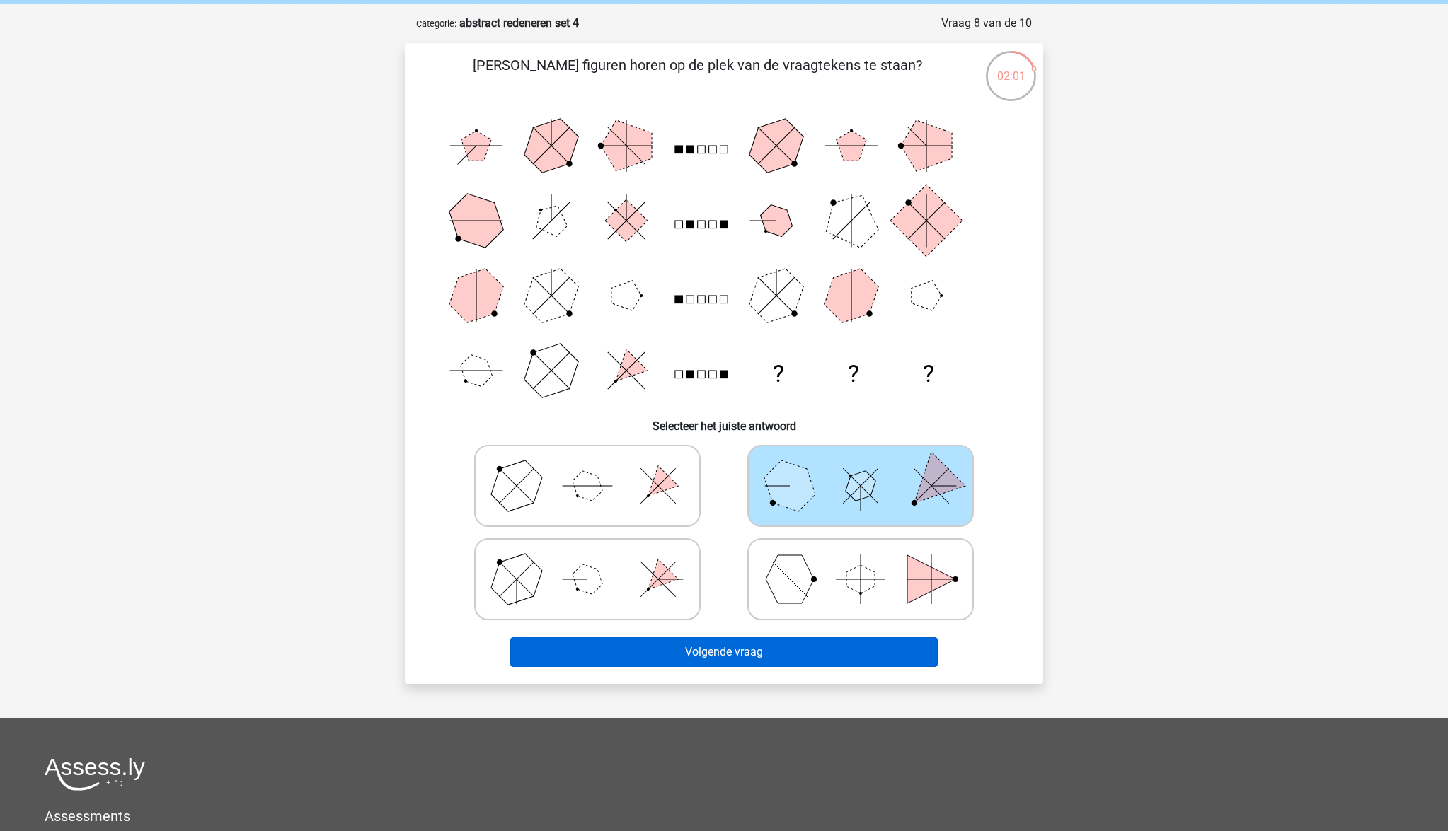
click at [834, 649] on button "Volgende vraag" at bounding box center [724, 652] width 428 height 30
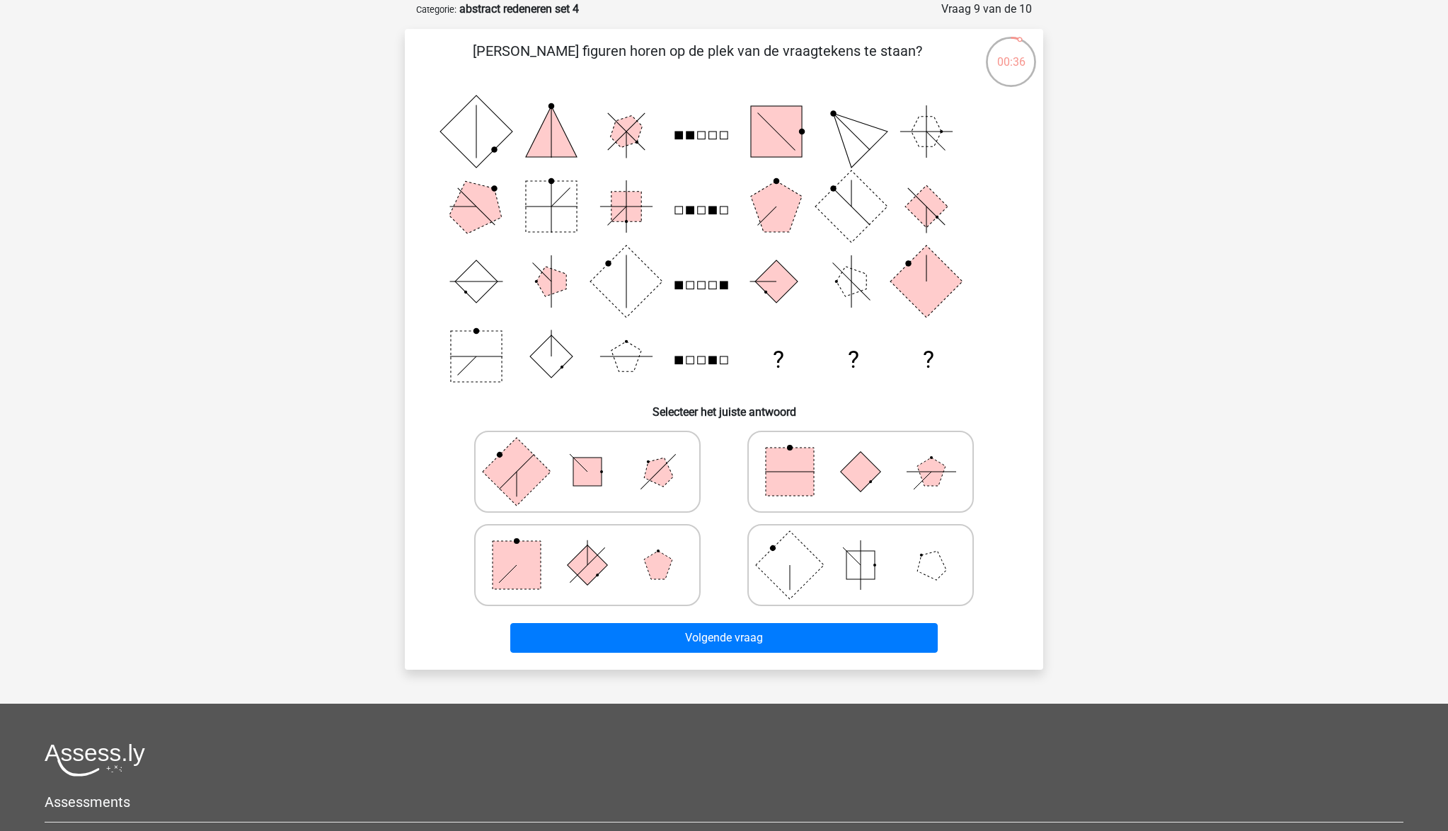
scroll to position [69, 1]
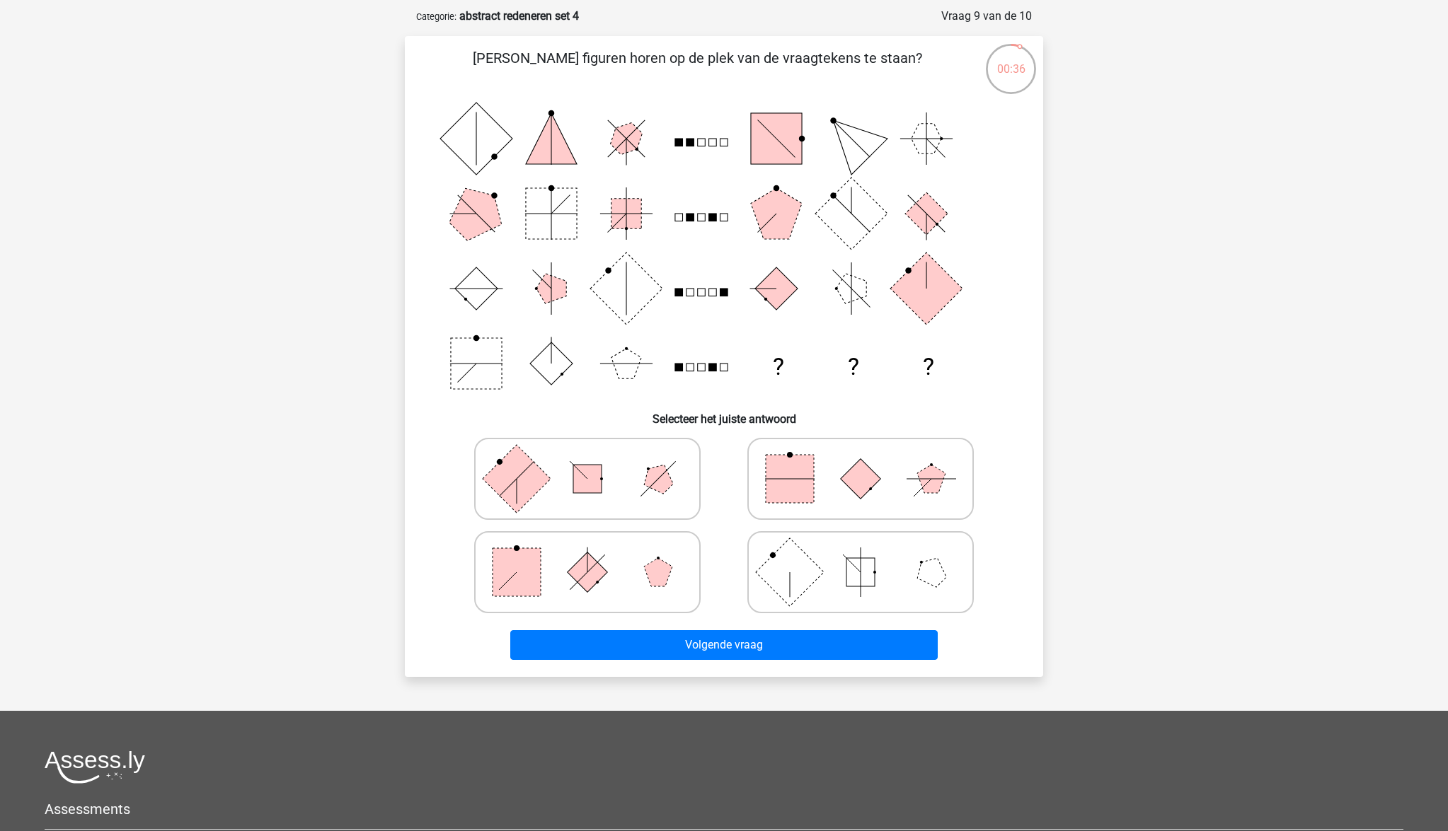
click at [603, 558] on icon at bounding box center [587, 572] width 212 height 71
click at [596, 555] on input "radio" at bounding box center [591, 549] width 9 height 9
radio input "true"
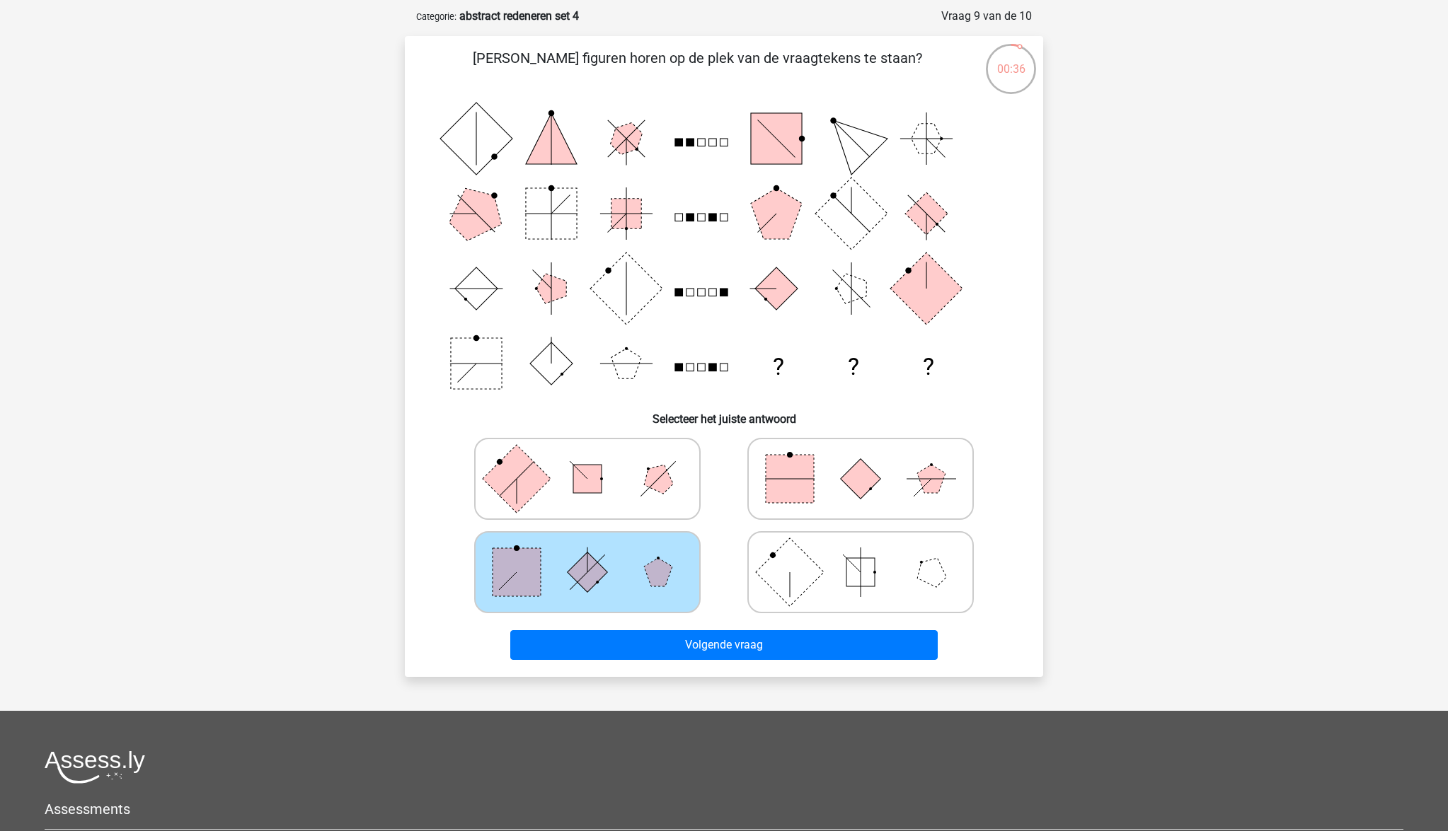
scroll to position [64, 0]
click at [613, 501] on icon at bounding box center [587, 478] width 212 height 71
click at [596, 461] on input "radio" at bounding box center [591, 455] width 9 height 9
radio input "true"
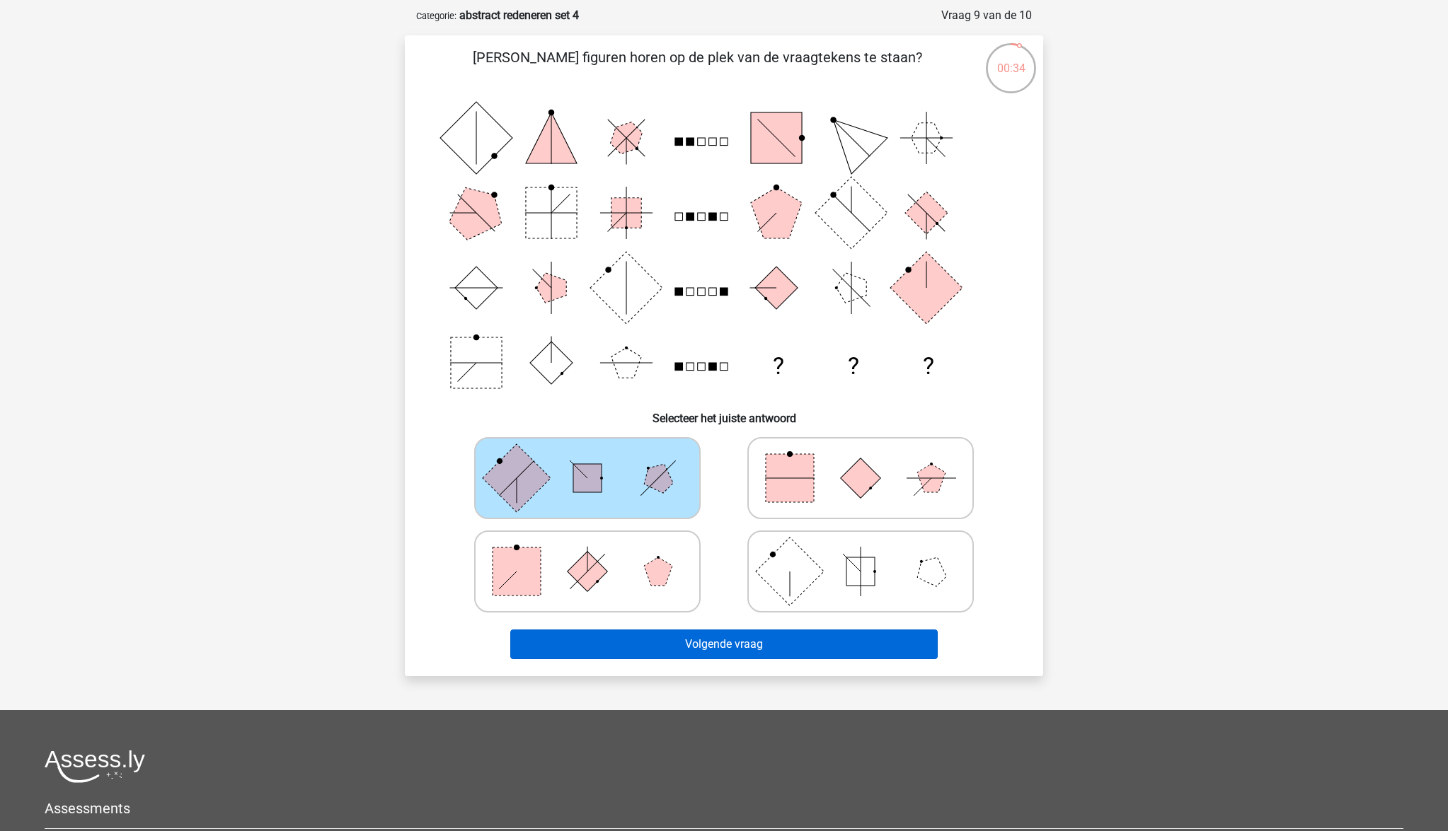
drag, startPoint x: 722, startPoint y: 648, endPoint x: 709, endPoint y: 642, distance: 13.9
click at [722, 648] on button "Volgende vraag" at bounding box center [724, 645] width 428 height 30
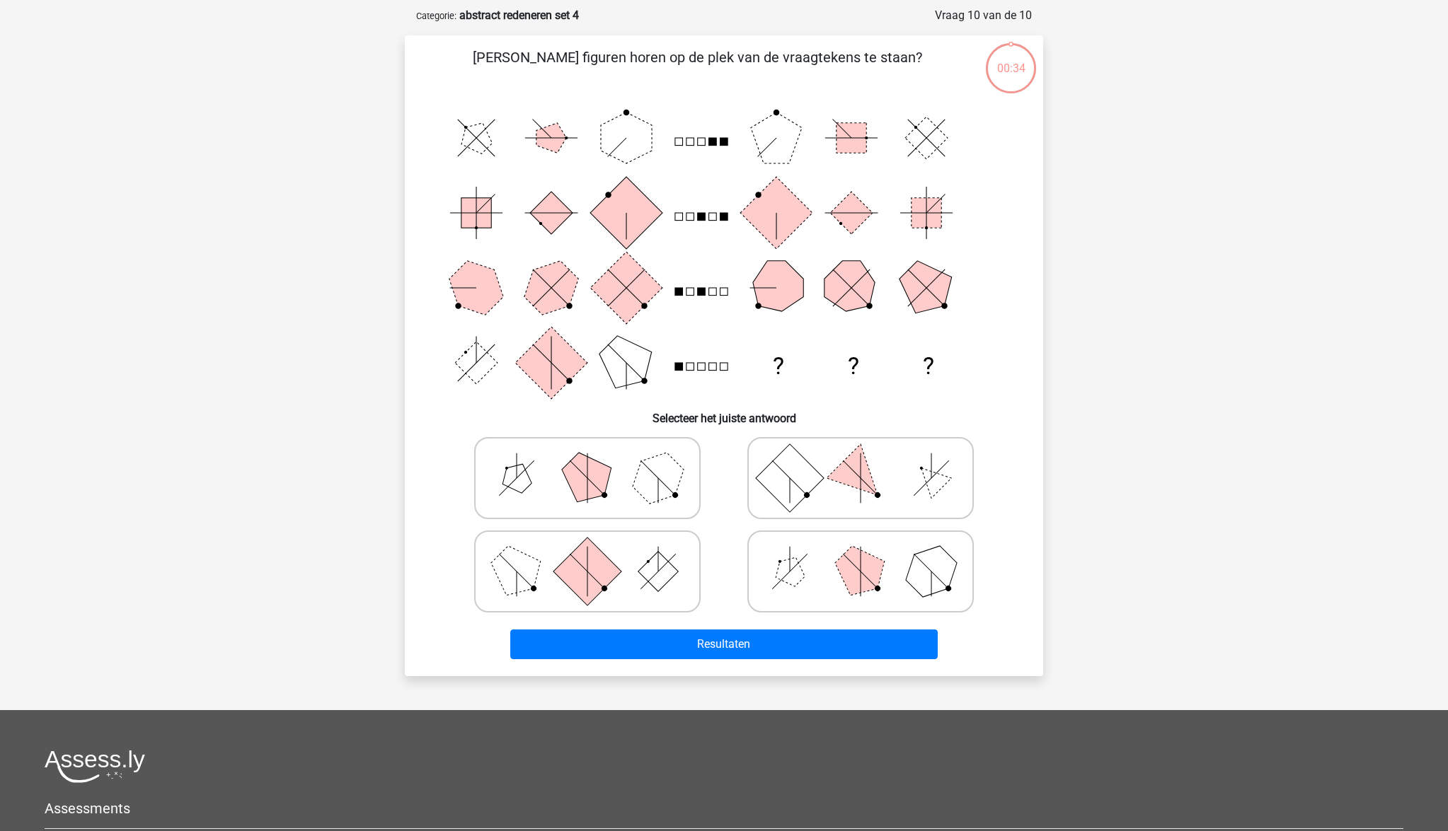
scroll to position [71, 0]
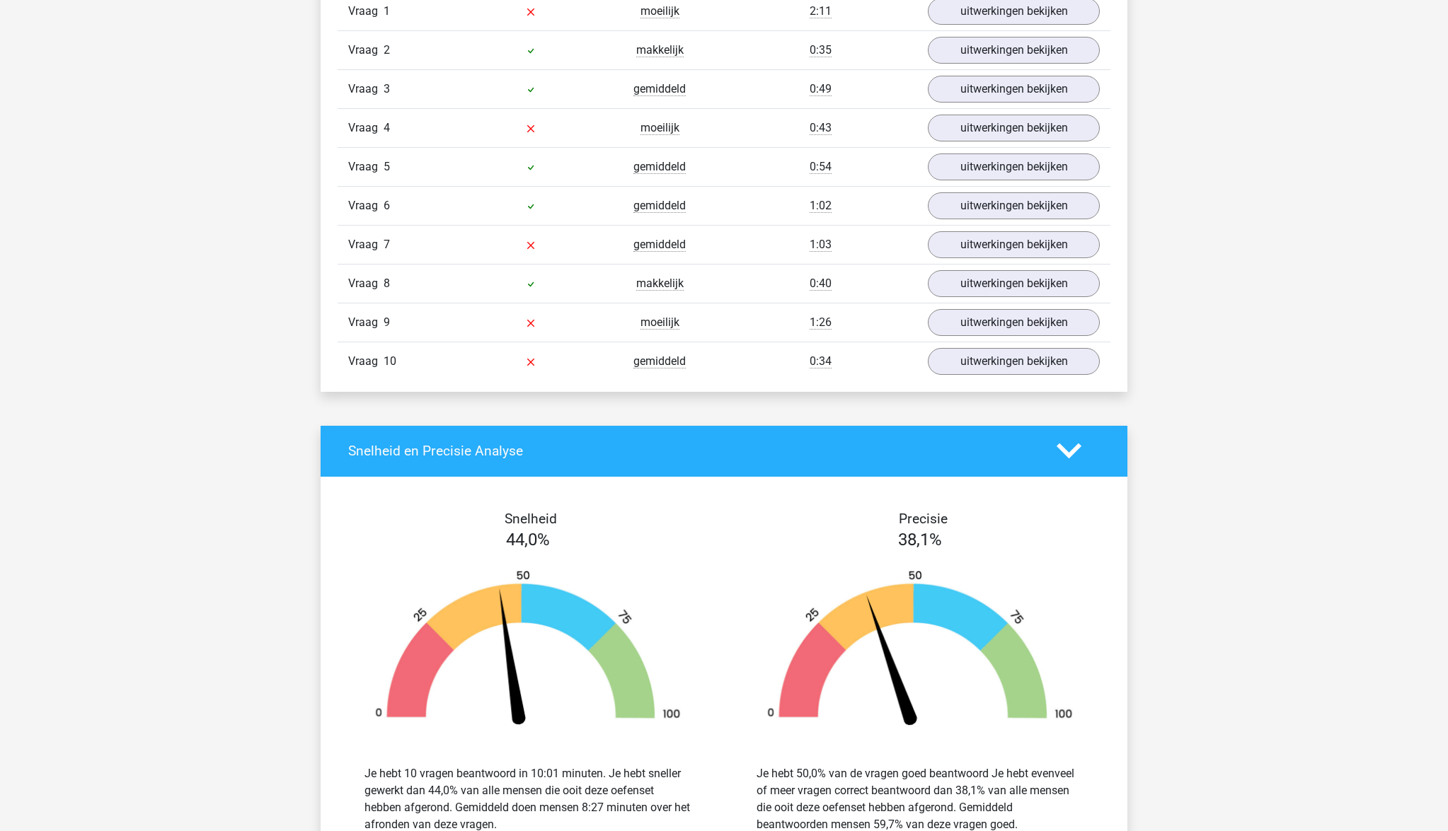
scroll to position [1236, 0]
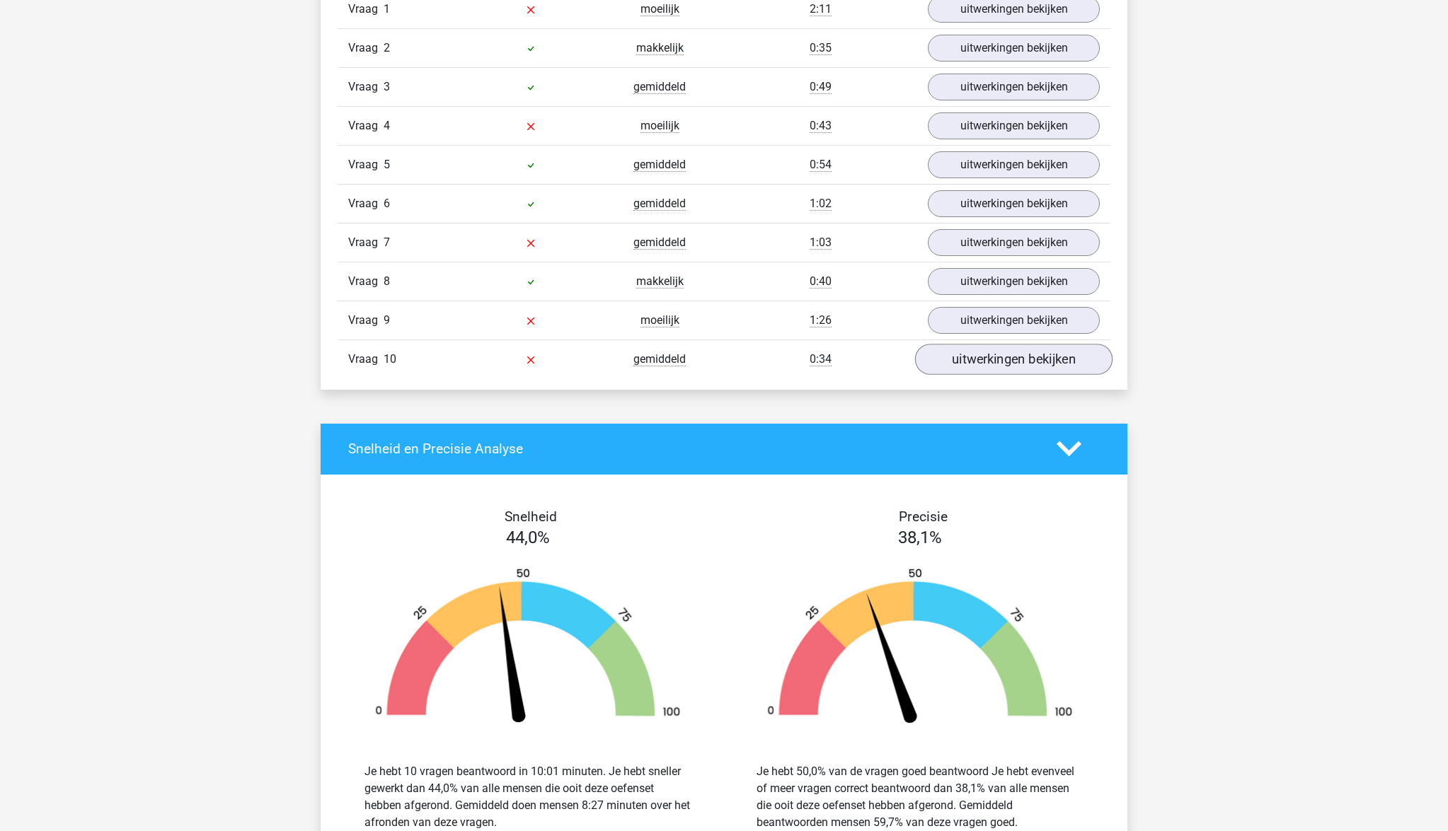
click at [1046, 366] on link "uitwerkingen bekijken" at bounding box center [1013, 359] width 197 height 31
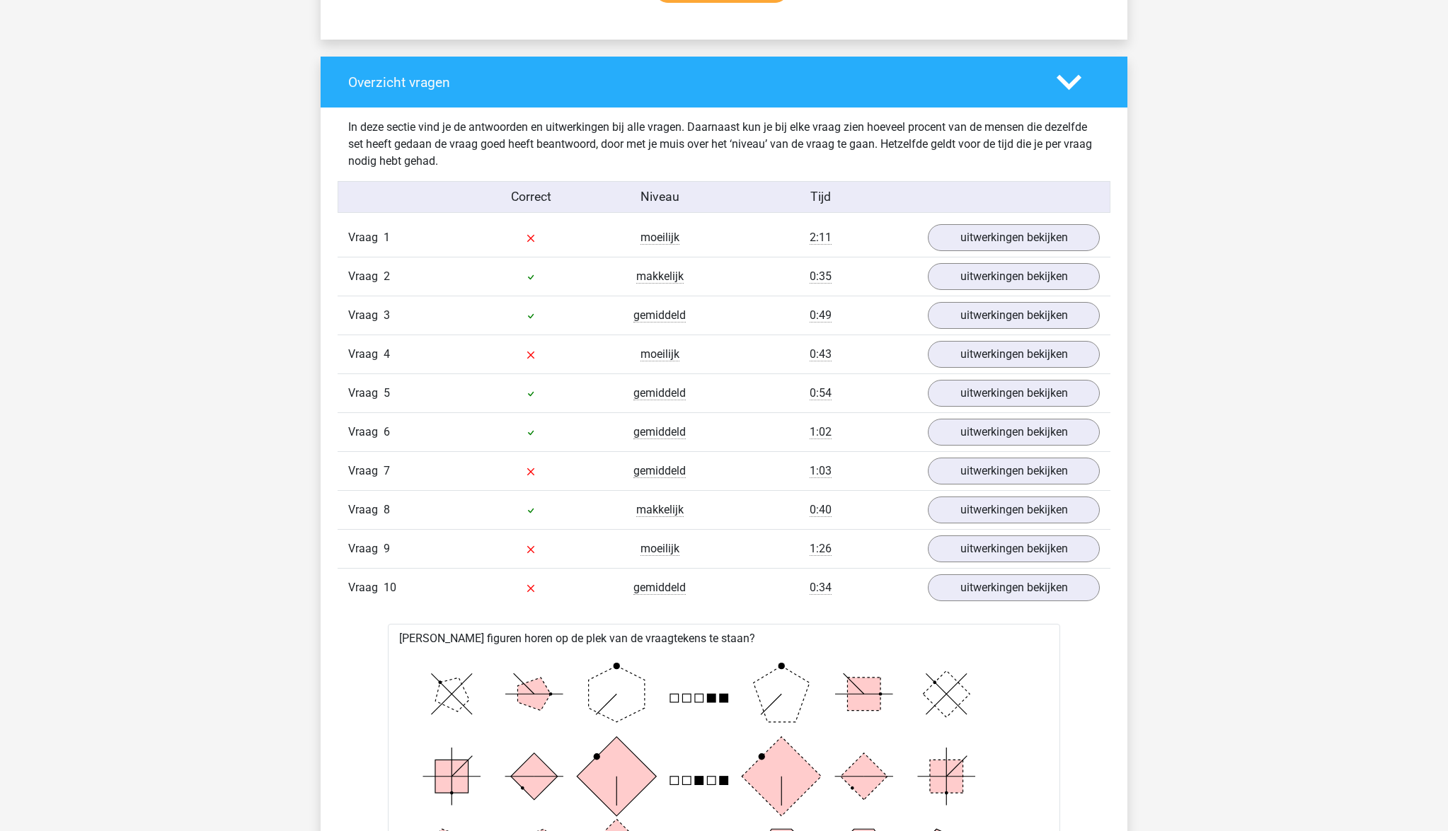
scroll to position [1048, 0]
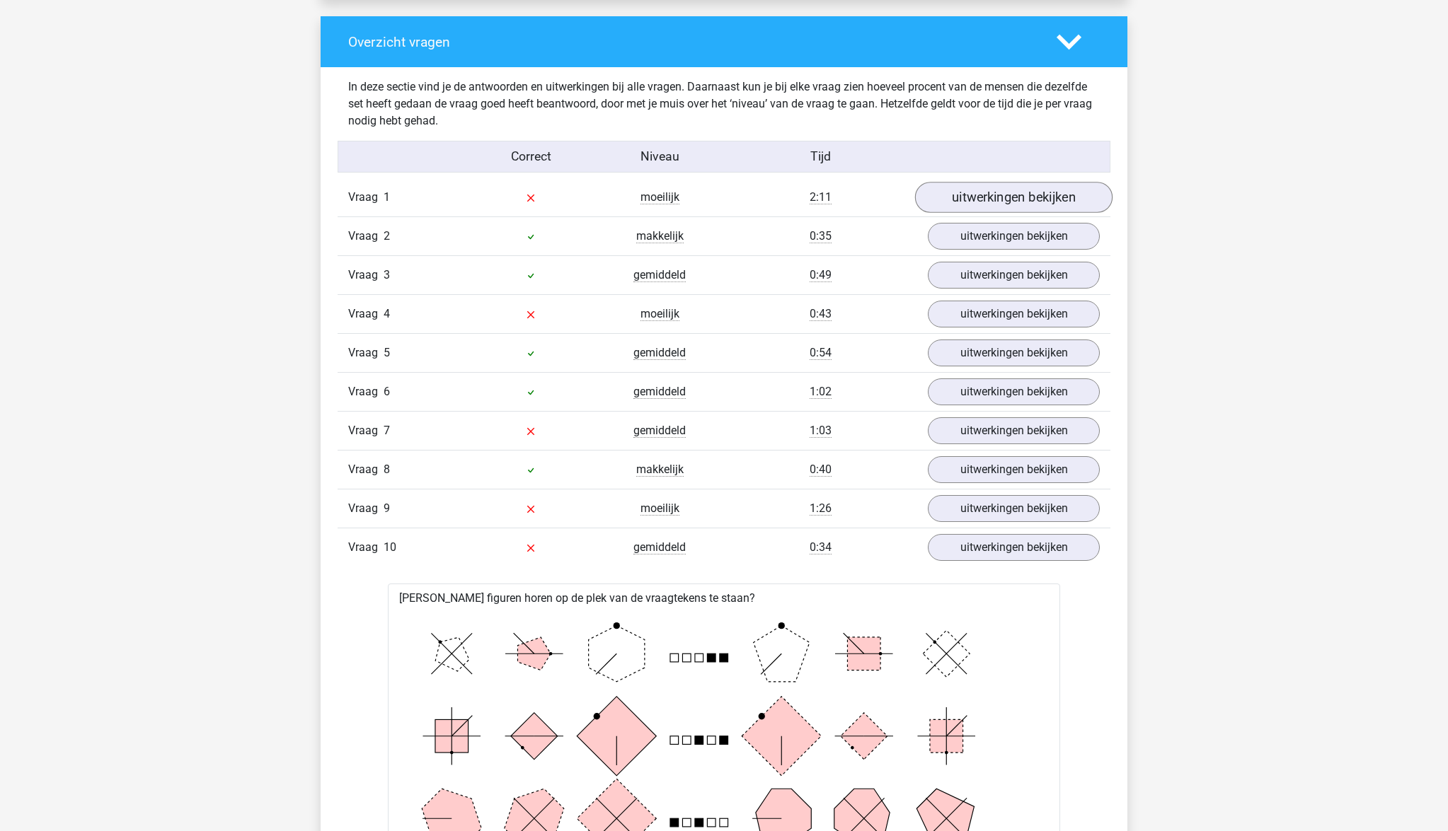
click at [1011, 190] on link "uitwerkingen bekijken" at bounding box center [1013, 197] width 197 height 31
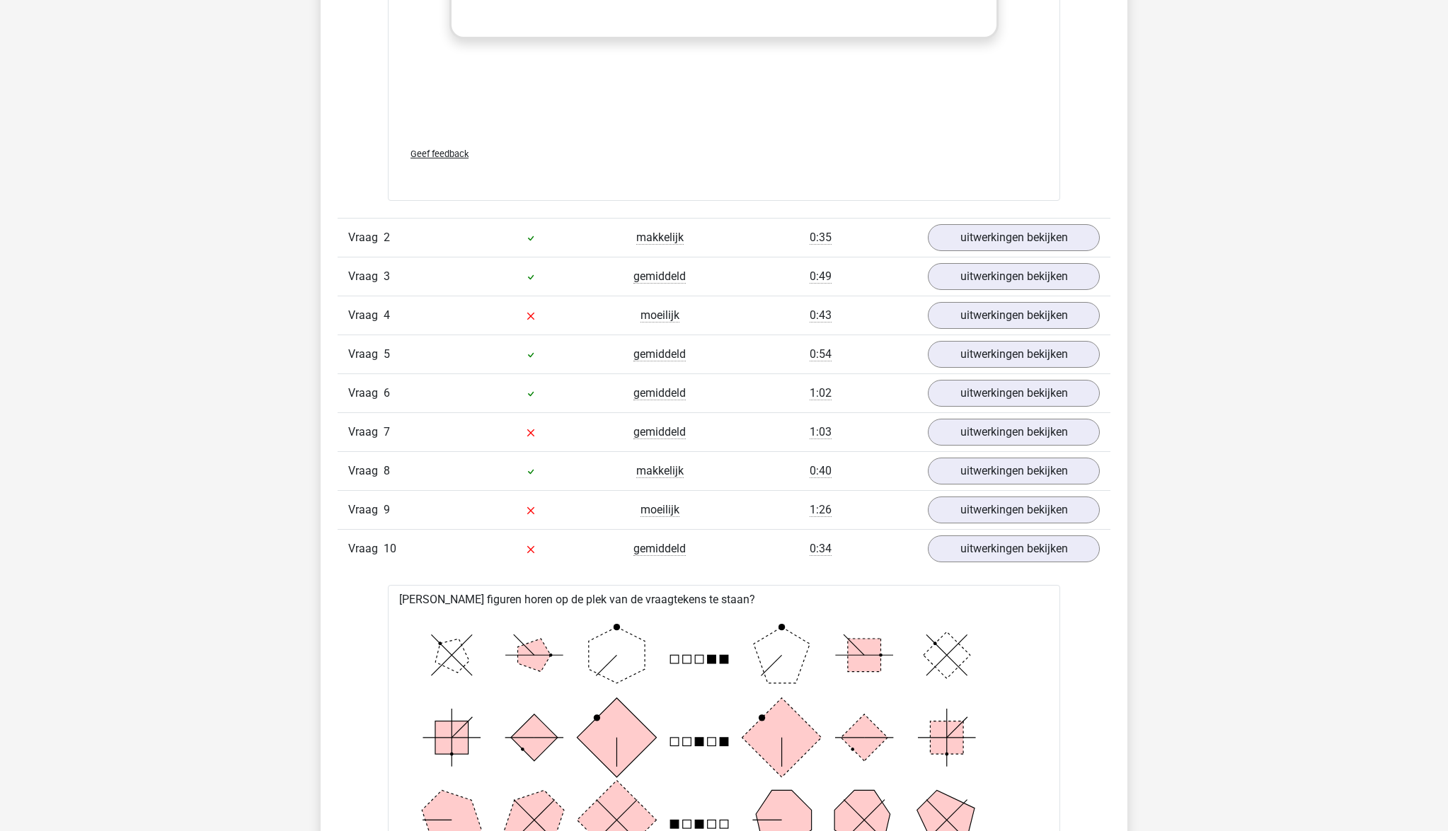
scroll to position [2234, 0]
click at [1010, 311] on link "uitwerkingen bekijken" at bounding box center [1013, 315] width 197 height 31
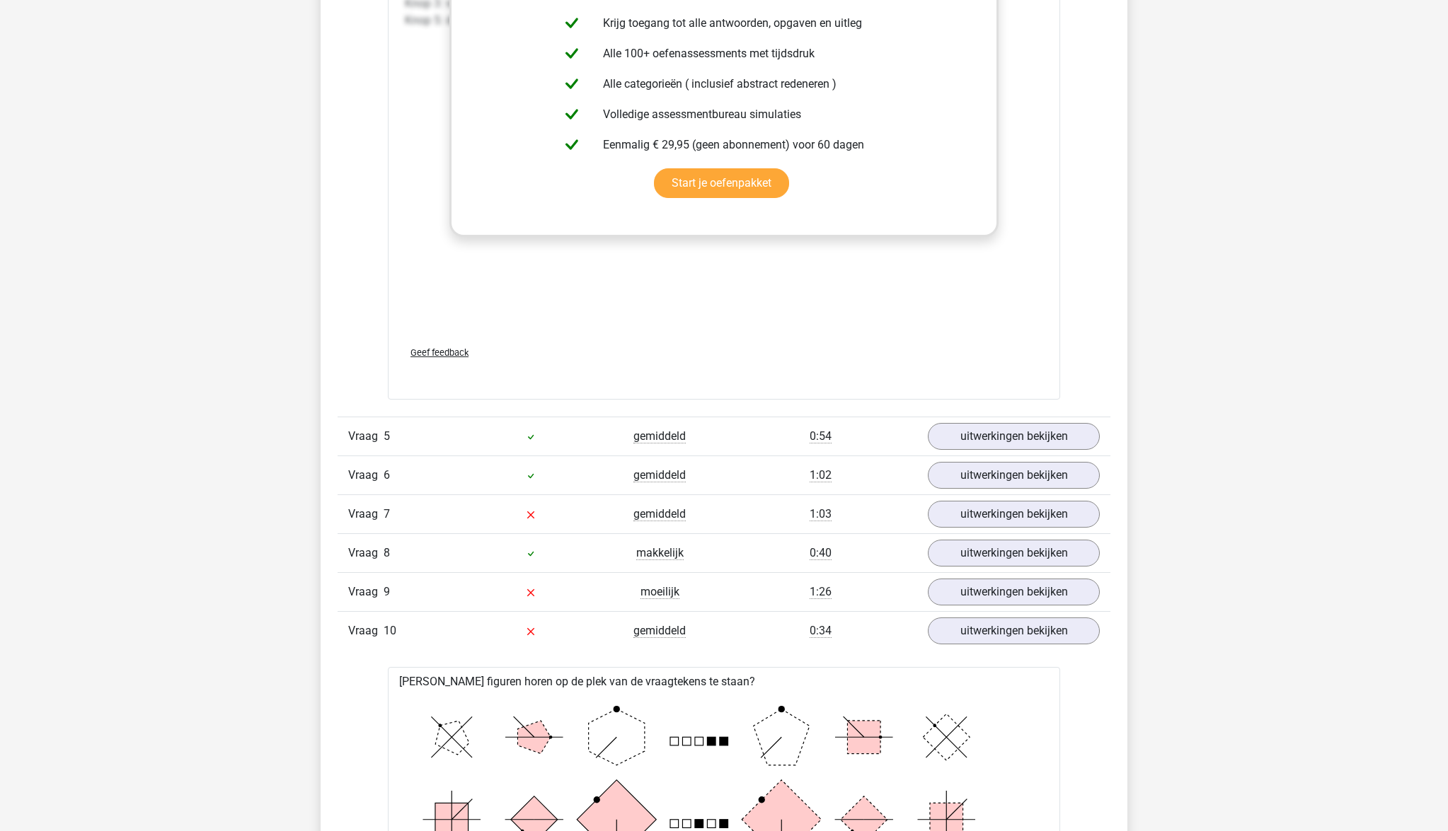
scroll to position [3343, 0]
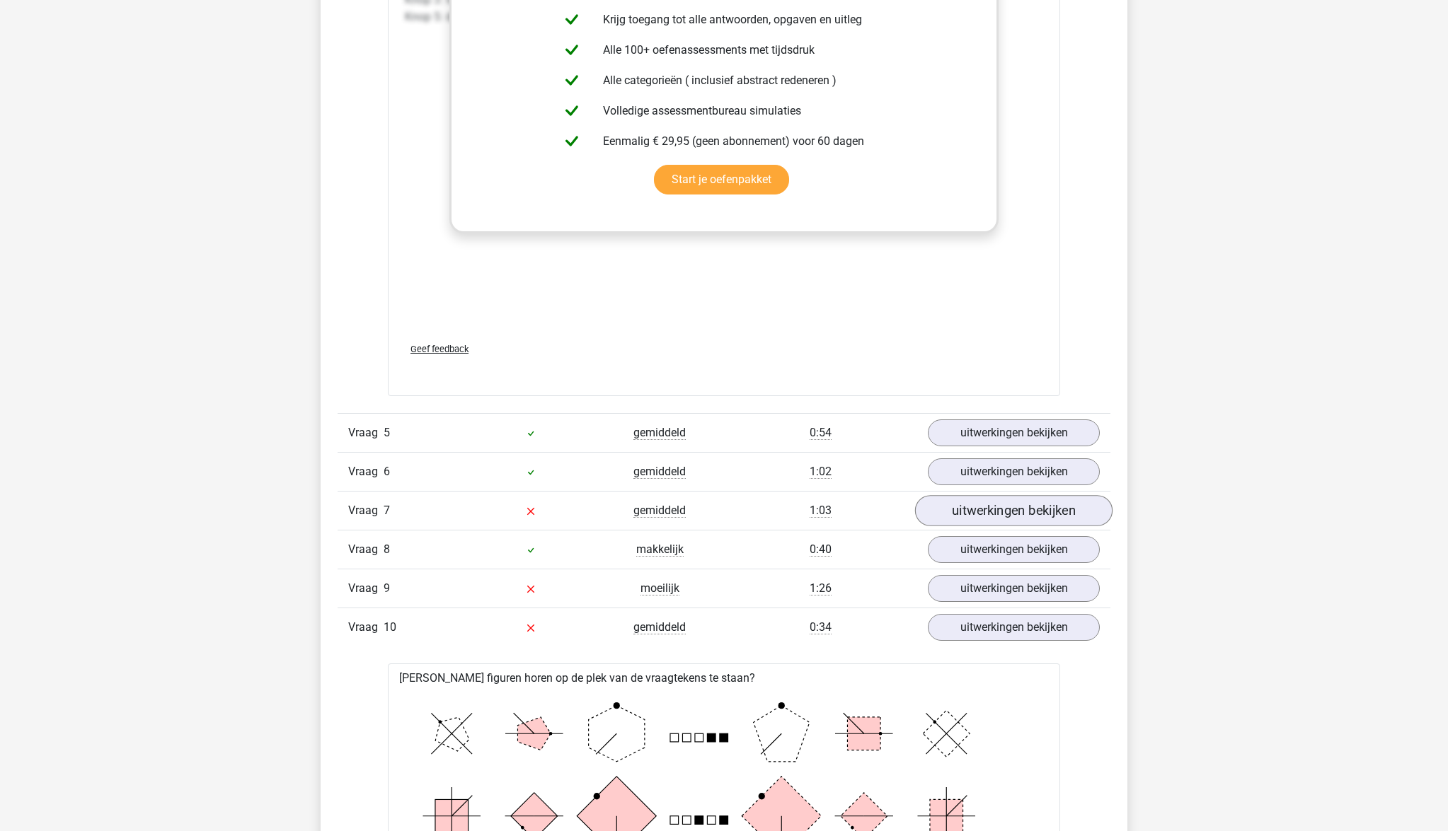
click at [1048, 513] on link "uitwerkingen bekijken" at bounding box center [1013, 510] width 197 height 31
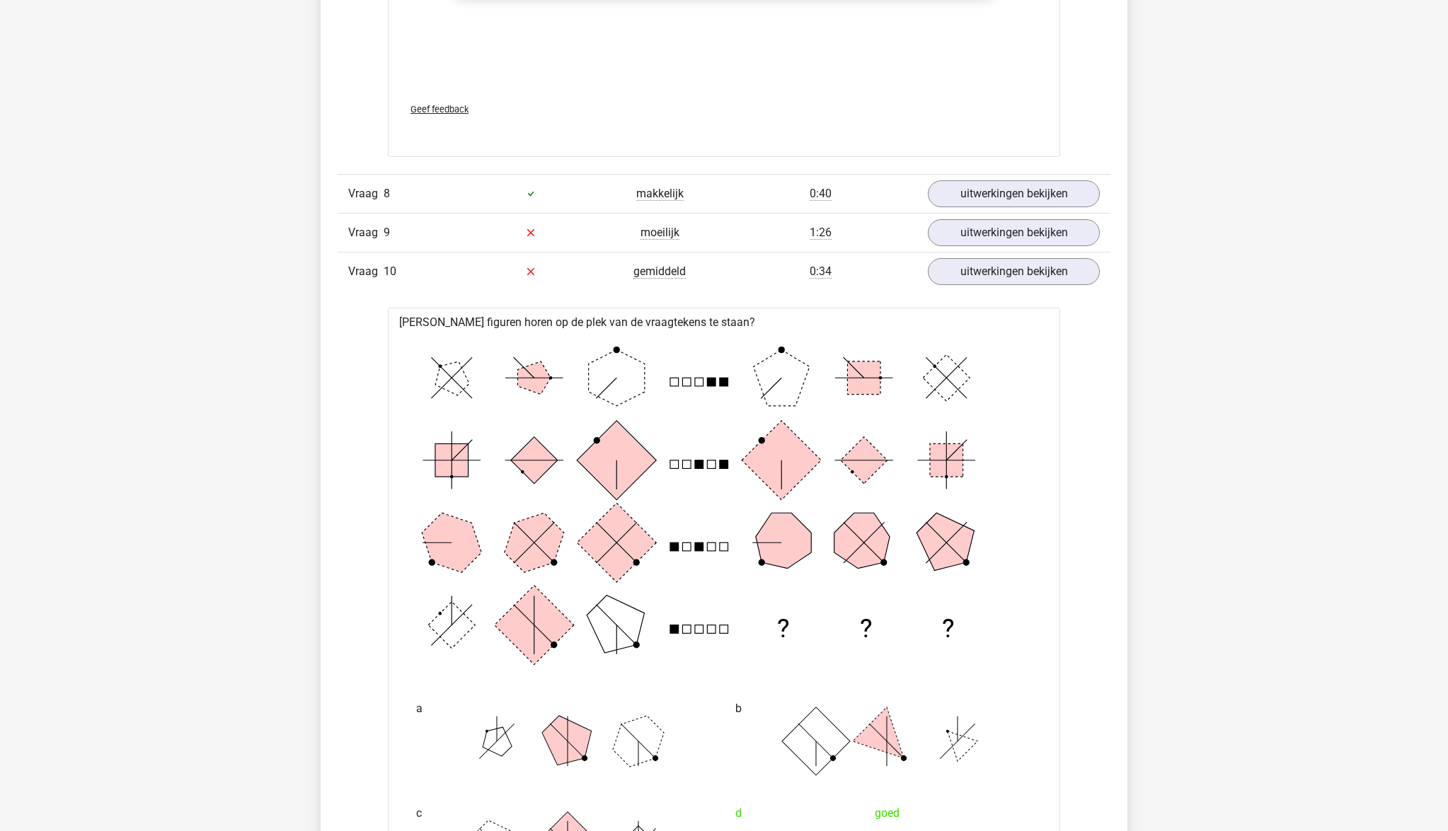
scroll to position [4912, 0]
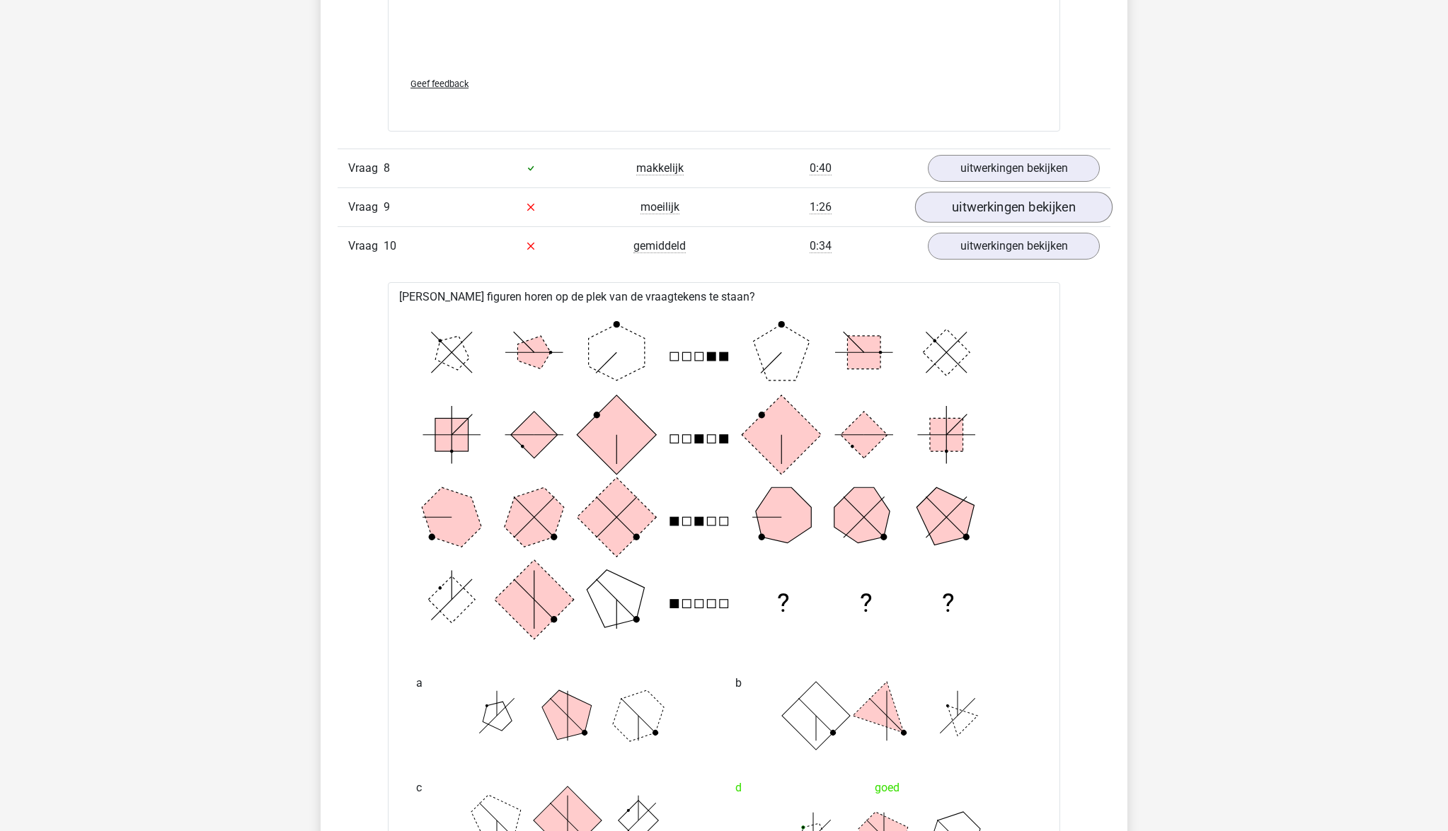
click at [1046, 204] on link "uitwerkingen bekijken" at bounding box center [1013, 207] width 197 height 31
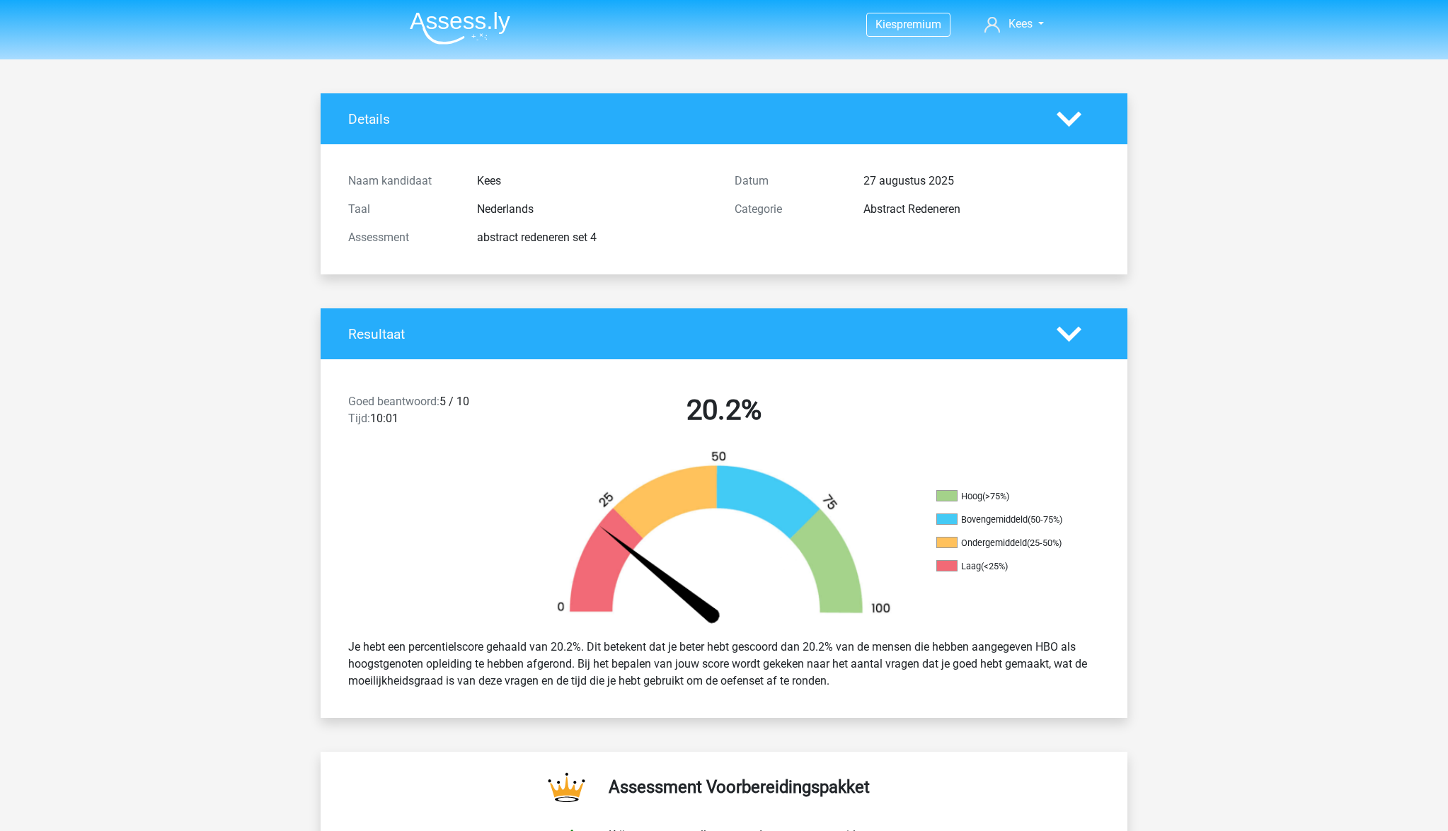
scroll to position [0, 0]
click at [470, 20] on img at bounding box center [460, 27] width 100 height 33
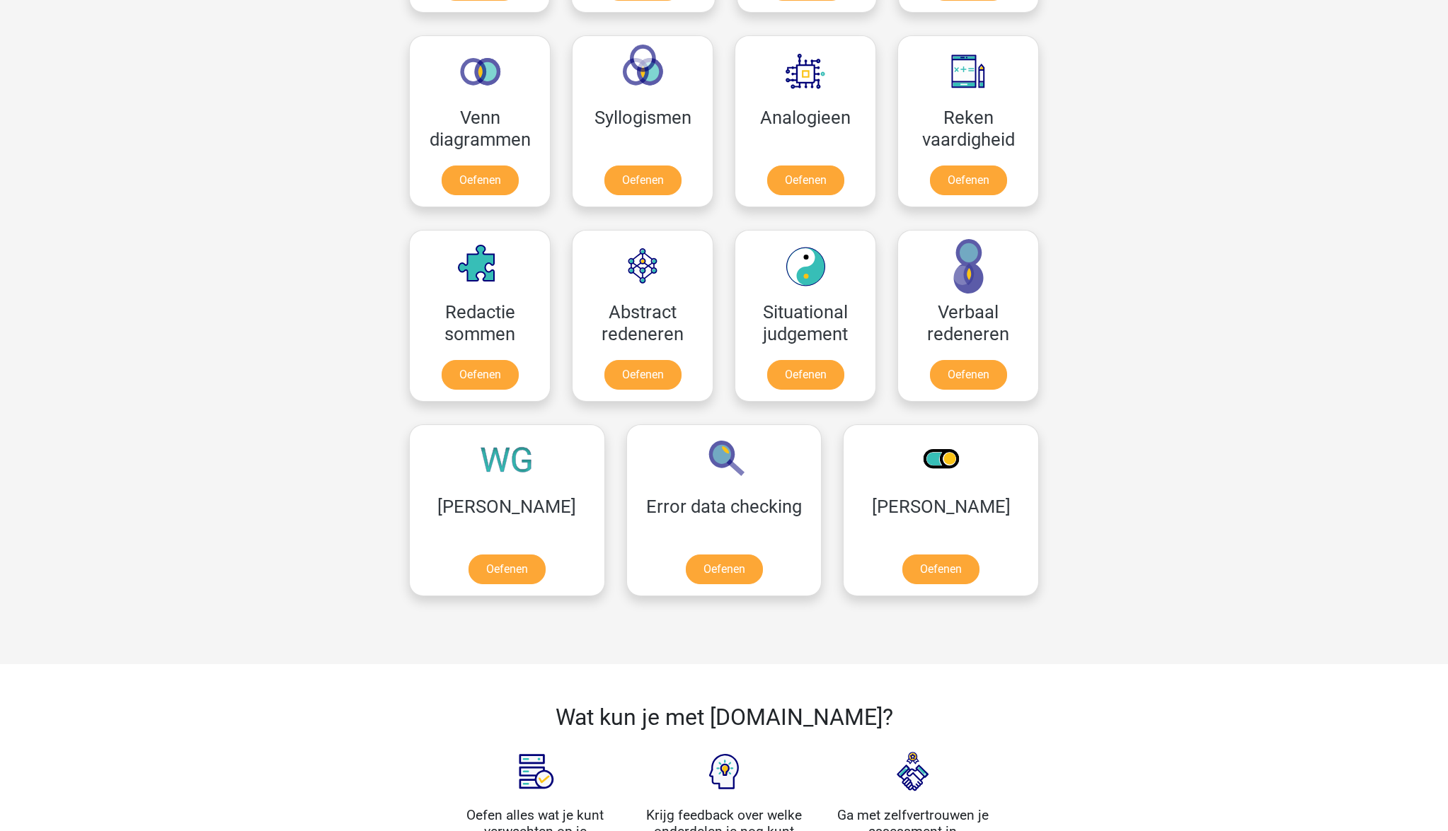
scroll to position [826, 0]
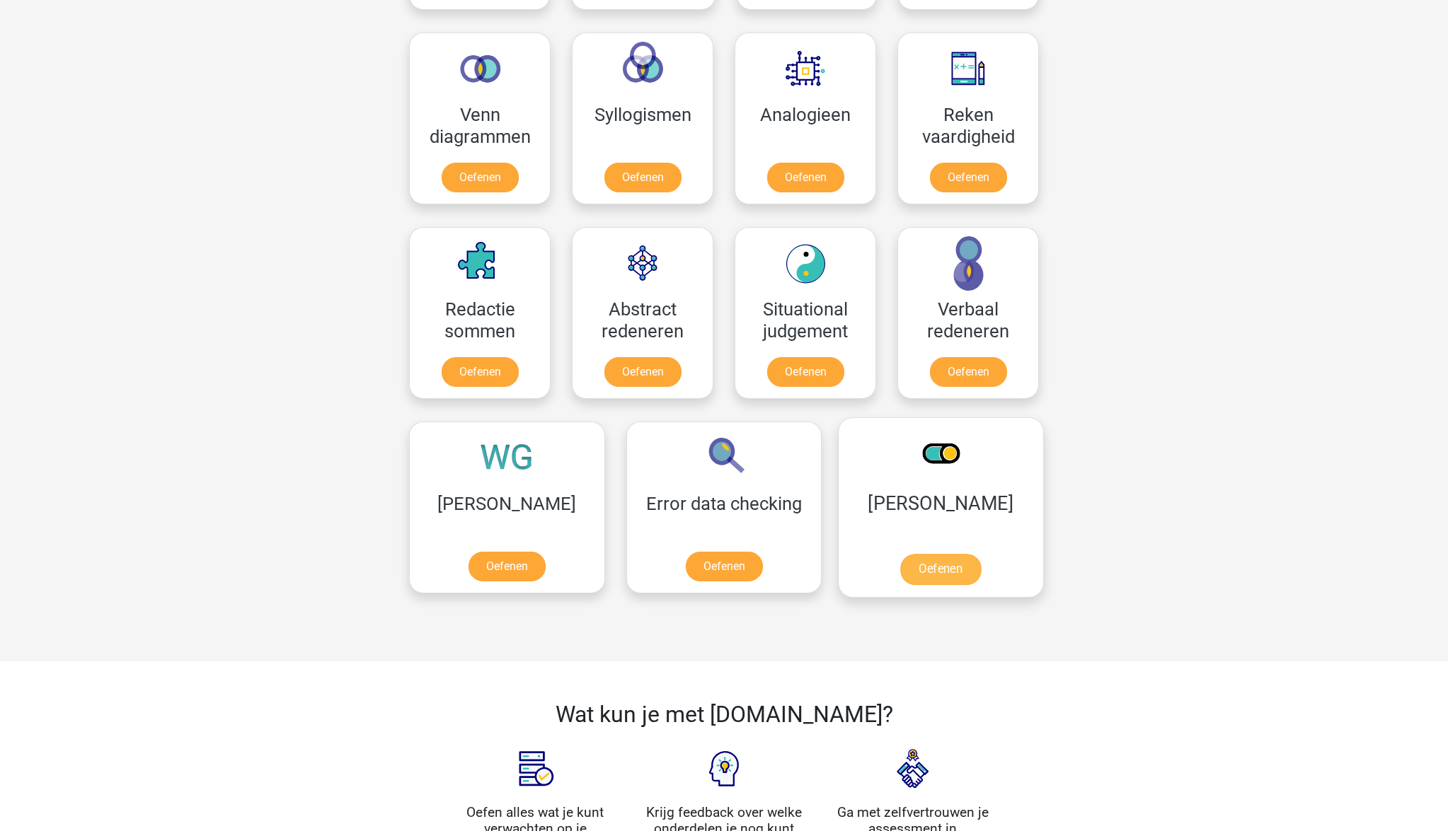
click at [900, 569] on link "Oefenen" at bounding box center [940, 569] width 81 height 31
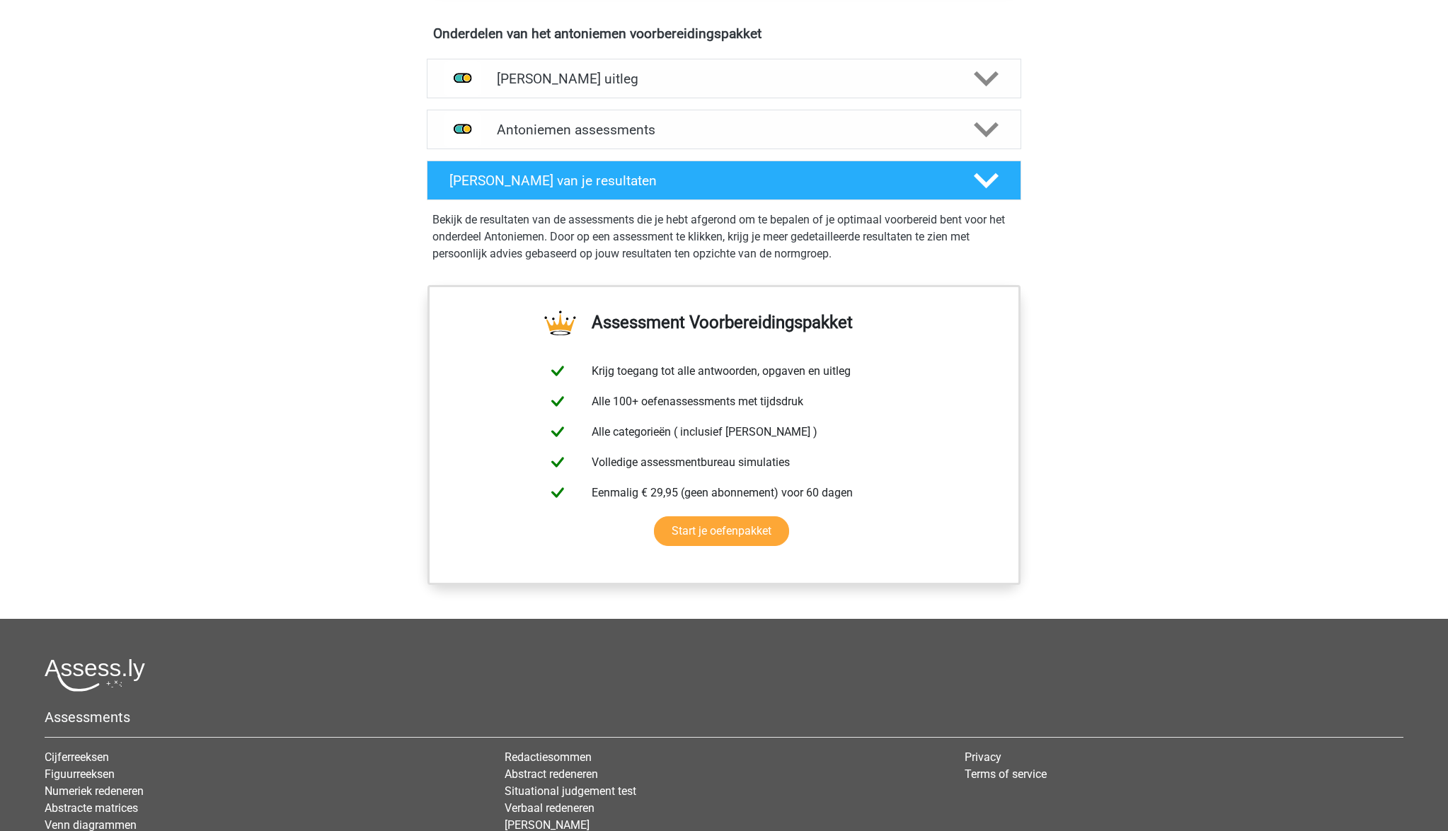
scroll to position [804, 0]
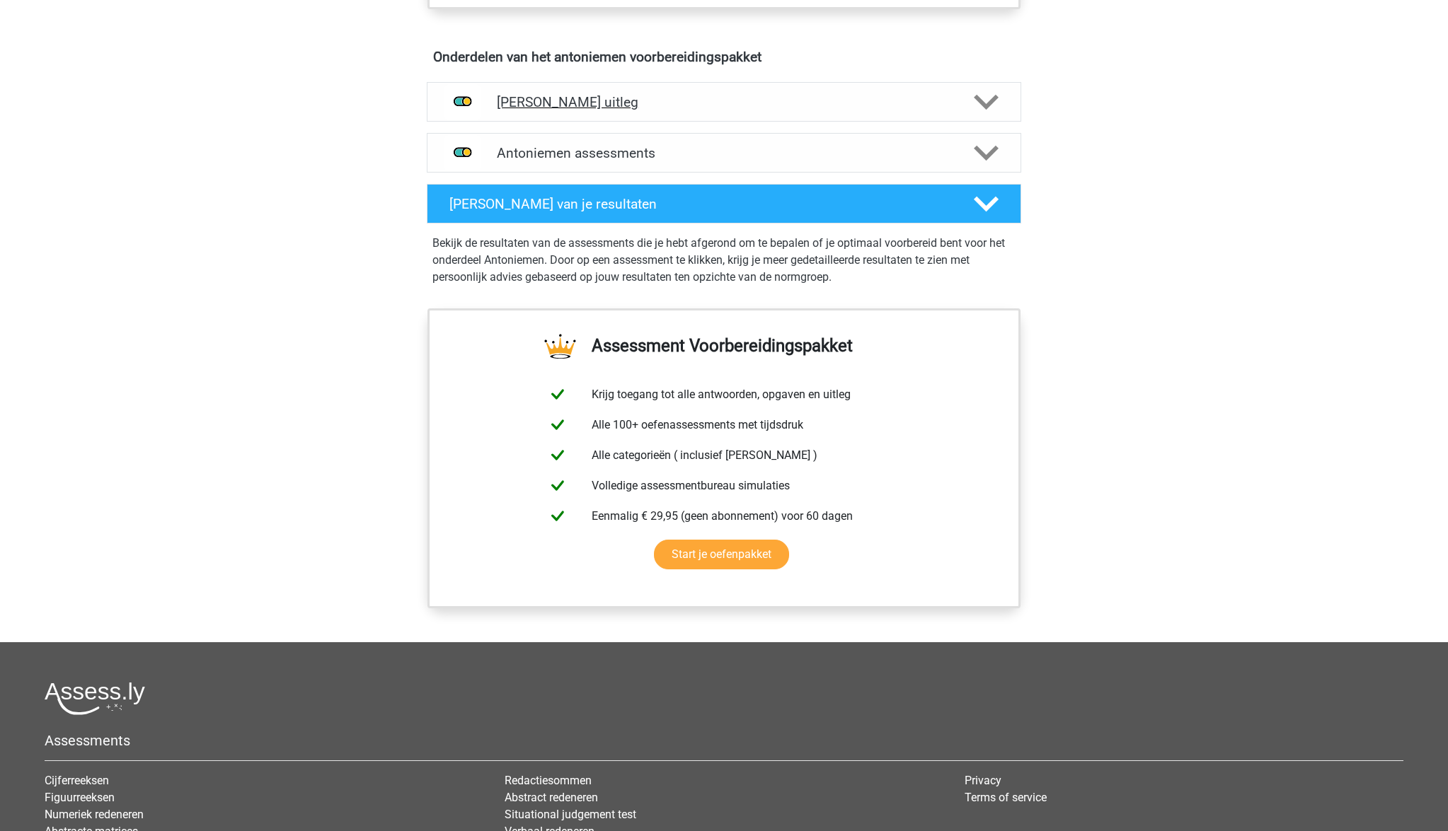
click at [565, 90] on div "[PERSON_NAME] uitleg" at bounding box center [724, 102] width 594 height 40
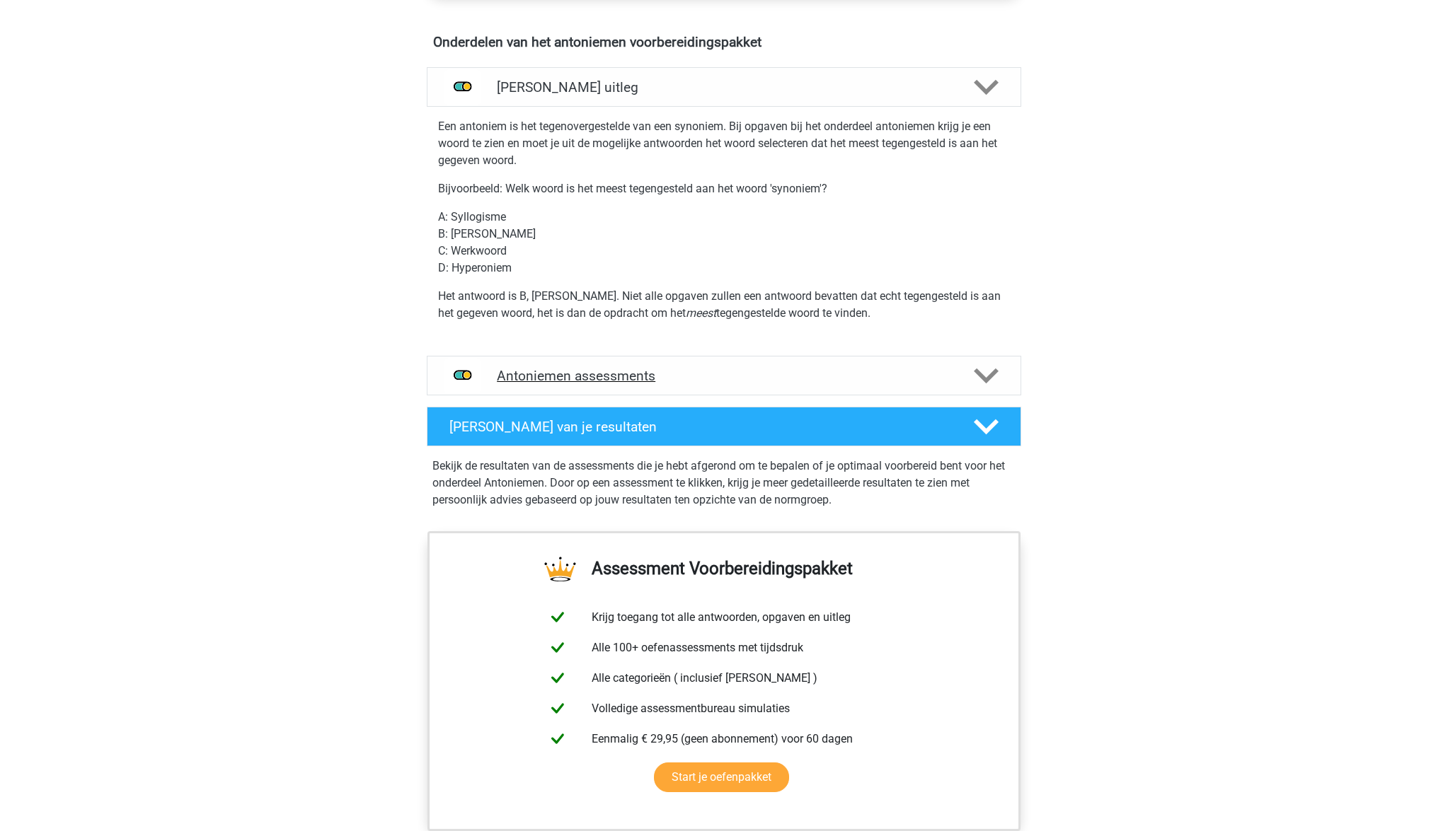
scroll to position [822, 0]
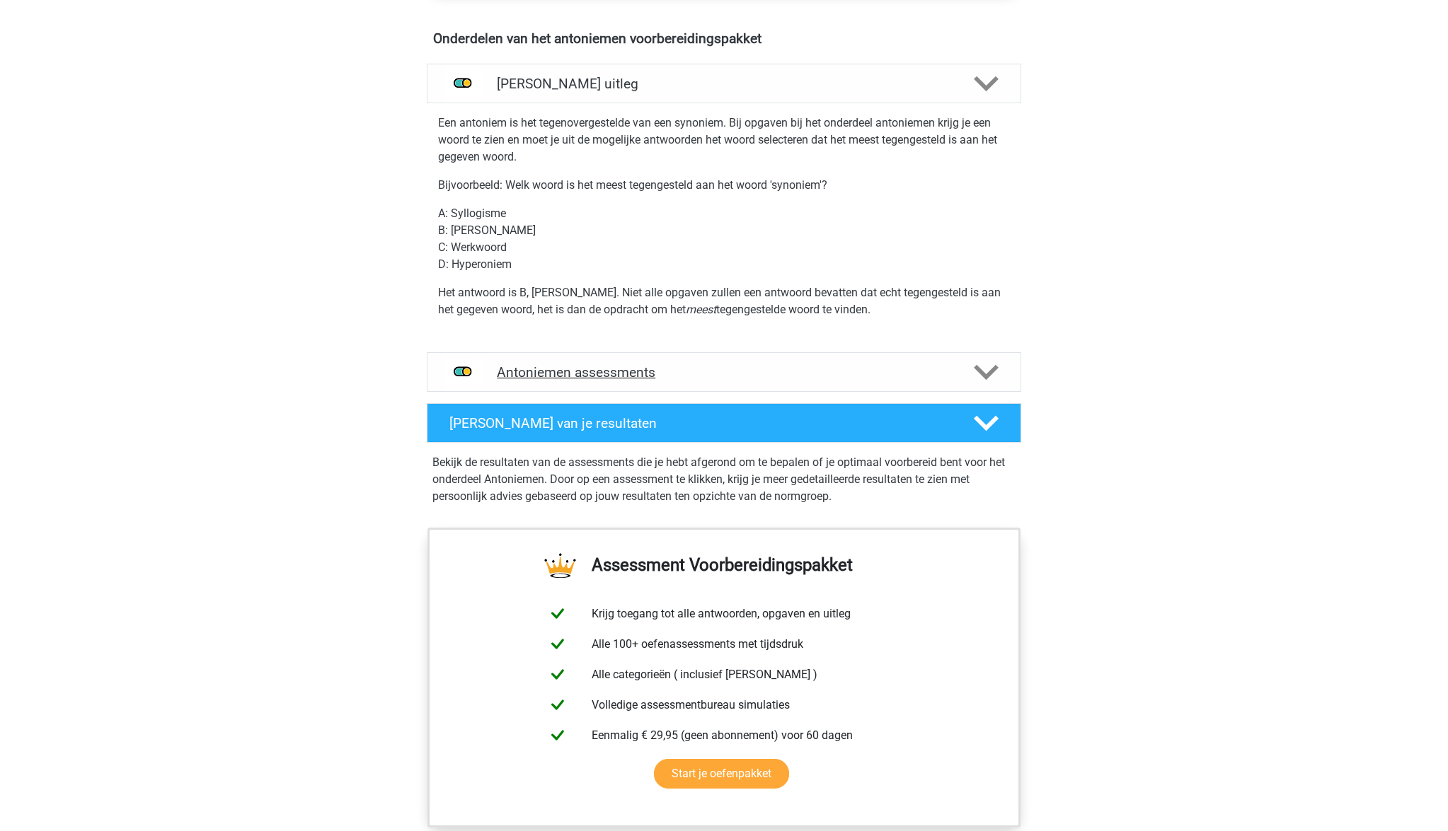
click at [601, 376] on h4 "Antoniemen assessments" at bounding box center [724, 372] width 454 height 16
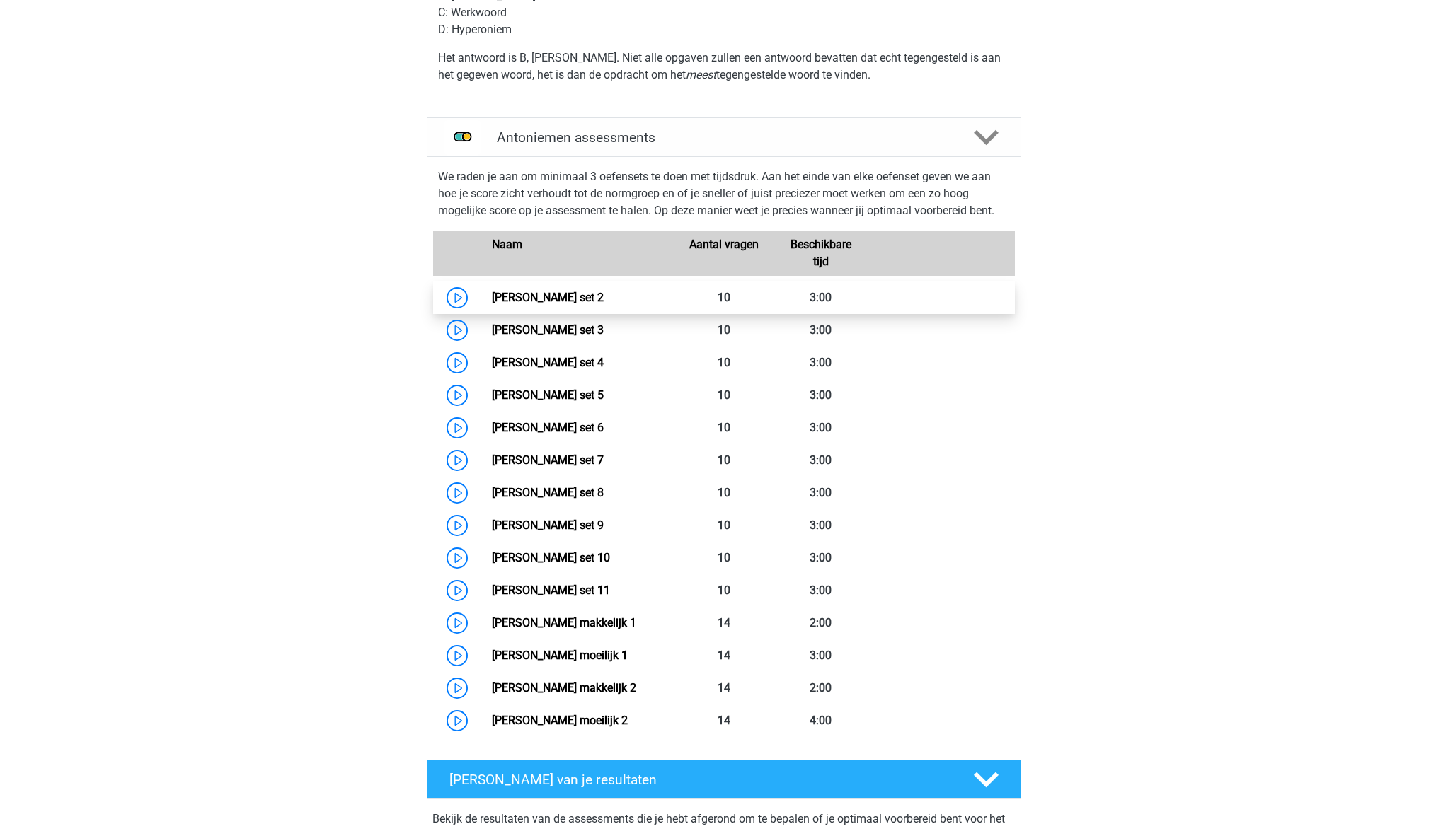
scroll to position [1058, 0]
click at [535, 294] on link "[PERSON_NAME] set 2" at bounding box center [548, 296] width 112 height 13
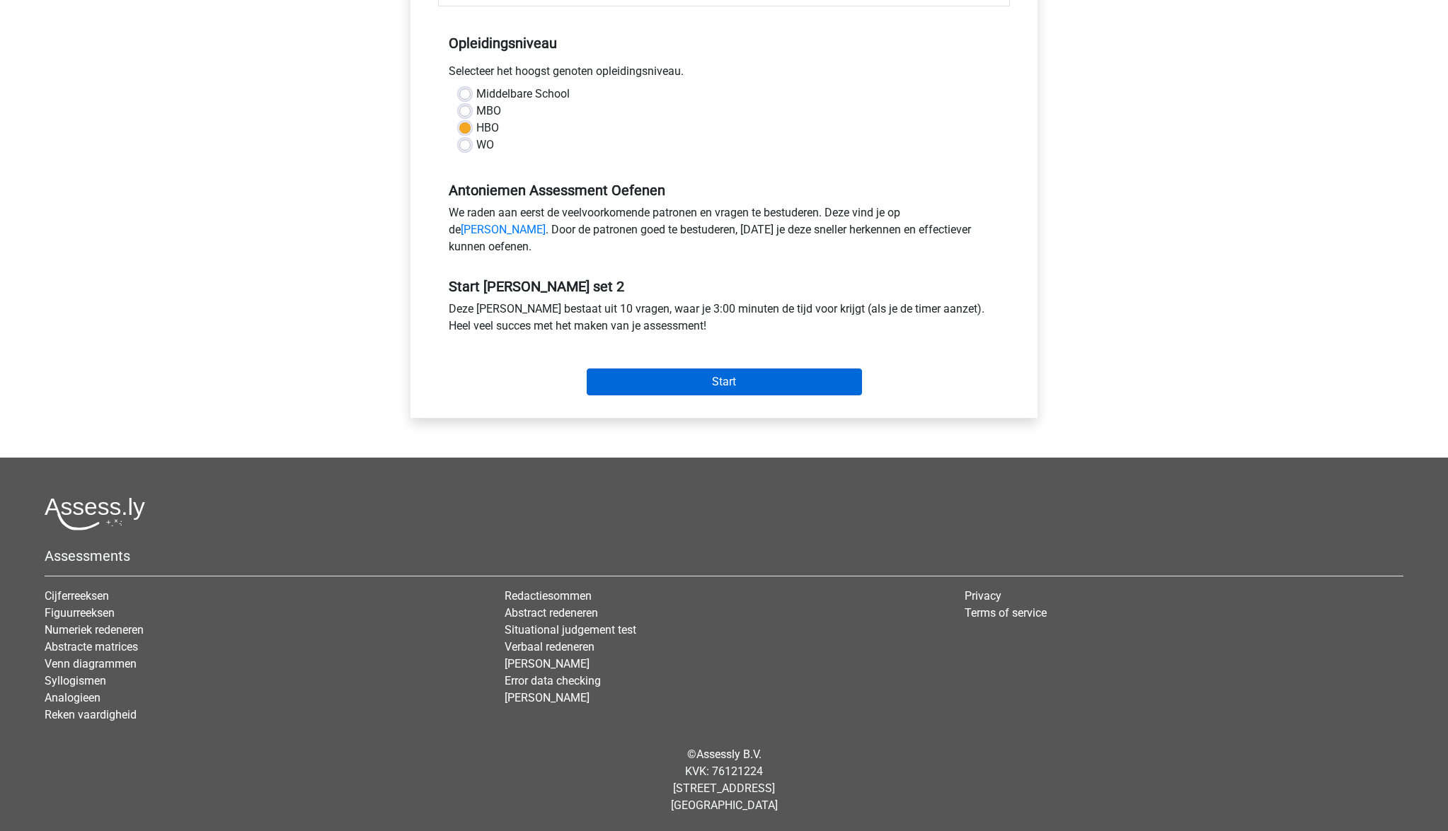
scroll to position [287, 0]
click at [727, 393] on input "Start" at bounding box center [724, 382] width 275 height 27
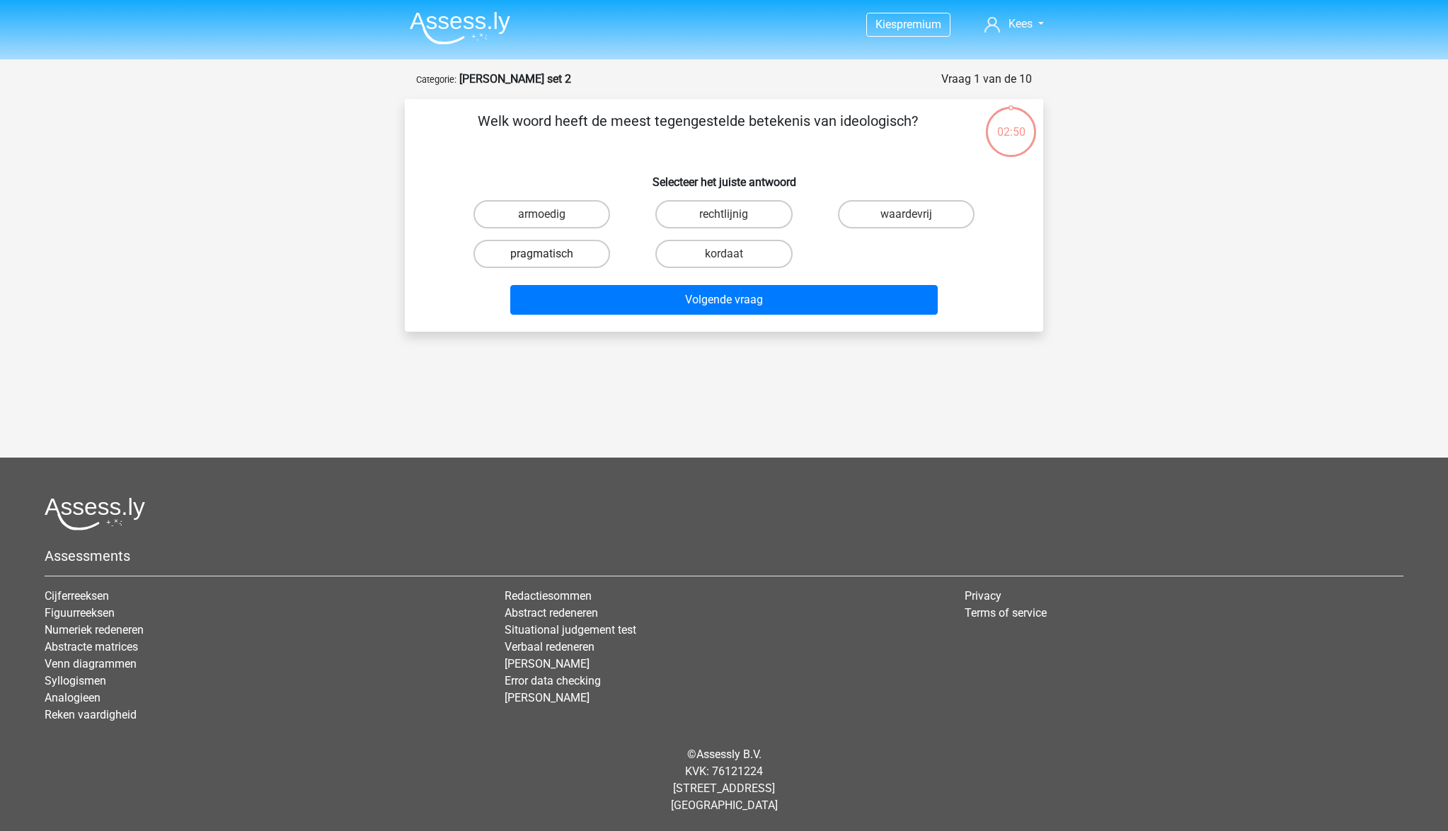
click at [536, 251] on label "pragmatisch" at bounding box center [541, 254] width 137 height 28
click at [542, 254] on input "pragmatisch" at bounding box center [546, 258] width 9 height 9
radio input "true"
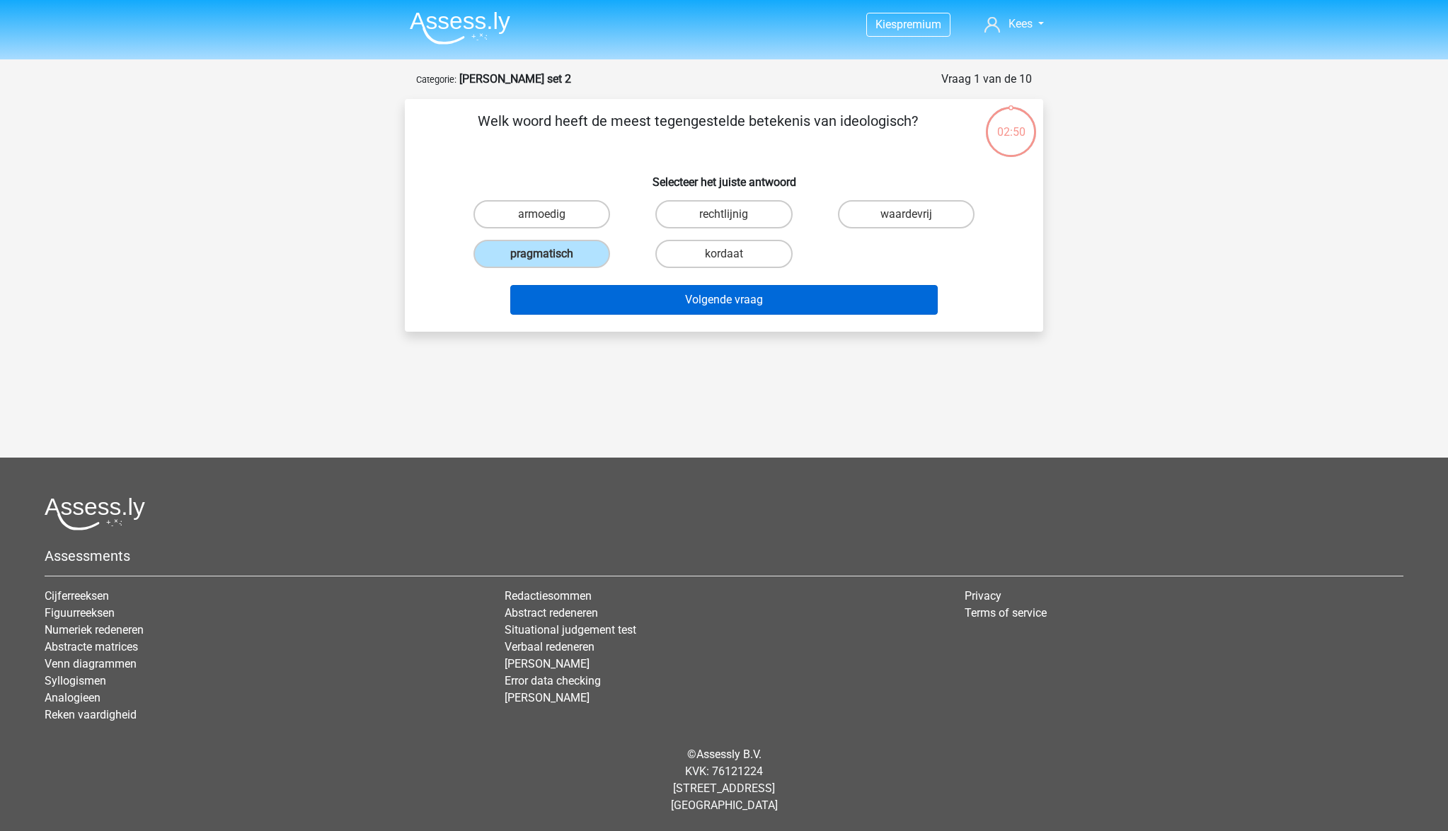
click at [694, 302] on button "Volgende vraag" at bounding box center [724, 300] width 428 height 30
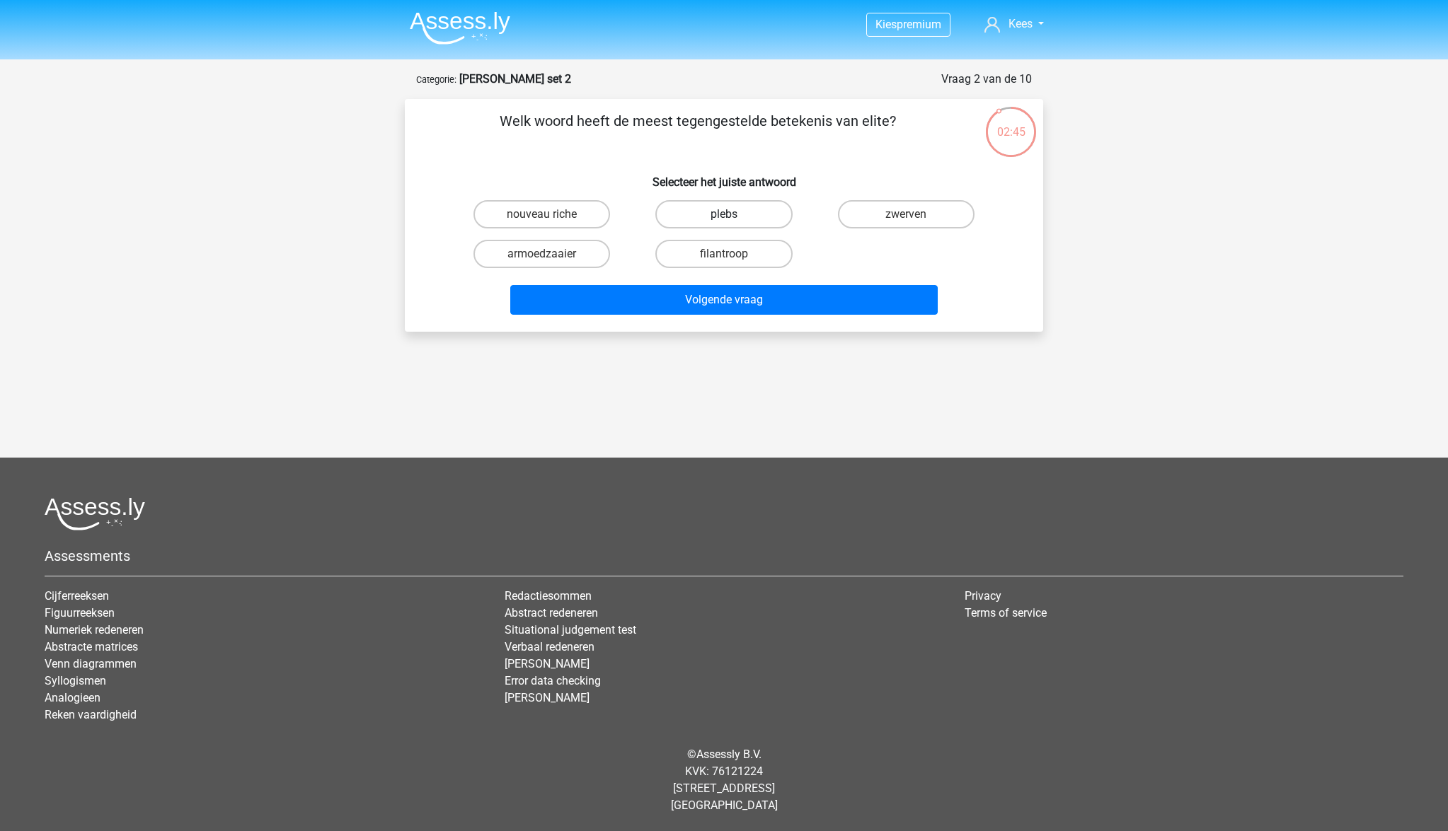
click at [716, 212] on label "plebs" at bounding box center [723, 214] width 137 height 28
click at [724, 214] on input "plebs" at bounding box center [728, 218] width 9 height 9
radio input "true"
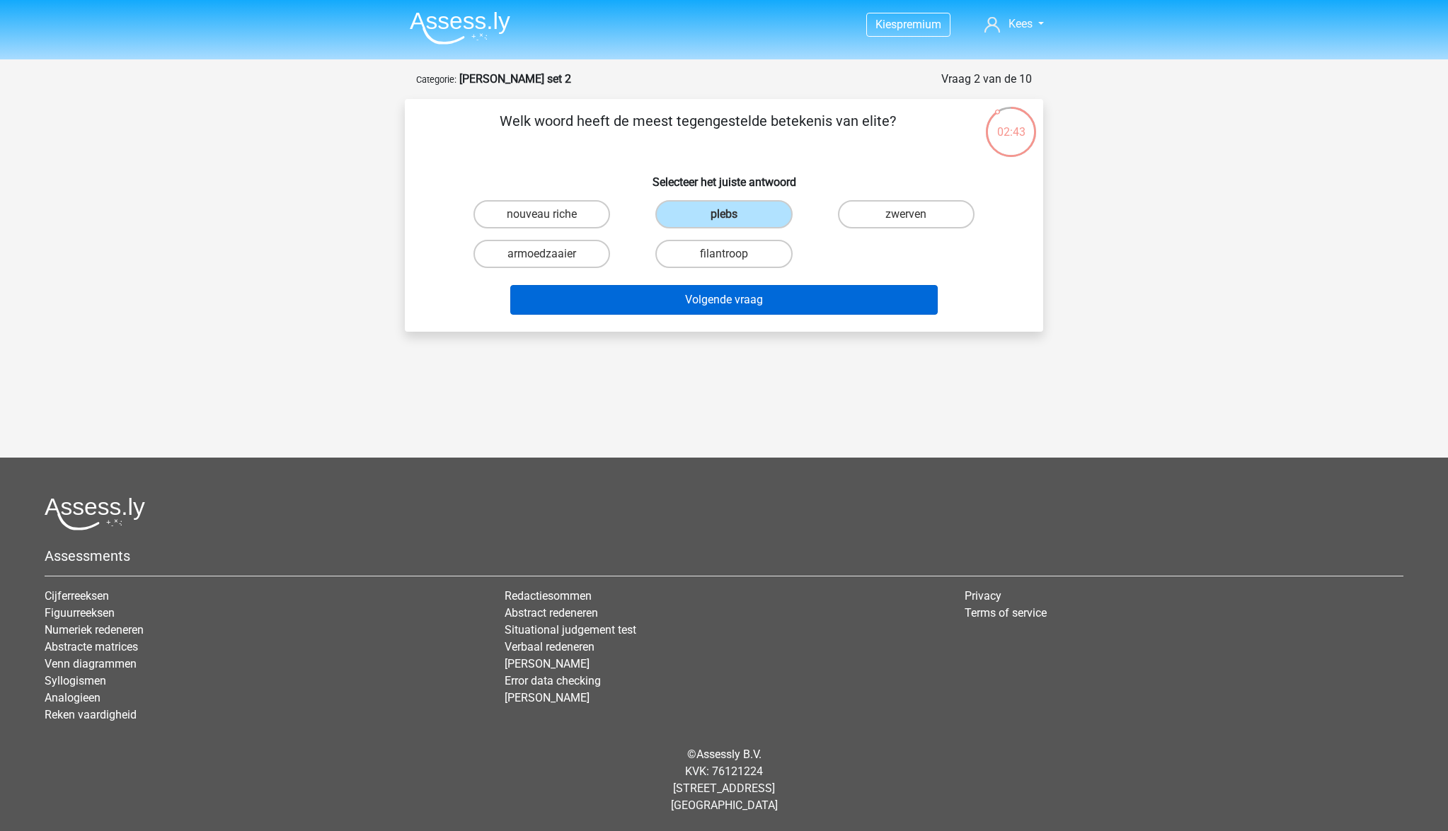
click at [751, 299] on button "Volgende vraag" at bounding box center [724, 300] width 428 height 30
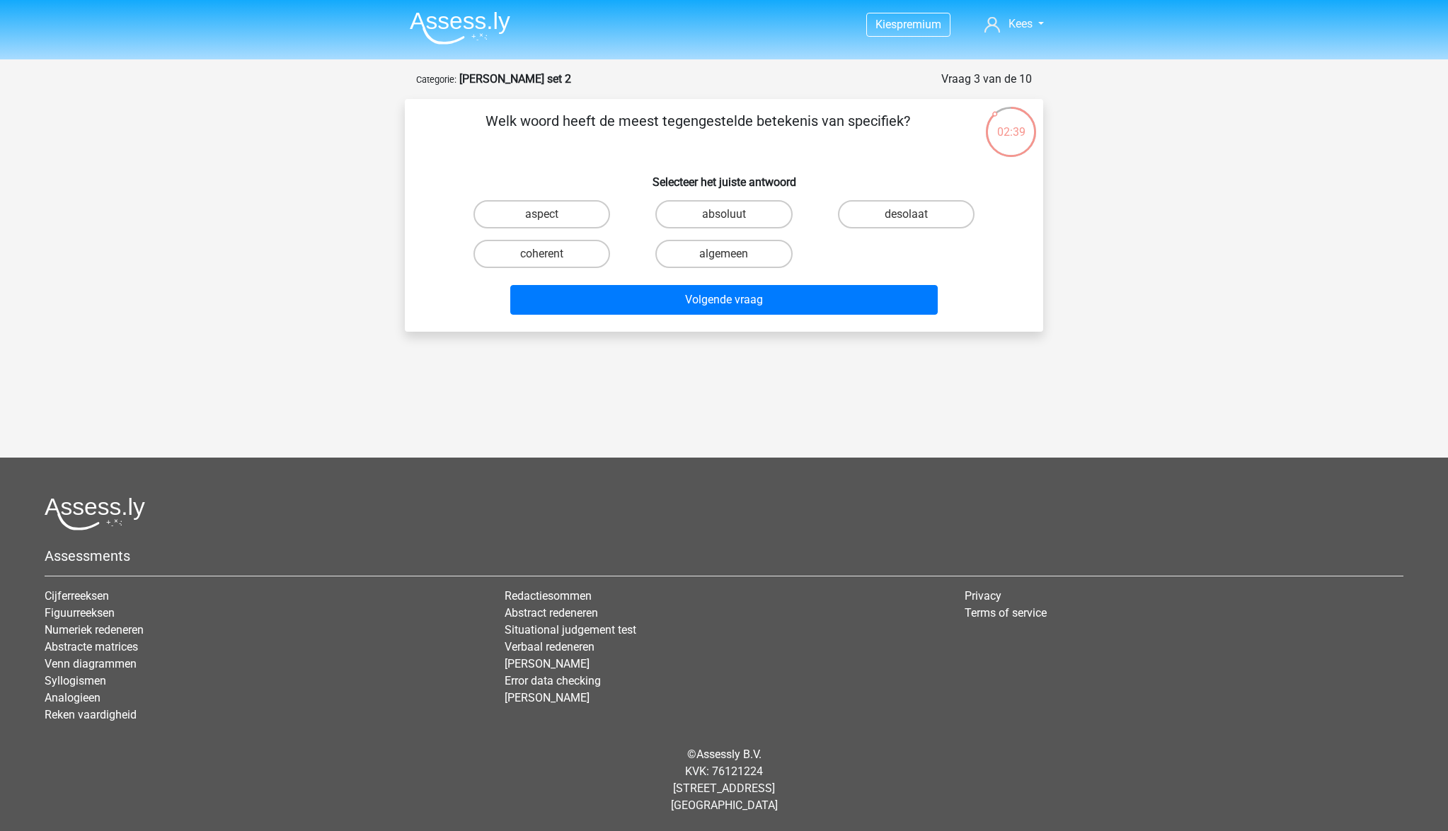
click at [724, 254] on input "algemeen" at bounding box center [728, 258] width 9 height 9
radio input "true"
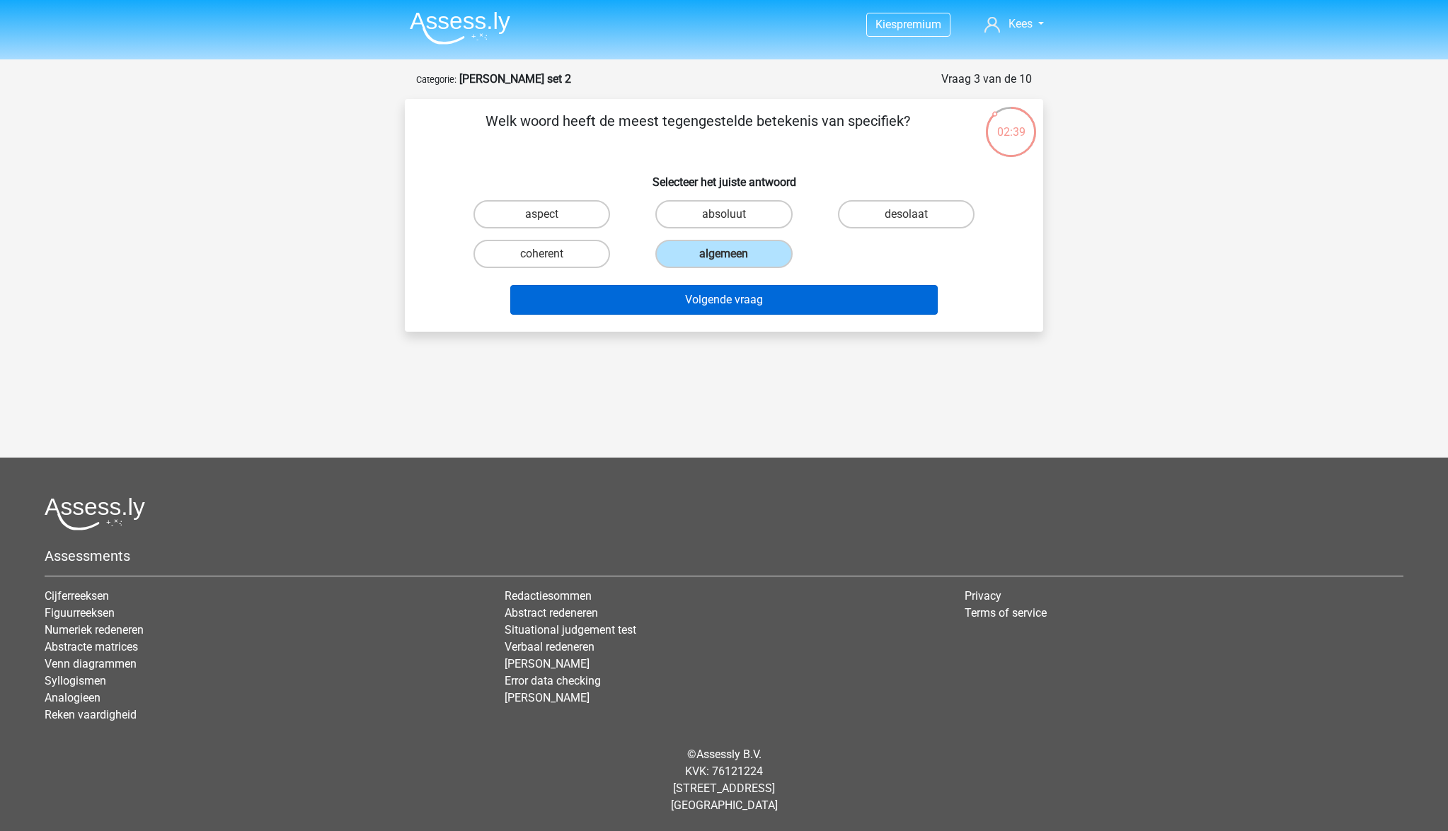
click at [756, 308] on button "Volgende vraag" at bounding box center [724, 300] width 428 height 30
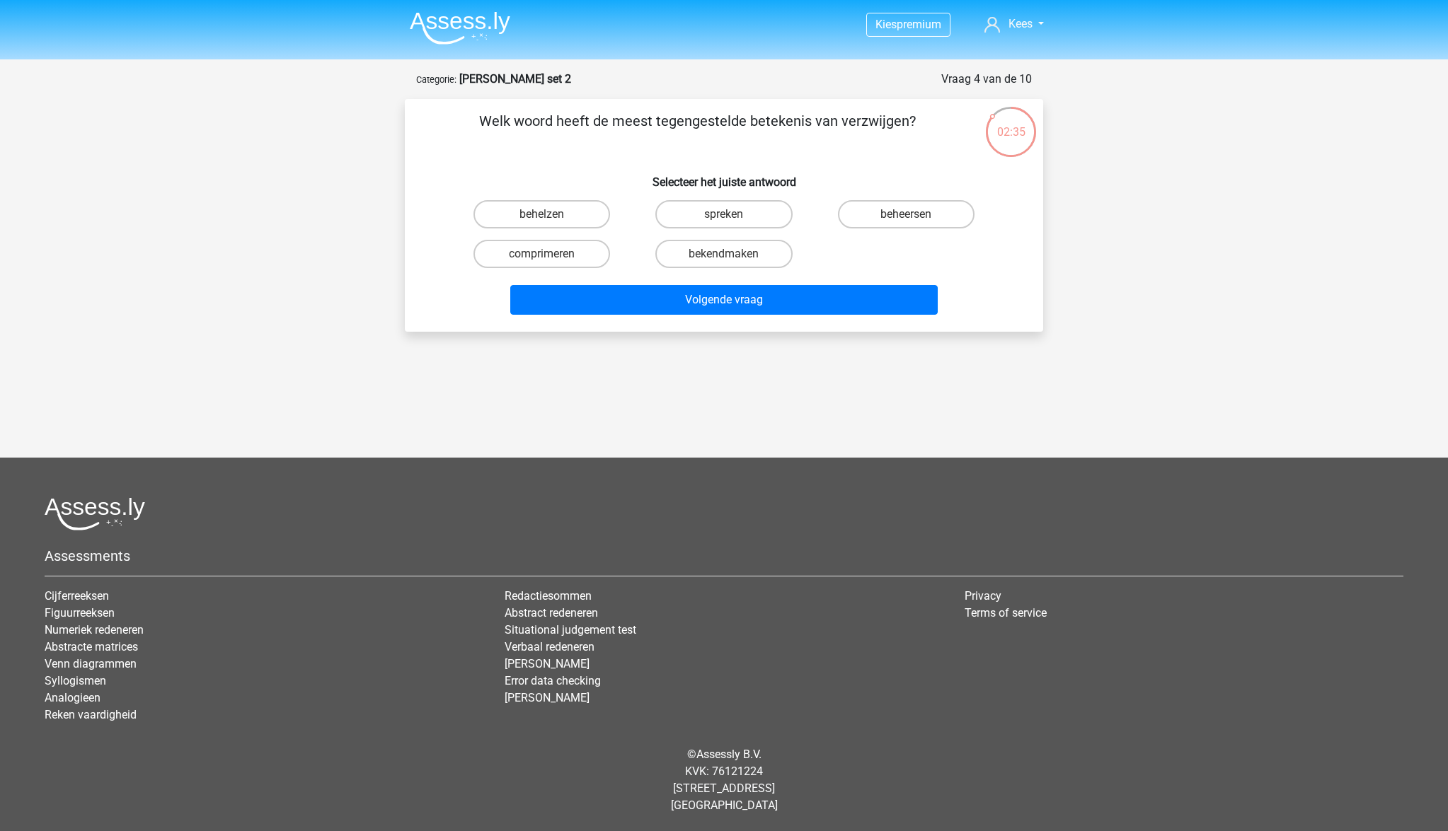
scroll to position [0, 1]
click at [727, 254] on input "bekendmaken" at bounding box center [728, 258] width 9 height 9
radio input "true"
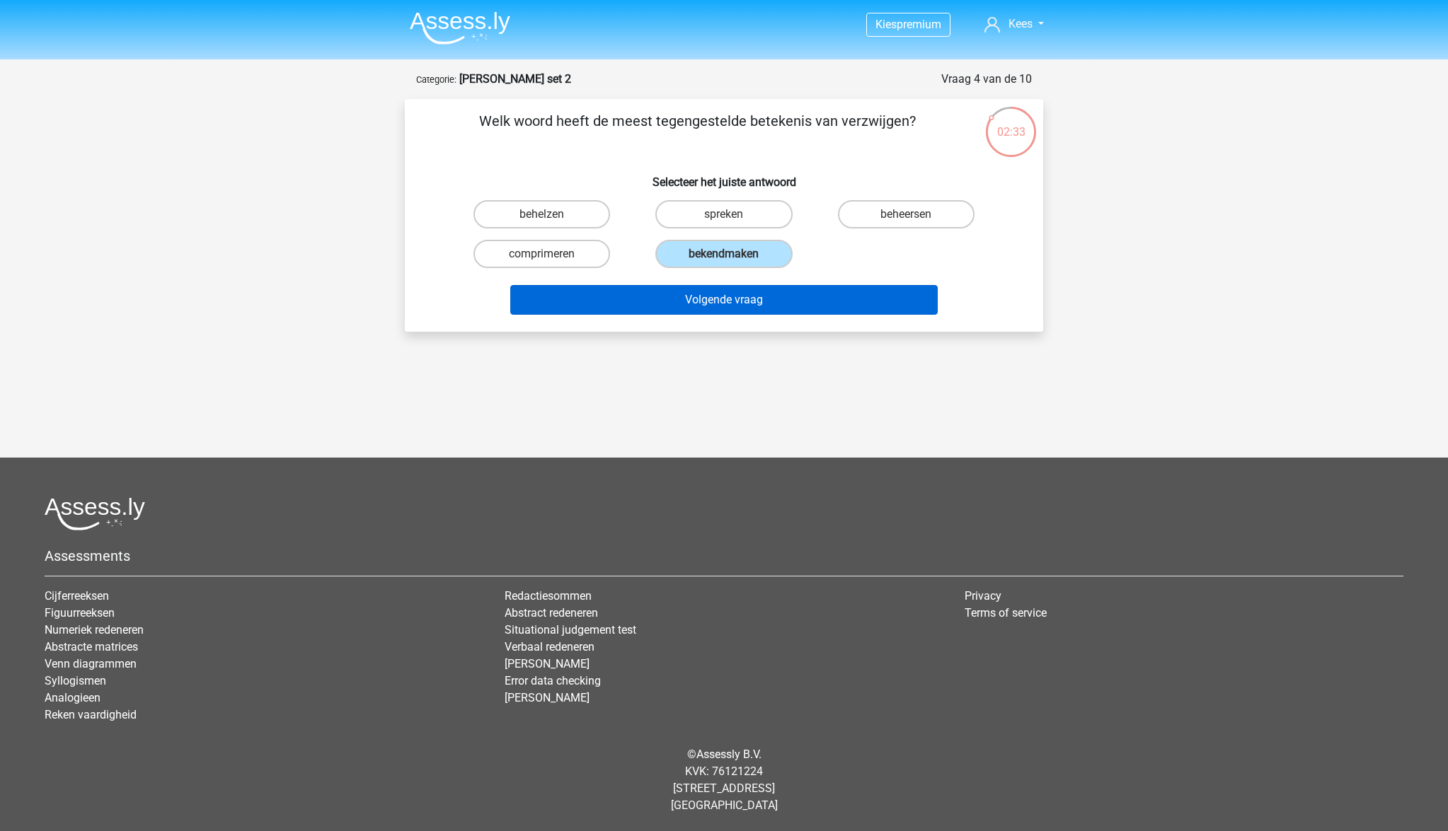
click at [739, 296] on button "Volgende vraag" at bounding box center [724, 300] width 428 height 30
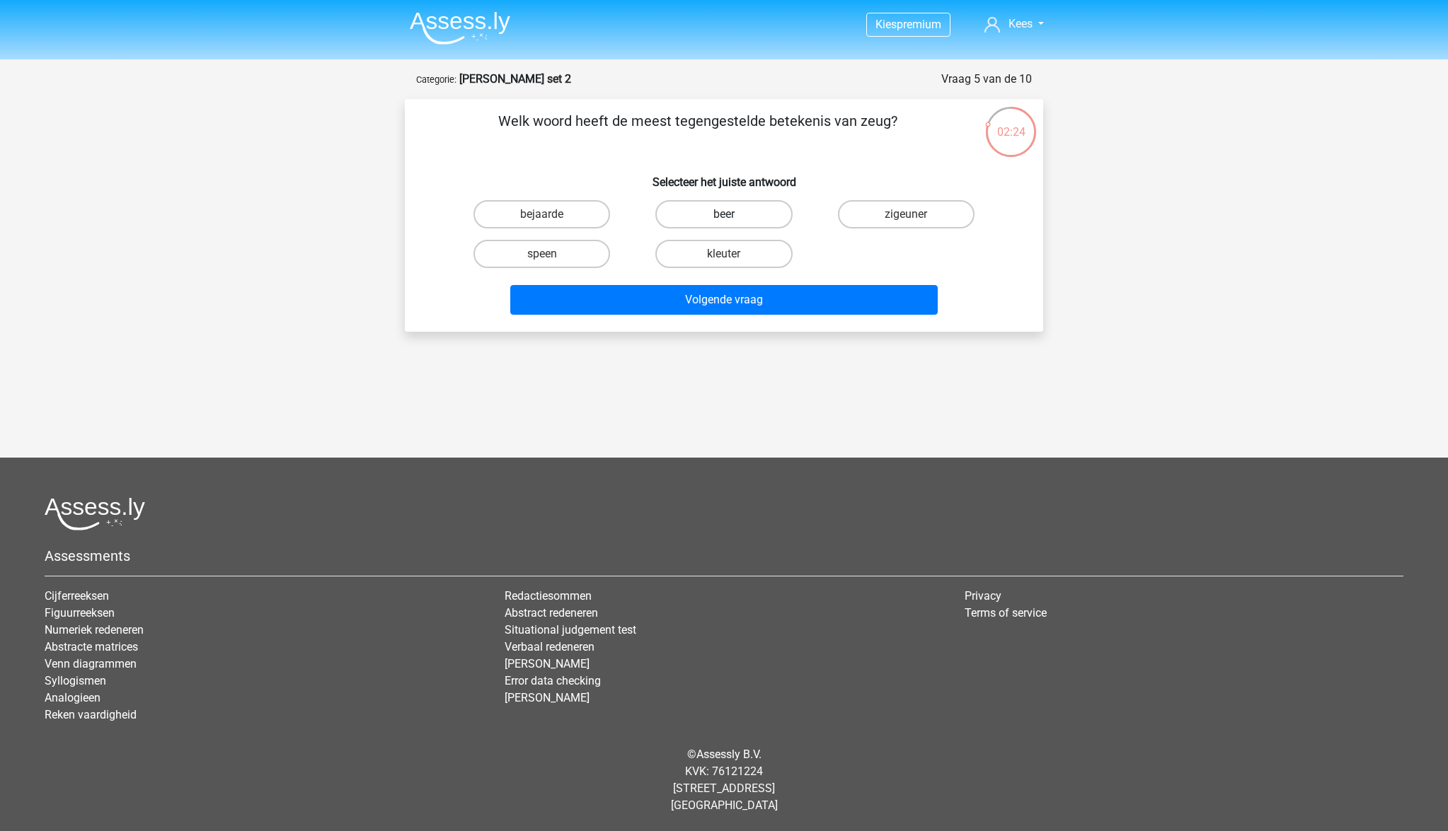
click at [720, 215] on label "beer" at bounding box center [723, 214] width 137 height 28
click at [724, 215] on input "beer" at bounding box center [728, 218] width 9 height 9
radio input "true"
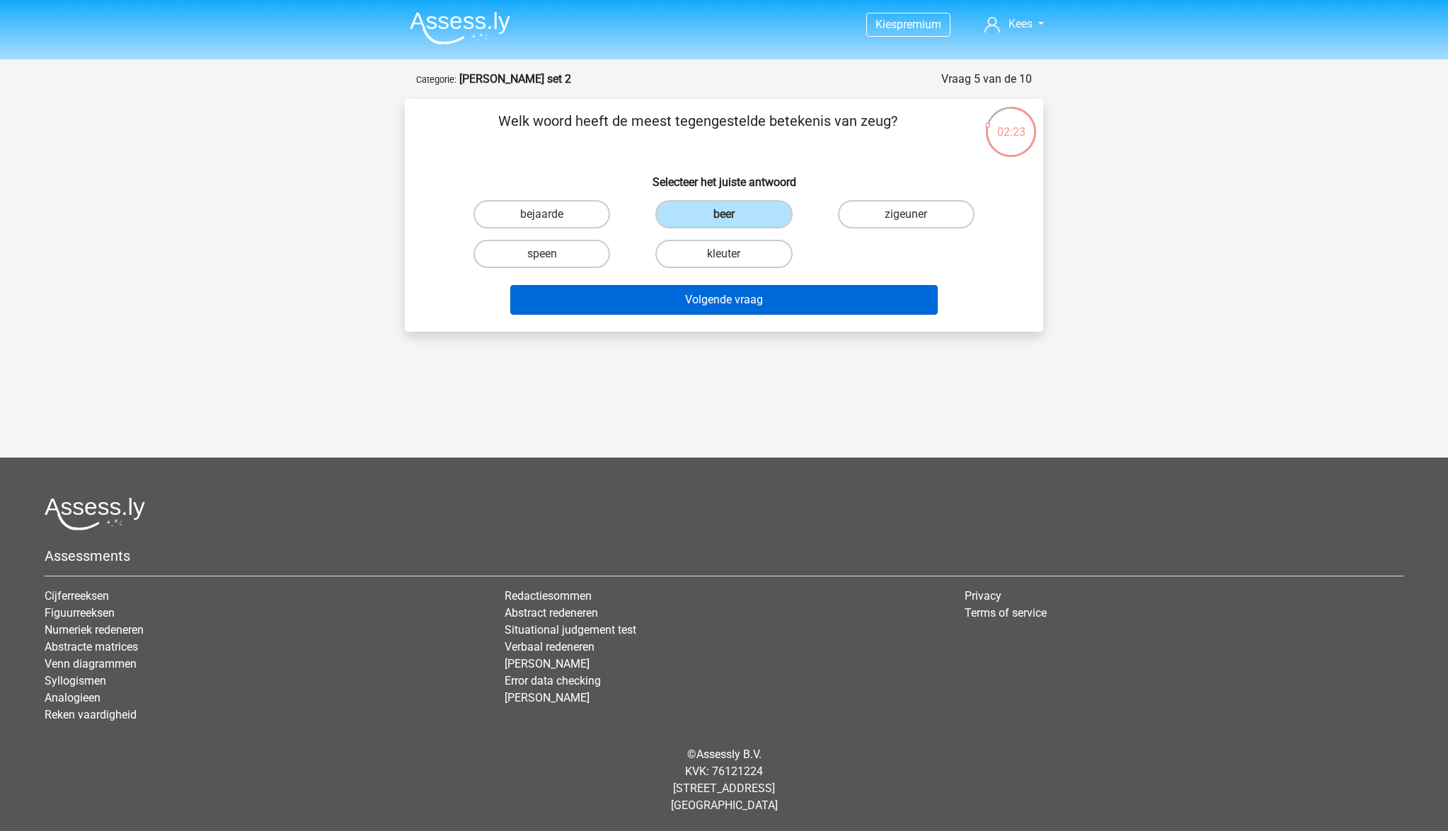
click at [746, 308] on button "Volgende vraag" at bounding box center [724, 300] width 428 height 30
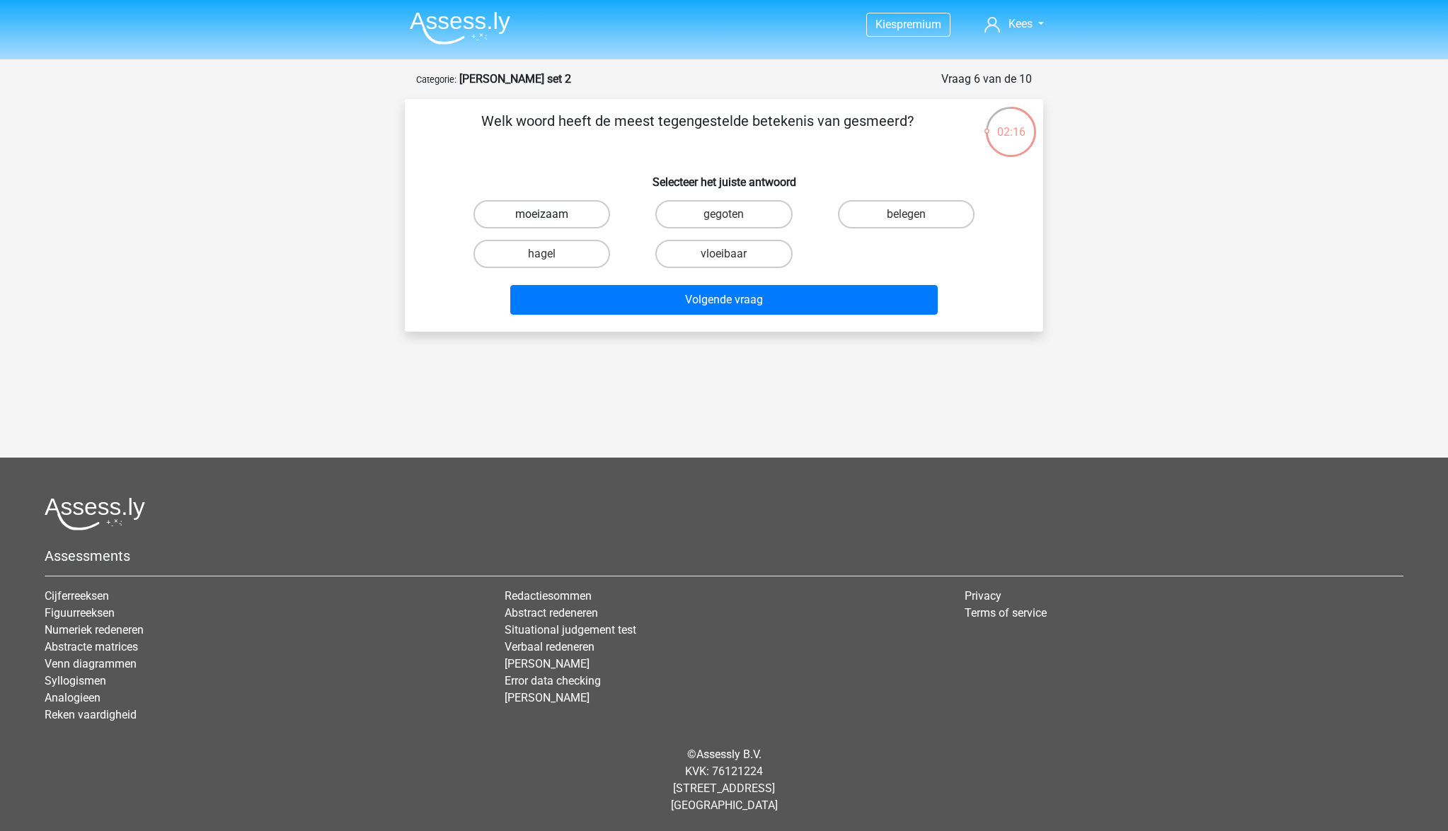
click at [570, 213] on label "moeizaam" at bounding box center [541, 214] width 137 height 28
click at [551, 214] on input "moeizaam" at bounding box center [546, 218] width 9 height 9
radio input "true"
drag, startPoint x: 722, startPoint y: 301, endPoint x: 677, endPoint y: 256, distance: 64.0
click at [721, 301] on button "Volgende vraag" at bounding box center [724, 300] width 428 height 30
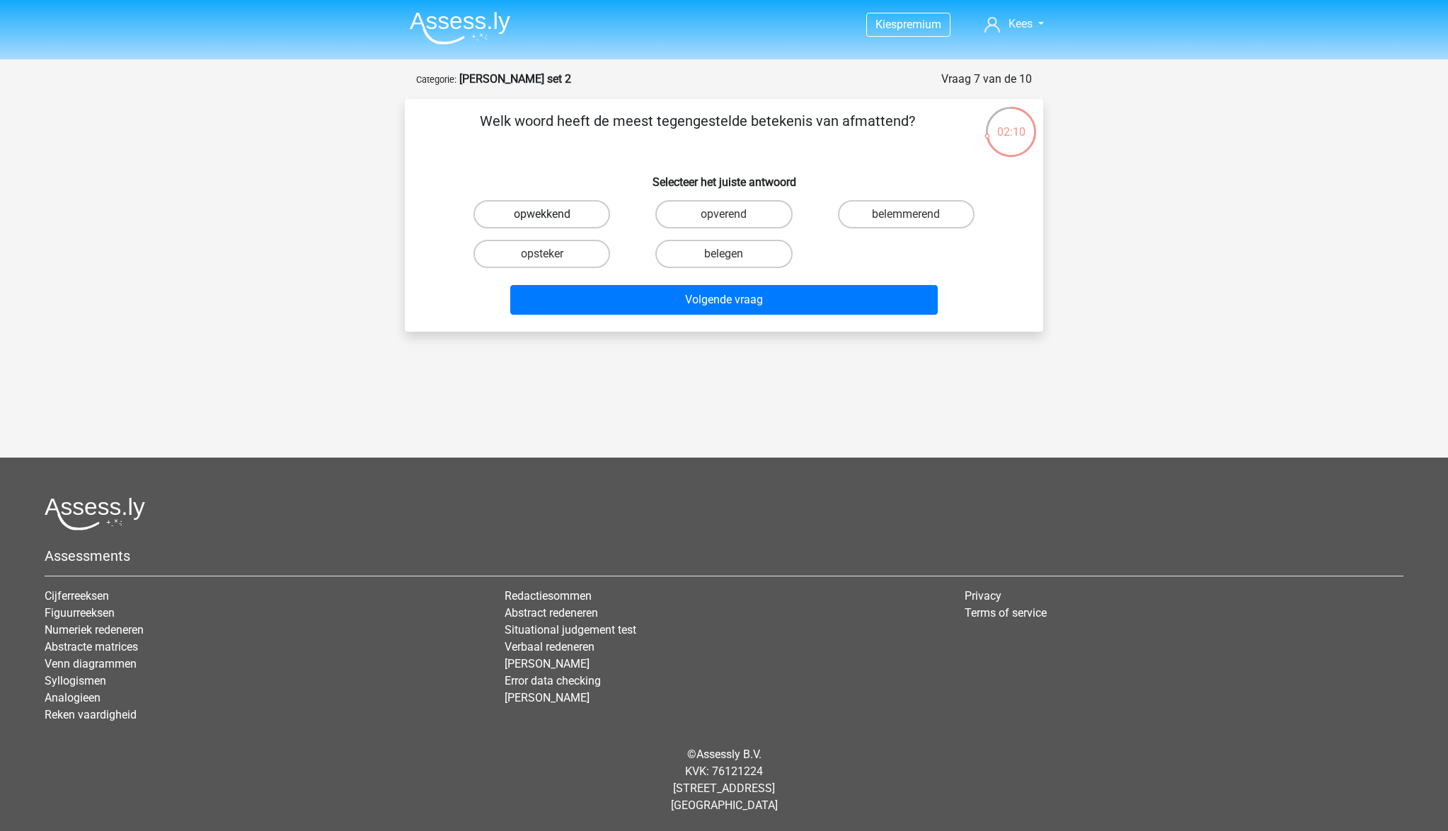
click at [548, 212] on label "opwekkend" at bounding box center [541, 214] width 137 height 28
click at [548, 214] on input "opwekkend" at bounding box center [546, 218] width 9 height 9
radio input "true"
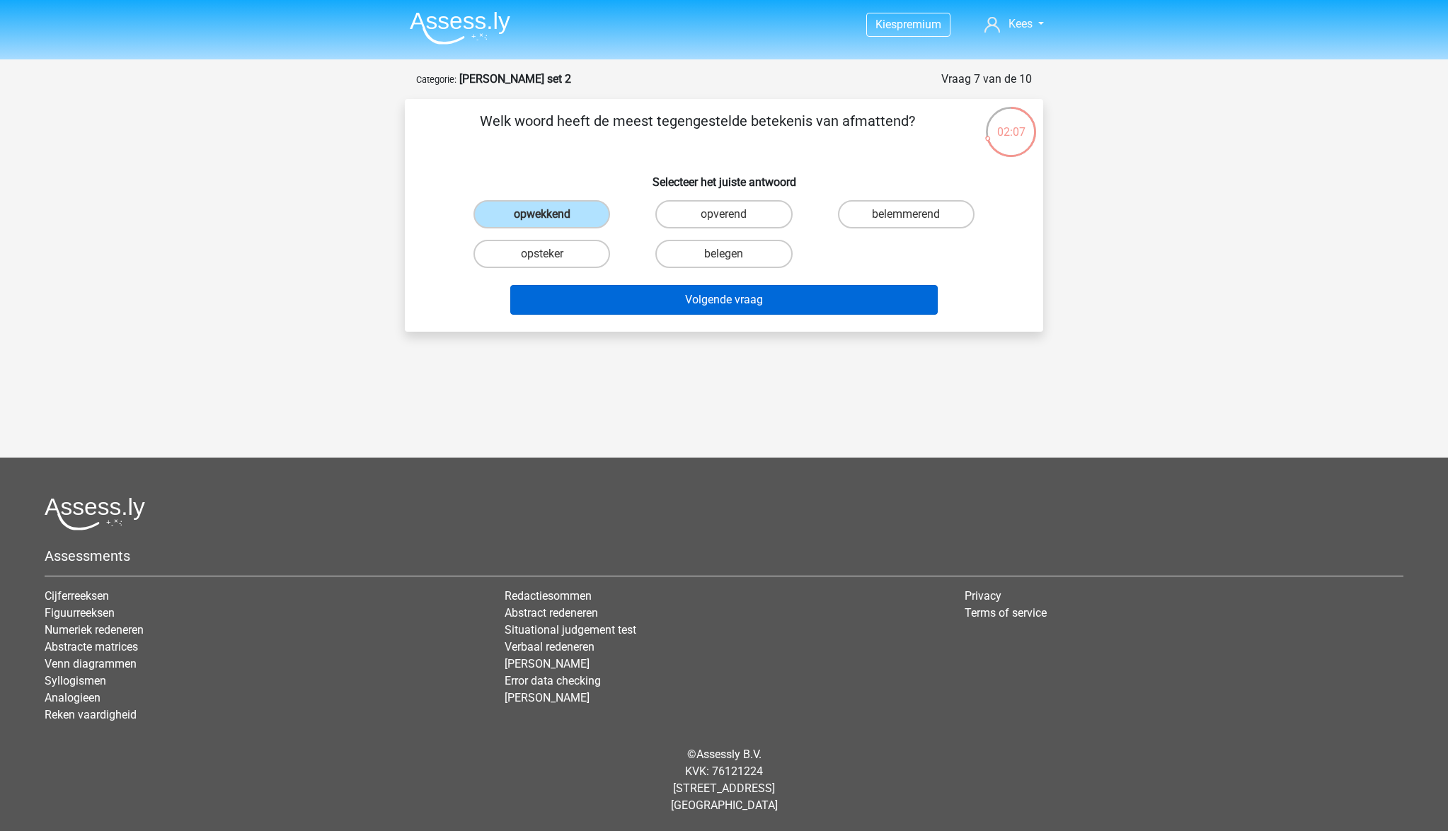
click at [724, 306] on button "Volgende vraag" at bounding box center [724, 300] width 428 height 30
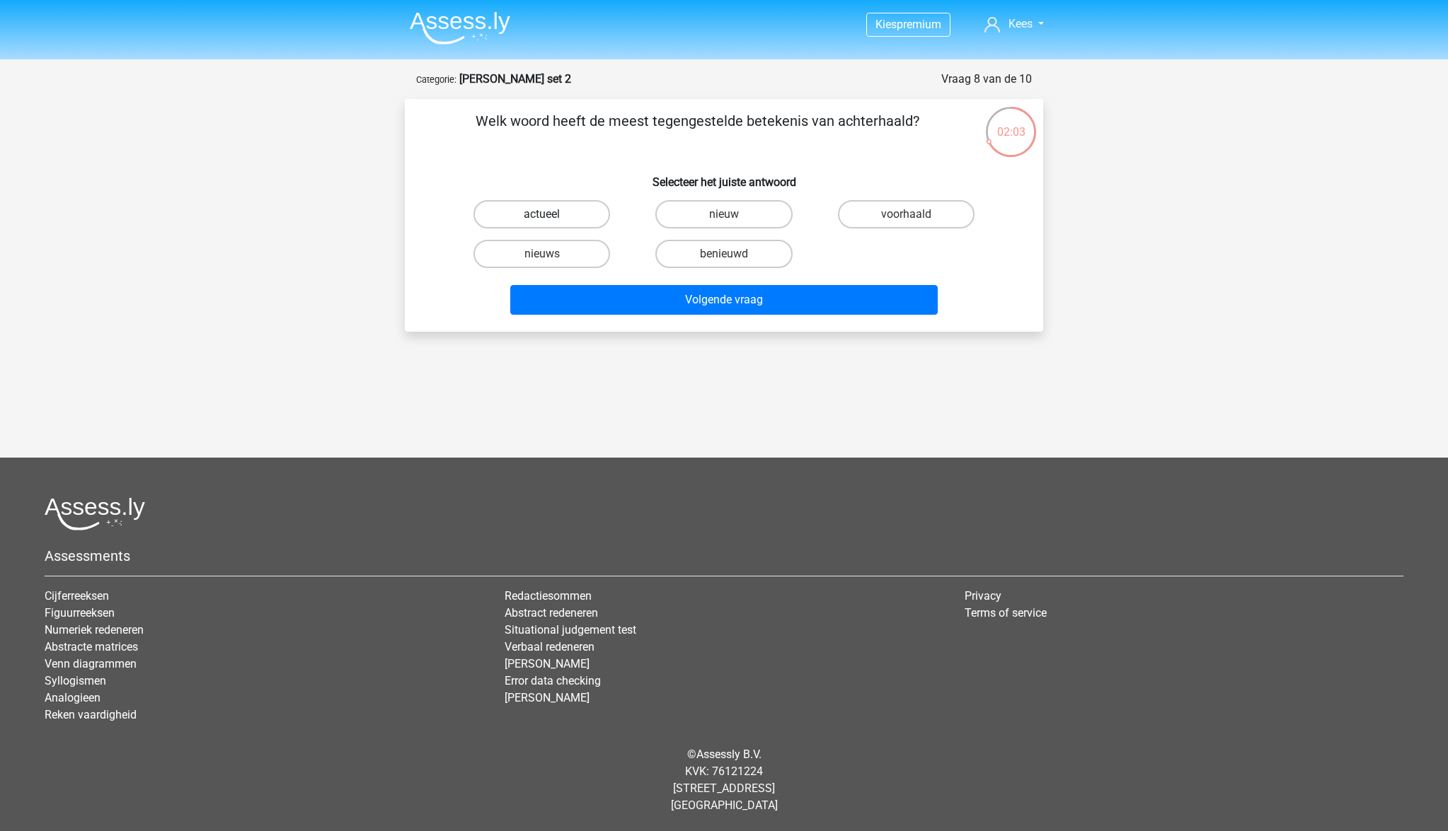
click at [582, 212] on label "actueel" at bounding box center [541, 214] width 137 height 28
click at [551, 214] on input "actueel" at bounding box center [546, 218] width 9 height 9
radio input "true"
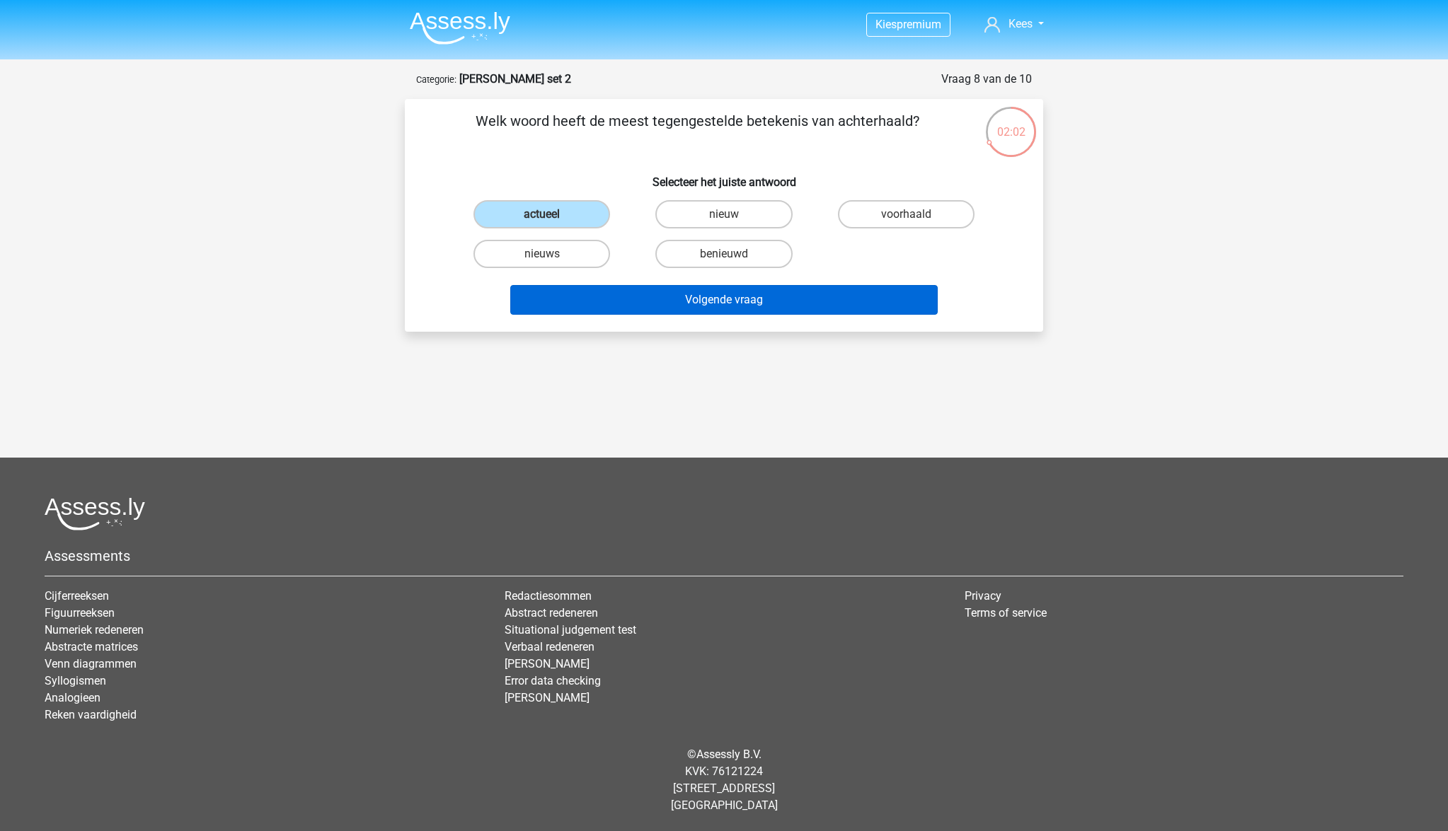
click at [753, 302] on button "Volgende vraag" at bounding box center [724, 300] width 428 height 30
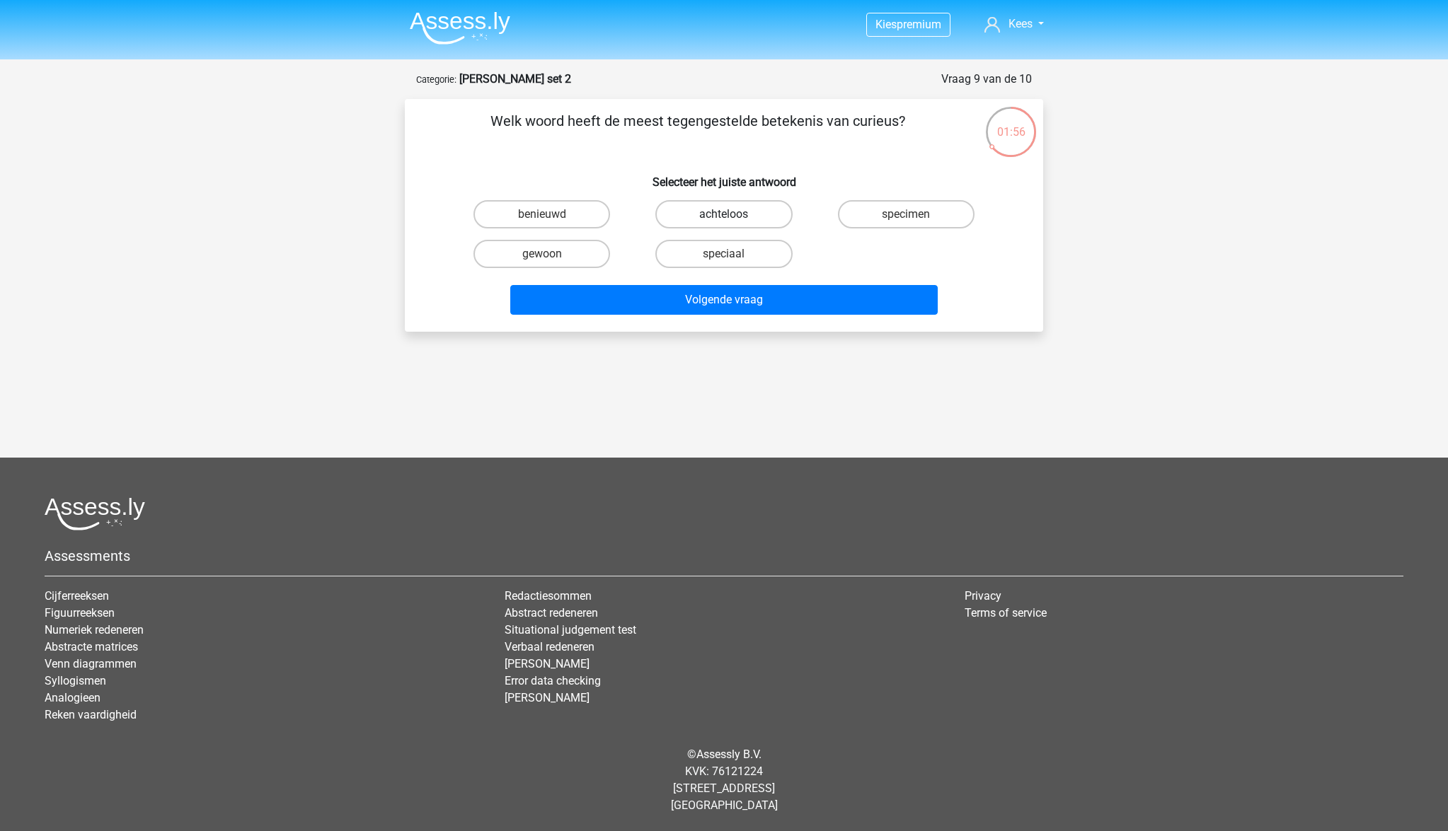
click at [722, 212] on label "achteloos" at bounding box center [723, 214] width 137 height 28
click at [724, 214] on input "achteloos" at bounding box center [728, 218] width 9 height 9
radio input "true"
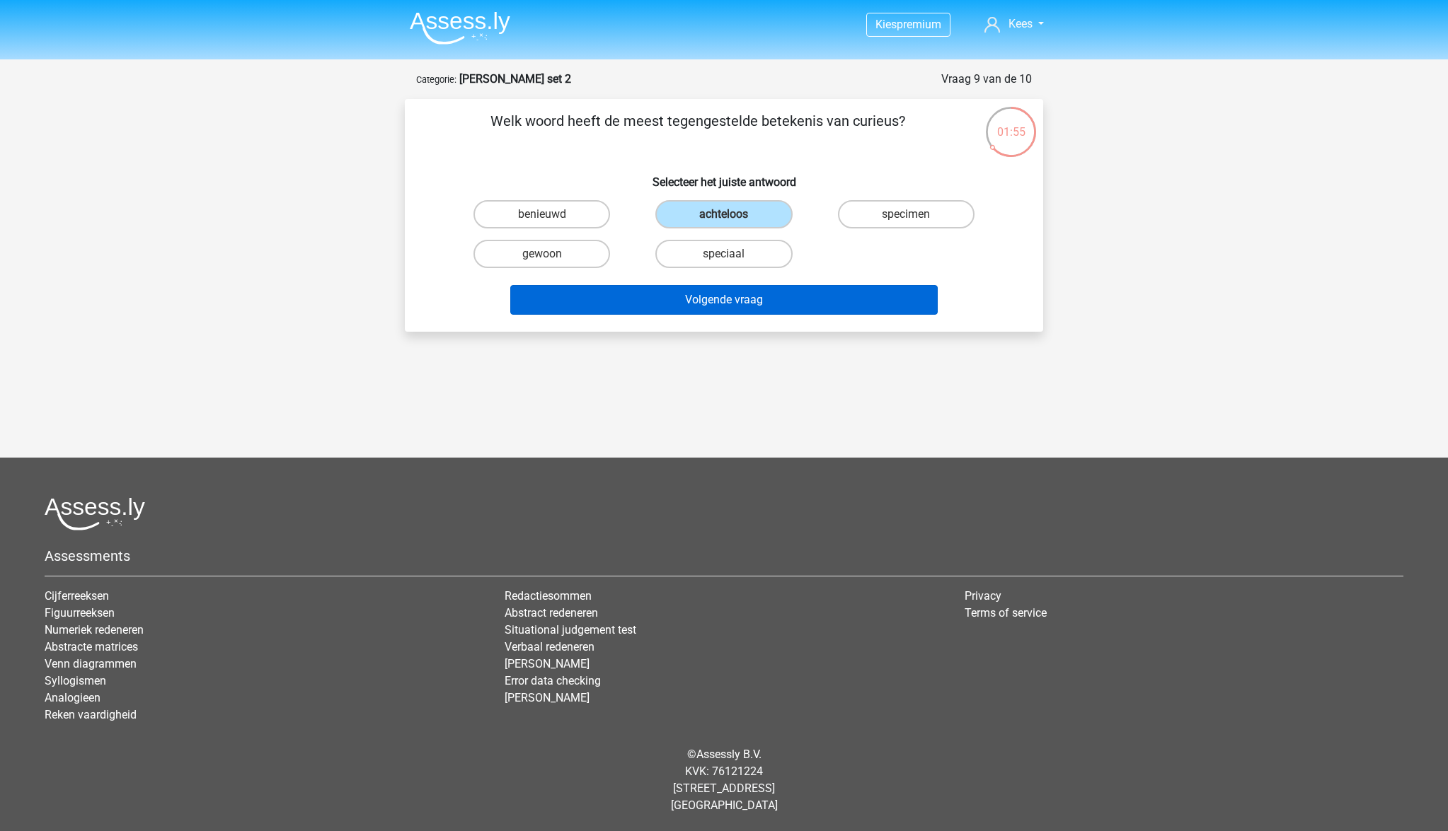
click at [749, 299] on button "Volgende vraag" at bounding box center [724, 300] width 428 height 30
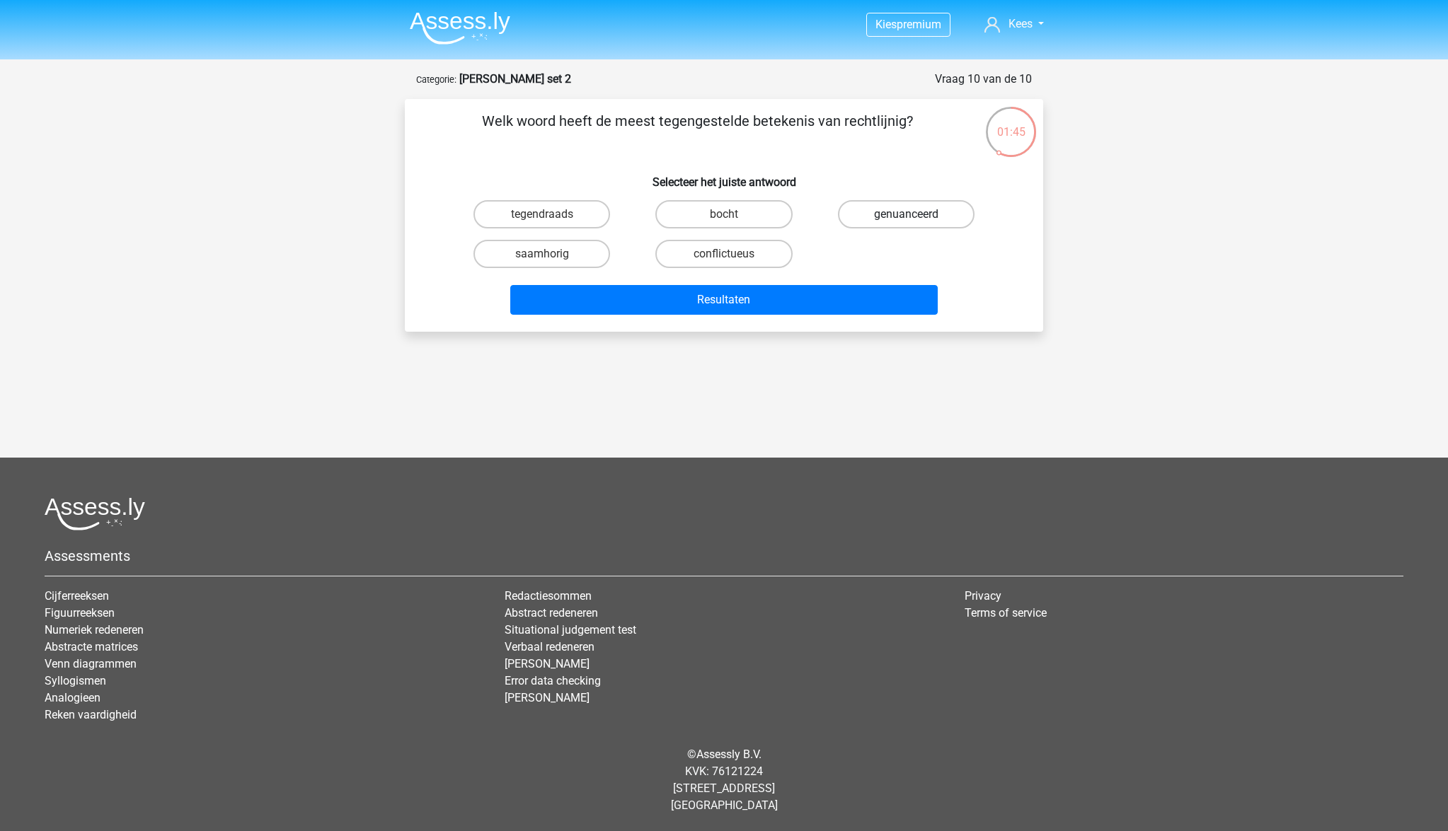
click at [932, 213] on label "genuanceerd" at bounding box center [906, 214] width 137 height 28
click at [915, 214] on input "genuanceerd" at bounding box center [910, 218] width 9 height 9
radio input "true"
click at [540, 218] on label "tegendraads" at bounding box center [541, 214] width 137 height 28
click at [542, 218] on input "tegendraads" at bounding box center [546, 218] width 9 height 9
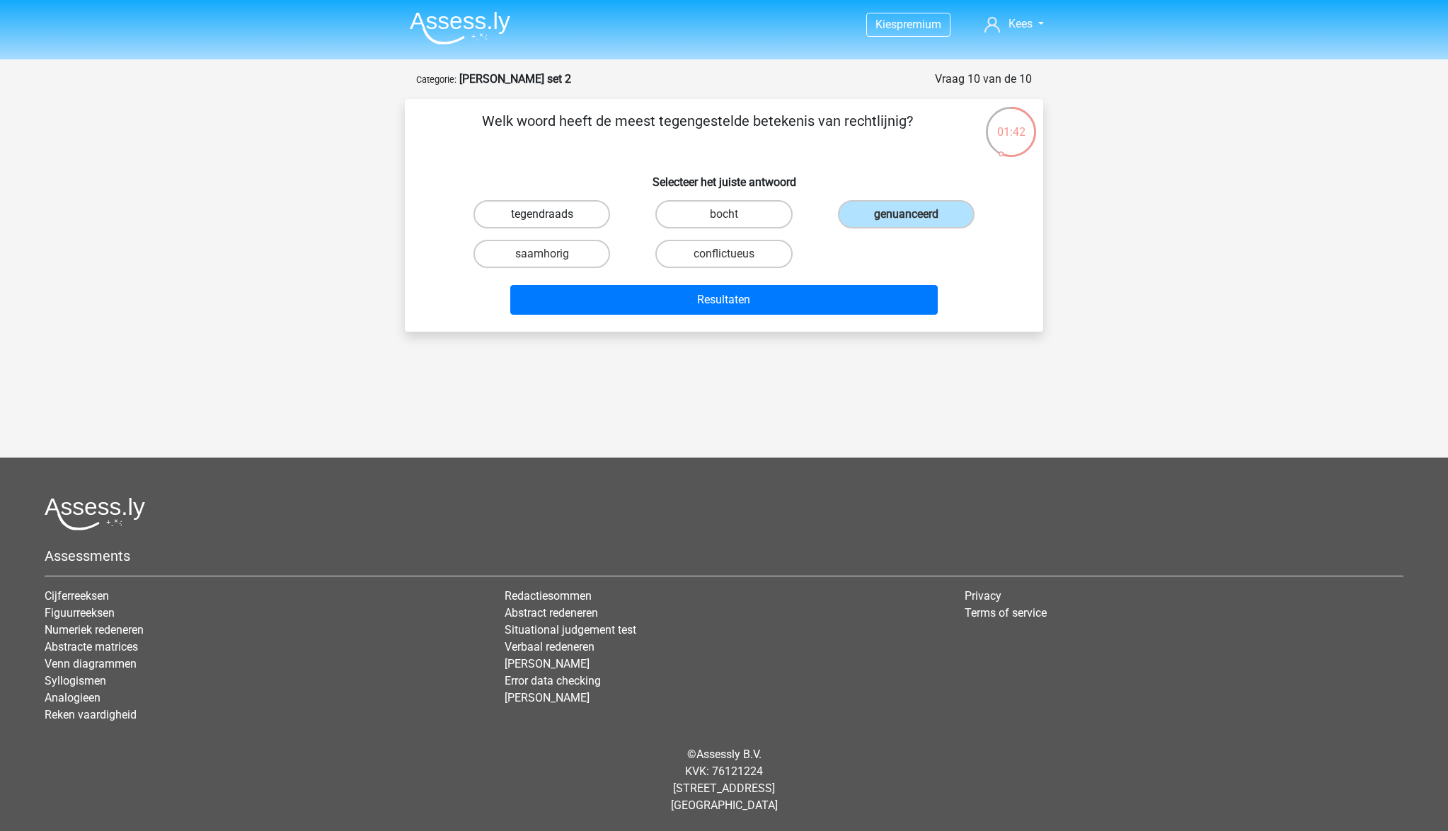
radio input "true"
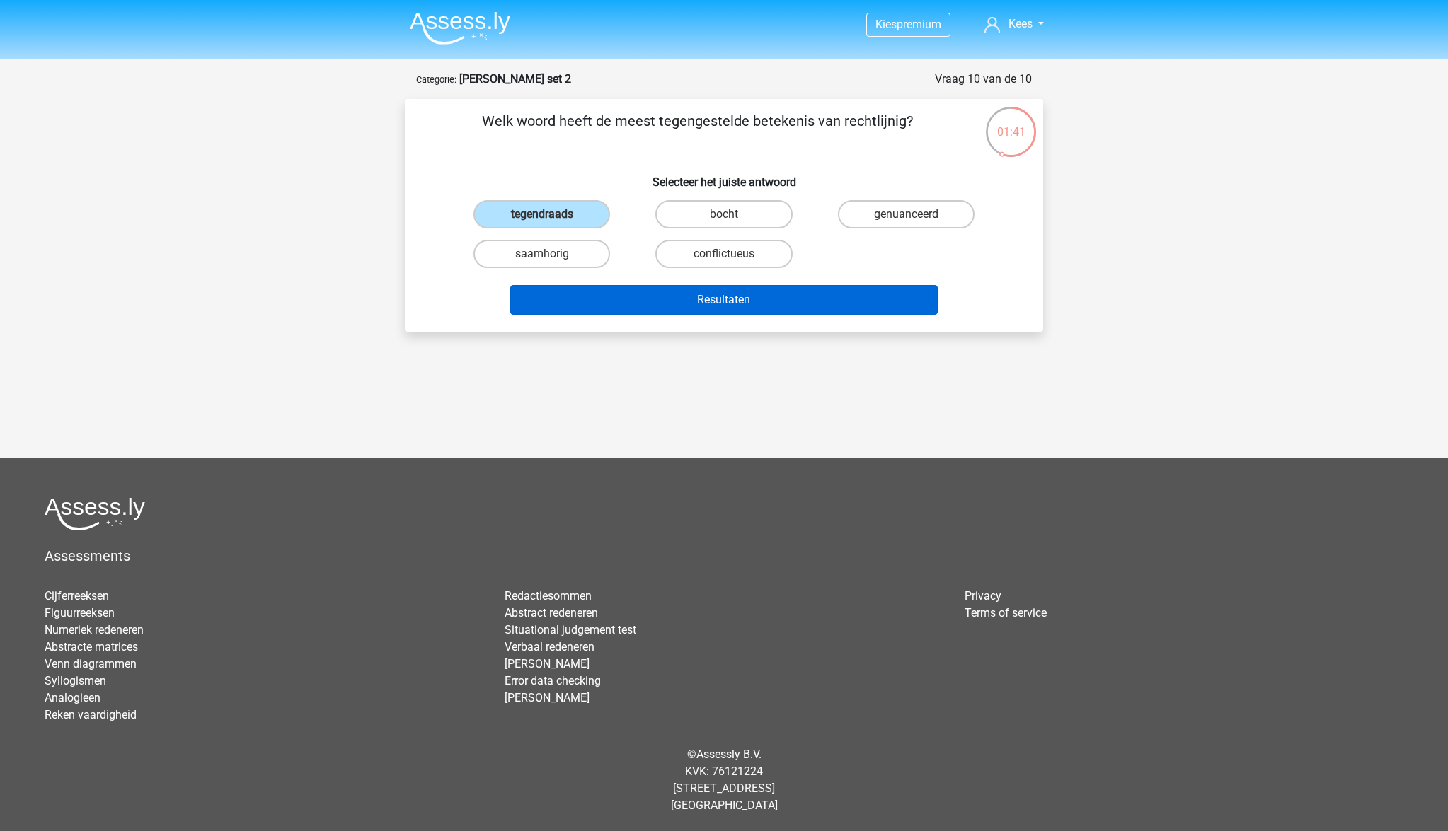
drag, startPoint x: 763, startPoint y: 312, endPoint x: 676, endPoint y: 293, distance: 89.1
click at [761, 312] on button "Resultaten" at bounding box center [724, 300] width 428 height 30
click at [431, 27] on img at bounding box center [460, 27] width 100 height 33
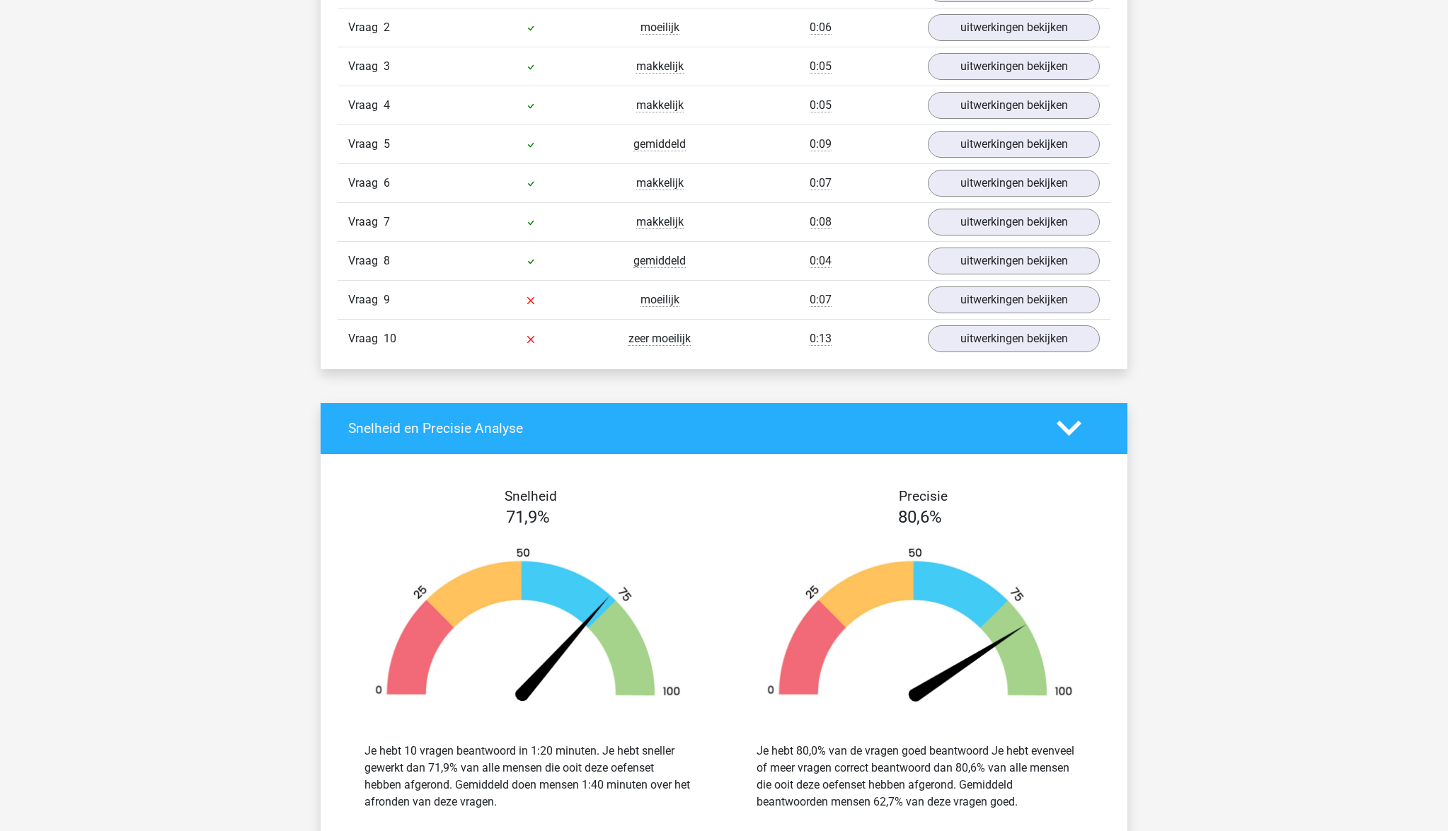
scroll to position [1268, 0]
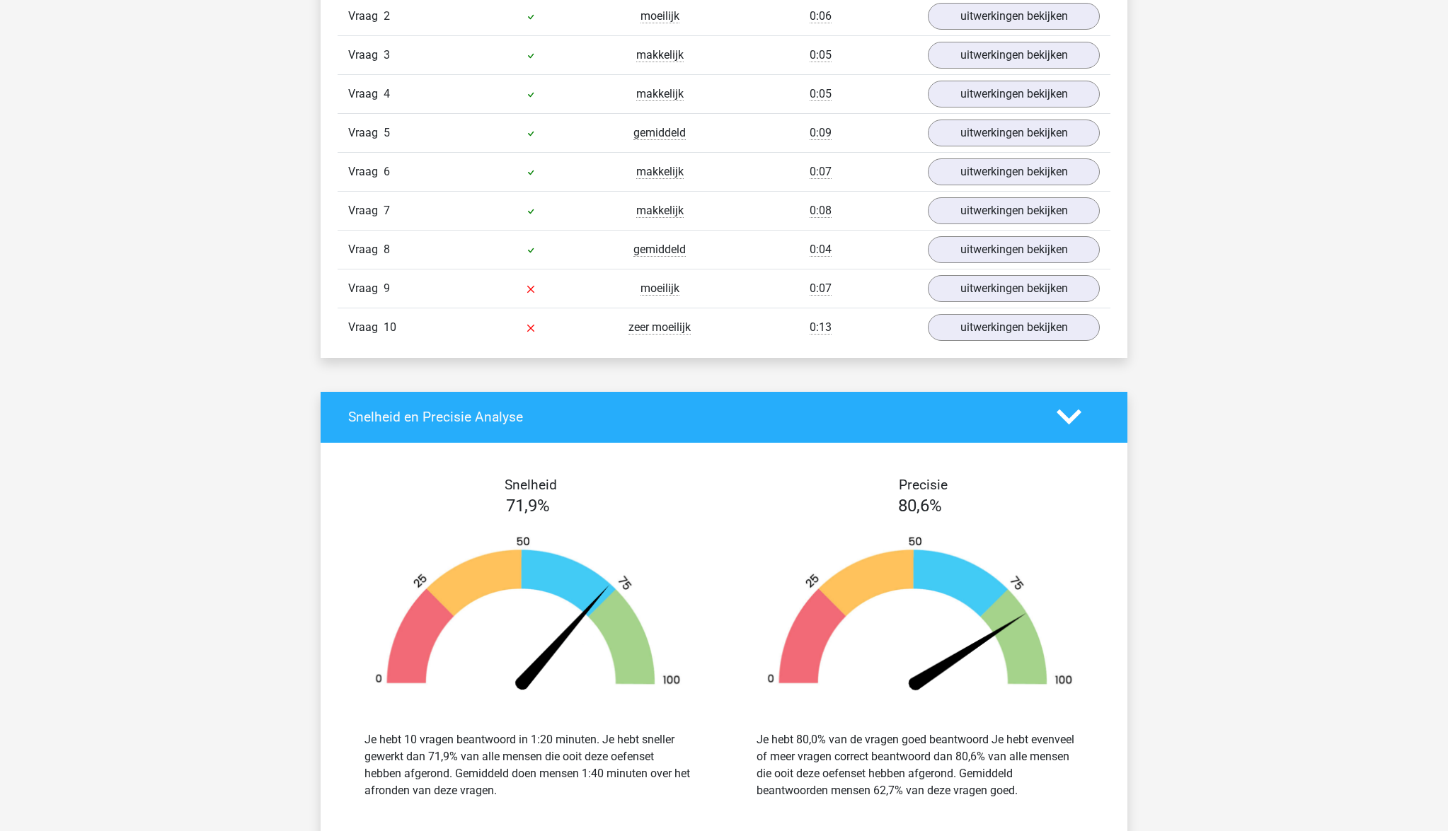
drag, startPoint x: 961, startPoint y: 294, endPoint x: 896, endPoint y: 291, distance: 65.1
click at [961, 294] on link "uitwerkingen bekijken" at bounding box center [1014, 288] width 172 height 27
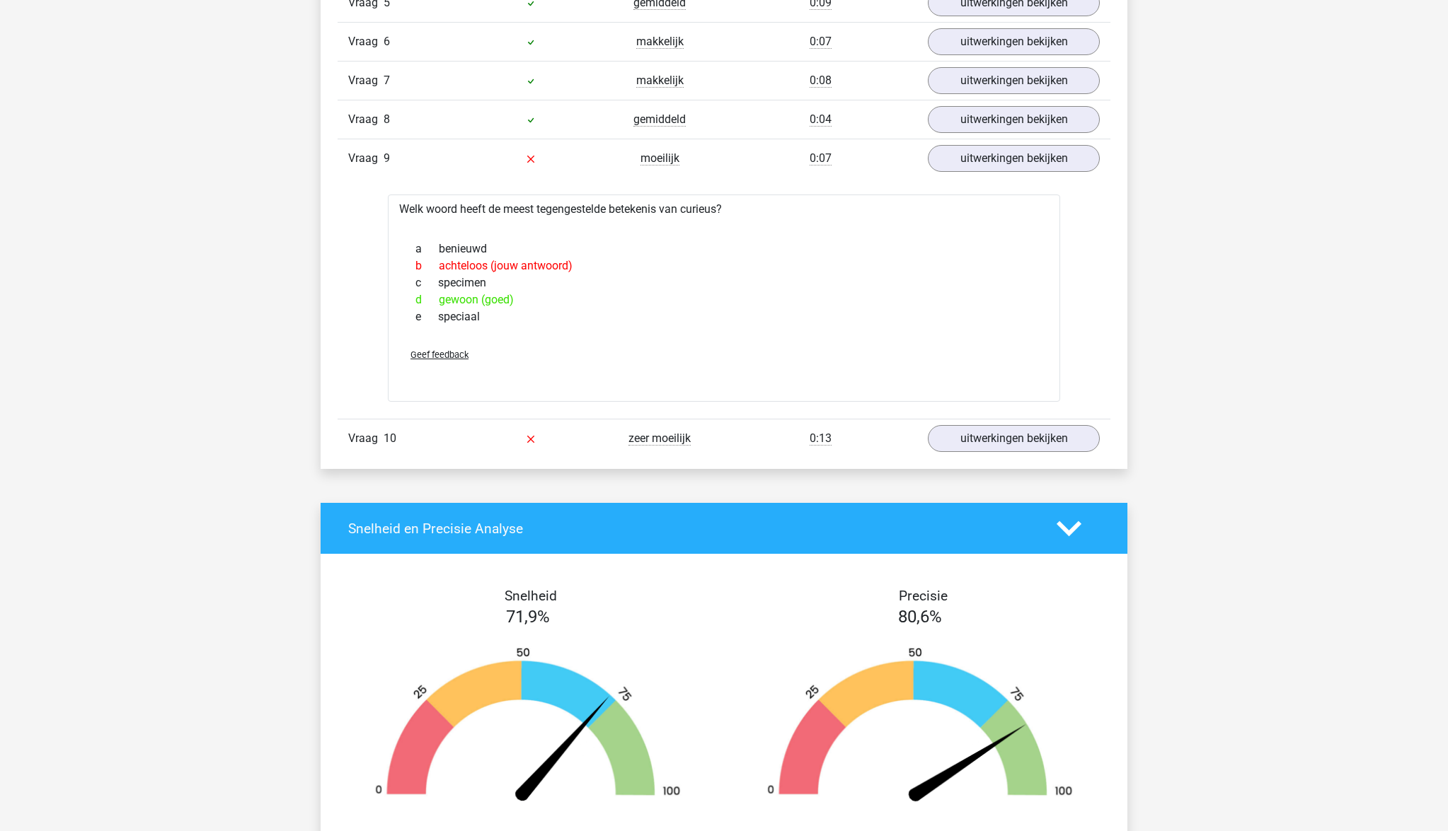
scroll to position [1406, 0]
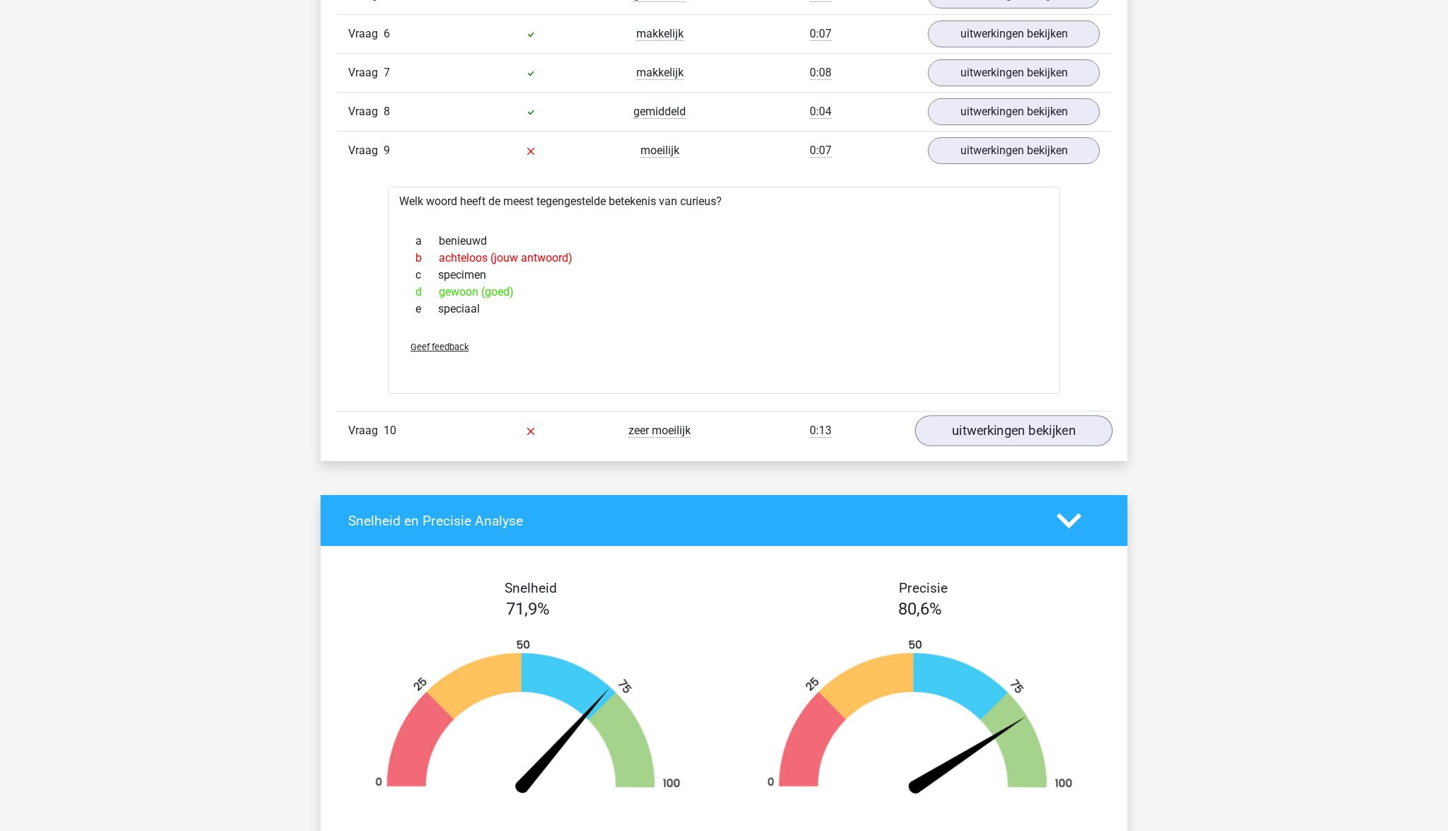
click at [966, 433] on link "uitwerkingen bekijken" at bounding box center [1013, 430] width 197 height 31
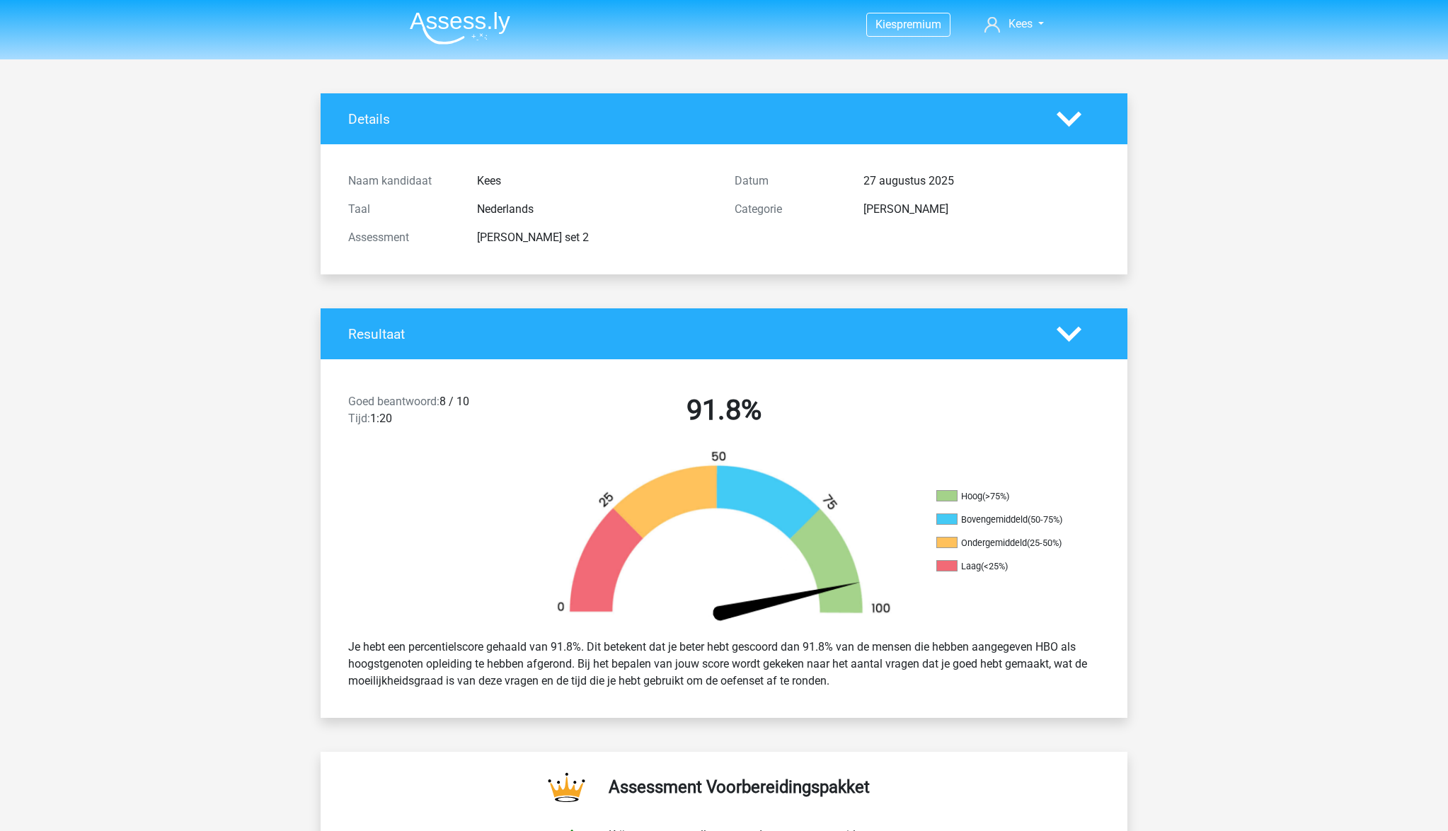
scroll to position [0, 0]
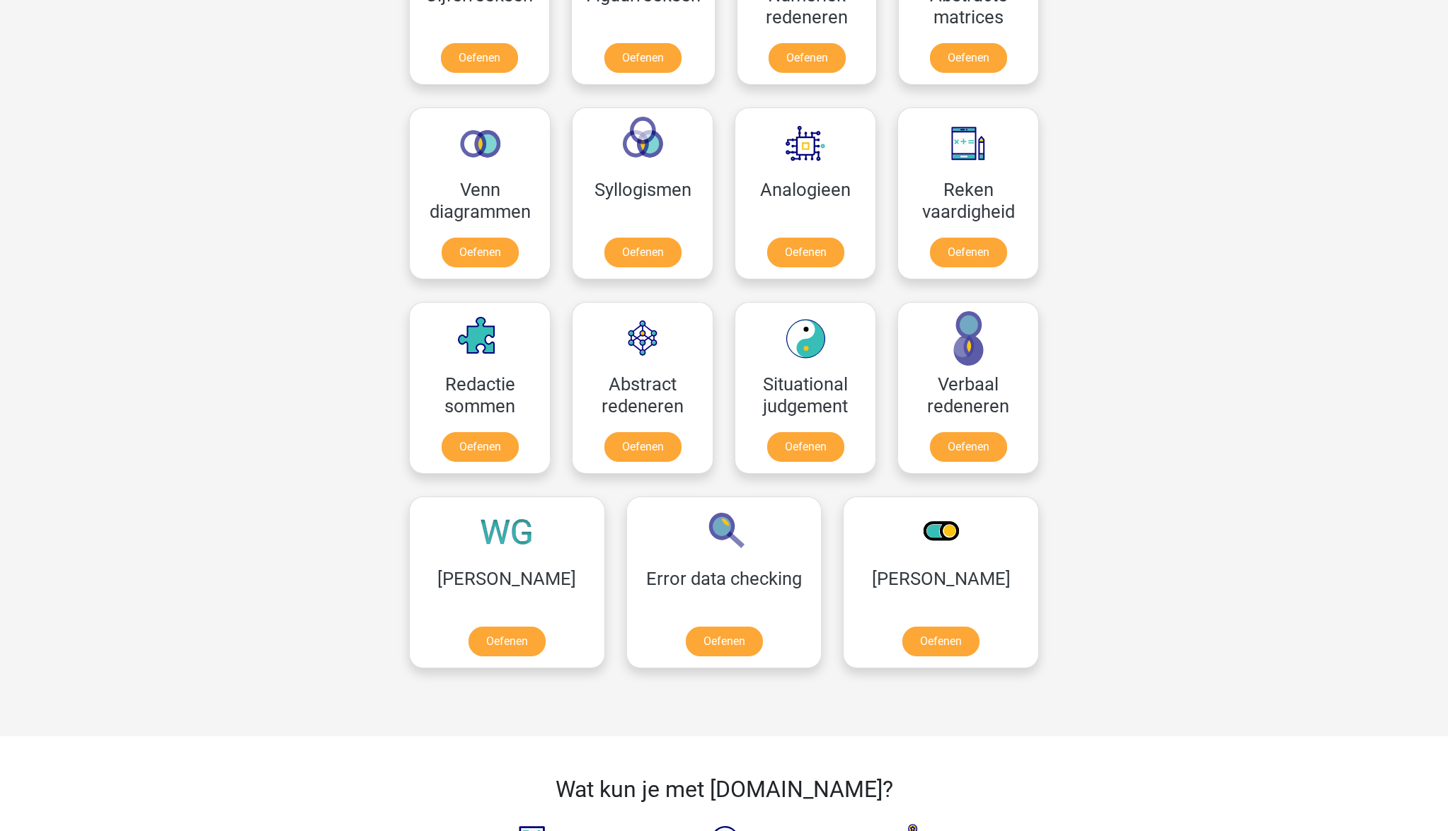
scroll to position [752, 0]
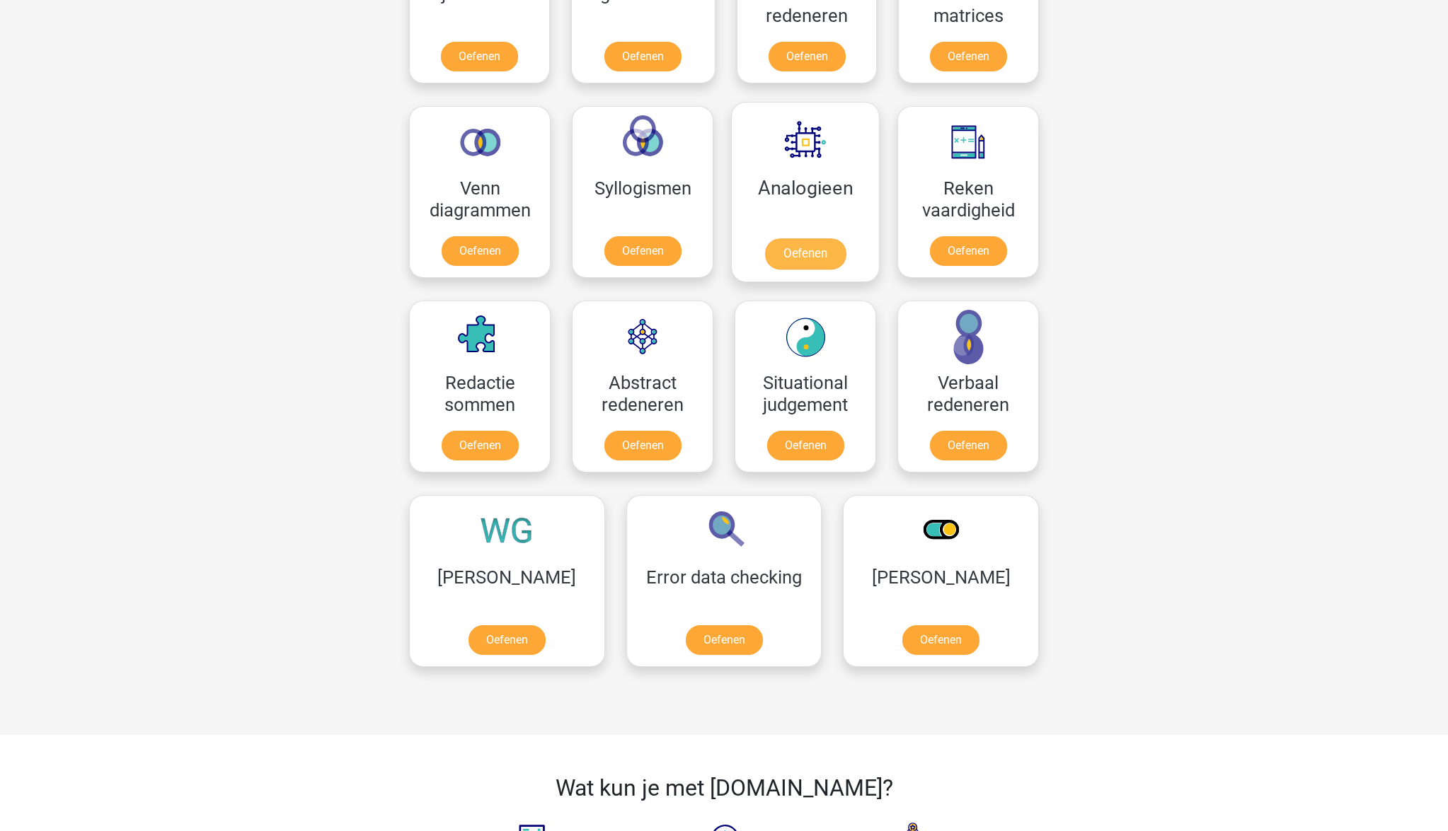
click at [768, 258] on link "Oefenen" at bounding box center [805, 253] width 81 height 31
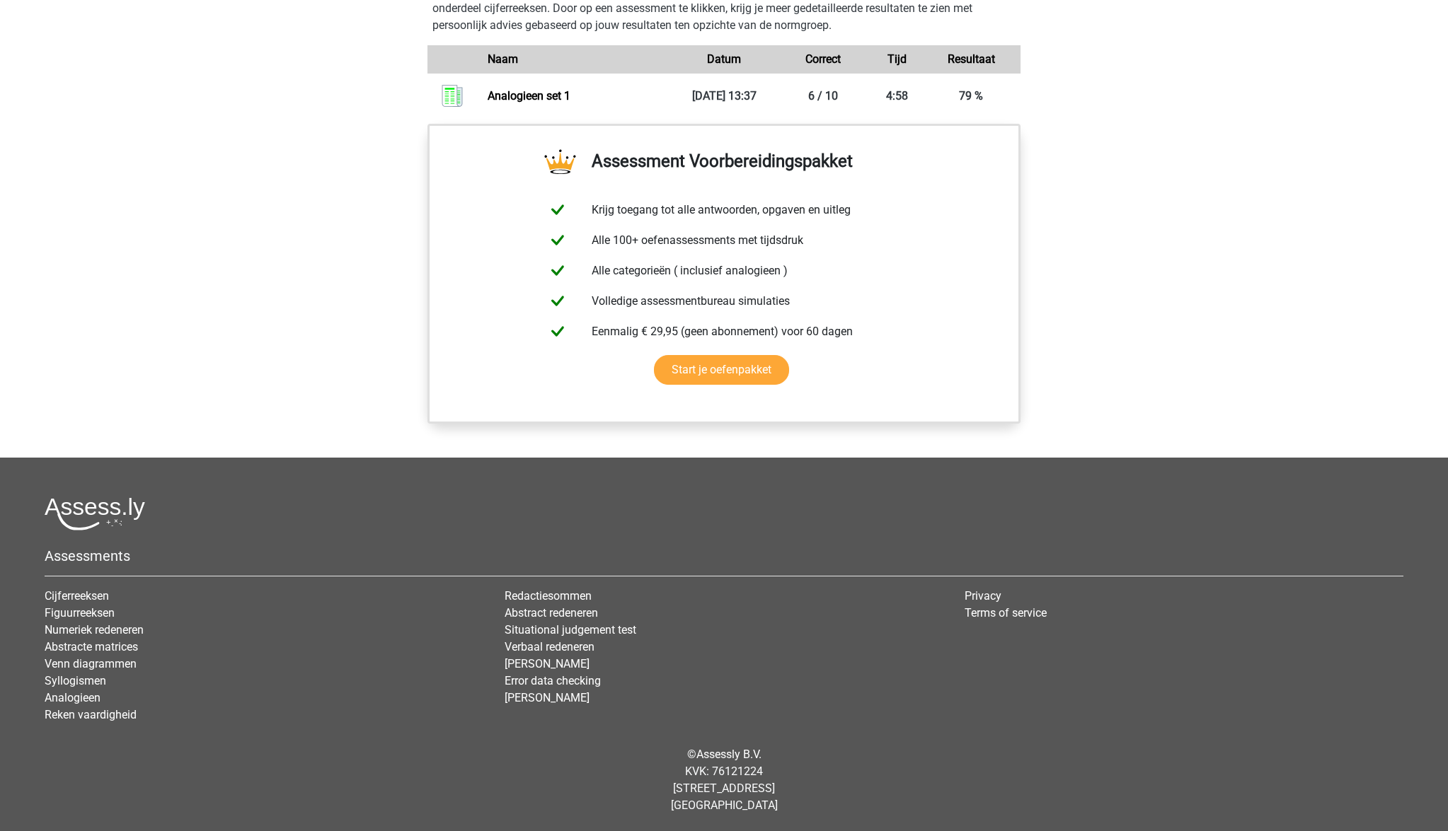
scroll to position [1038, 0]
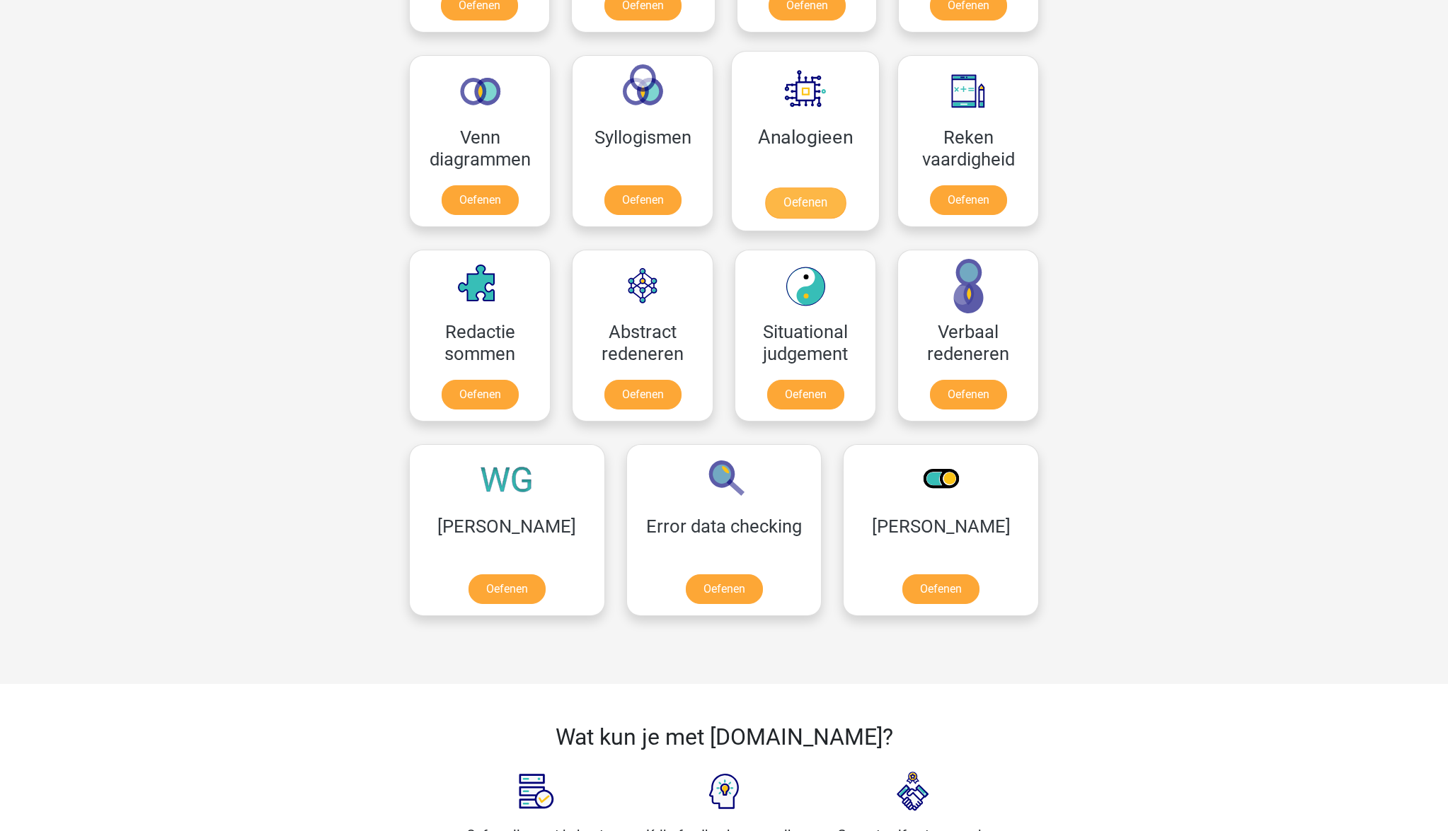
scroll to position [915, 0]
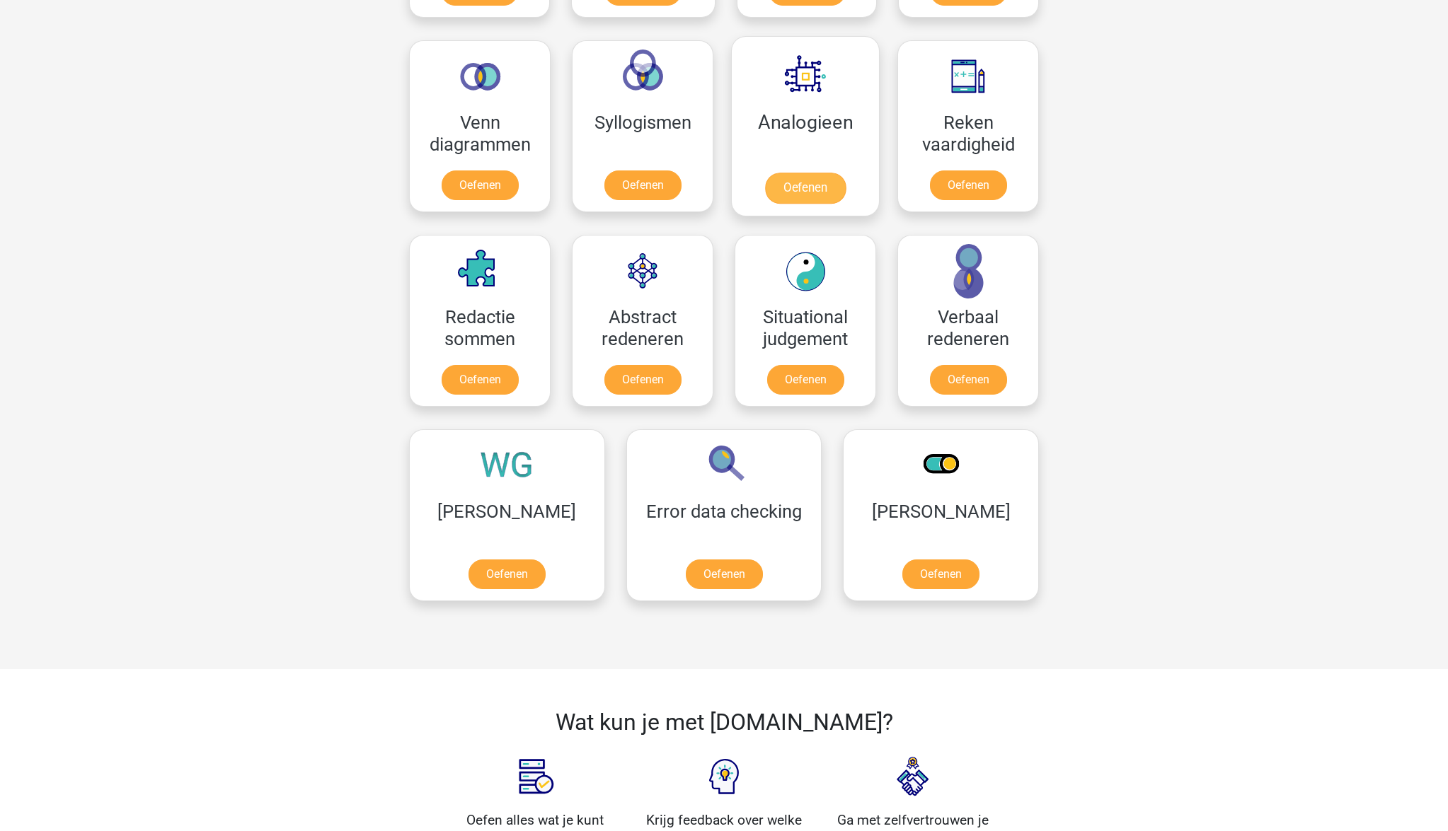
click at [809, 193] on link "Oefenen" at bounding box center [805, 188] width 81 height 31
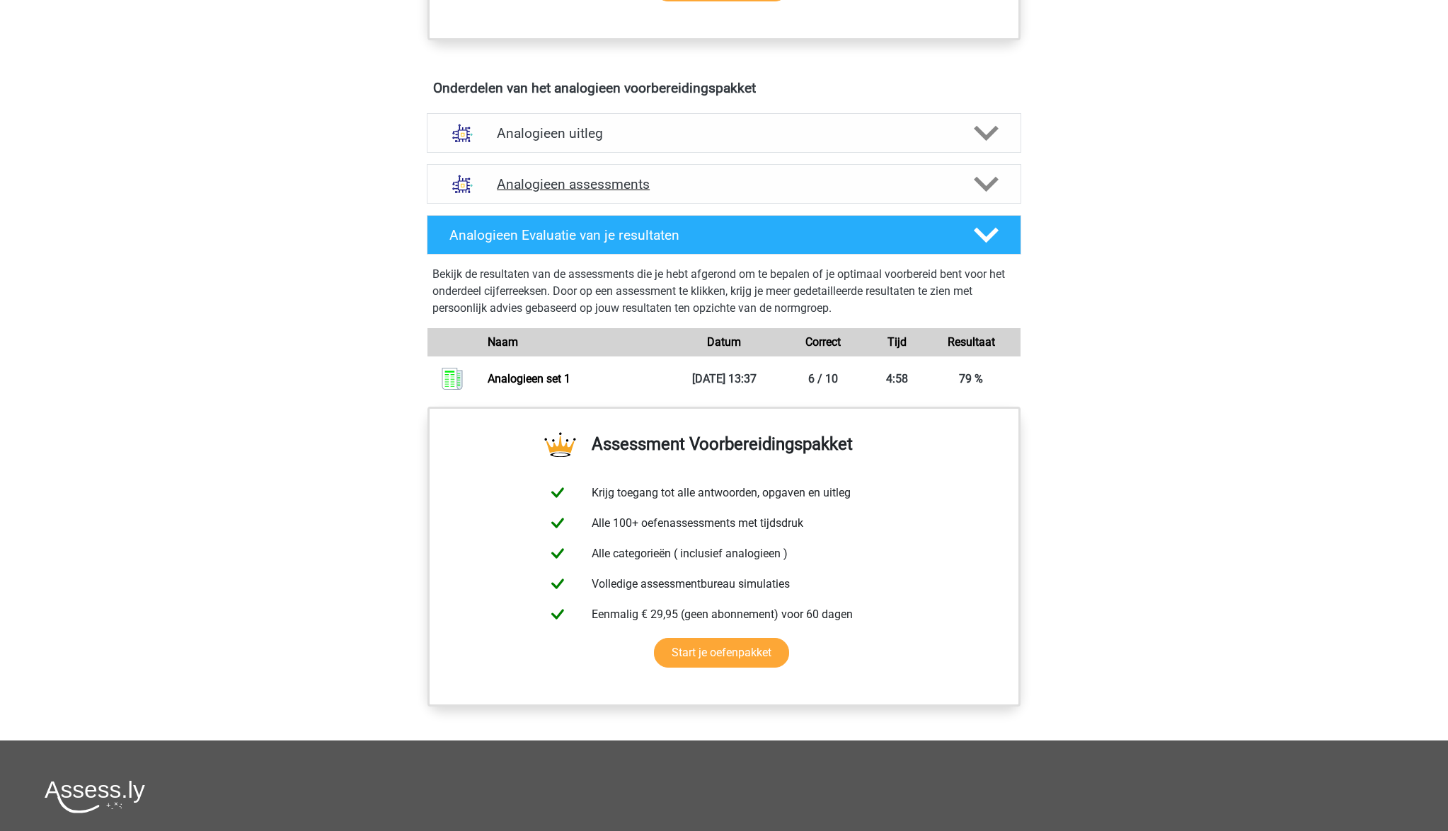
scroll to position [766, 0]
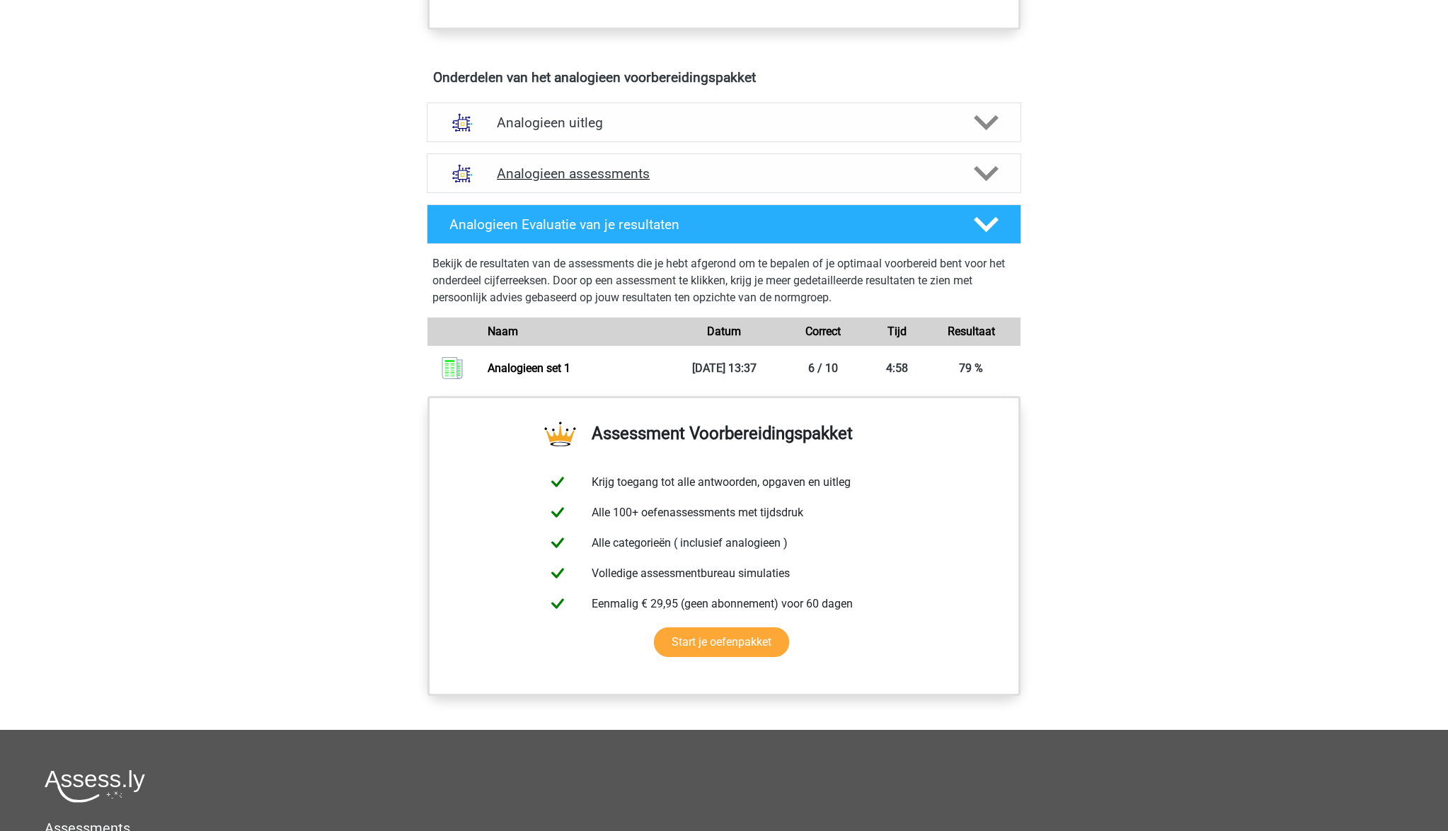
click at [988, 176] on polygon at bounding box center [986, 174] width 25 height 16
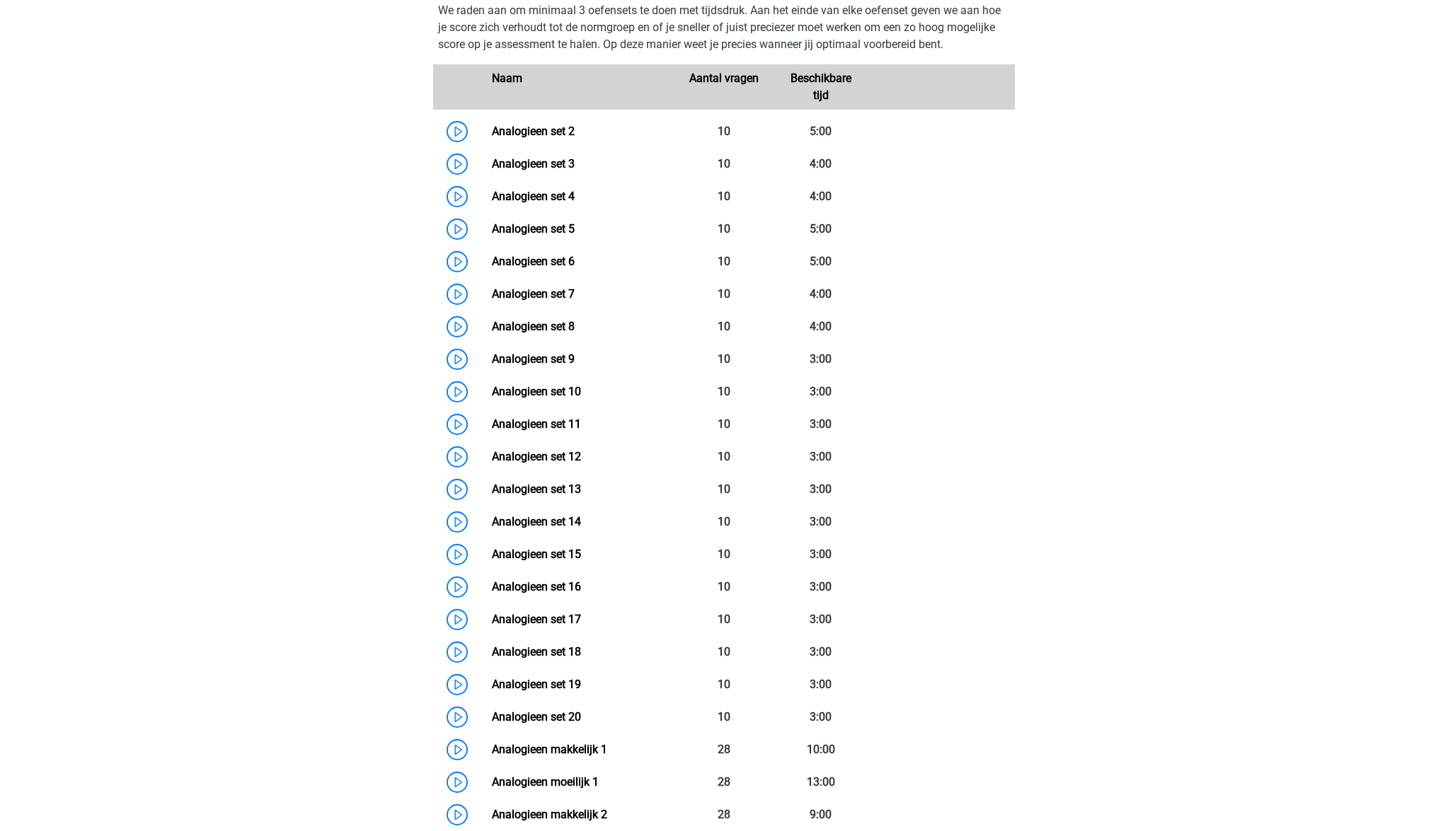
scroll to position [964, 0]
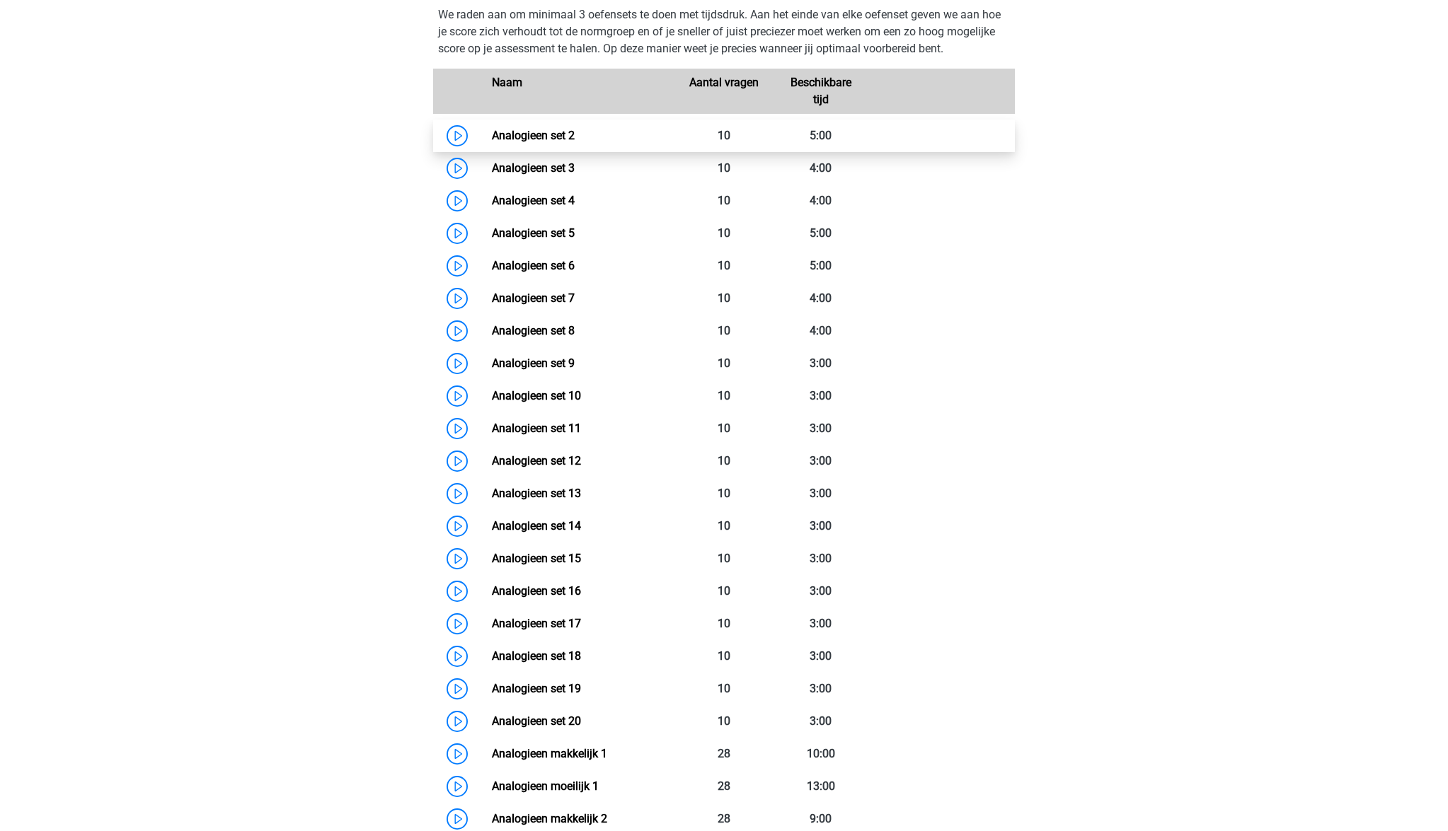
click at [550, 137] on link "Analogieen set 2" at bounding box center [533, 135] width 83 height 13
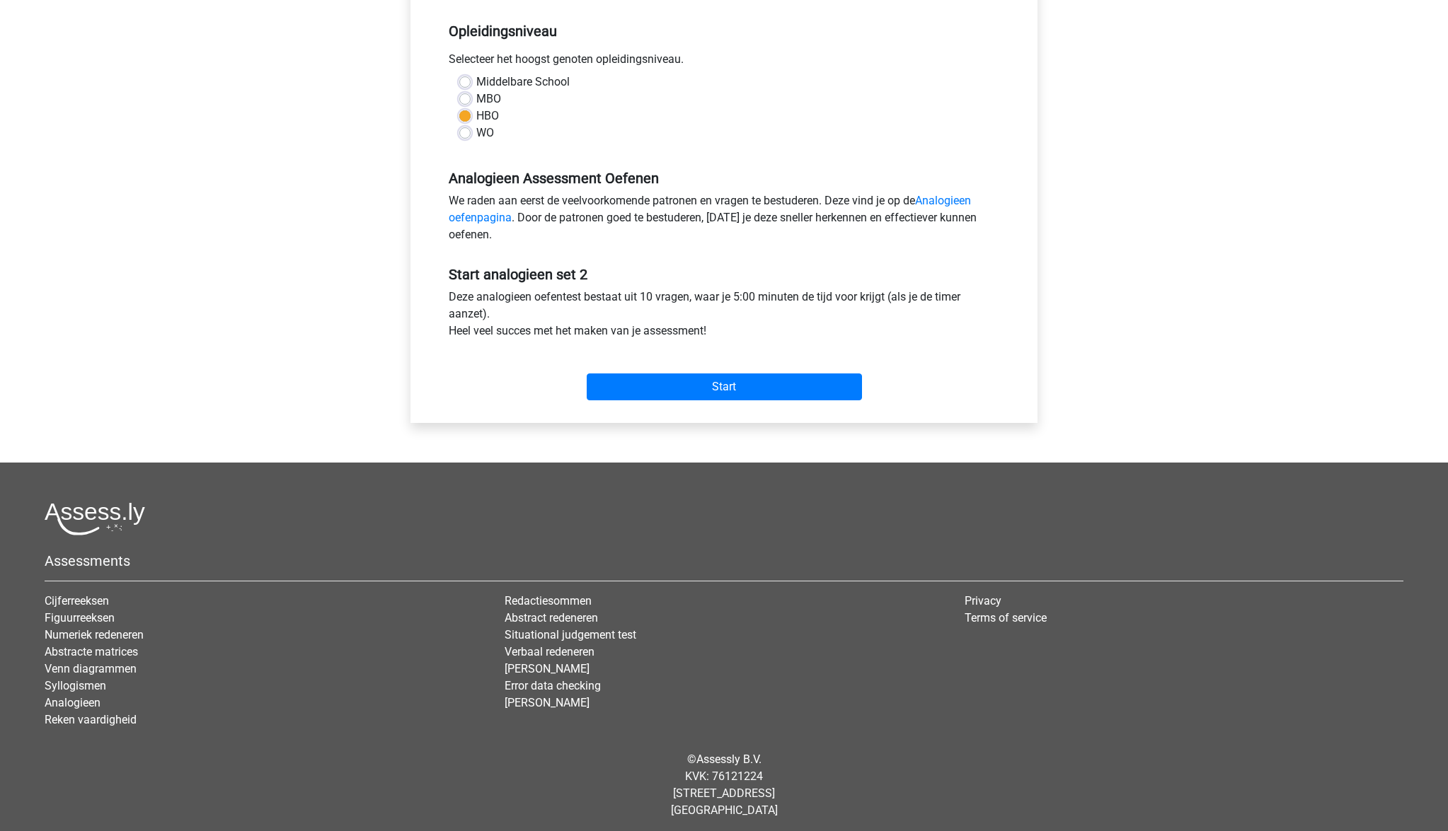
scroll to position [284, 0]
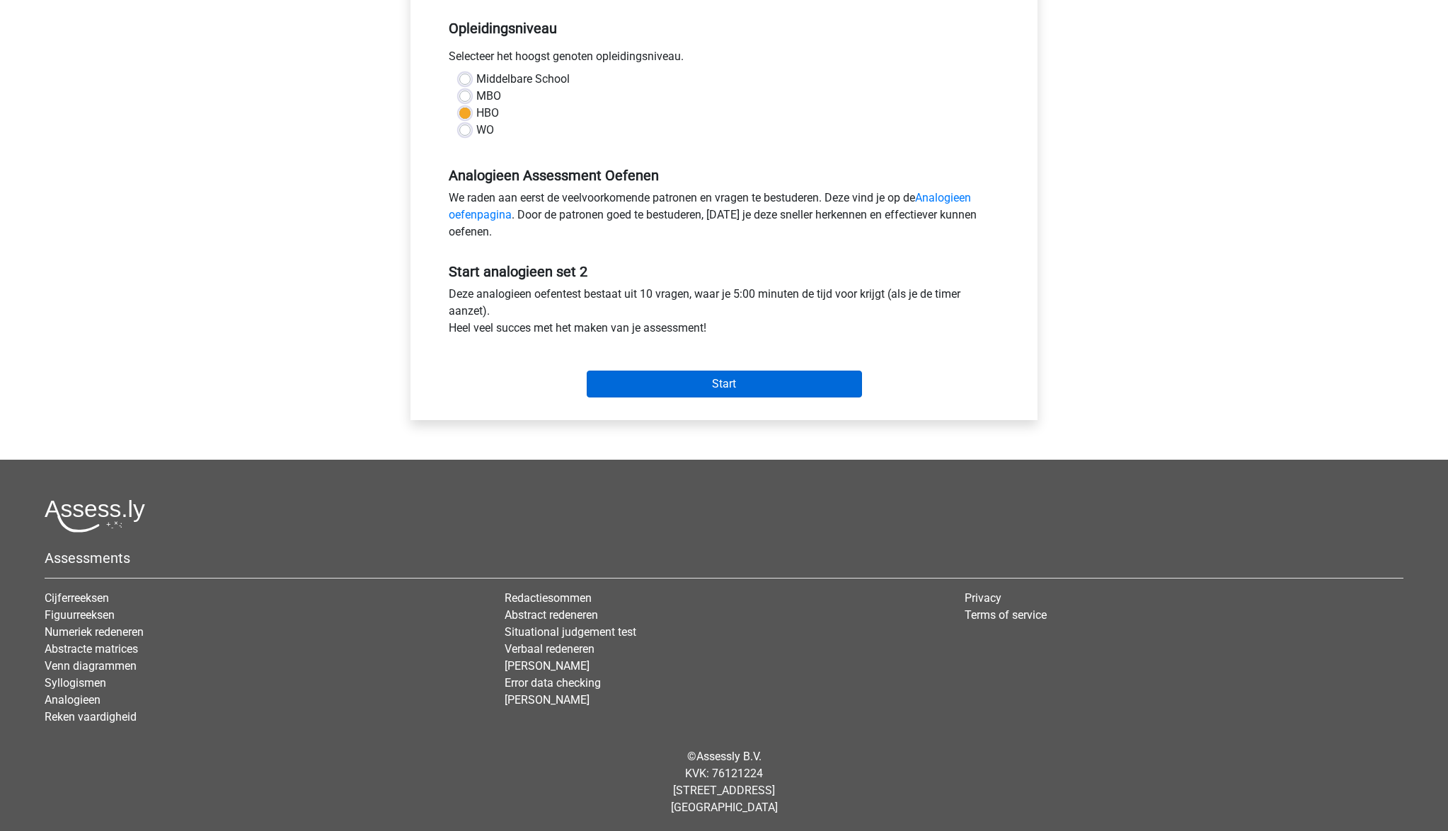
click at [733, 387] on input "Start" at bounding box center [724, 384] width 275 height 27
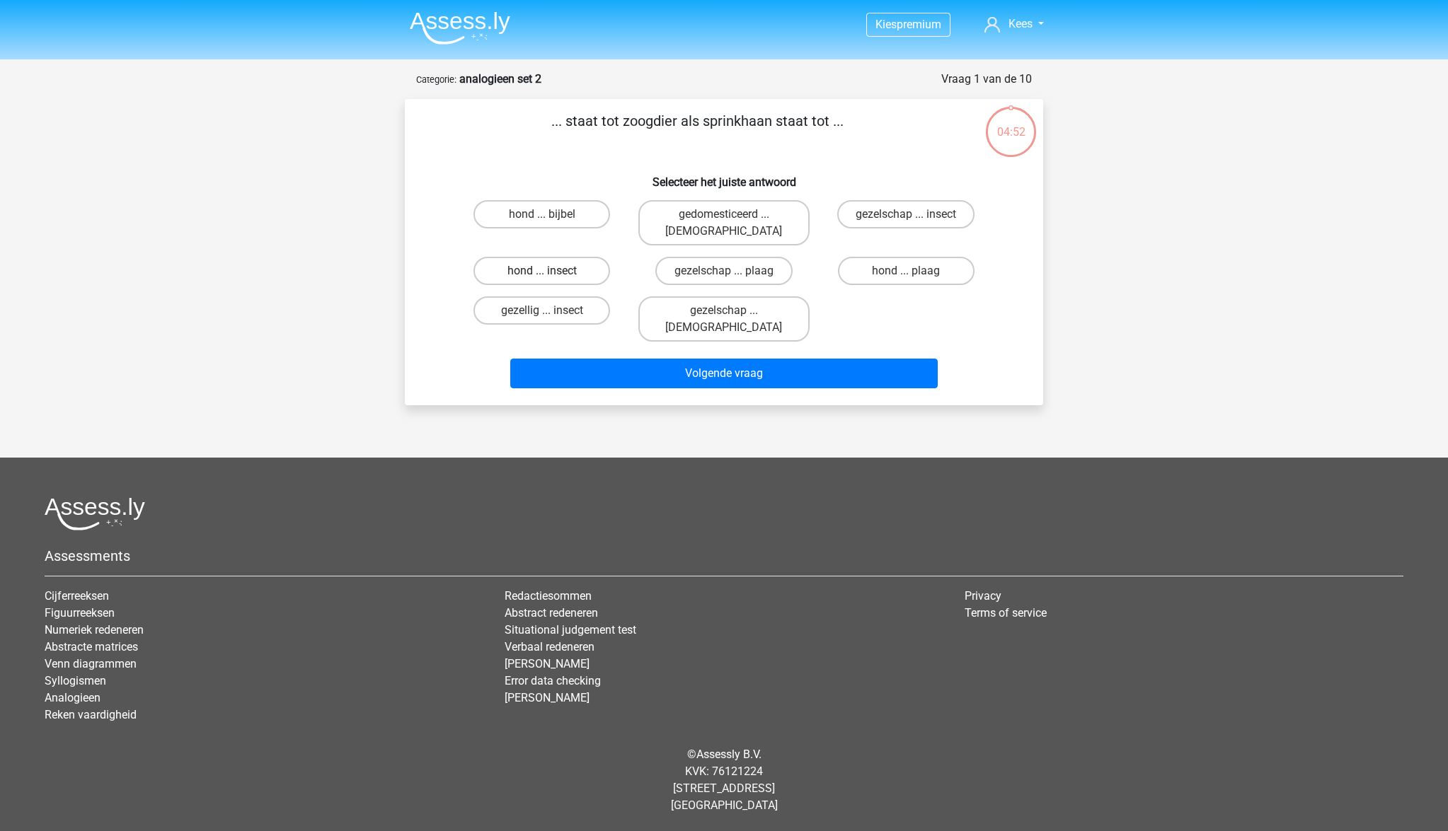
click at [535, 257] on label "hond ... insect" at bounding box center [541, 271] width 137 height 28
click at [542, 271] on input "hond ... insect" at bounding box center [546, 275] width 9 height 9
radio input "true"
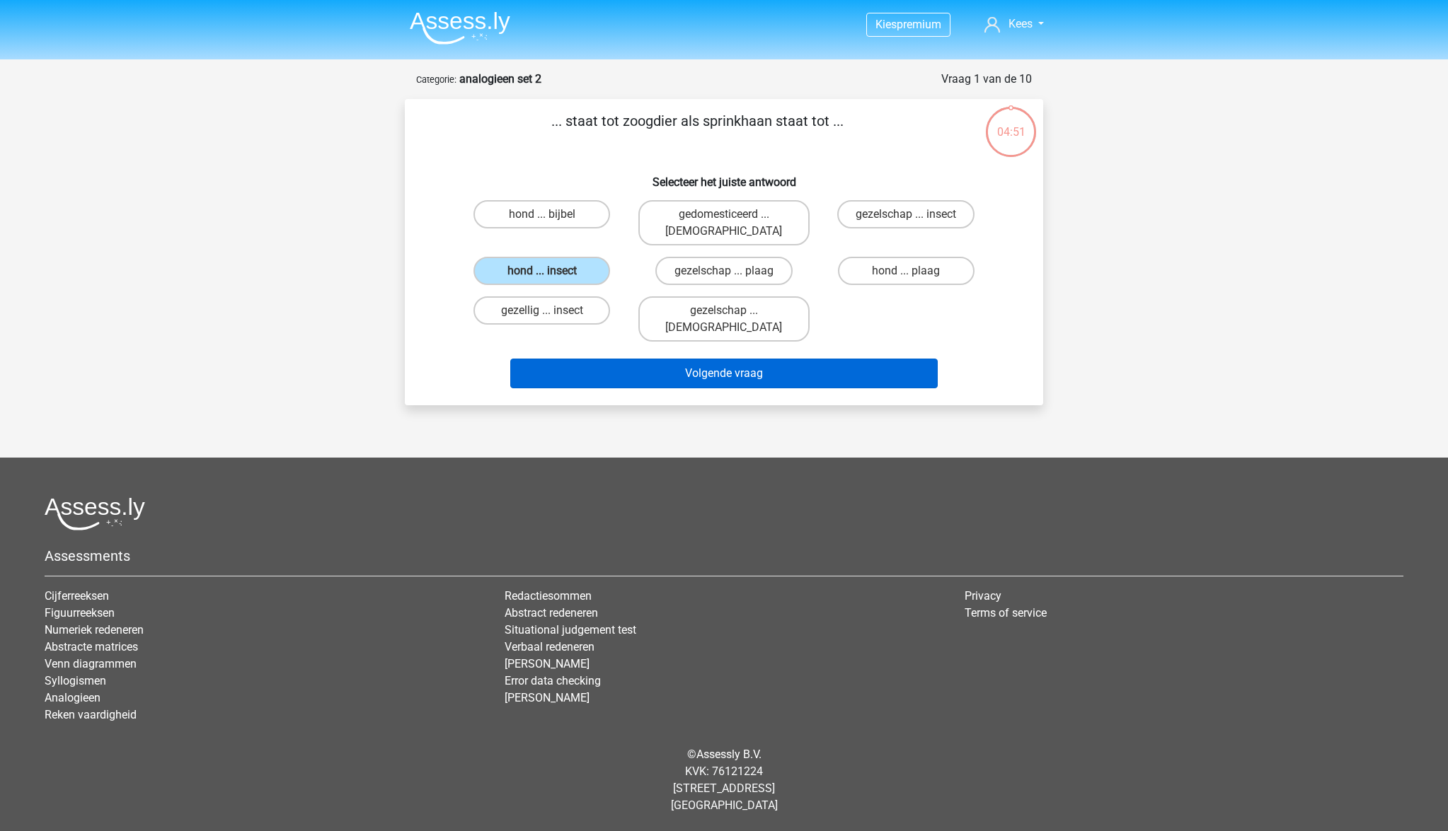
click at [709, 359] on button "Volgende vraag" at bounding box center [724, 374] width 428 height 30
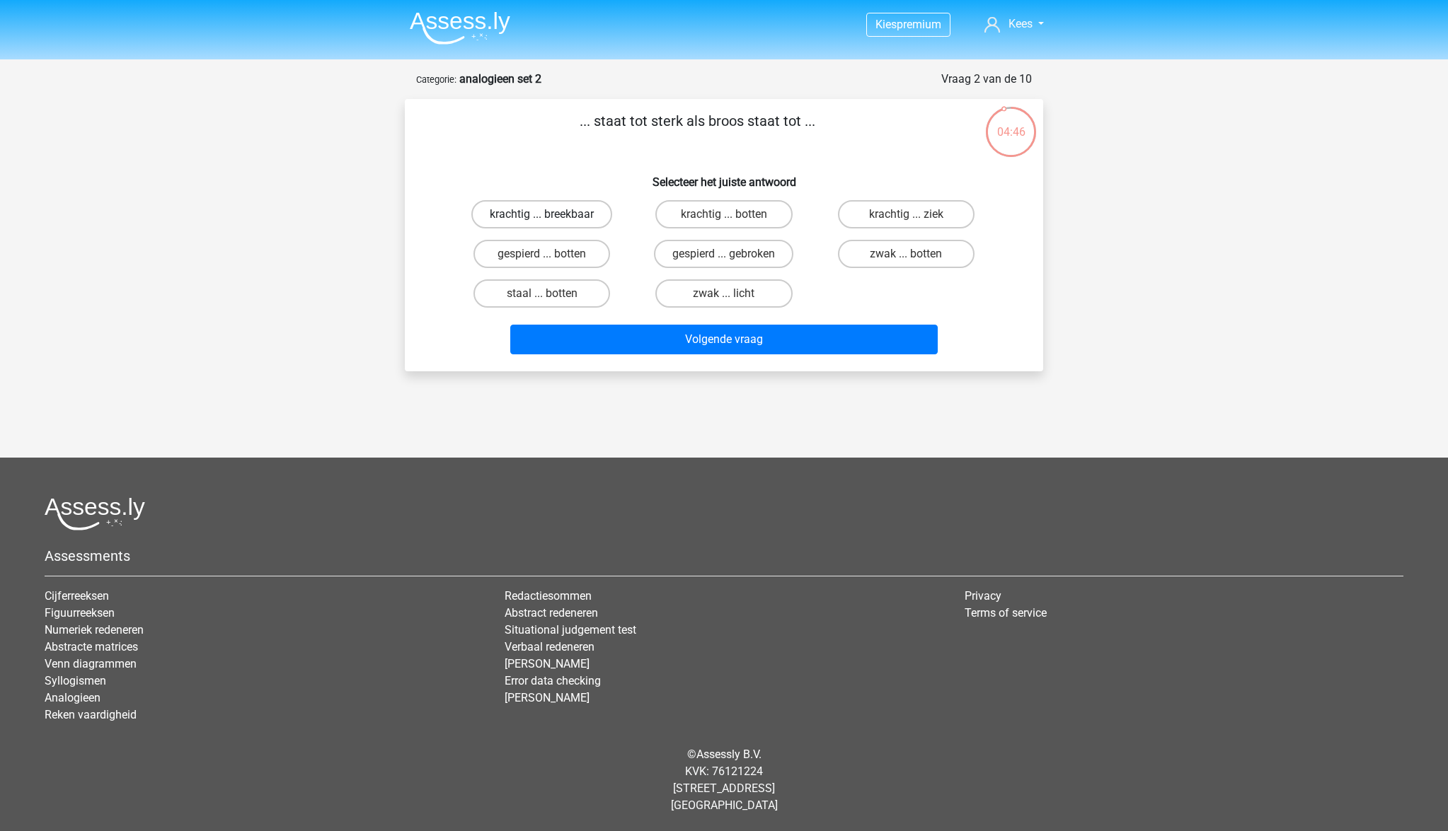
click at [531, 210] on label "krachtig ... breekbaar" at bounding box center [541, 214] width 141 height 28
click at [542, 214] on input "krachtig ... breekbaar" at bounding box center [546, 218] width 9 height 9
radio input "true"
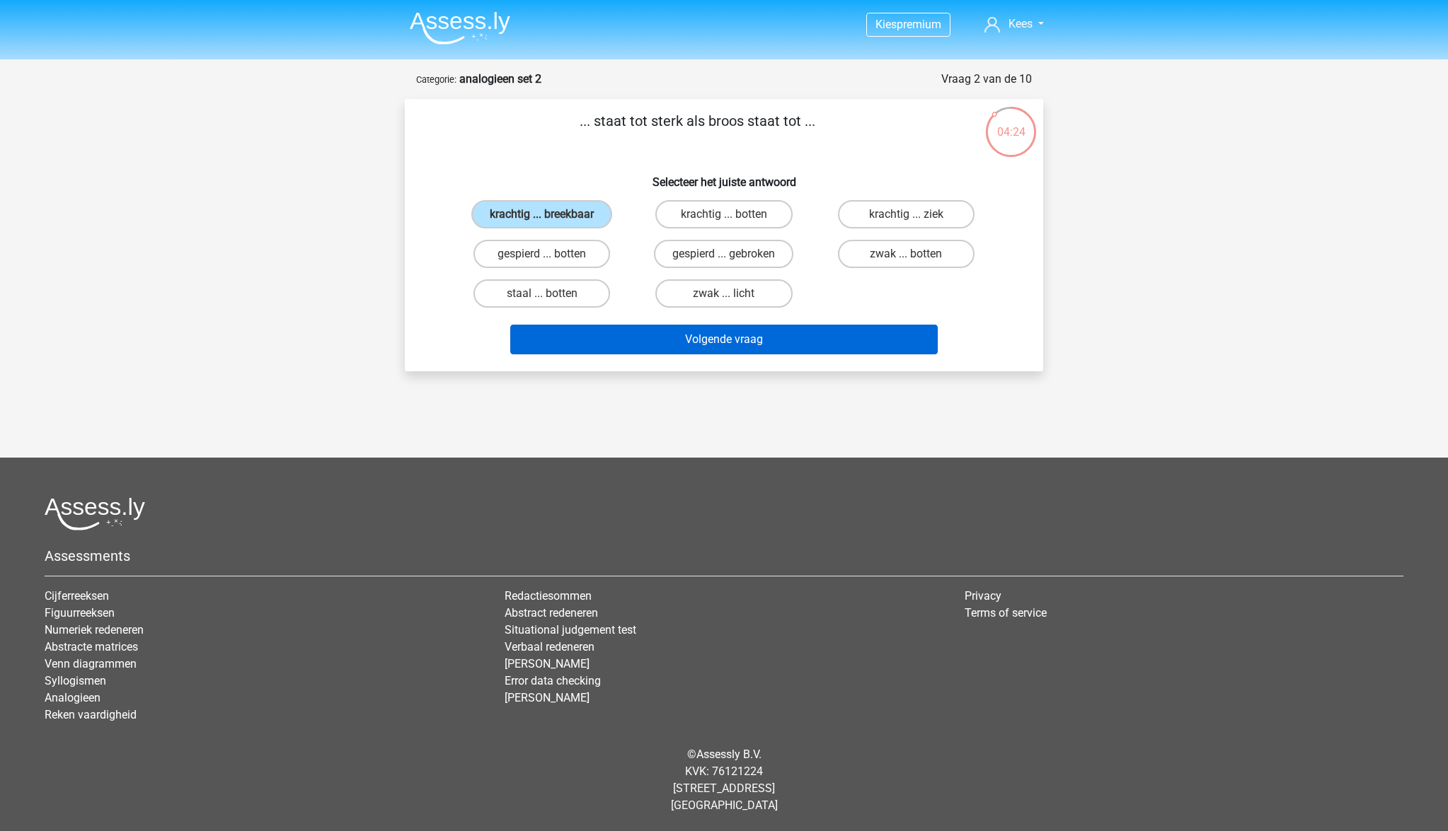
click at [707, 347] on button "Volgende vraag" at bounding box center [724, 340] width 428 height 30
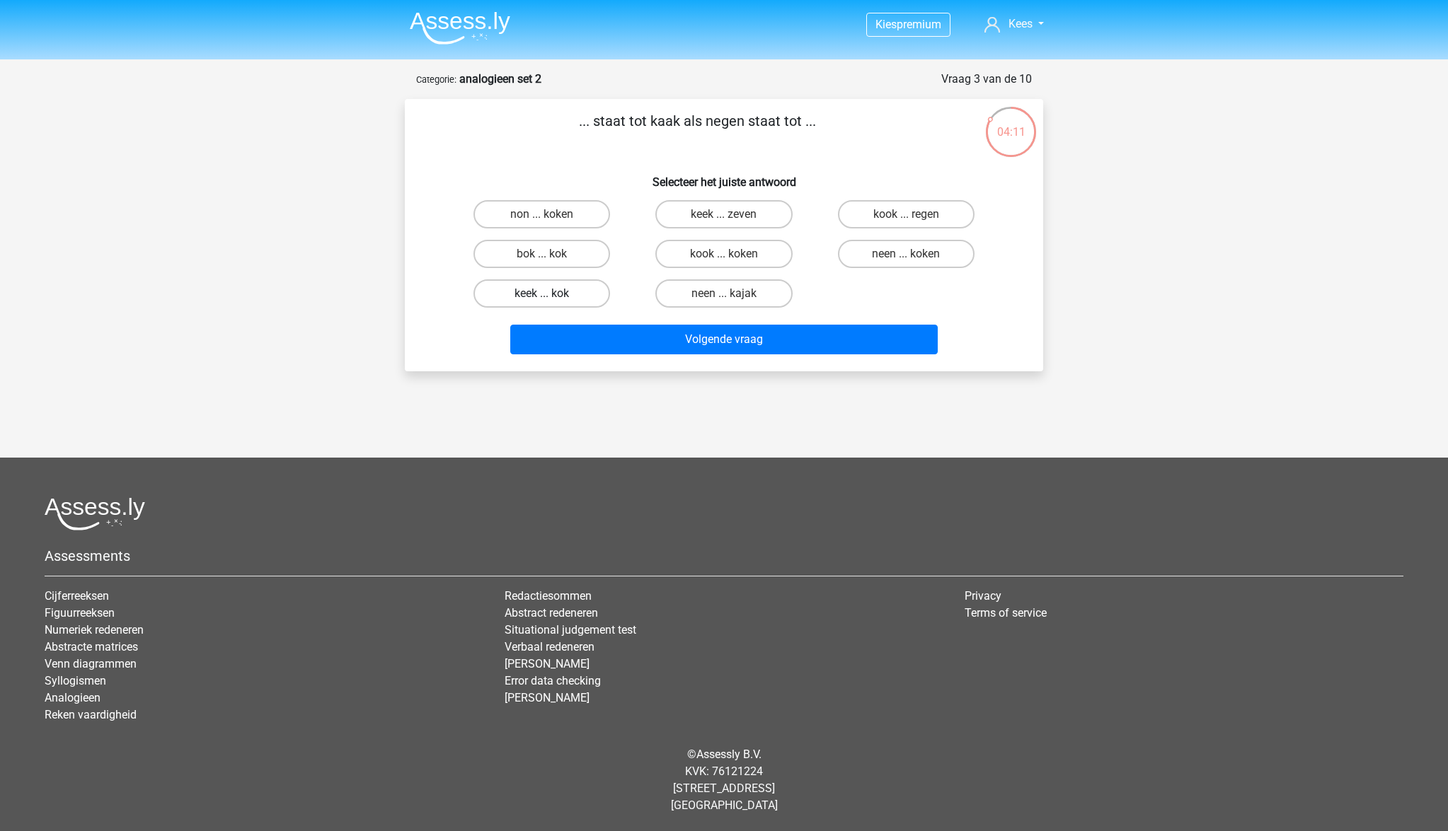
drag, startPoint x: 577, startPoint y: 284, endPoint x: 588, endPoint y: 301, distance: 20.4
click at [576, 284] on label "keek ... kok" at bounding box center [541, 293] width 137 height 28
click at [551, 294] on input "keek ... kok" at bounding box center [546, 298] width 9 height 9
radio input "true"
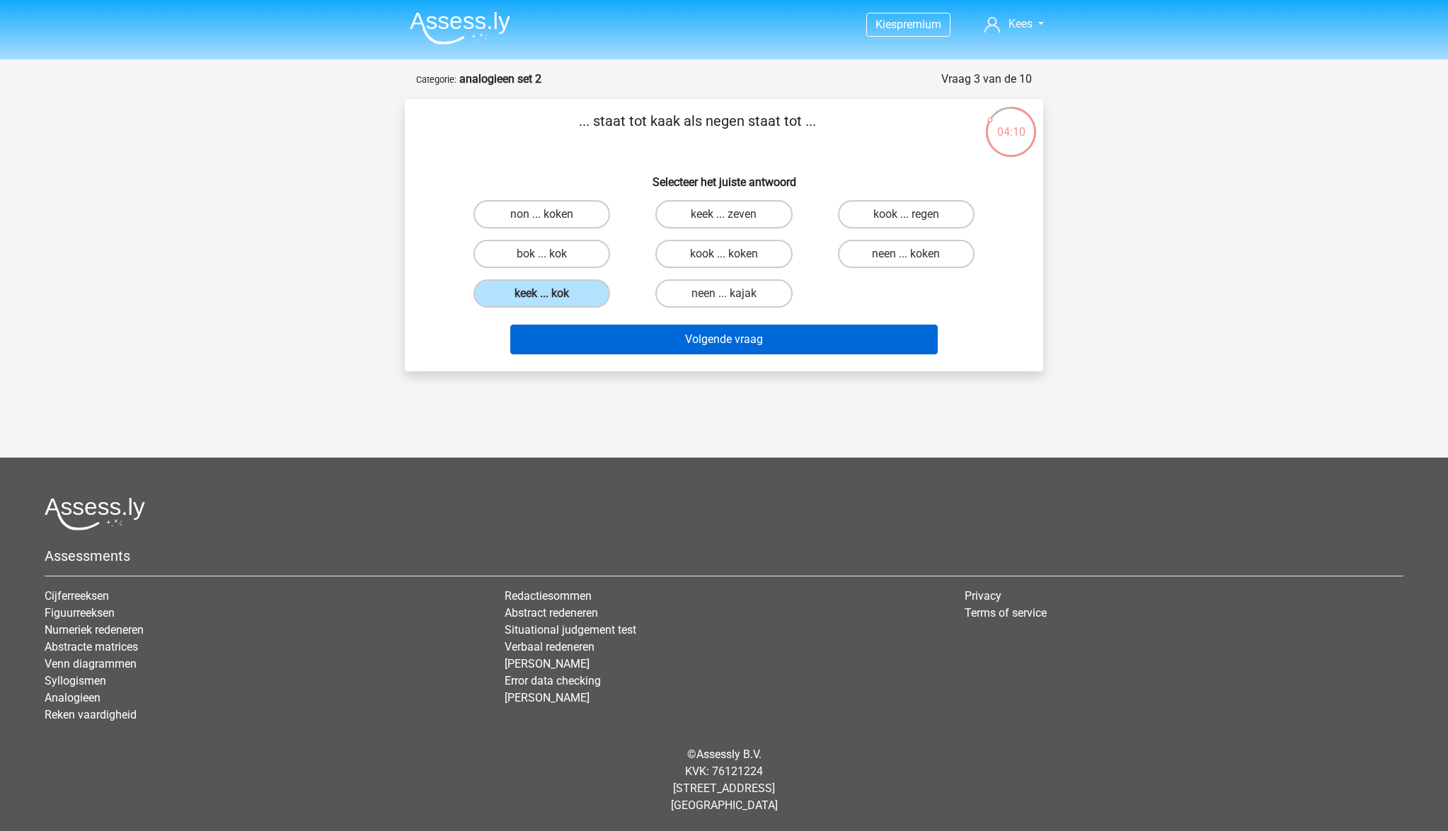
click at [683, 345] on button "Volgende vraag" at bounding box center [724, 340] width 428 height 30
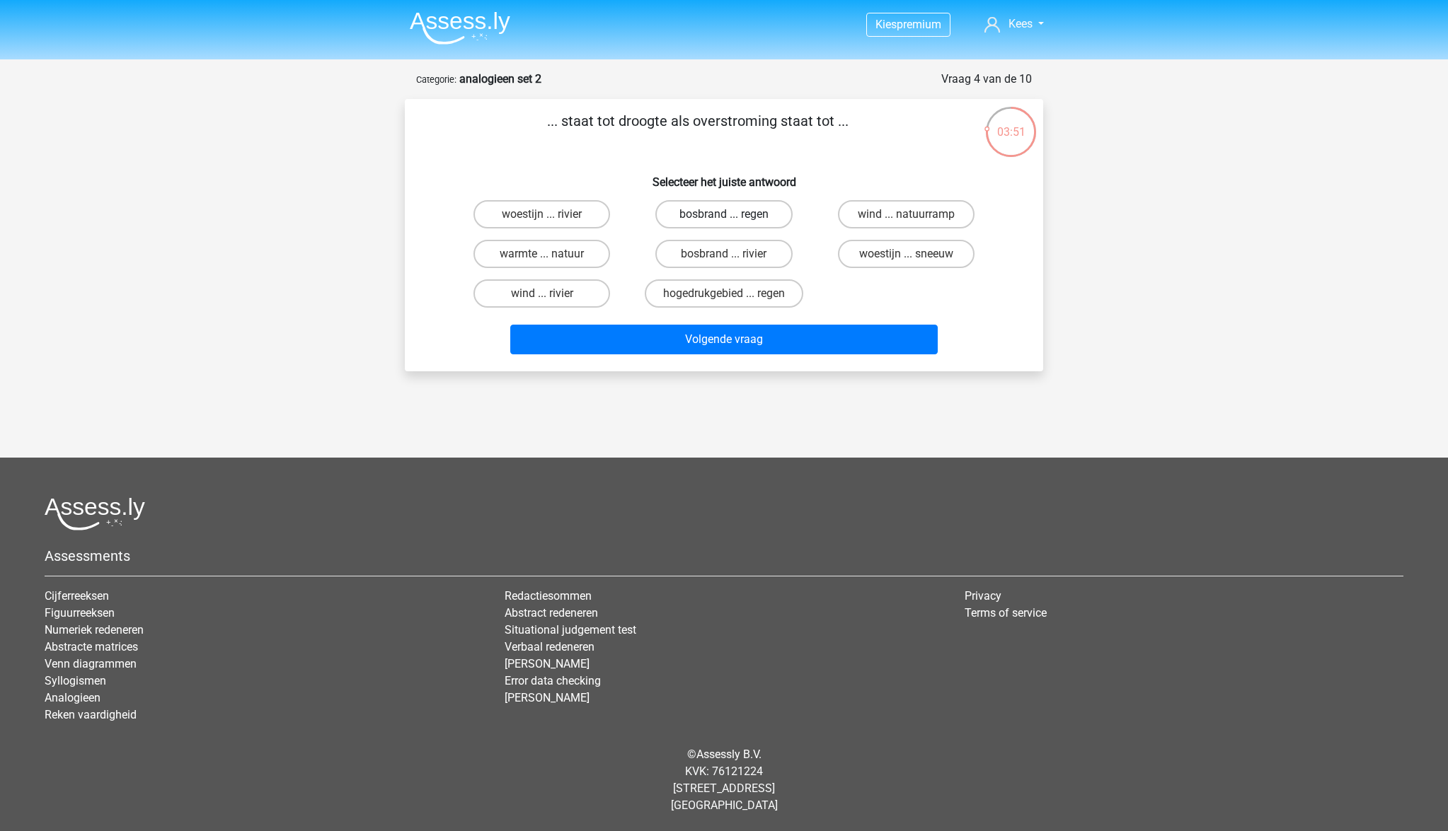
click at [729, 212] on label "bosbrand ... regen" at bounding box center [723, 214] width 137 height 28
click at [729, 214] on input "bosbrand ... regen" at bounding box center [728, 218] width 9 height 9
radio input "true"
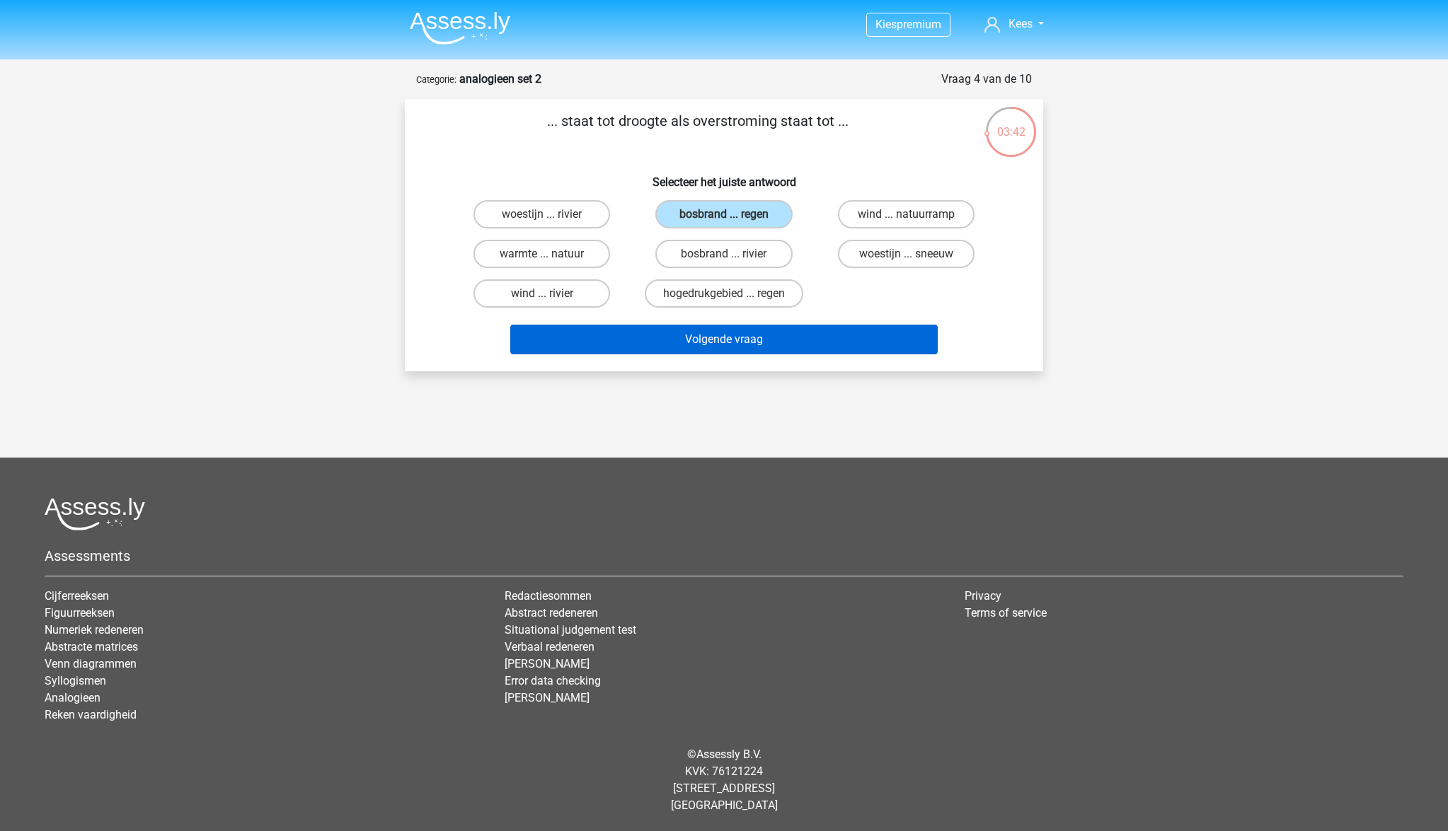
click at [757, 341] on button "Volgende vraag" at bounding box center [724, 340] width 428 height 30
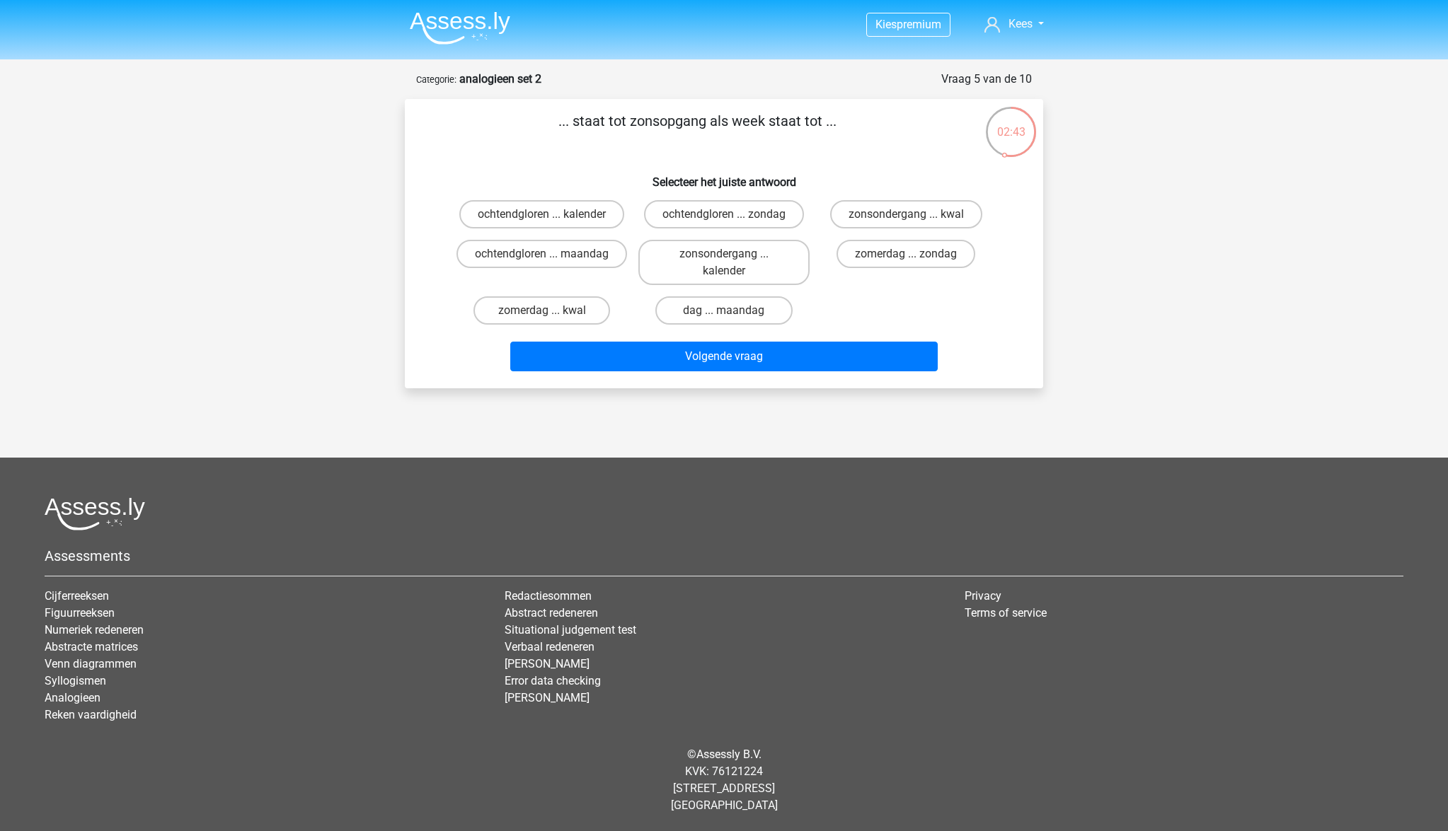
click at [549, 258] on input "ochtendgloren ... maandag" at bounding box center [546, 258] width 9 height 9
radio input "true"
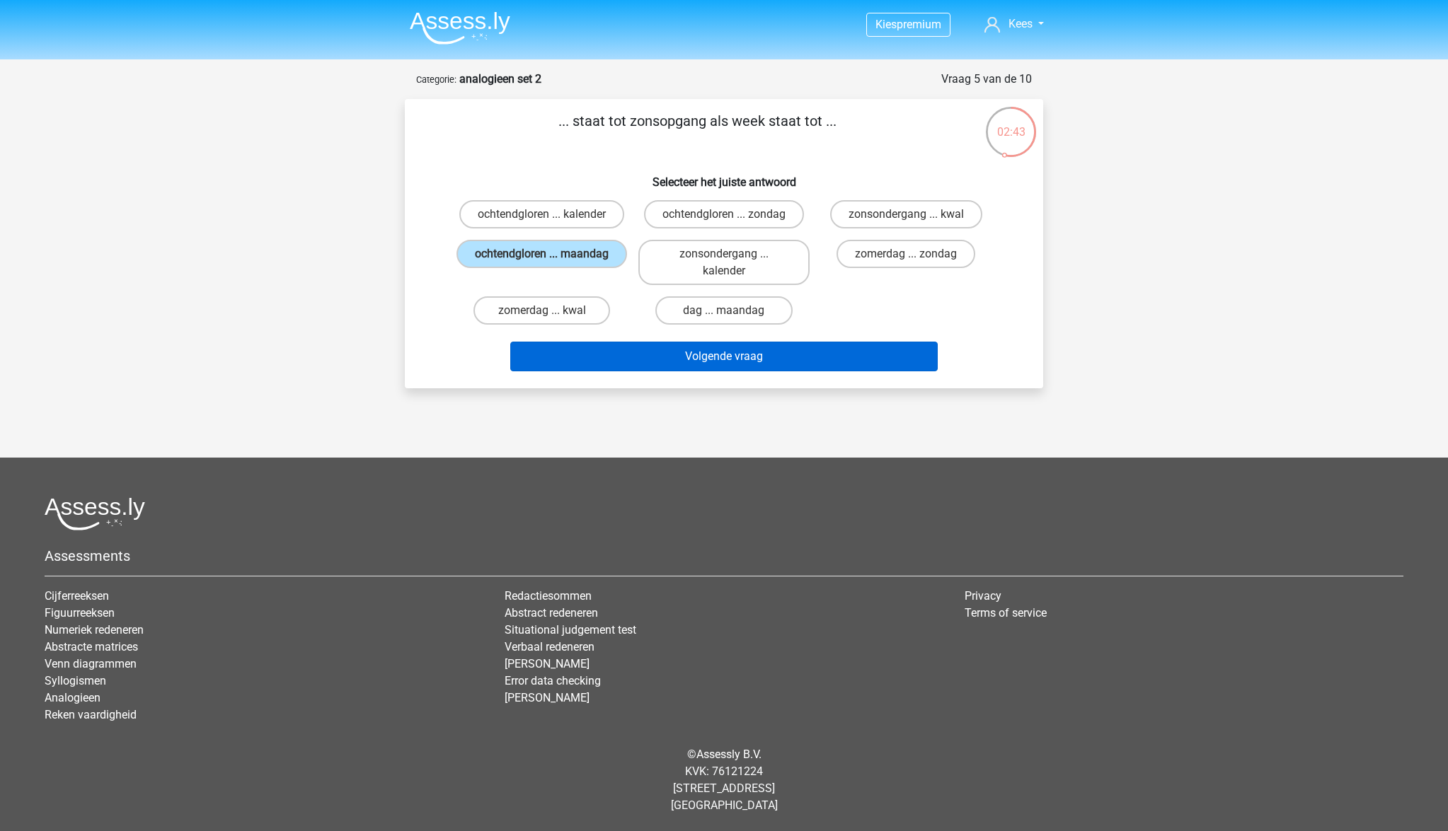
click at [681, 352] on button "Volgende vraag" at bounding box center [724, 357] width 428 height 30
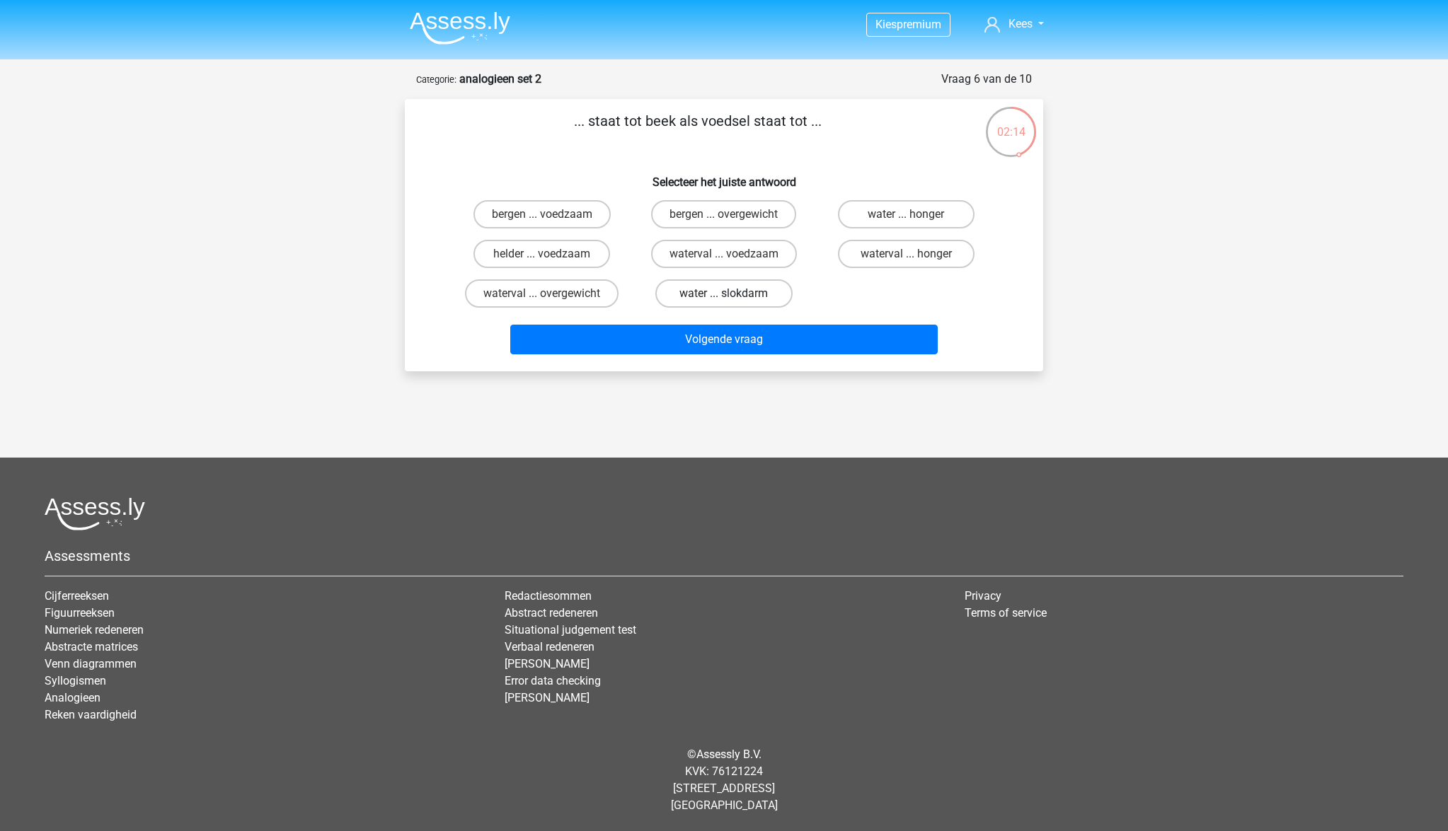
click at [732, 295] on label "water ... slokdarm" at bounding box center [723, 293] width 137 height 28
click at [732, 295] on input "water ... slokdarm" at bounding box center [728, 298] width 9 height 9
radio input "true"
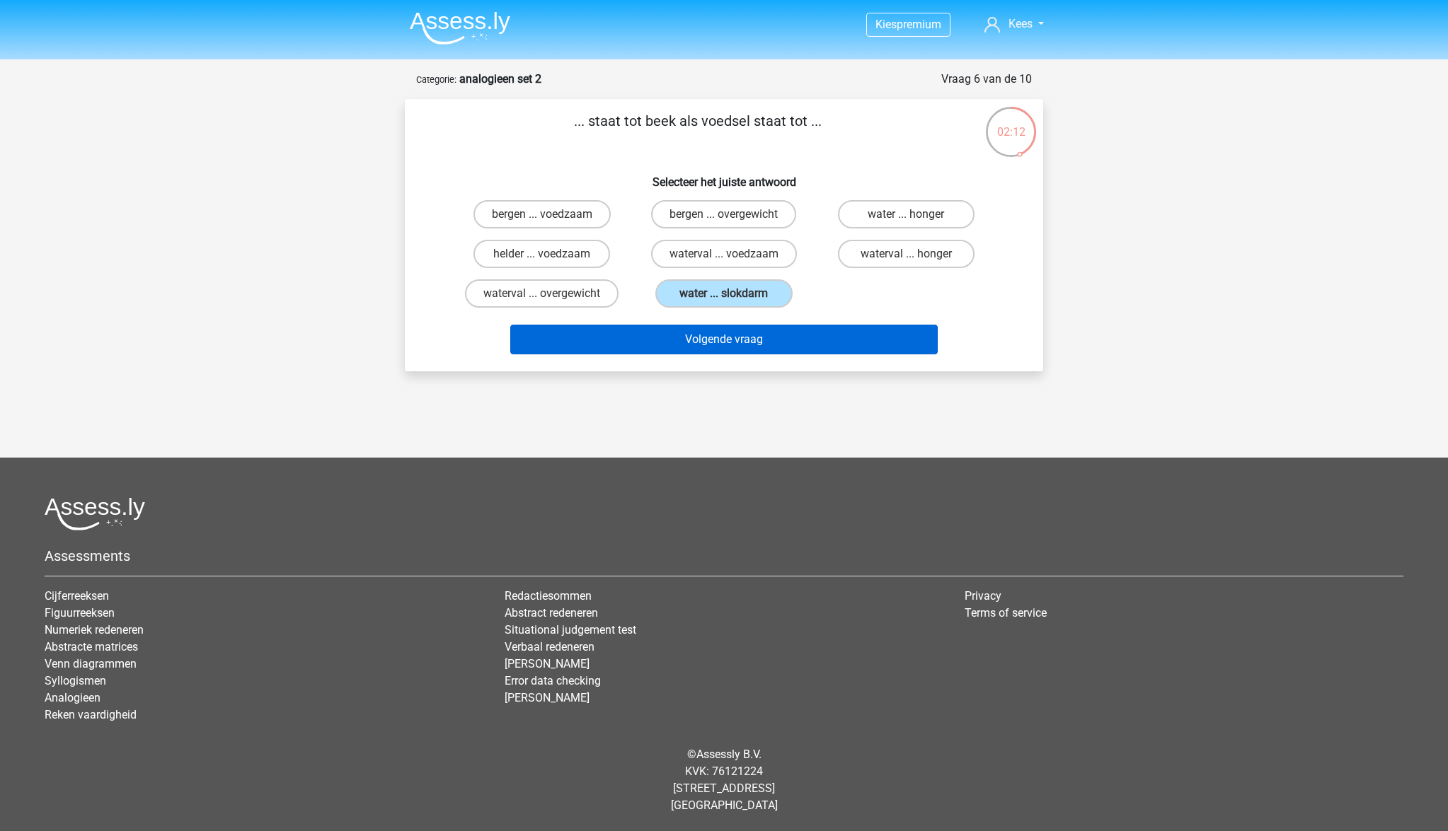
click at [749, 341] on button "Volgende vraag" at bounding box center [724, 340] width 428 height 30
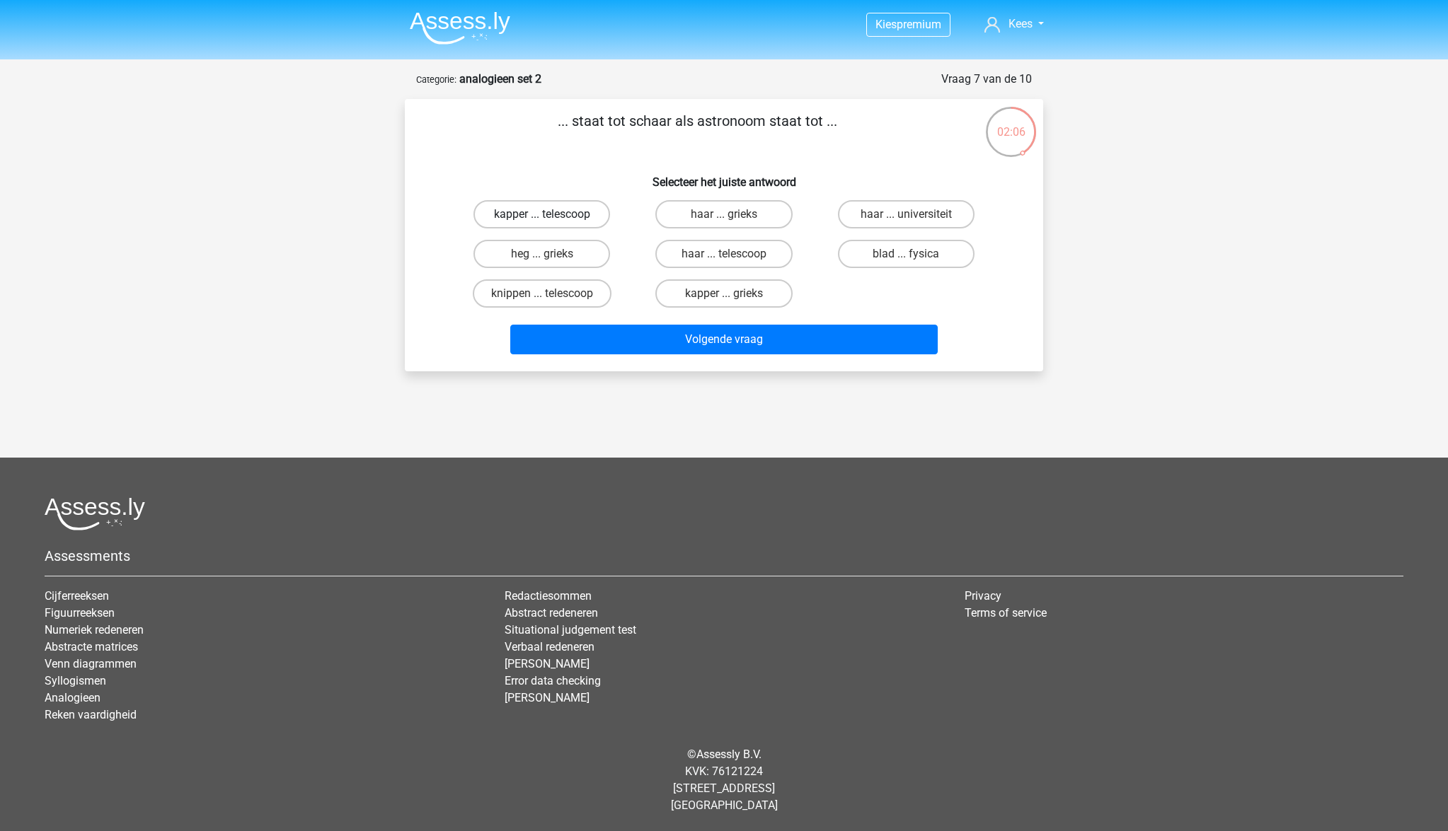
click at [532, 216] on label "kapper ... telescoop" at bounding box center [541, 214] width 137 height 28
click at [542, 216] on input "kapper ... telescoop" at bounding box center [546, 218] width 9 height 9
radio input "true"
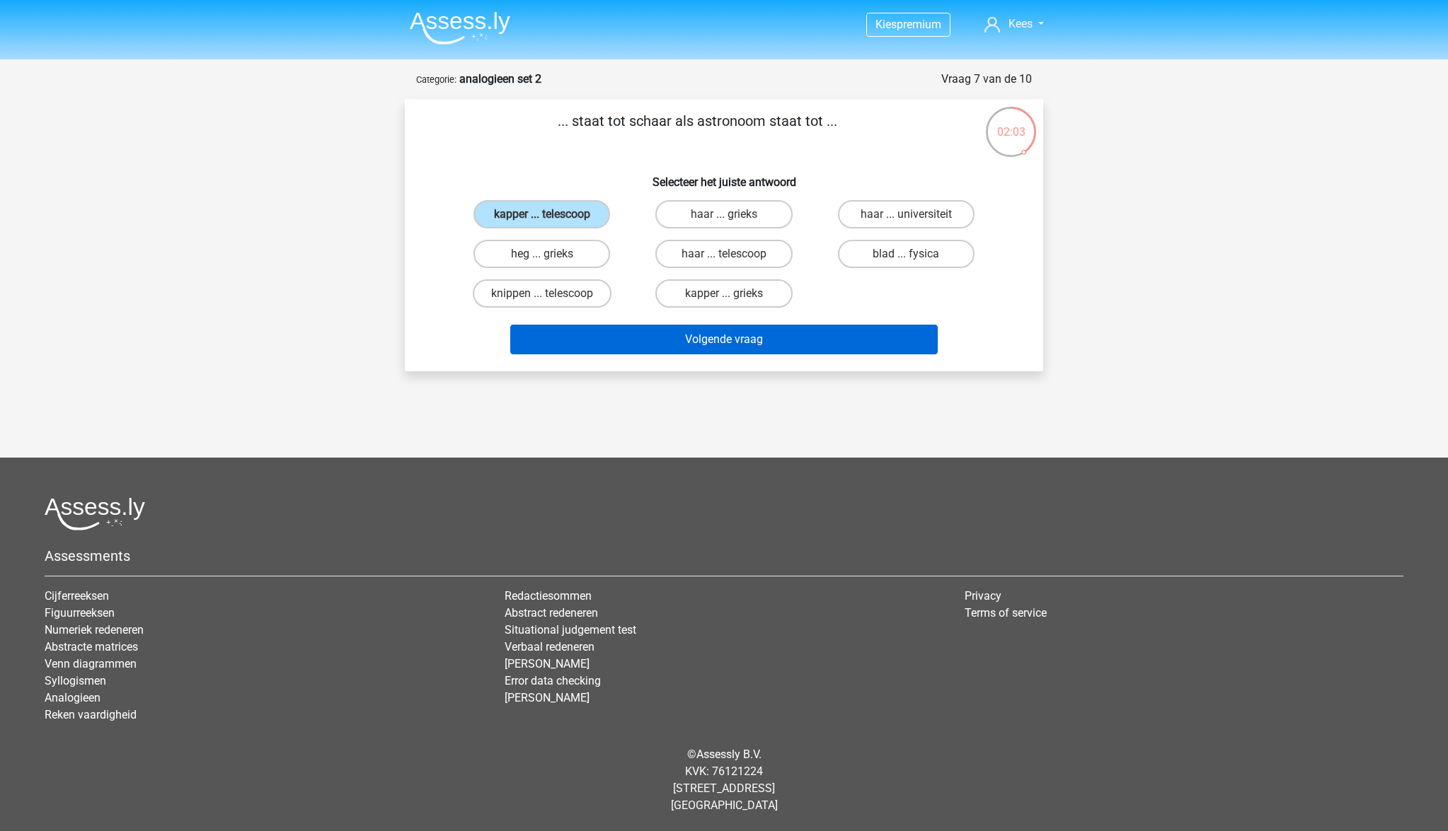
click at [762, 338] on button "Volgende vraag" at bounding box center [724, 340] width 428 height 30
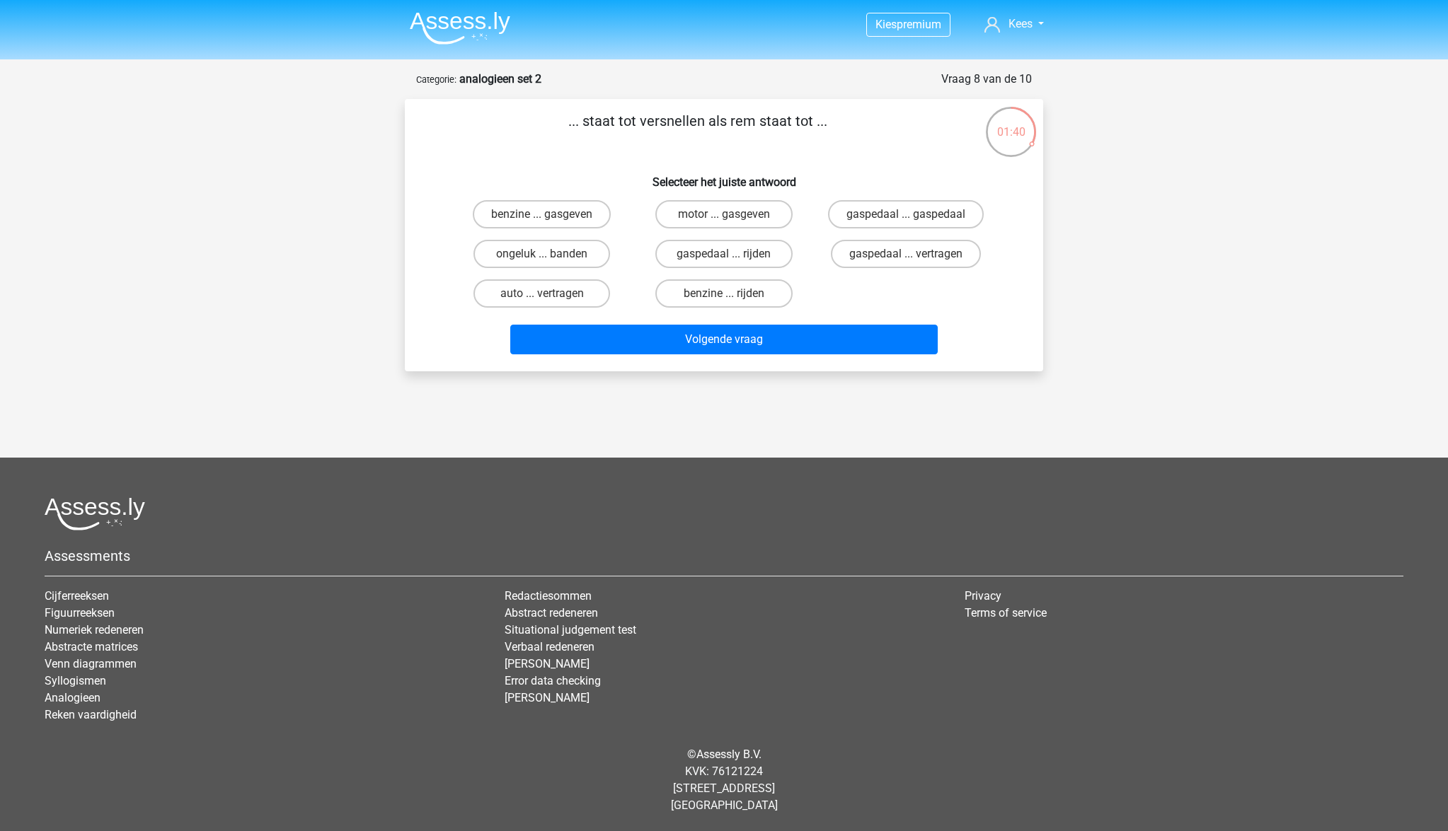
click at [911, 258] on input "gaspedaal ... vertragen" at bounding box center [910, 258] width 9 height 9
radio input "true"
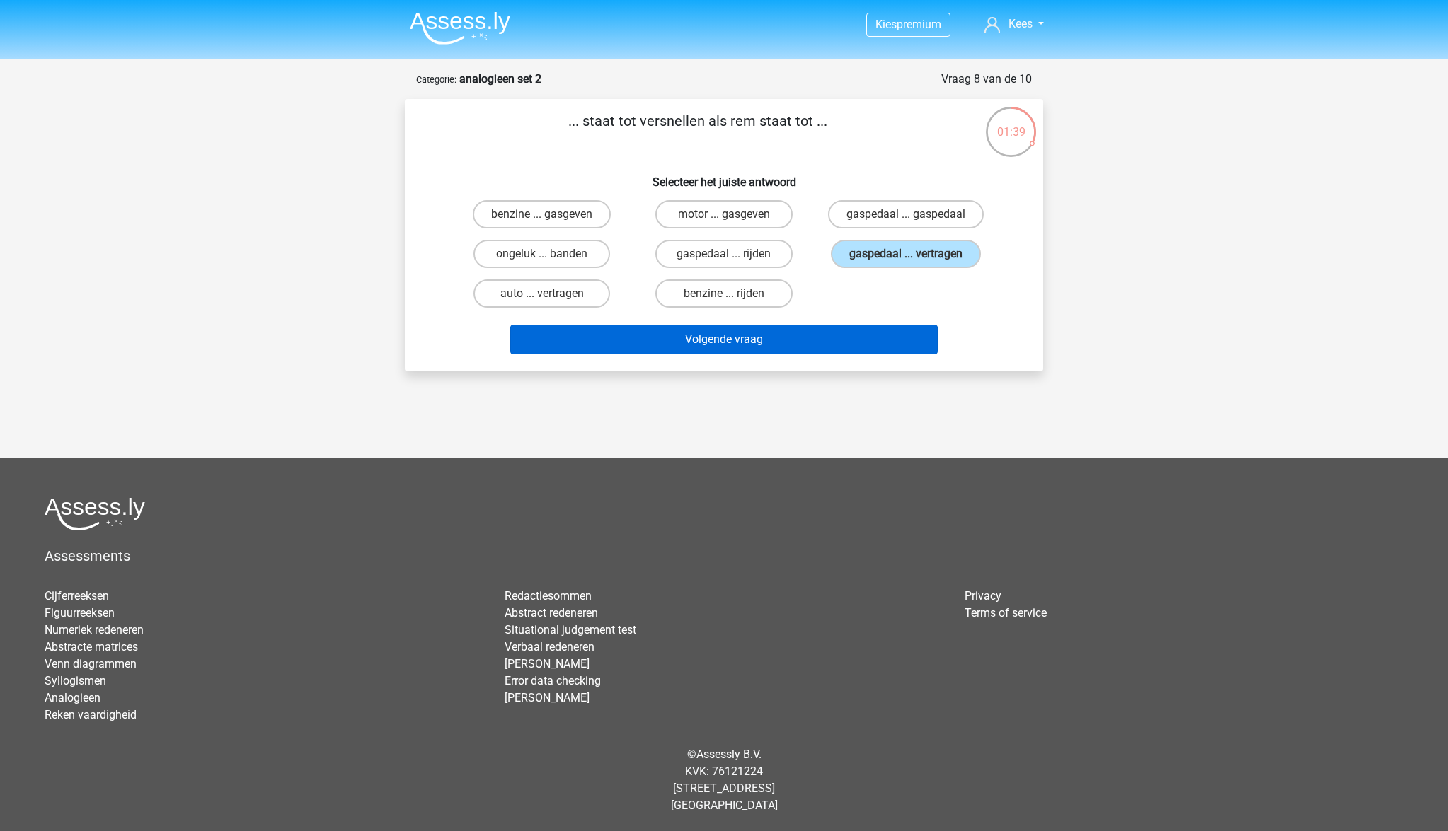
click at [802, 343] on button "Volgende vraag" at bounding box center [724, 340] width 428 height 30
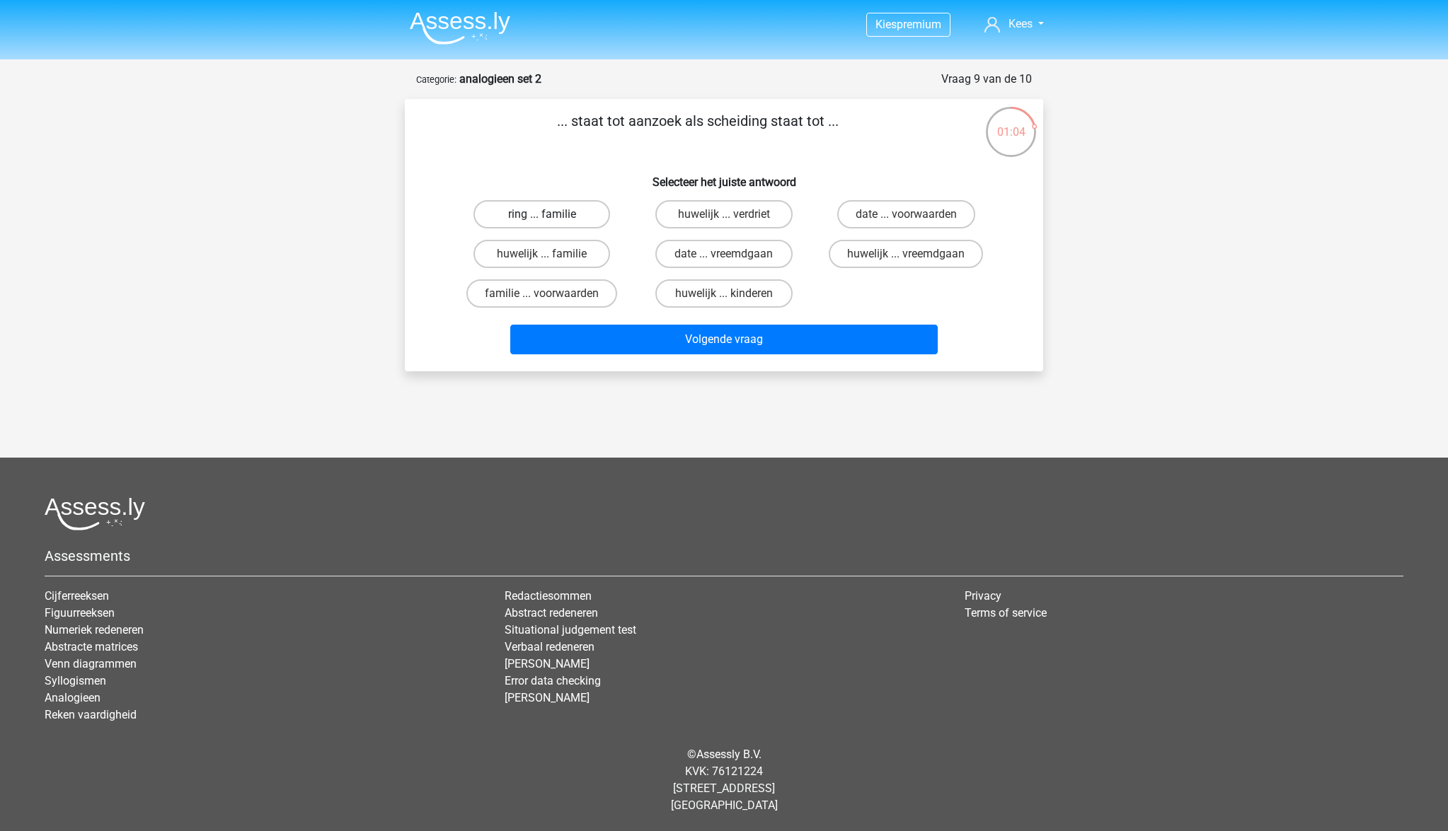
click at [566, 216] on label "ring ... familie" at bounding box center [541, 214] width 137 height 28
click at [551, 216] on input "ring ... familie" at bounding box center [546, 218] width 9 height 9
radio input "true"
click at [572, 298] on label "familie ... voorwaarden" at bounding box center [541, 293] width 151 height 28
click at [551, 298] on input "familie ... voorwaarden" at bounding box center [546, 298] width 9 height 9
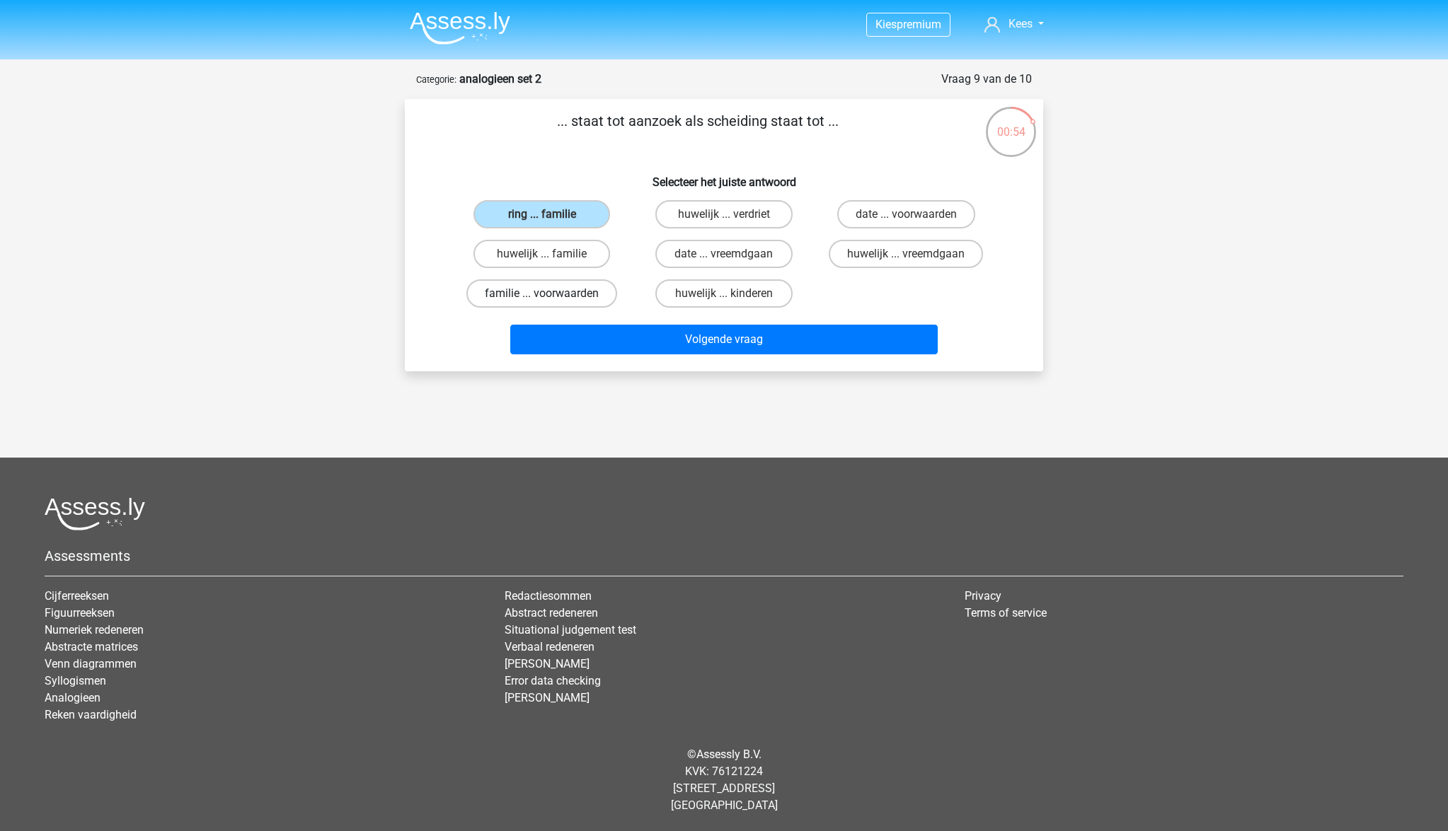
radio input "true"
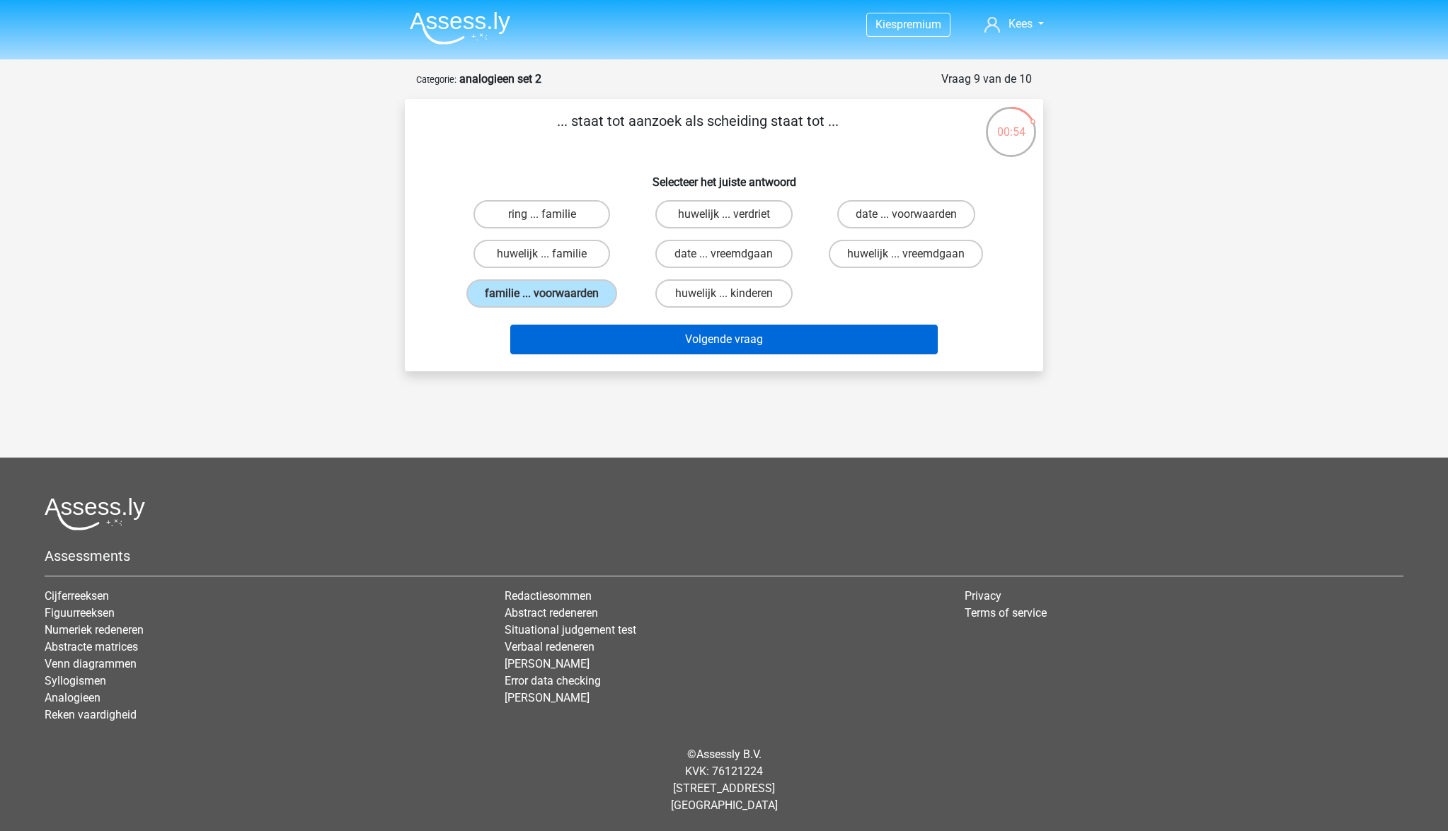
click at [688, 345] on button "Volgende vraag" at bounding box center [724, 340] width 428 height 30
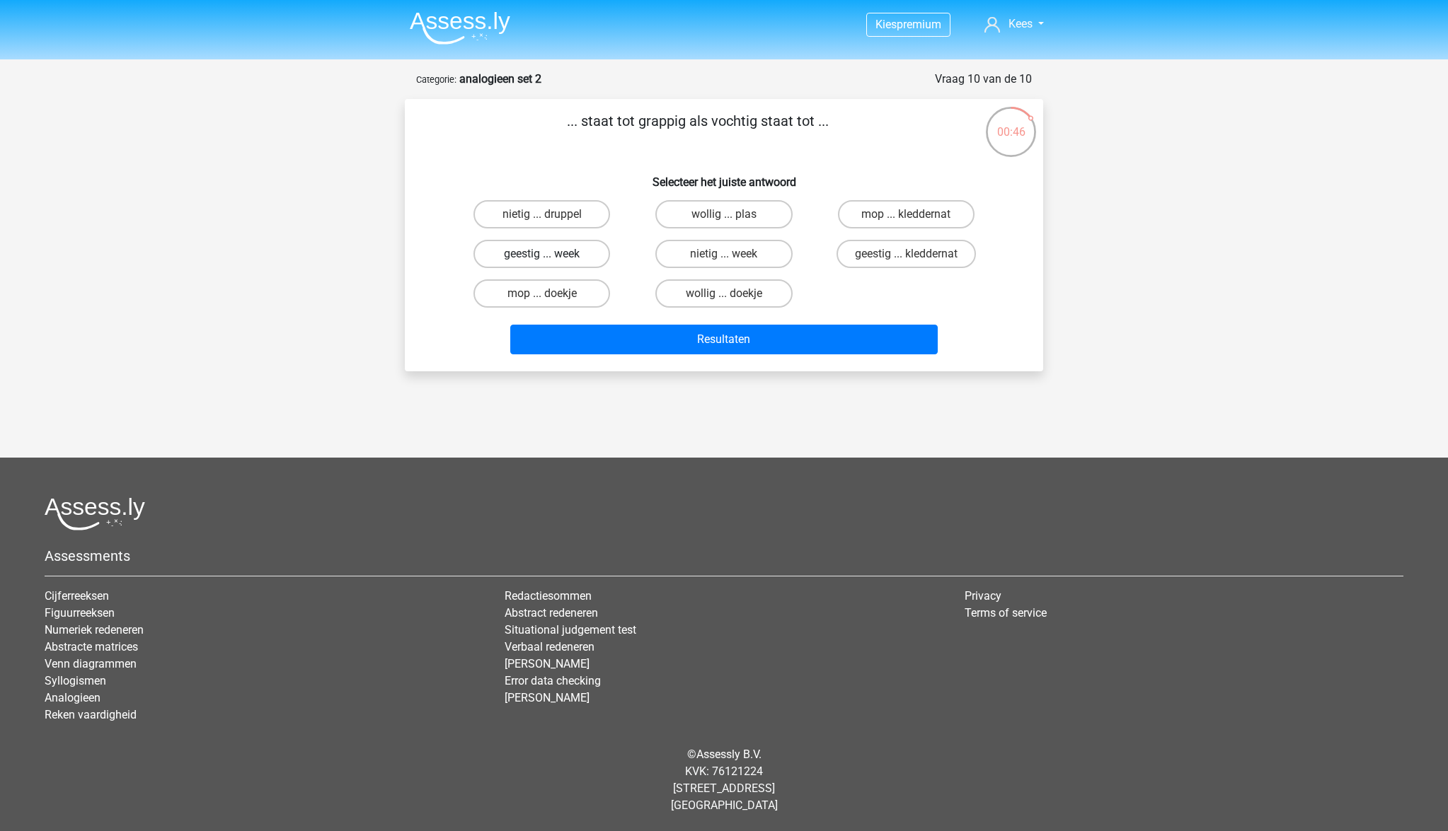
click at [536, 254] on label "geestig ... week" at bounding box center [541, 254] width 137 height 28
click at [542, 254] on input "geestig ... week" at bounding box center [546, 258] width 9 height 9
radio input "true"
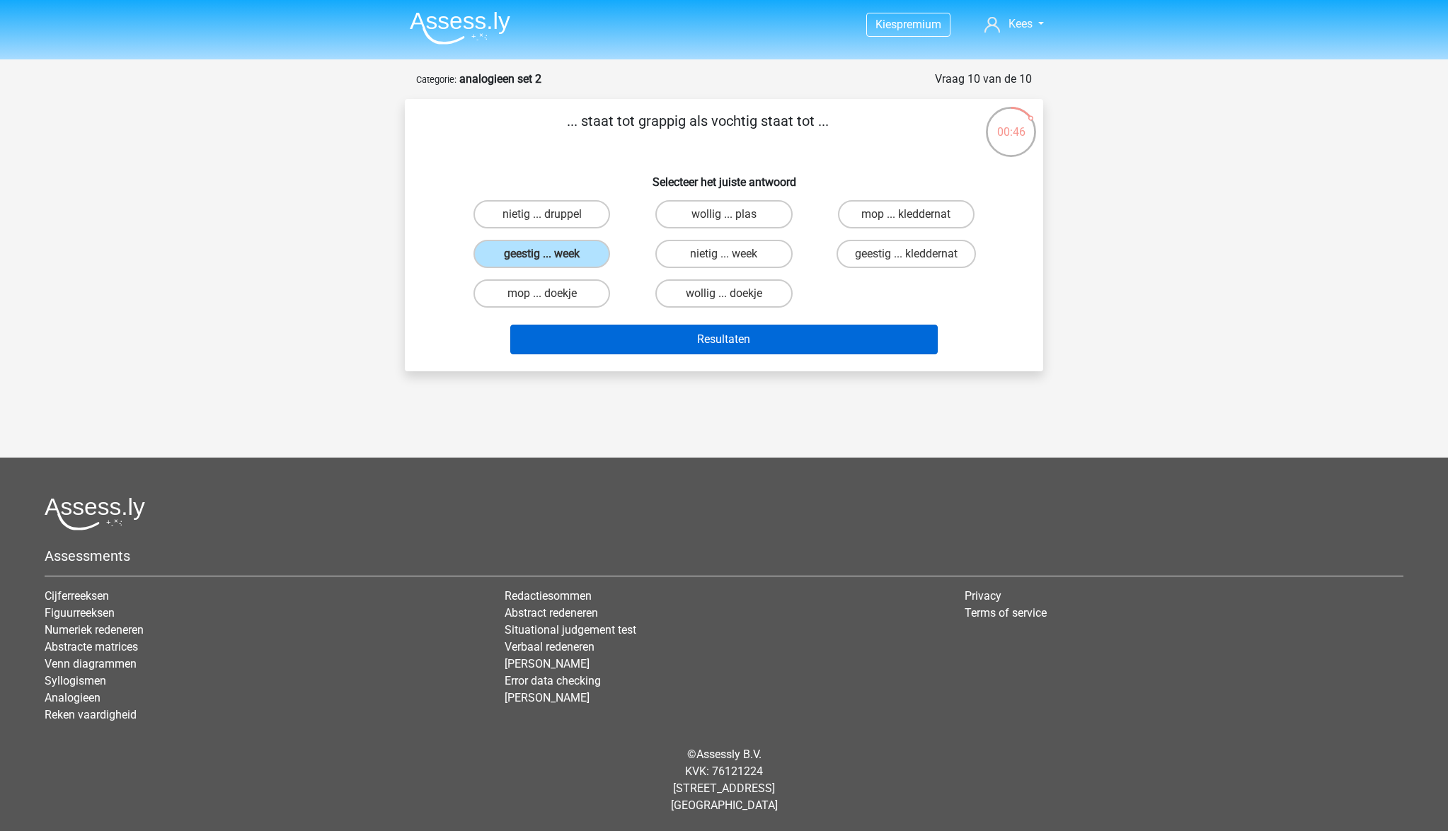
drag, startPoint x: 676, startPoint y: 336, endPoint x: 664, endPoint y: 337, distance: 11.3
click at [675, 336] on button "Resultaten" at bounding box center [724, 340] width 428 height 30
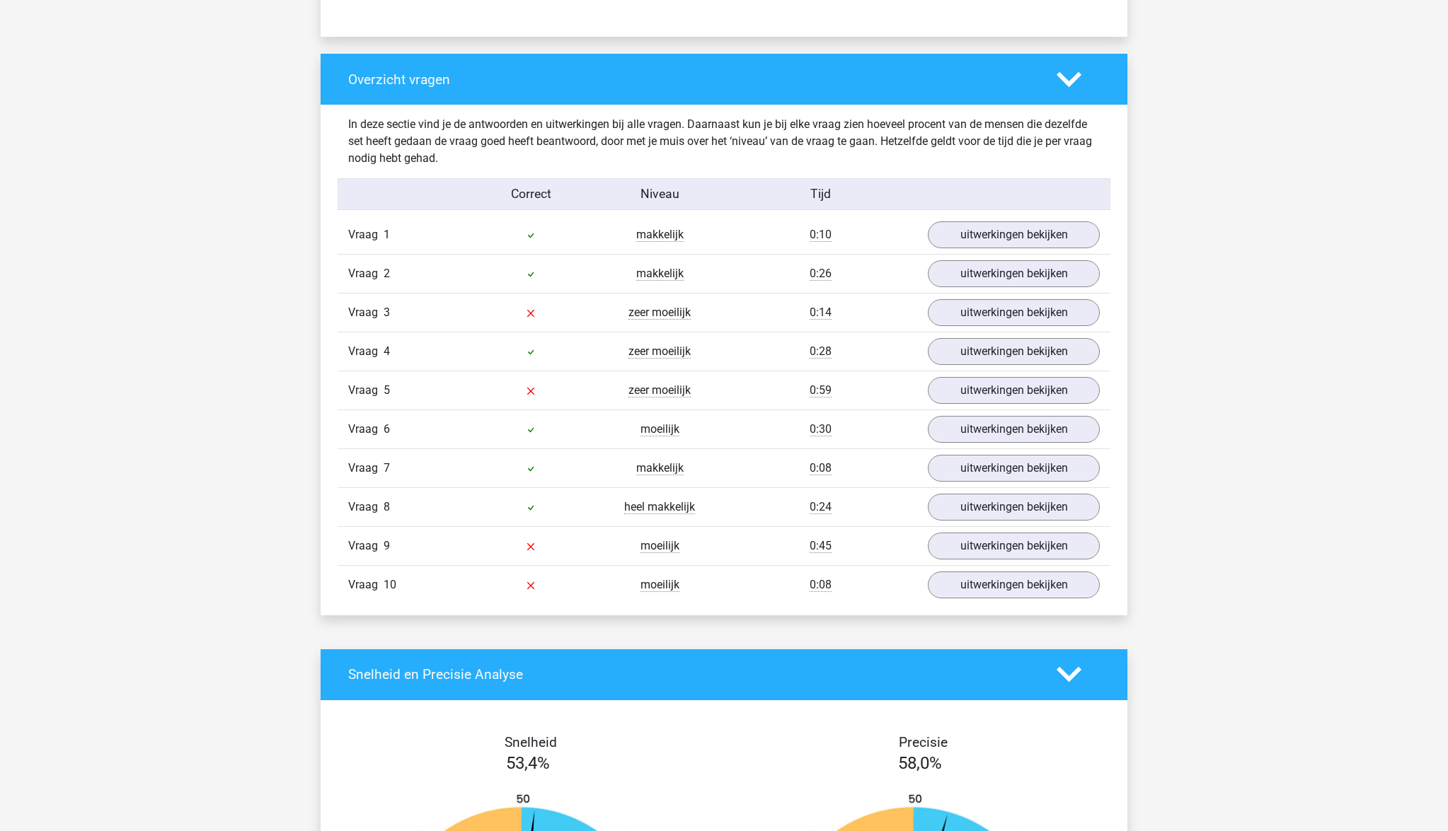
scroll to position [1039, 0]
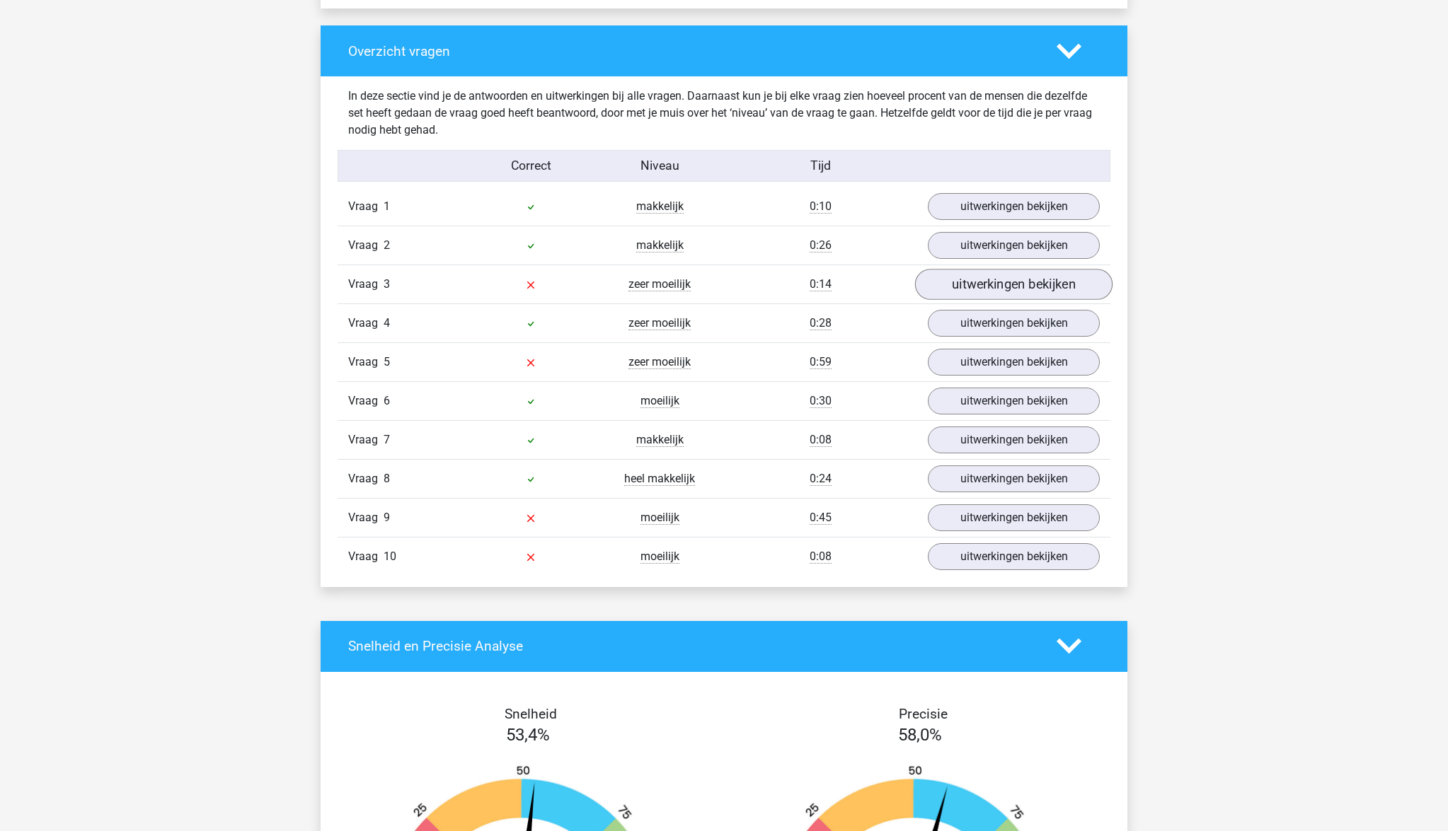
click at [1056, 288] on link "uitwerkingen bekijken" at bounding box center [1013, 284] width 197 height 31
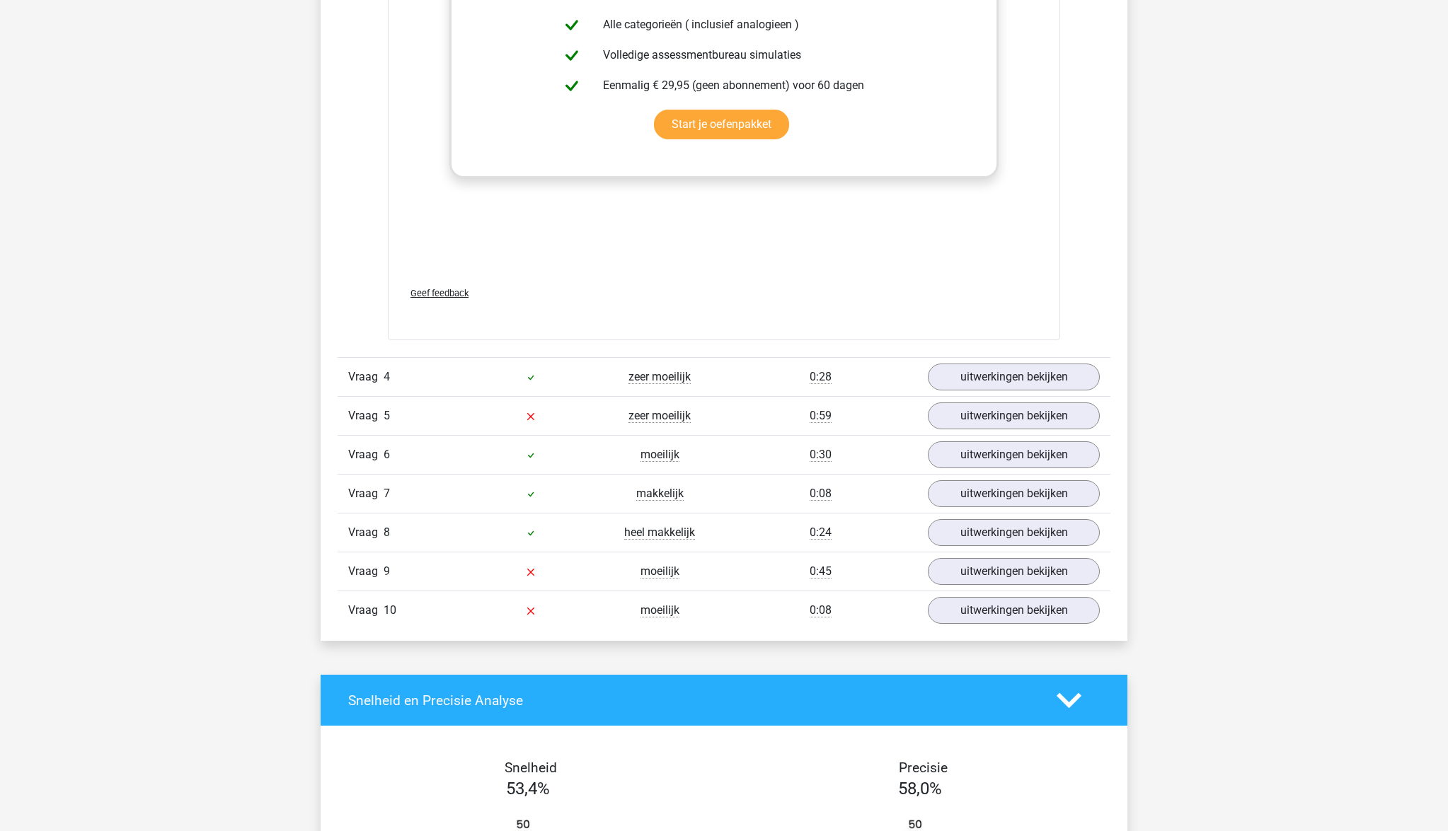
scroll to position [1736, 0]
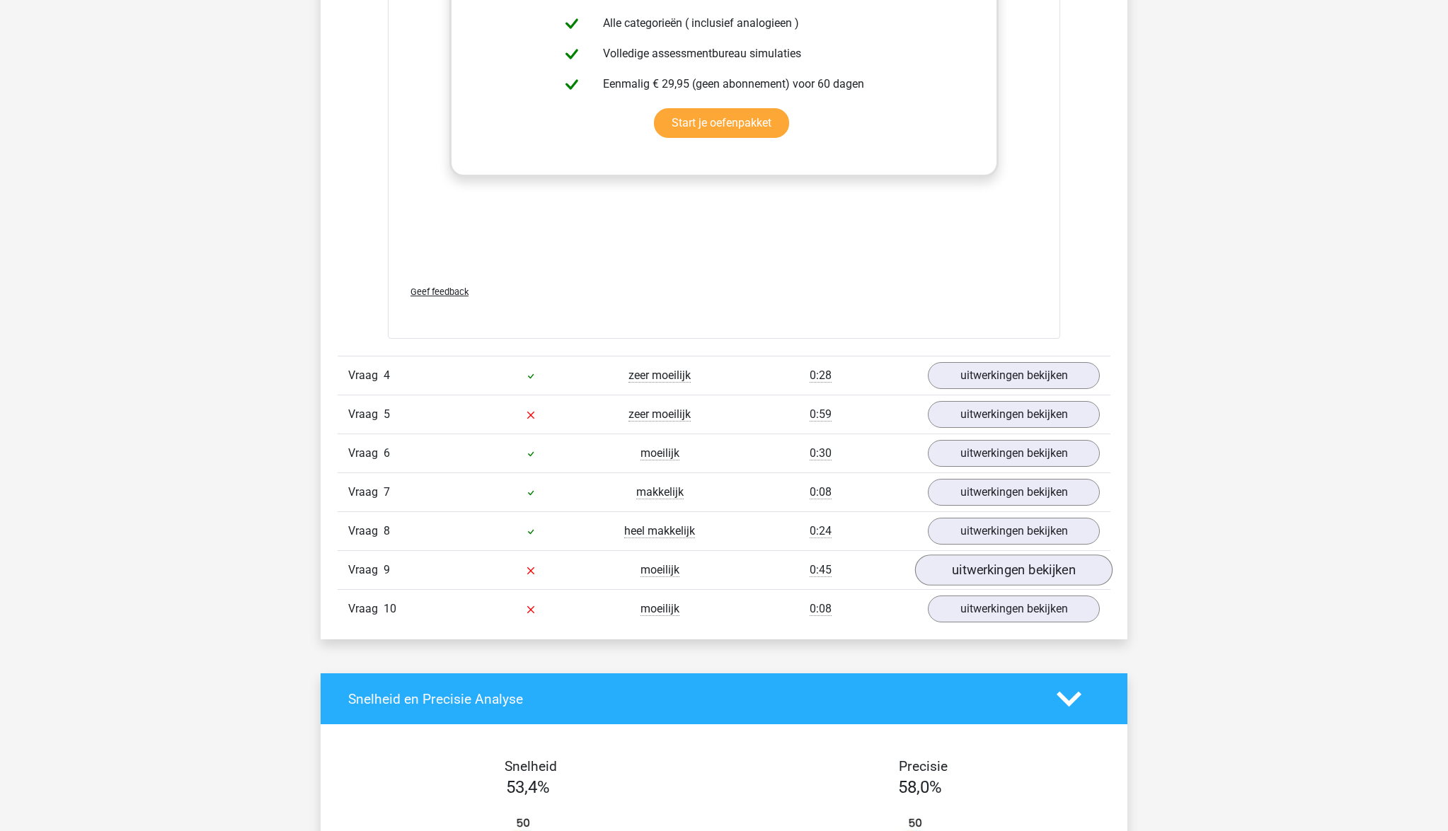
click at [1046, 574] on link "uitwerkingen bekijken" at bounding box center [1013, 570] width 197 height 31
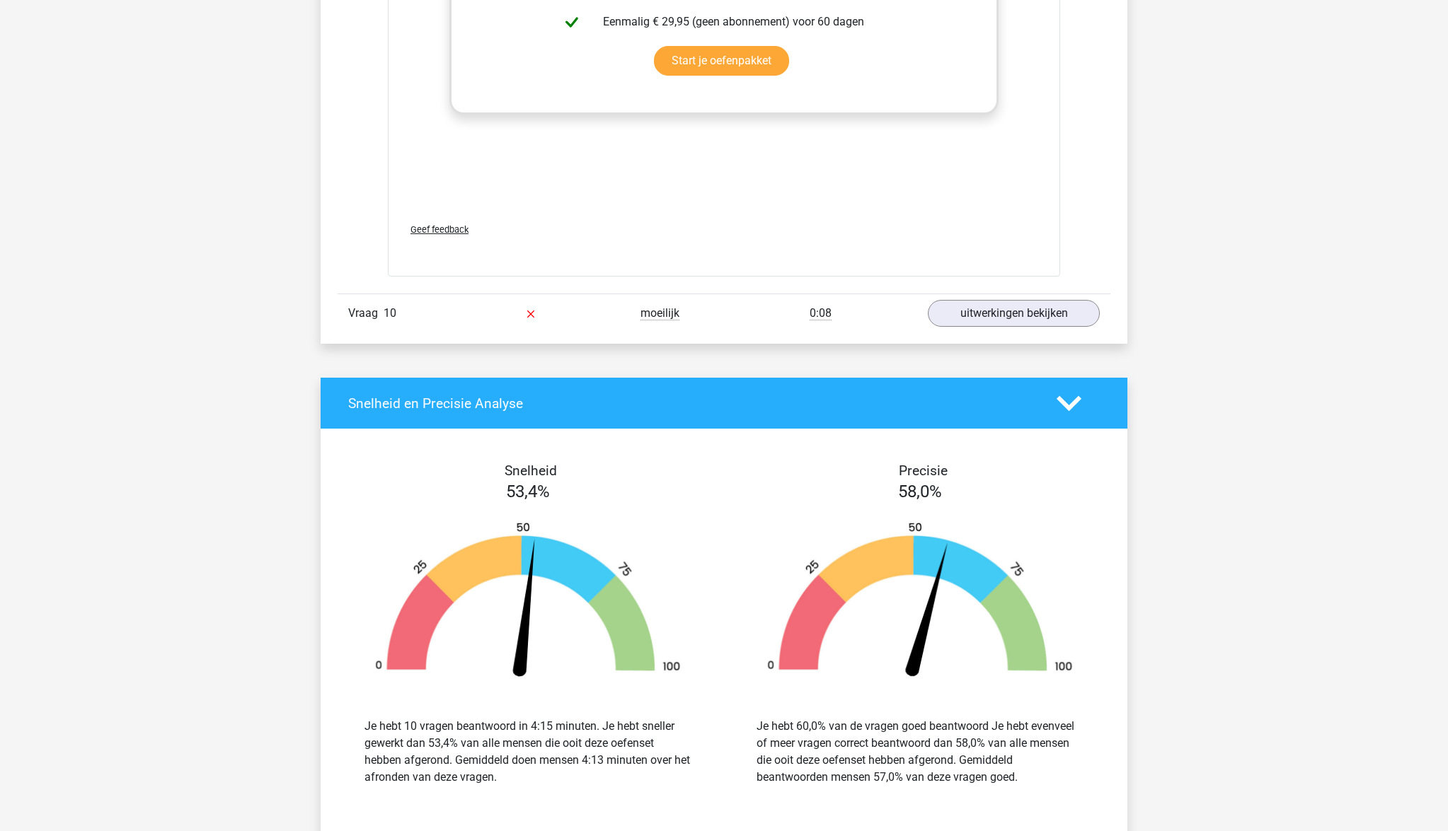
scroll to position [2802, 0]
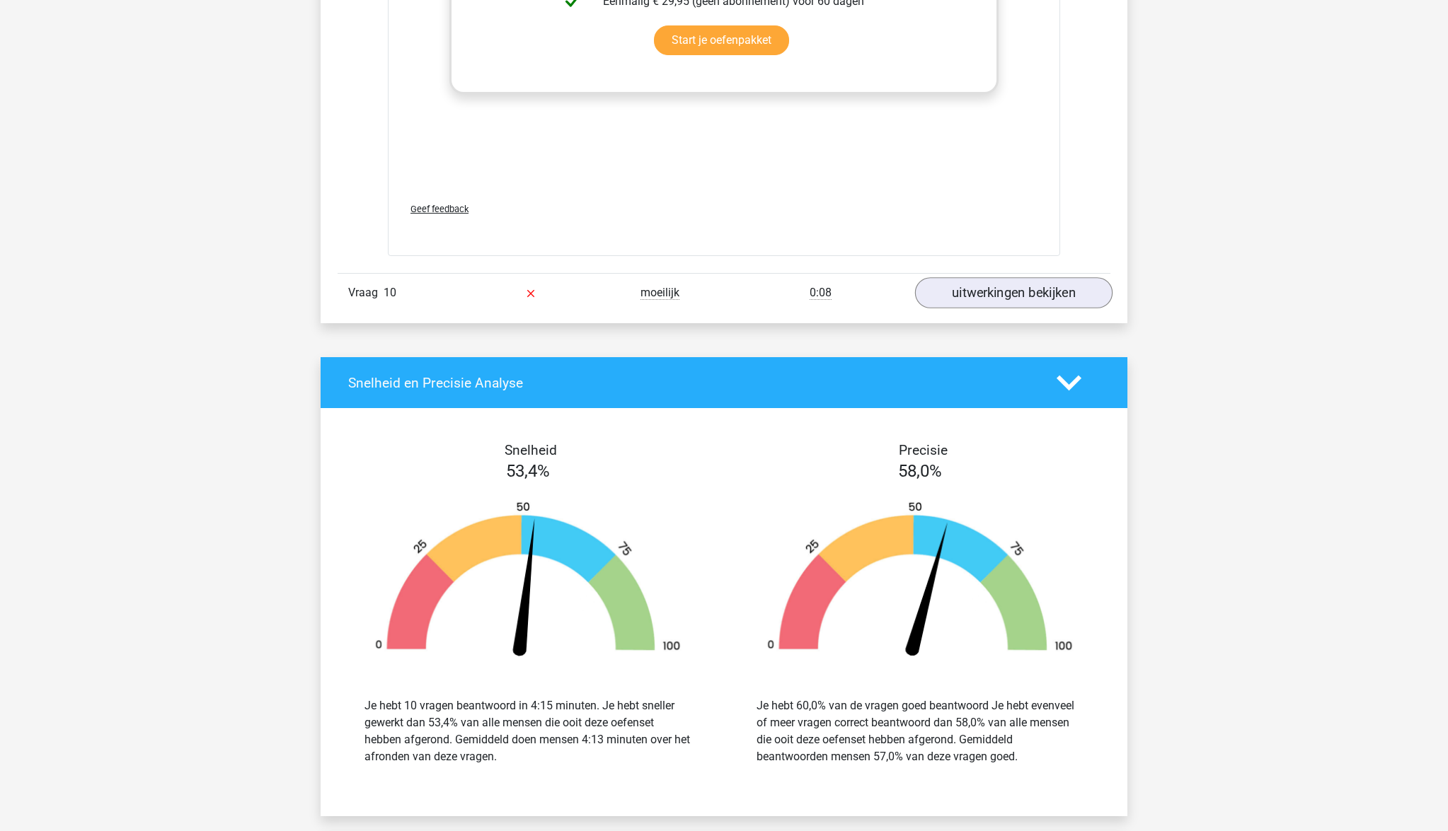
click at [1012, 299] on link "uitwerkingen bekijken" at bounding box center [1013, 293] width 197 height 31
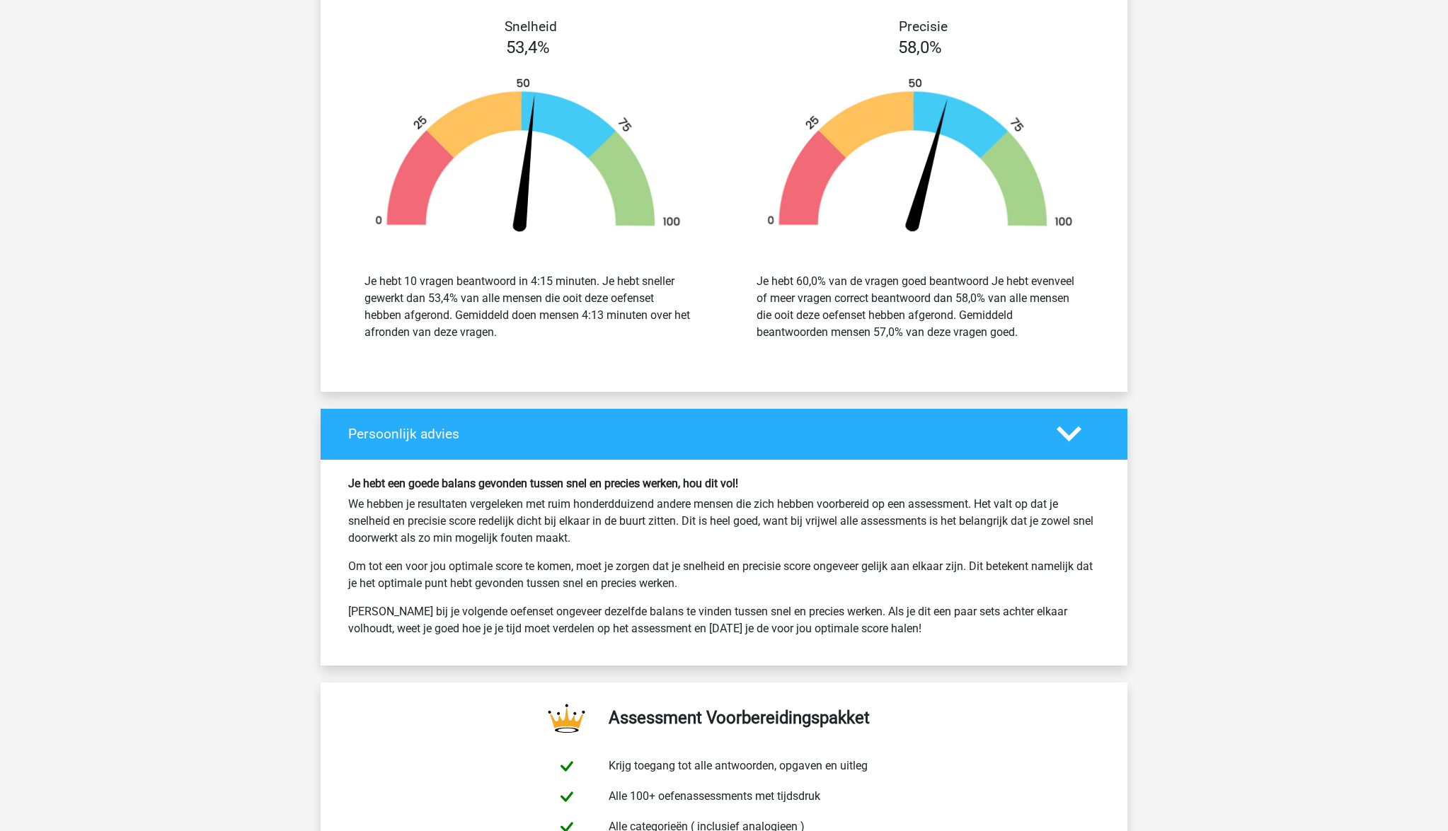
scroll to position [3978, 0]
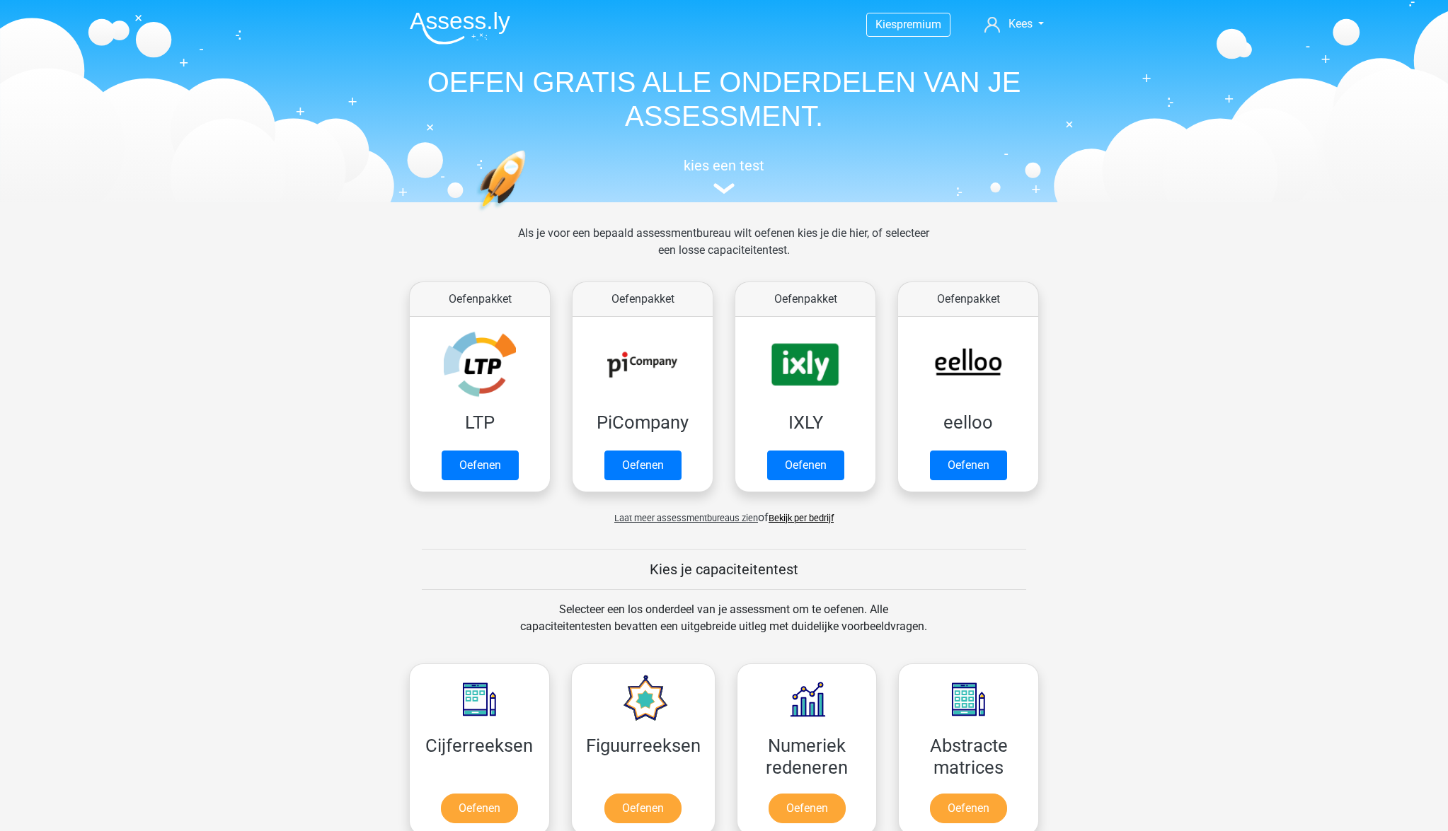
click at [807, 519] on link "Bekijk per bedrijf" at bounding box center [800, 518] width 65 height 11
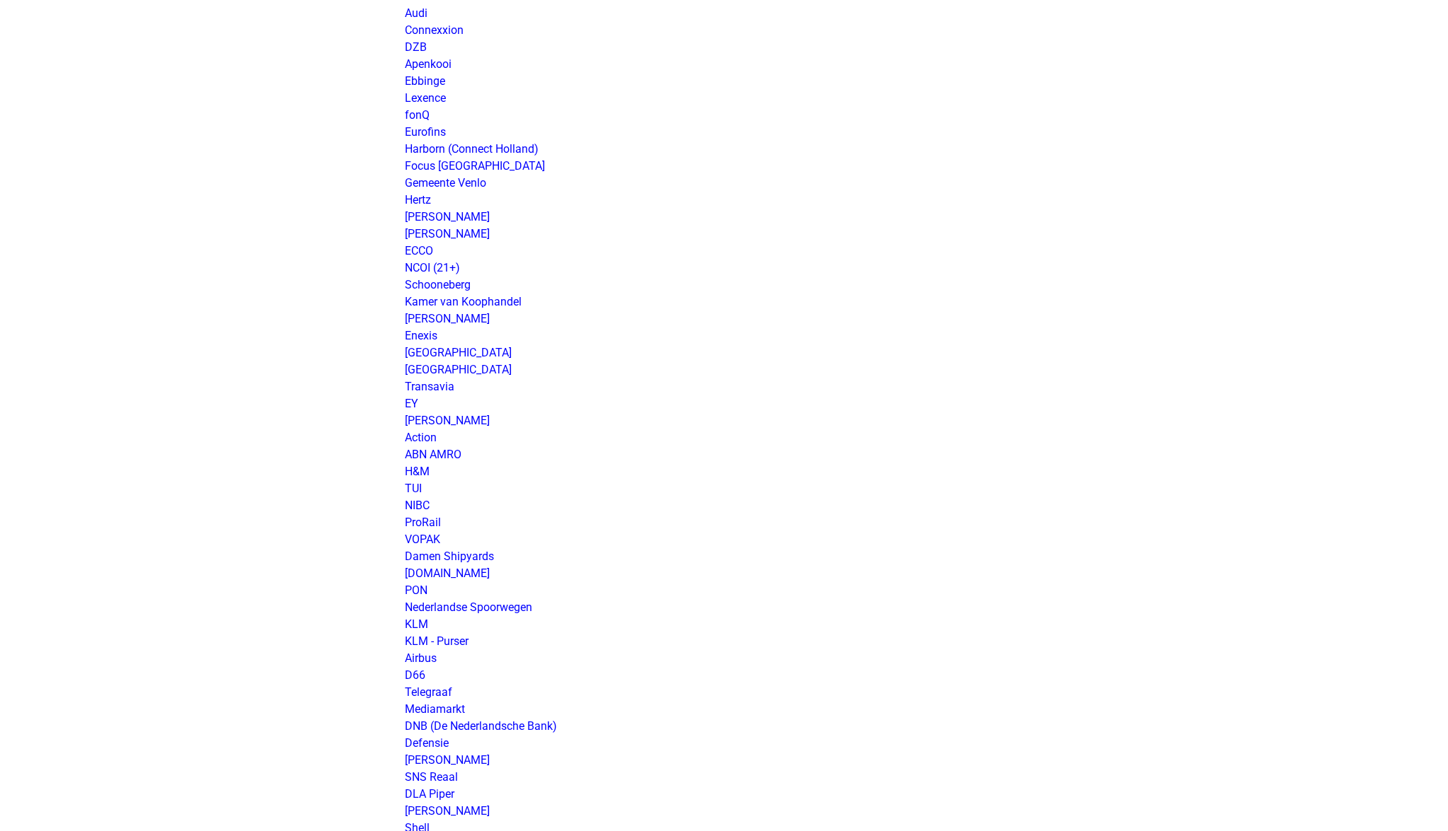
scroll to position [843, 0]
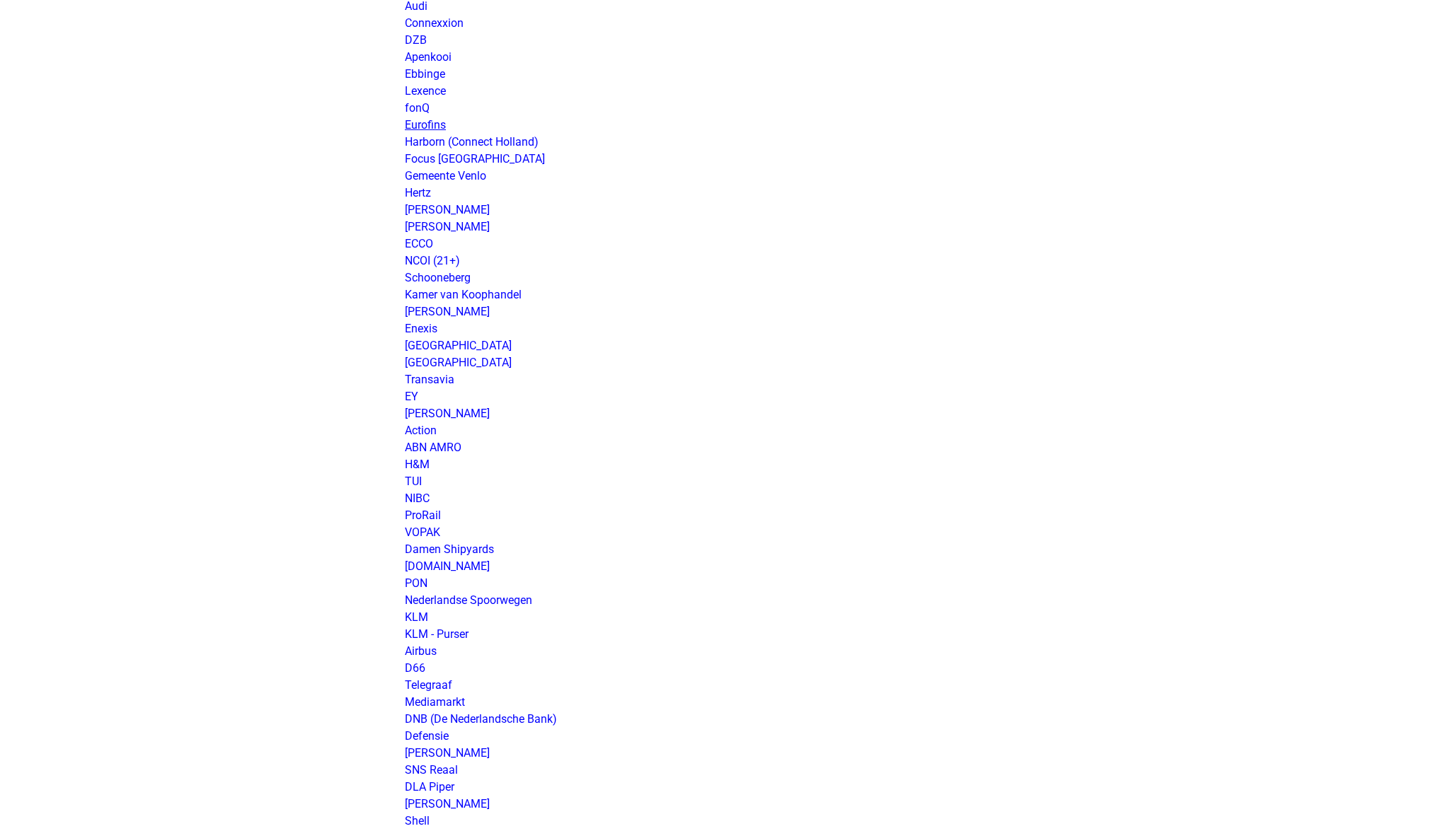
click at [432, 125] on link "Eurofins" at bounding box center [425, 124] width 41 height 13
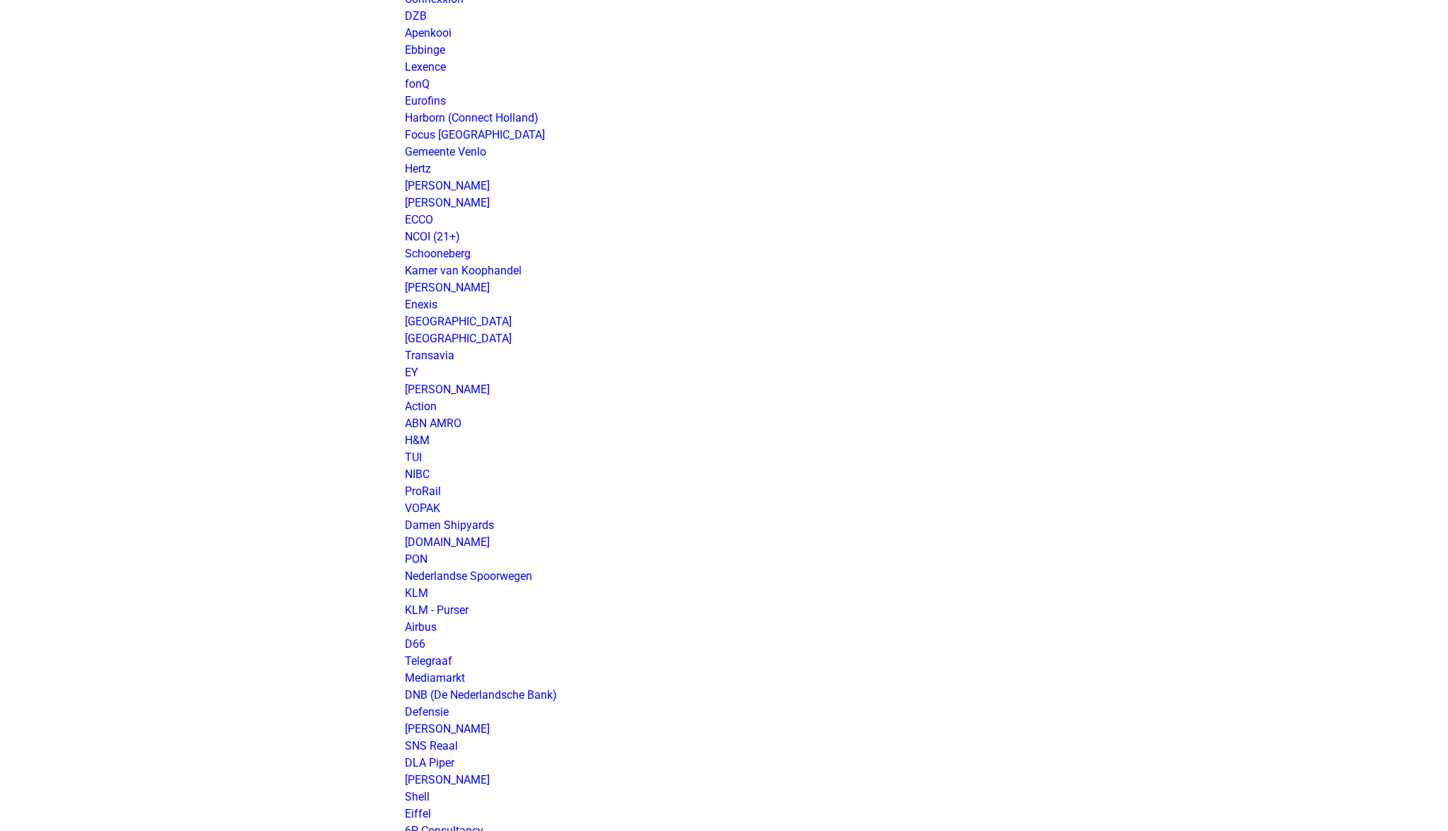
scroll to position [868, 0]
click at [501, 118] on link "Harborn (Connect Holland)" at bounding box center [472, 116] width 134 height 13
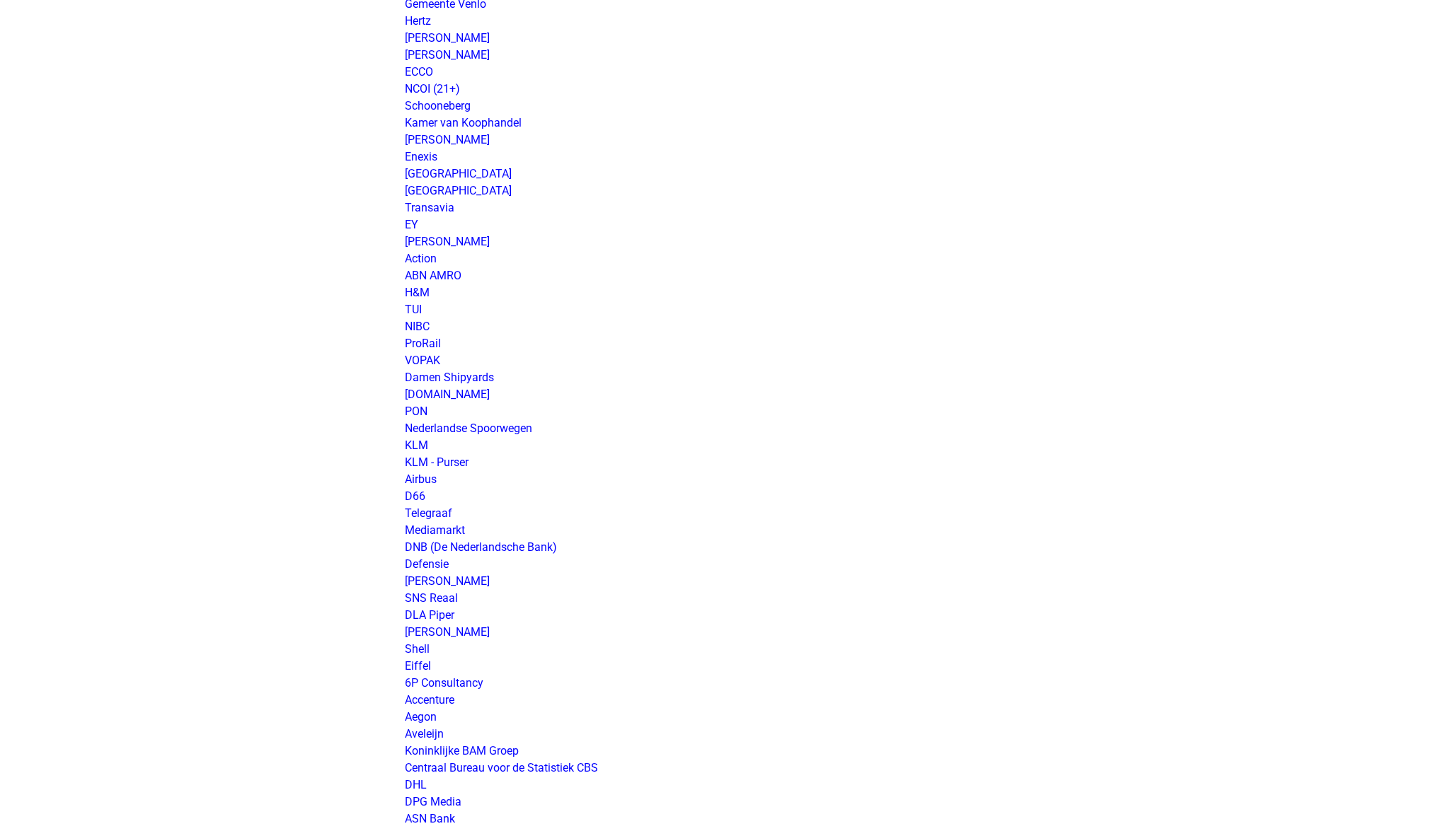
scroll to position [1019, 0]
click at [441, 202] on link "Transavia" at bounding box center [430, 203] width 50 height 13
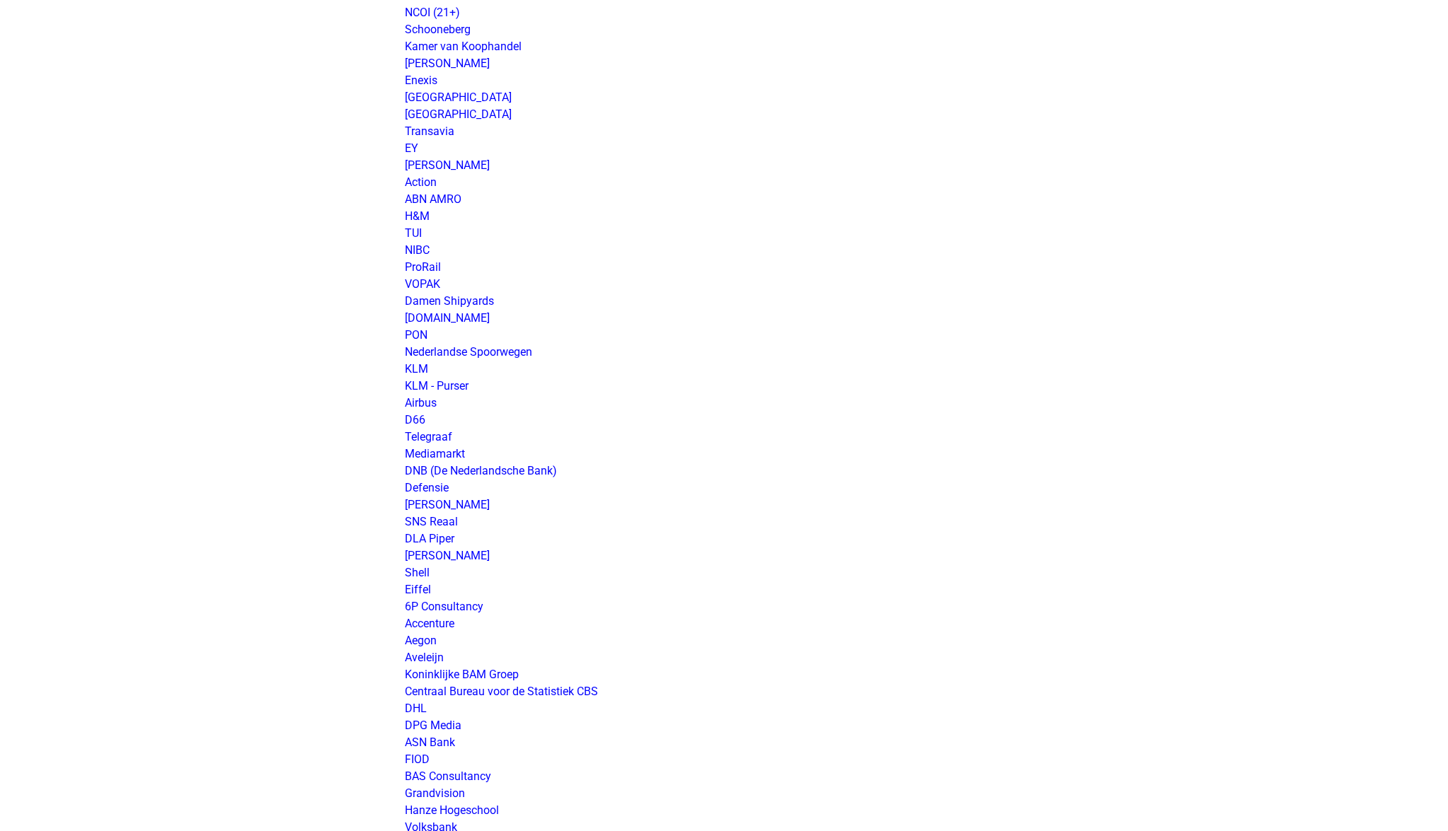
scroll to position [1093, 0]
click at [421, 182] on link "Action" at bounding box center [421, 179] width 32 height 13
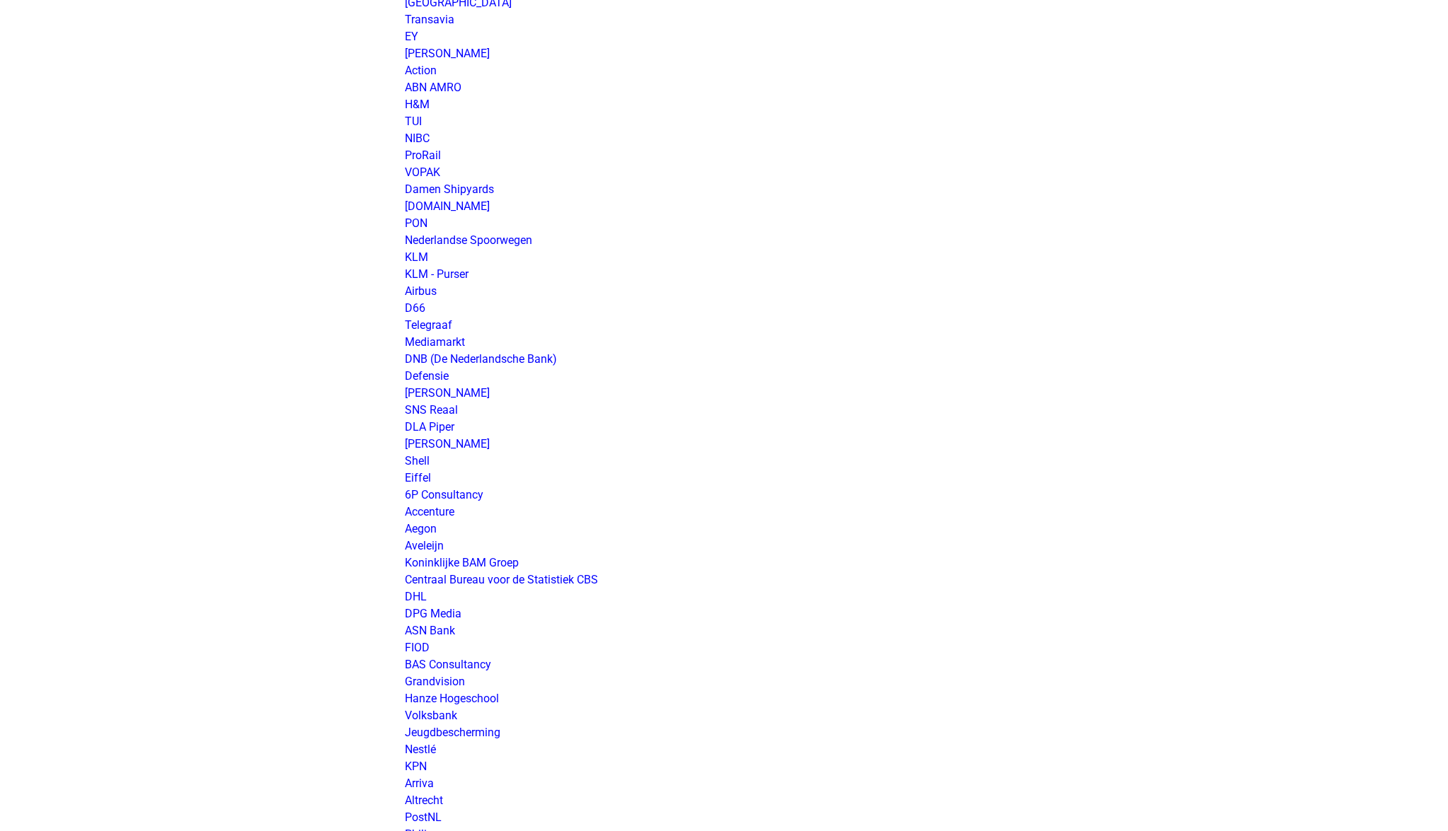
scroll to position [1218, 0]
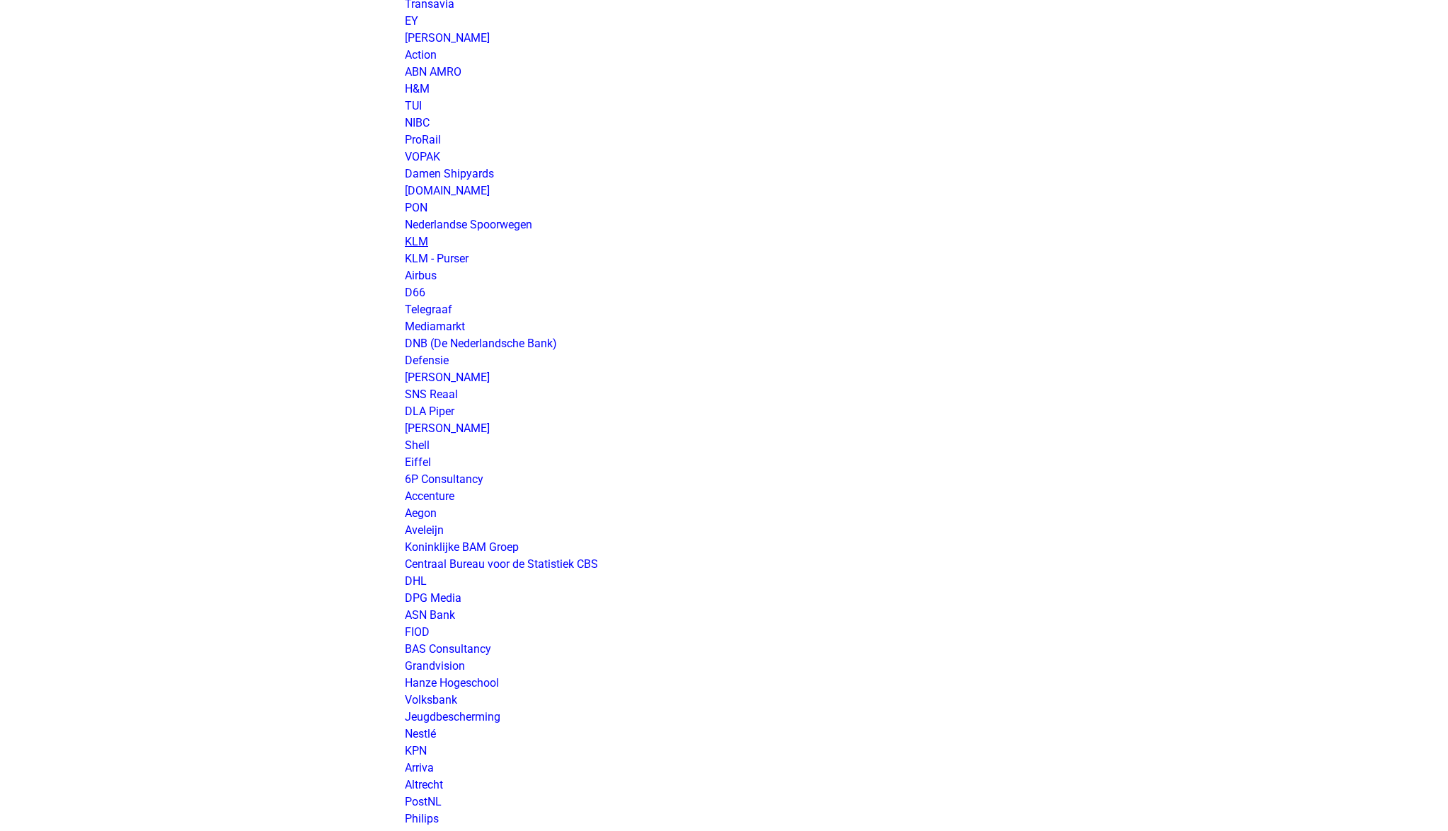
click at [423, 240] on link "KLM" at bounding box center [416, 241] width 23 height 13
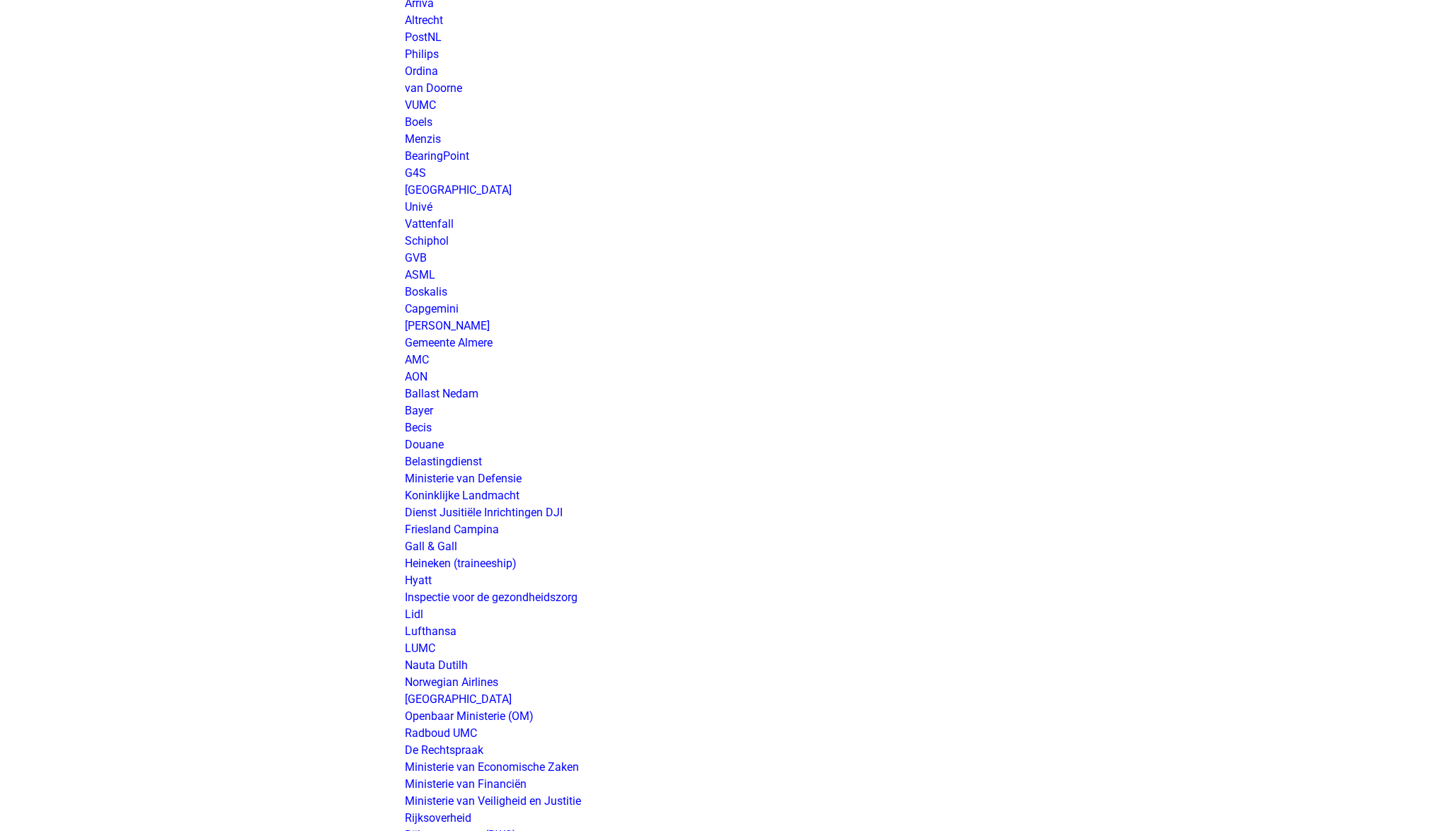
scroll to position [1985, 0]
click at [432, 242] on link "Schiphol" at bounding box center [427, 239] width 44 height 13
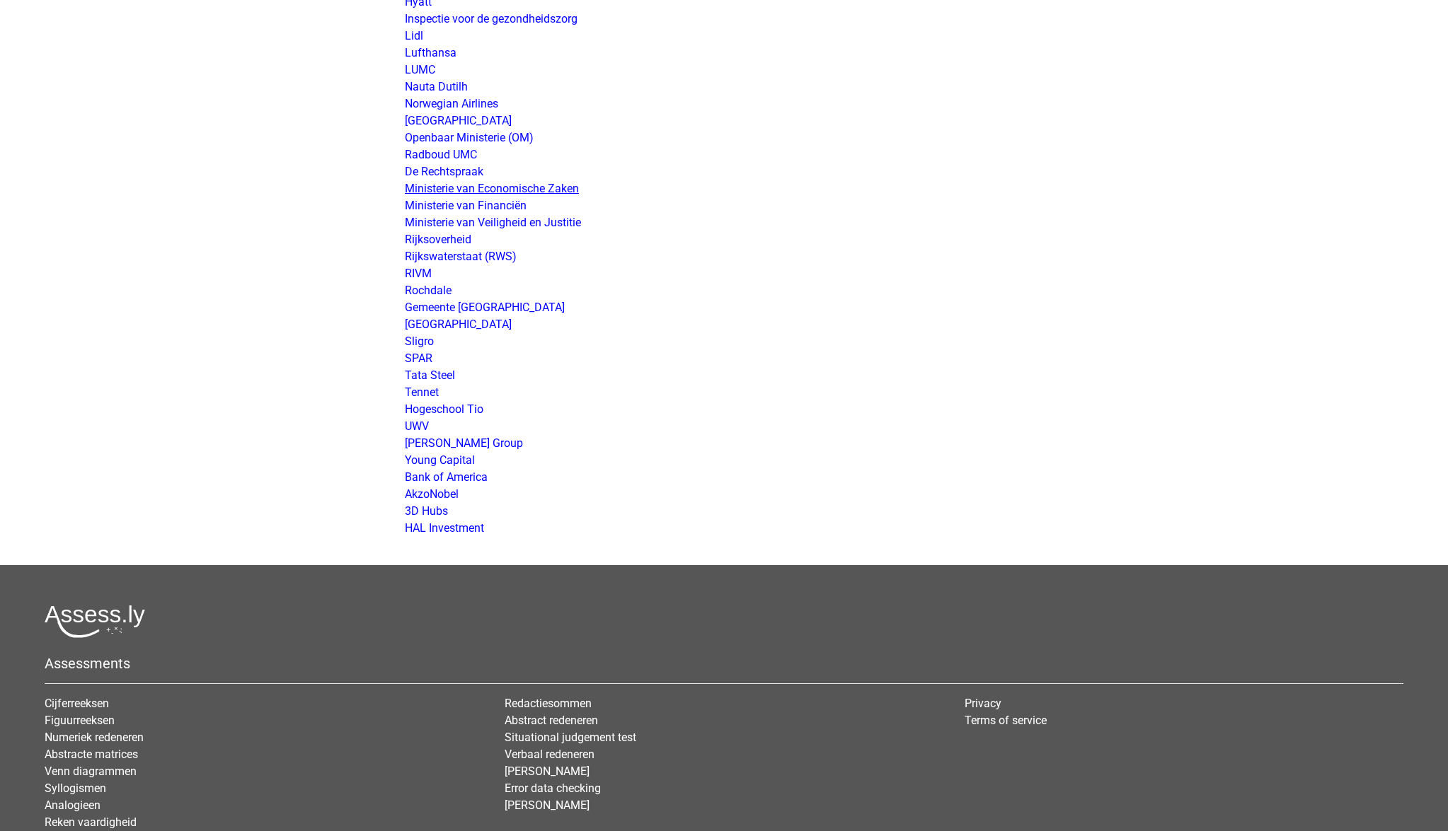
scroll to position [2563, 0]
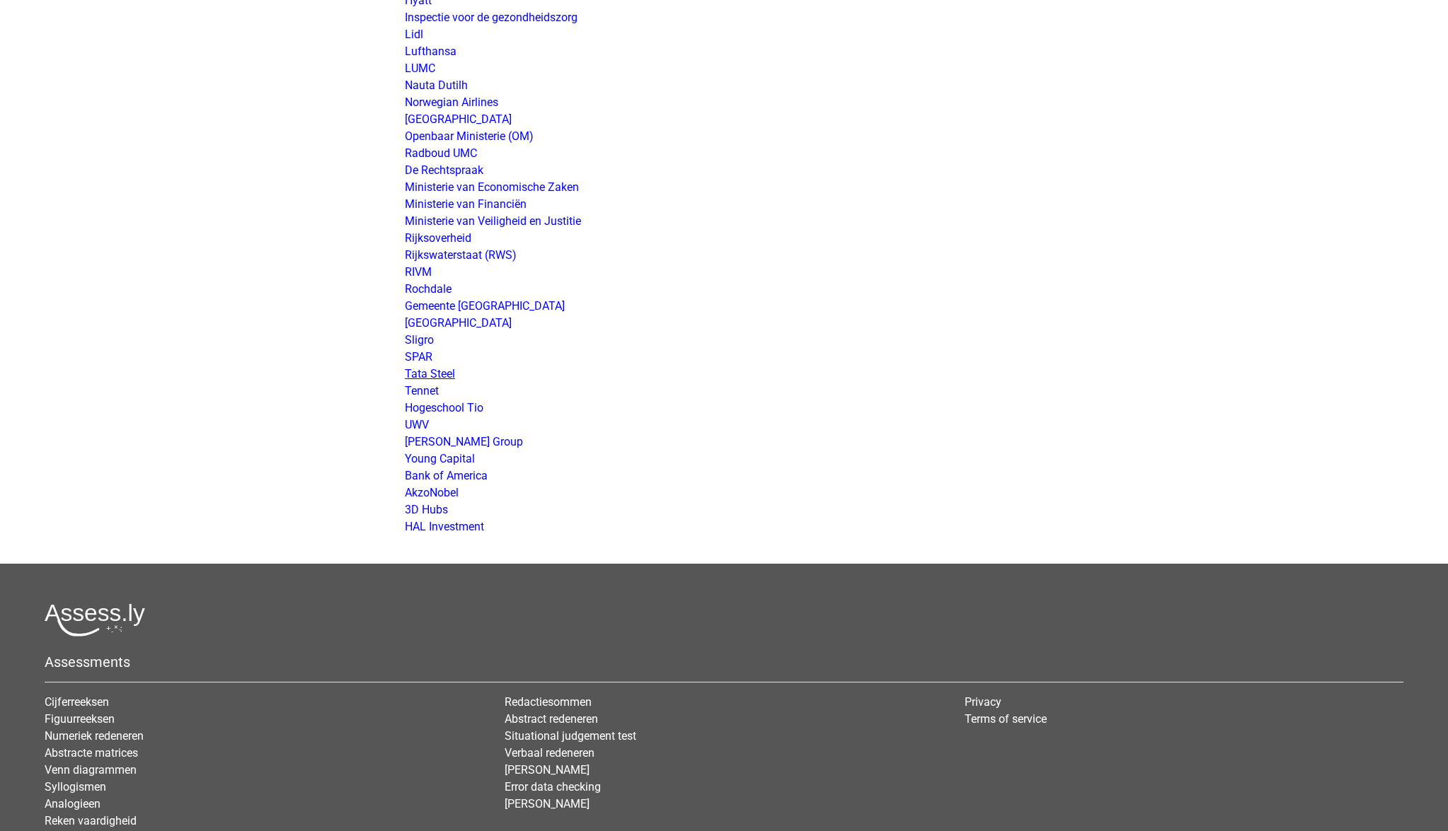
click at [442, 375] on link "Tata Steel" at bounding box center [430, 373] width 50 height 13
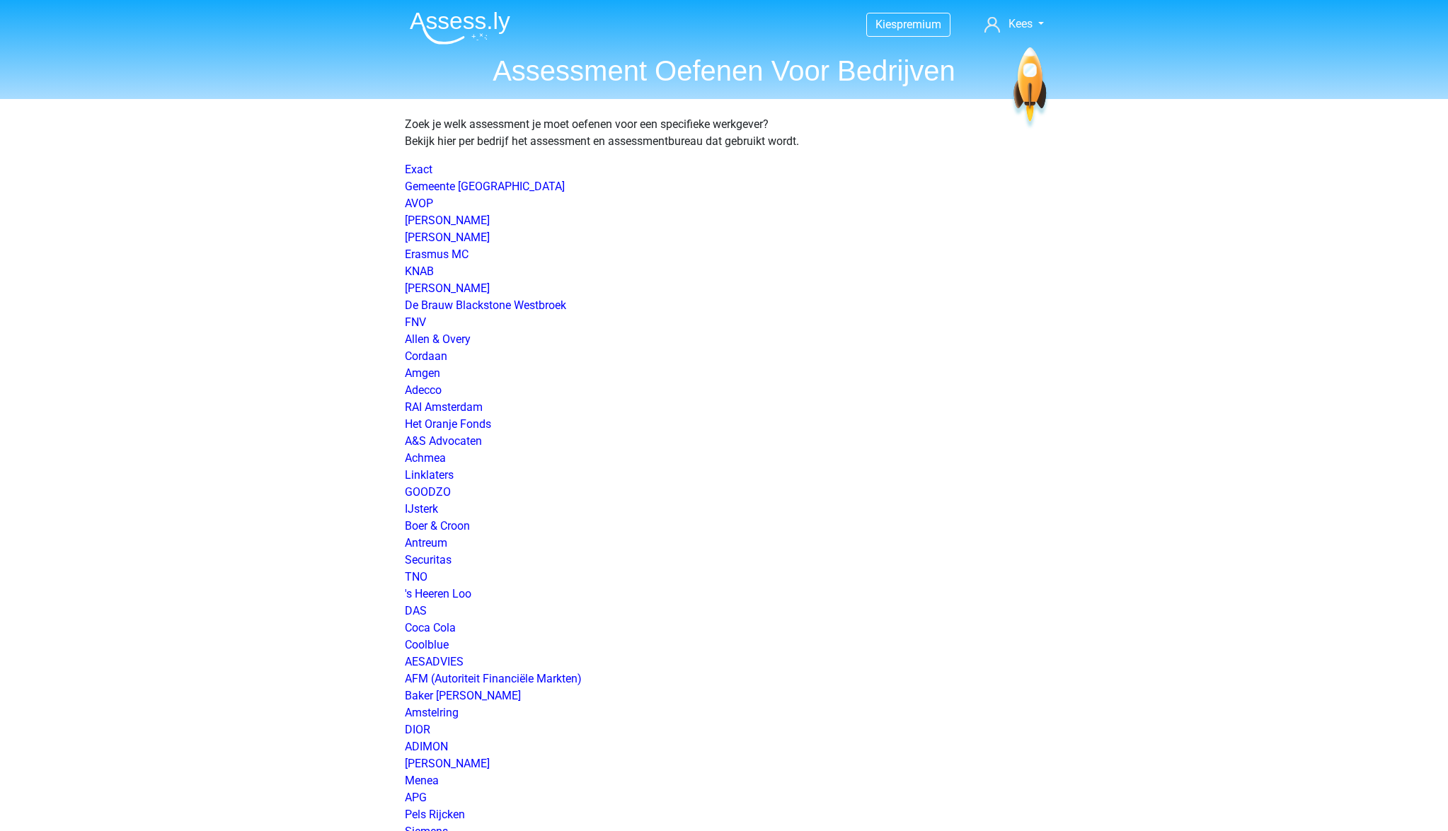
scroll to position [0, 0]
click at [457, 15] on img at bounding box center [460, 27] width 100 height 33
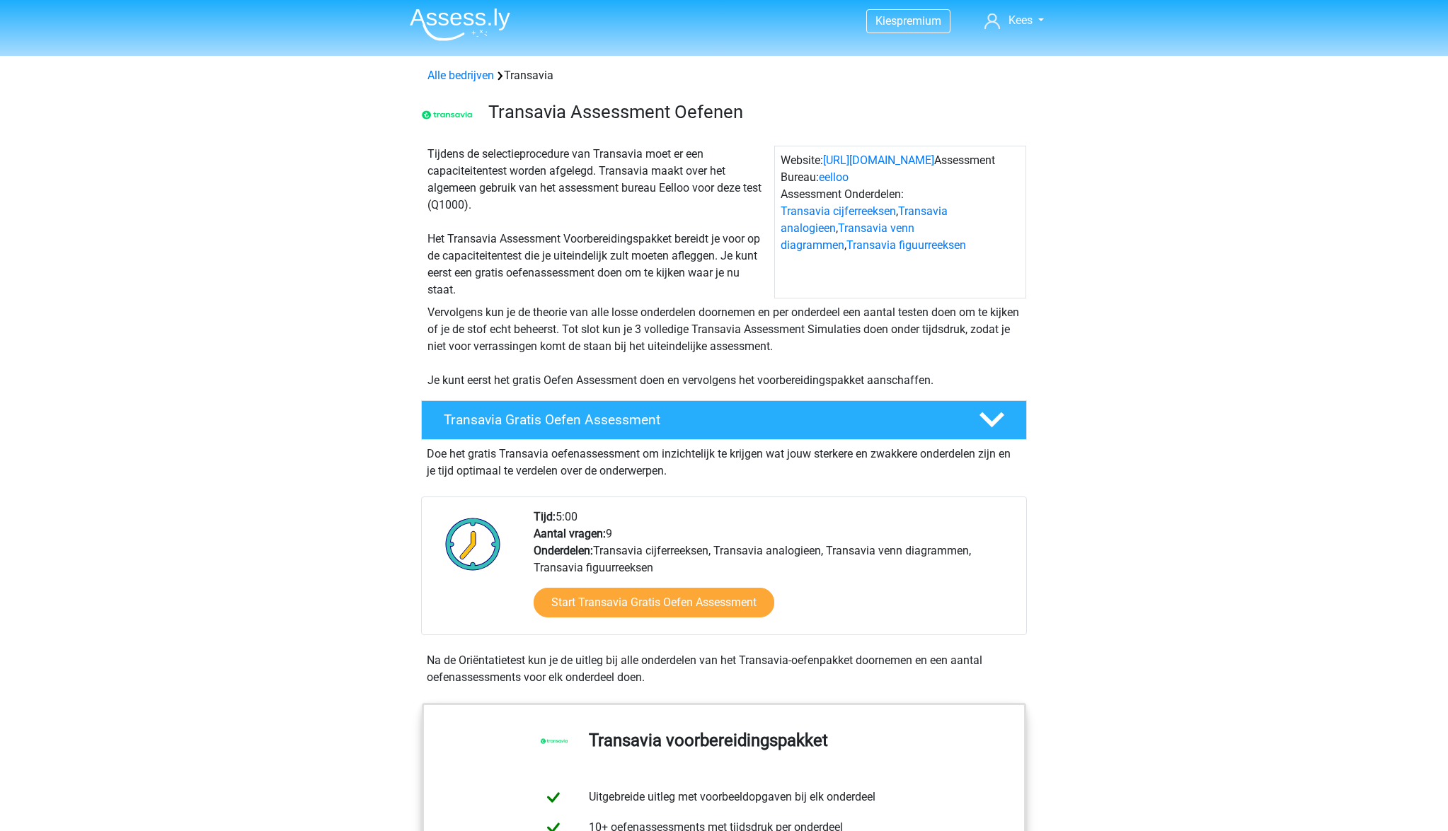
scroll to position [6, 0]
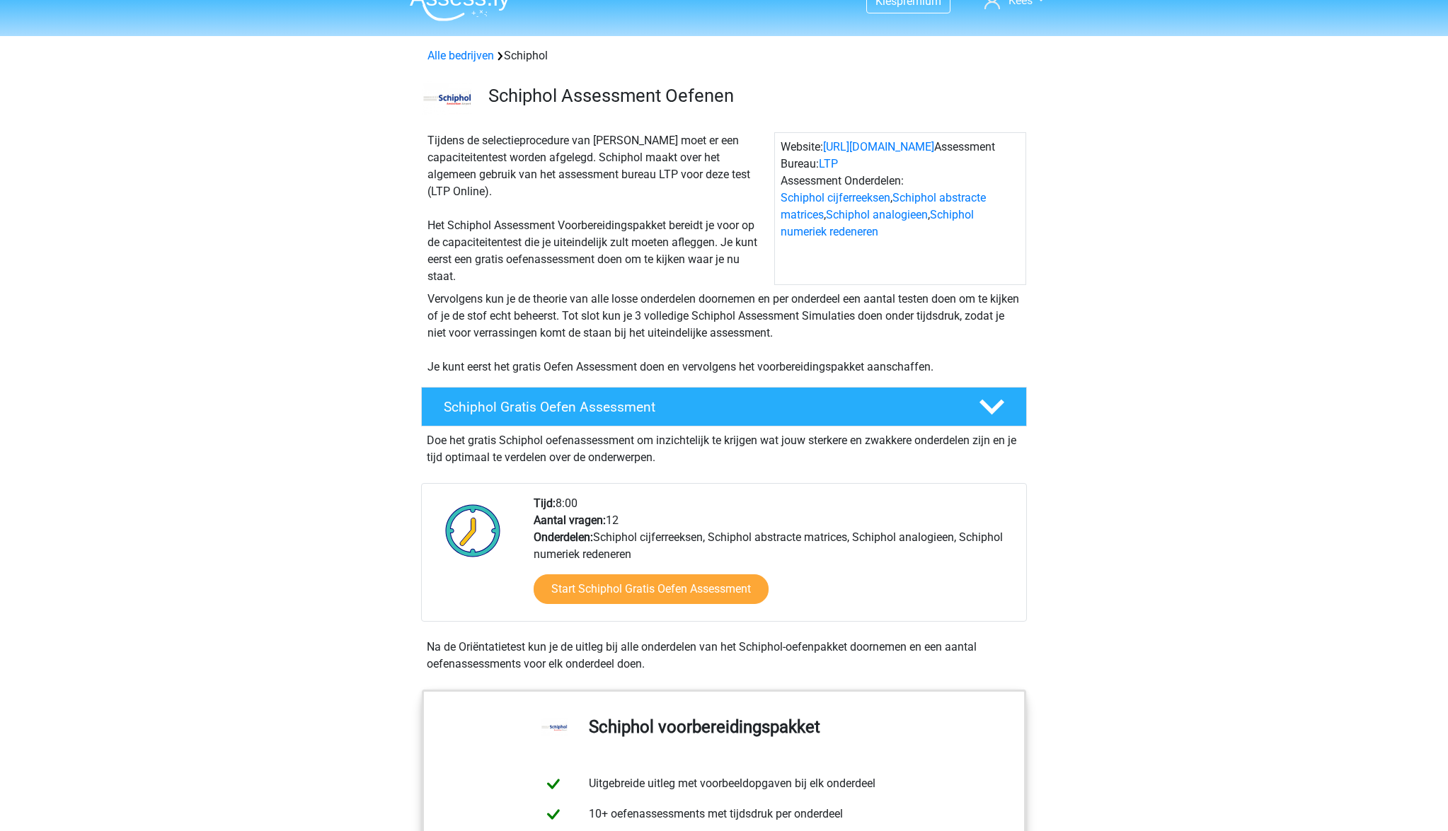
scroll to position [25, 0]
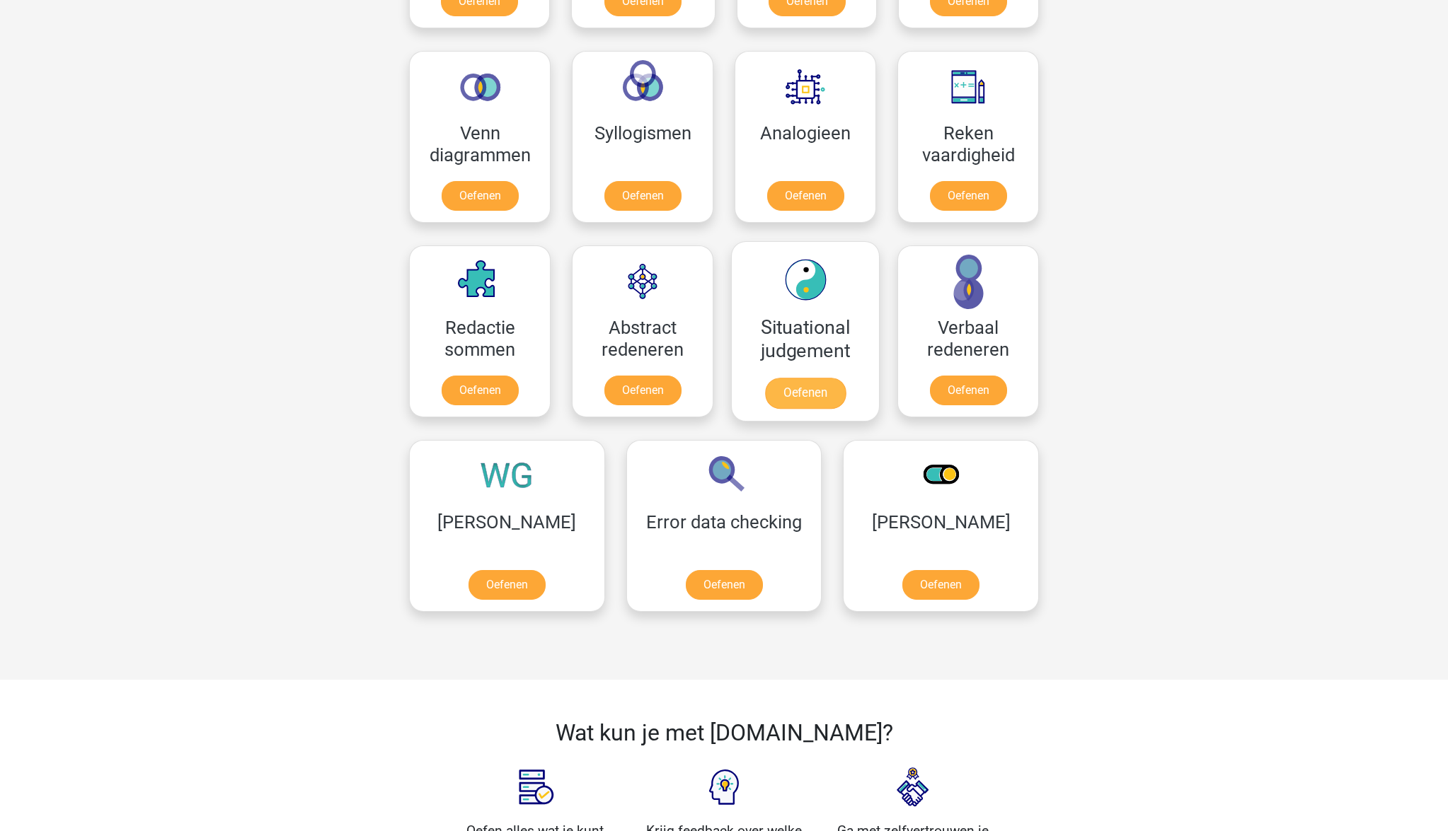
scroll to position [817, 0]
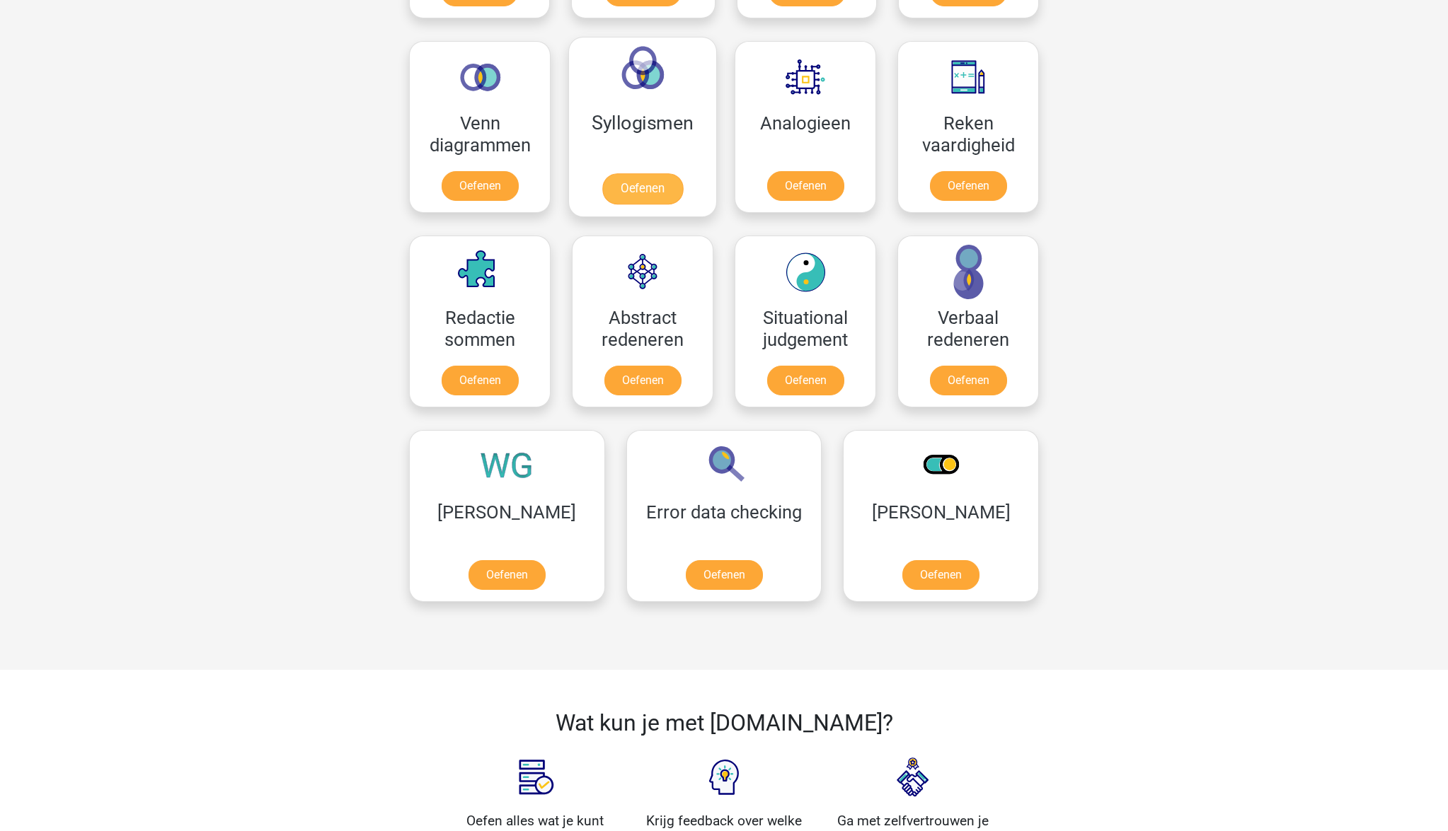
click at [639, 175] on link "Oefenen" at bounding box center [642, 188] width 81 height 31
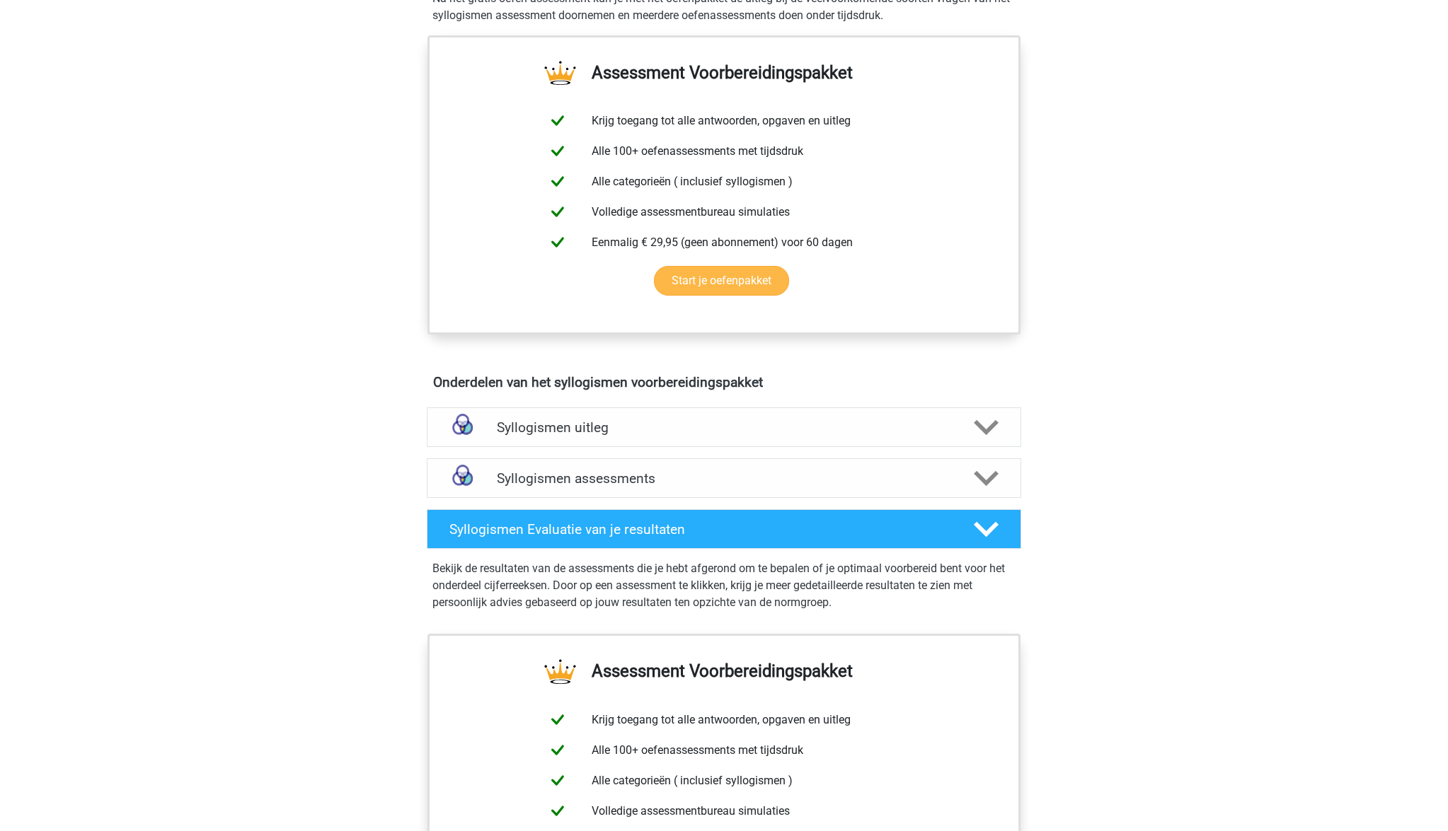
scroll to position [463, 0]
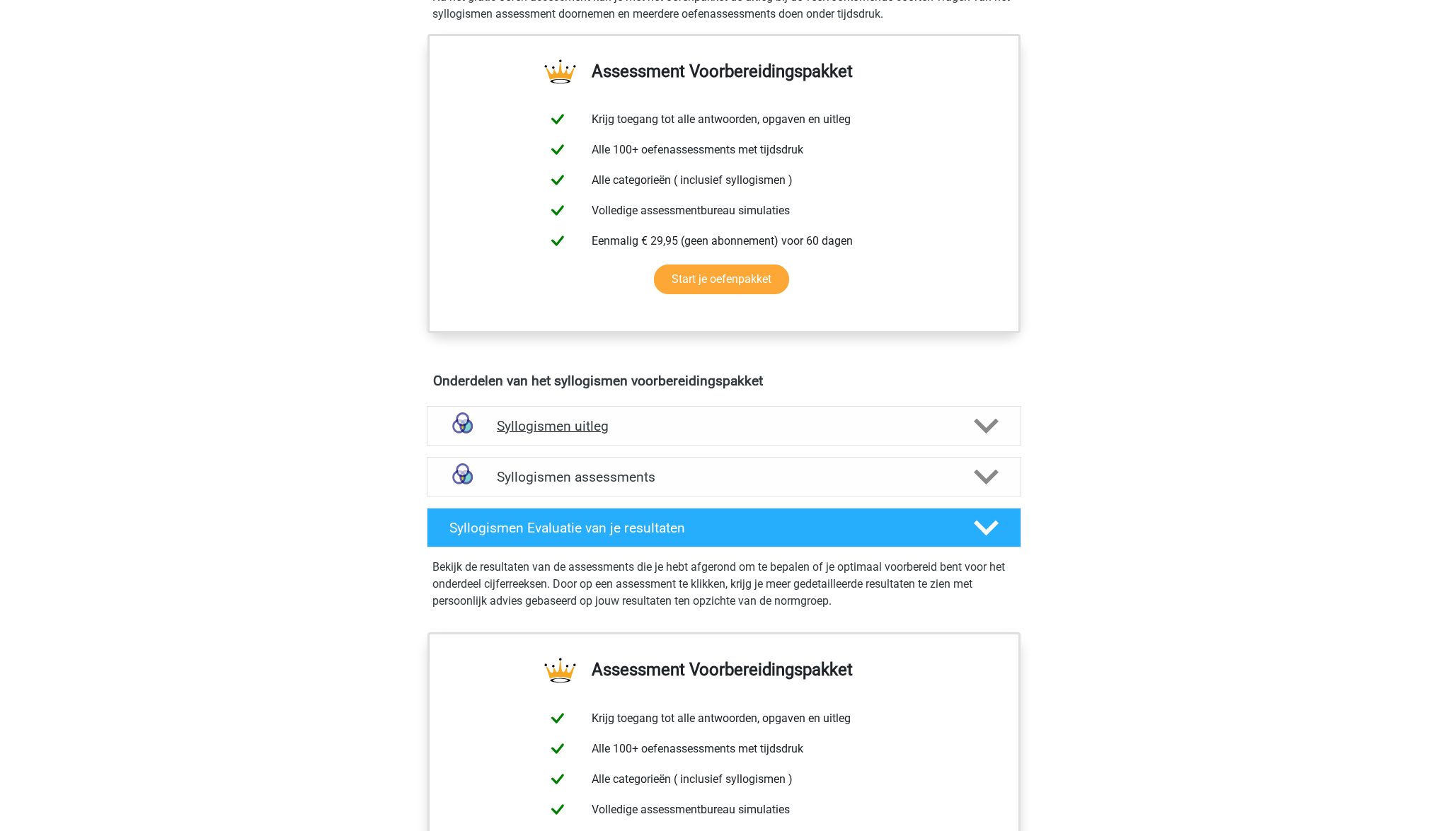
click at [986, 426] on icon at bounding box center [986, 426] width 25 height 25
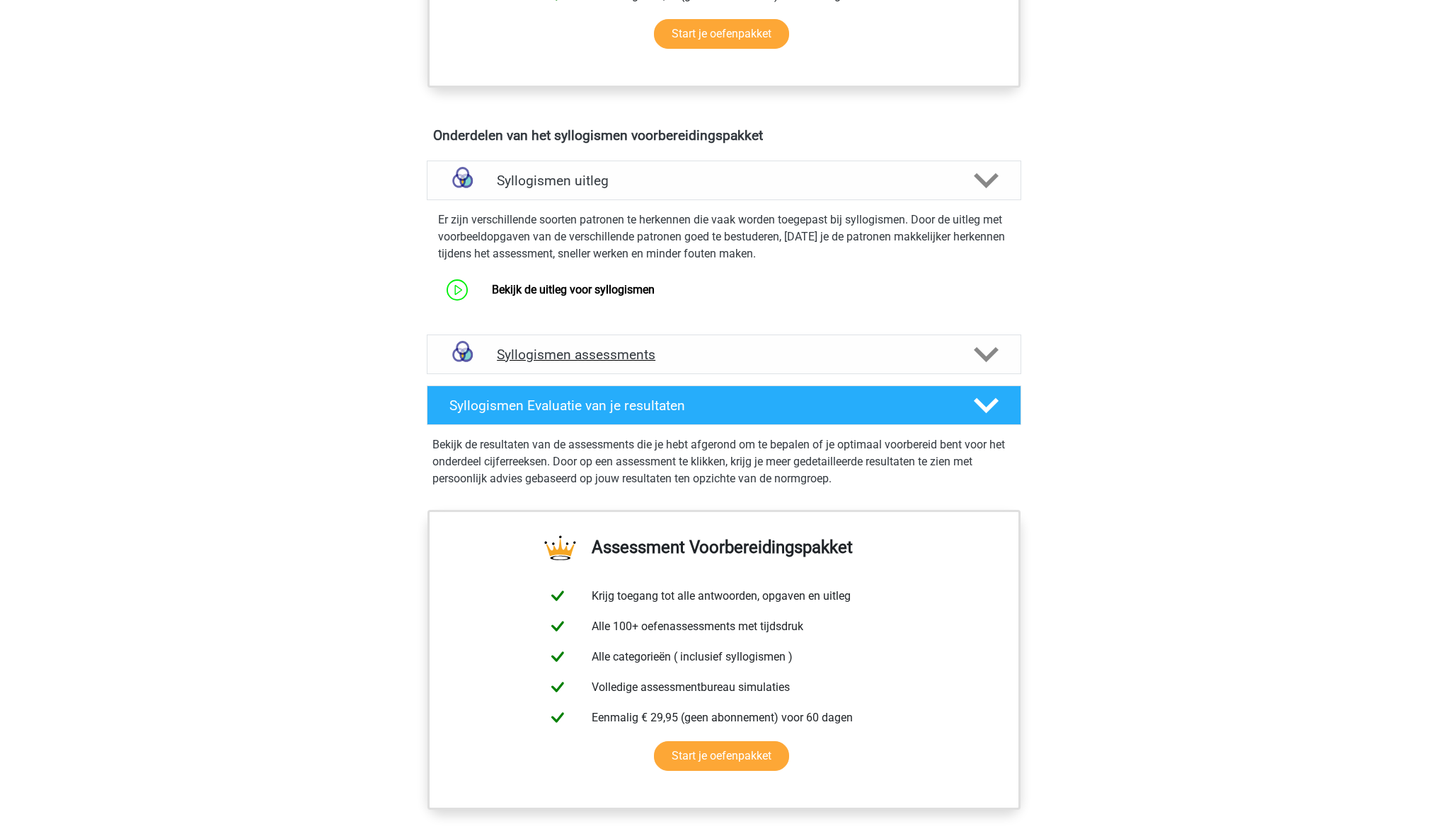
scroll to position [732, 0]
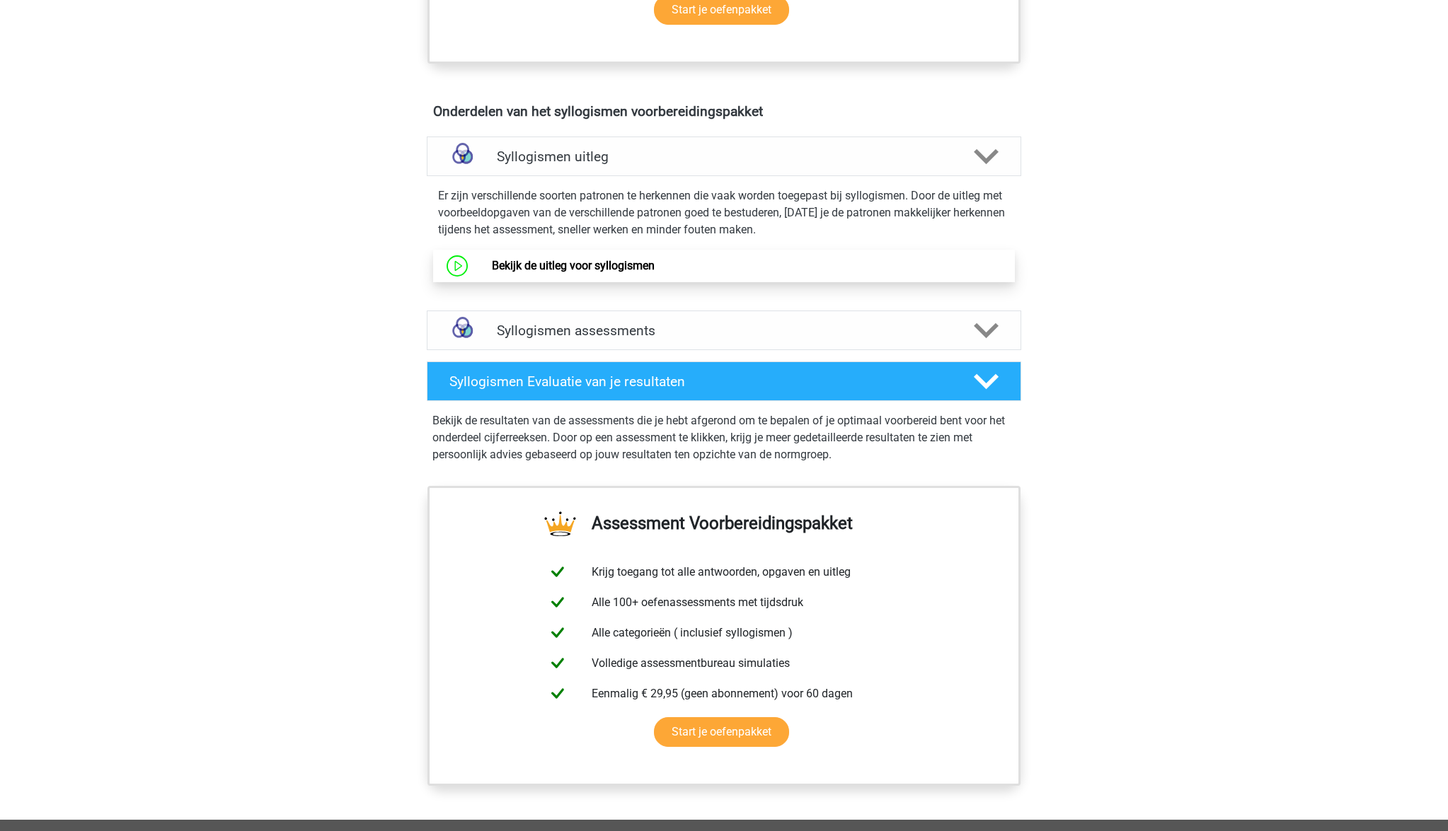
click at [649, 267] on link "Bekijk de uitleg voor syllogismen" at bounding box center [573, 265] width 163 height 13
